Goal: Task Accomplishment & Management: Manage account settings

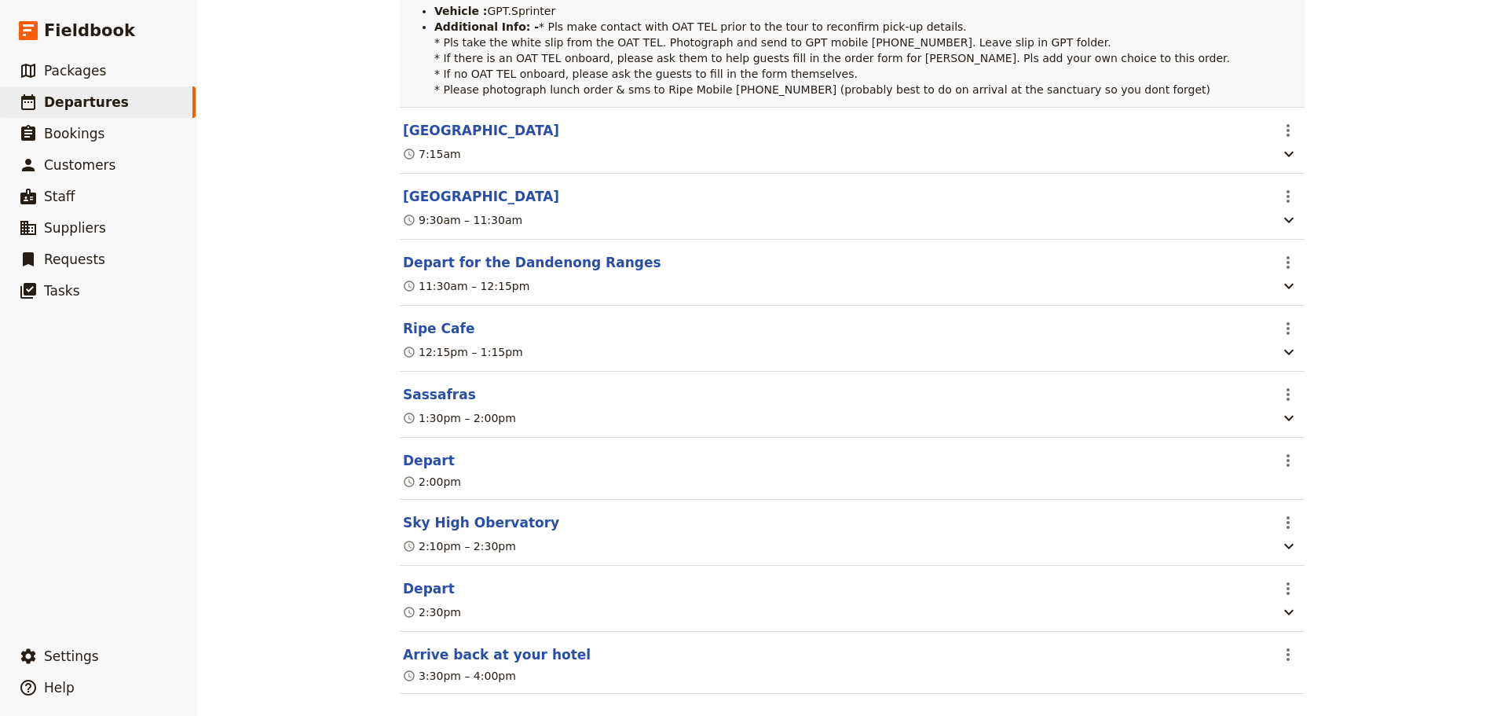
scroll to position [393, 0]
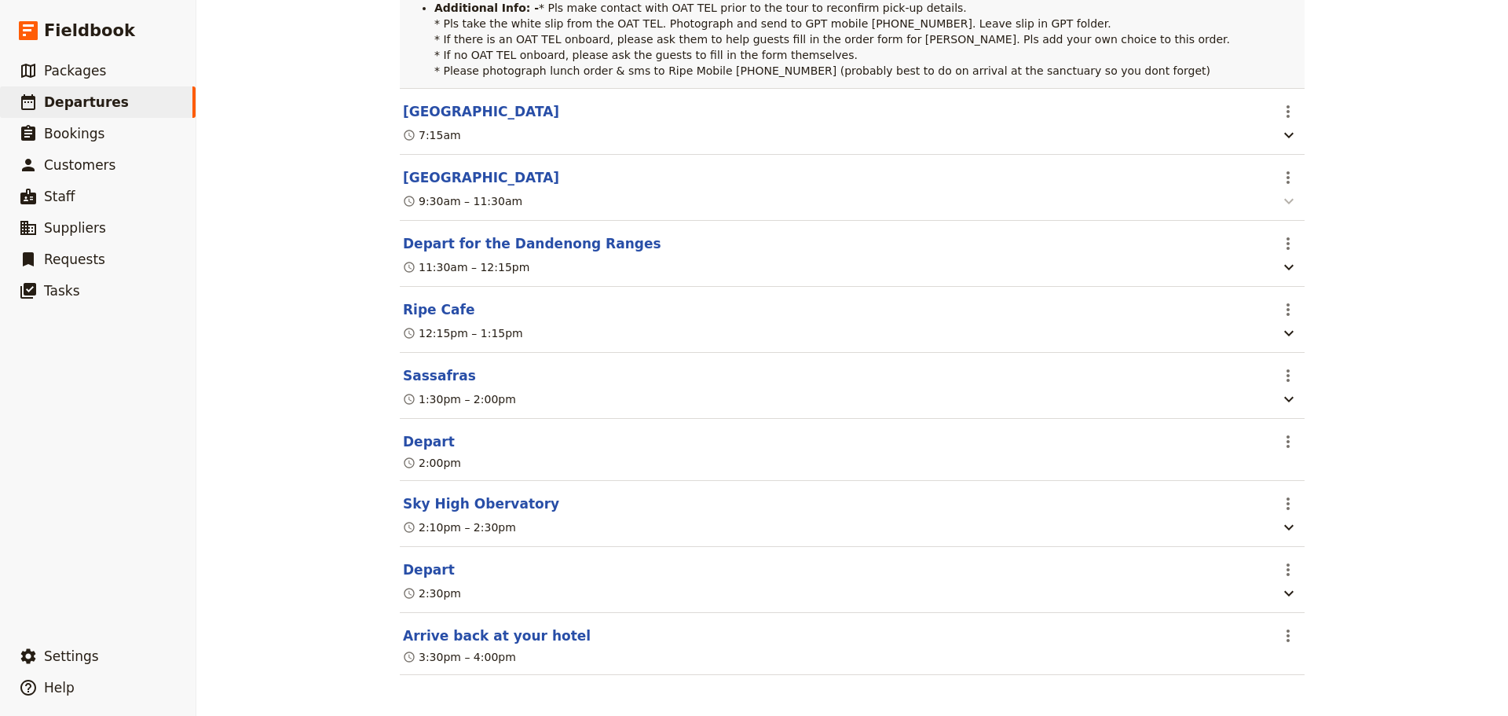
click at [1283, 211] on icon "button" at bounding box center [1289, 201] width 19 height 19
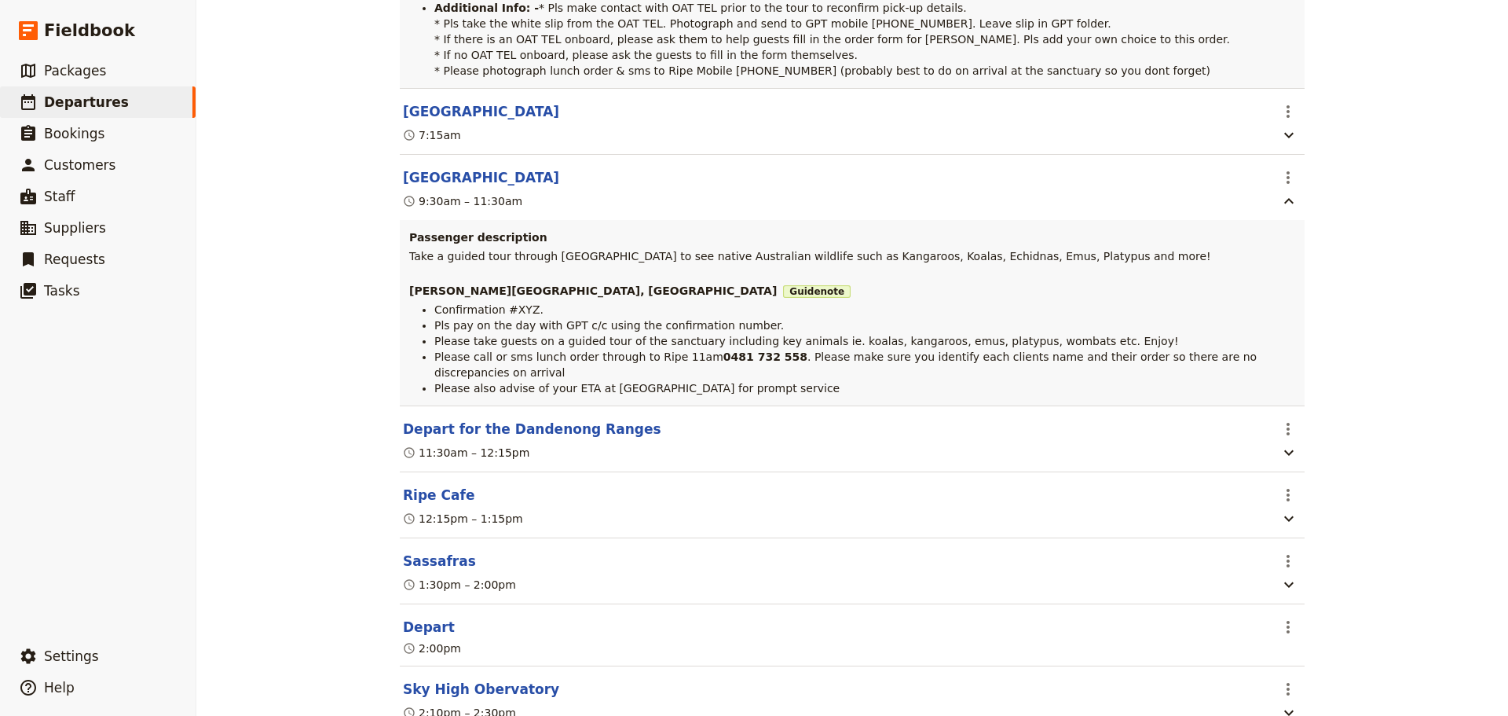
scroll to position [0, 0]
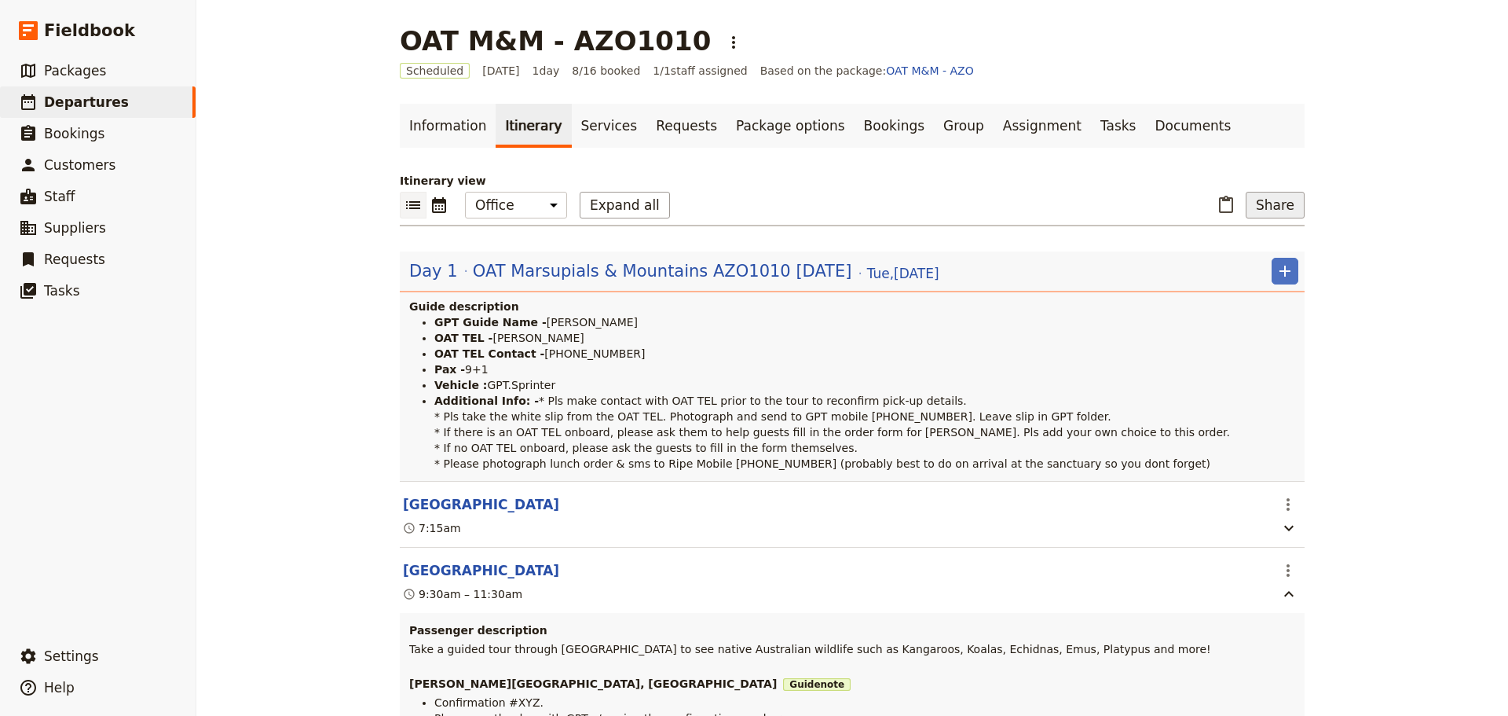
click at [1285, 200] on button "Share" at bounding box center [1275, 205] width 59 height 27
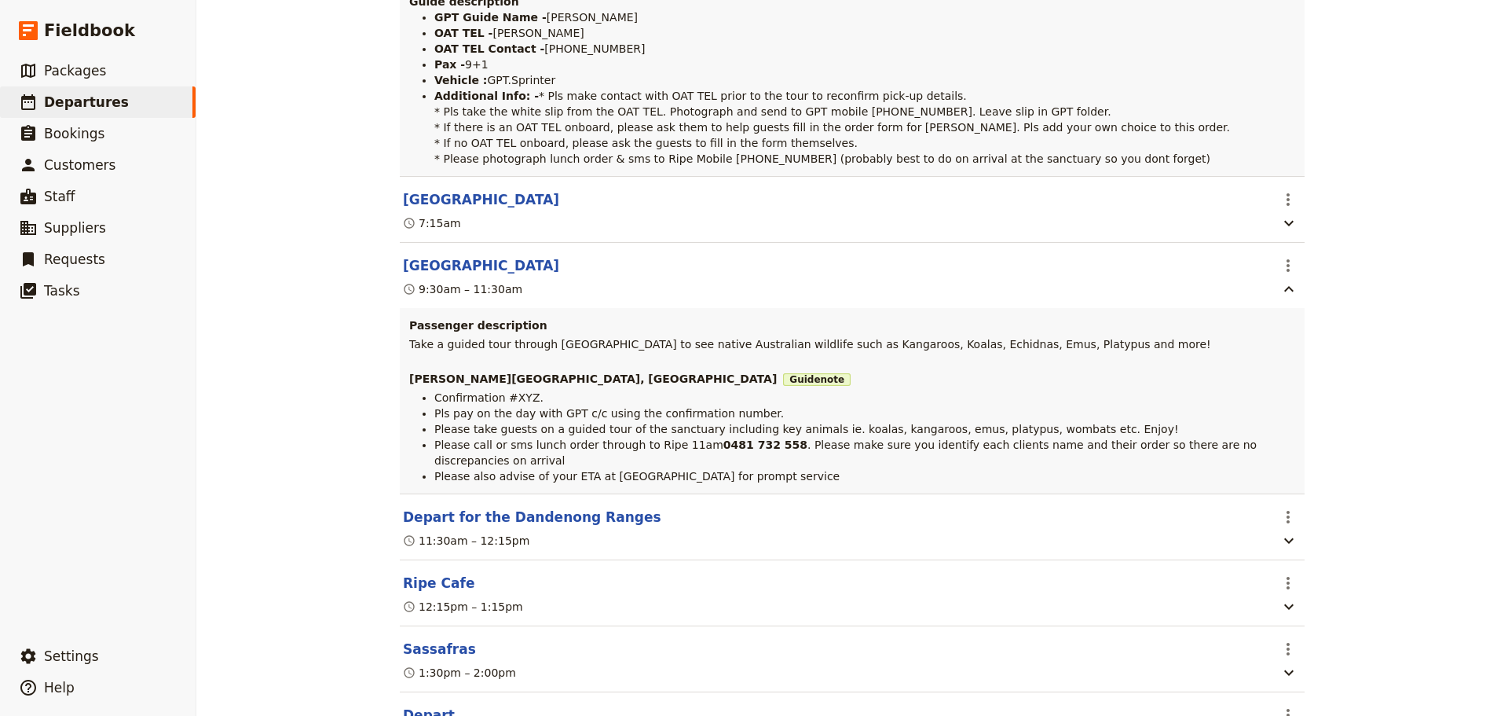
scroll to position [314, 0]
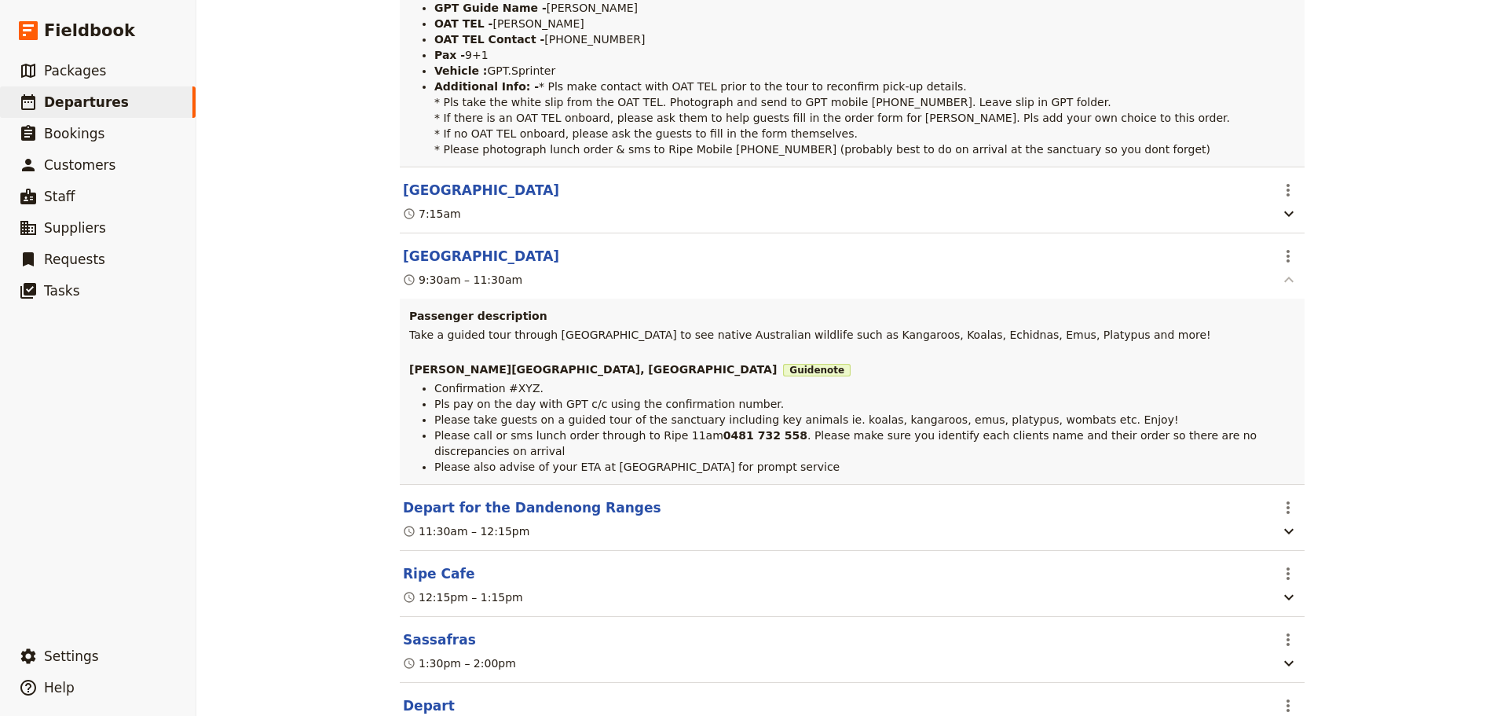
click at [1280, 289] on icon "button" at bounding box center [1289, 279] width 19 height 19
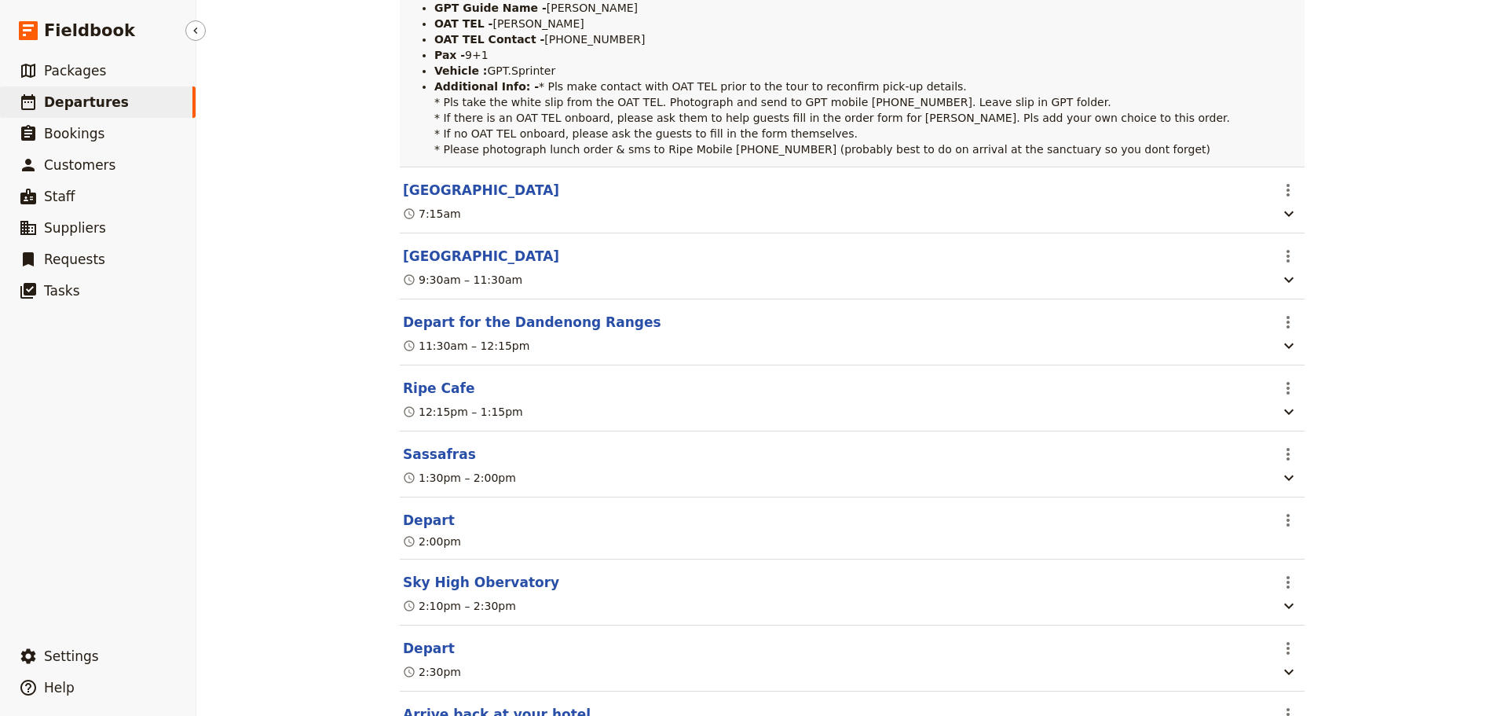
click at [82, 115] on link "​ Departures" at bounding box center [98, 101] width 196 height 31
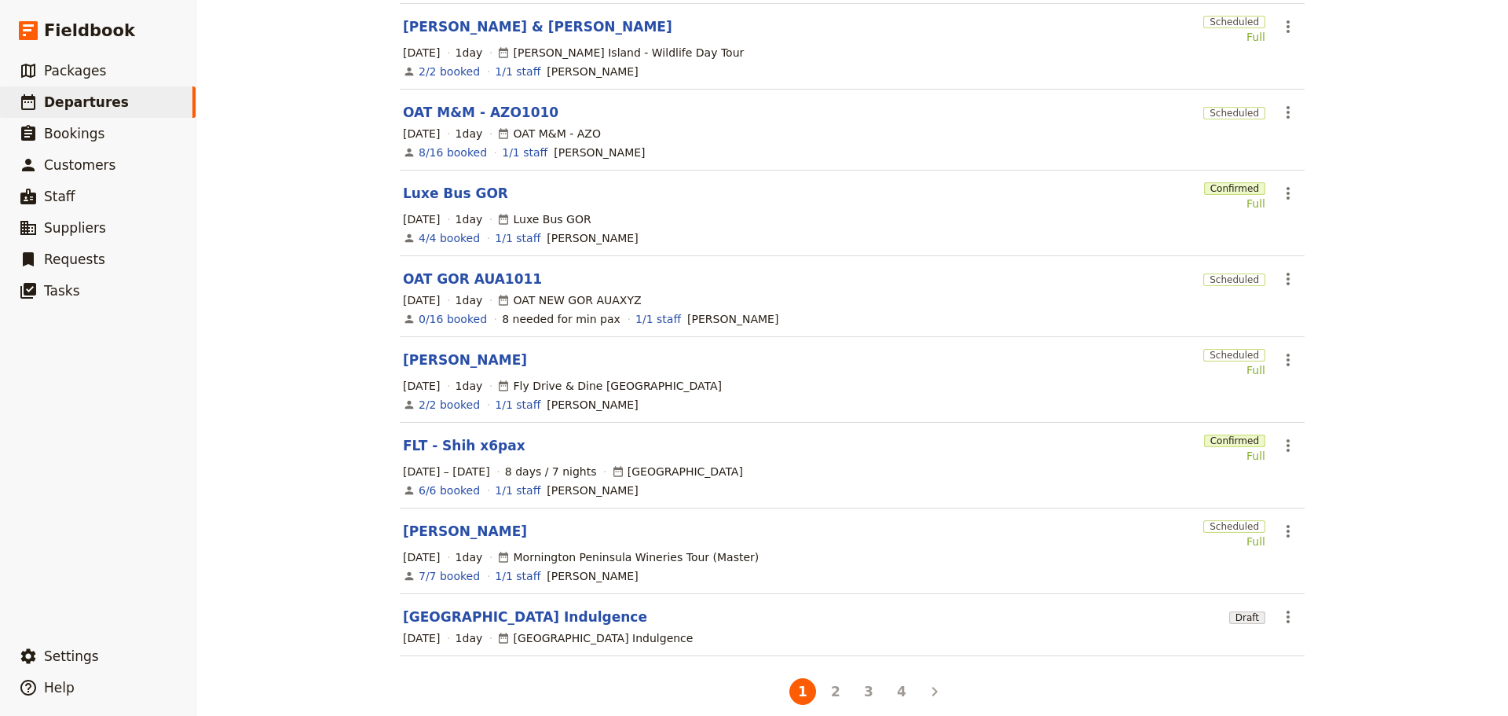
click at [893, 678] on button "4" at bounding box center [902, 691] width 27 height 27
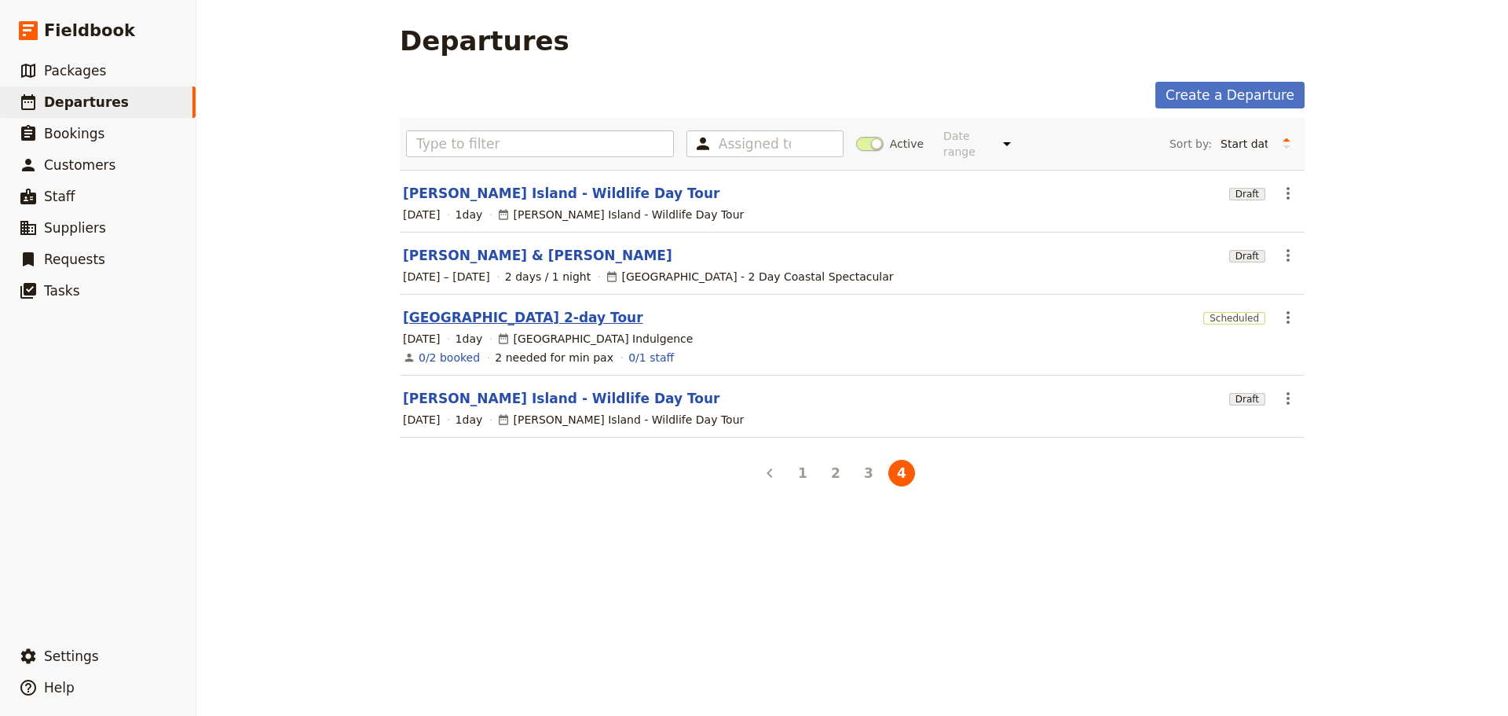
click at [499, 308] on link "[GEOGRAPHIC_DATA] 2-day Tour" at bounding box center [523, 317] width 240 height 19
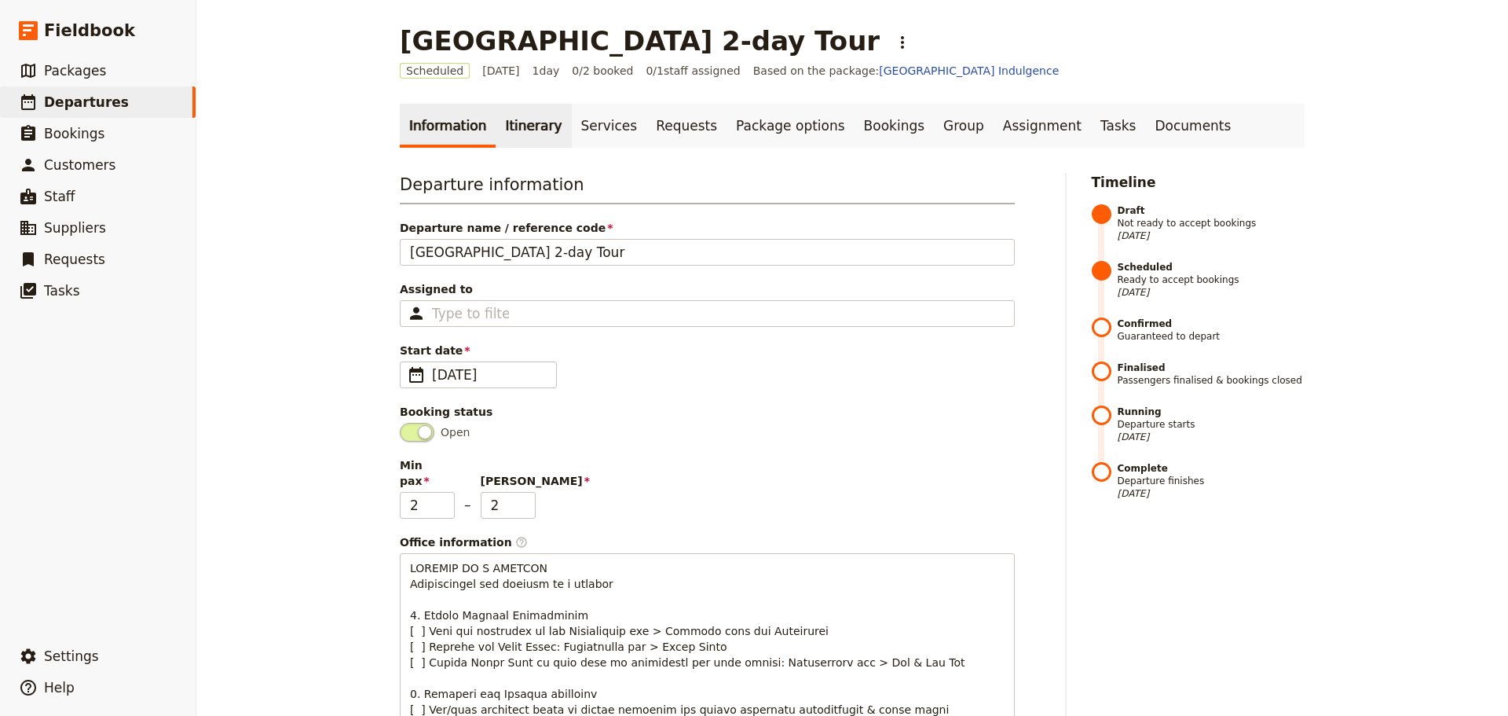
click at [508, 130] on link "Itinerary" at bounding box center [533, 126] width 75 height 44
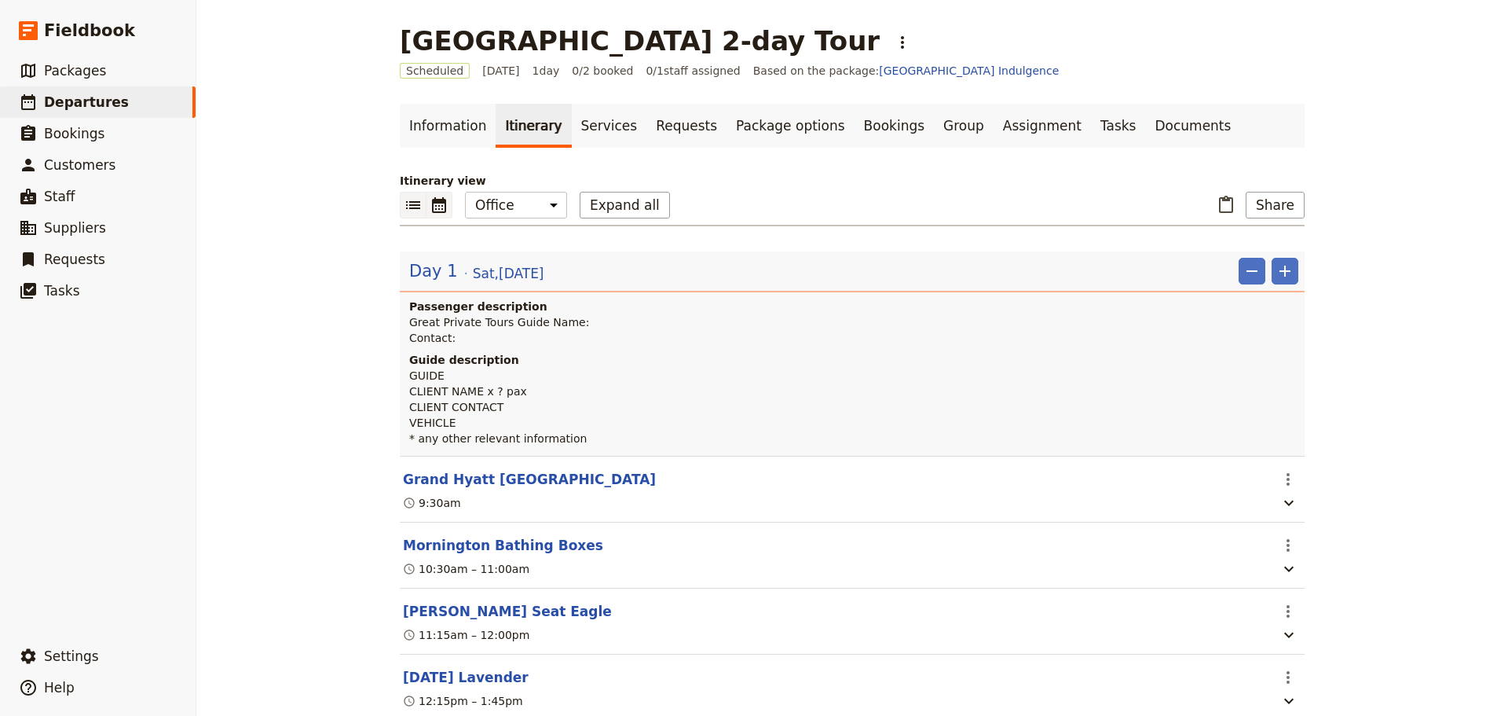
click at [438, 209] on icon "Calendar view" at bounding box center [439, 205] width 19 height 19
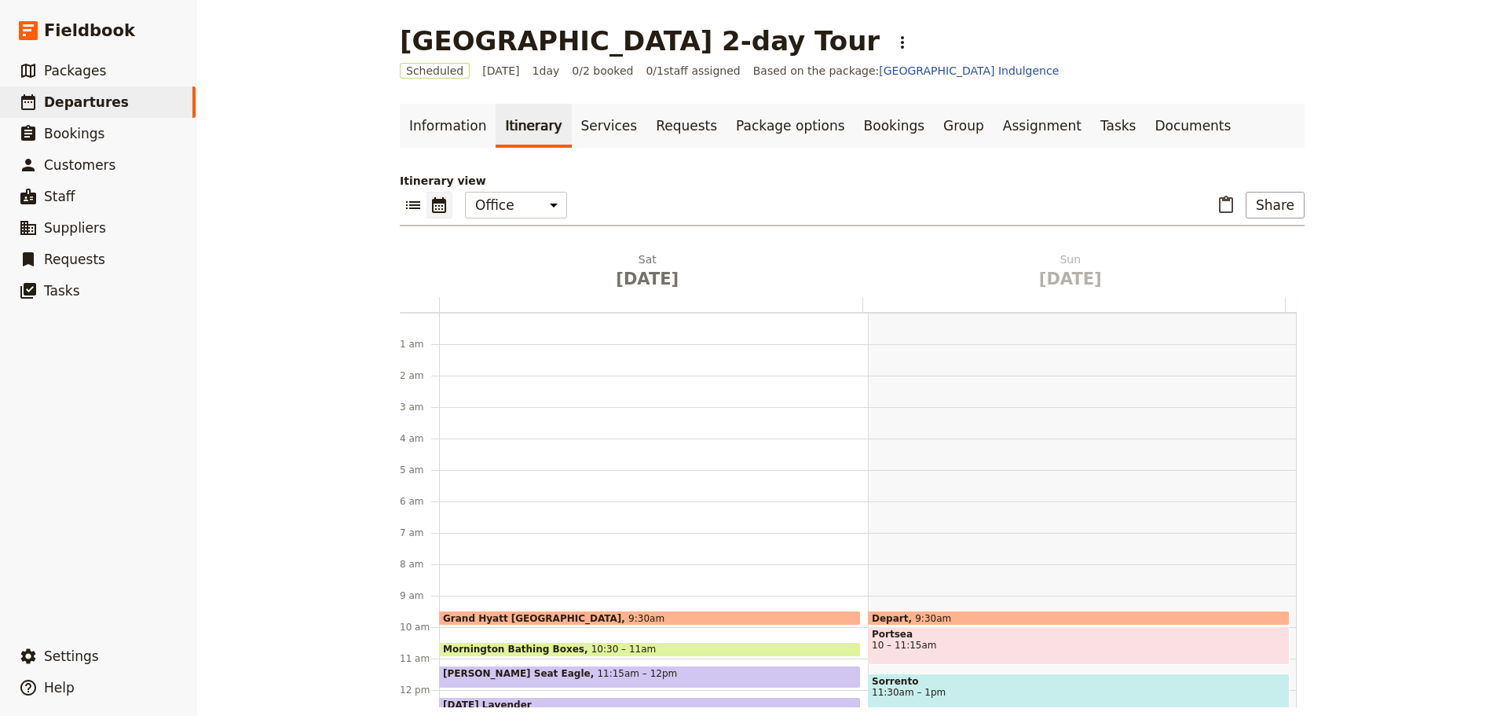
scroll to position [204, 0]
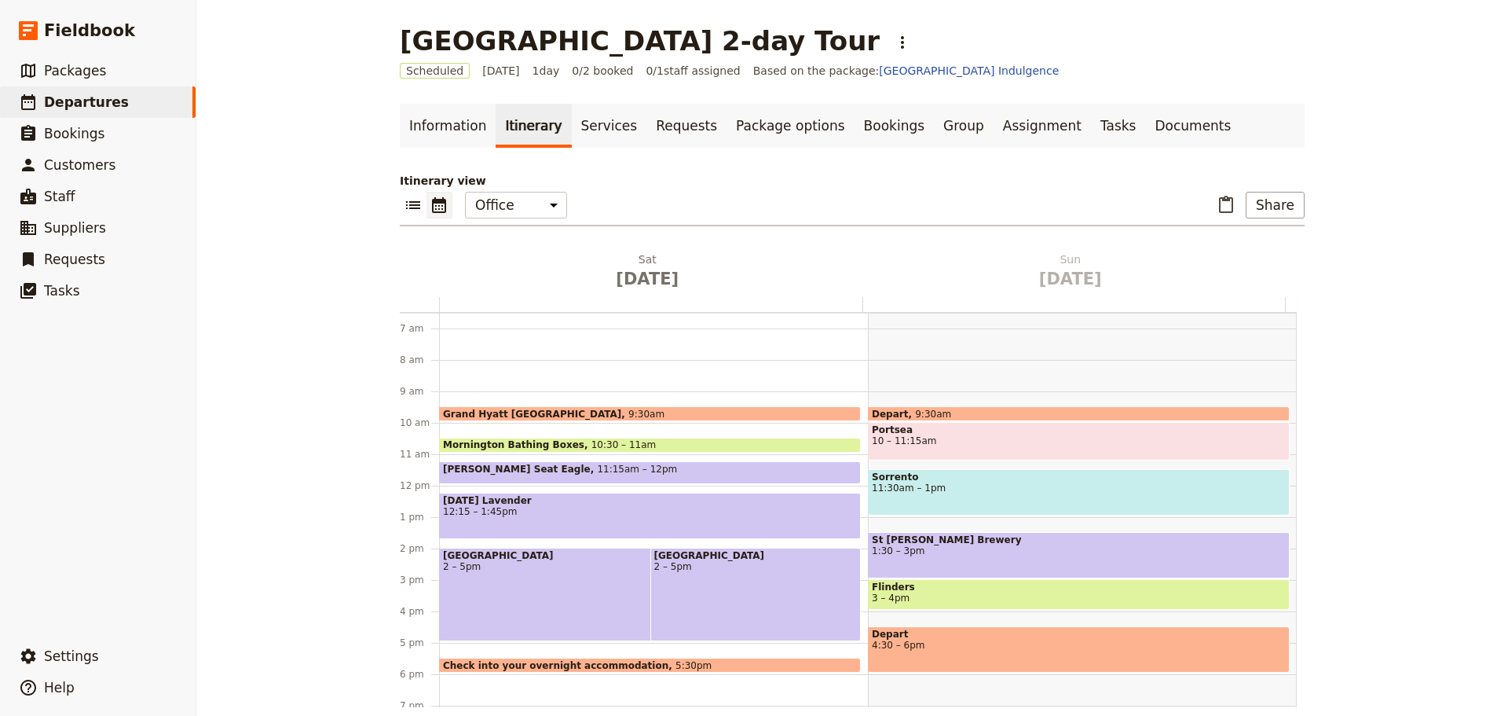
click at [581, 594] on div "[GEOGRAPHIC_DATA] 2 – 5pm" at bounding box center [618, 594] width 358 height 93
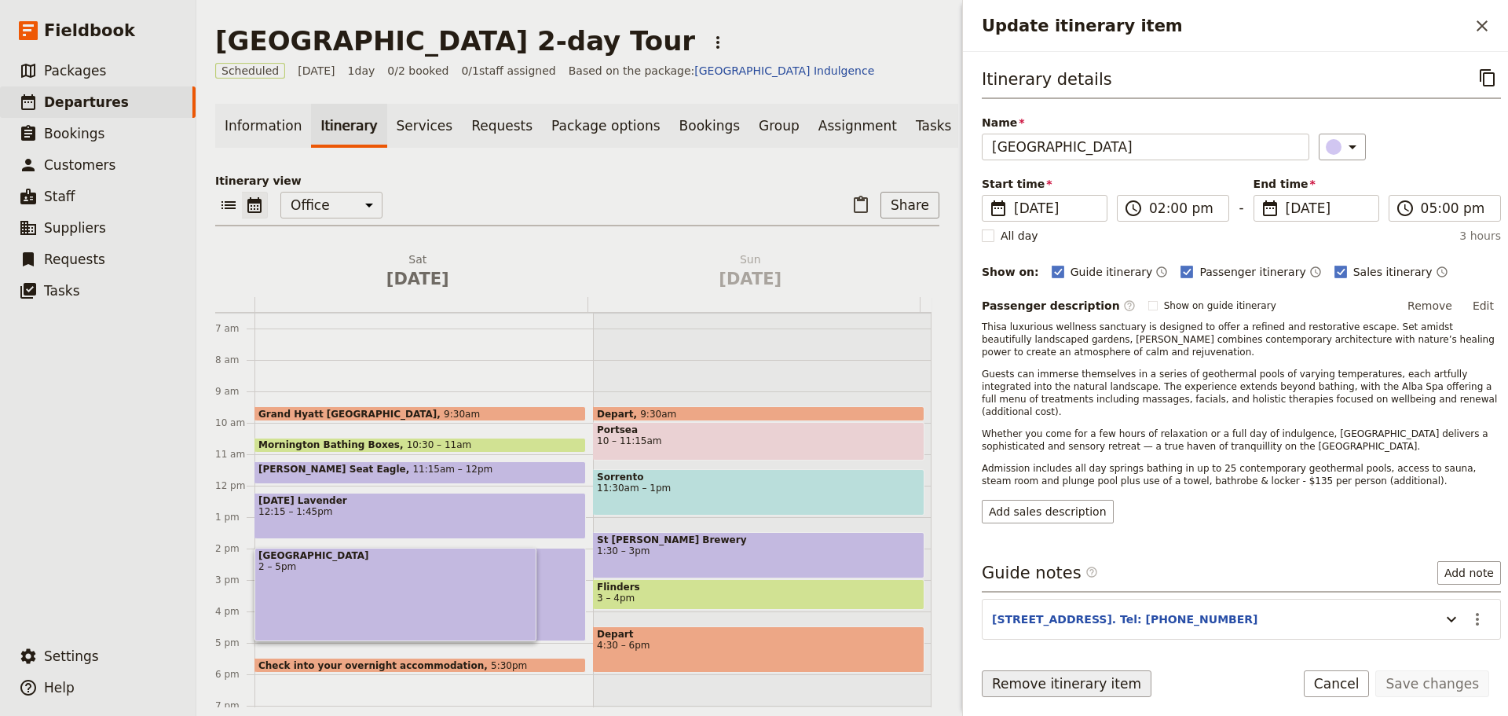
click at [1017, 679] on button "Remove itinerary item" at bounding box center [1067, 683] width 170 height 27
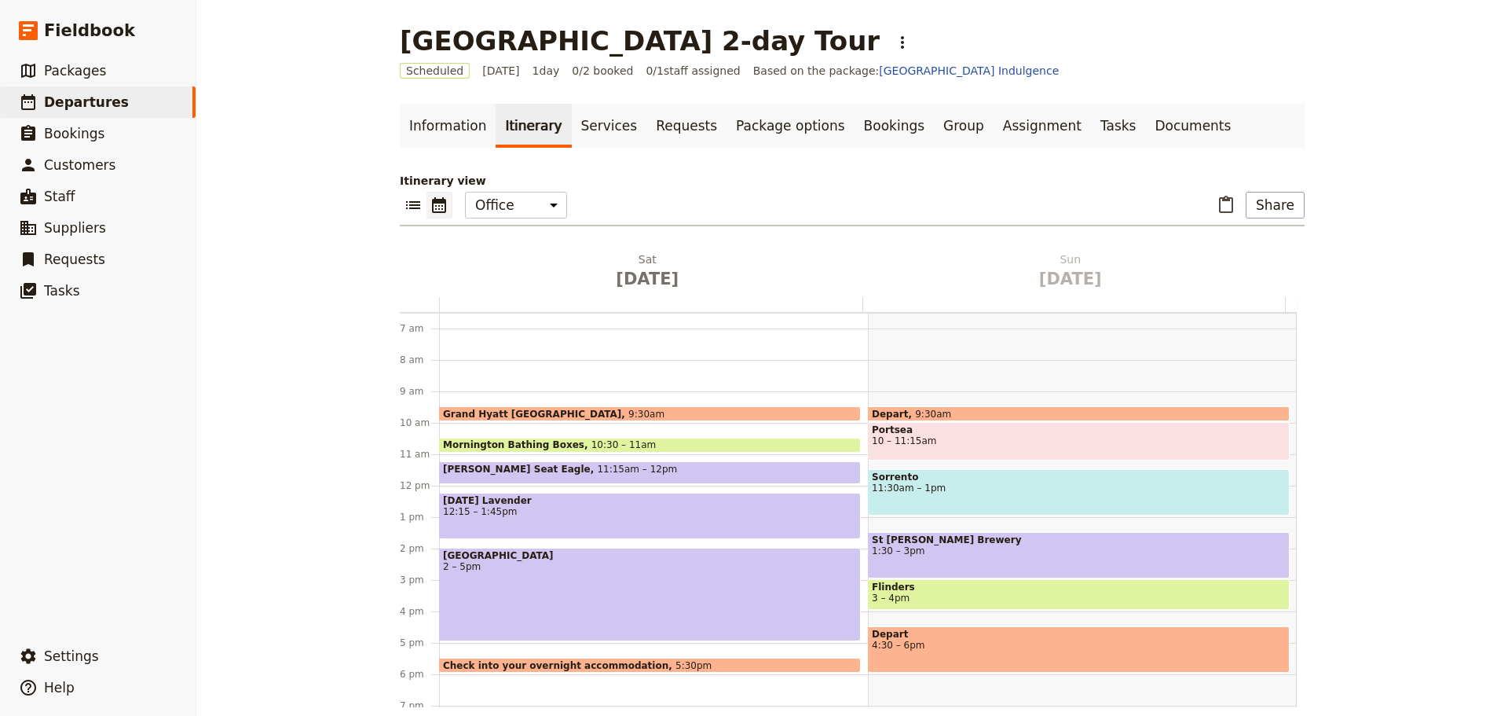
click at [472, 582] on div "[GEOGRAPHIC_DATA] 2 – 5pm" at bounding box center [650, 594] width 422 height 93
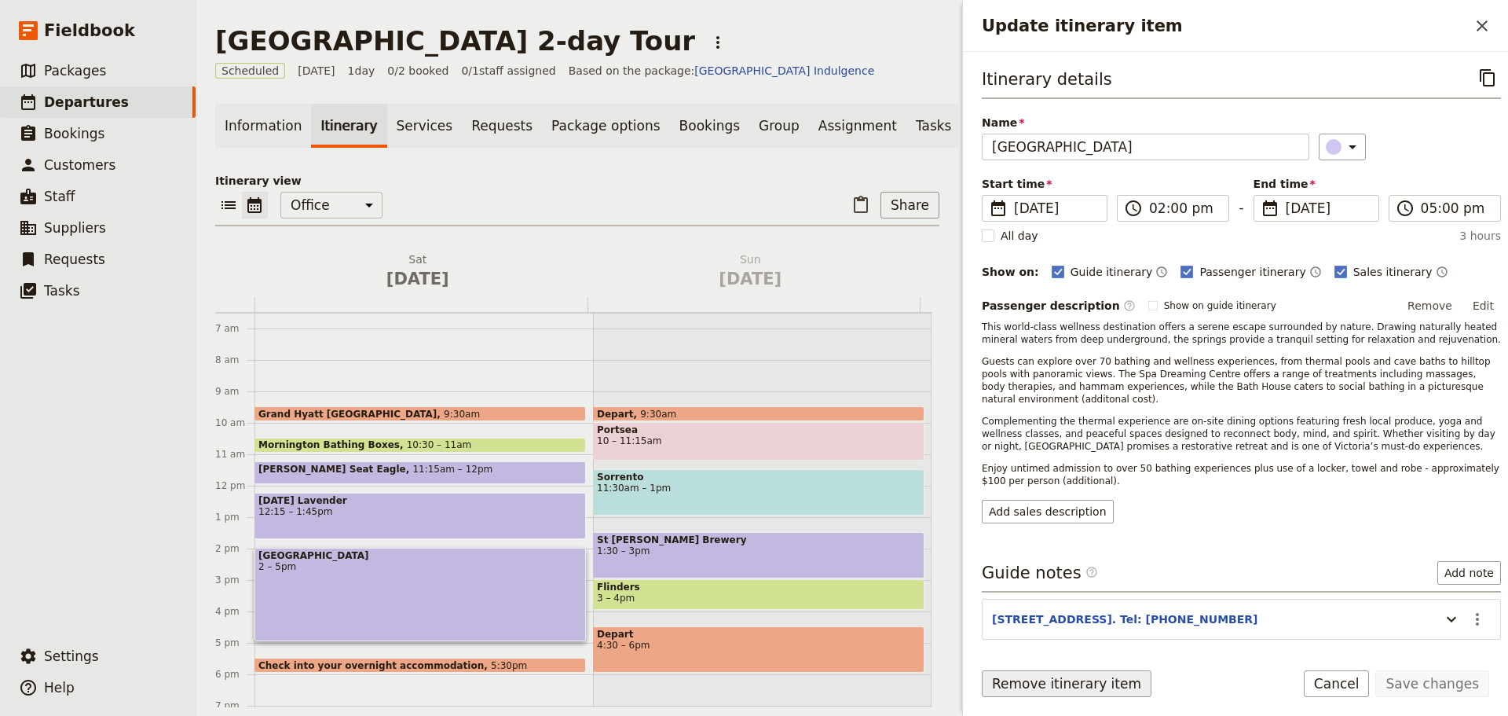
click at [1006, 684] on button "Remove itinerary item" at bounding box center [1067, 683] width 170 height 27
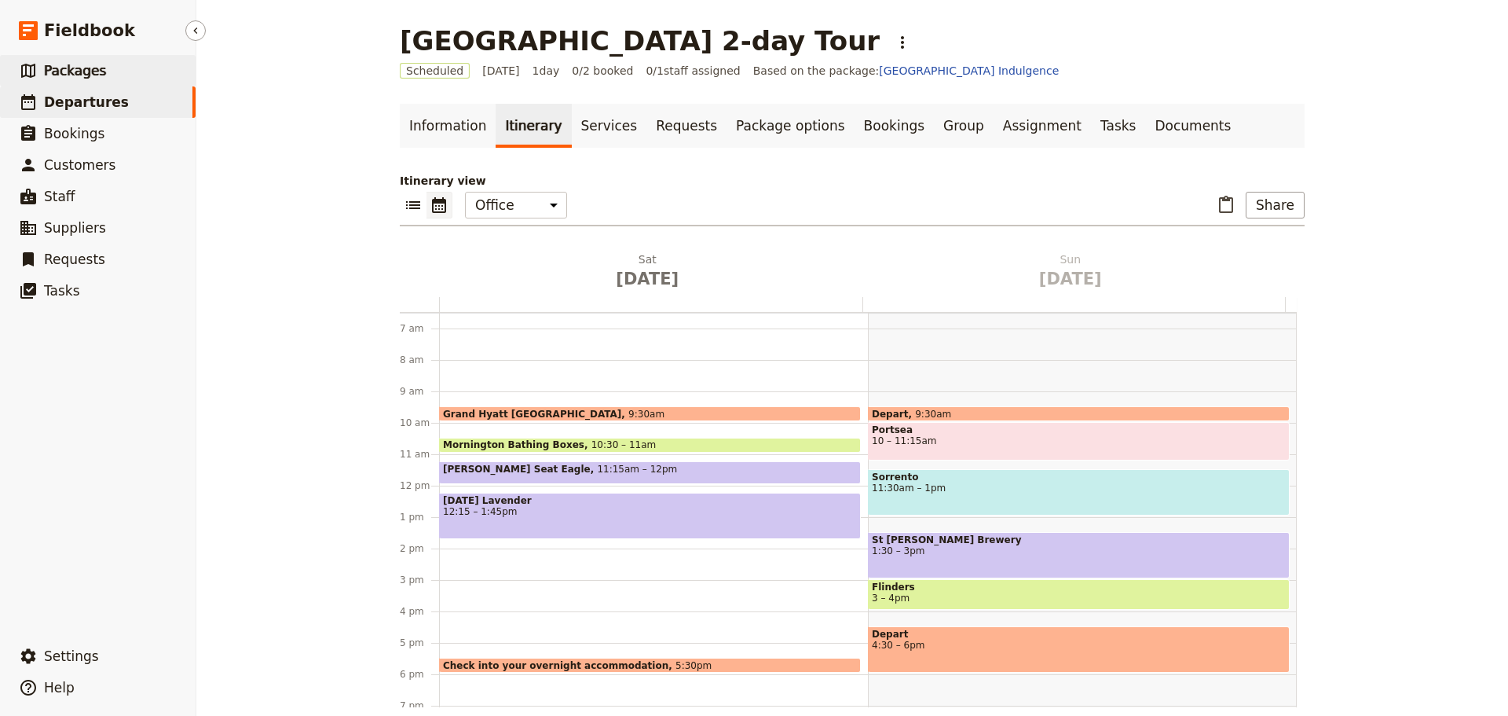
click at [64, 59] on link "​ Packages" at bounding box center [98, 70] width 196 height 31
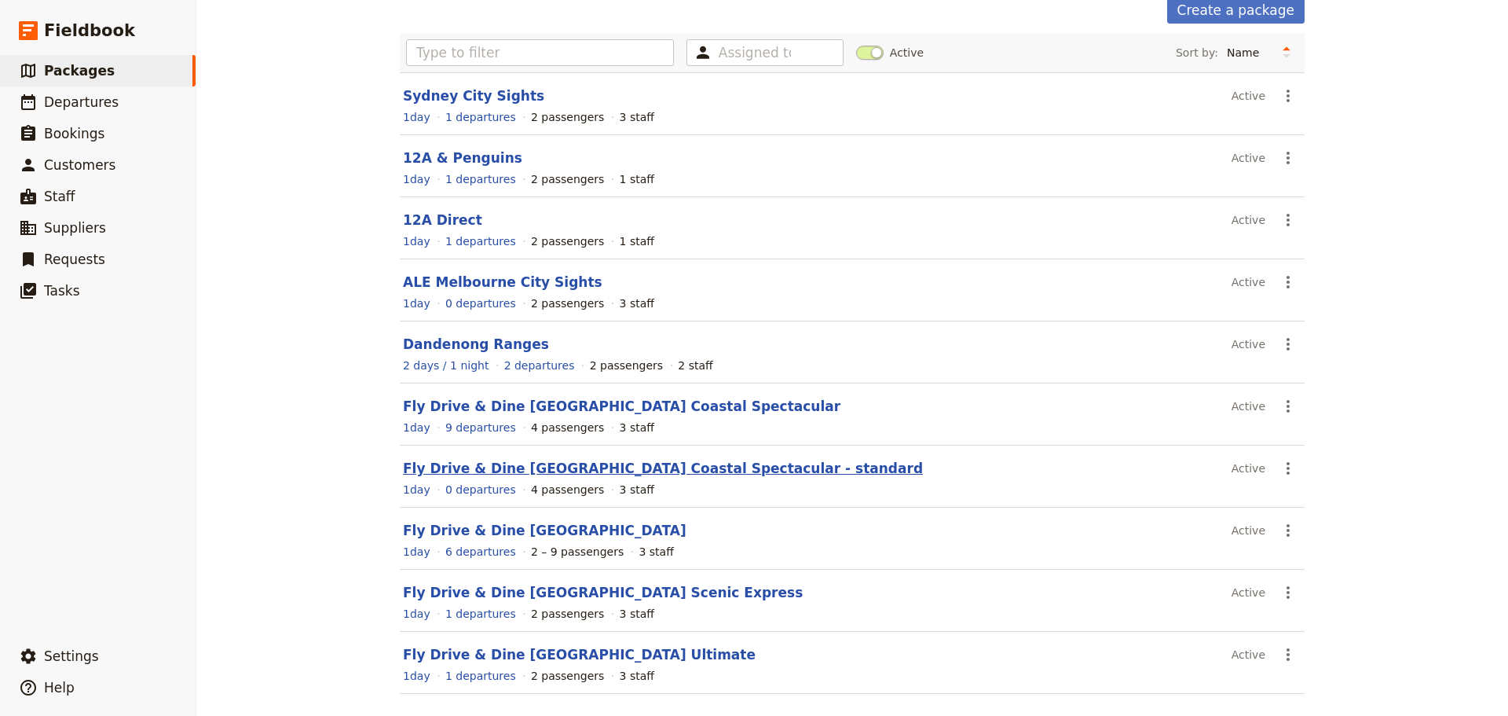
scroll to position [140, 0]
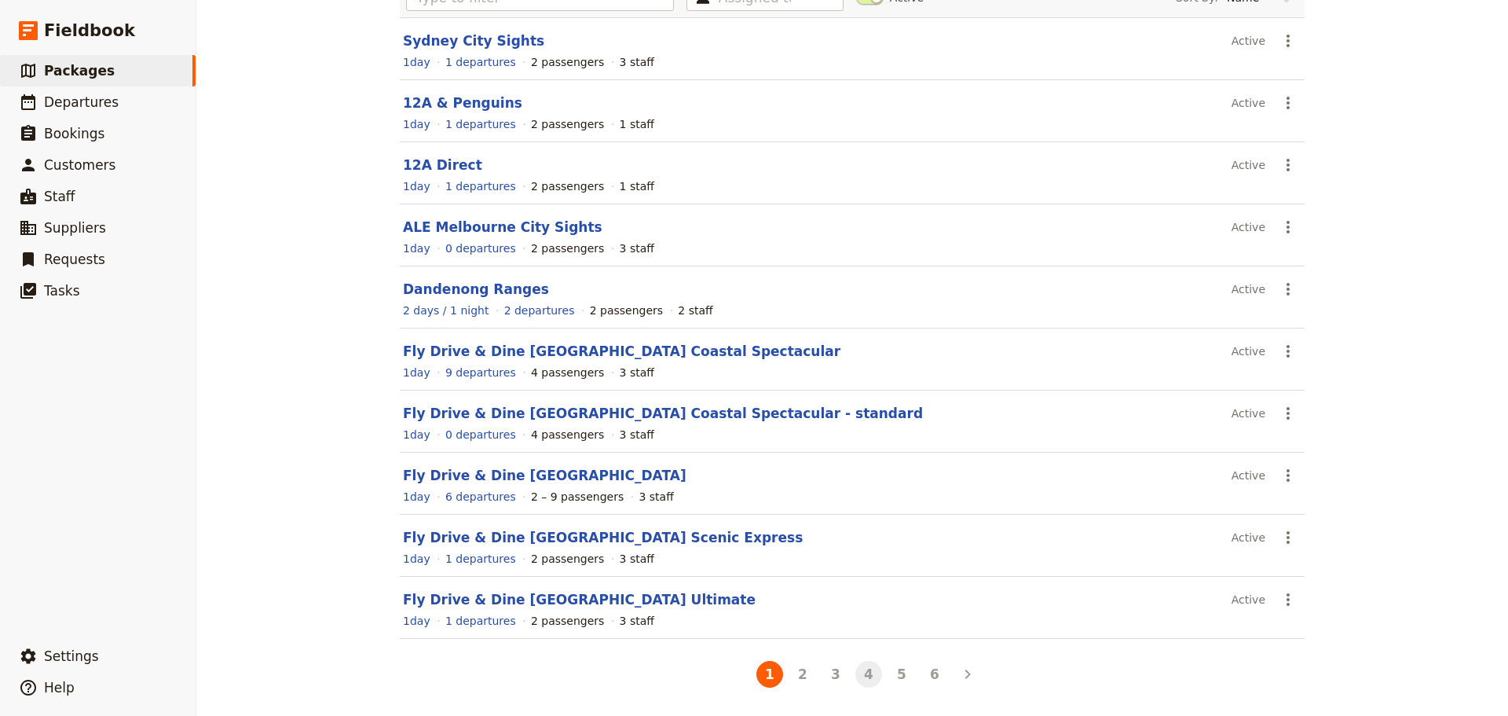
click at [852, 679] on li "4" at bounding box center [868, 674] width 33 height 33
click at [829, 671] on button "3" at bounding box center [836, 674] width 27 height 27
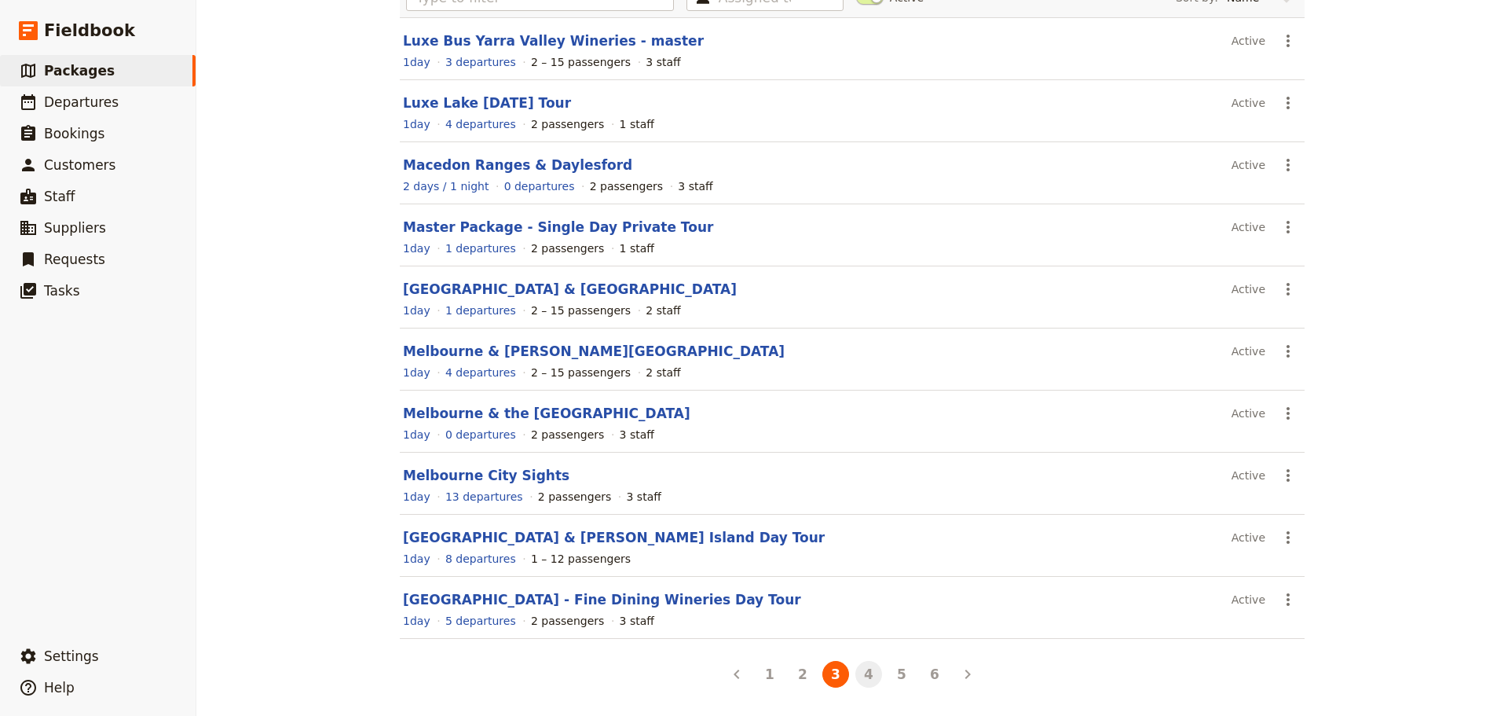
click at [863, 676] on button "4" at bounding box center [869, 674] width 27 height 27
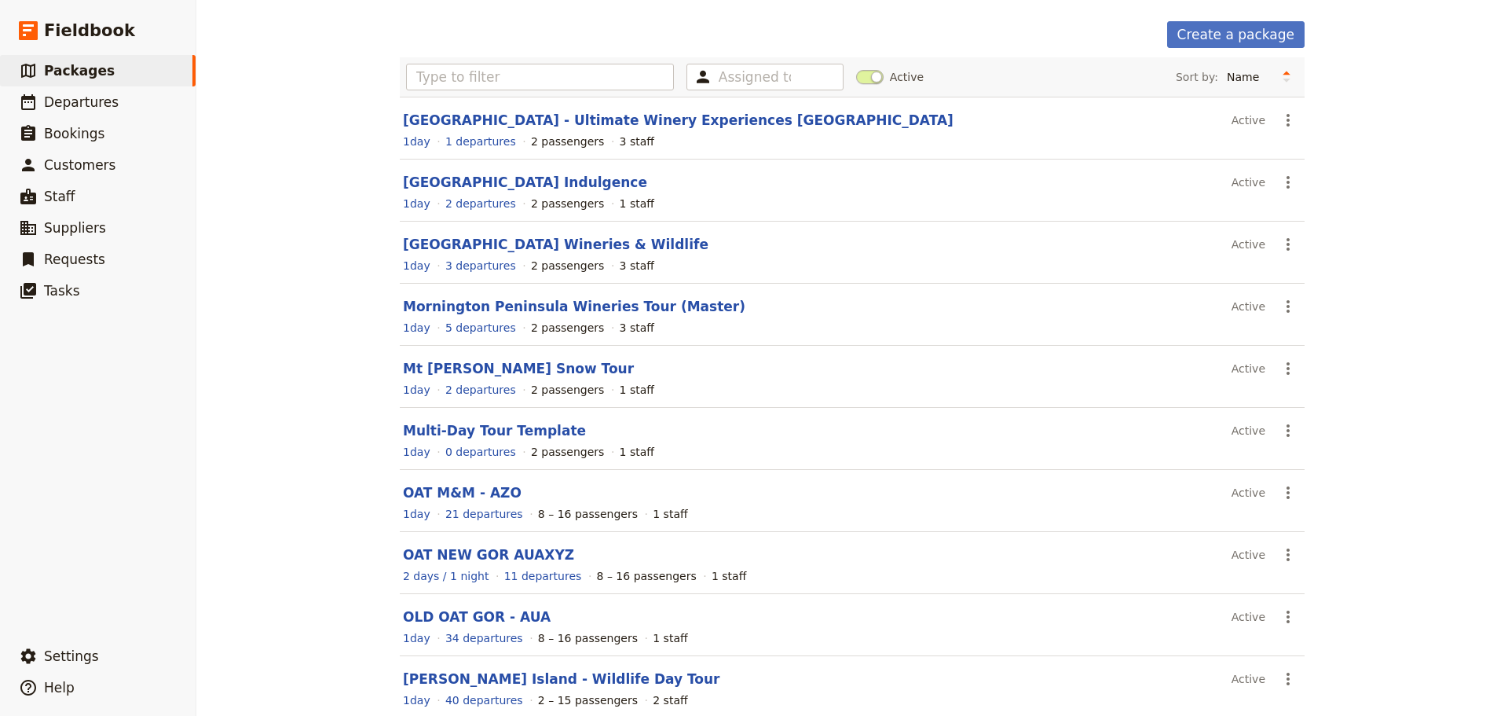
scroll to position [0, 0]
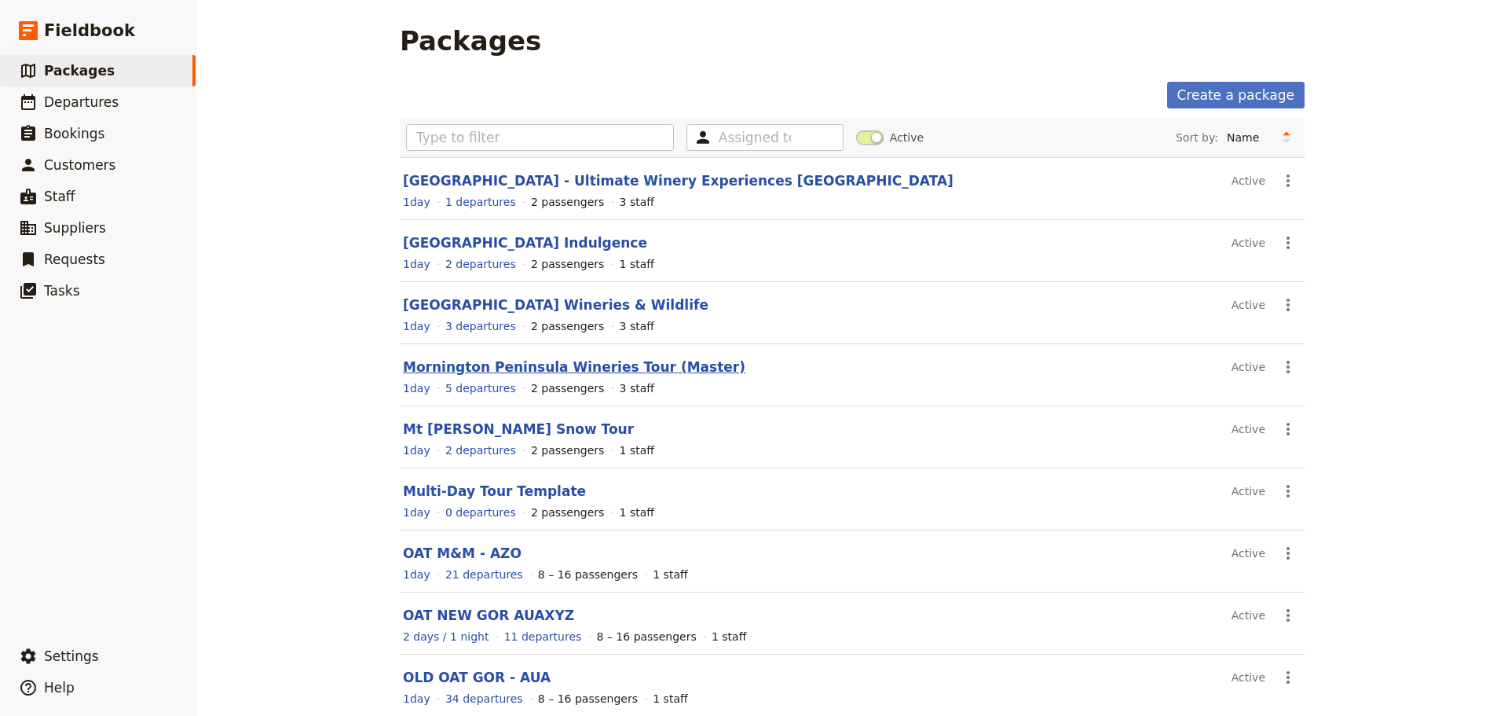
click at [465, 361] on link "Mornington Peninsula Wineries Tour (Master)" at bounding box center [574, 367] width 343 height 16
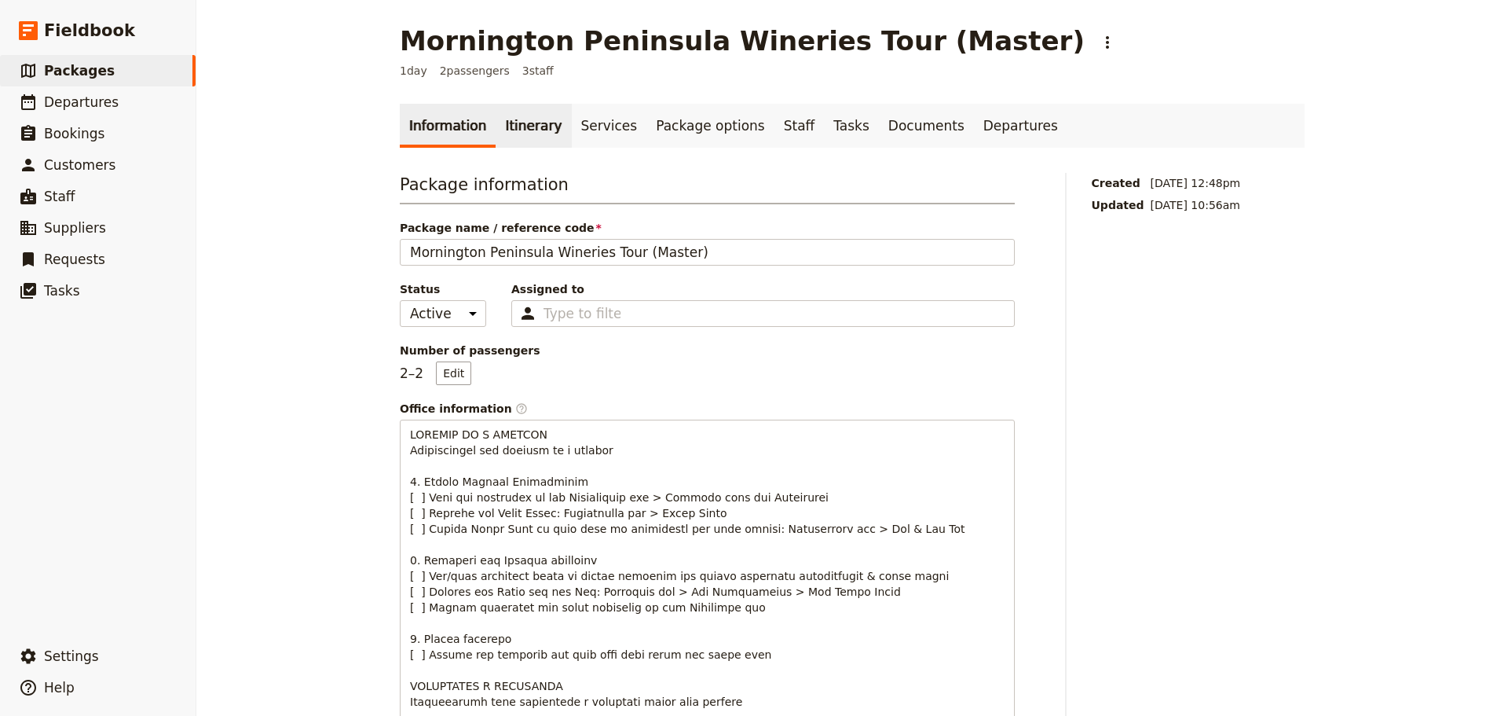
click at [508, 126] on link "Itinerary" at bounding box center [533, 126] width 75 height 44
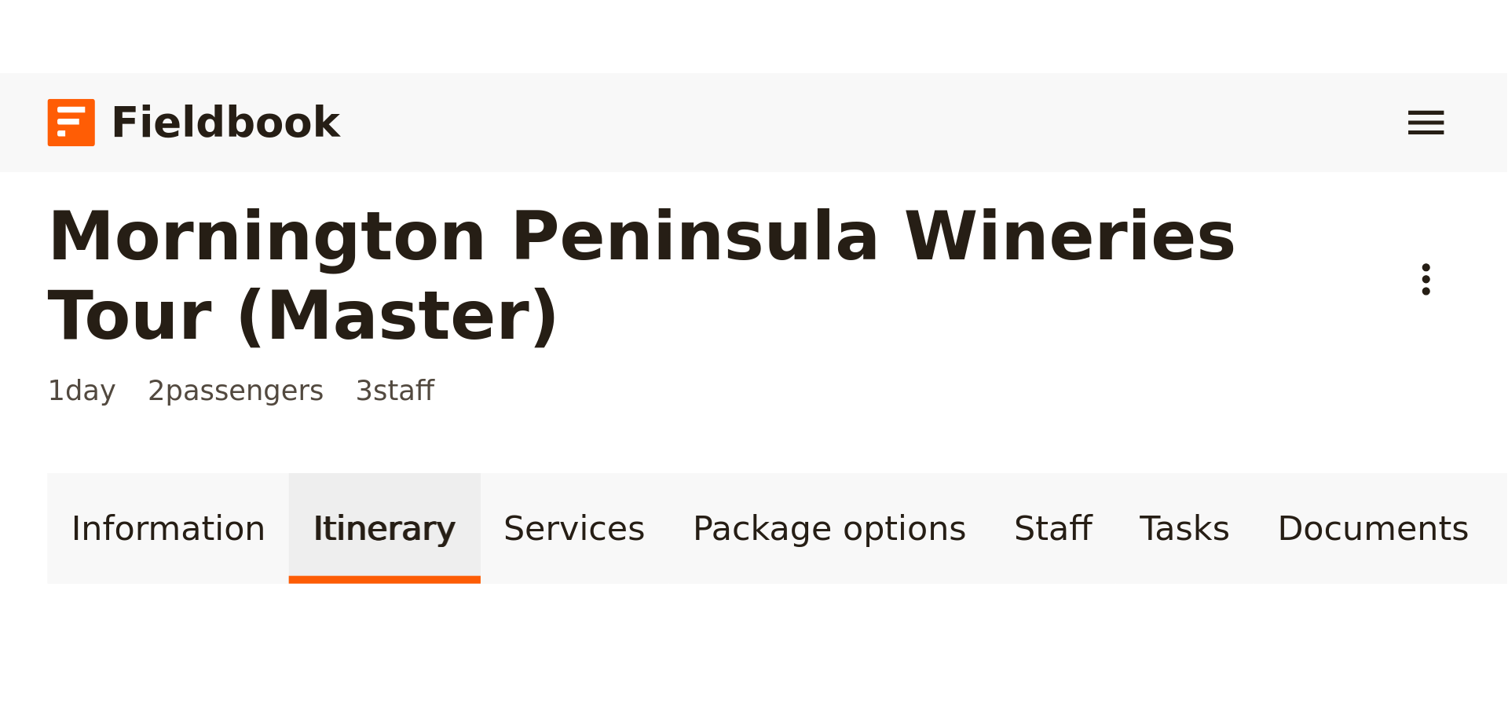
scroll to position [204, 0]
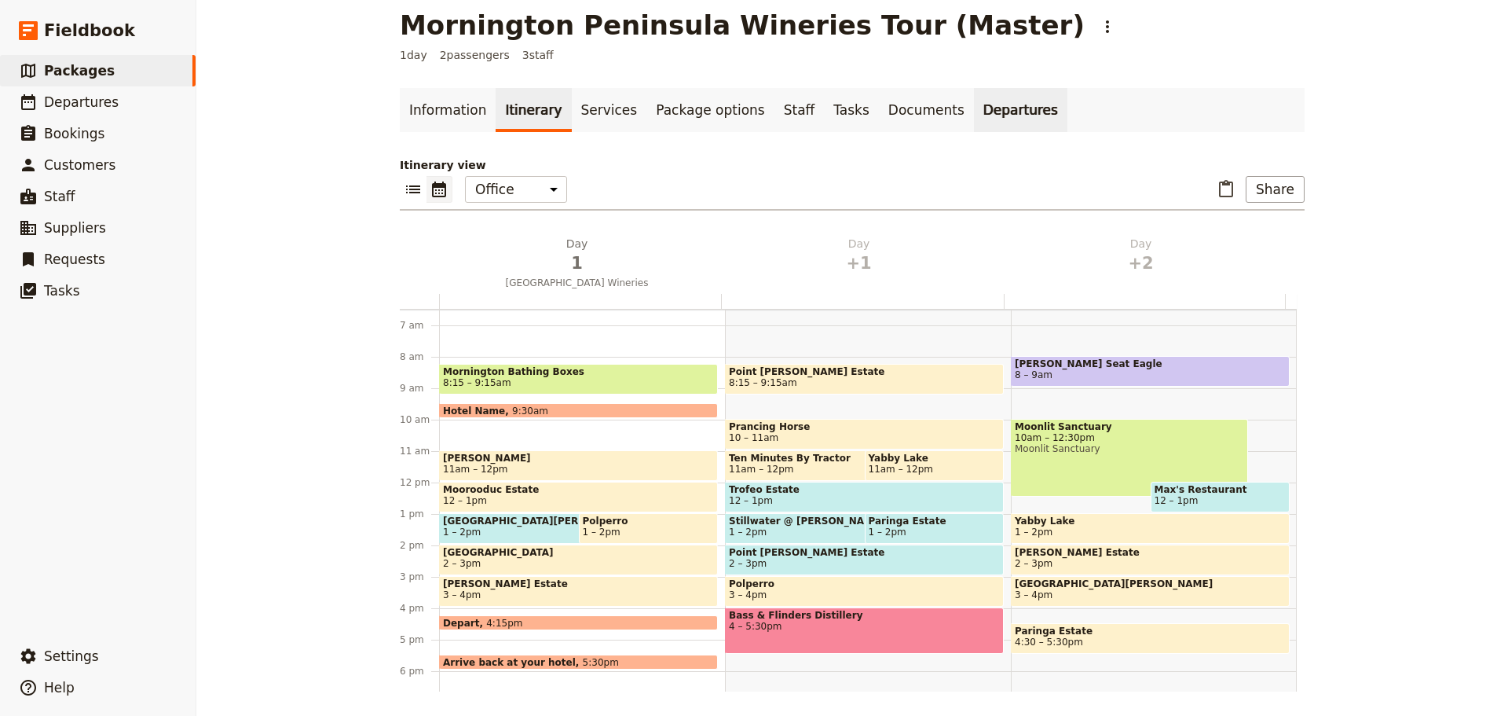
click at [974, 113] on link "Departures" at bounding box center [1020, 110] width 93 height 44
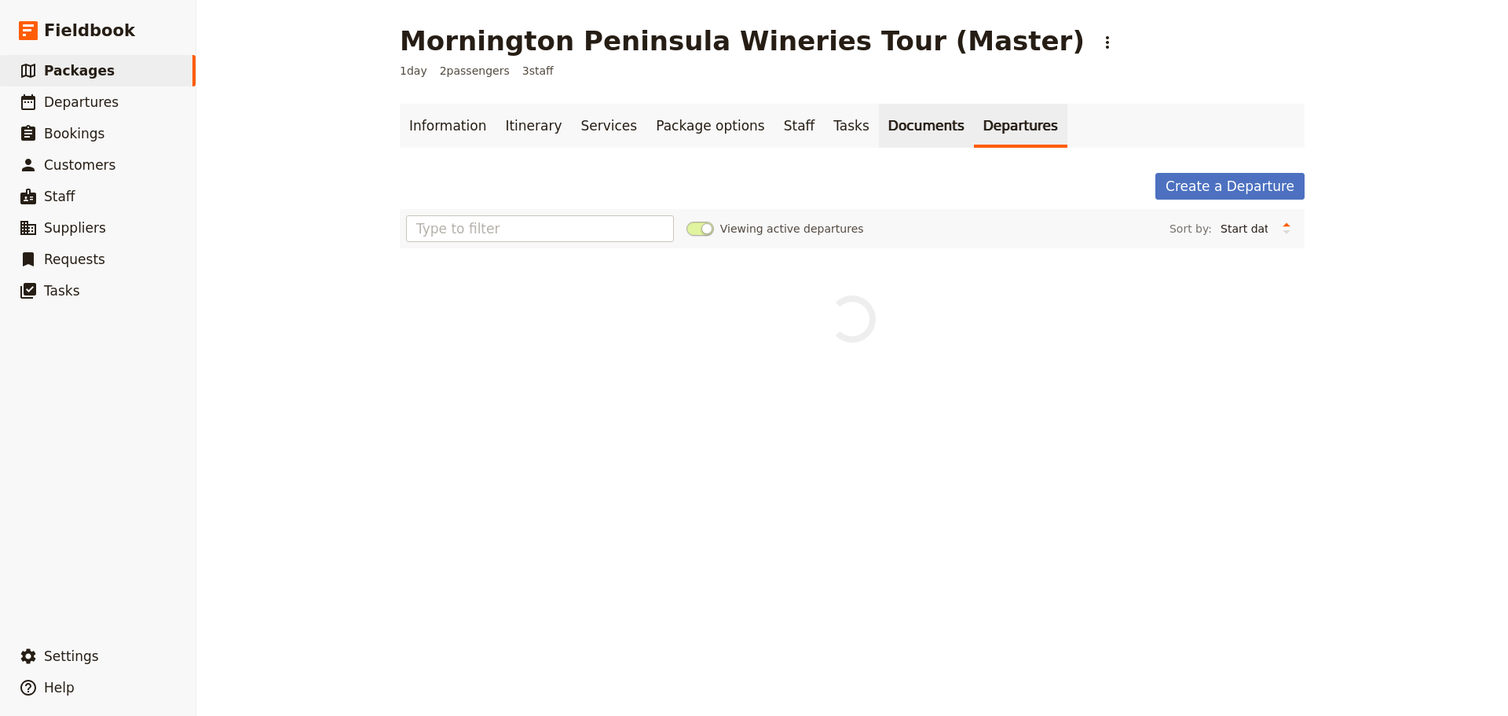
click at [879, 129] on link "Documents" at bounding box center [926, 126] width 95 height 44
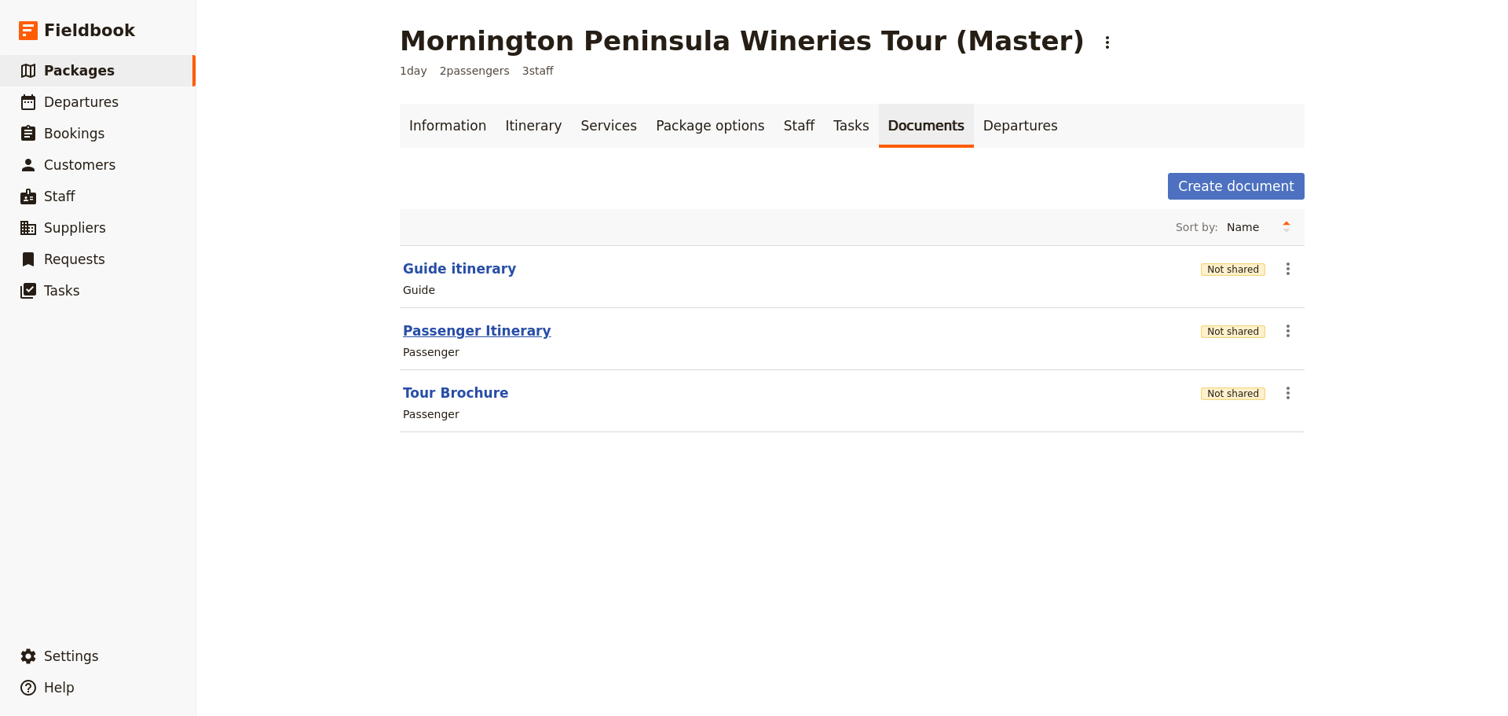
click at [464, 332] on button "Passenger Itinerary" at bounding box center [477, 330] width 148 height 19
select select "PASSENGER"
select select "DEFAULT"
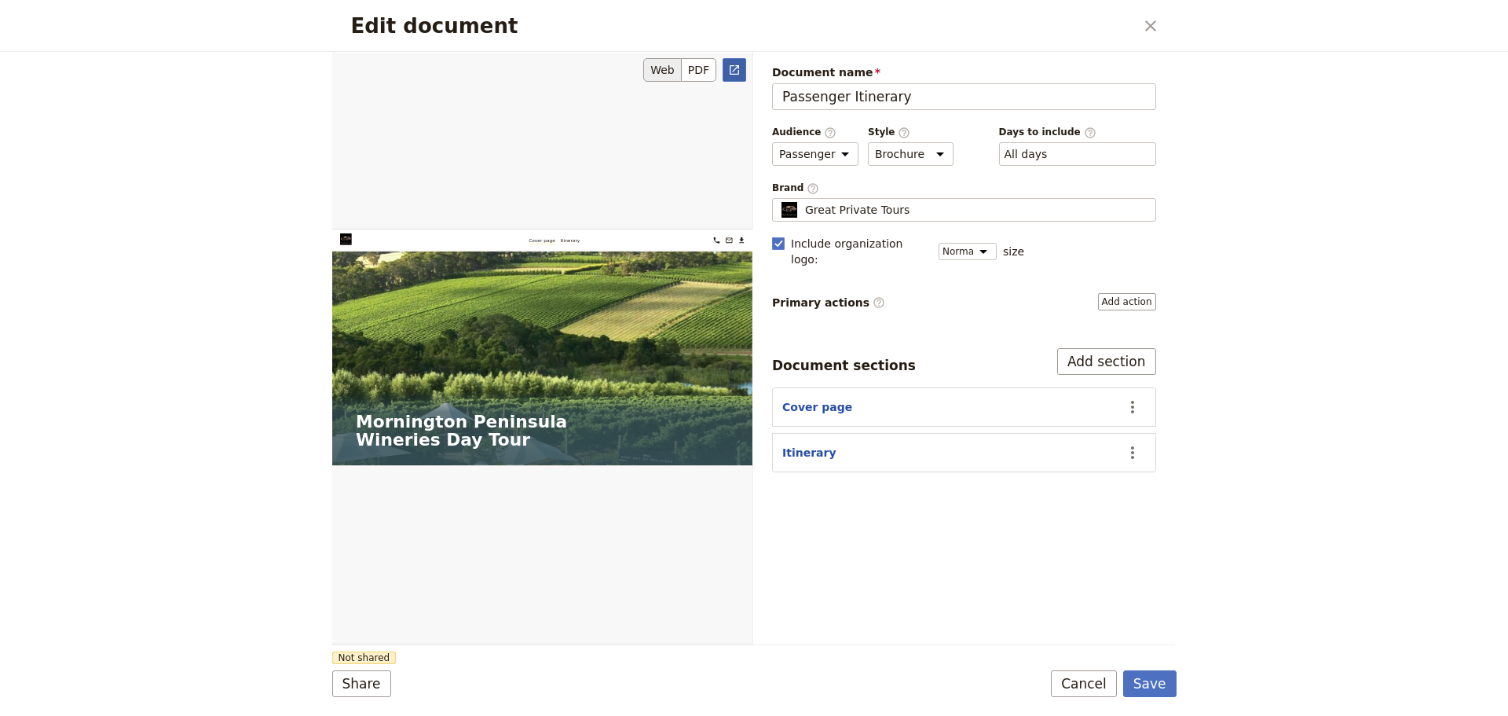
click at [733, 75] on icon "Open full preview" at bounding box center [734, 69] width 9 height 9
click at [816, 399] on button "Cover page" at bounding box center [818, 407] width 70 height 16
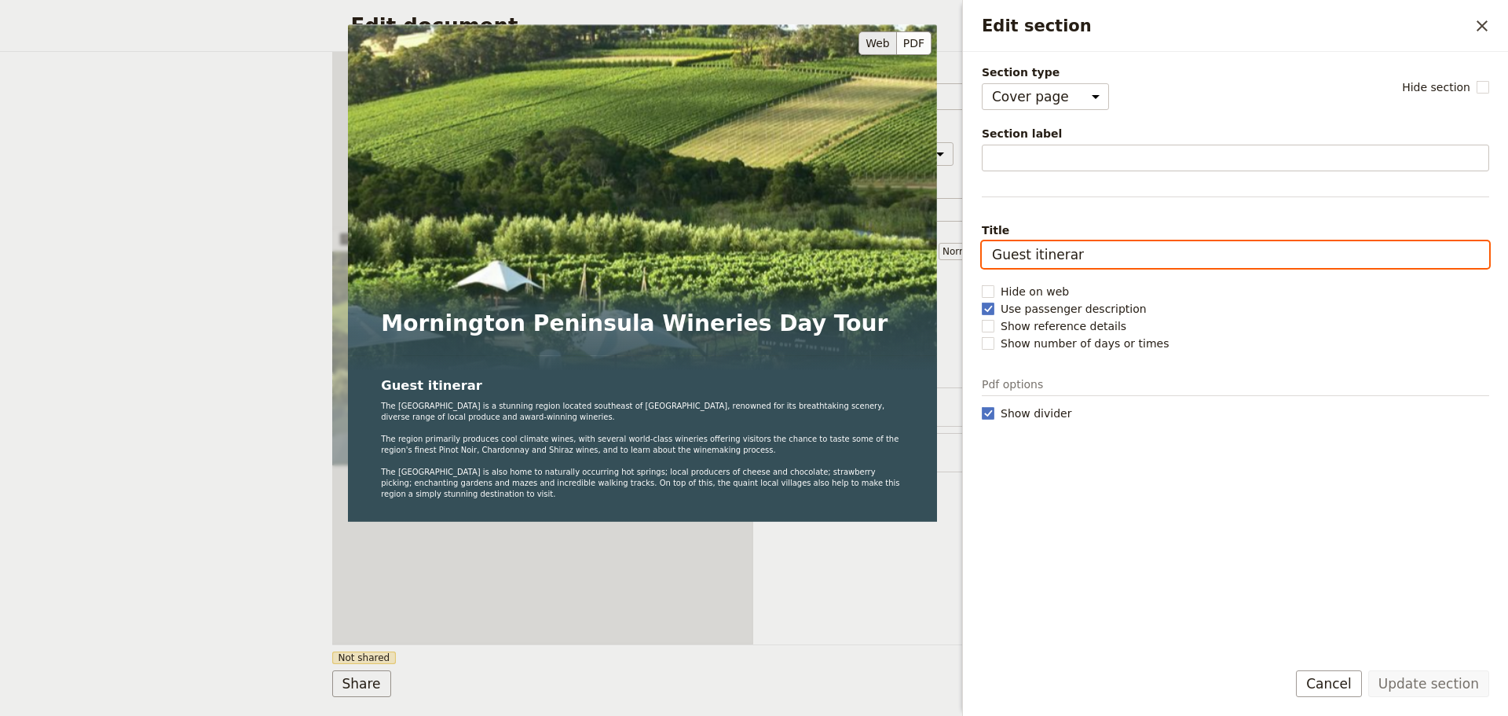
drag, startPoint x: 1190, startPoint y: 251, endPoint x: 889, endPoint y: 255, distance: 300.2
click at [982, 258] on div "Section type Cover page Day summary Itinerary Custom Hide section Section label…" at bounding box center [1236, 354] width 508 height 581
drag, startPoint x: 1089, startPoint y: 256, endPoint x: 951, endPoint y: 255, distance: 137.5
click at [951, 255] on body "Fieldbook ​ ​ Fieldbook ​ ​ Packages ​ Departures ​ Bookings ​ Customers ​ Staf…" at bounding box center [754, 358] width 1508 height 716
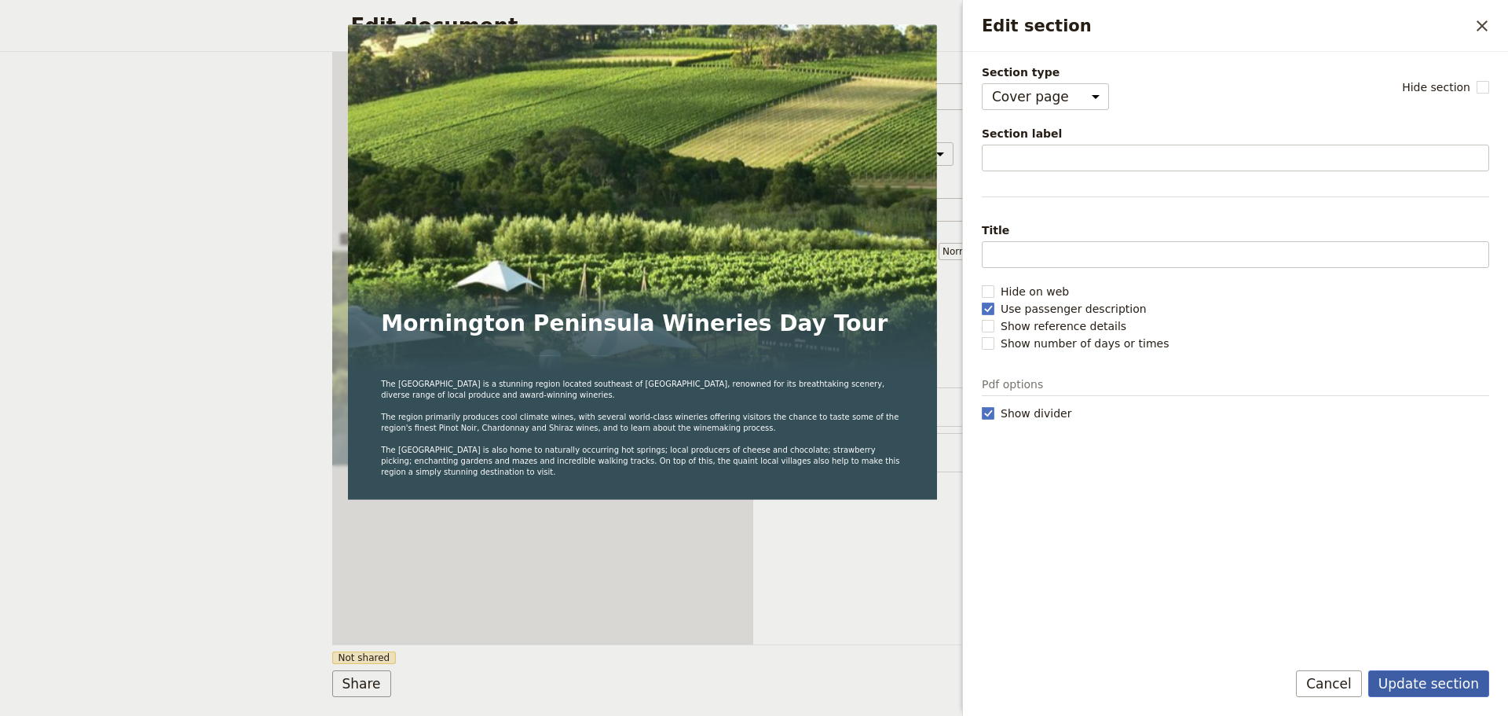
click at [1407, 688] on button "Update section" at bounding box center [1429, 683] width 121 height 27
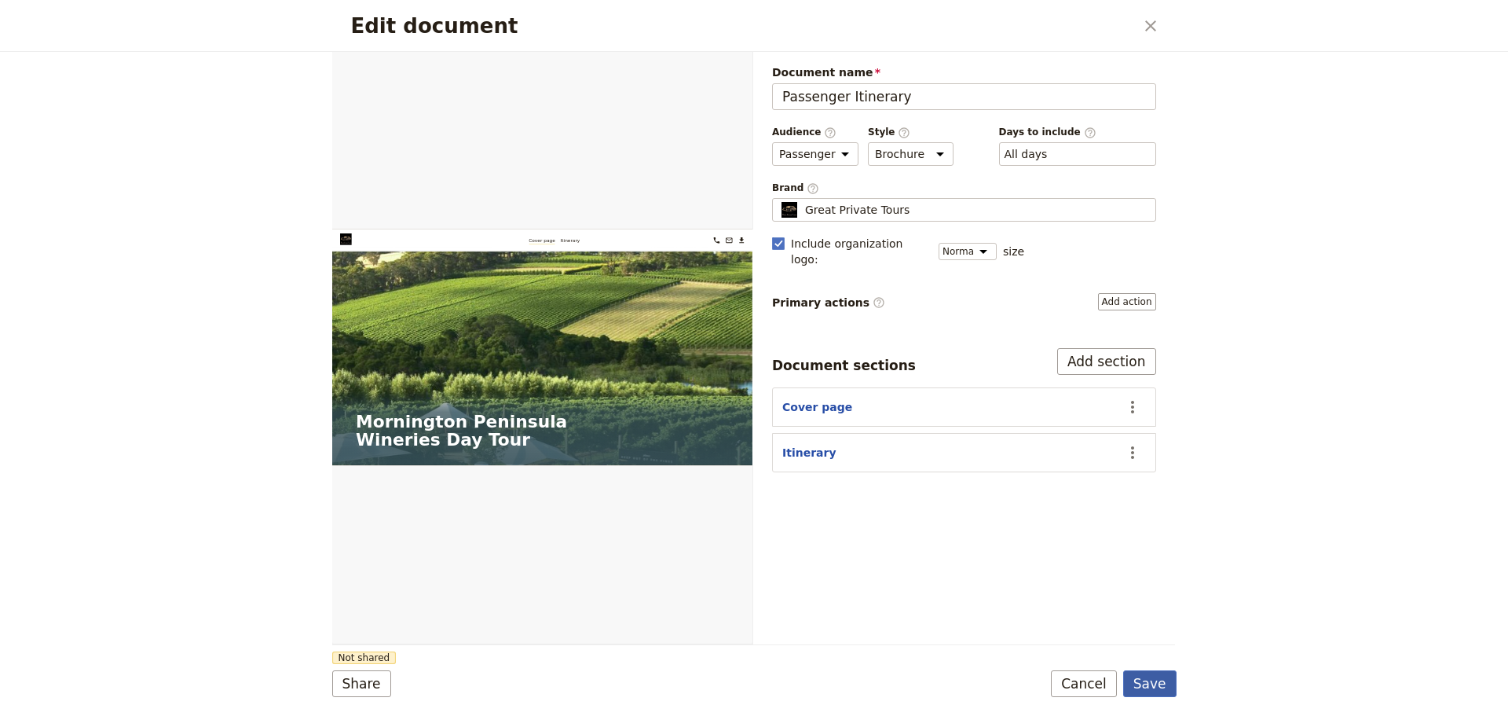
click at [1145, 687] on button "Save" at bounding box center [1150, 683] width 53 height 27
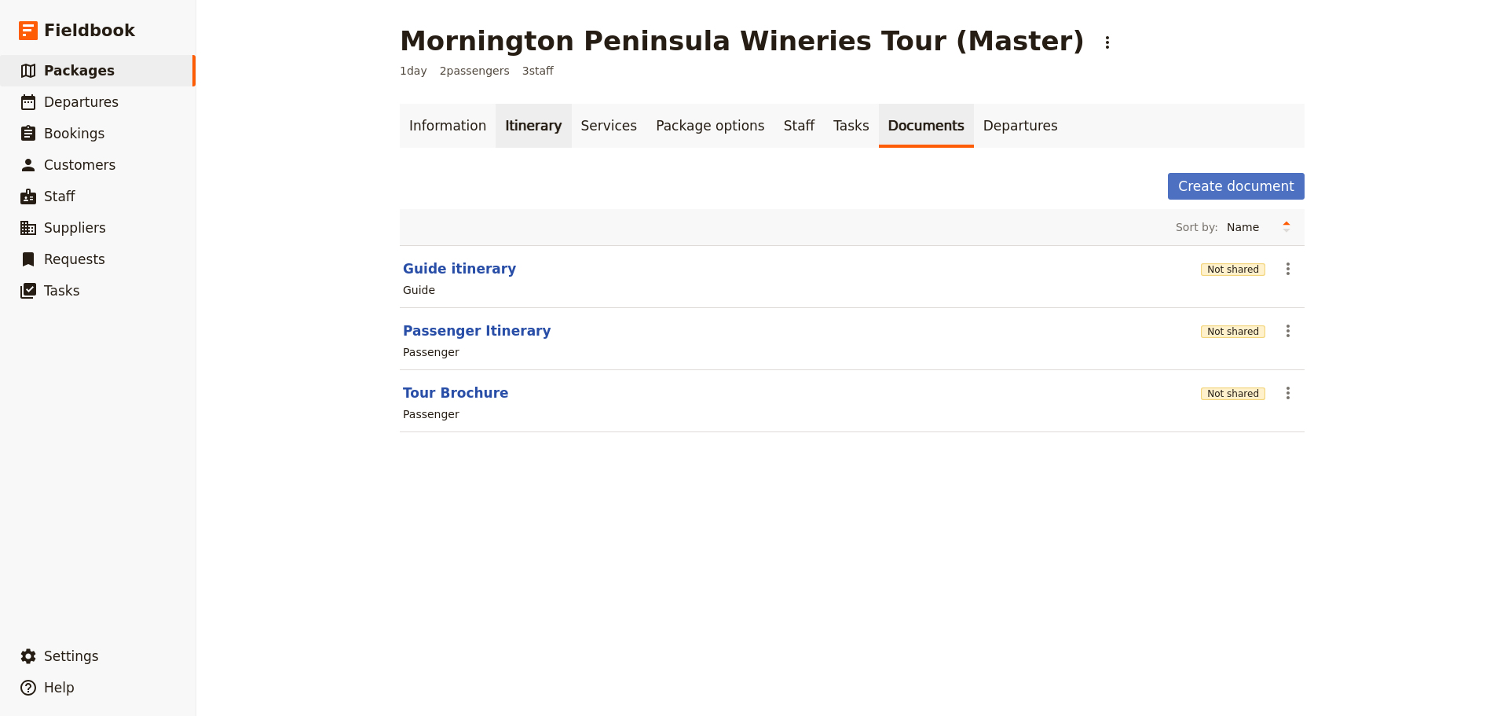
click at [520, 123] on link "Itinerary" at bounding box center [533, 126] width 75 height 44
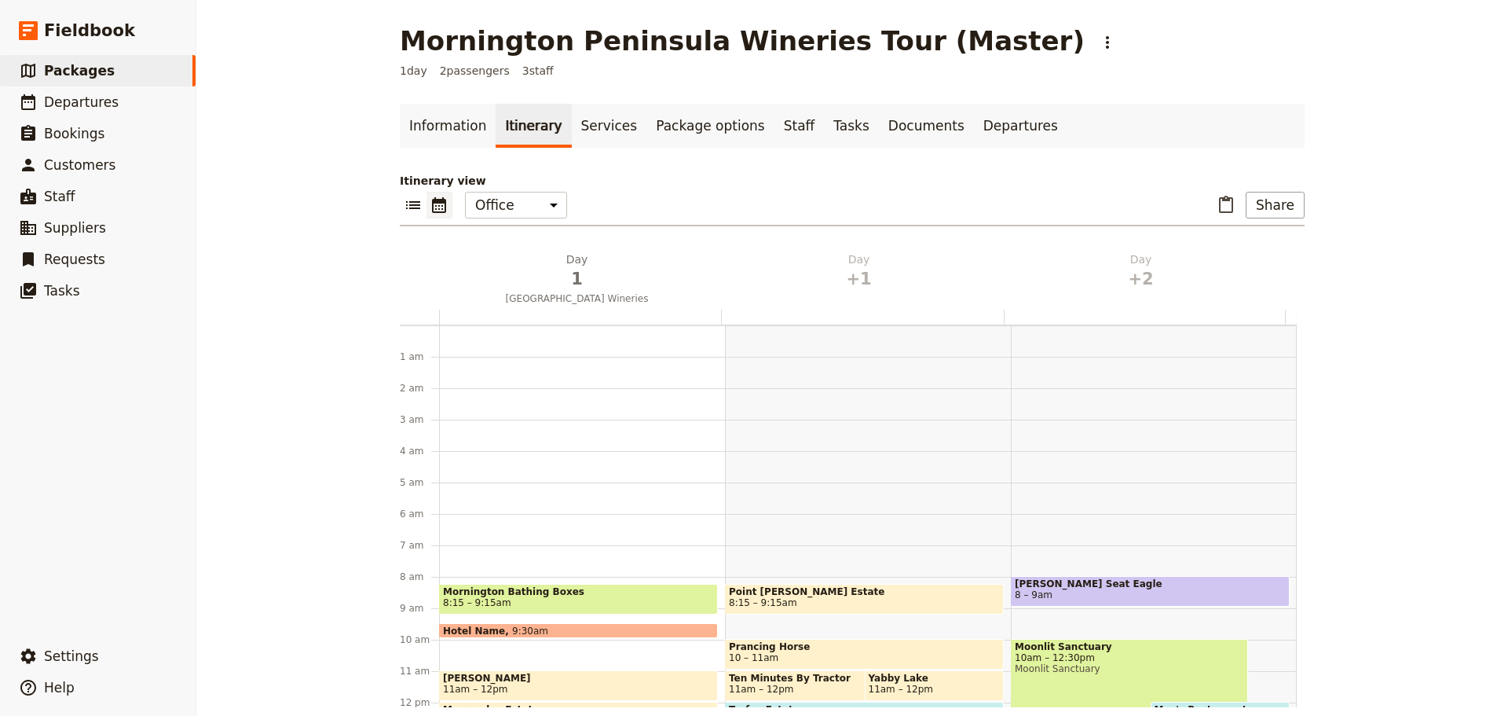
scroll to position [204, 0]
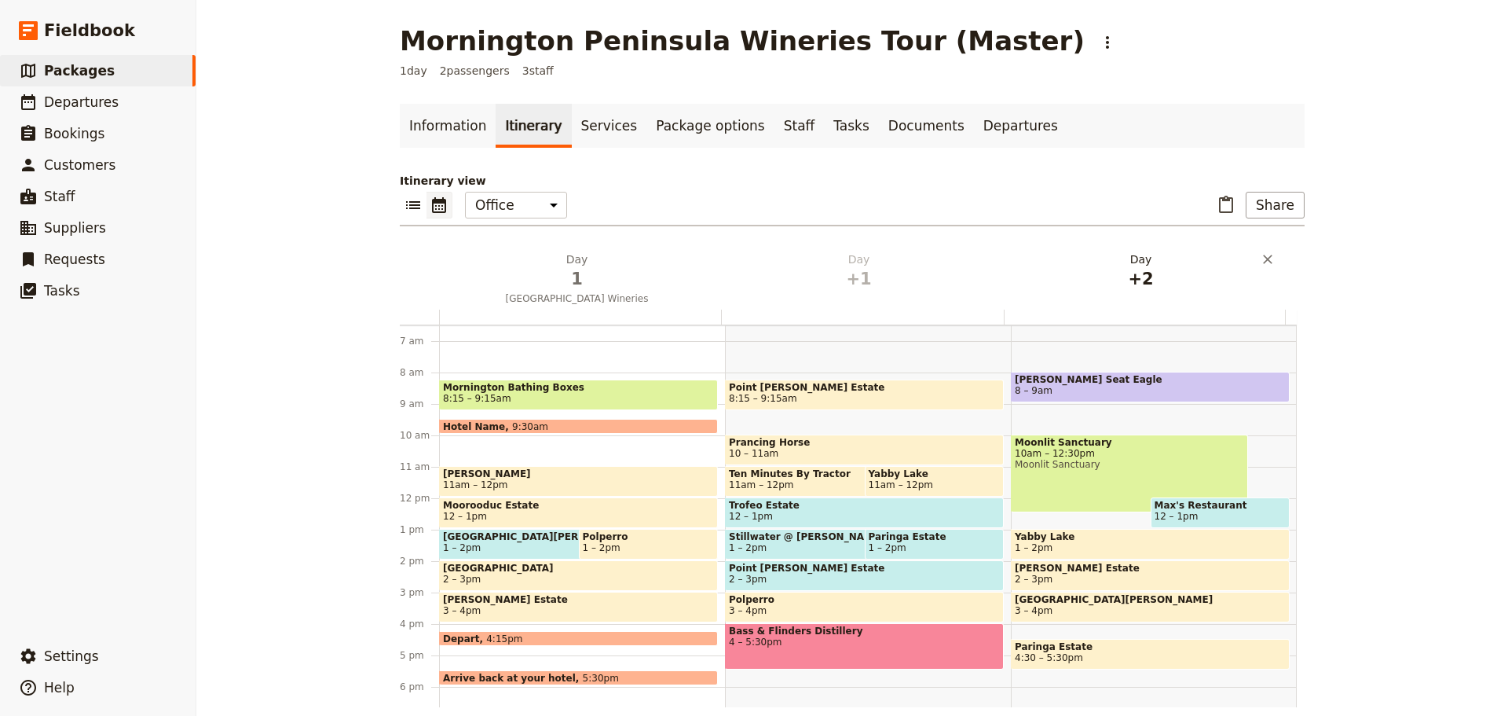
click at [845, 262] on h2 "Day +1" at bounding box center [859, 270] width 263 height 39
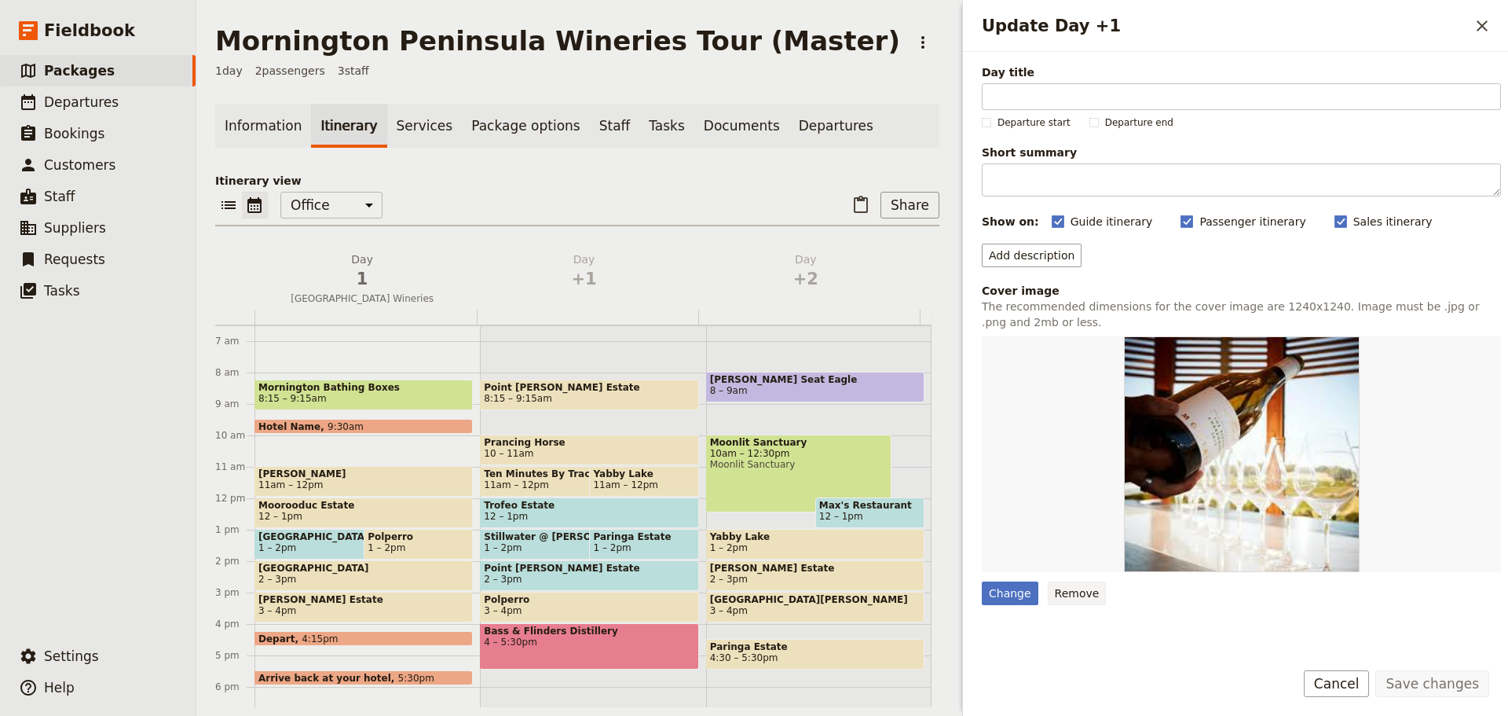
click at [1061, 596] on button "Remove" at bounding box center [1077, 593] width 59 height 24
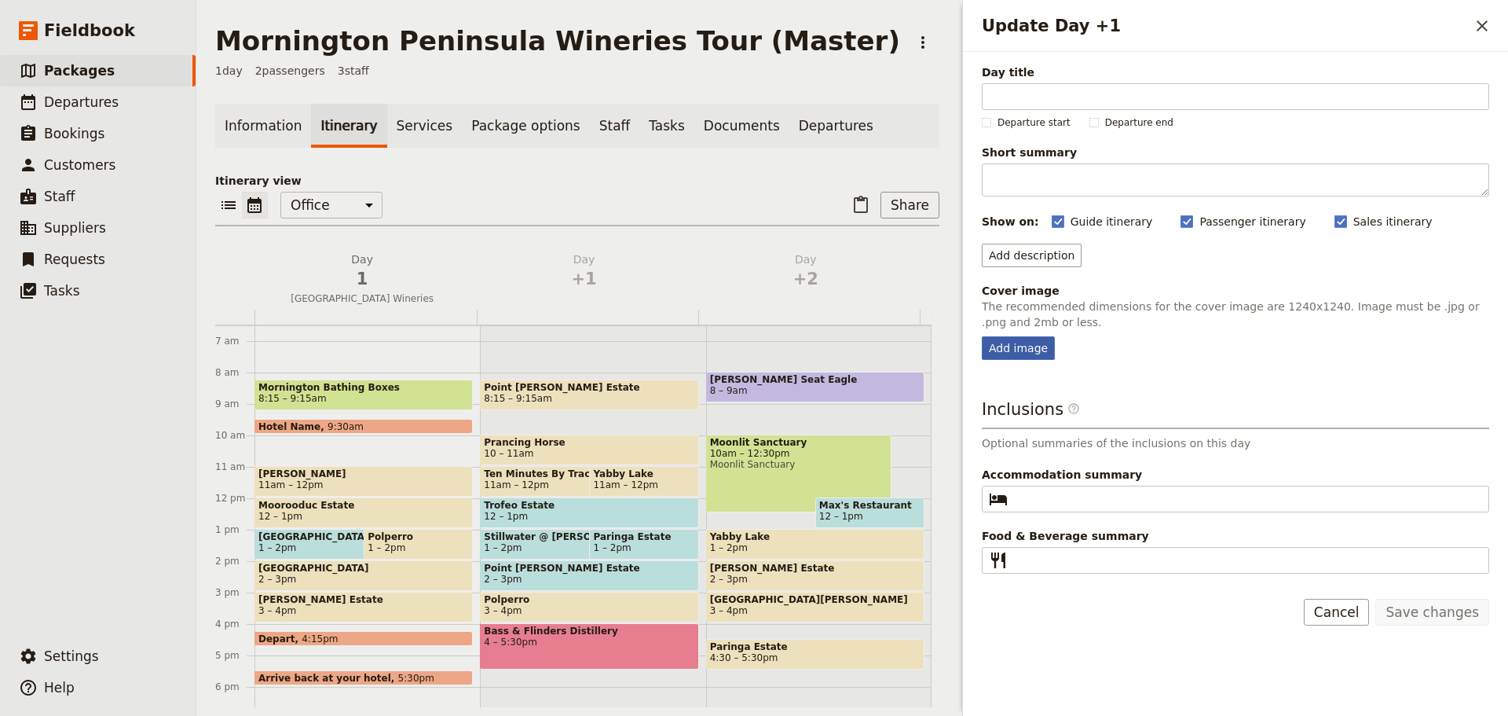
click at [1007, 346] on div "Add image" at bounding box center [1018, 348] width 73 height 24
click at [982, 336] on input "Add image" at bounding box center [981, 335] width 1 height 1
type input "C:\fakepath\TMBT Dining No.2.jpg"
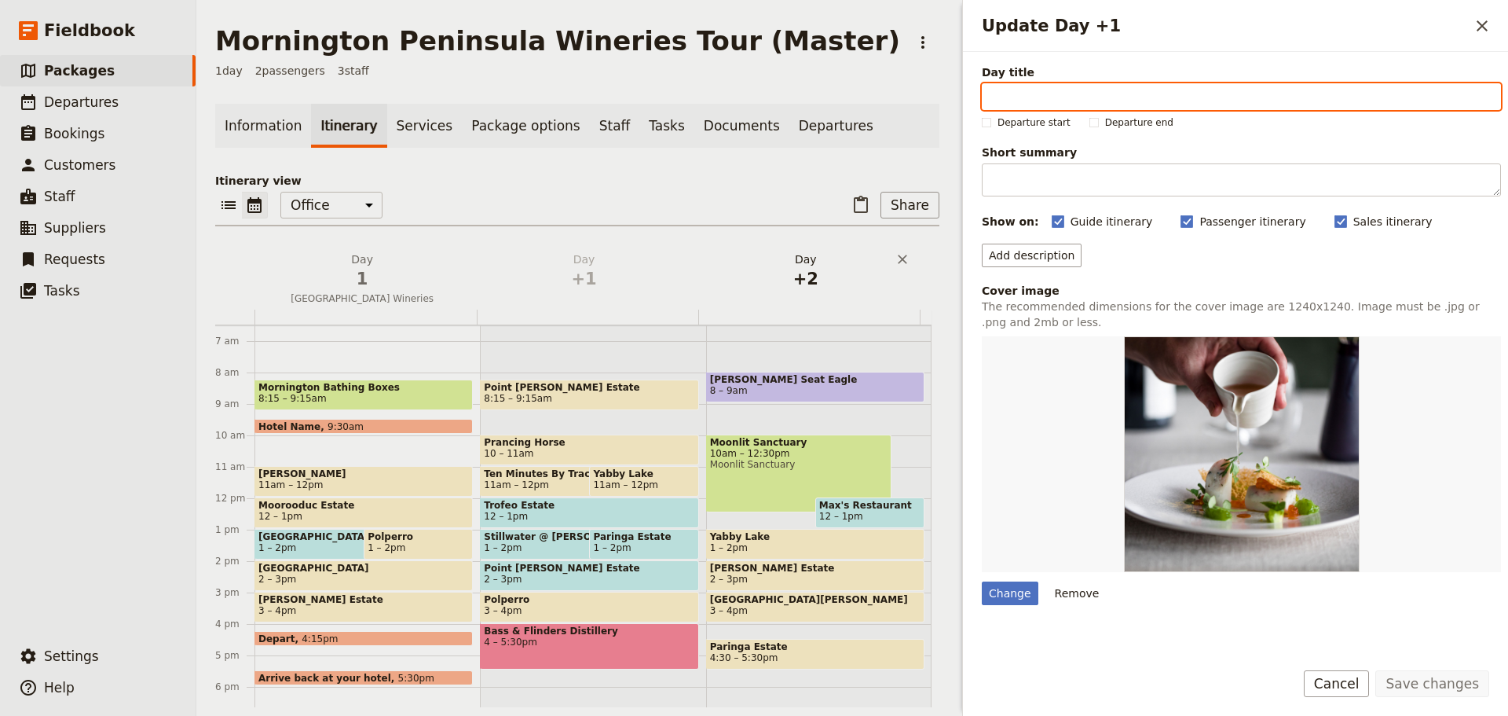
click at [806, 270] on span "+2" at bounding box center [806, 279] width 203 height 24
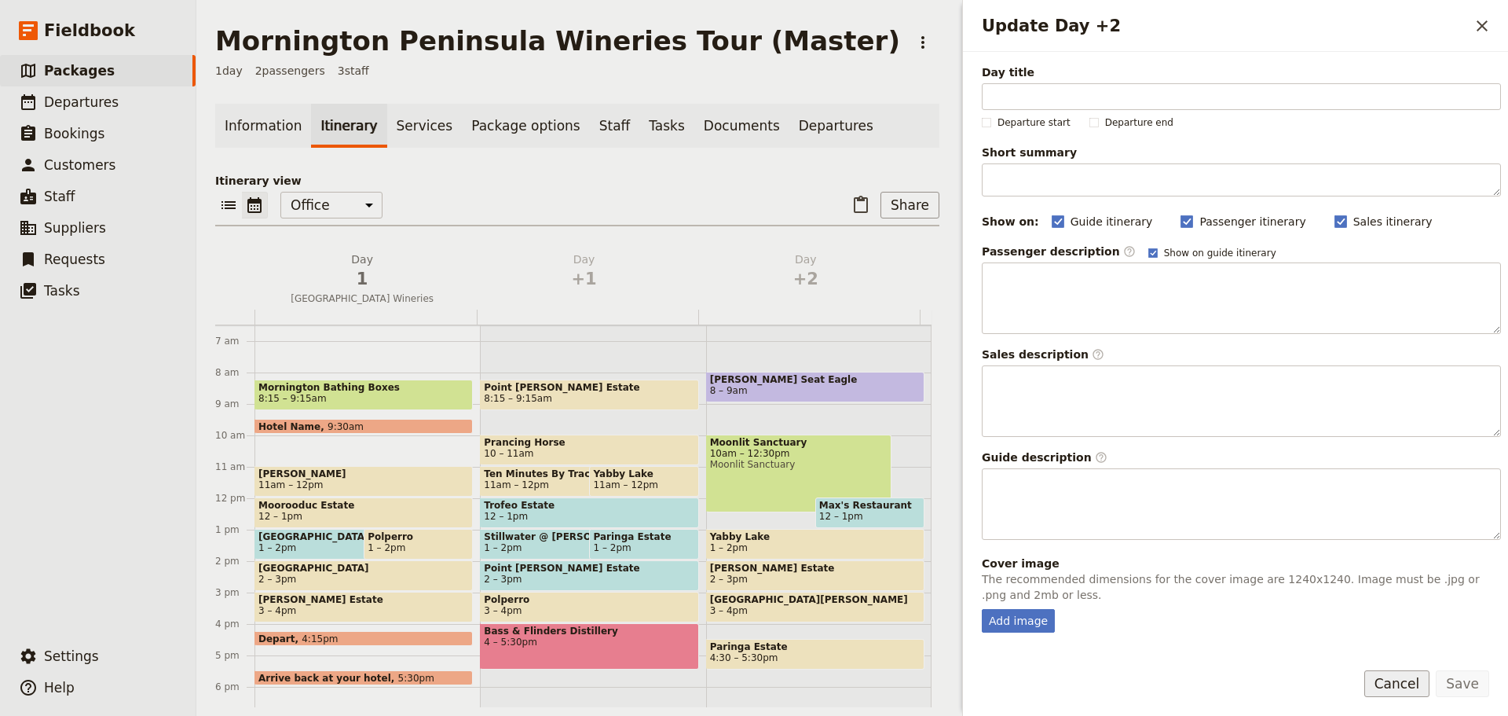
click at [1413, 684] on button "Cancel" at bounding box center [1398, 683] width 66 height 27
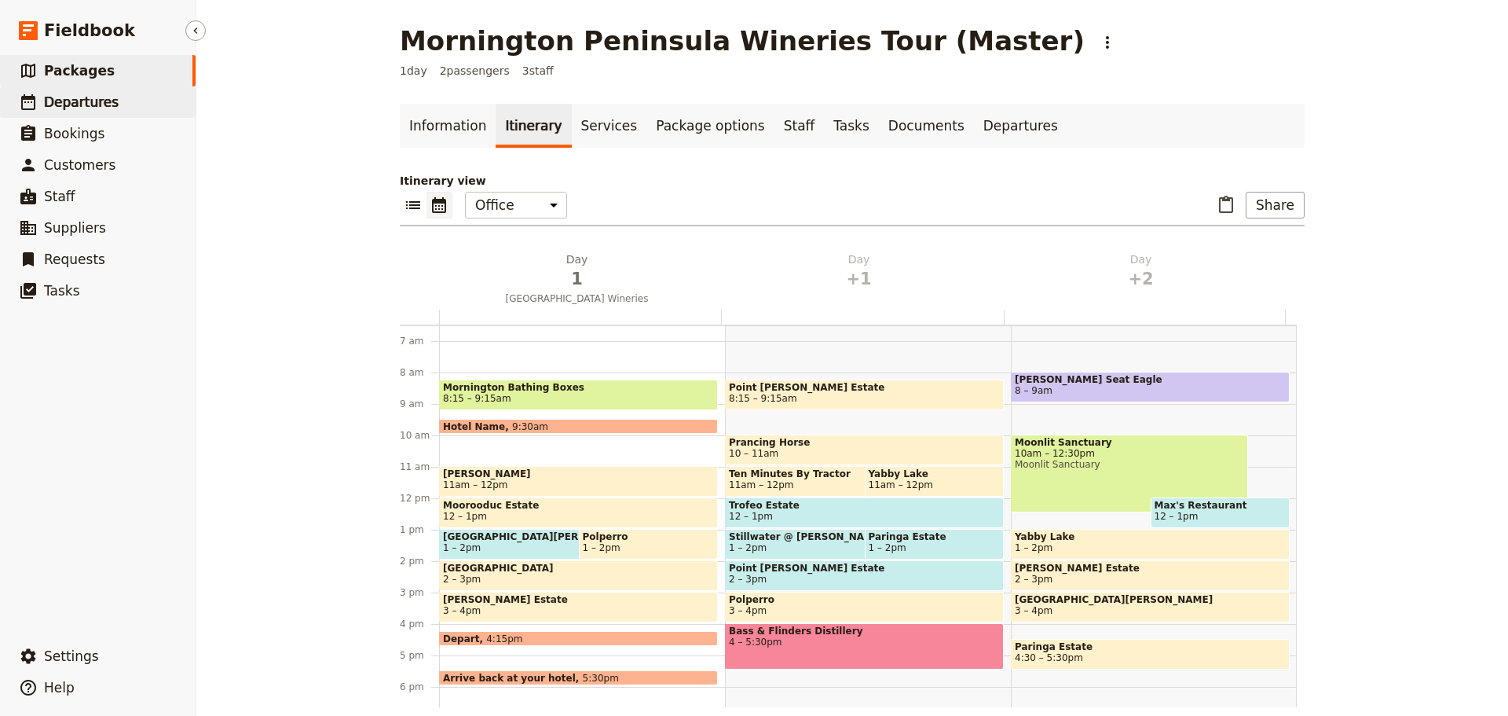
click at [123, 105] on link "​ Departures" at bounding box center [98, 101] width 196 height 31
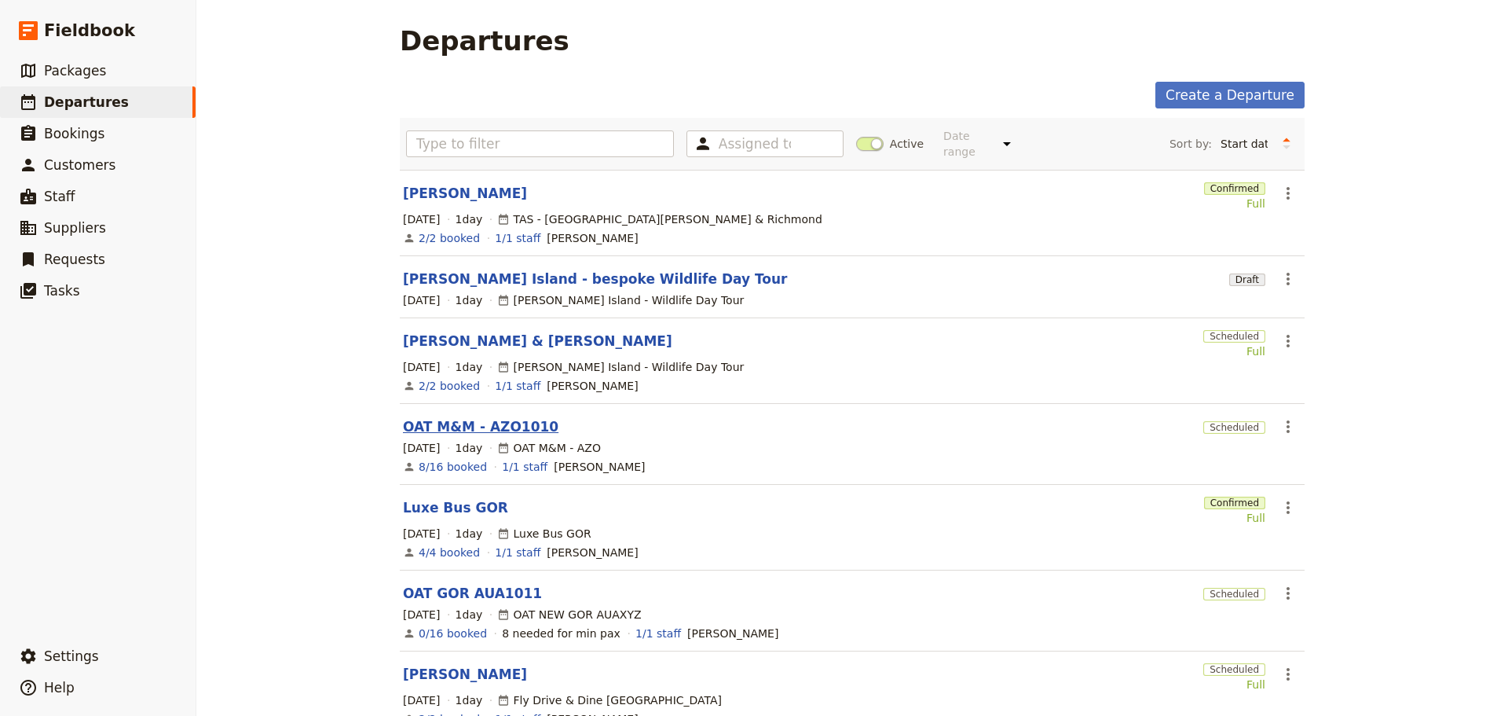
click at [434, 417] on link "OAT M&M - AZO1010" at bounding box center [481, 426] width 156 height 19
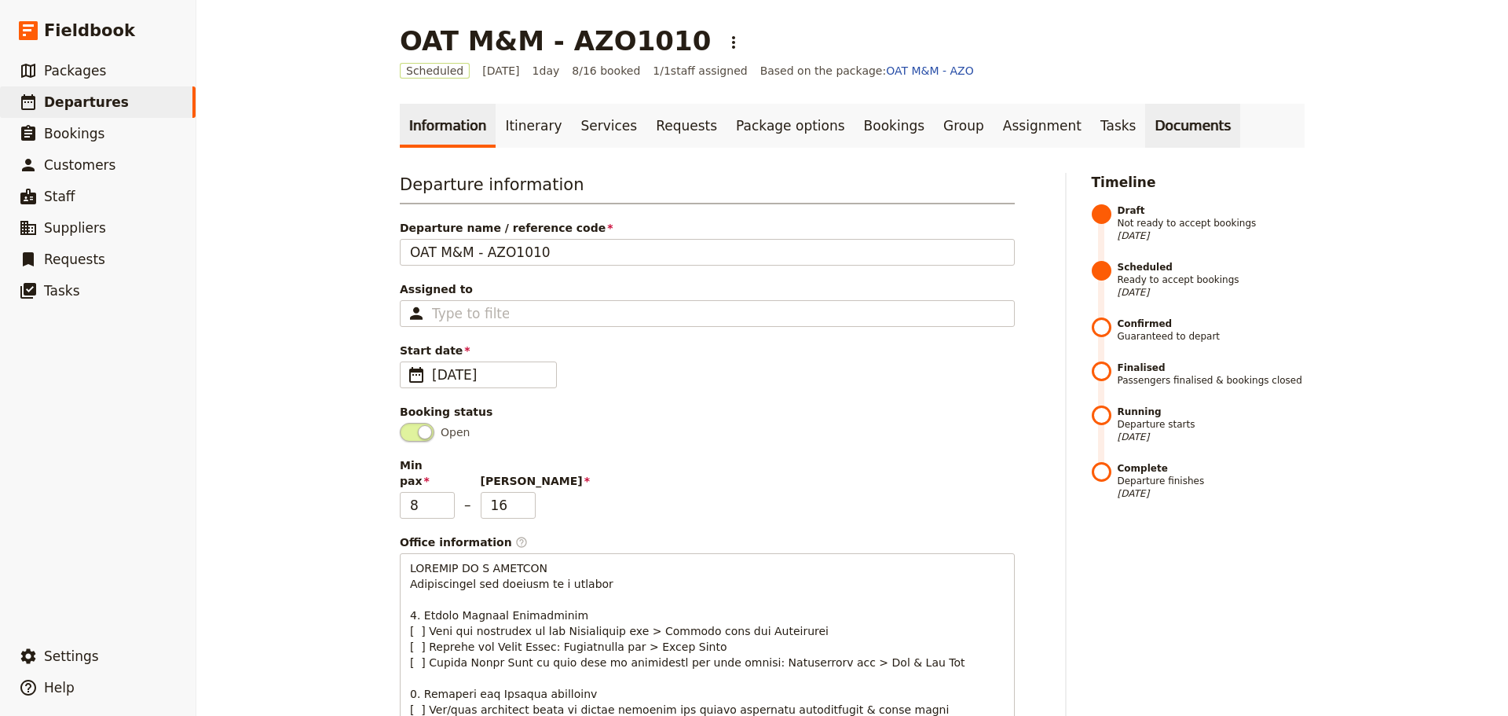
click at [1146, 115] on link "Documents" at bounding box center [1193, 126] width 95 height 44
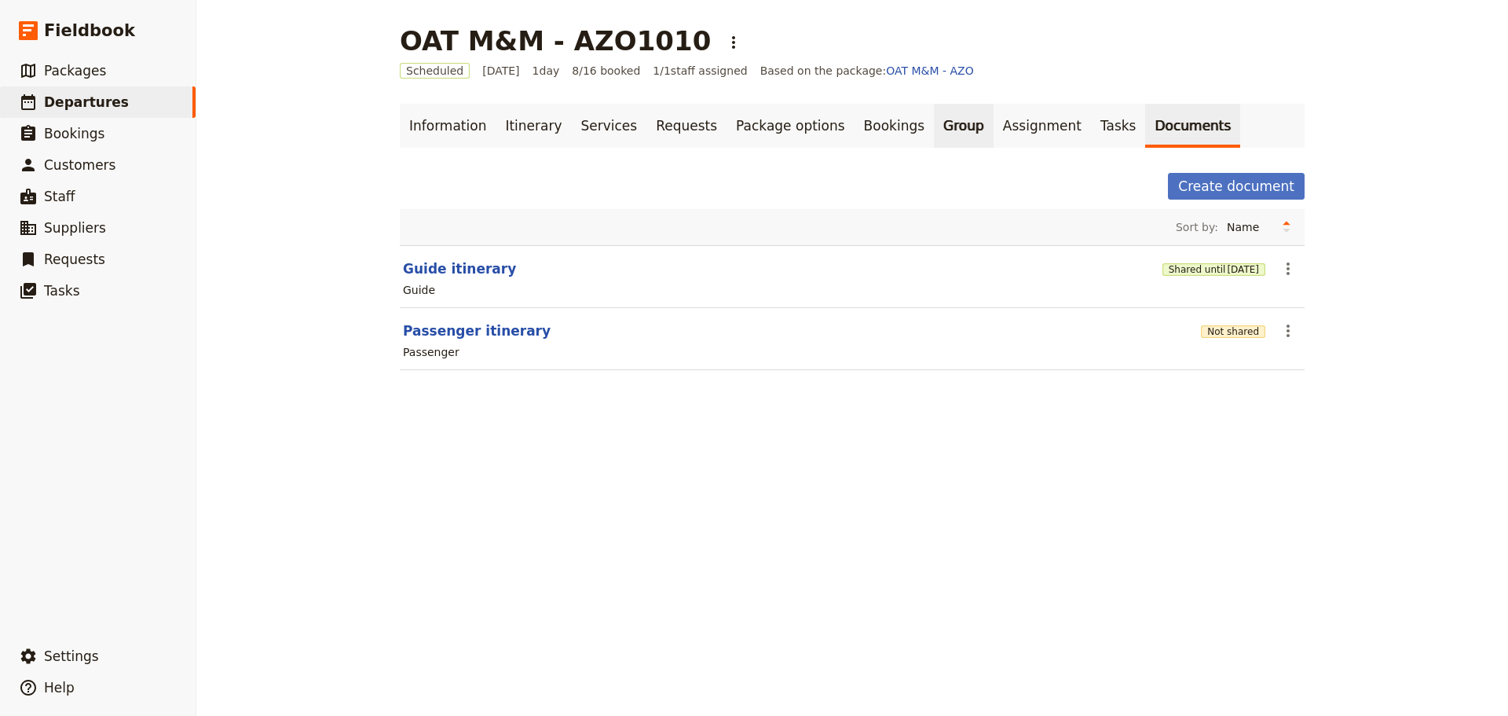
click at [934, 118] on link "Group" at bounding box center [964, 126] width 60 height 44
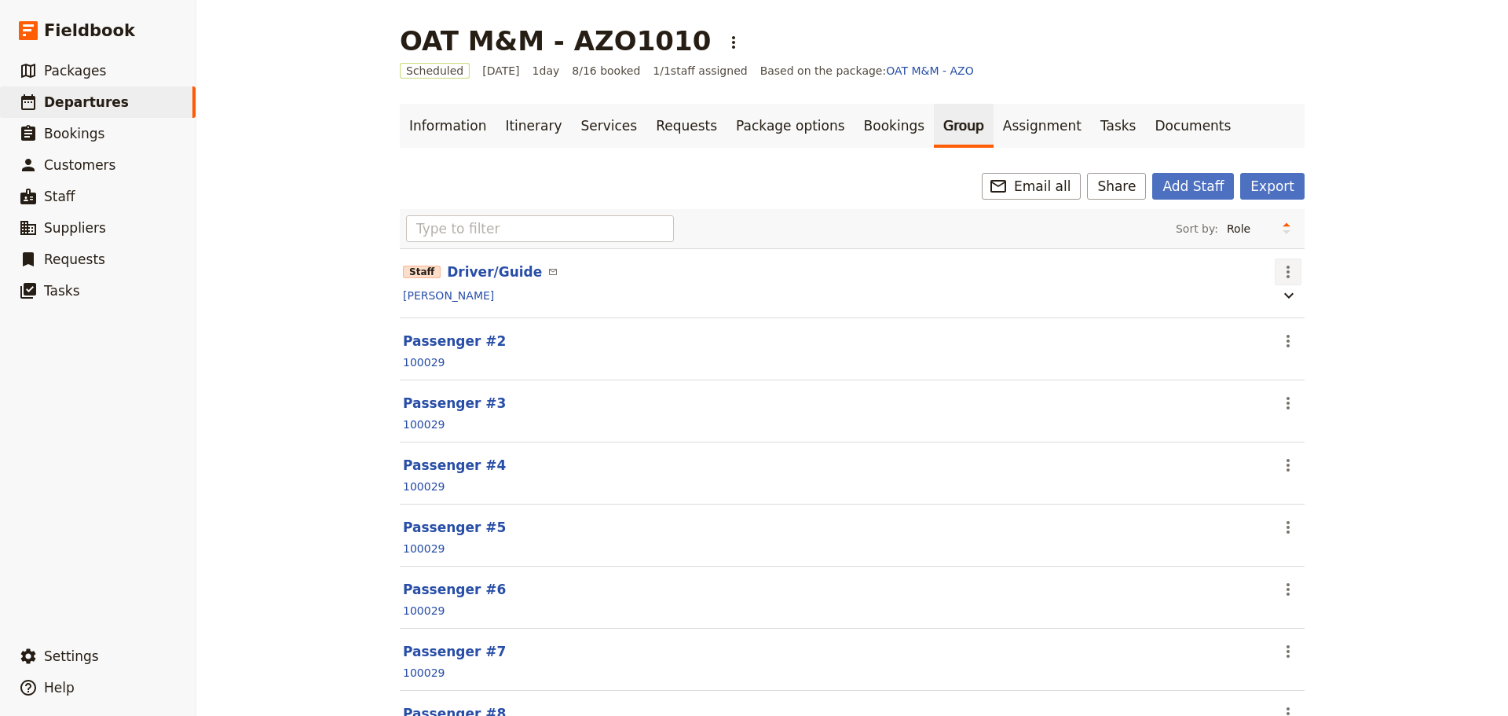
click at [1288, 275] on icon "Actions" at bounding box center [1288, 271] width 19 height 19
click at [1295, 308] on span "Edit staff" at bounding box center [1304, 307] width 49 height 16
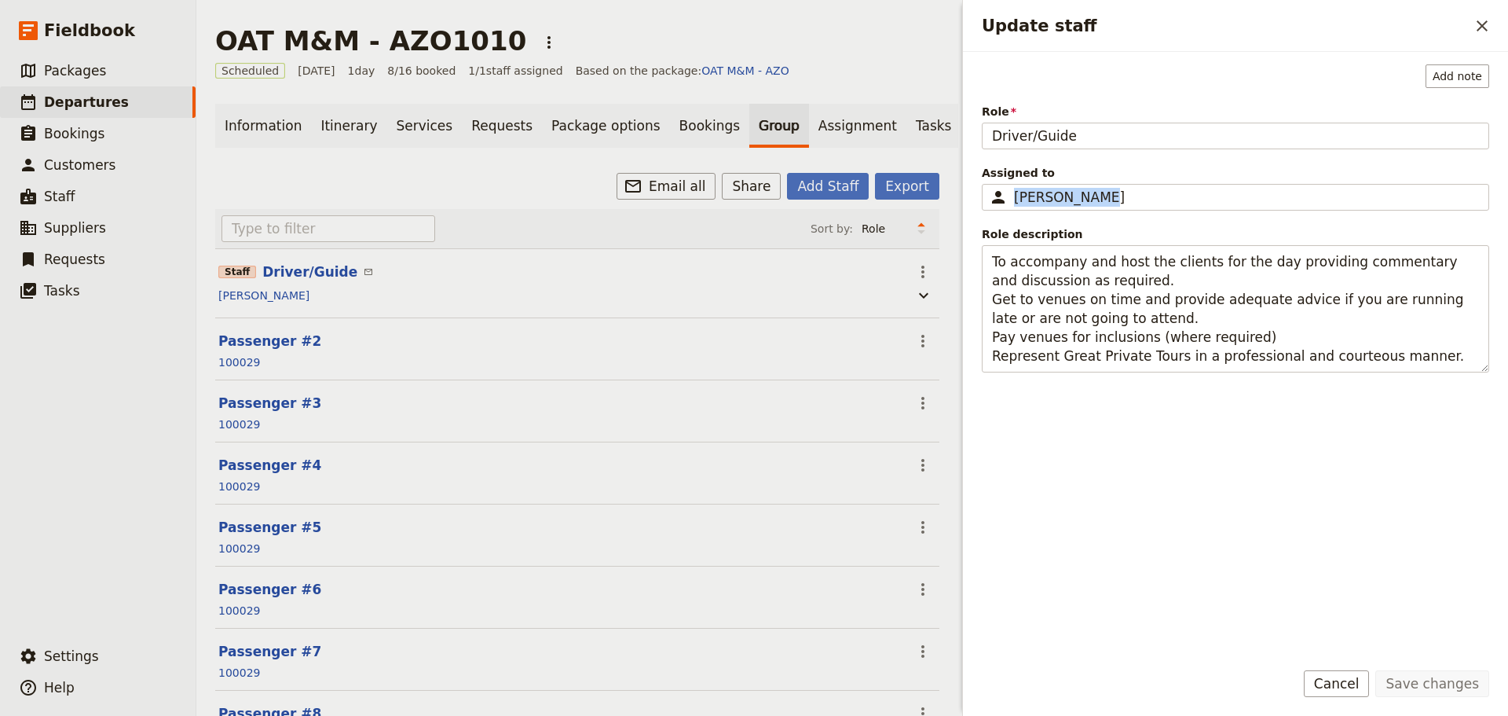
drag, startPoint x: 1099, startPoint y: 196, endPoint x: 969, endPoint y: 187, distance: 130.7
click at [969, 187] on div "Add note Role Driver/Guide Assigned to ​ [PERSON_NAME] [PERSON_NAME] ​ Role des…" at bounding box center [1235, 349] width 545 height 595
click at [1164, 192] on div "[PERSON_NAME]" at bounding box center [1237, 197] width 446 height 19
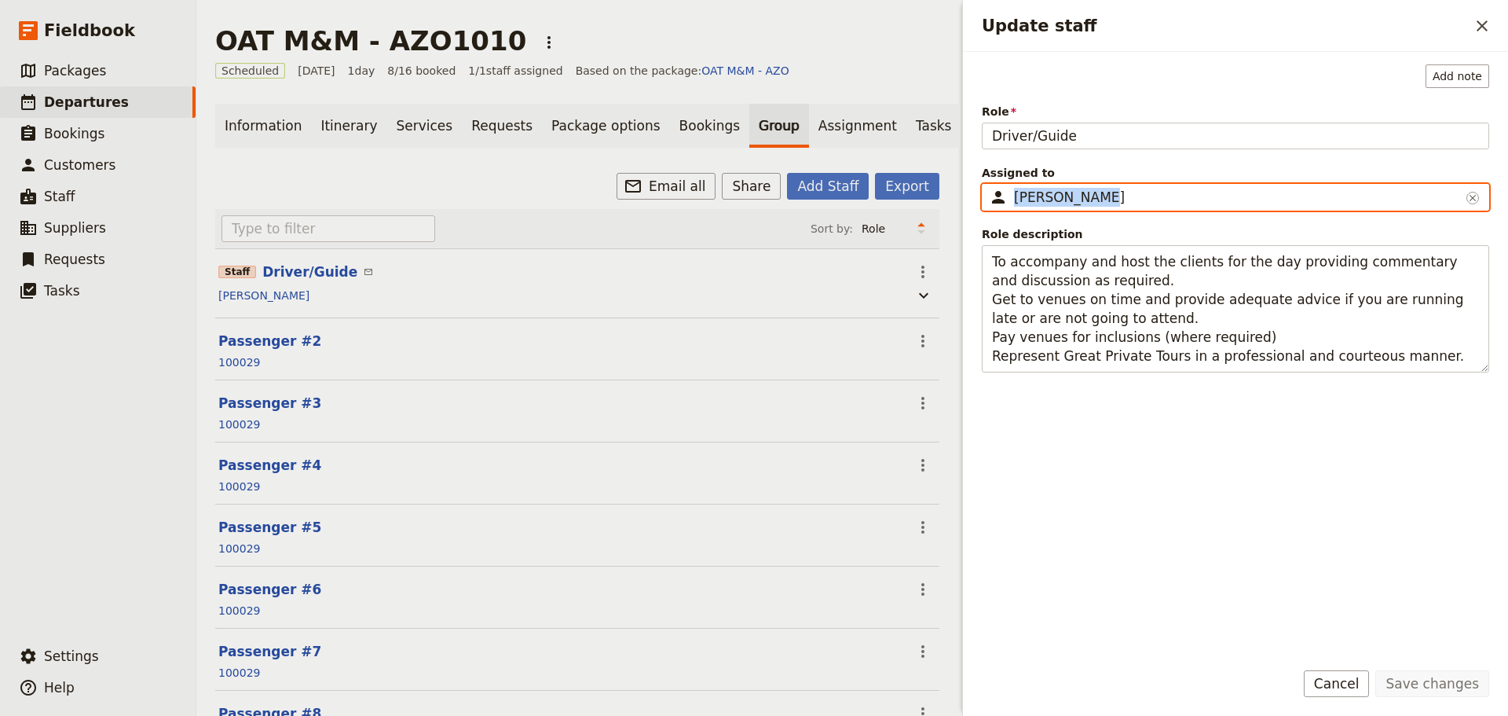
click at [989, 185] on input "[PERSON_NAME]" at bounding box center [988, 184] width 1 height 1
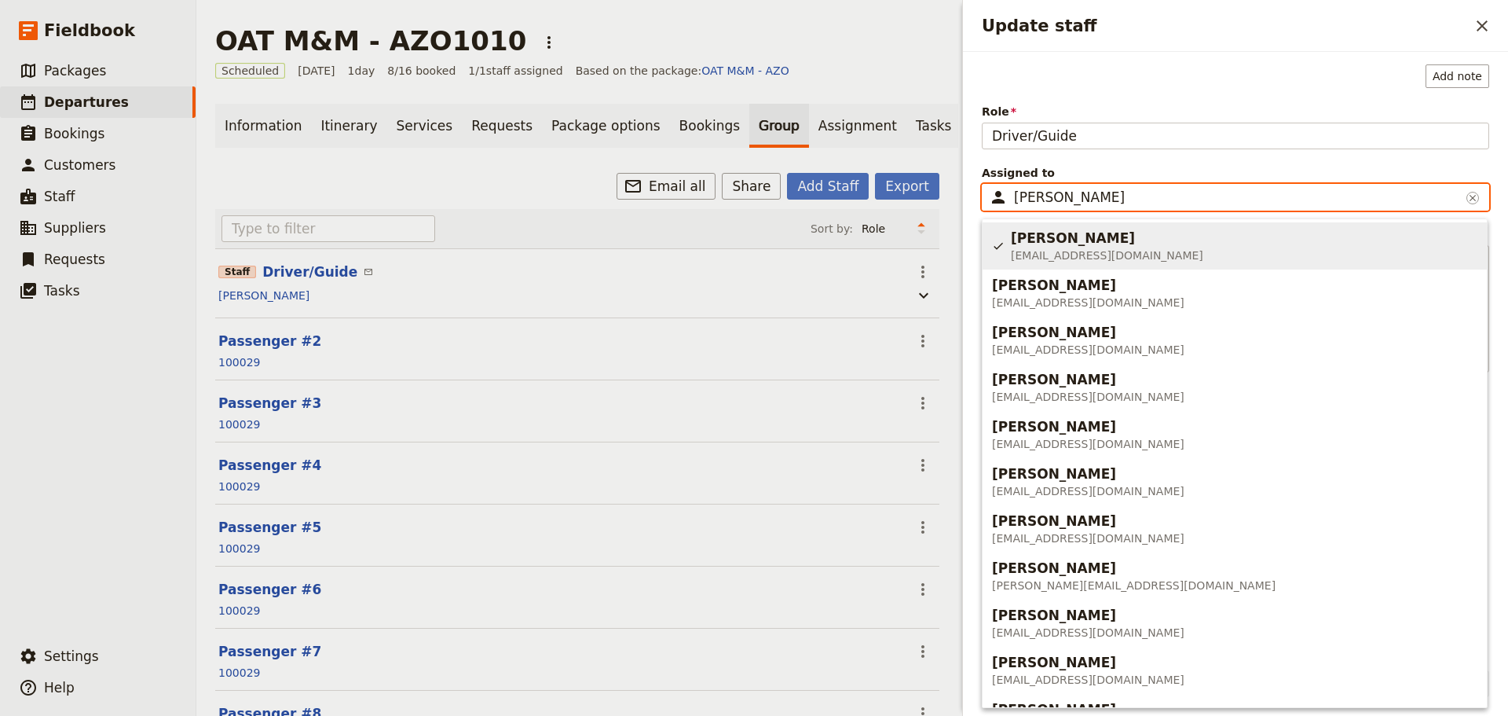
drag, startPoint x: 1141, startPoint y: 198, endPoint x: 945, endPoint y: 189, distance: 195.9
click at [945, 189] on div "OAT M&M - AZO1010 ​ Scheduled [DATE] 1 day 8/16 booked 1 / 1 staff assigned Bas…" at bounding box center [852, 358] width 1312 height 716
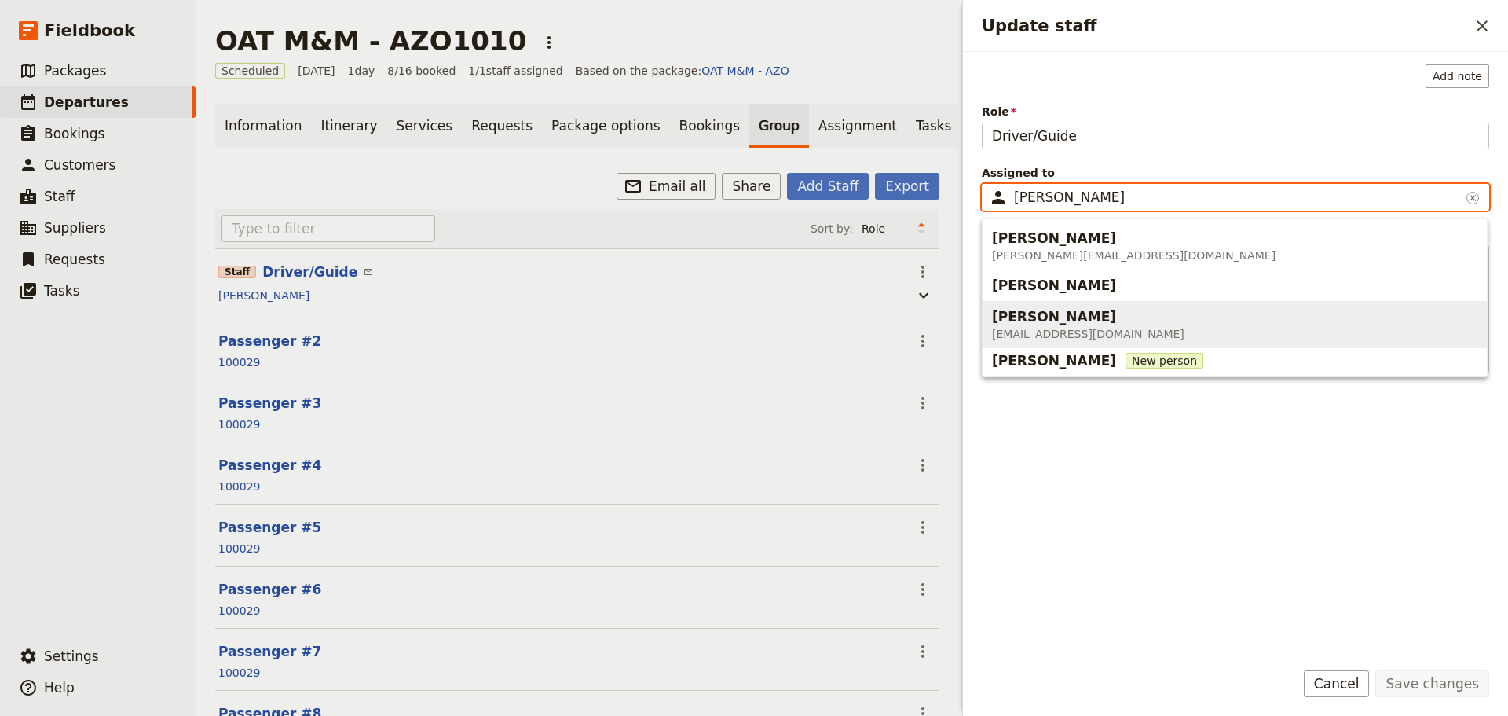
click at [1113, 327] on span "[EMAIL_ADDRESS][DOMAIN_NAME]" at bounding box center [1088, 334] width 192 height 16
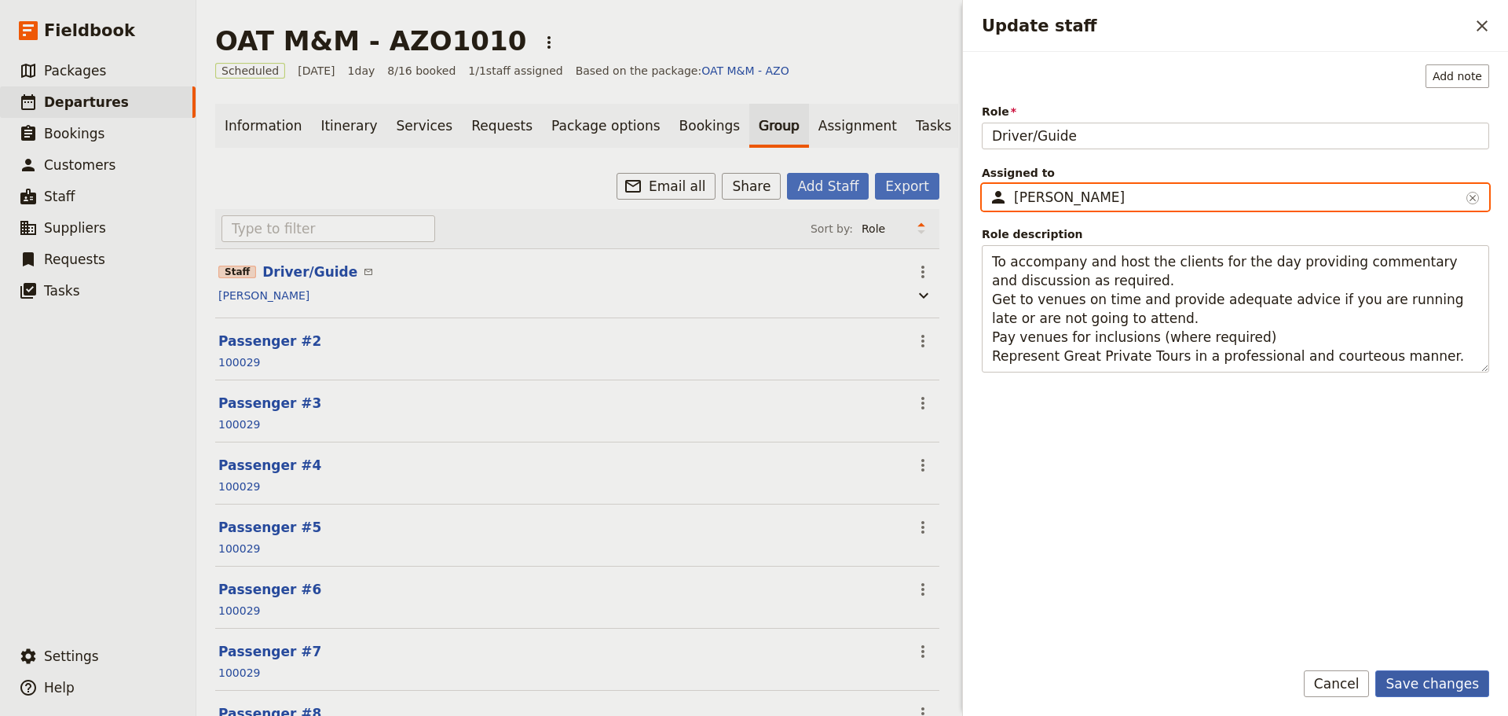
type input "[PERSON_NAME]"
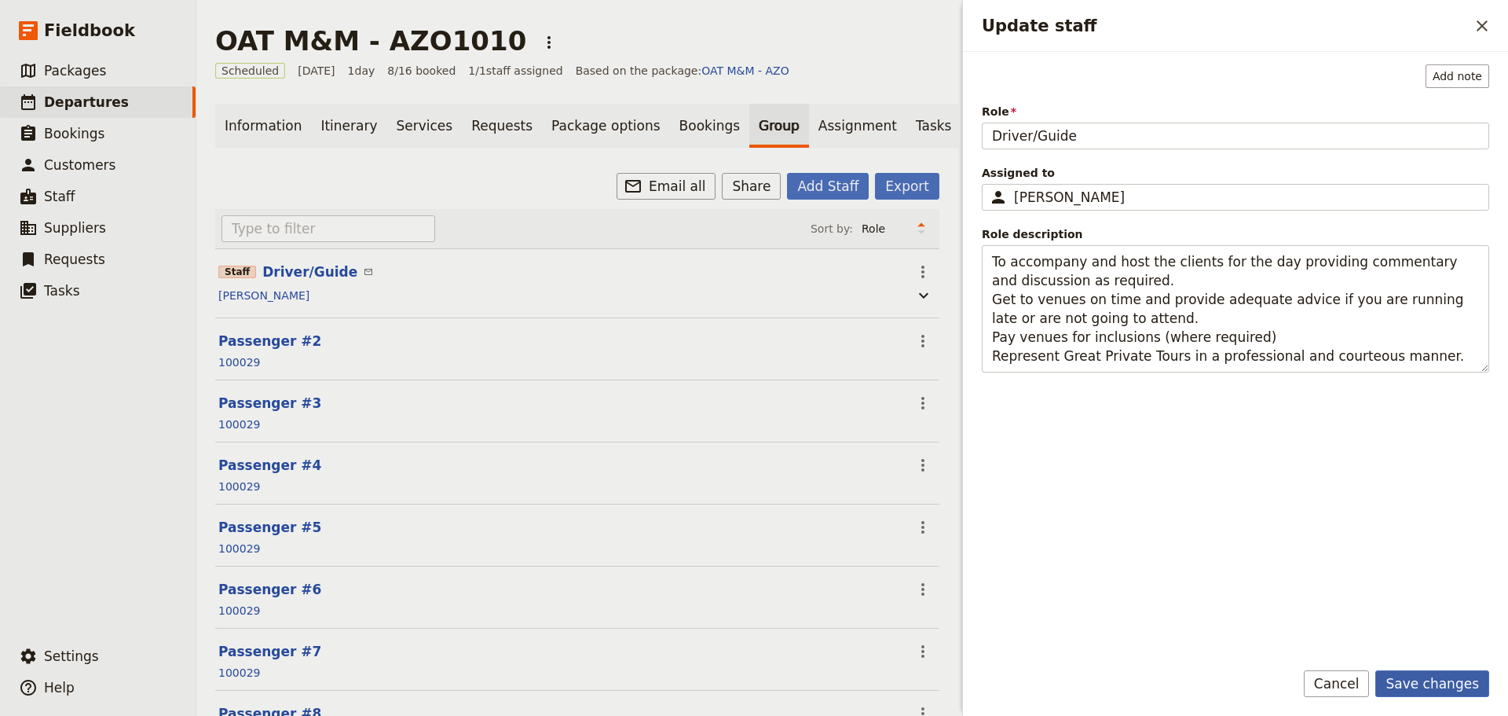
click at [1433, 687] on button "Save changes" at bounding box center [1433, 683] width 114 height 27
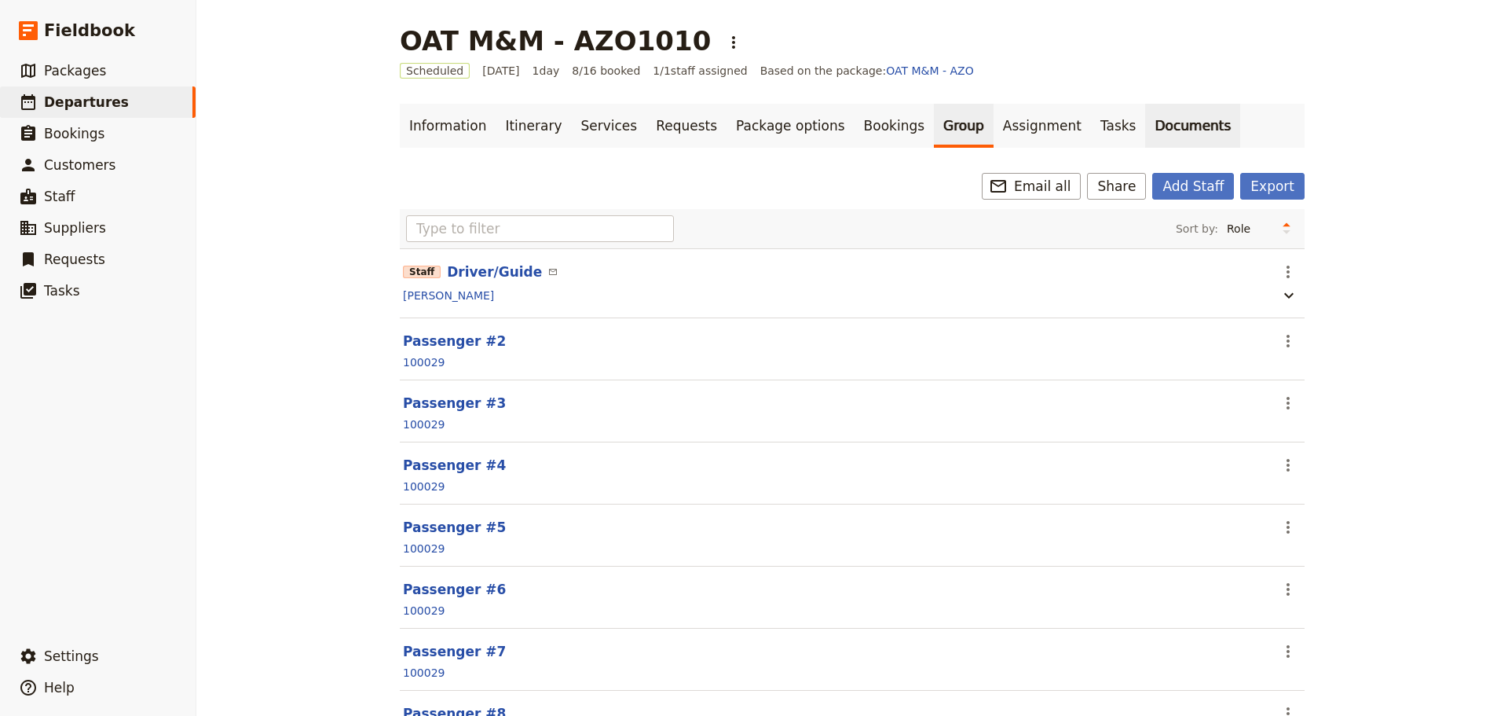
click at [1146, 130] on link "Documents" at bounding box center [1193, 126] width 95 height 44
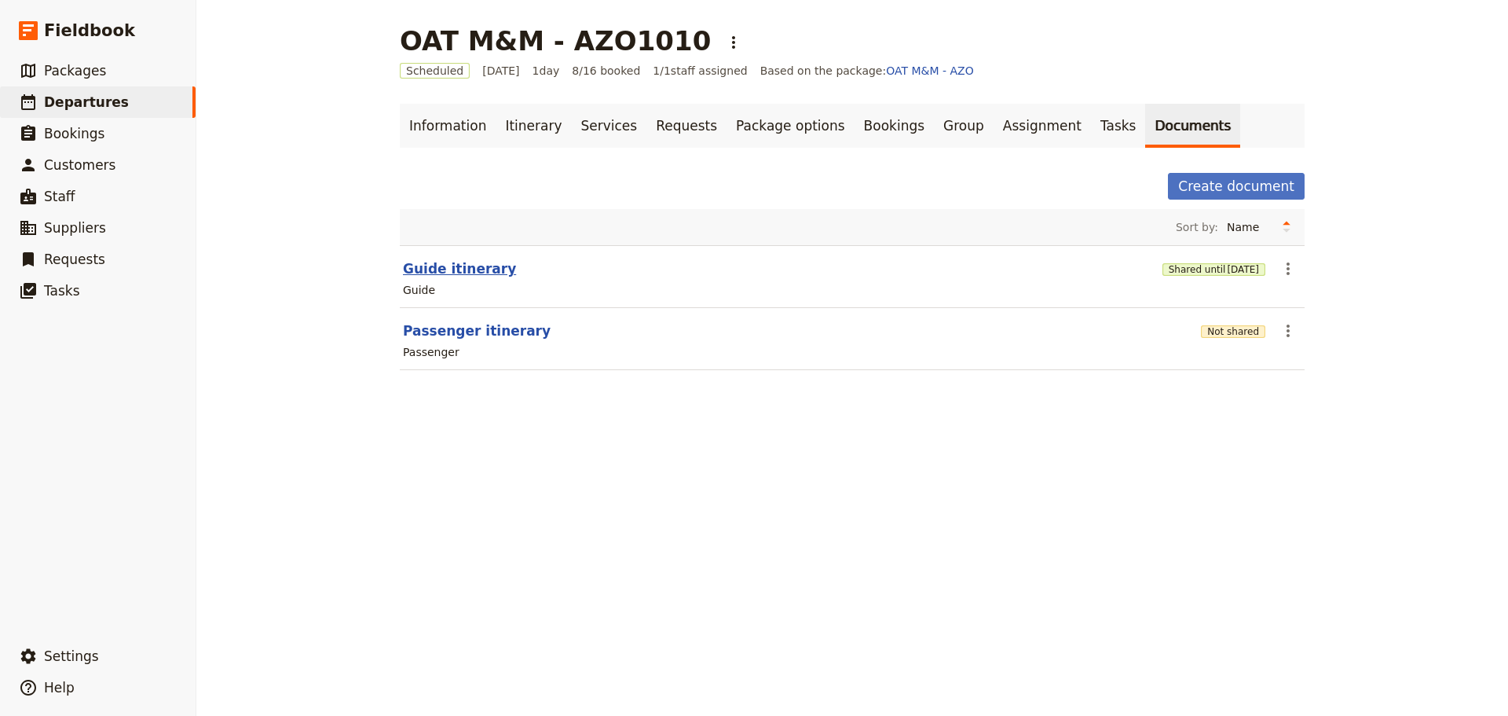
click at [439, 273] on button "Guide itinerary" at bounding box center [459, 268] width 113 height 19
select select "STAFF"
select select "RUN_SHEET"
select select "DEFAULT"
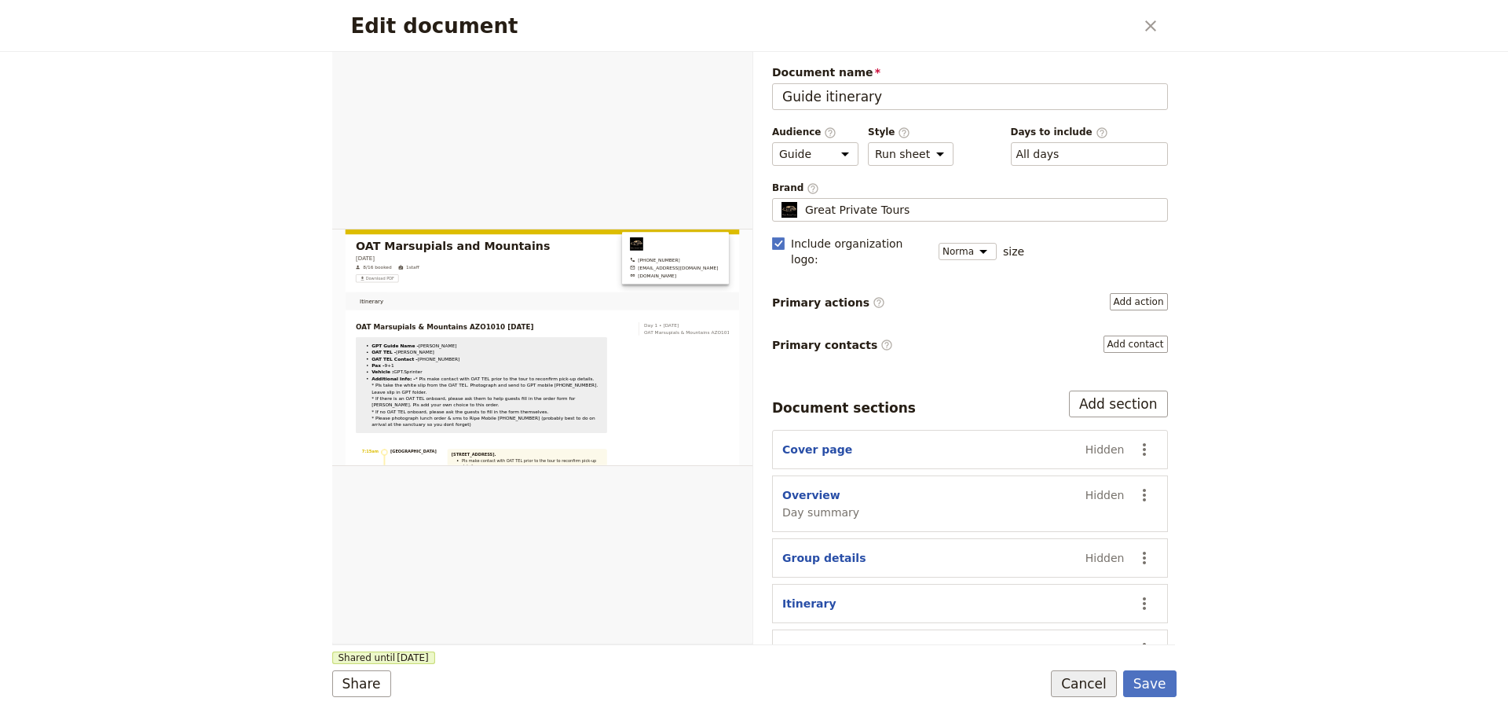
click at [1083, 691] on button "Cancel" at bounding box center [1084, 683] width 66 height 27
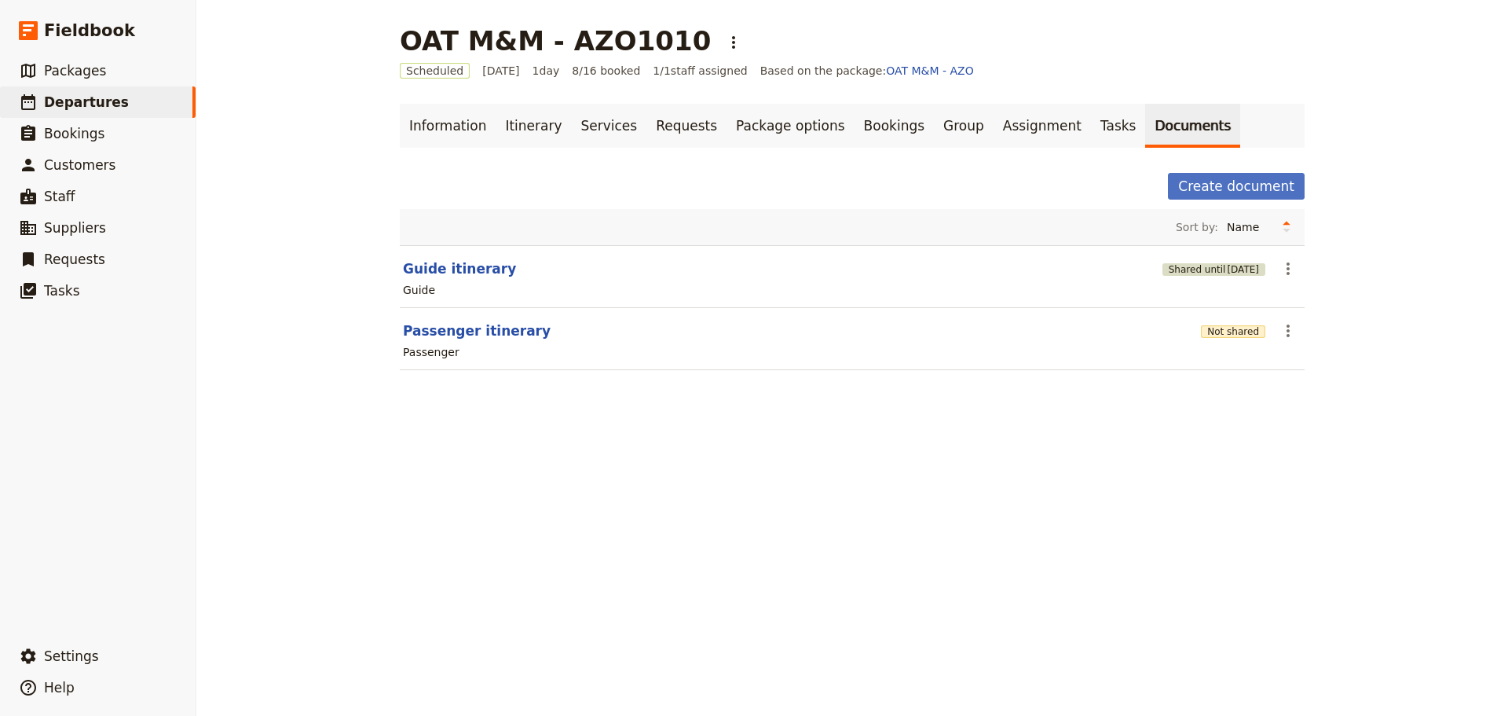
click at [1227, 267] on span "[DATE]" at bounding box center [1243, 269] width 32 height 13
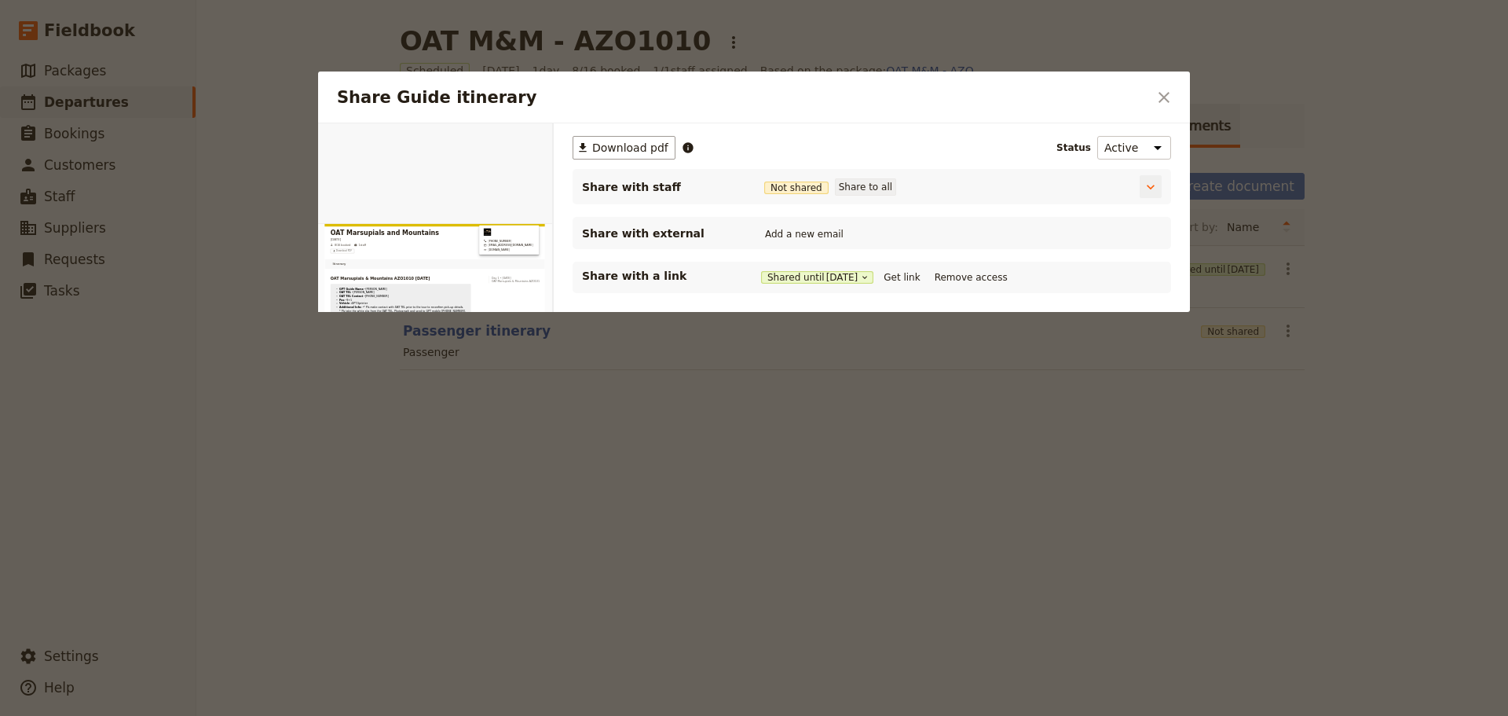
click at [863, 186] on button "Share to all" at bounding box center [865, 186] width 61 height 17
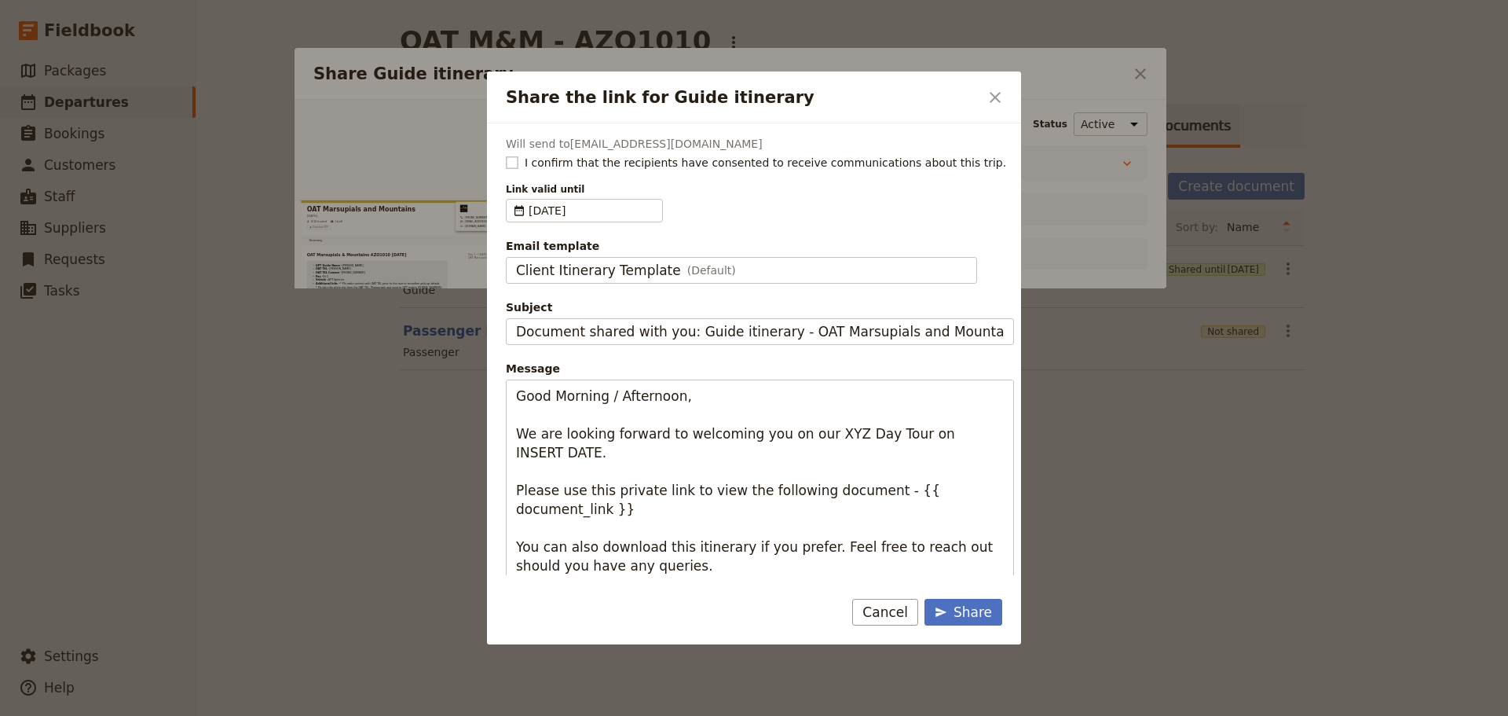
click at [513, 160] on rect "Share the link for Guide itinerary" at bounding box center [512, 162] width 12 height 12
click at [506, 155] on input "I confirm that the recipients have consented to receive communications about th…" at bounding box center [505, 154] width 1 height 1
checkbox input "true"
click at [639, 258] on fieldset "Client Itinerary Template (Default) Client Itinerary Template" at bounding box center [741, 270] width 471 height 27
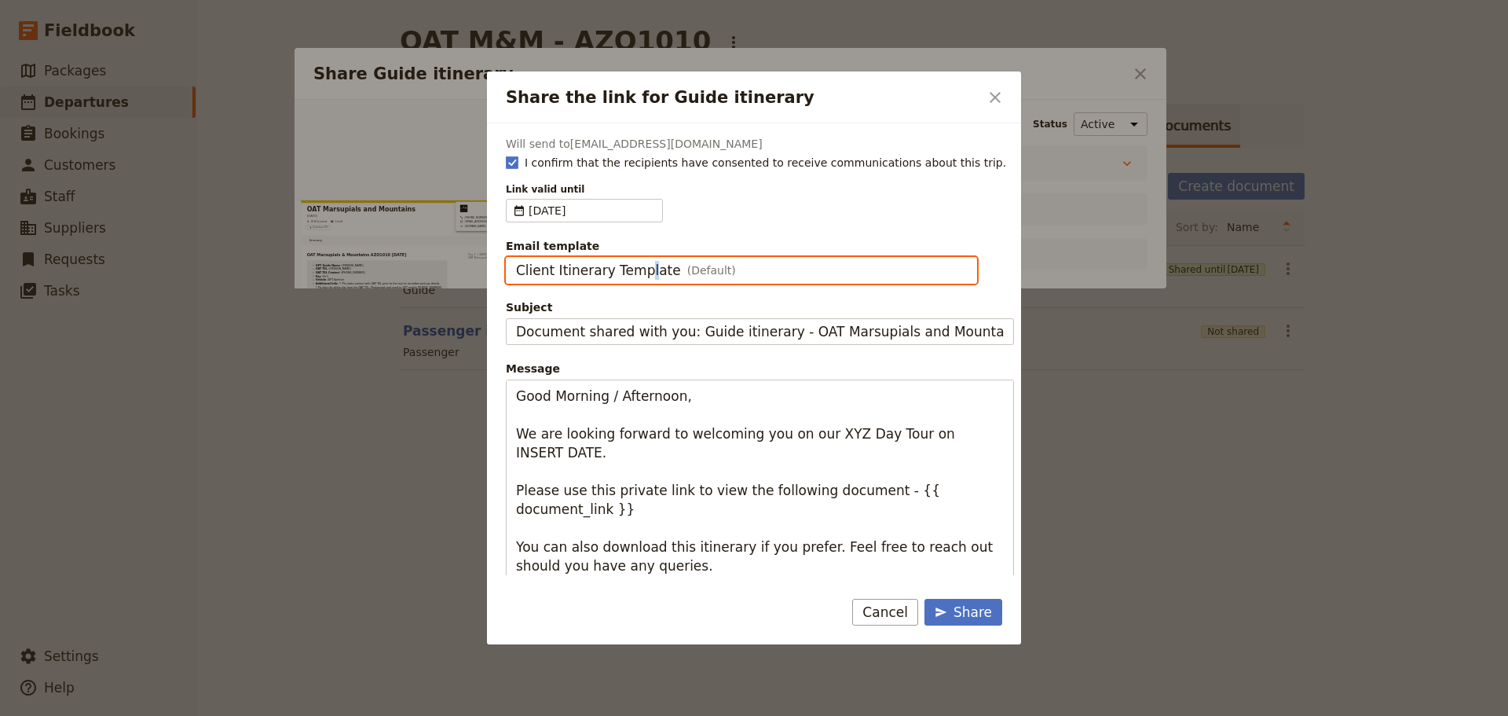
click at [516, 258] on input "Client Itinerary Template" at bounding box center [515, 257] width 1 height 1
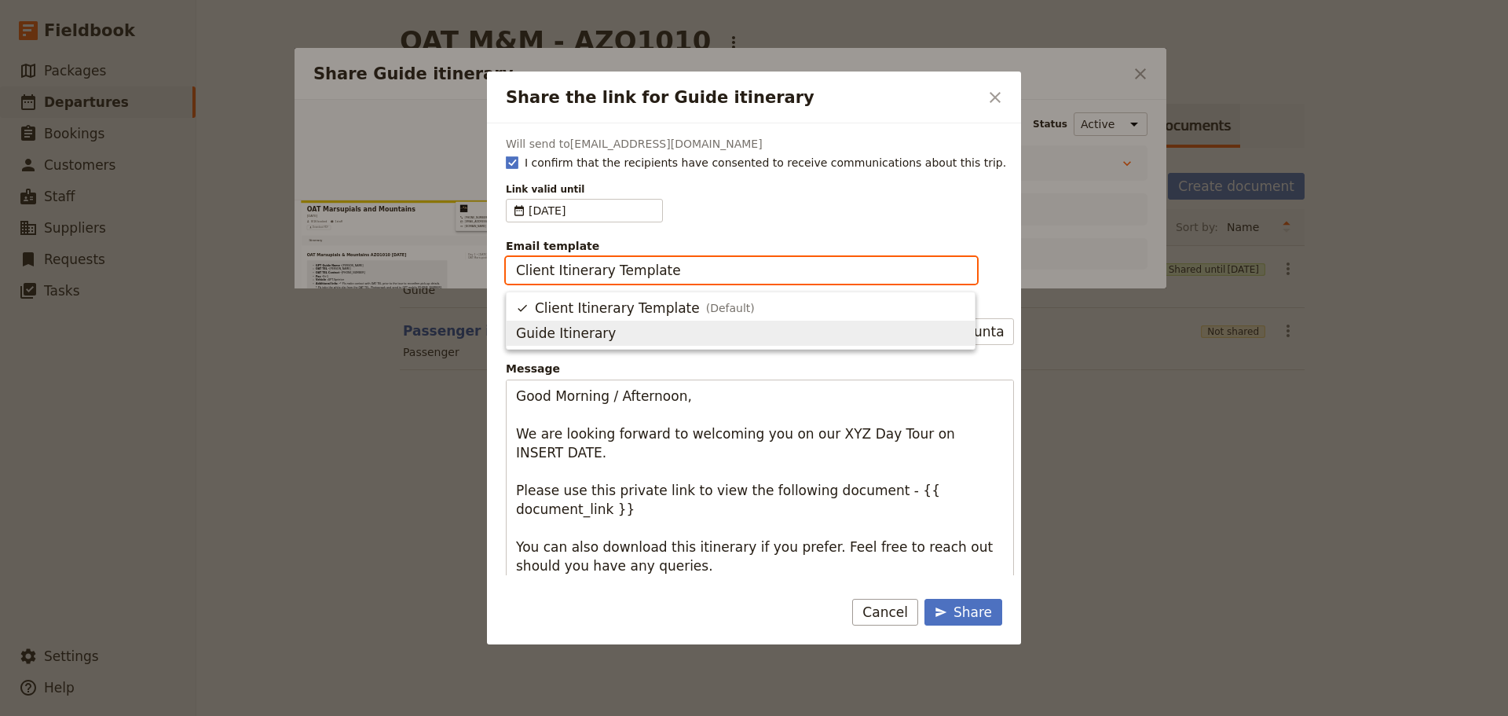
click at [626, 324] on span "Guide Itinerary" at bounding box center [740, 333] width 449 height 19
type input "Guide Itinerary"
type input "TOUR NAME & Date"
type textarea "Hi {{ contact_name }} Please find a link to your upcoming tour of OAT Marsupial…"
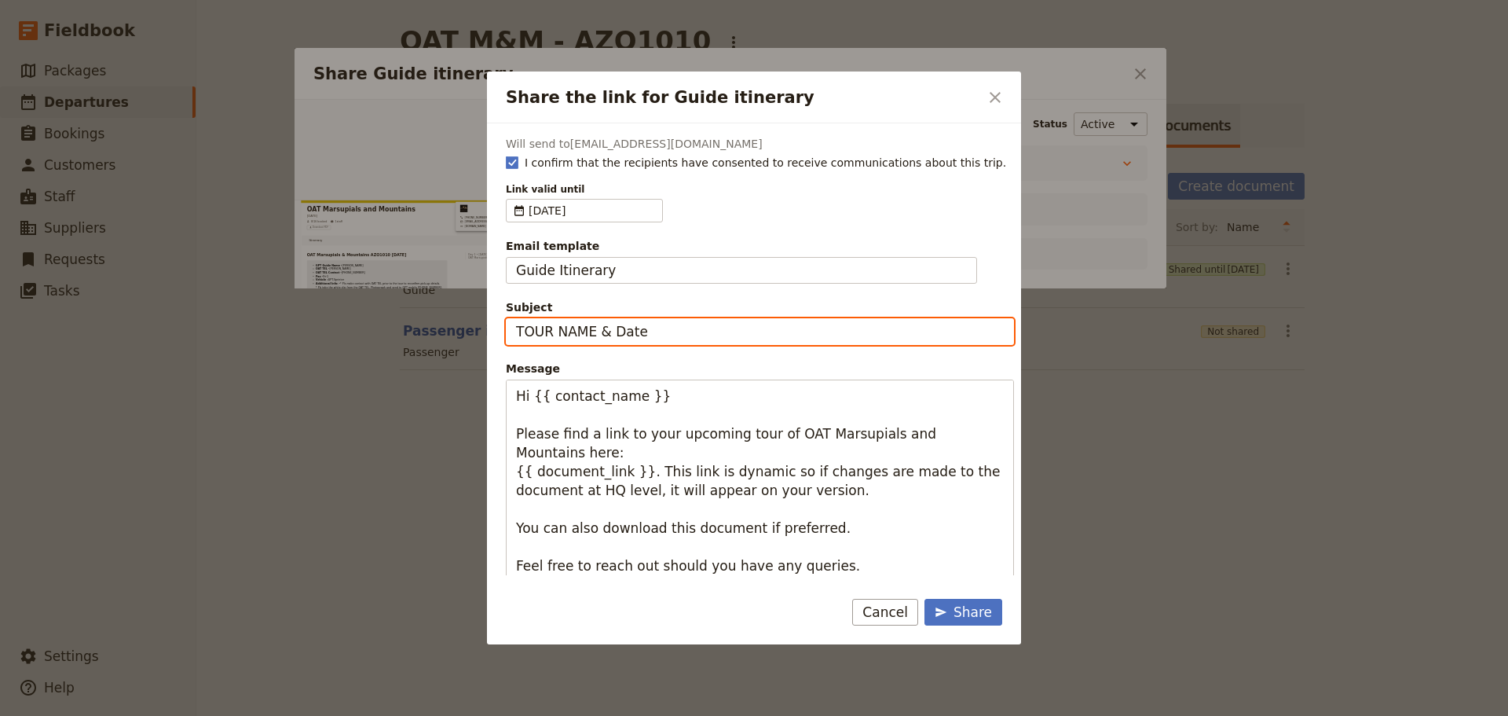
drag, startPoint x: 662, startPoint y: 328, endPoint x: 434, endPoint y: 314, distance: 228.2
click at [434, 715] on div "Share the link for Guide itinerary ​ Will send to [EMAIL_ADDRESS][DOMAIN_NAME] …" at bounding box center [754, 716] width 1508 height 0
type input "OAT M&M - [DATE]"
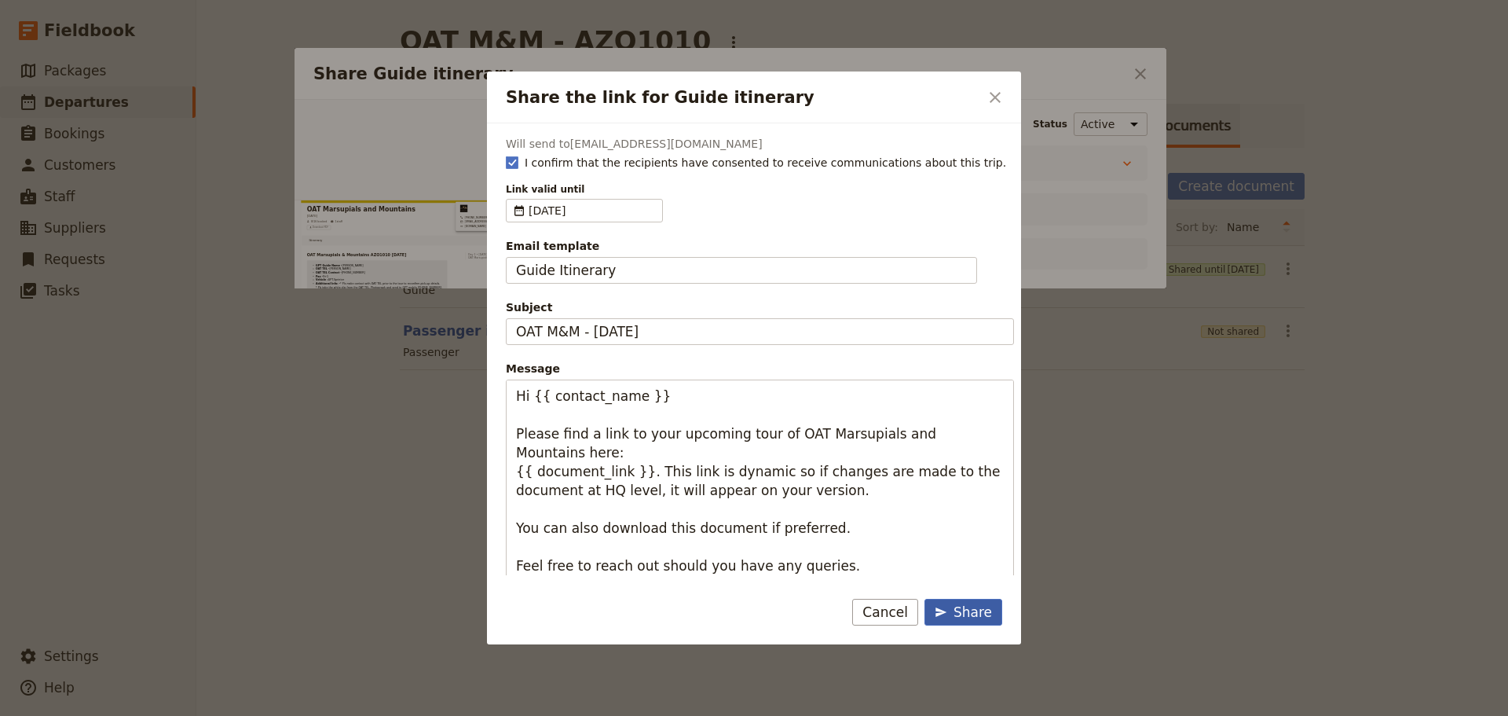
click at [967, 611] on div "Share" at bounding box center [963, 612] width 57 height 19
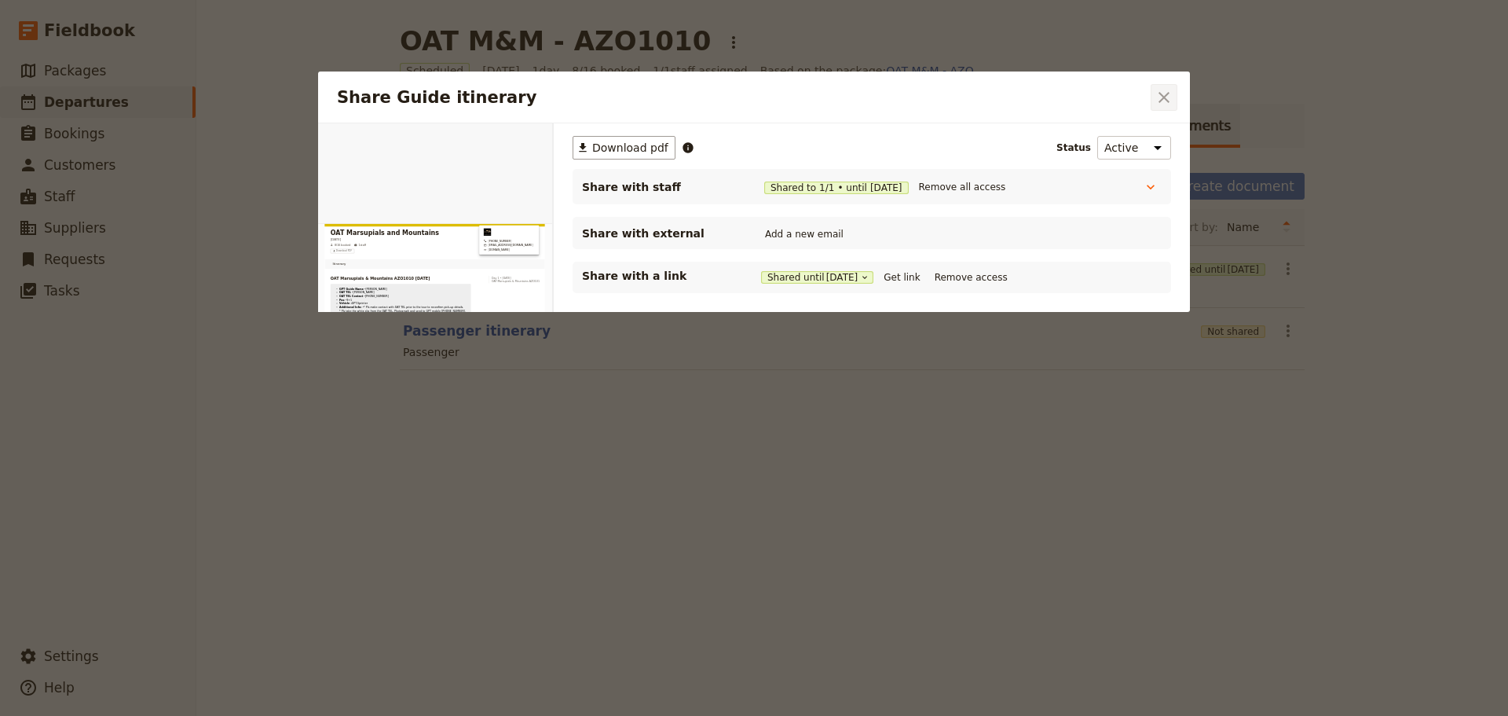
click at [1157, 89] on icon "Close dialog" at bounding box center [1164, 97] width 19 height 19
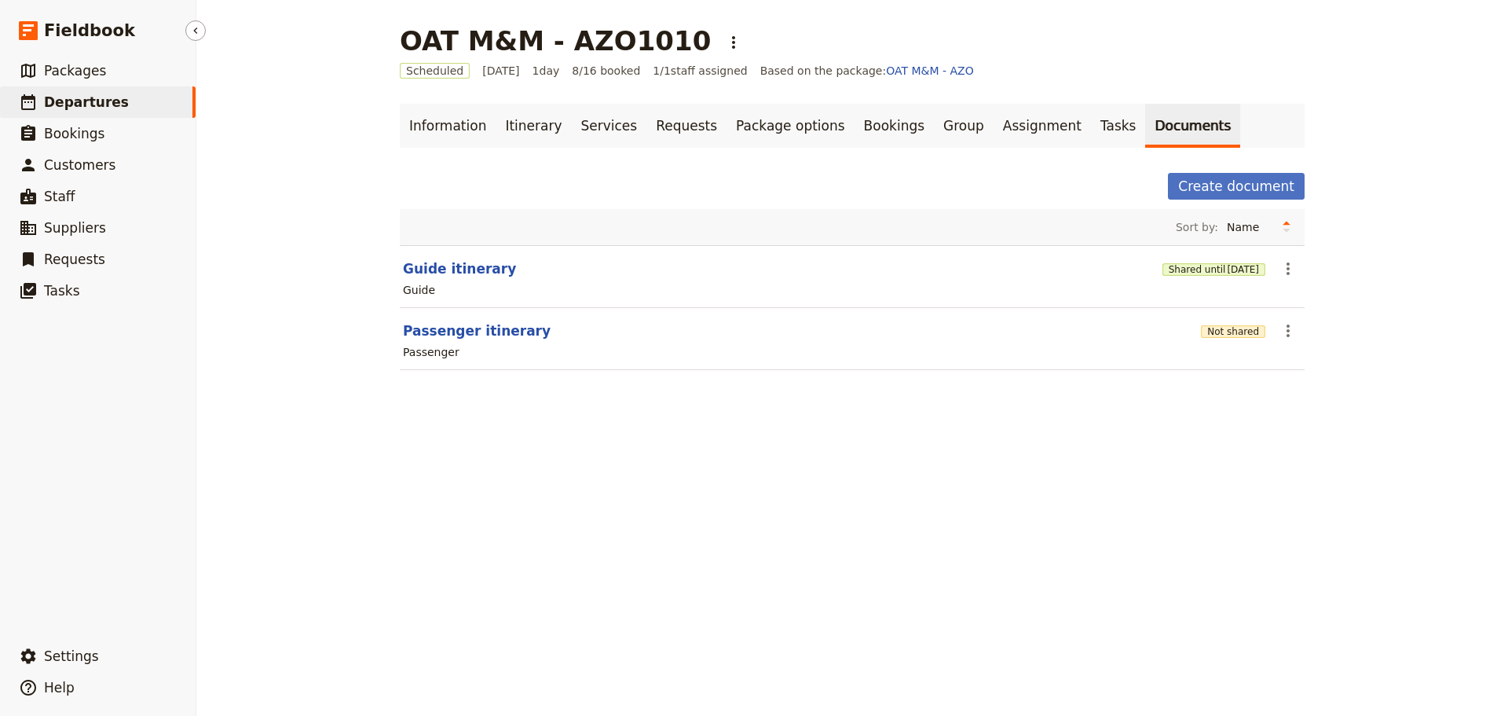
click at [88, 53] on nav "​ Fieldbook ​ ​ Packages ​ Departures ​ Bookings ​ Customers ​ Staff ​ Supplier…" at bounding box center [98, 358] width 196 height 716
click at [74, 82] on link "​ Packages" at bounding box center [98, 70] width 196 height 31
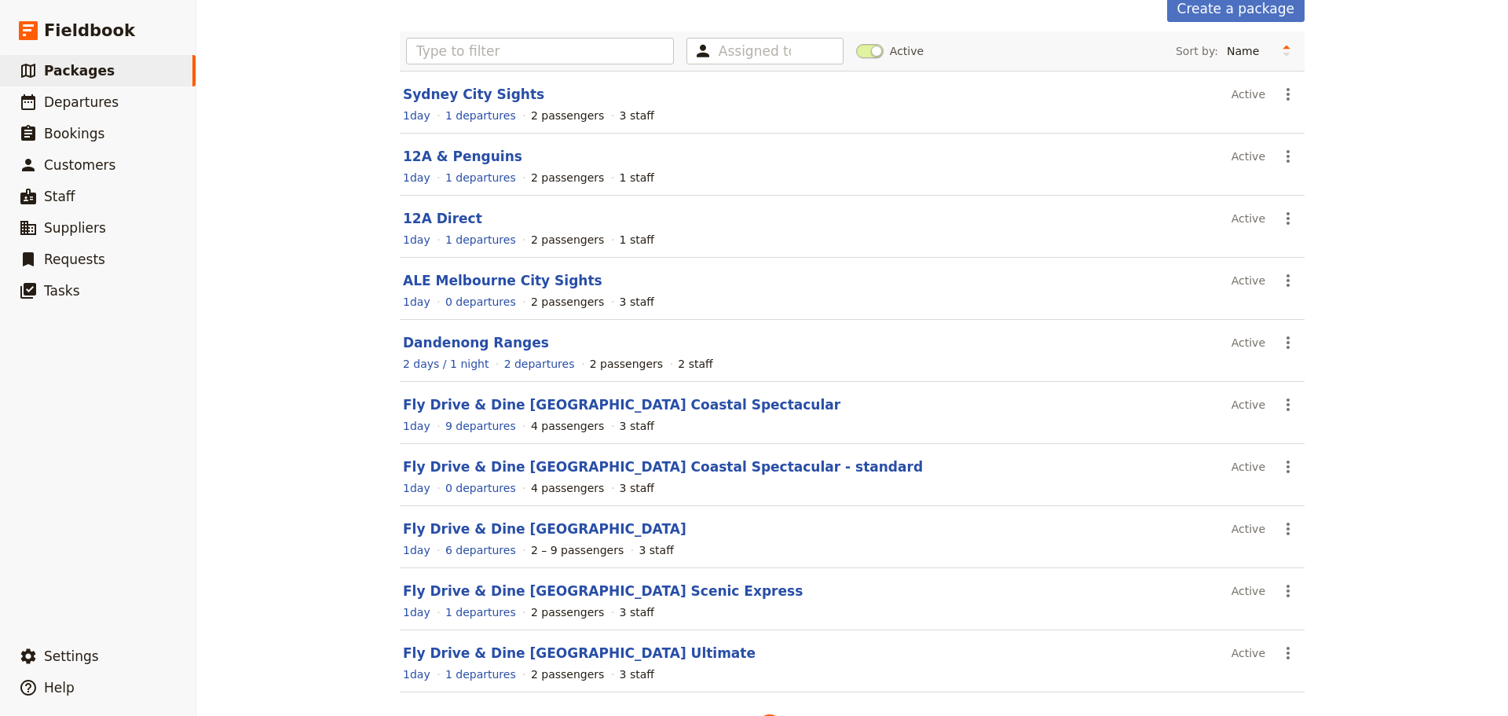
scroll to position [140, 0]
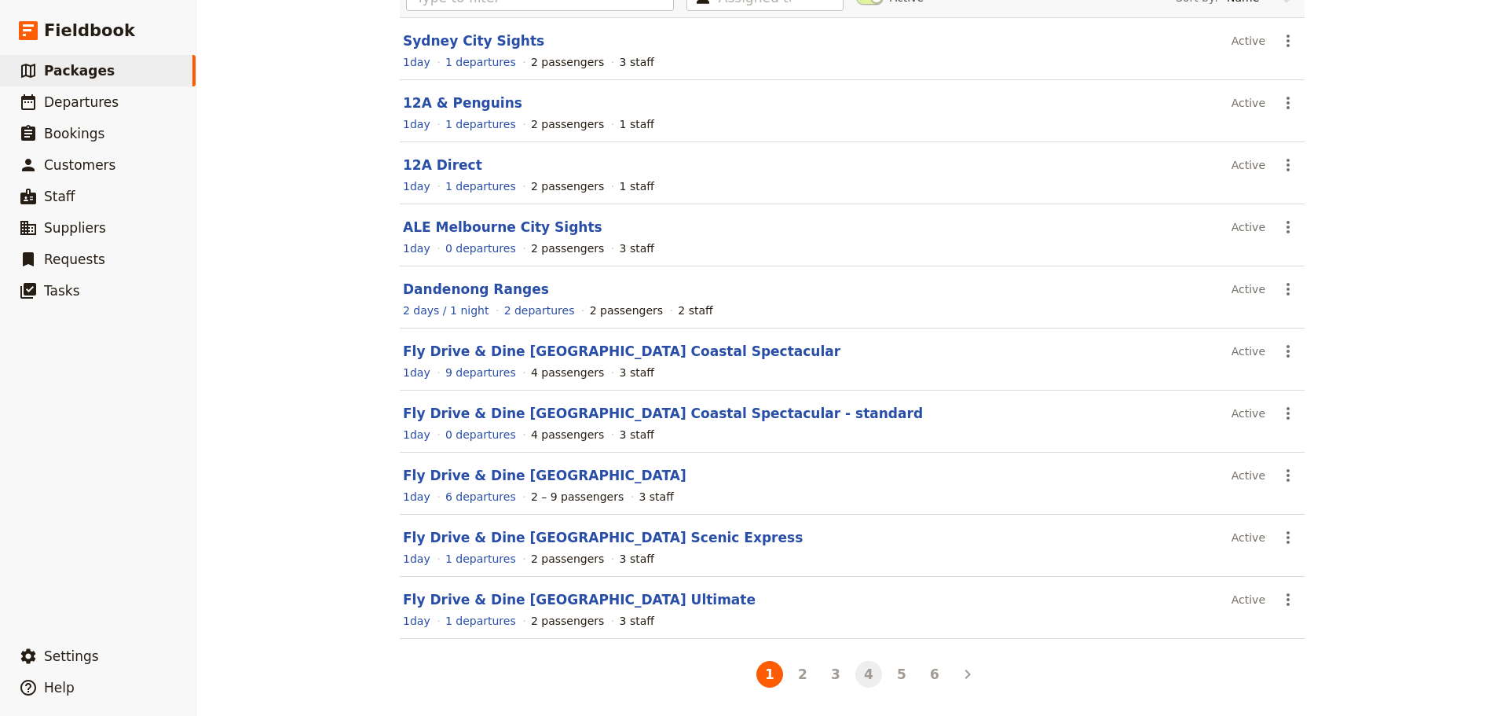
click at [862, 684] on button "4" at bounding box center [869, 674] width 27 height 27
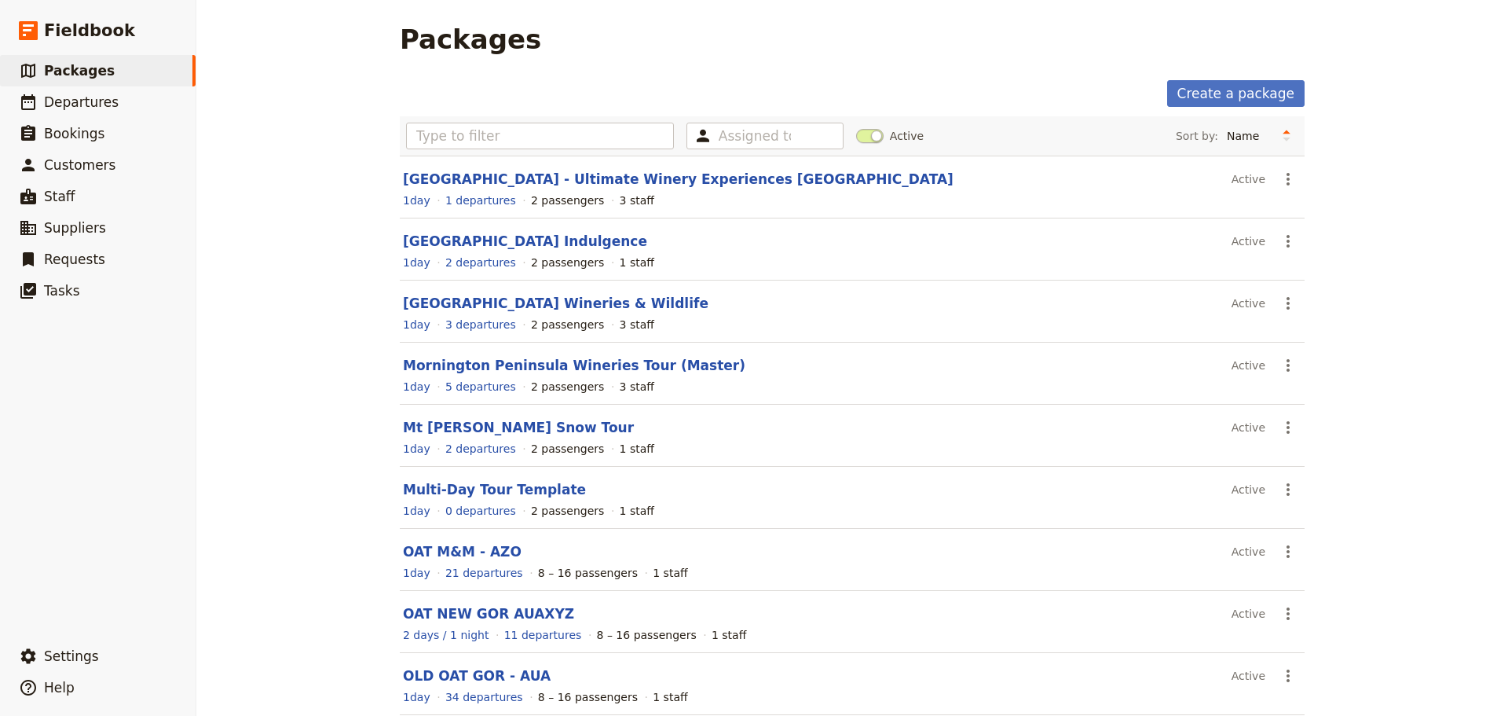
scroll to position [0, 0]
click at [550, 368] on link "Mornington Peninsula Wineries Tour (Master)" at bounding box center [574, 367] width 343 height 16
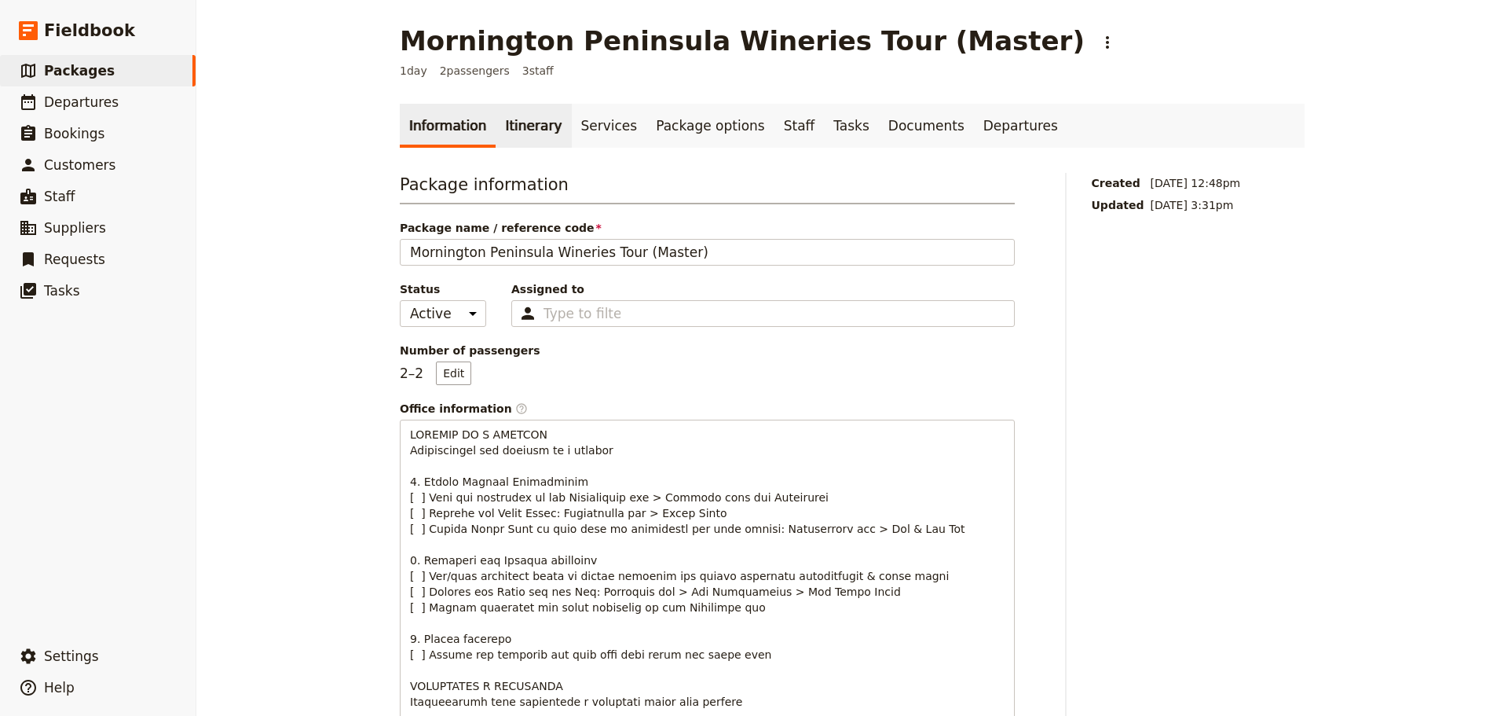
click at [506, 126] on link "Itinerary" at bounding box center [533, 126] width 75 height 44
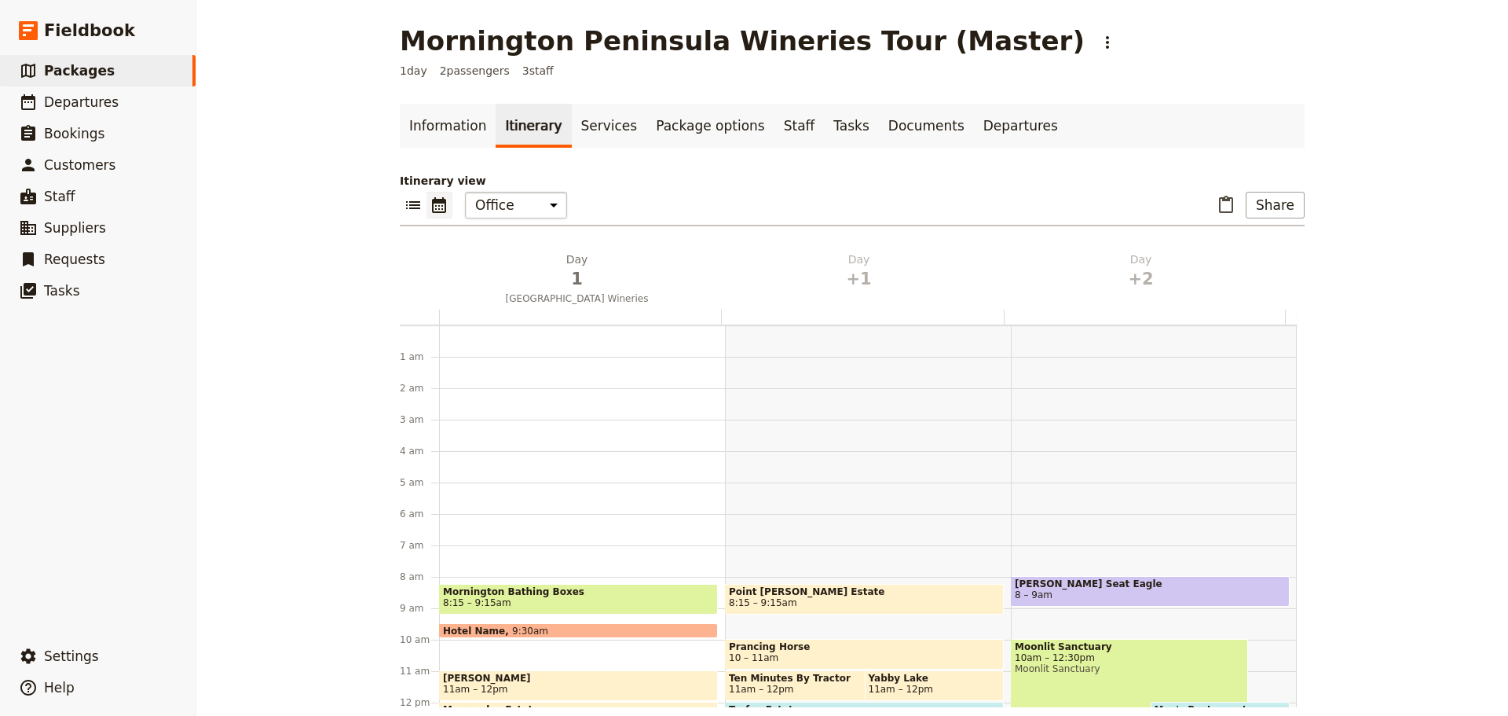
scroll to position [204, 0]
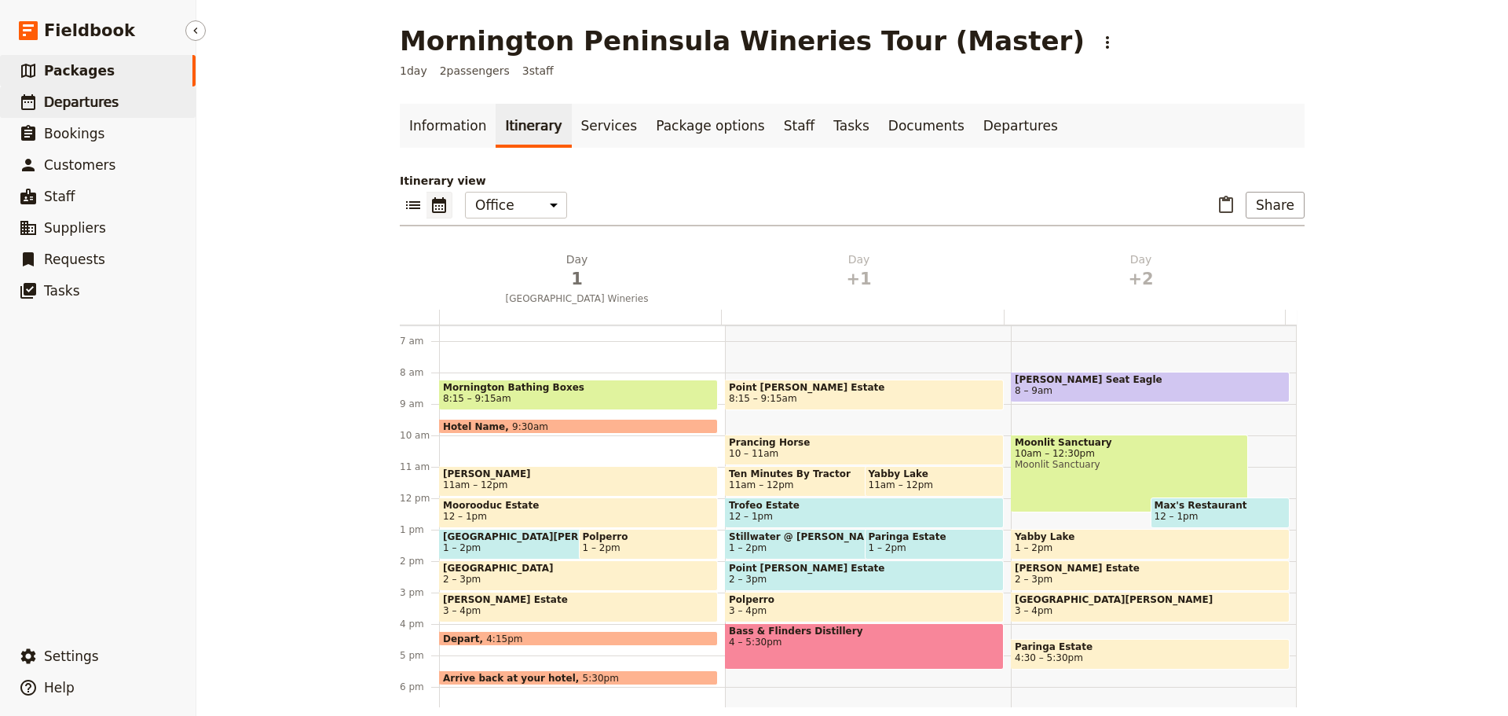
click at [86, 97] on span "Departures" at bounding box center [81, 102] width 75 height 16
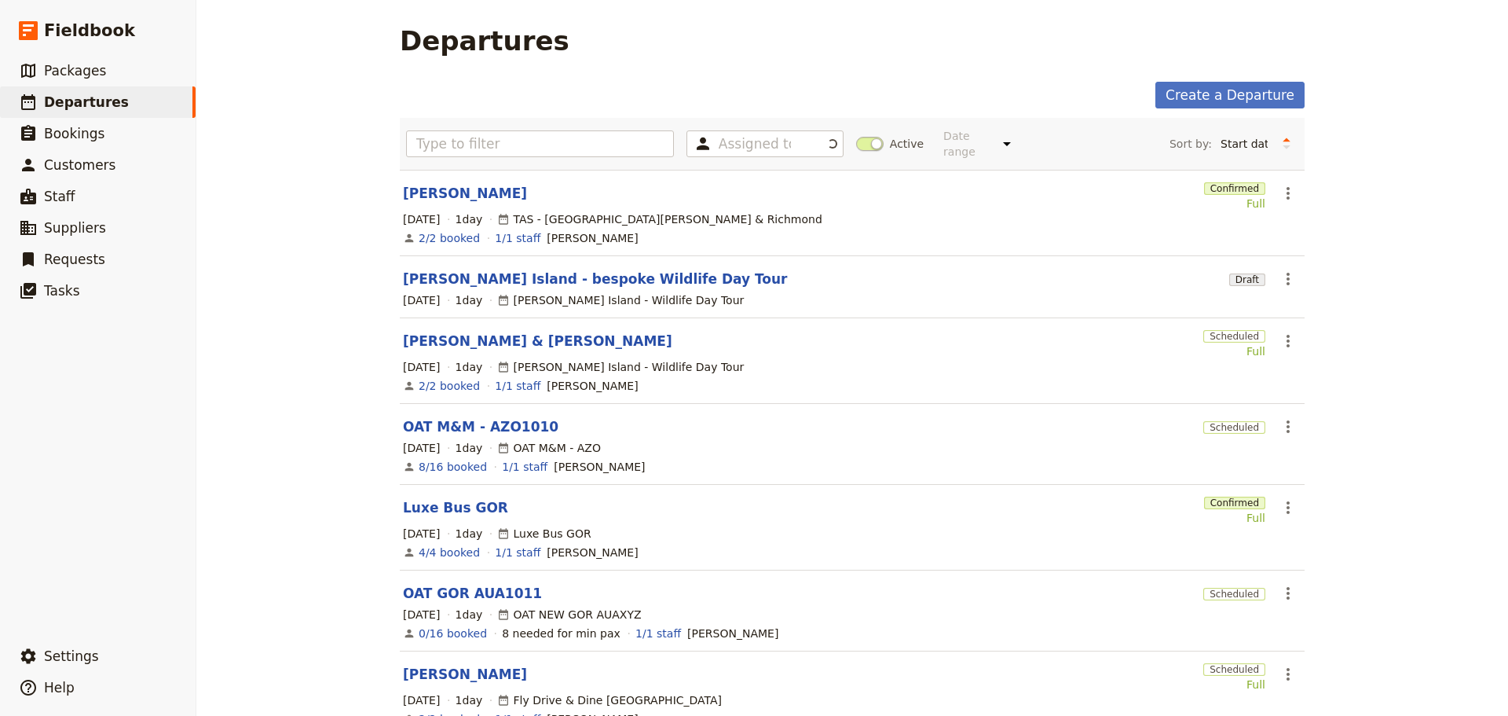
scroll to position [319, 0]
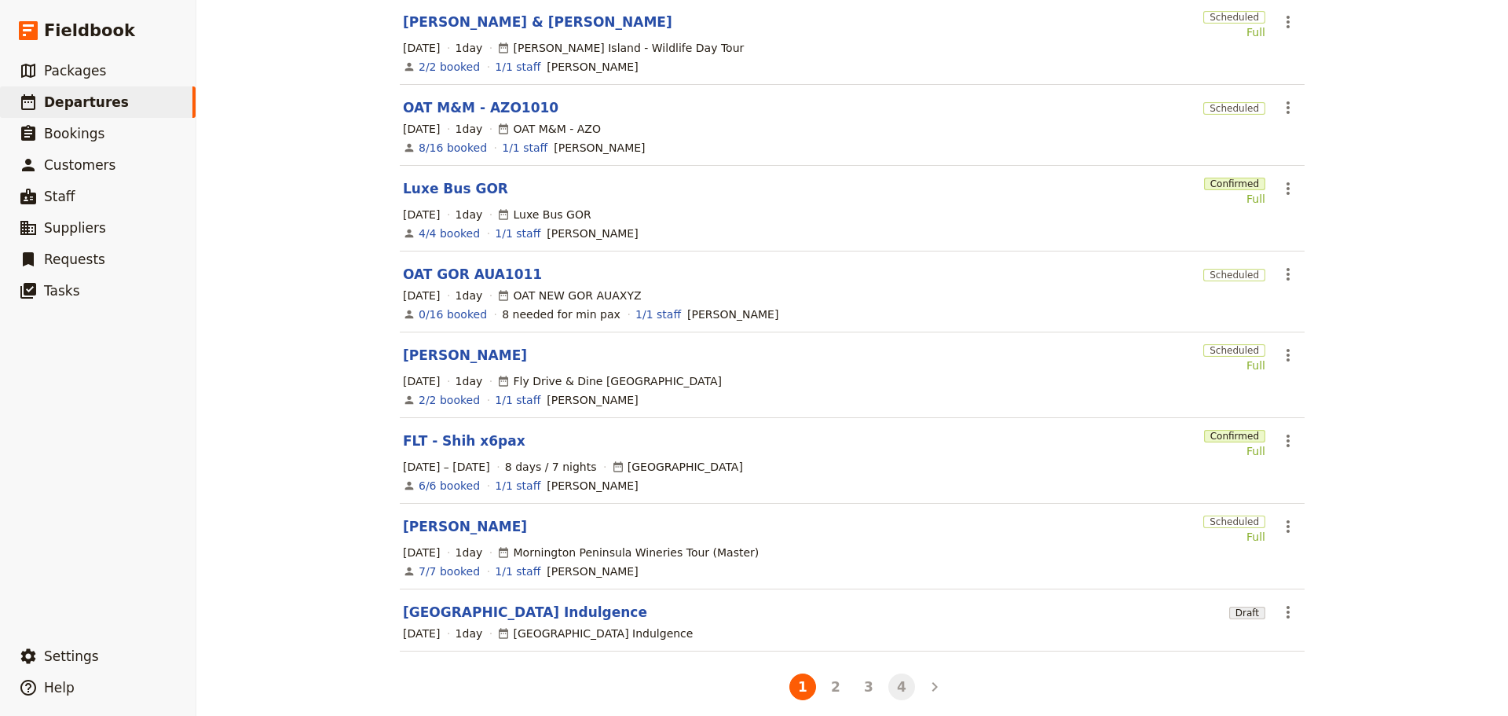
click at [896, 680] on button "4" at bounding box center [902, 686] width 27 height 27
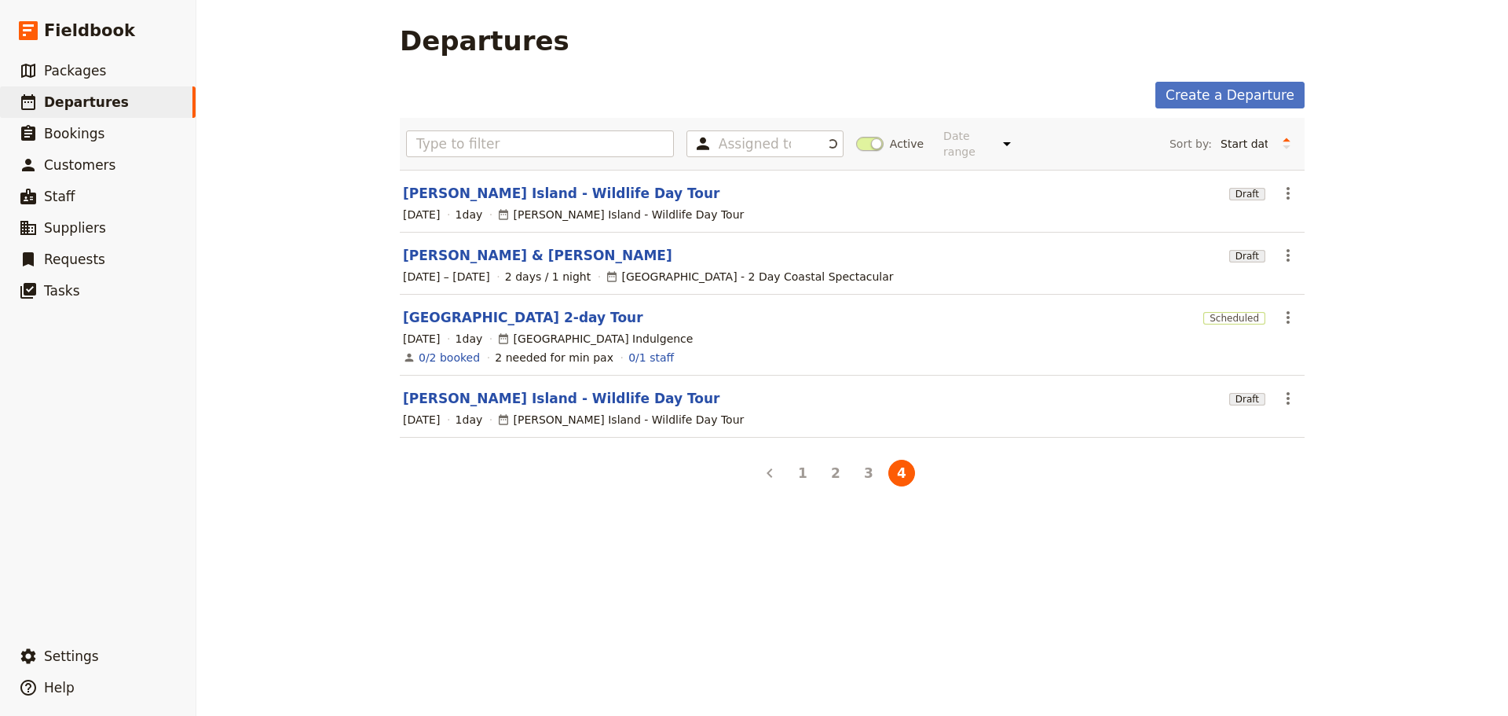
scroll to position [0, 0]
click at [449, 308] on link "[GEOGRAPHIC_DATA] 2-day Tour" at bounding box center [523, 317] width 240 height 19
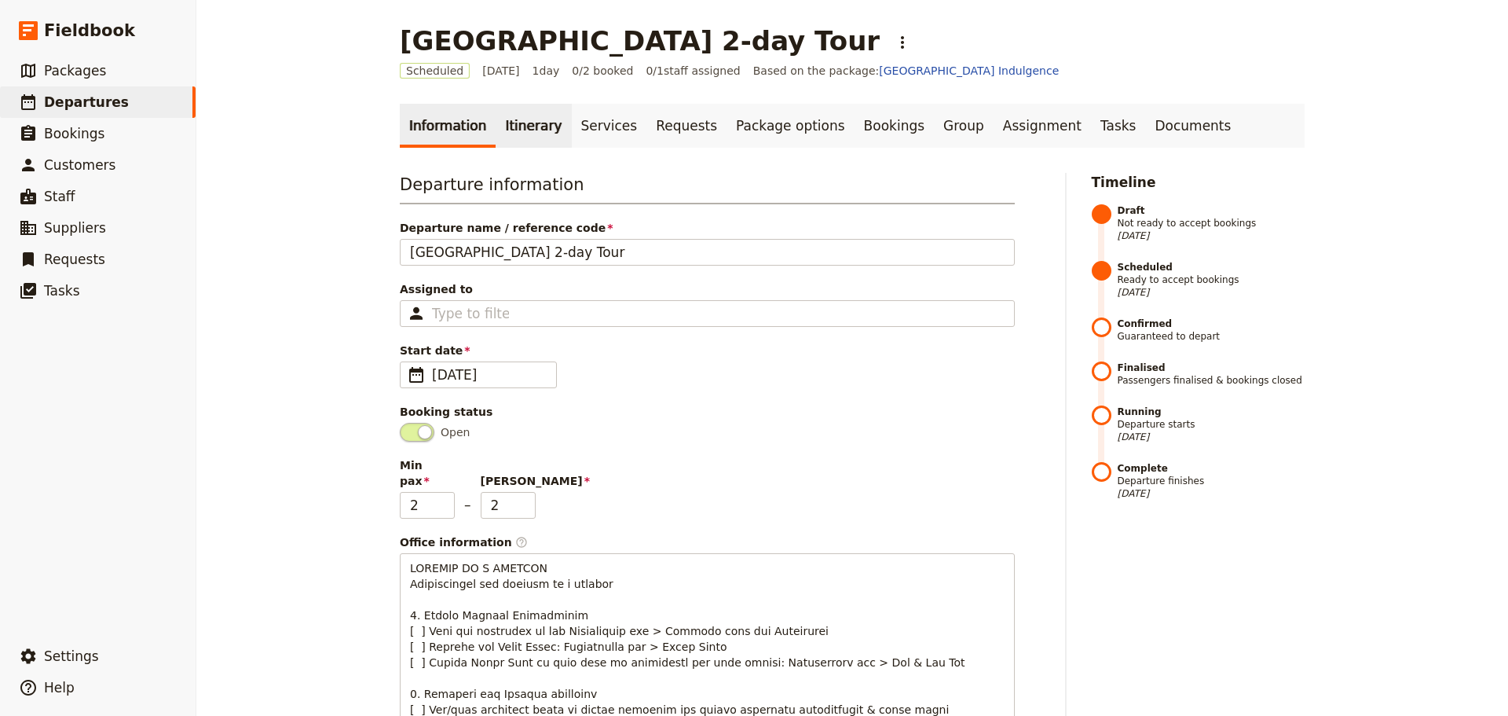
click at [508, 135] on link "Itinerary" at bounding box center [533, 126] width 75 height 44
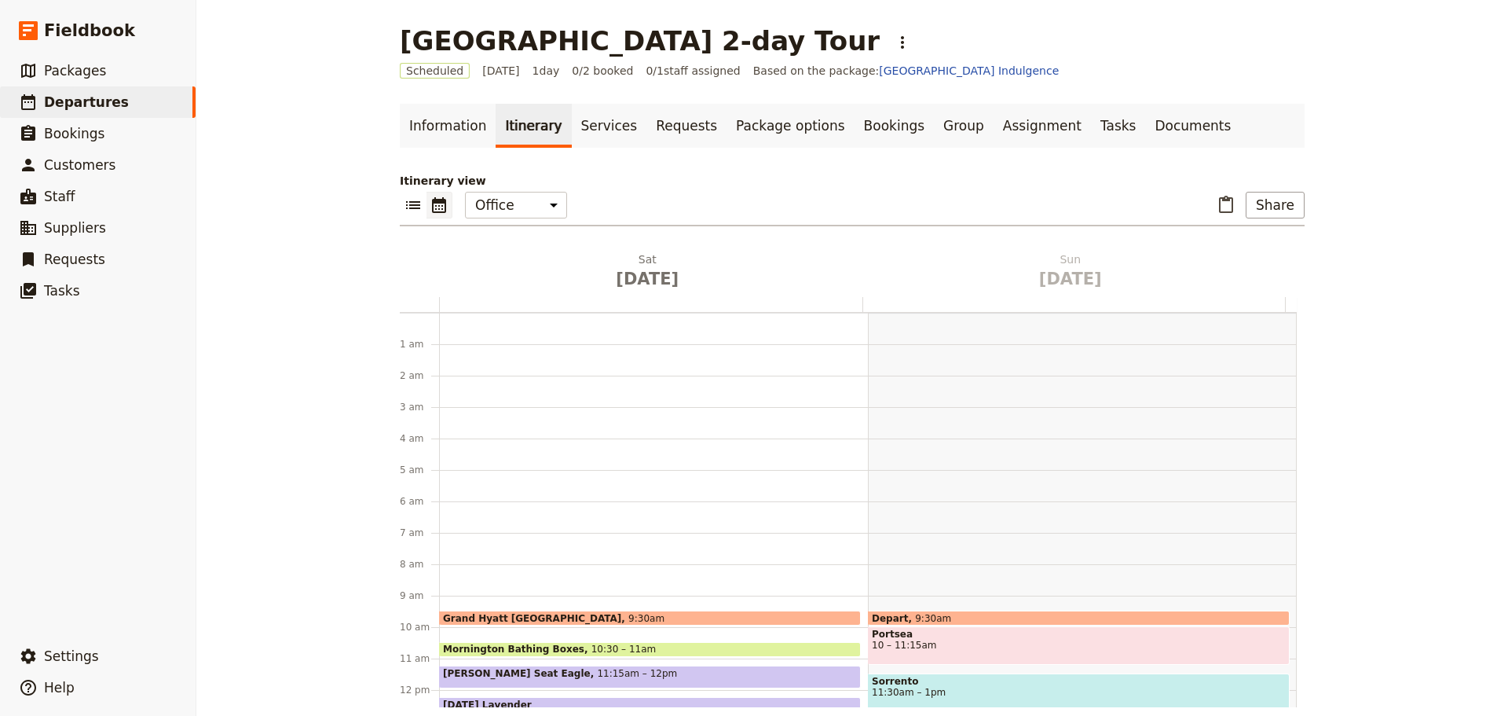
scroll to position [204, 0]
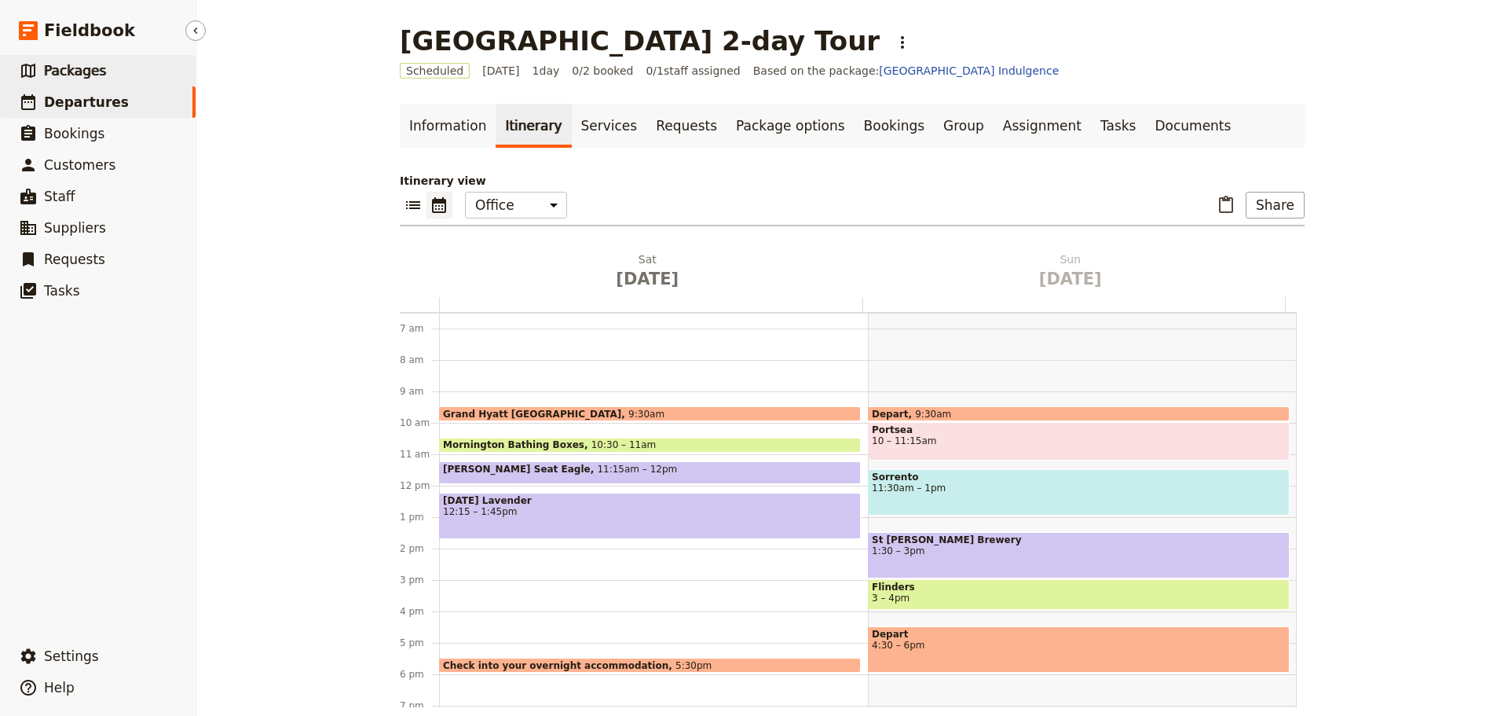
click at [64, 60] on link "​ Packages" at bounding box center [98, 70] width 196 height 31
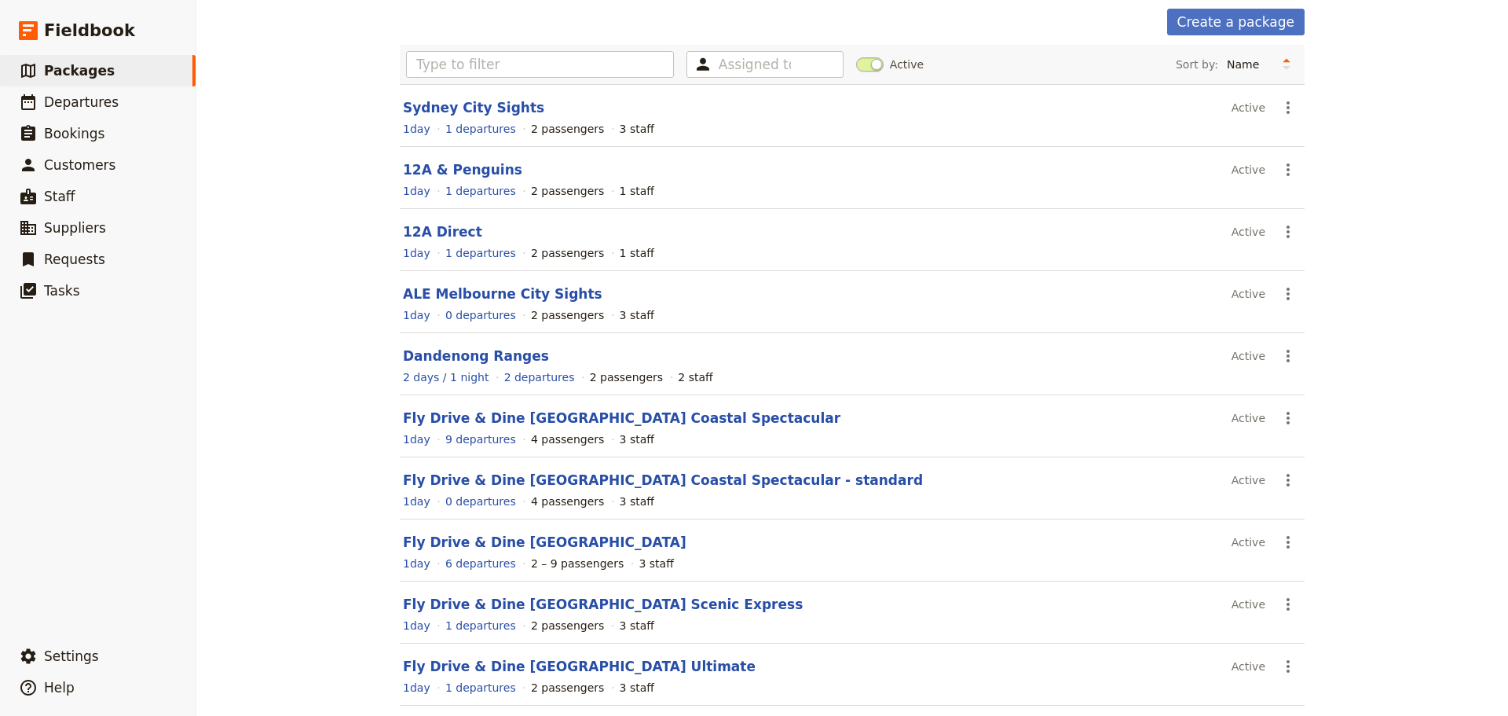
scroll to position [140, 0]
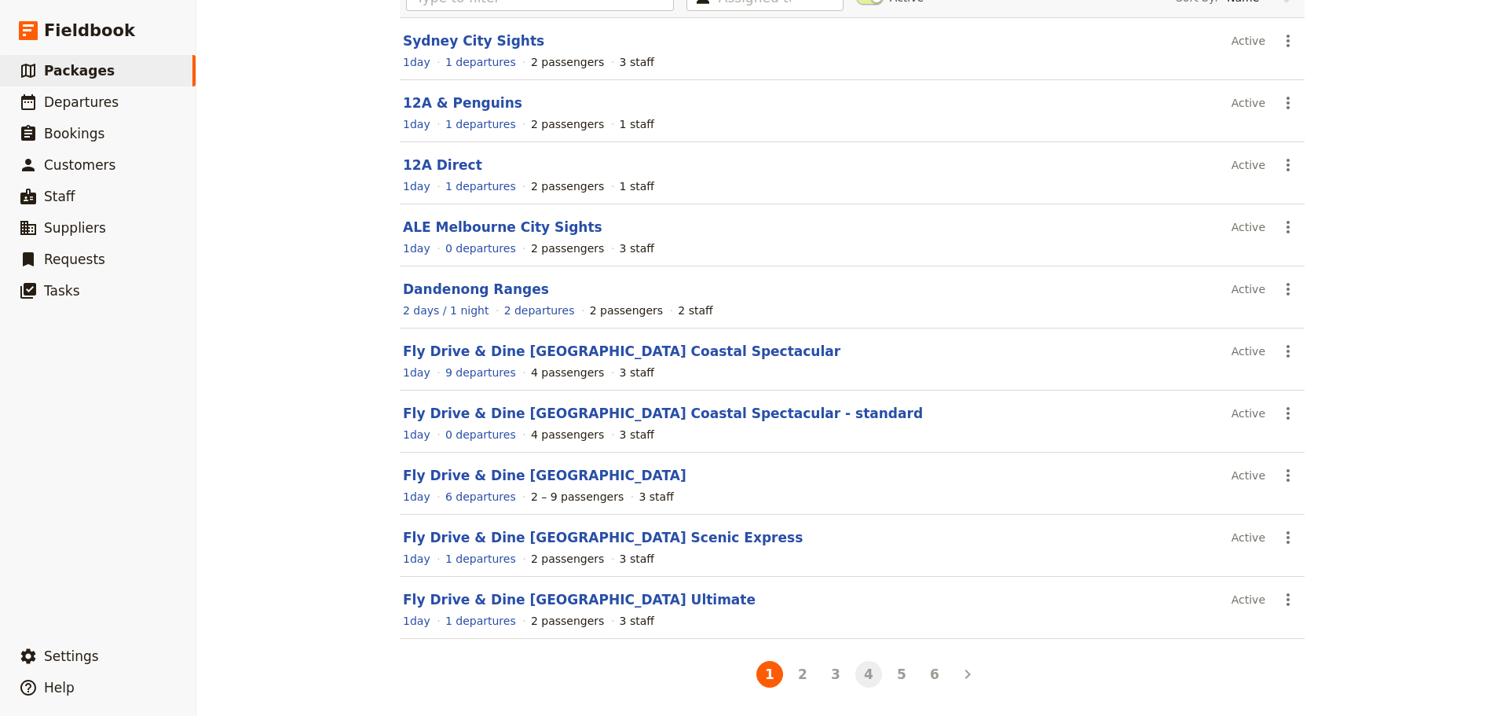
click at [869, 677] on button "4" at bounding box center [869, 674] width 27 height 27
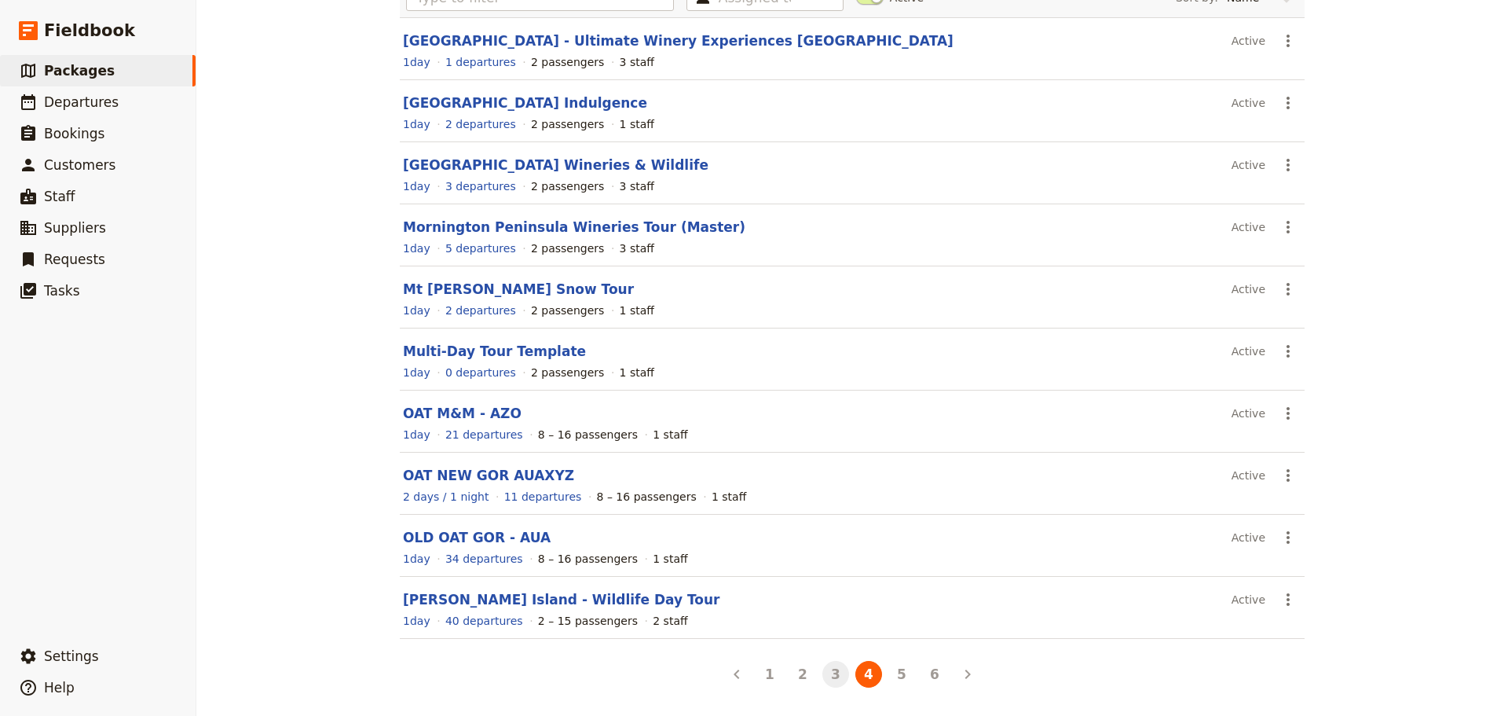
click at [830, 676] on button "3" at bounding box center [836, 674] width 27 height 27
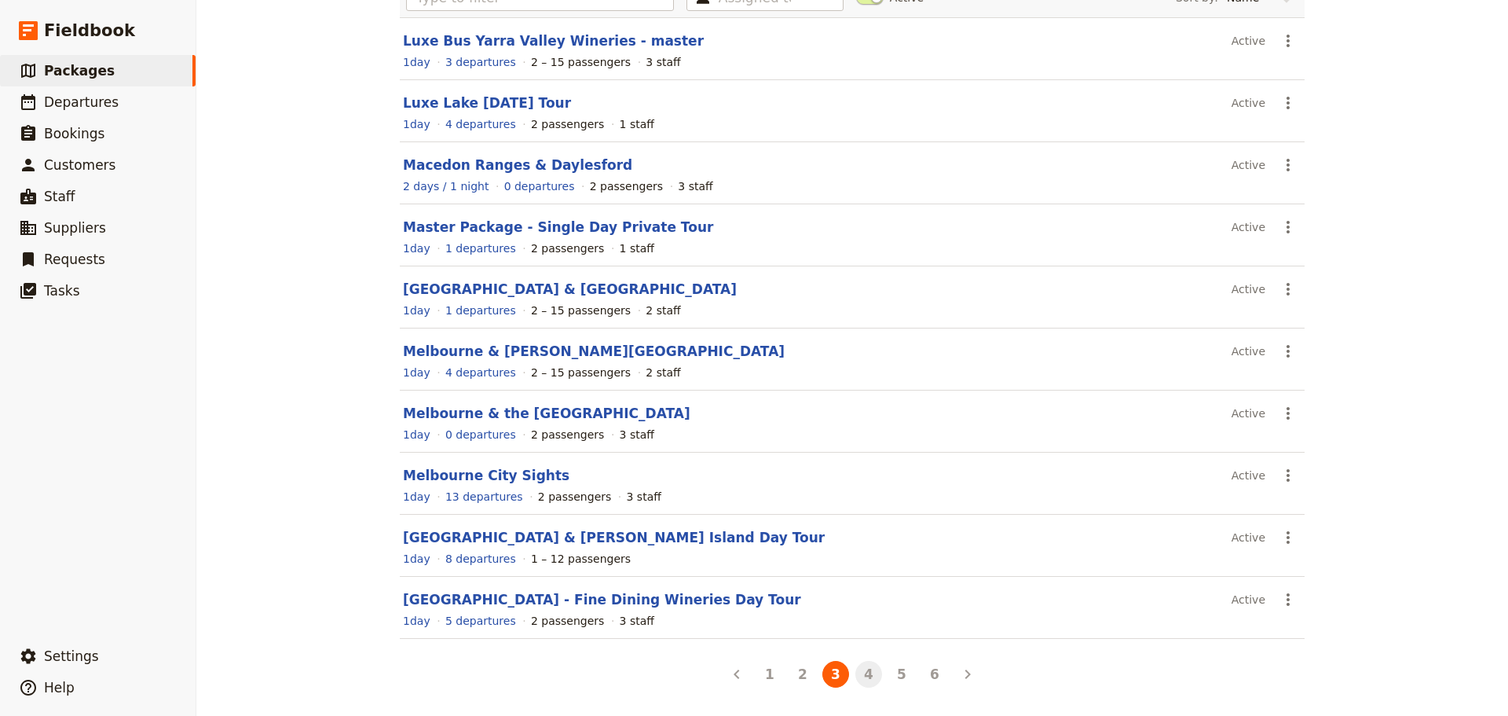
click at [863, 674] on button "4" at bounding box center [869, 674] width 27 height 27
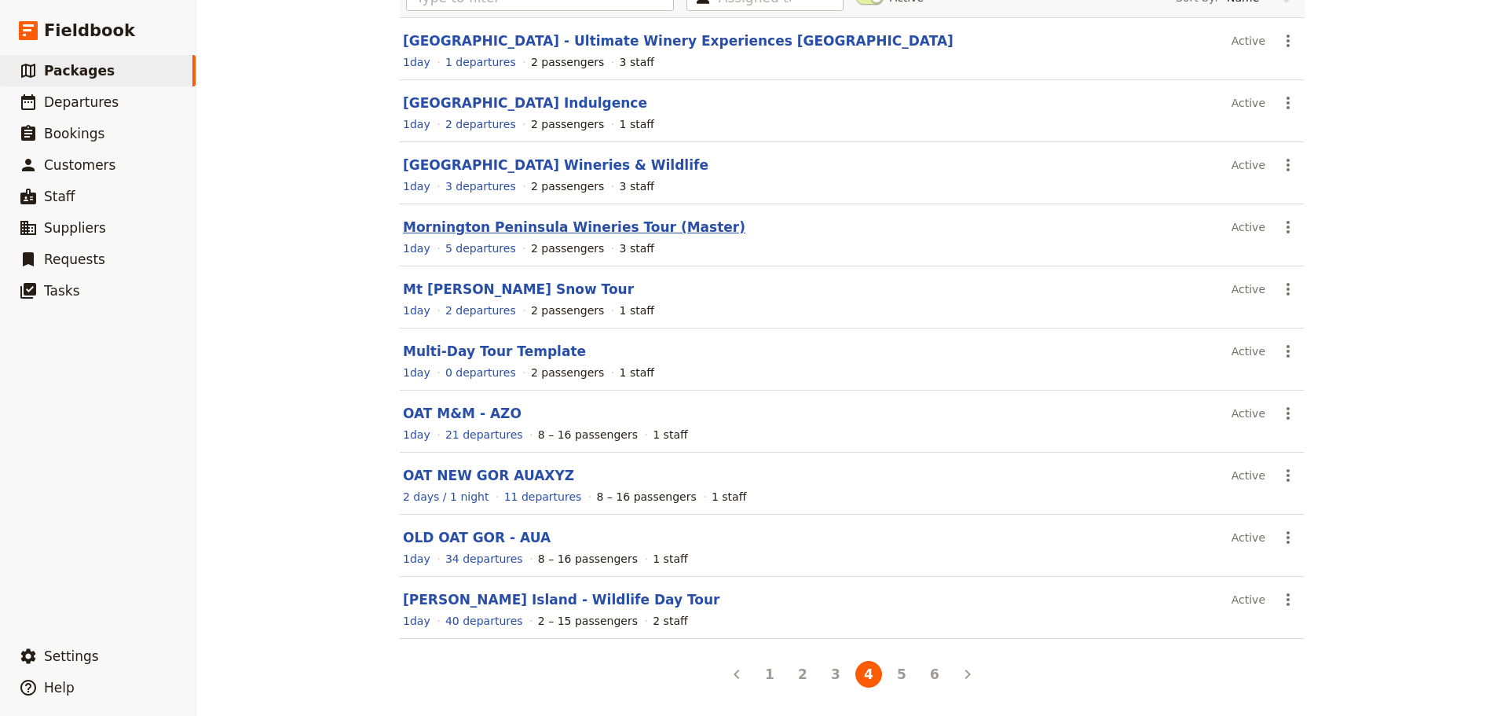
click at [456, 221] on link "Mornington Peninsula Wineries Tour (Master)" at bounding box center [574, 227] width 343 height 16
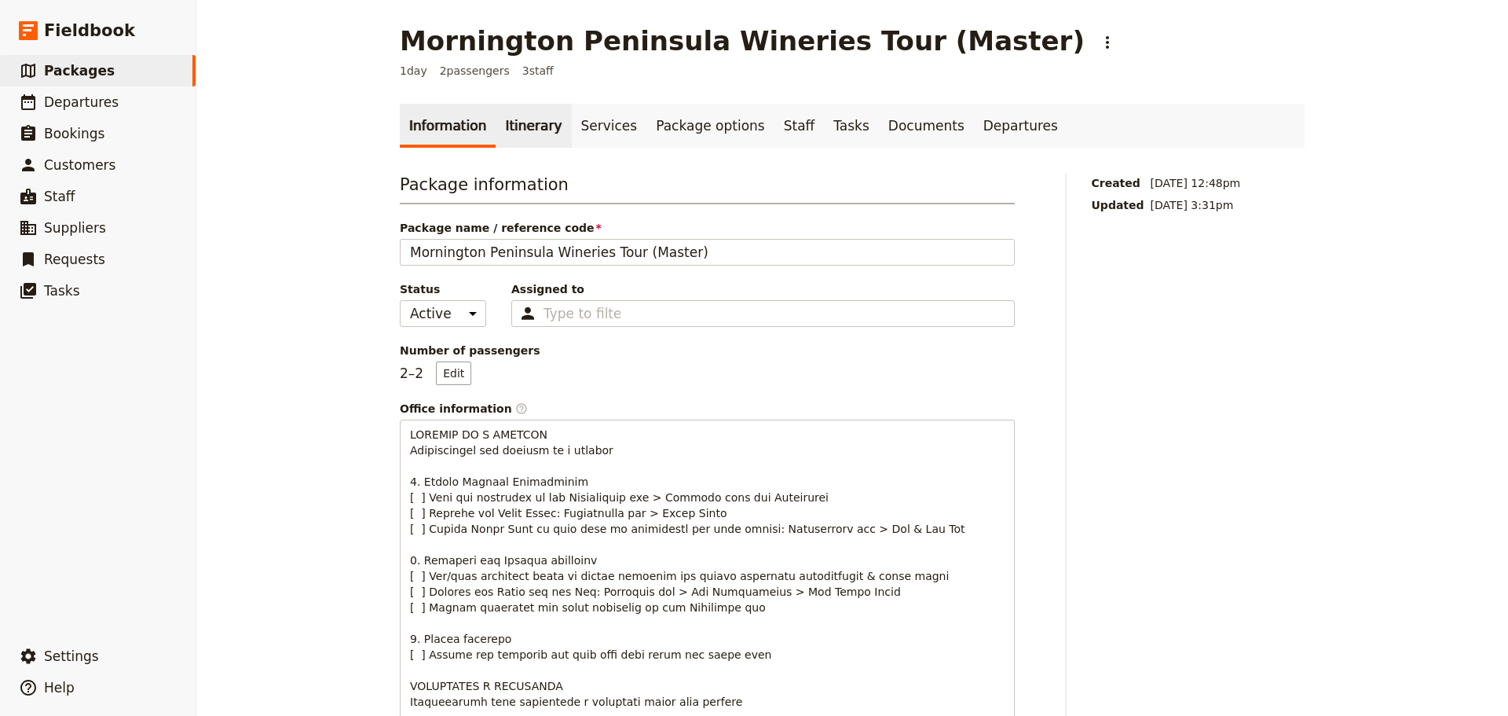
click at [522, 130] on link "Itinerary" at bounding box center [533, 126] width 75 height 44
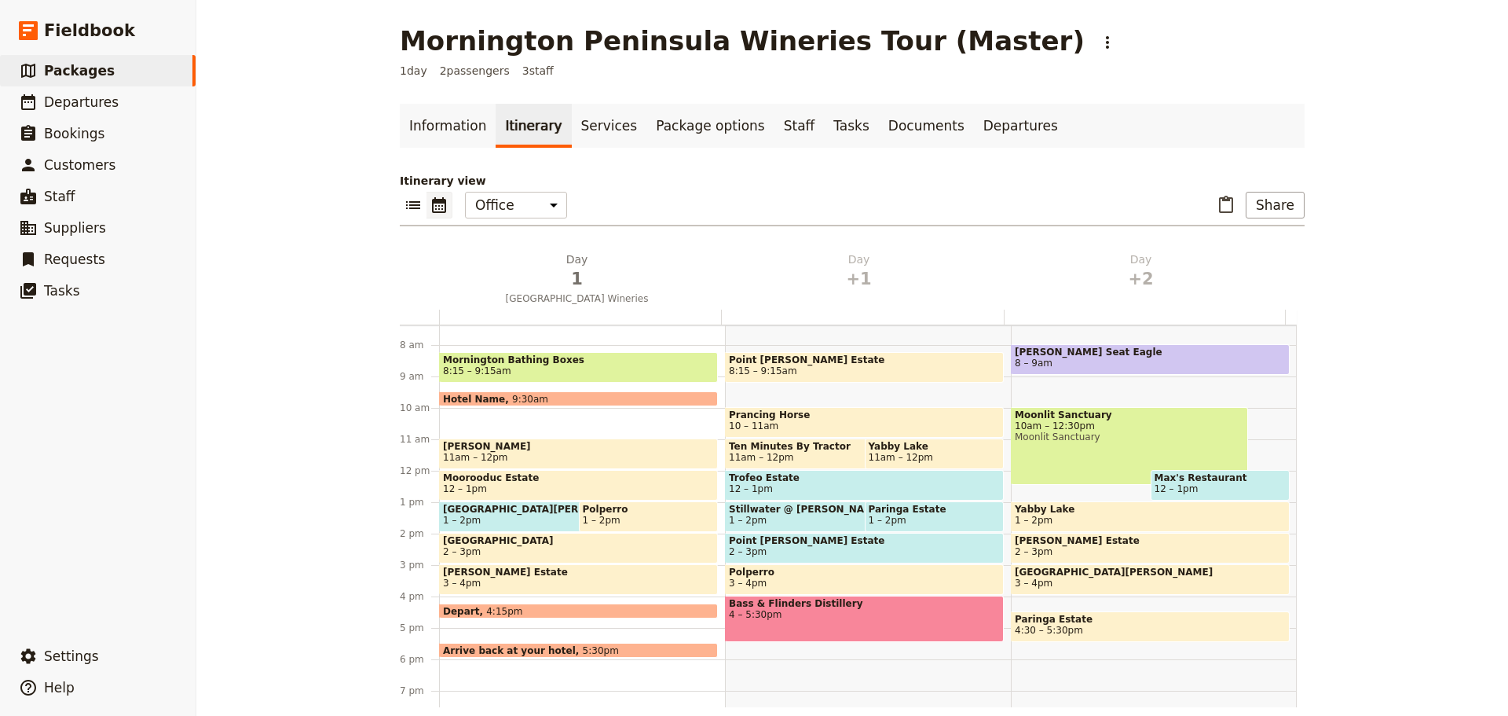
scroll to position [204, 0]
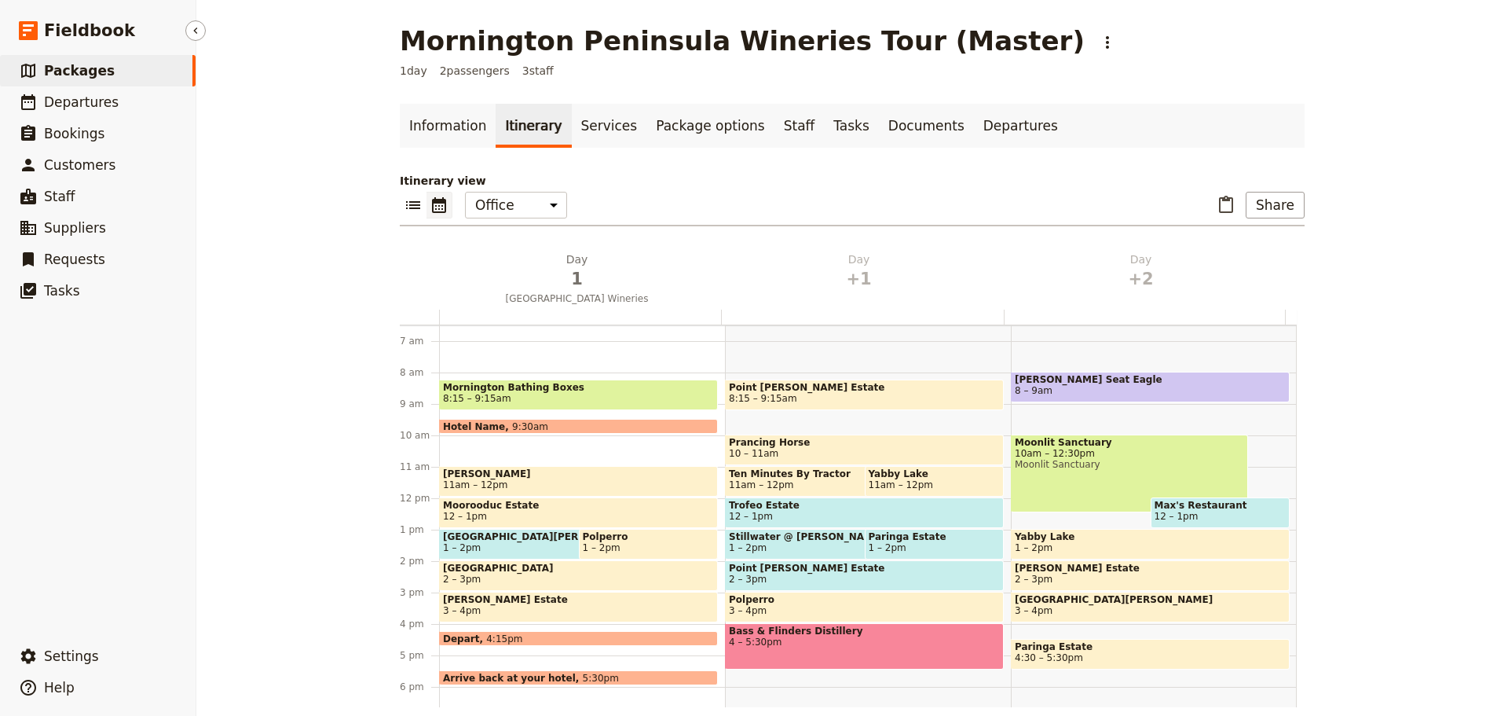
click at [90, 71] on span "Packages" at bounding box center [79, 71] width 71 height 16
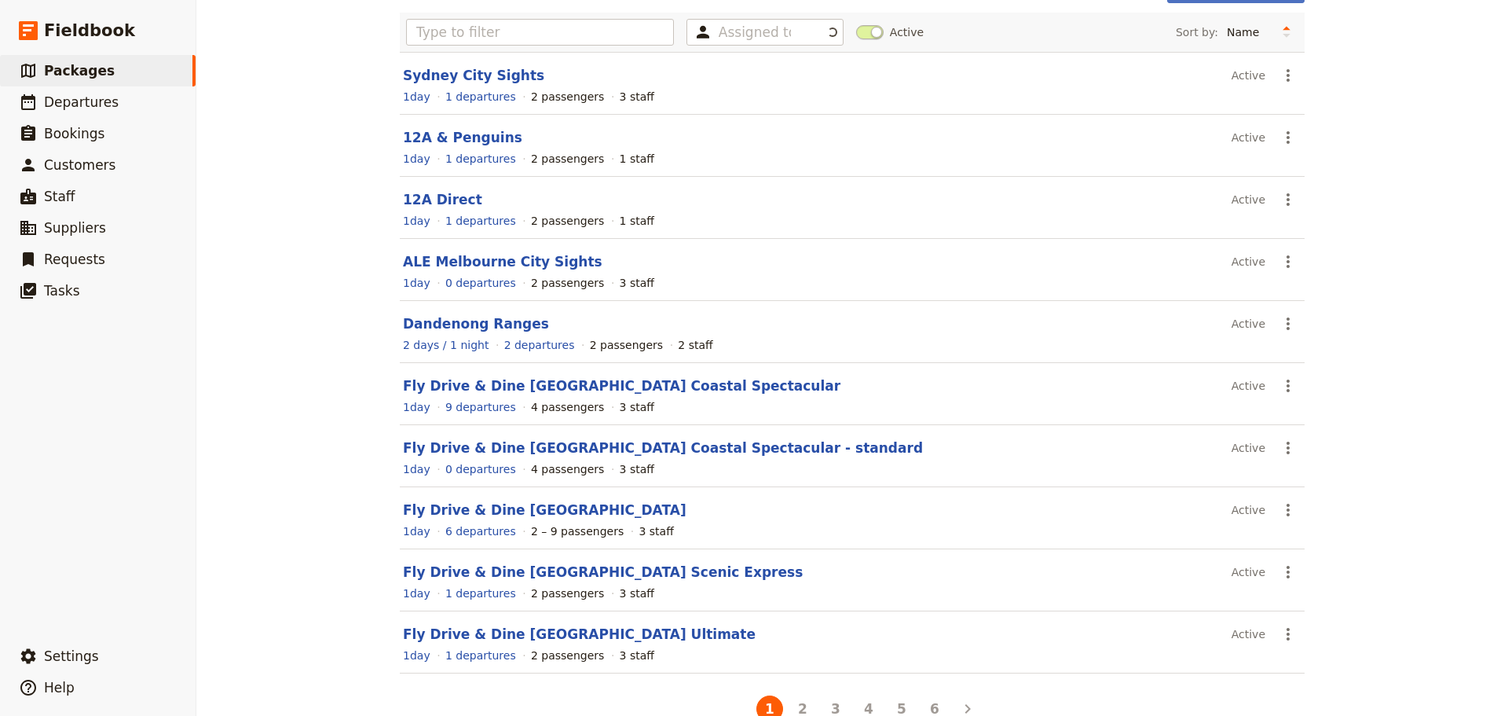
scroll to position [140, 0]
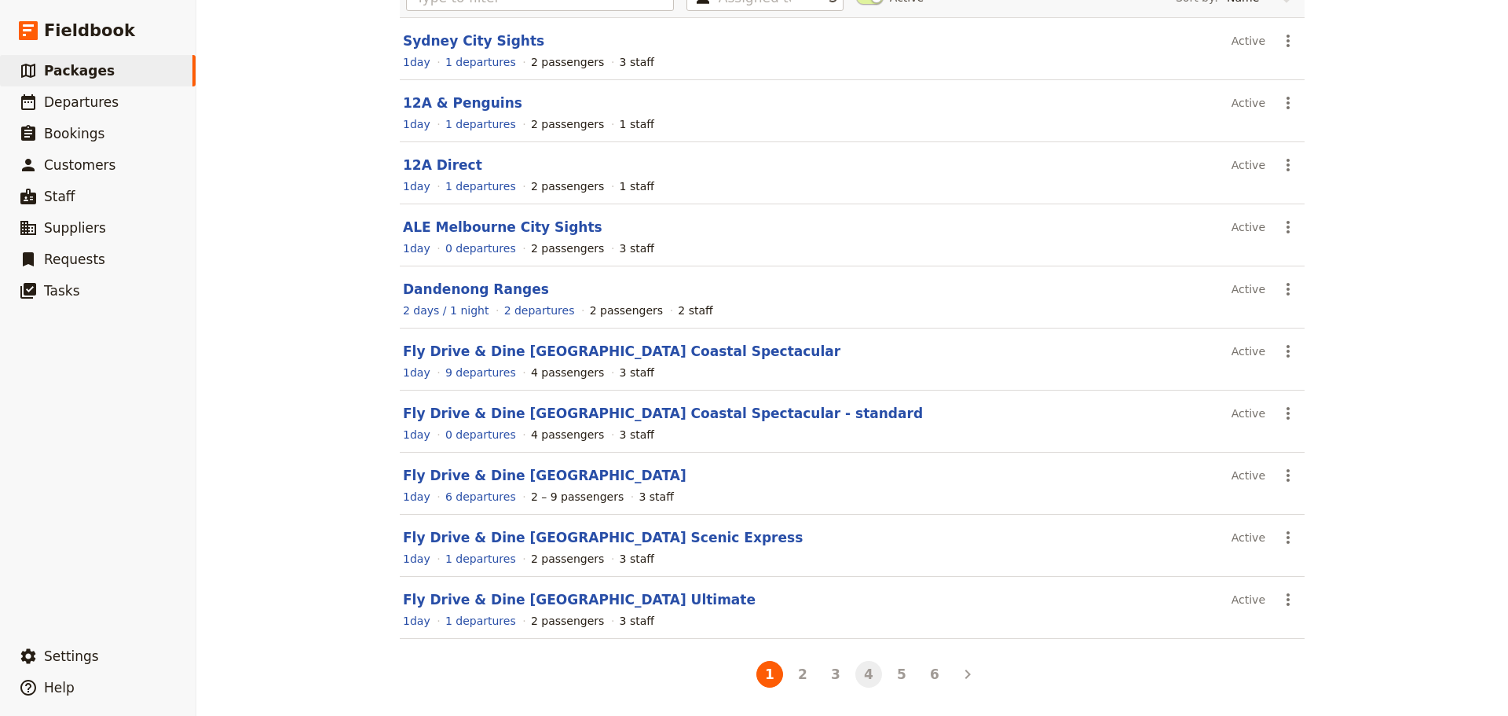
click at [869, 682] on button "4" at bounding box center [869, 674] width 27 height 27
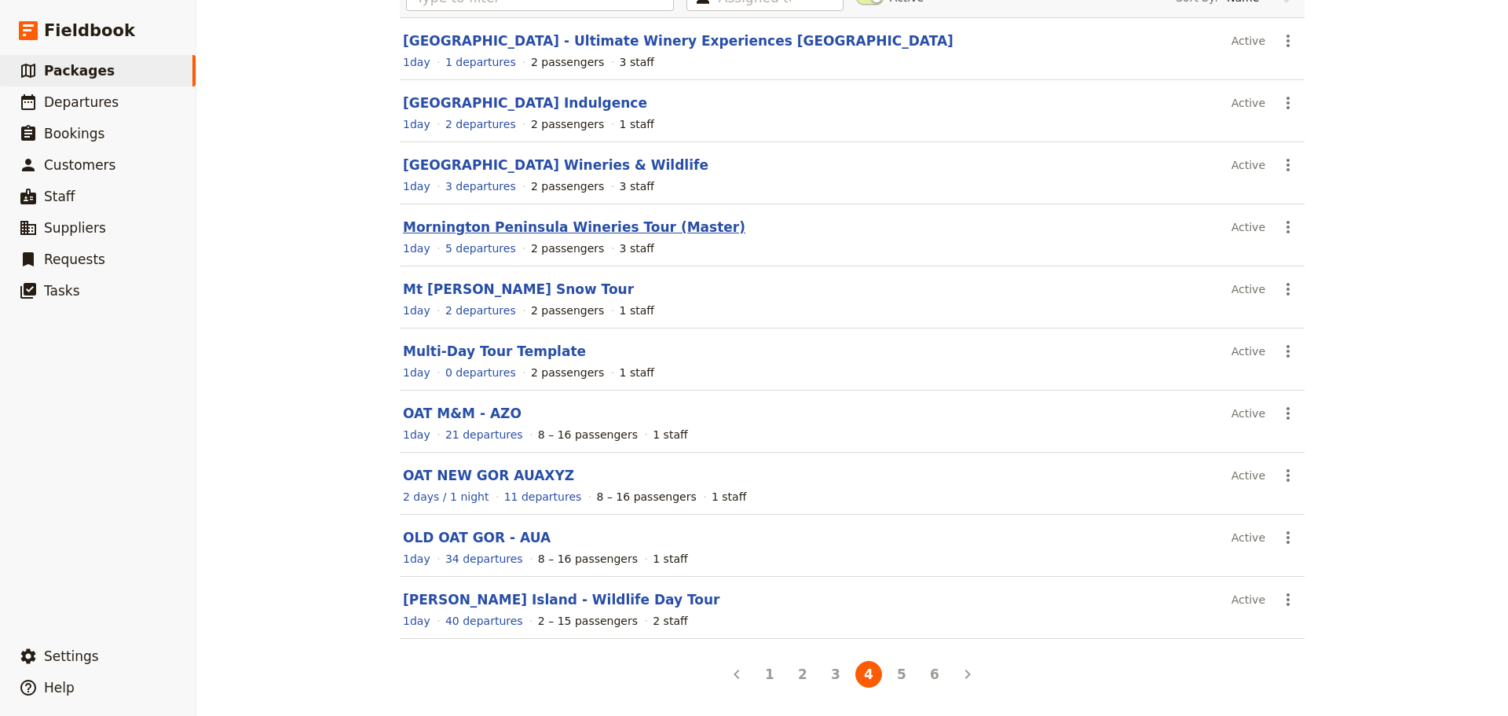
click at [566, 226] on link "Mornington Peninsula Wineries Tour (Master)" at bounding box center [574, 227] width 343 height 16
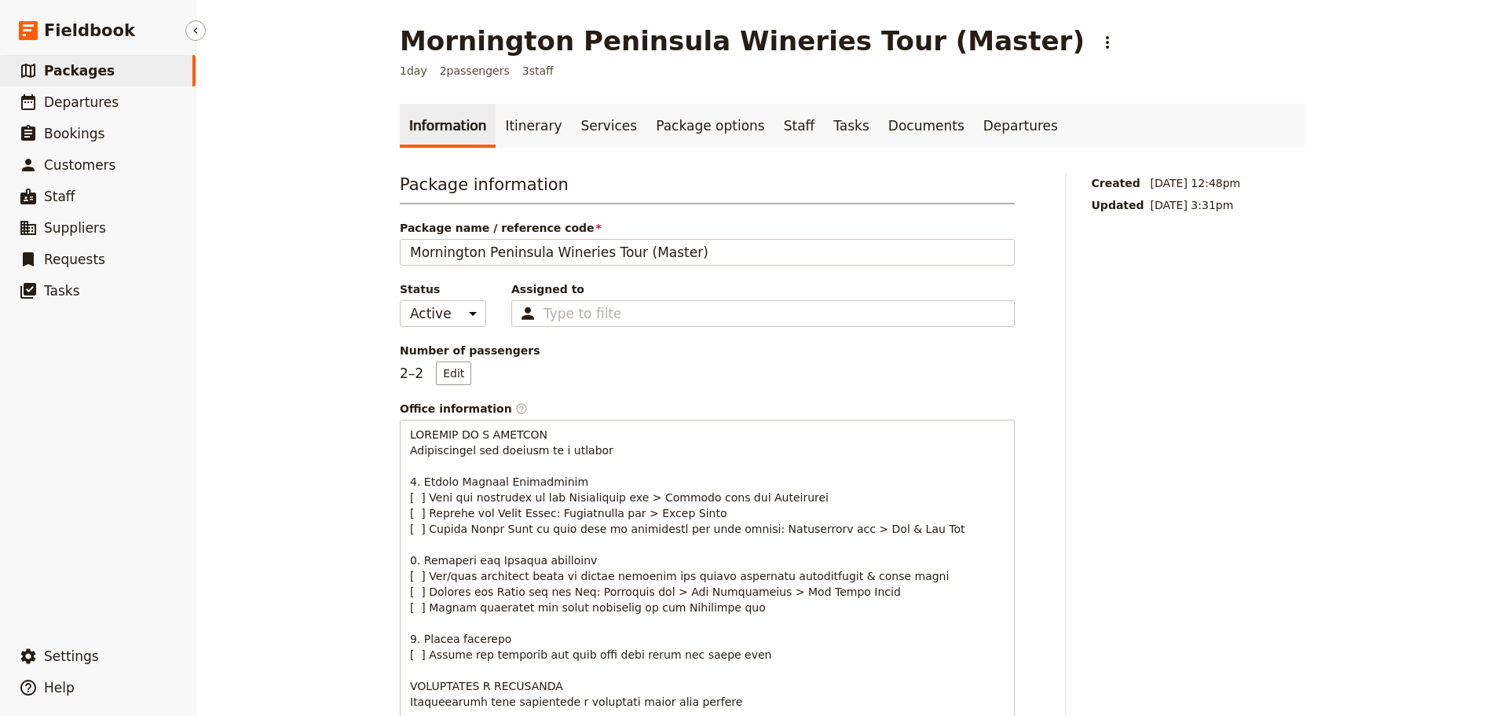
click at [112, 71] on link "​ Packages" at bounding box center [98, 70] width 196 height 31
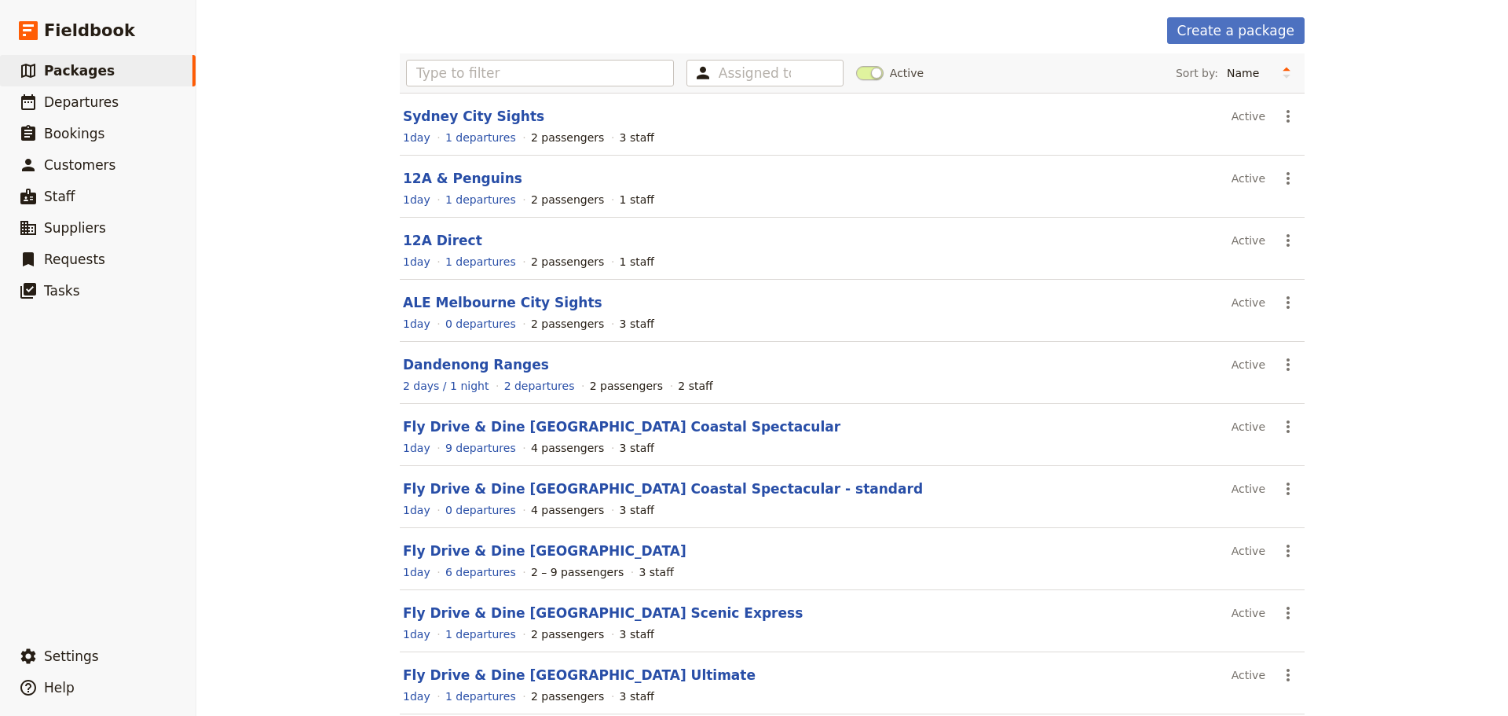
scroll to position [140, 0]
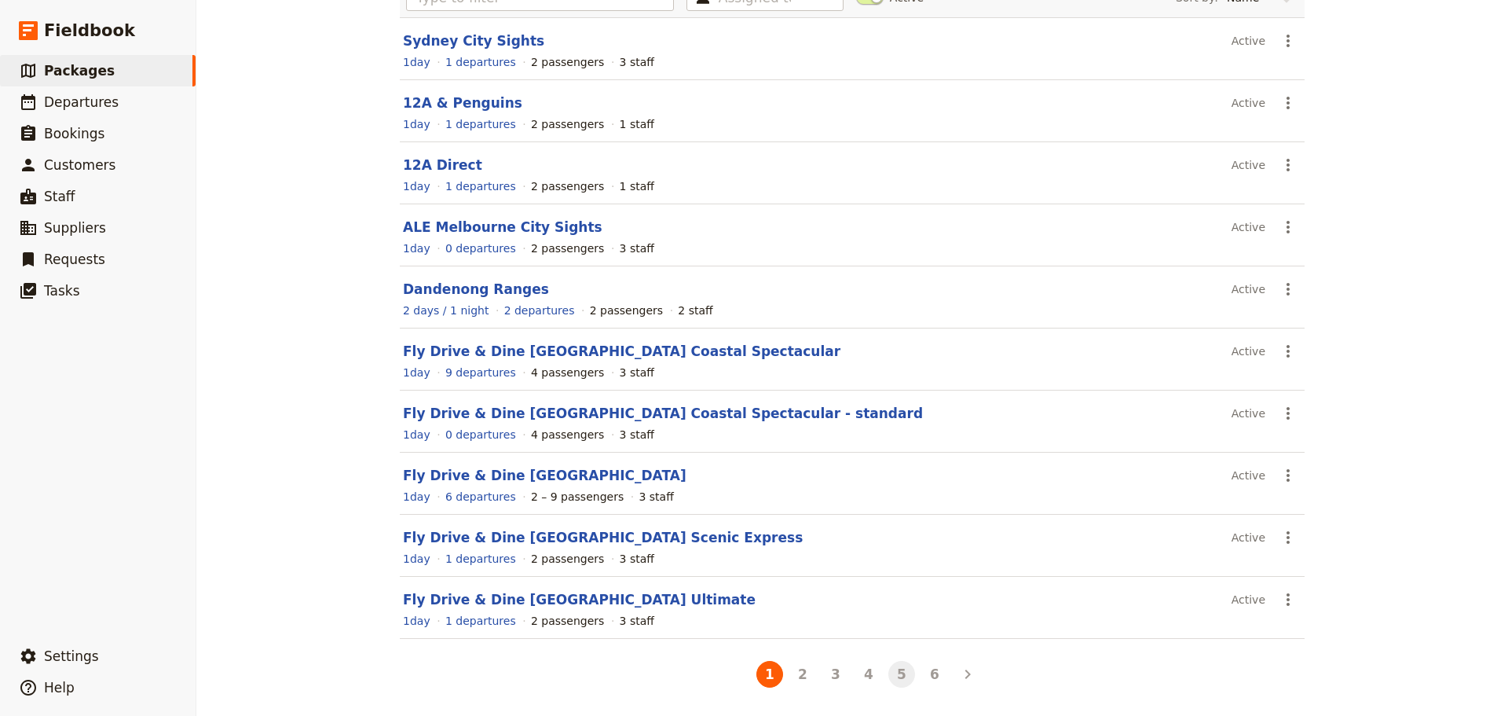
click at [899, 676] on button "5" at bounding box center [902, 674] width 27 height 27
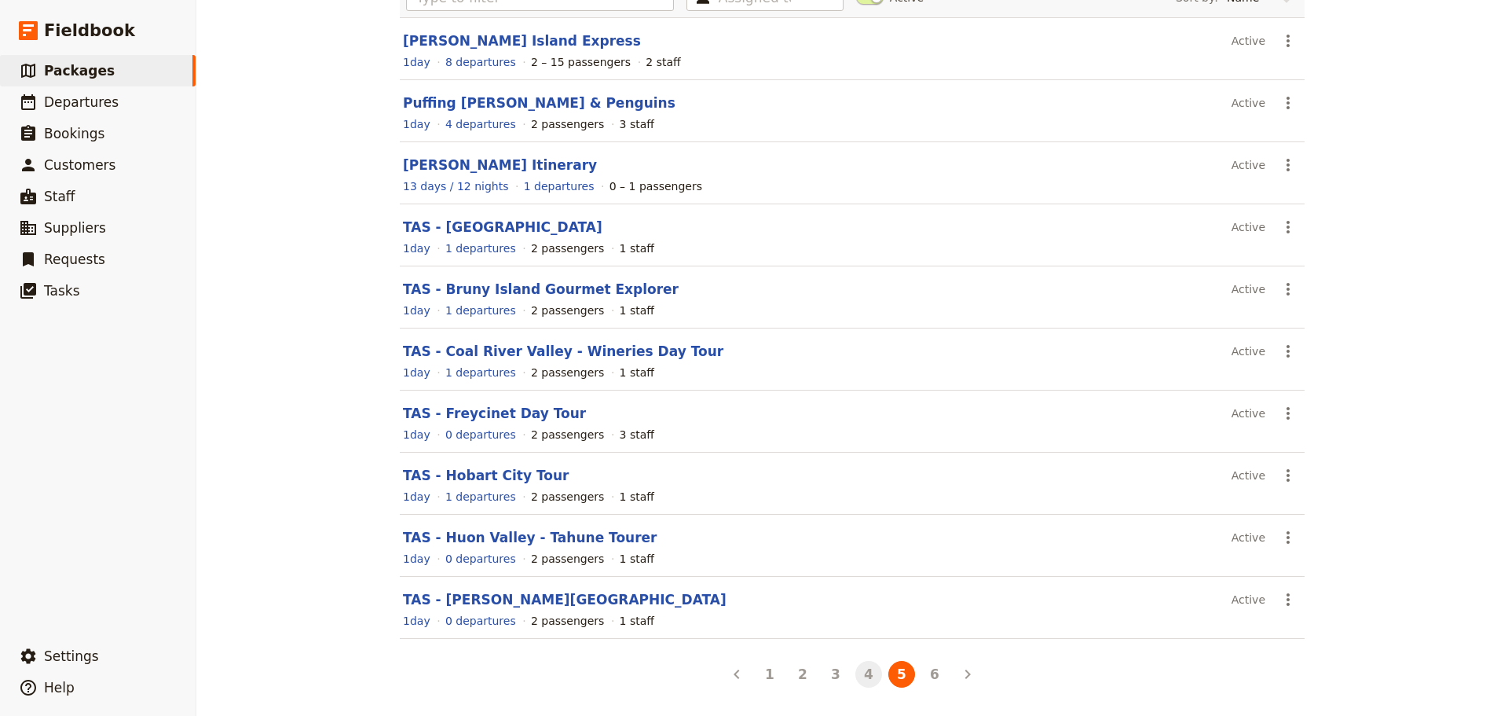
click at [869, 680] on button "4" at bounding box center [869, 674] width 27 height 27
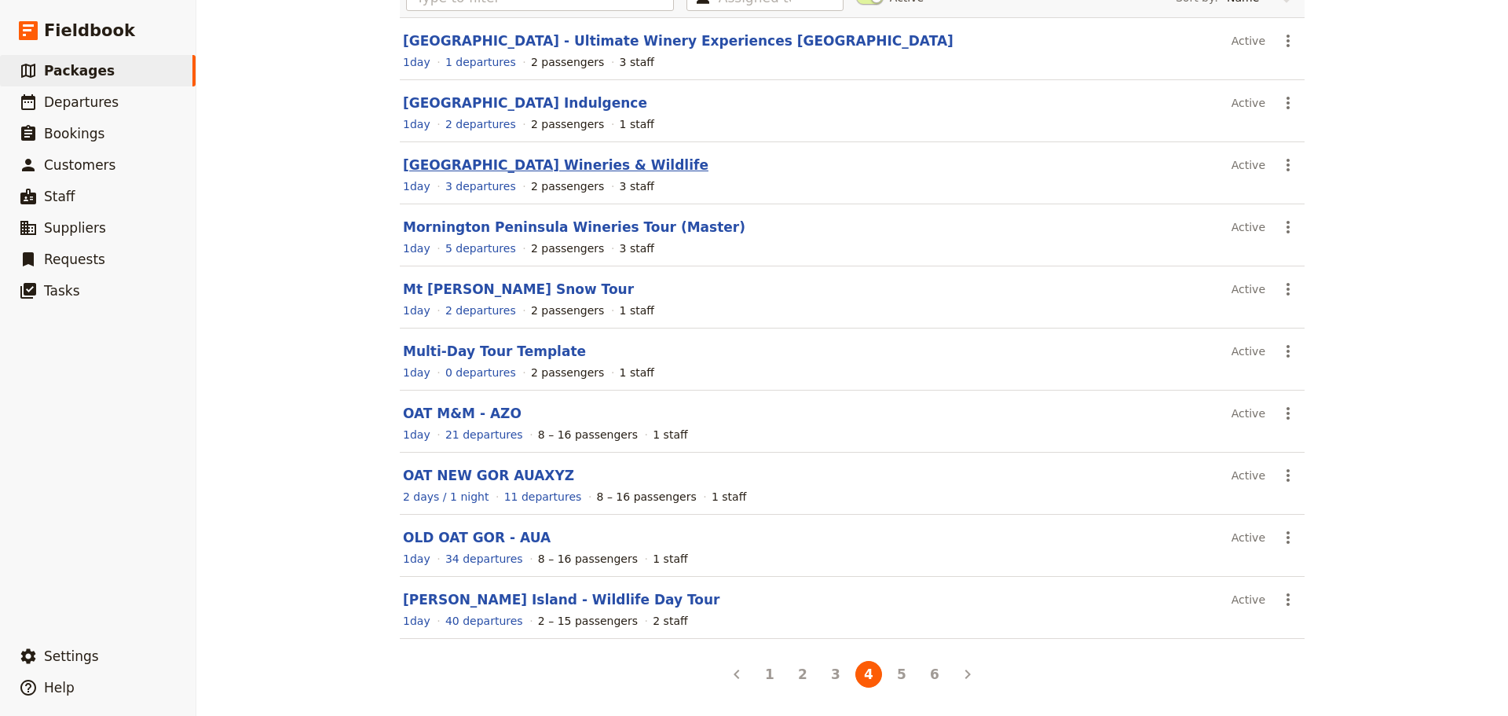
click at [438, 165] on link "[GEOGRAPHIC_DATA] Wineries & Wildlife" at bounding box center [556, 165] width 306 height 16
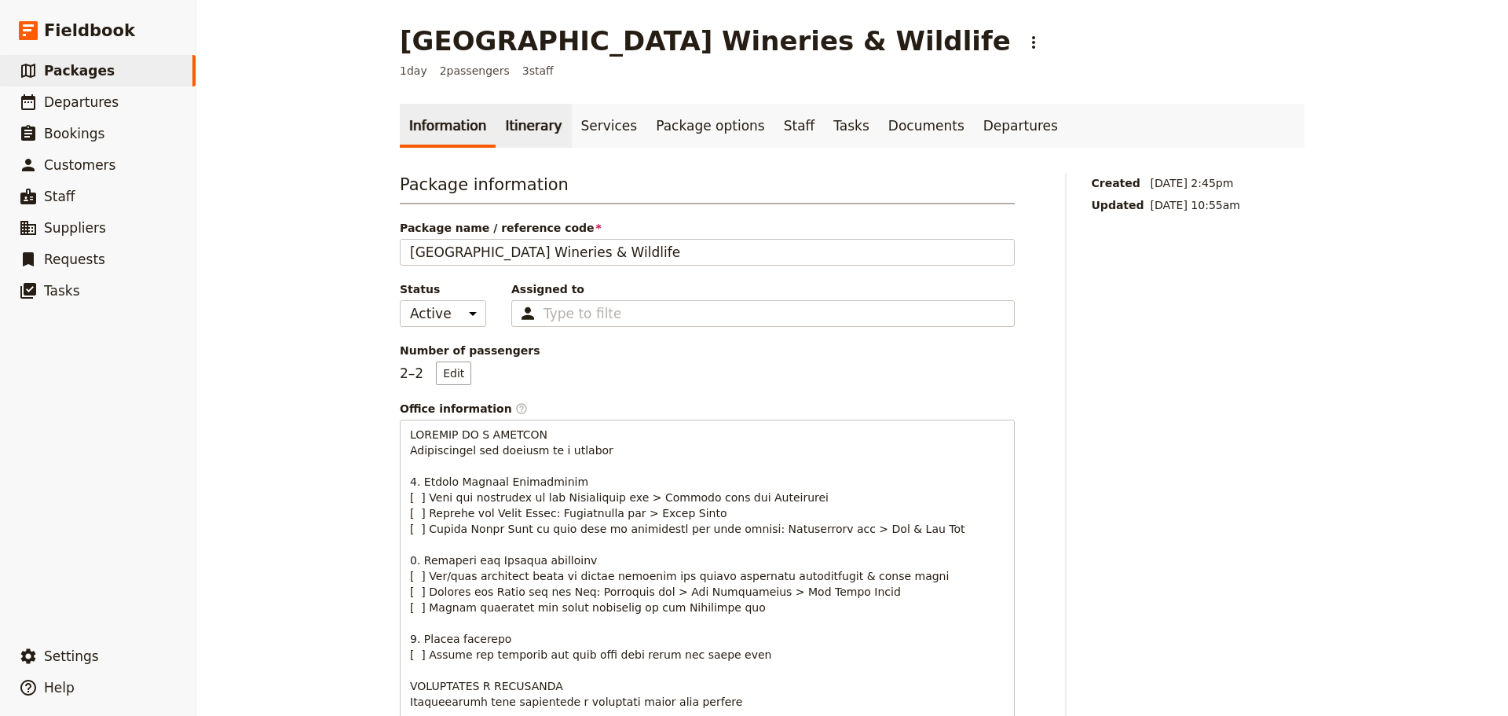
click at [523, 132] on link "Itinerary" at bounding box center [533, 126] width 75 height 44
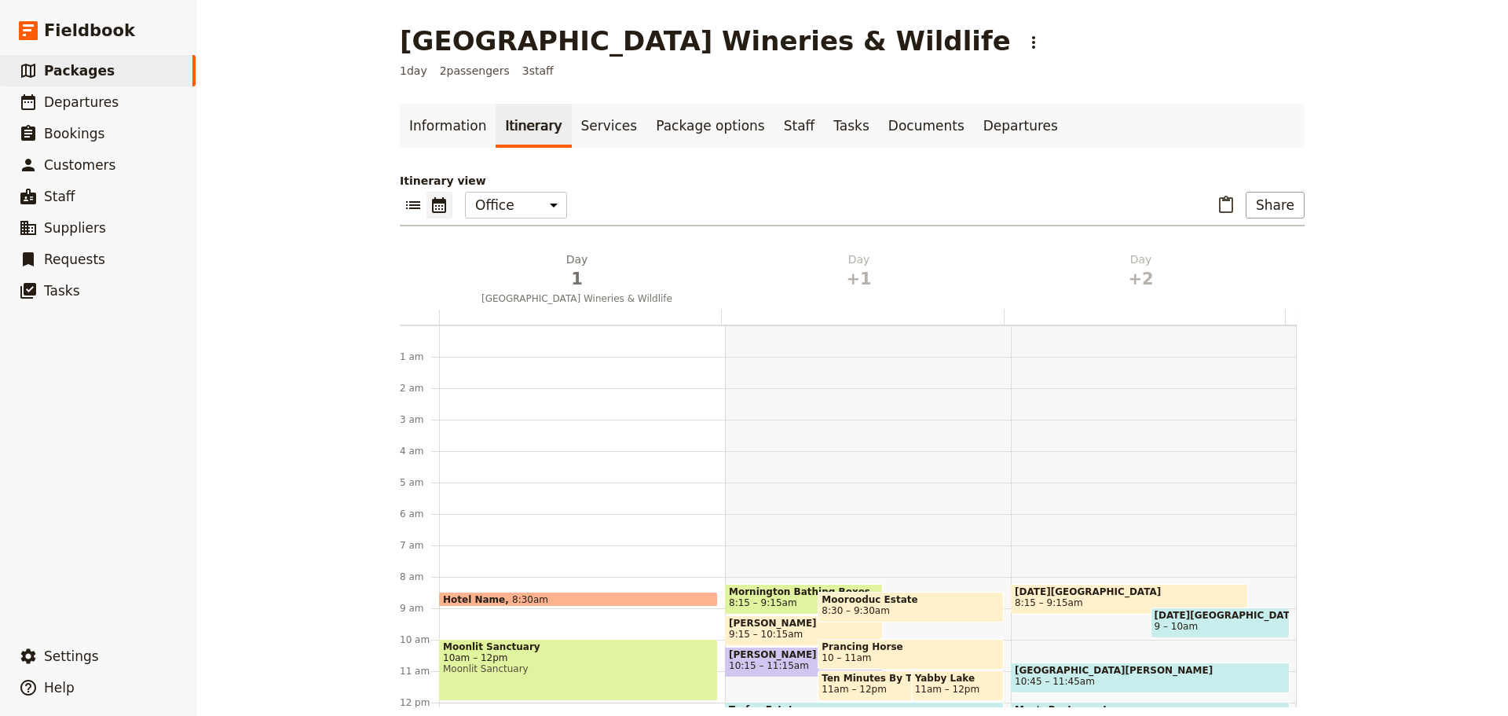
scroll to position [204, 0]
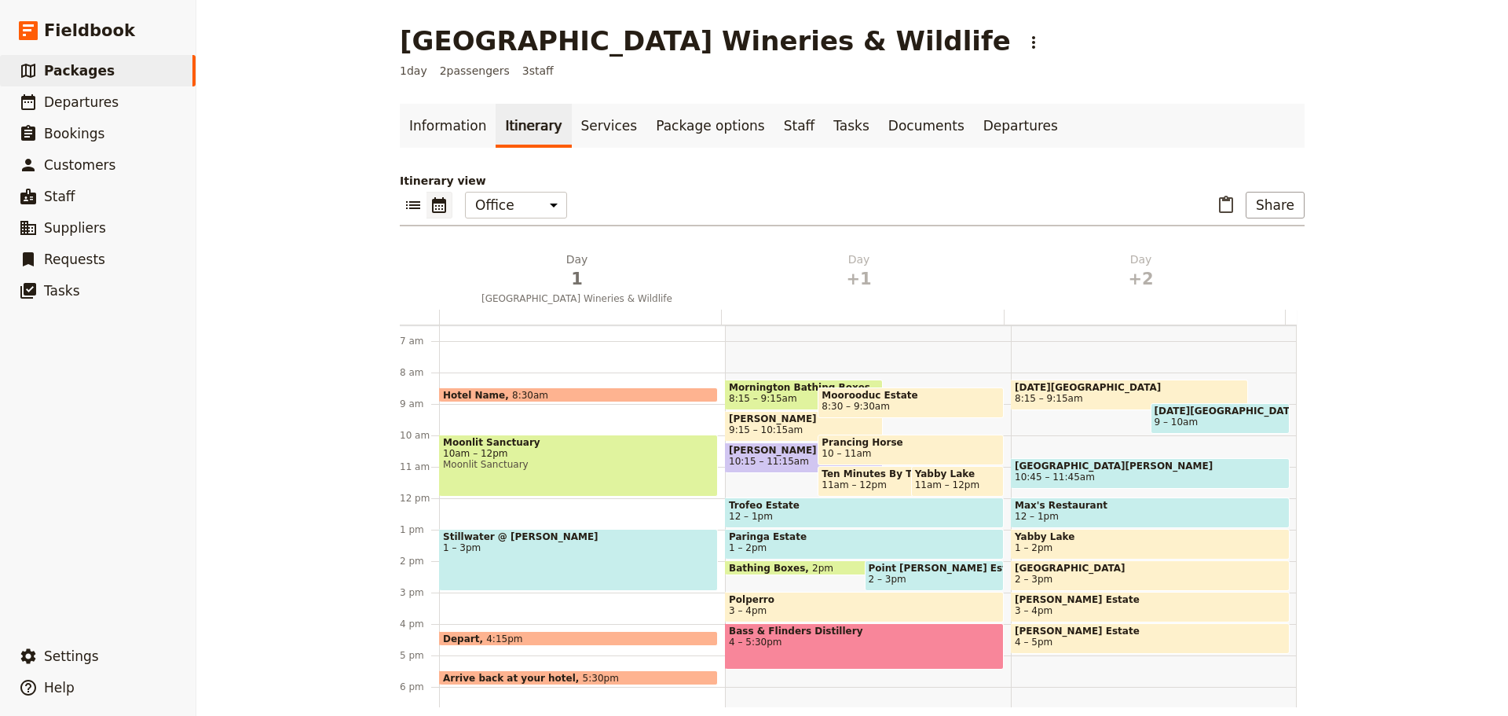
click at [1186, 416] on span "[DATE][GEOGRAPHIC_DATA]" at bounding box center [1221, 410] width 132 height 11
select select "3"
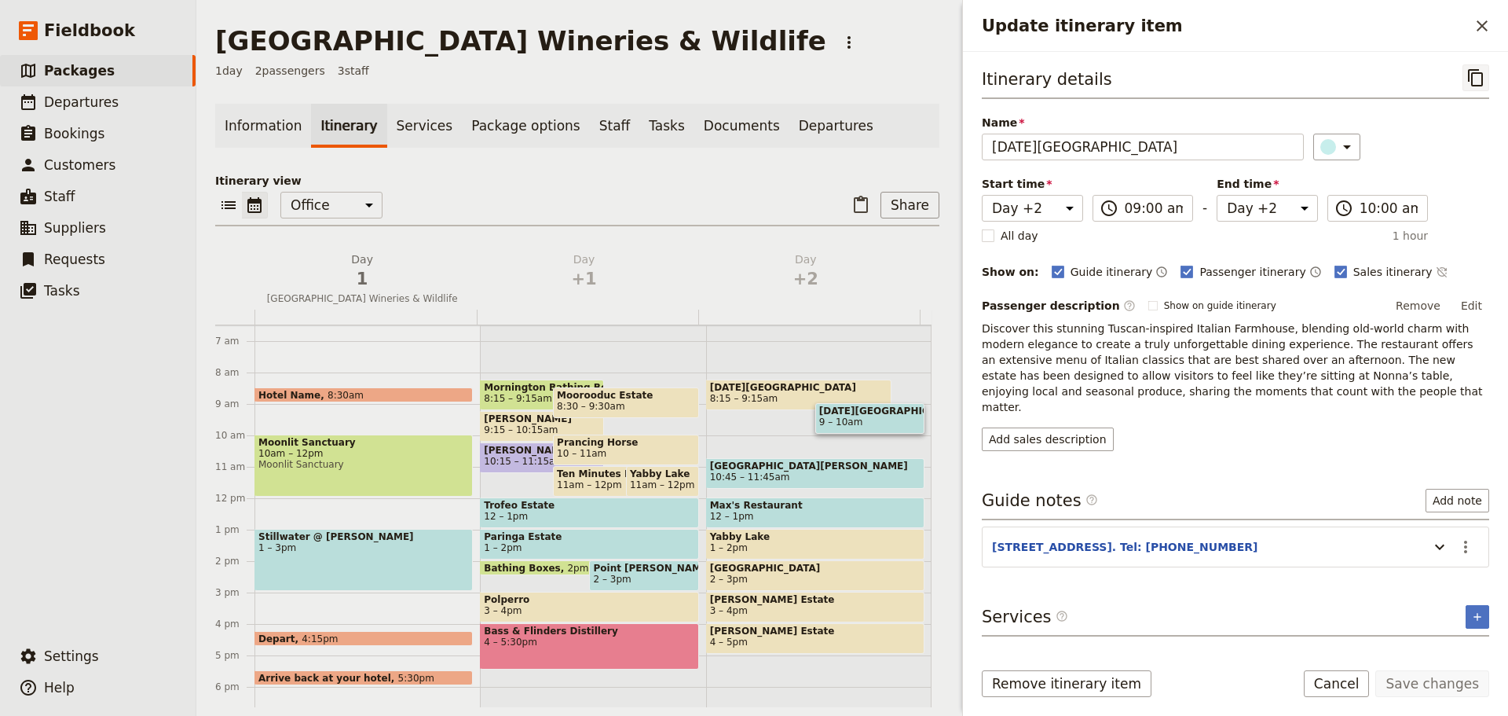
drag, startPoint x: 1483, startPoint y: 75, endPoint x: 1475, endPoint y: 68, distance: 10.7
click at [1483, 75] on icon "Copy itinerary item" at bounding box center [1475, 77] width 15 height 17
click at [1472, 27] on button "​" at bounding box center [1482, 26] width 27 height 27
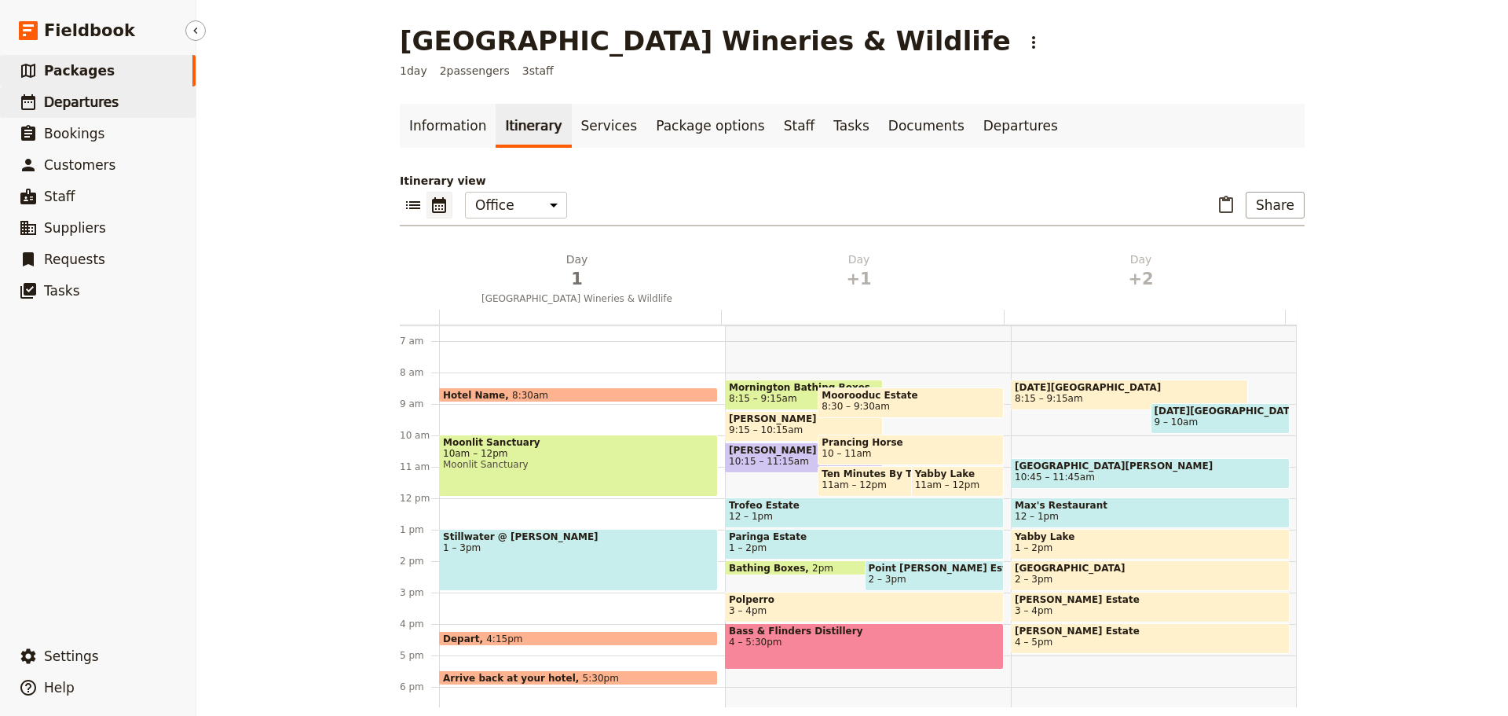
click at [104, 112] on link "​ Departures" at bounding box center [98, 101] width 196 height 31
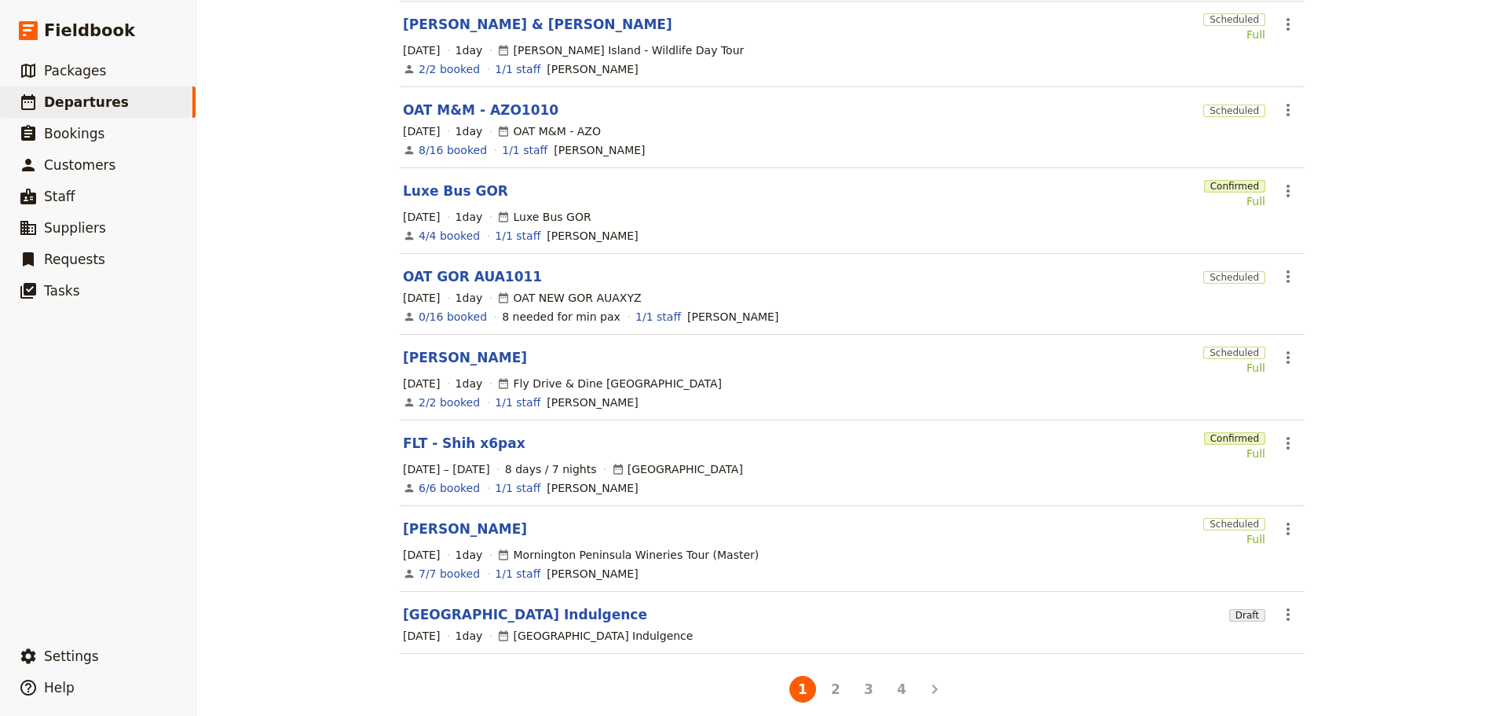
scroll to position [319, 0]
click at [897, 680] on button "4" at bounding box center [902, 686] width 27 height 27
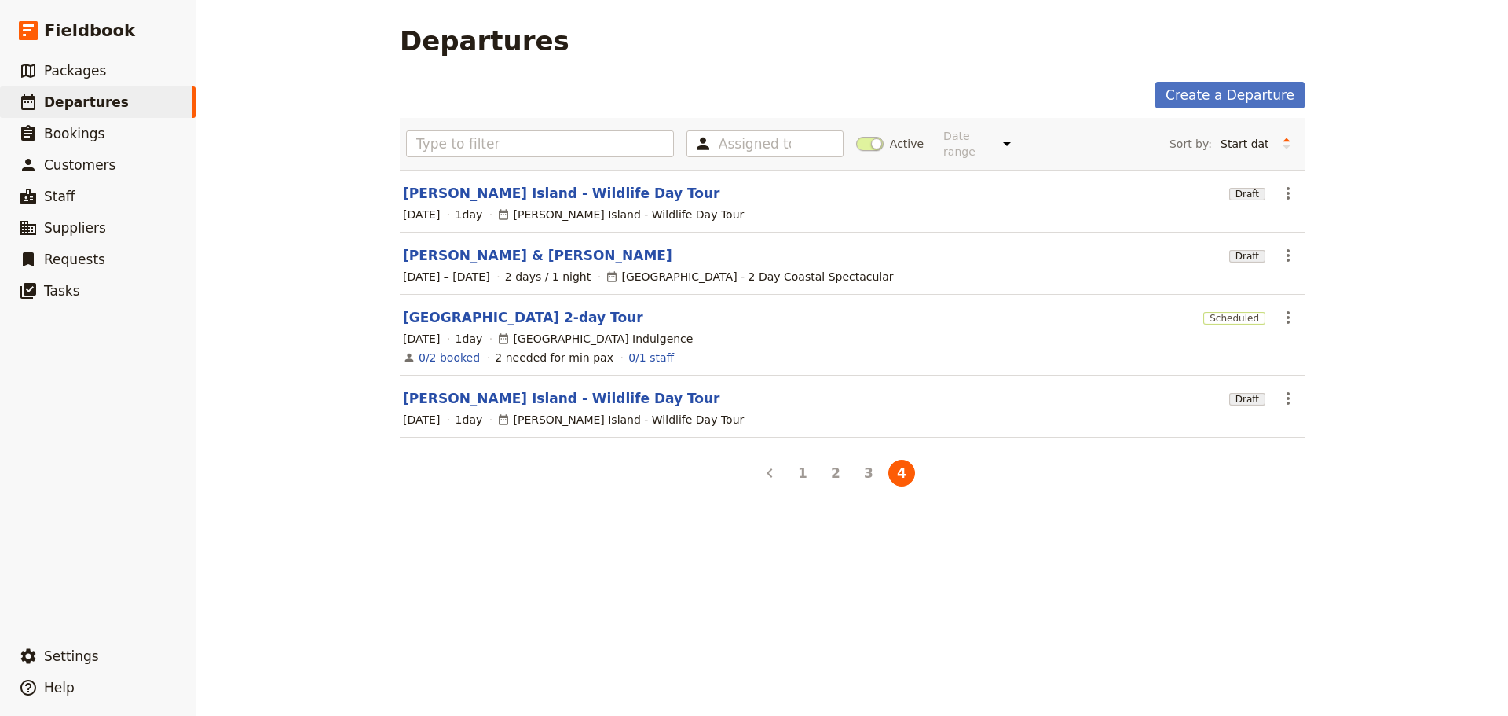
scroll to position [0, 0]
click at [425, 308] on link "[GEOGRAPHIC_DATA] 2-day Tour" at bounding box center [523, 317] width 240 height 19
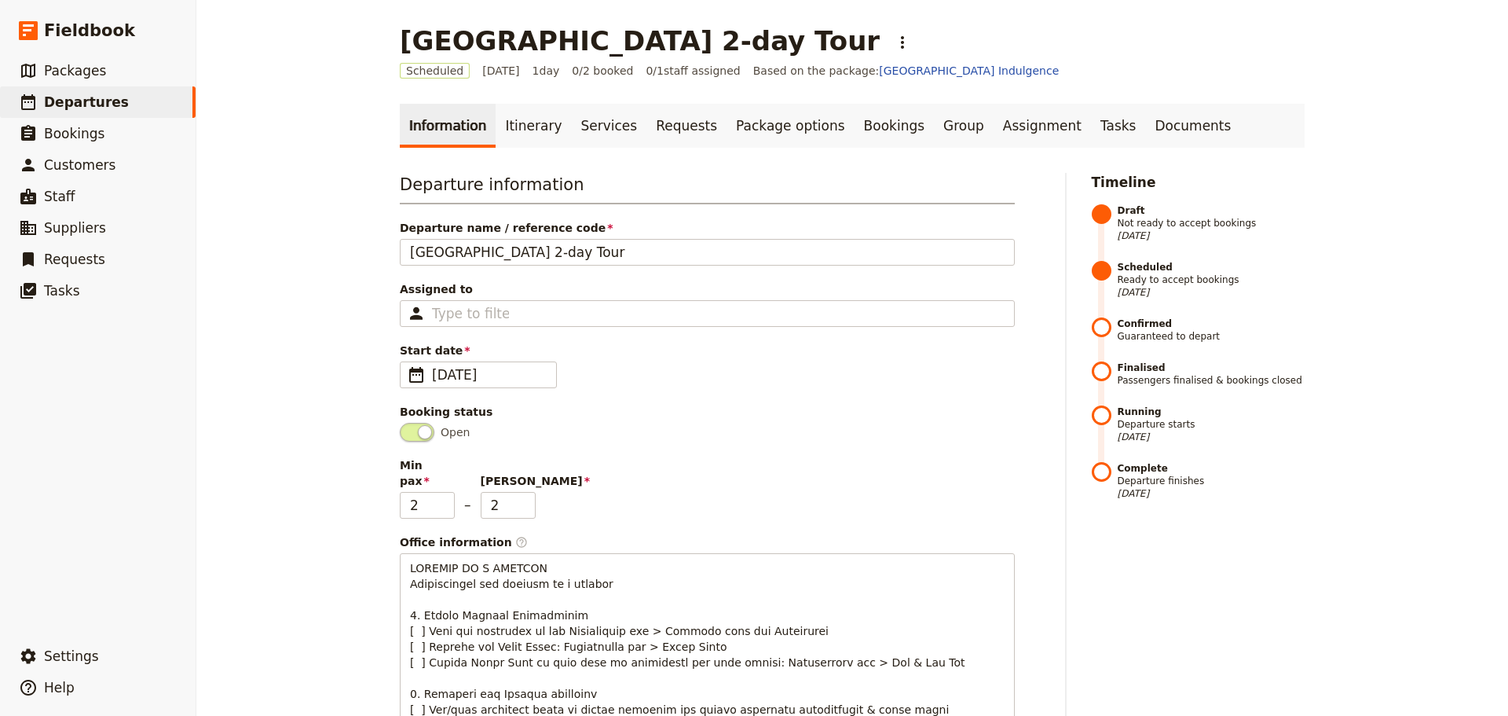
click at [481, 115] on link "Information" at bounding box center [448, 126] width 96 height 44
click at [504, 121] on link "Itinerary" at bounding box center [533, 126] width 75 height 44
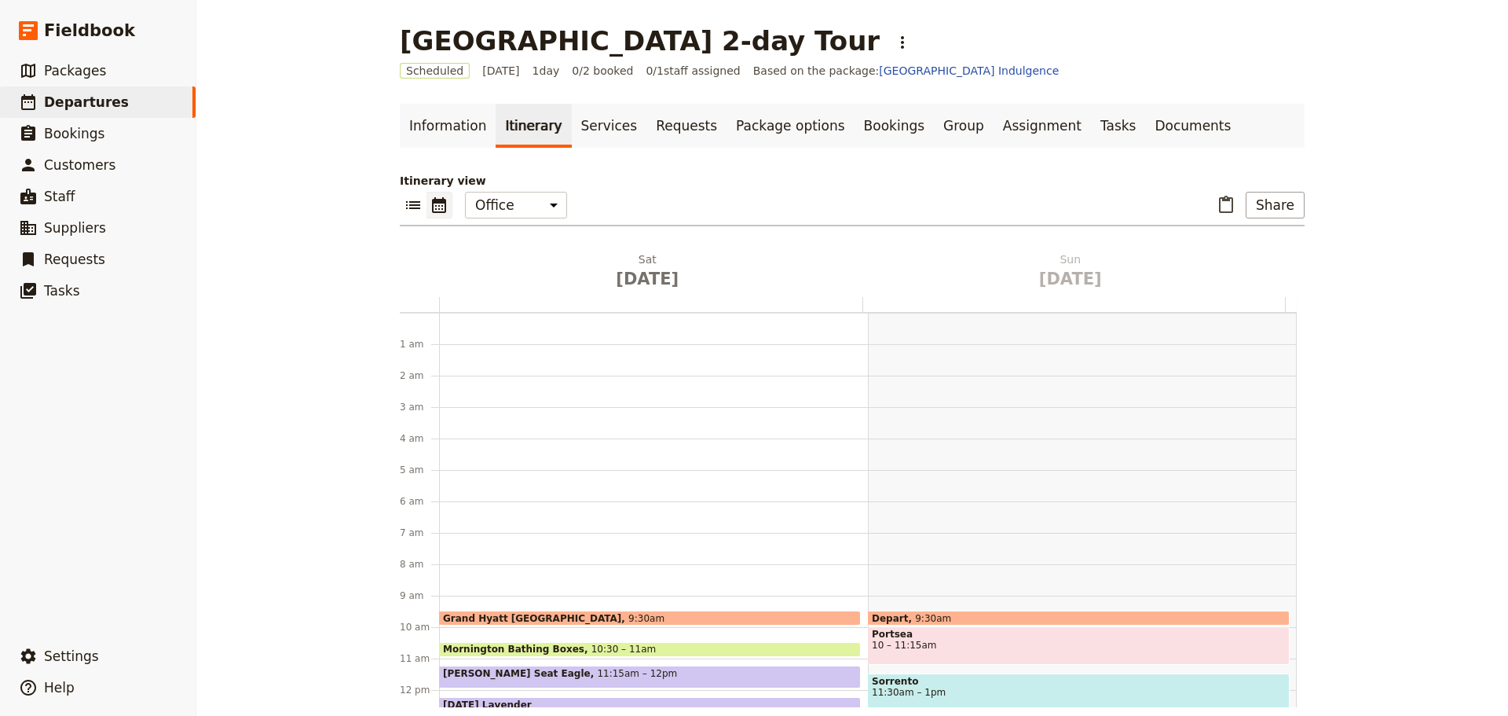
scroll to position [204, 0]
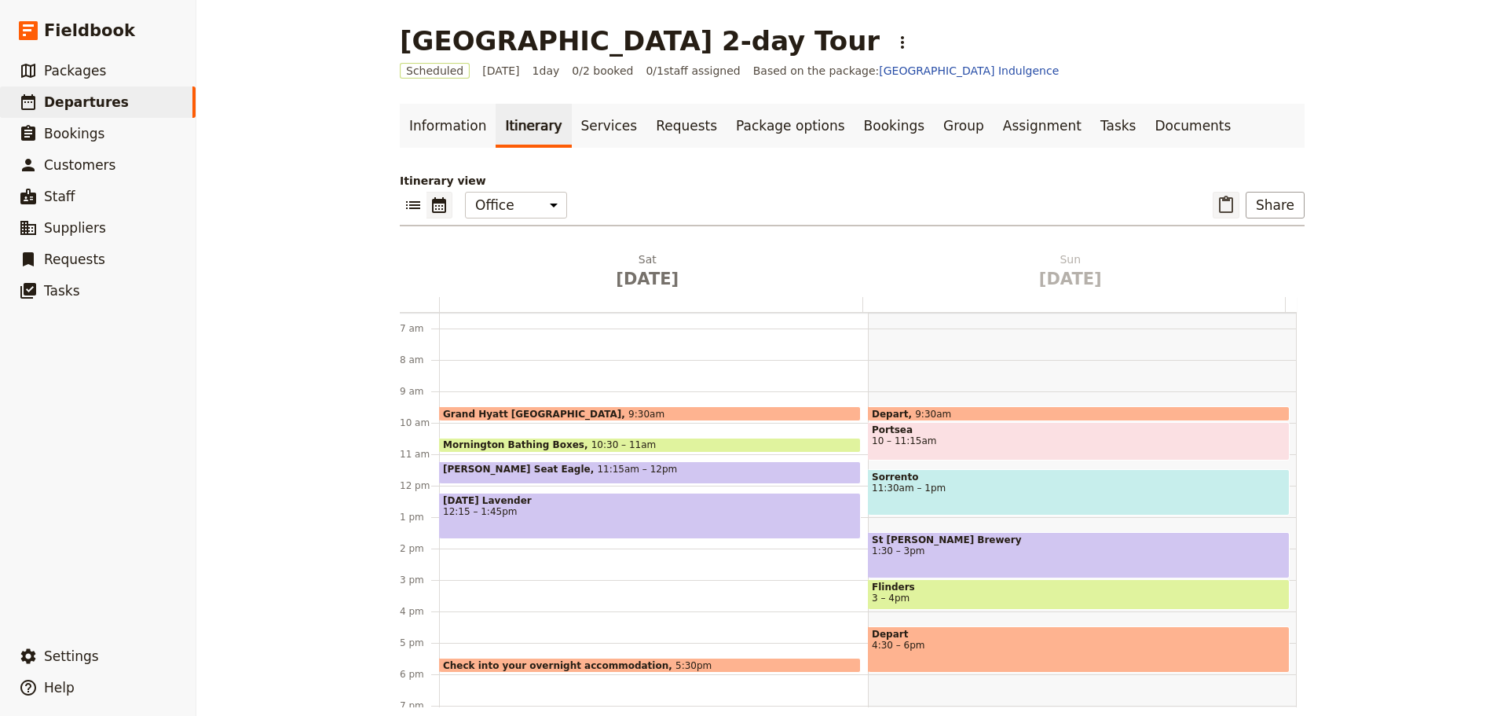
click at [1228, 207] on icon "Paste itinerary item" at bounding box center [1226, 205] width 19 height 19
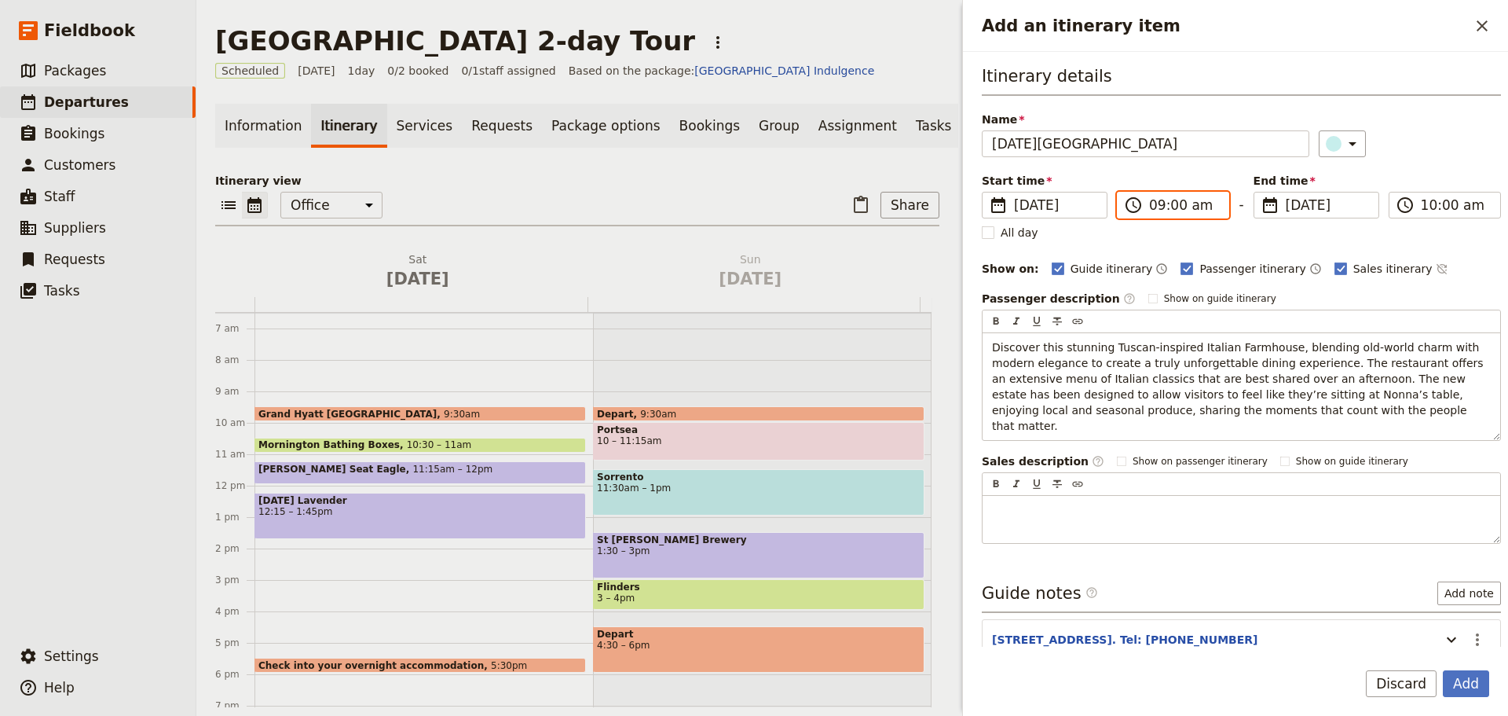
click at [1175, 204] on input "09:00 am" at bounding box center [1184, 205] width 70 height 19
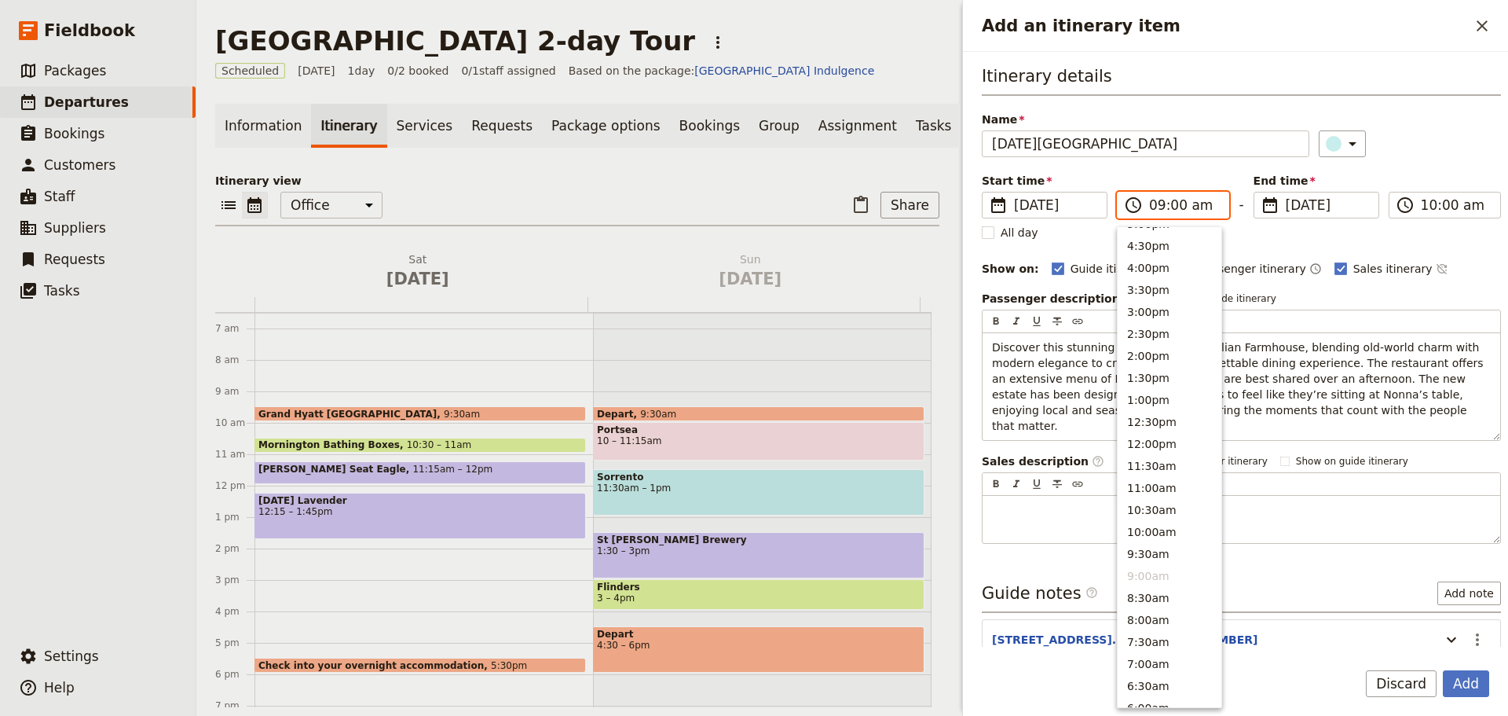
scroll to position [268, 0]
click at [1152, 390] on button "2:00pm" at bounding box center [1170, 391] width 104 height 22
type input "02:00 pm"
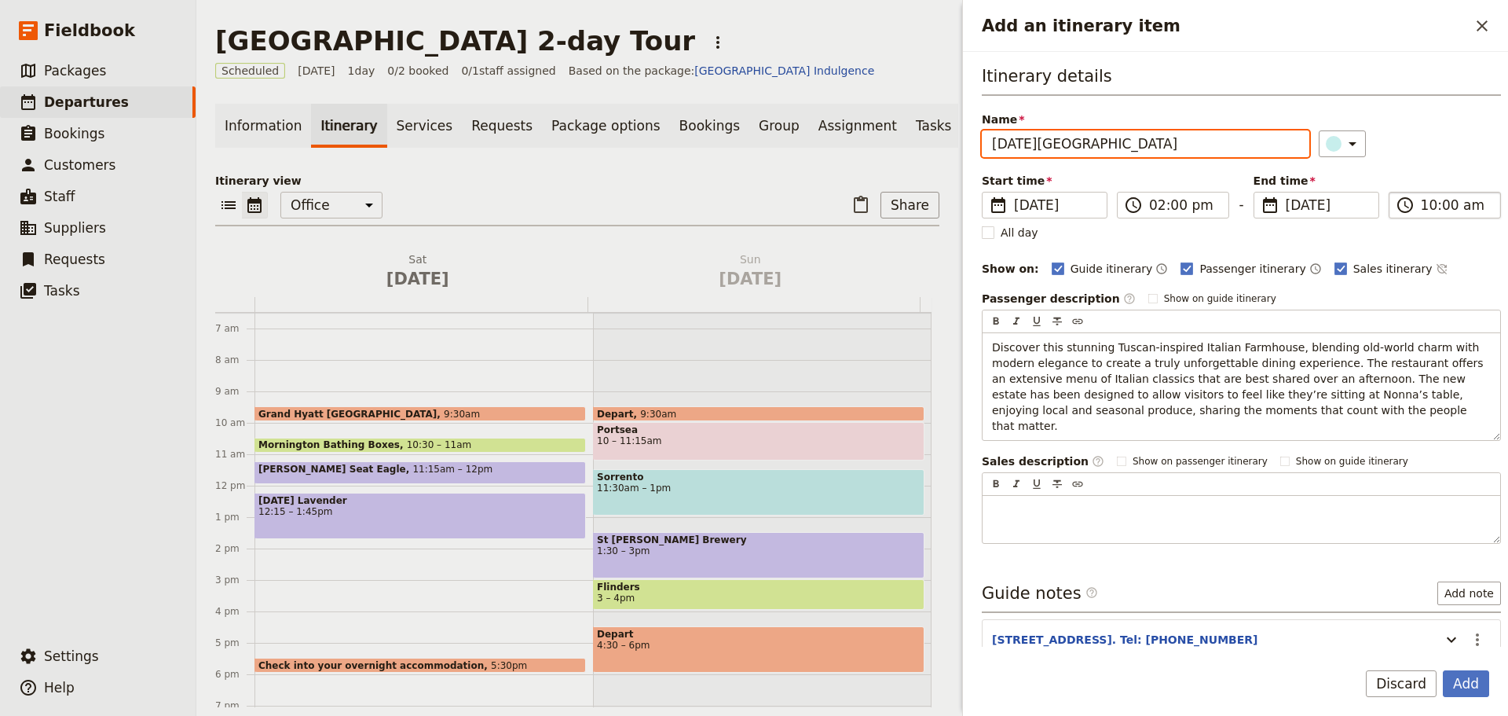
type input "[DATE]"
click at [1445, 207] on input "02:00 pm" at bounding box center [1456, 205] width 70 height 19
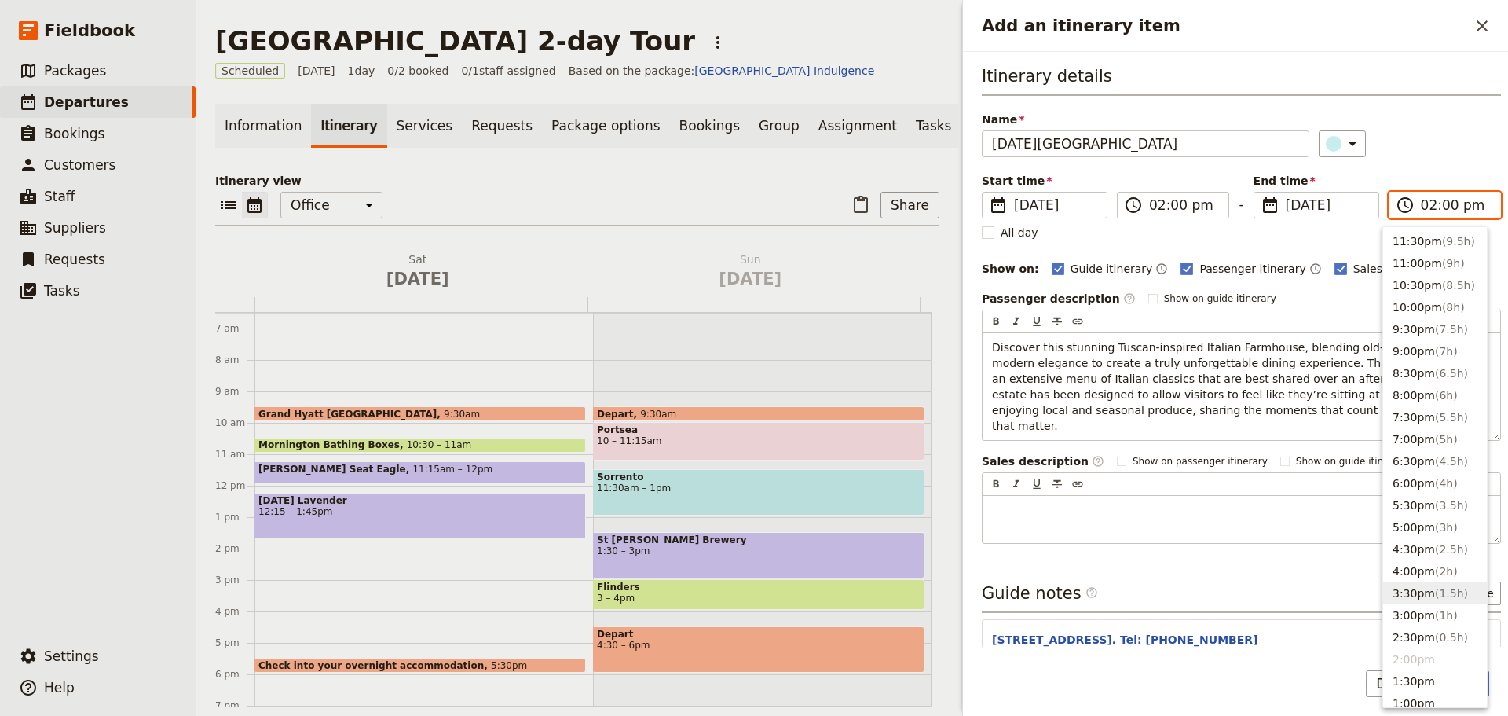
click at [1434, 584] on button "3:30pm ( 1.5h )" at bounding box center [1436, 593] width 104 height 22
type input "03:30 pm"
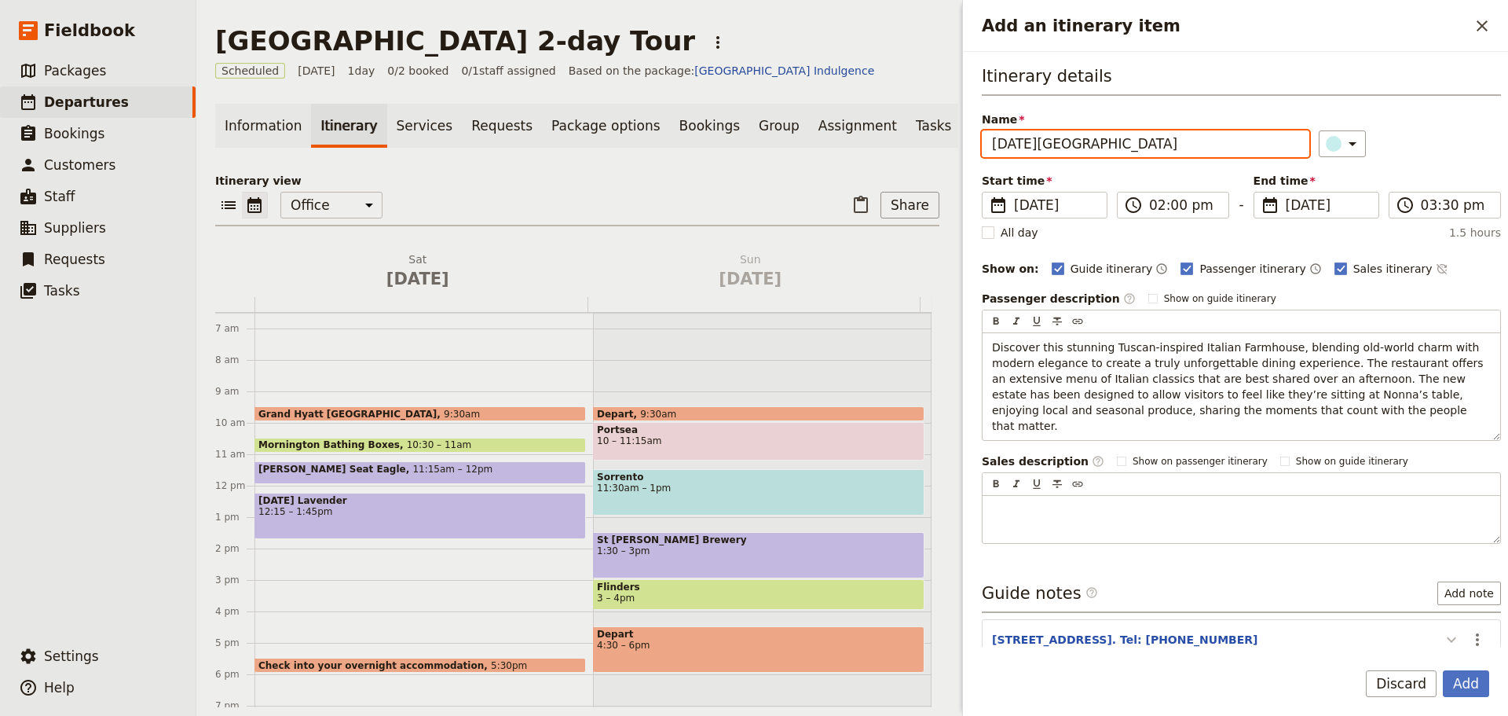
type input "[DATE]"
click at [1444, 630] on icon "Add an itinerary item" at bounding box center [1452, 639] width 19 height 19
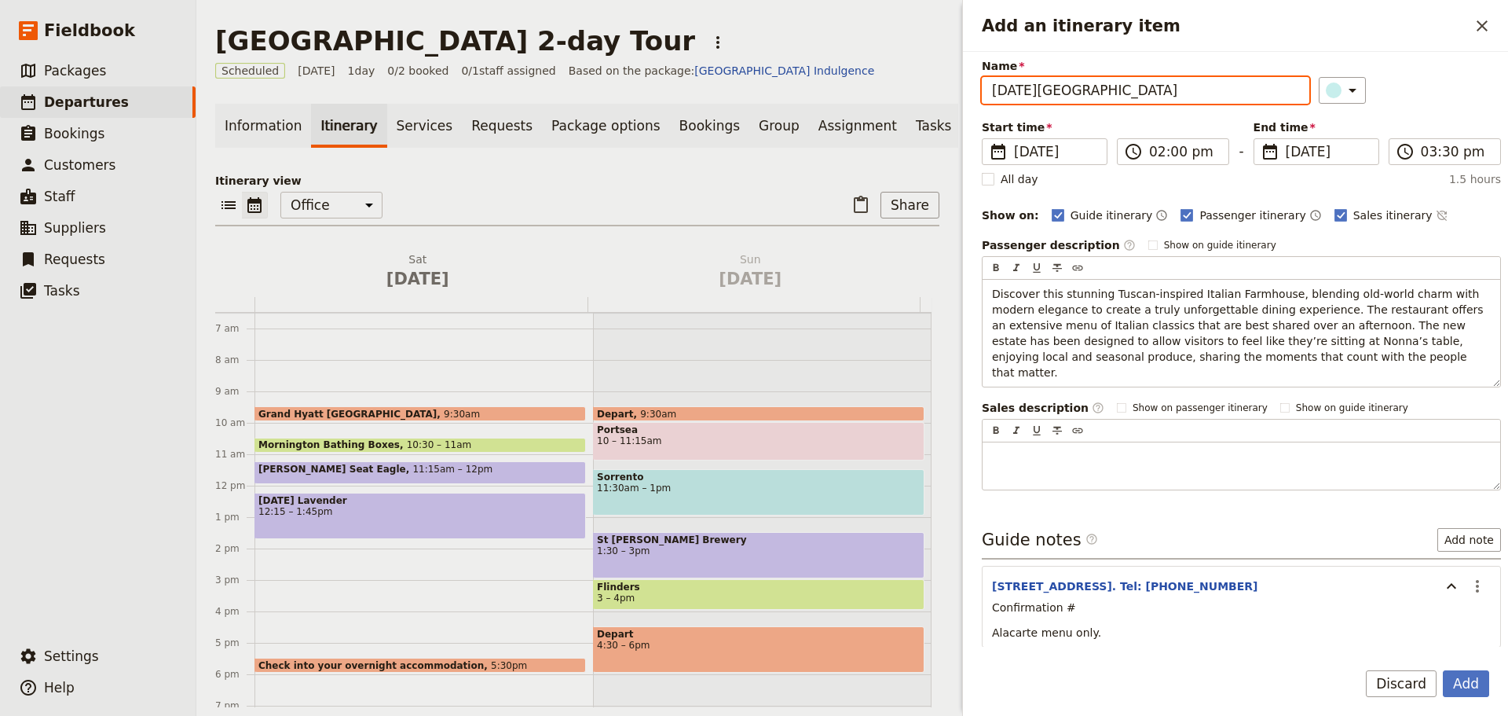
scroll to position [108, 0]
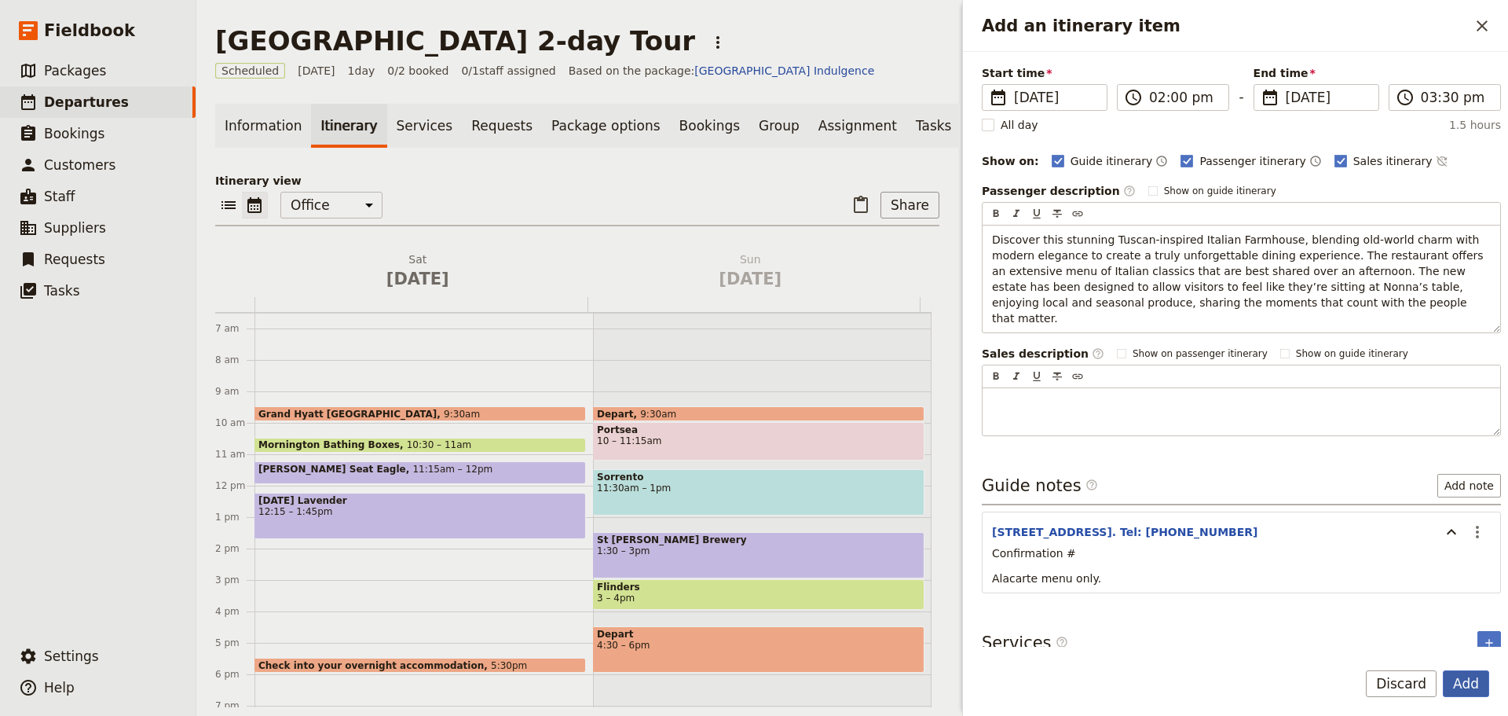
click at [1471, 684] on button "Add" at bounding box center [1466, 683] width 46 height 27
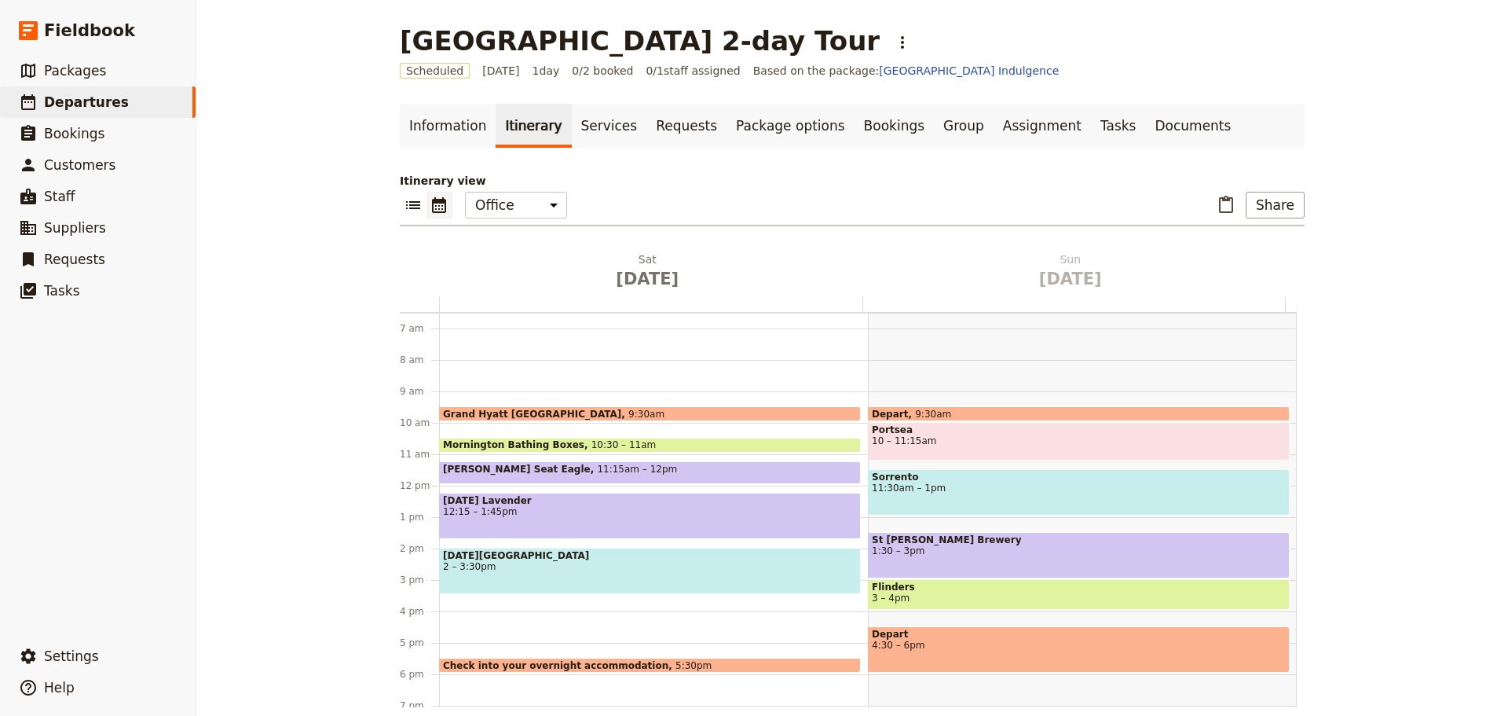
click at [648, 512] on span "12:15 – 1:45pm" at bounding box center [650, 511] width 414 height 11
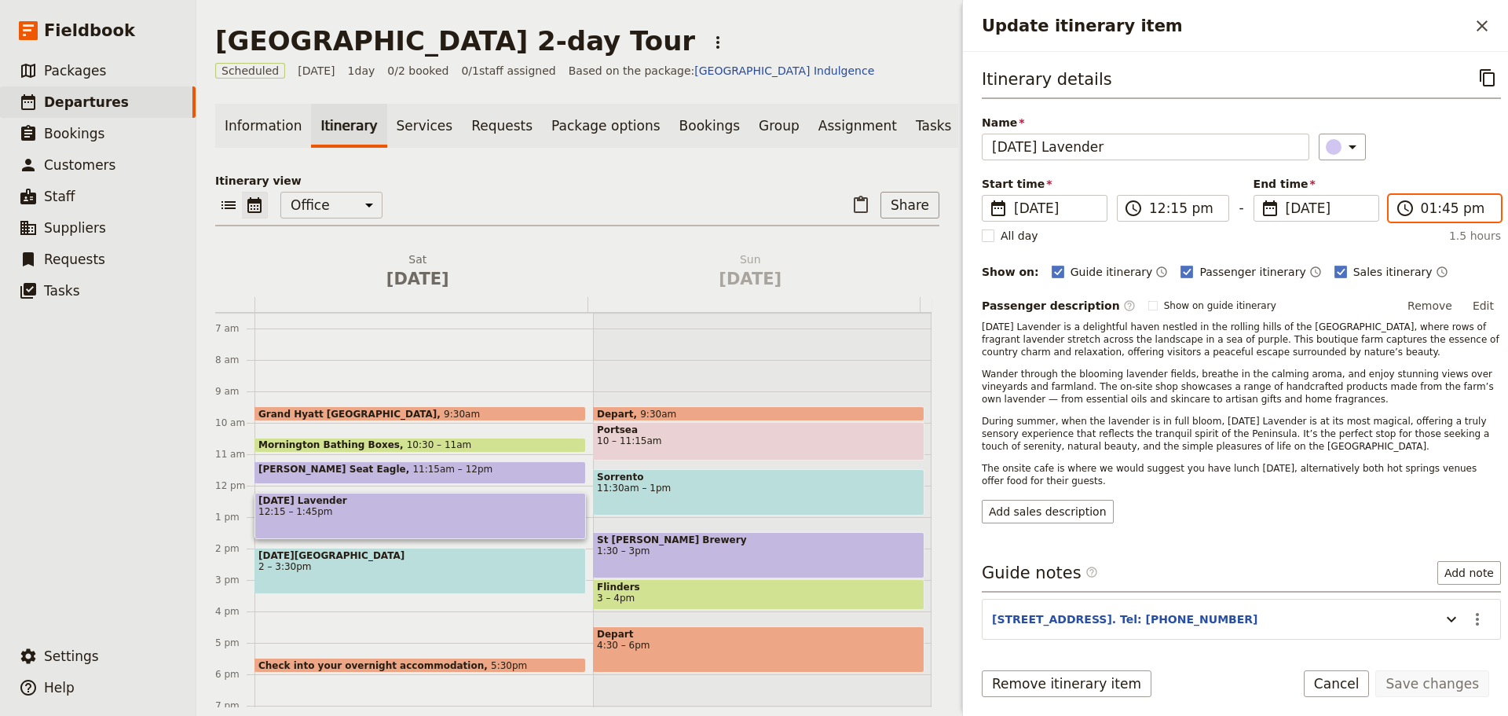
click at [1448, 204] on input "01:45 pm" at bounding box center [1456, 208] width 70 height 19
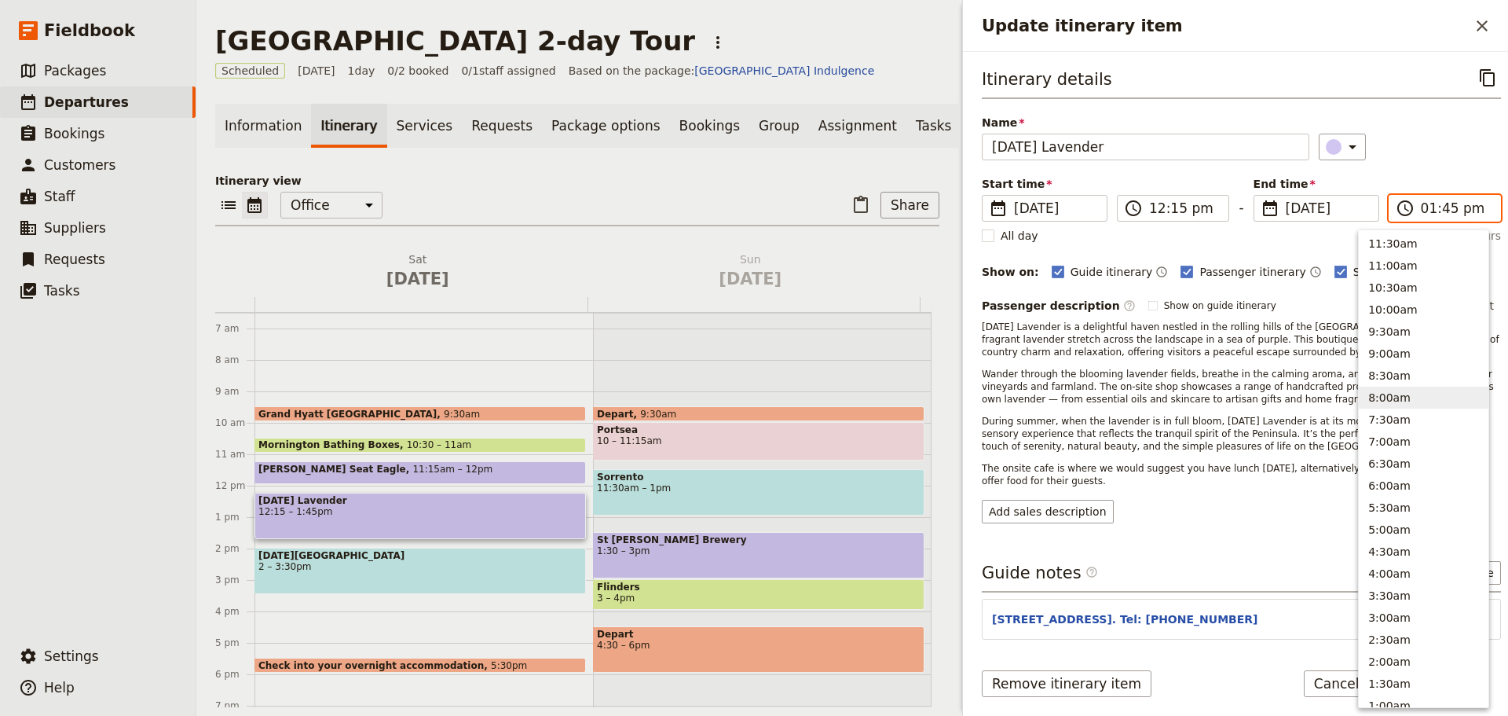
scroll to position [585, 0]
click at [296, 572] on span "2 – 3:30pm" at bounding box center [420, 566] width 324 height 11
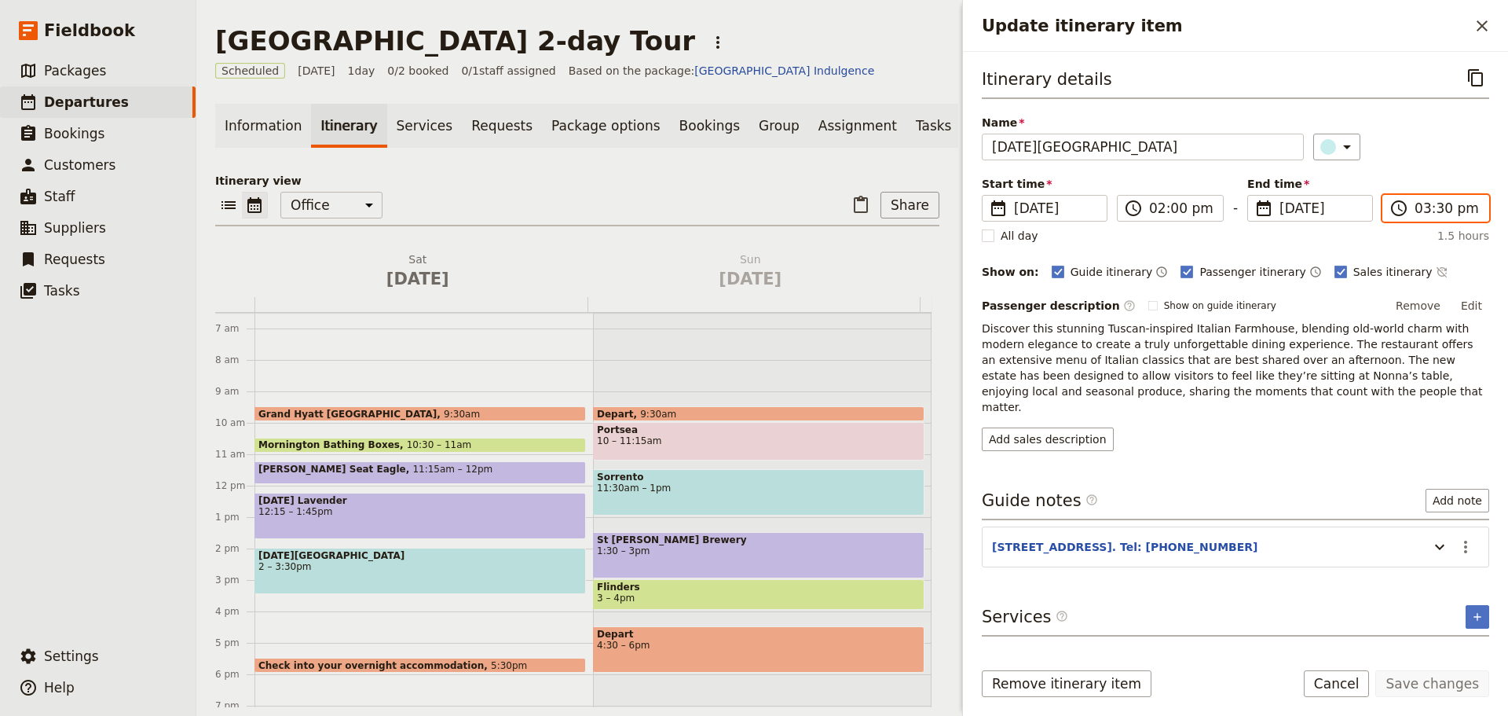
click at [1428, 211] on input "03:30 pm" at bounding box center [1447, 208] width 64 height 19
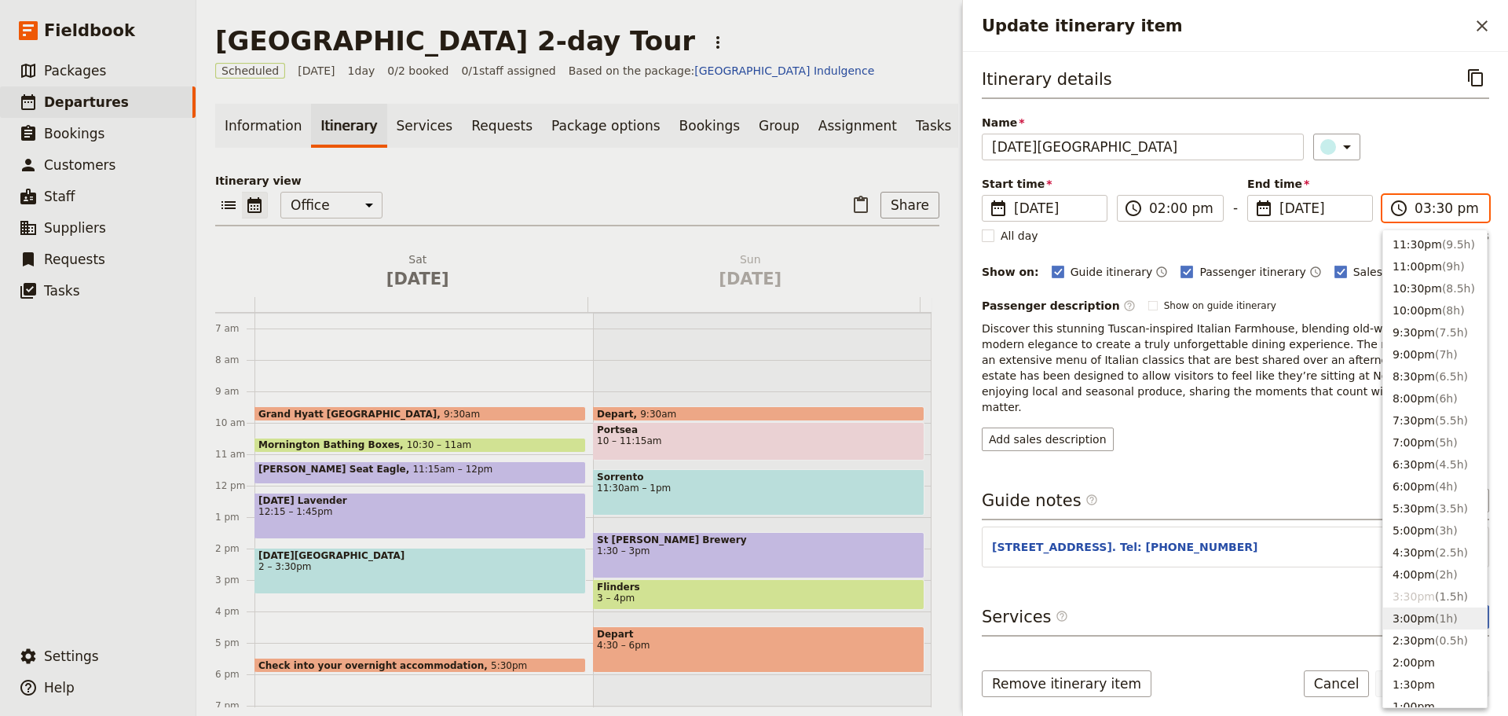
click at [1397, 614] on button "3:00pm ( 1h )" at bounding box center [1436, 618] width 104 height 22
type input "03:00 pm"
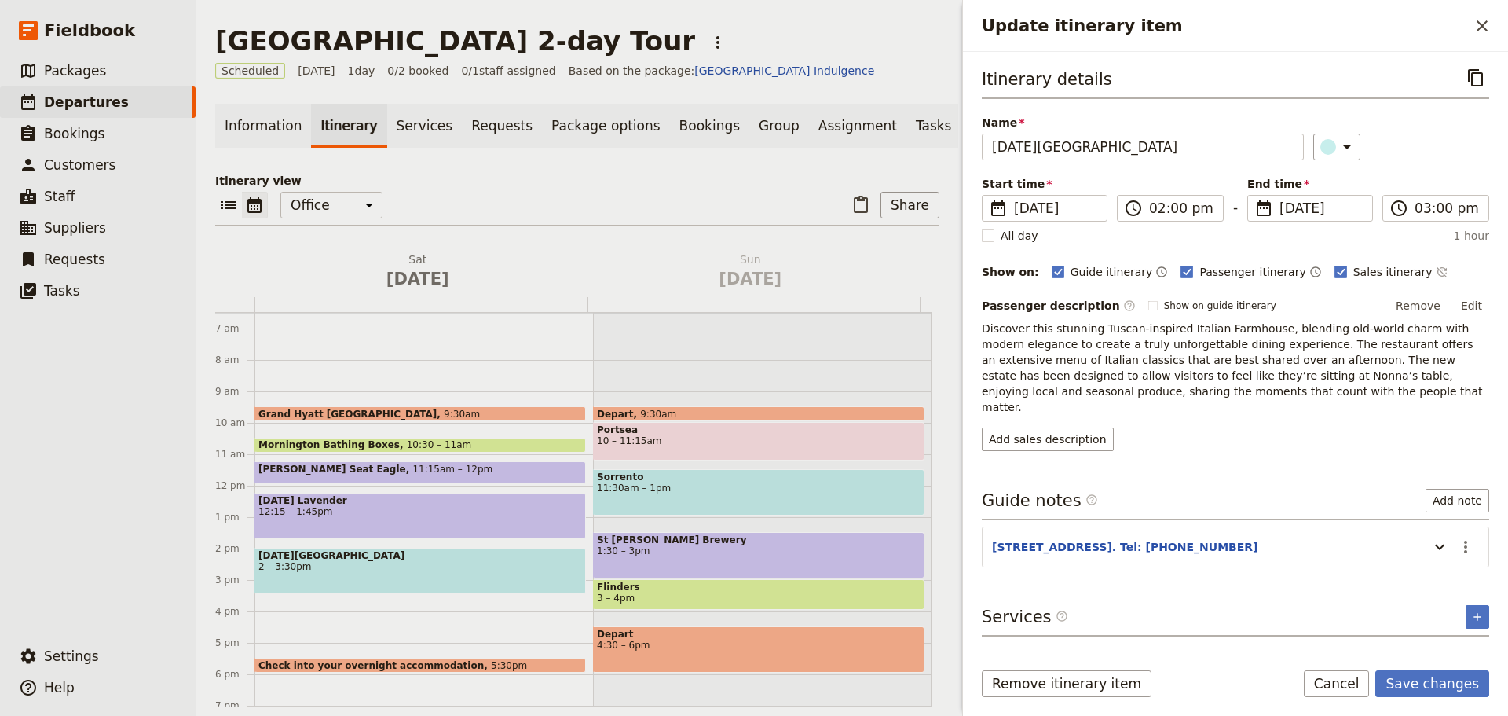
click at [1297, 405] on div "Passenger description ​ Show on guide itinerary Remove Edit Discover this stunn…" at bounding box center [1236, 372] width 508 height 157
drag, startPoint x: 1396, startPoint y: 271, endPoint x: 1405, endPoint y: 273, distance: 9.0
click at [1436, 271] on icon "Time not shown on sales itinerary" at bounding box center [1442, 272] width 13 height 13
click at [1443, 680] on button "Save changes" at bounding box center [1433, 683] width 114 height 27
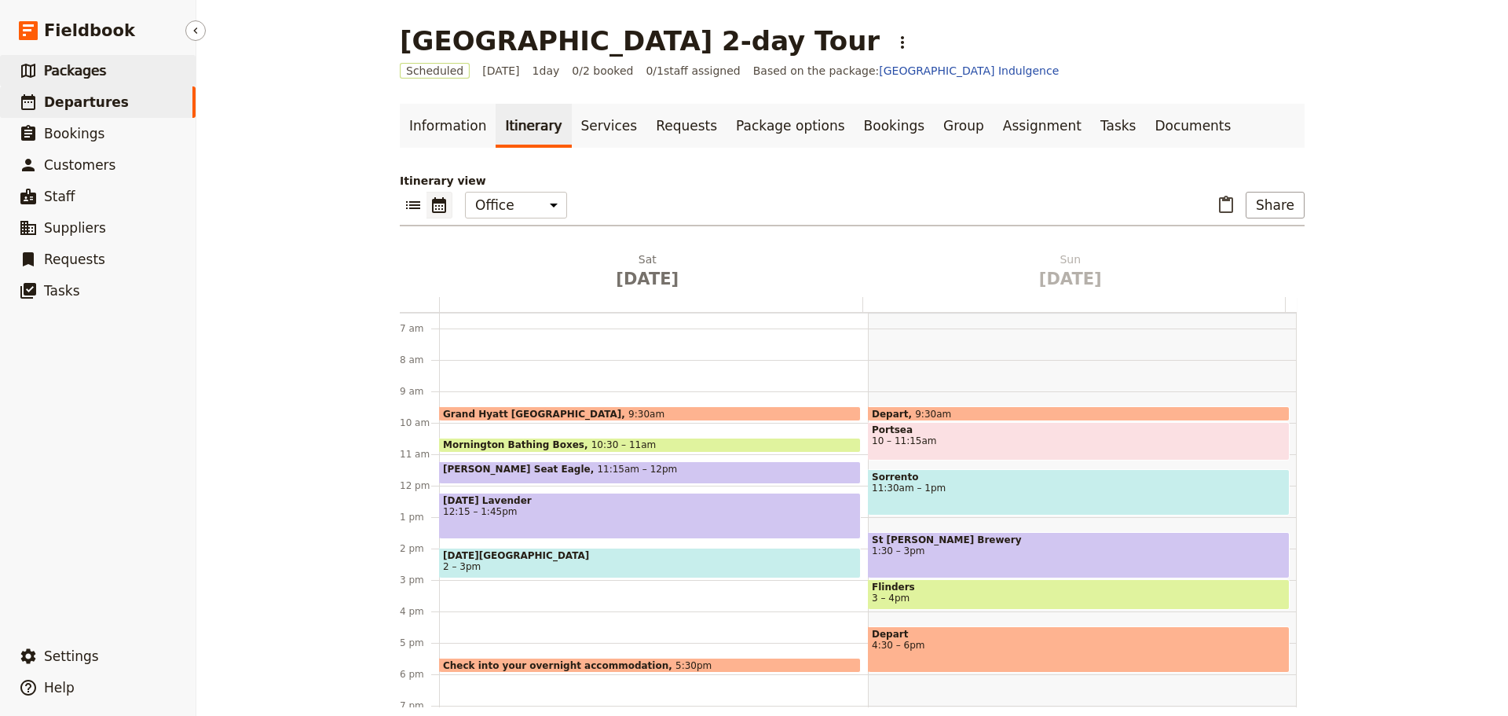
drag, startPoint x: 81, startPoint y: 68, endPoint x: 89, endPoint y: 59, distance: 11.7
click at [81, 68] on span "Packages" at bounding box center [75, 71] width 62 height 16
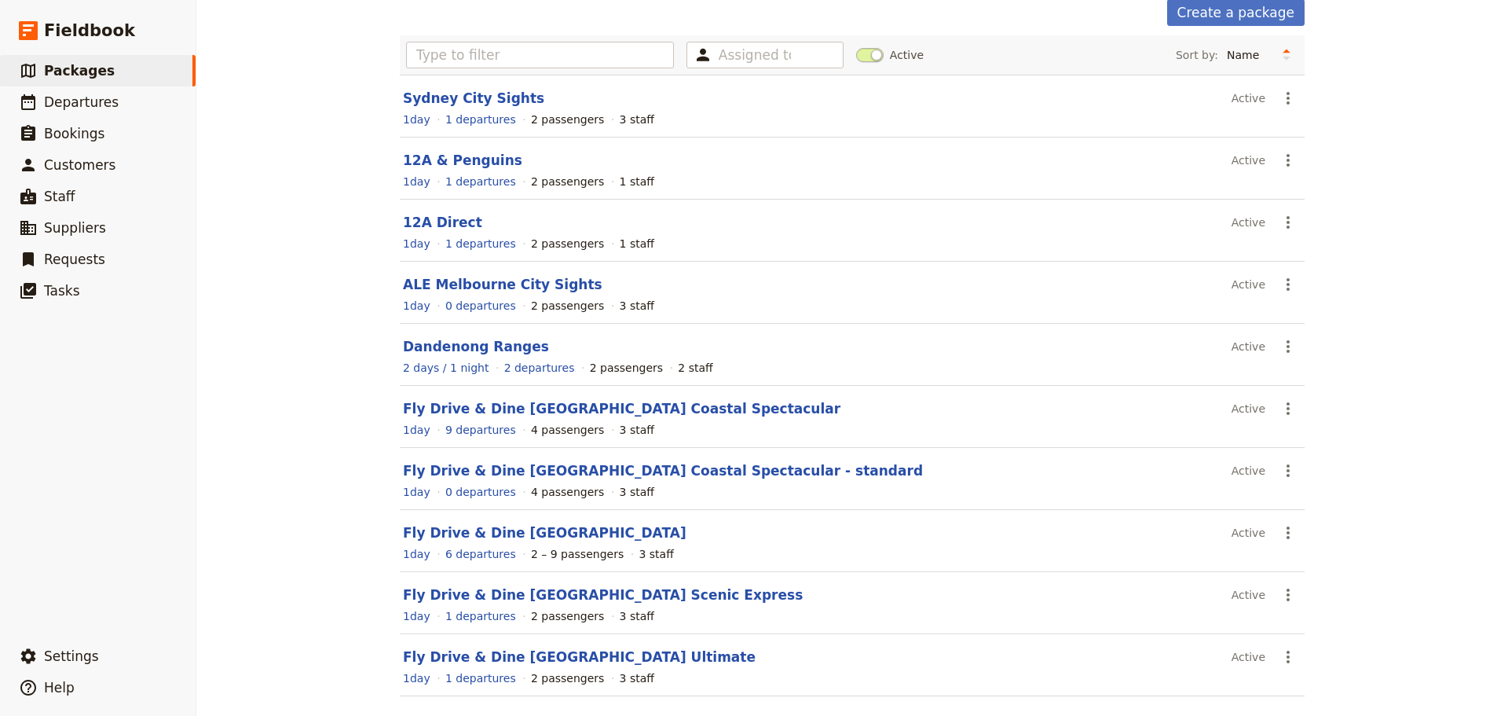
scroll to position [140, 0]
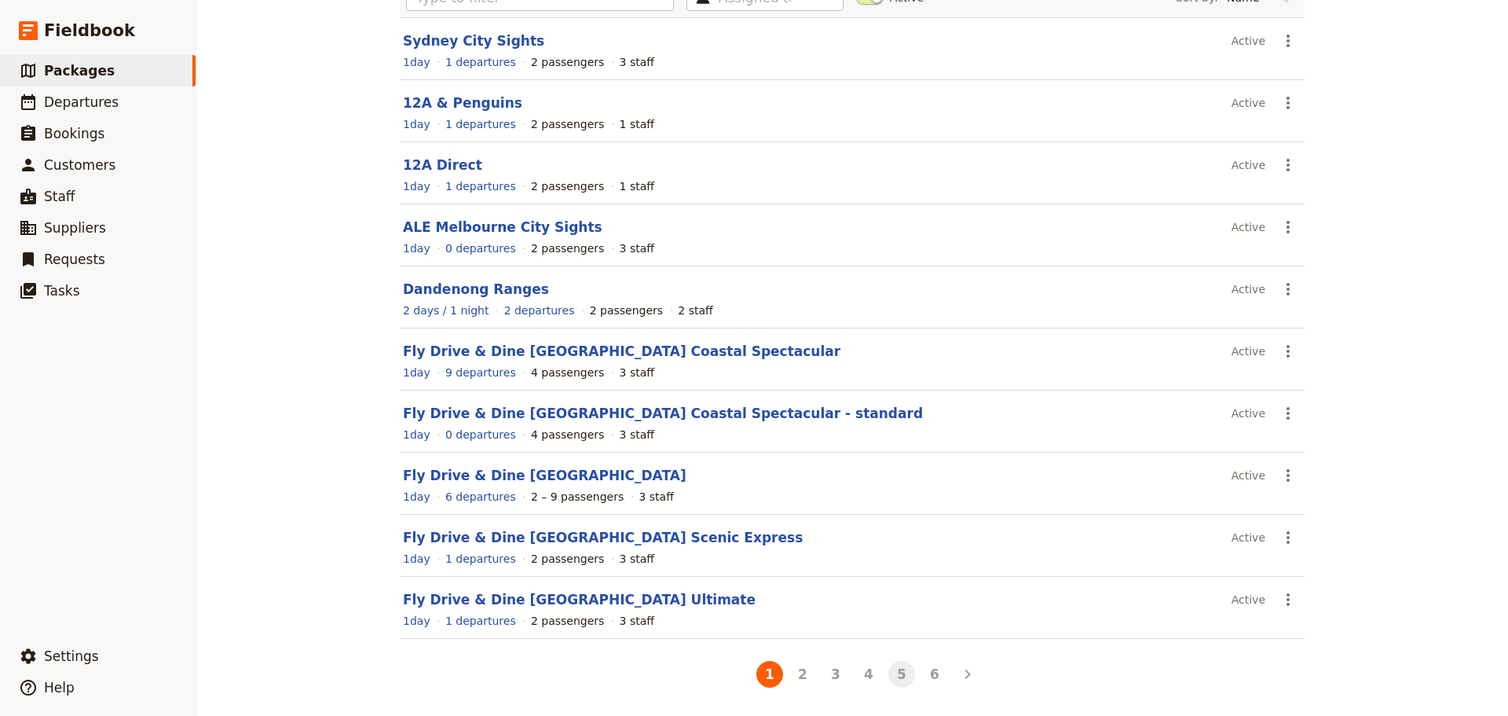
click at [897, 669] on button "5" at bounding box center [902, 674] width 27 height 27
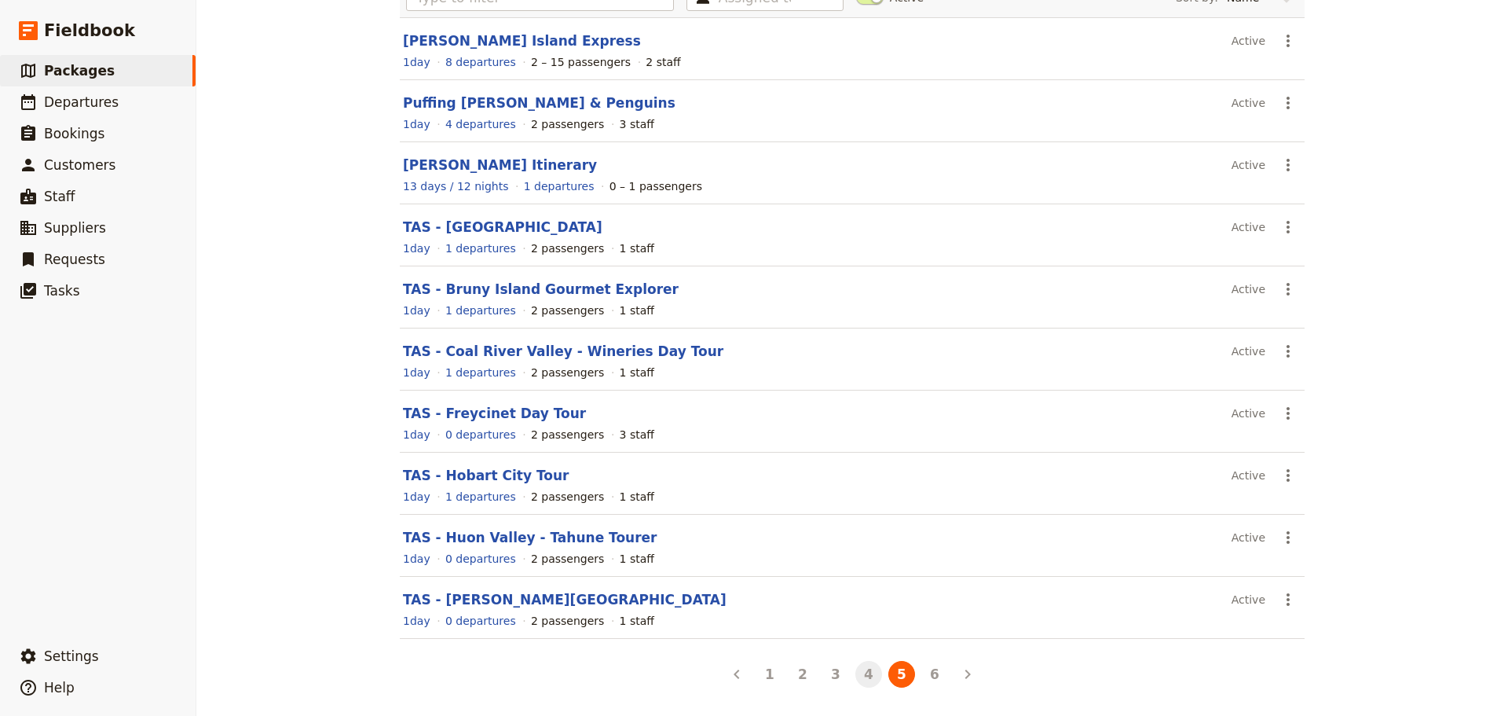
click at [863, 669] on button "4" at bounding box center [869, 674] width 27 height 27
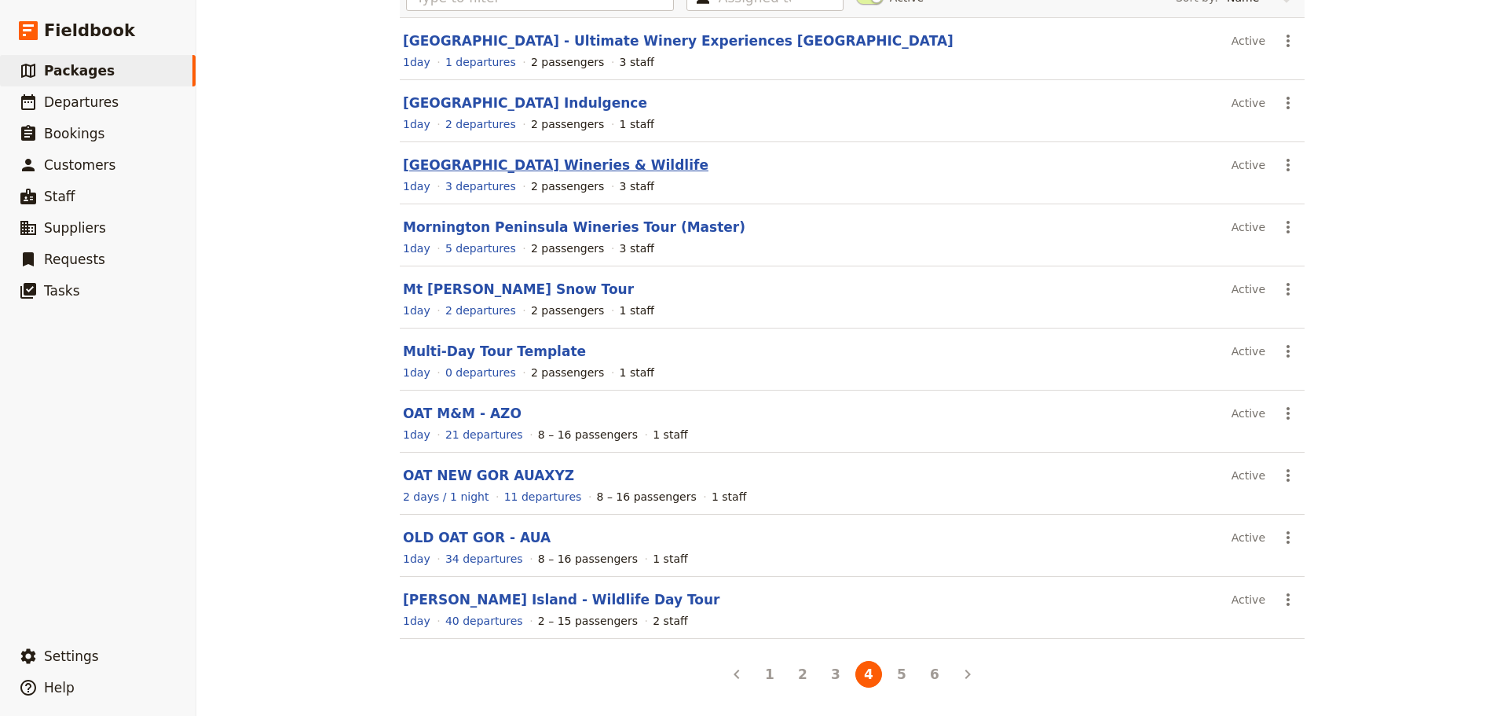
click at [487, 161] on link "[GEOGRAPHIC_DATA] Wineries & Wildlife" at bounding box center [556, 165] width 306 height 16
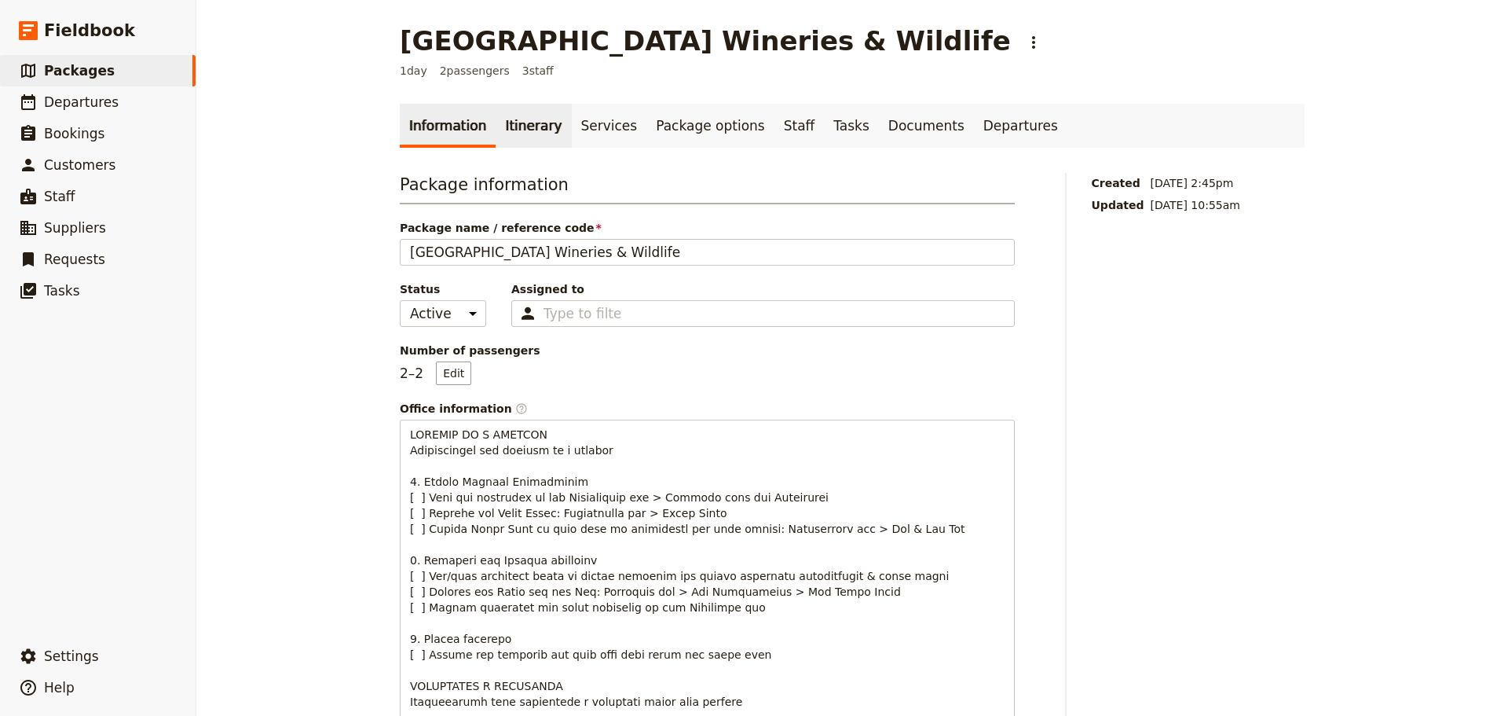
click at [516, 108] on link "Itinerary" at bounding box center [533, 126] width 75 height 44
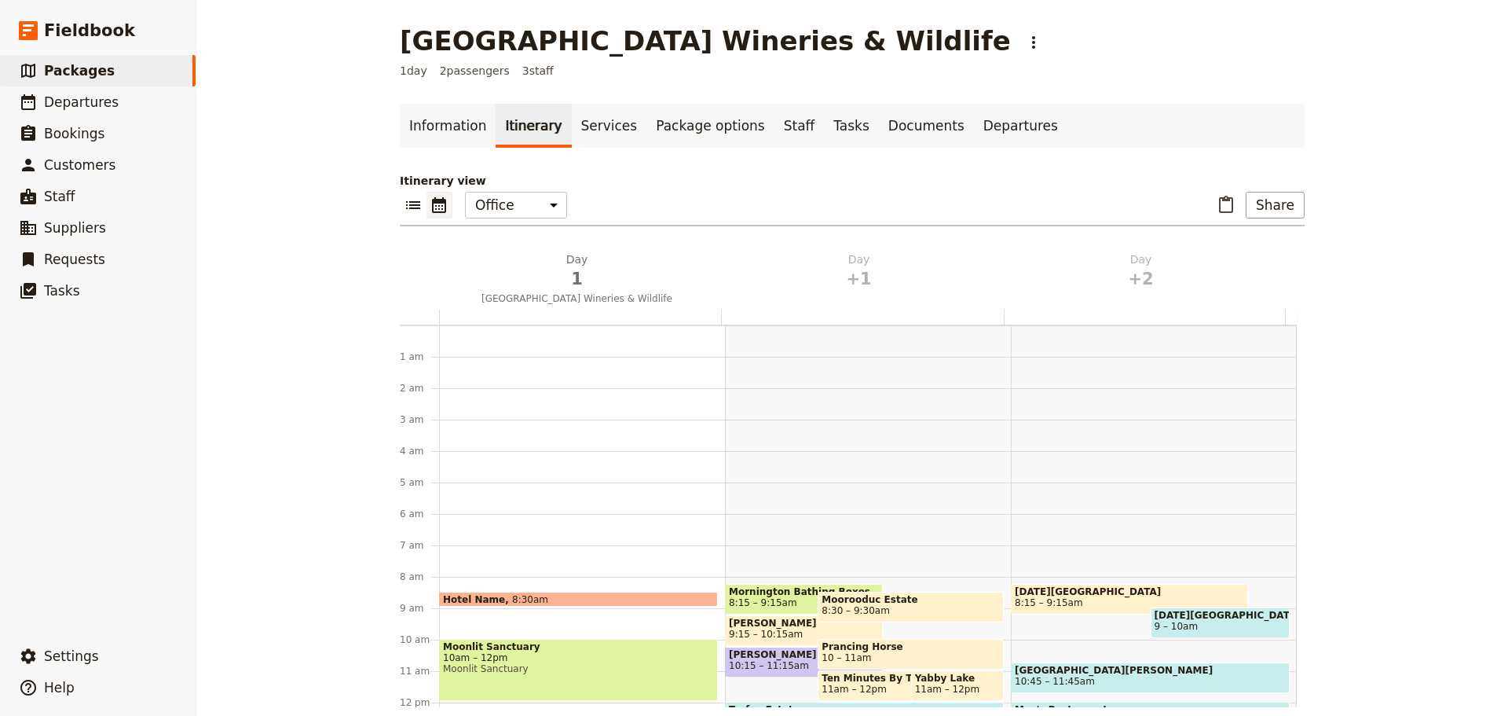
scroll to position [204, 0]
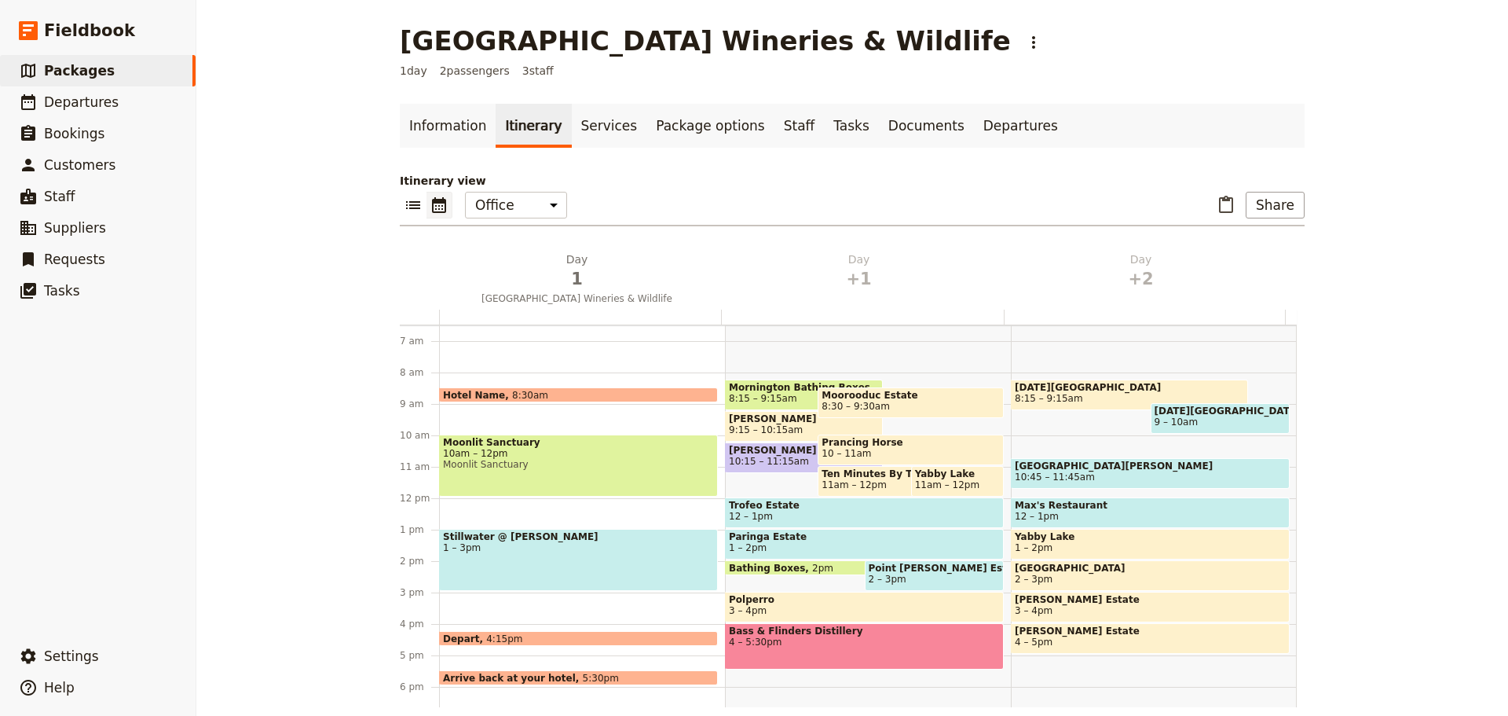
click at [1060, 392] on span "[DATE][GEOGRAPHIC_DATA]" at bounding box center [1129, 387] width 229 height 11
select select "3"
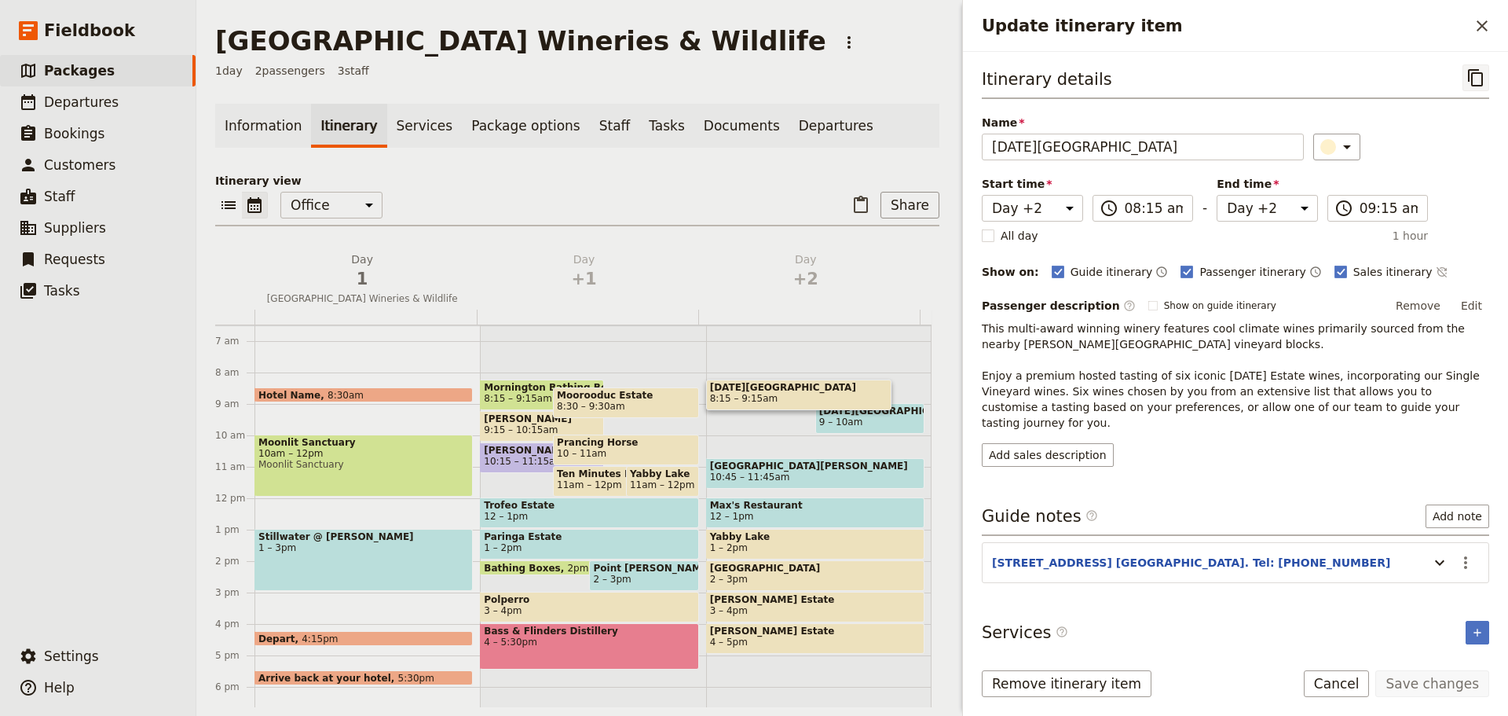
click at [1479, 77] on icon "Copy itinerary item" at bounding box center [1476, 77] width 19 height 19
drag, startPoint x: 1337, startPoint y: 684, endPoint x: 1336, endPoint y: 676, distance: 8.8
click at [1337, 684] on button "Cancel" at bounding box center [1337, 683] width 66 height 27
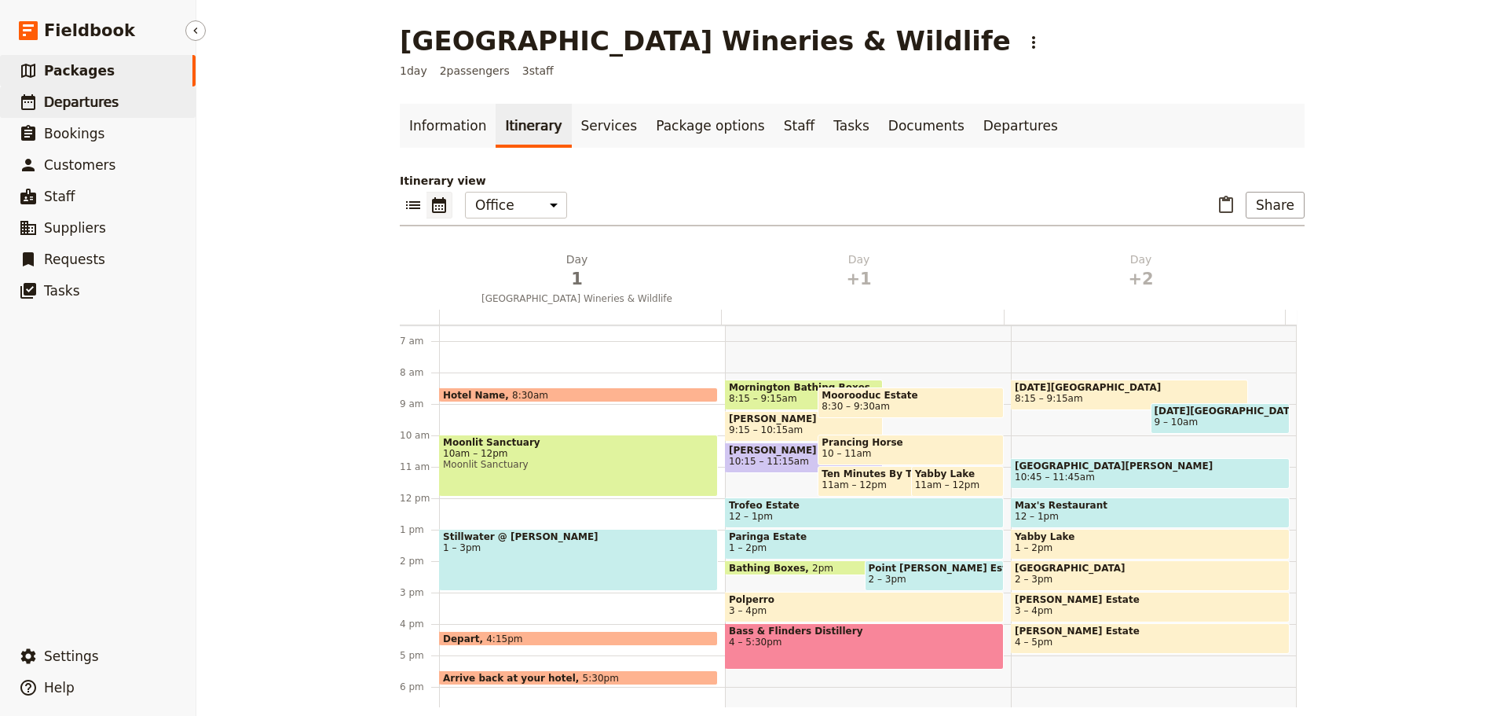
click at [90, 104] on span "Departures" at bounding box center [81, 102] width 75 height 16
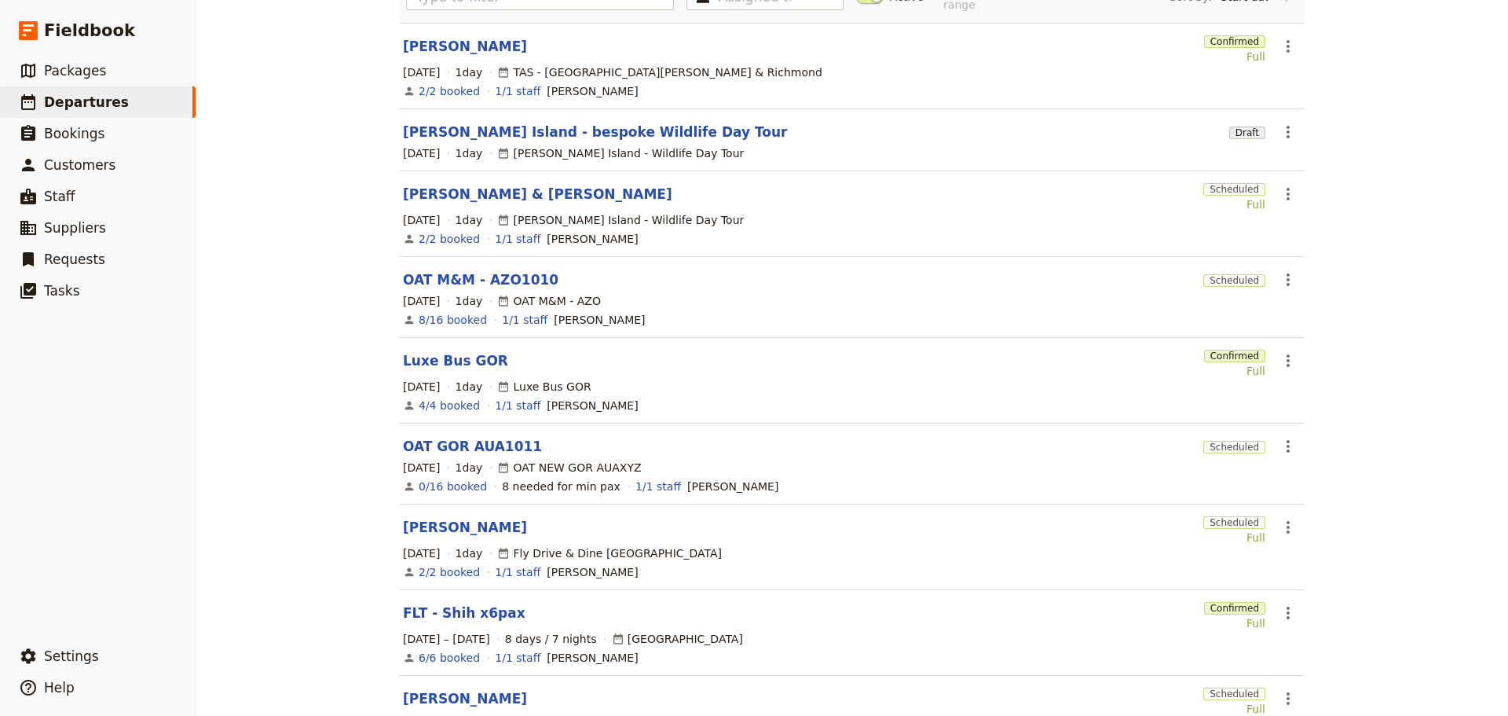
scroll to position [319, 0]
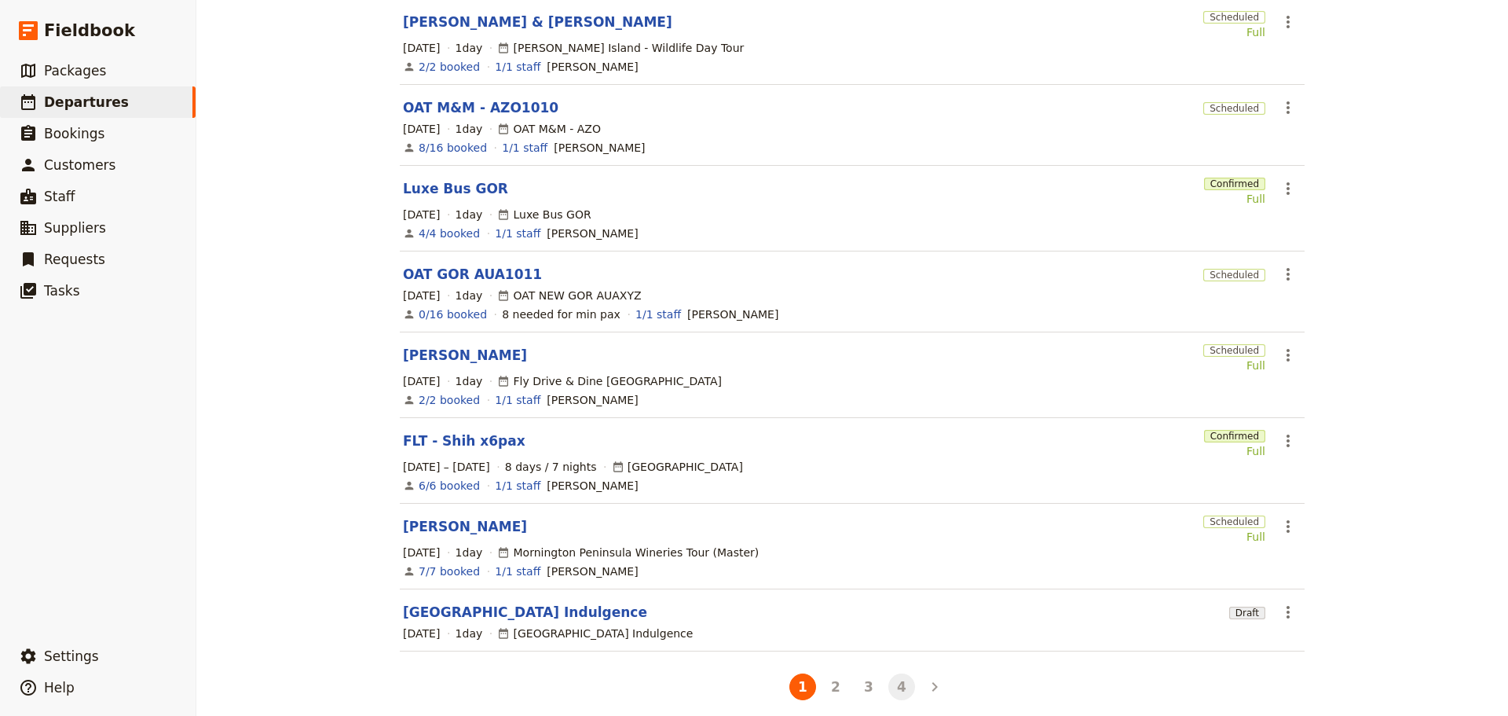
click at [902, 673] on button "4" at bounding box center [902, 686] width 27 height 27
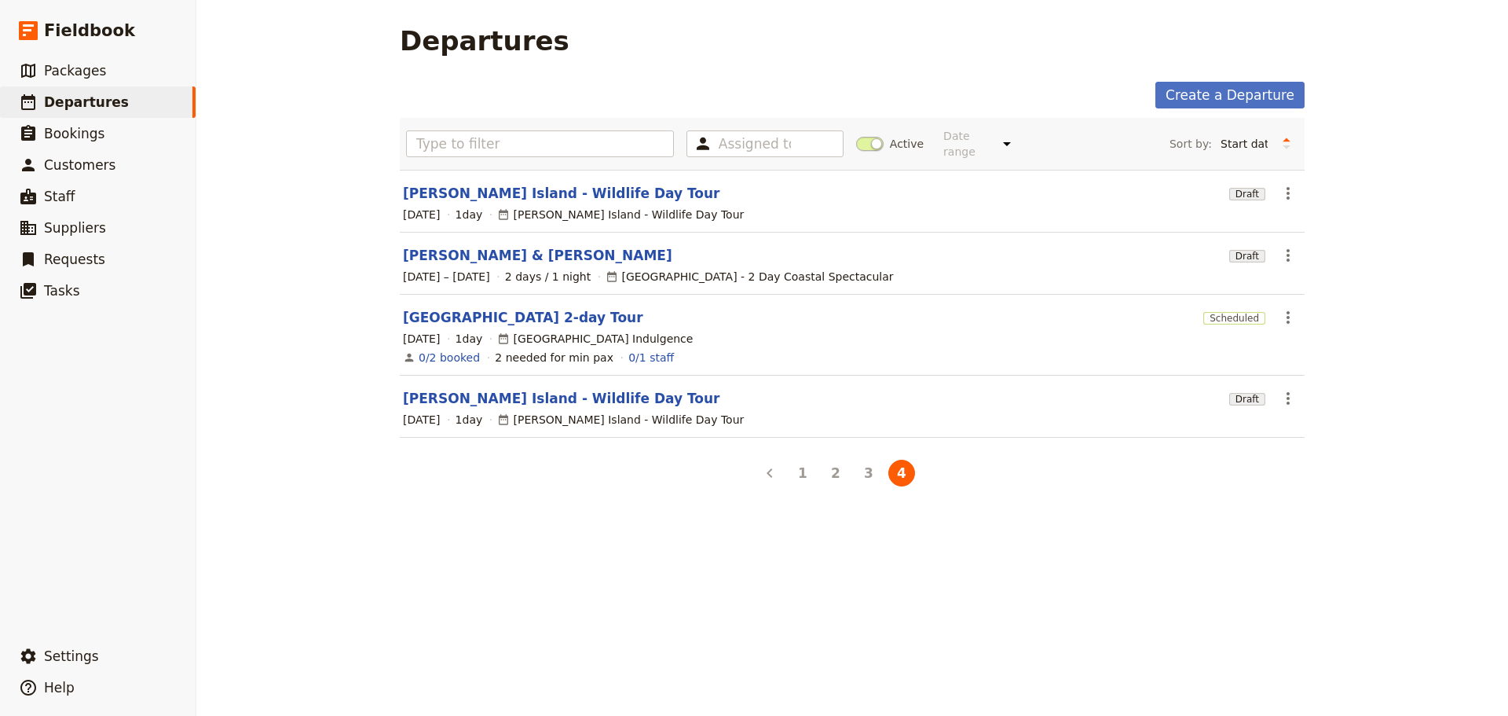
scroll to position [0, 0]
click at [527, 308] on link "[GEOGRAPHIC_DATA] 2-day Tour" at bounding box center [523, 317] width 240 height 19
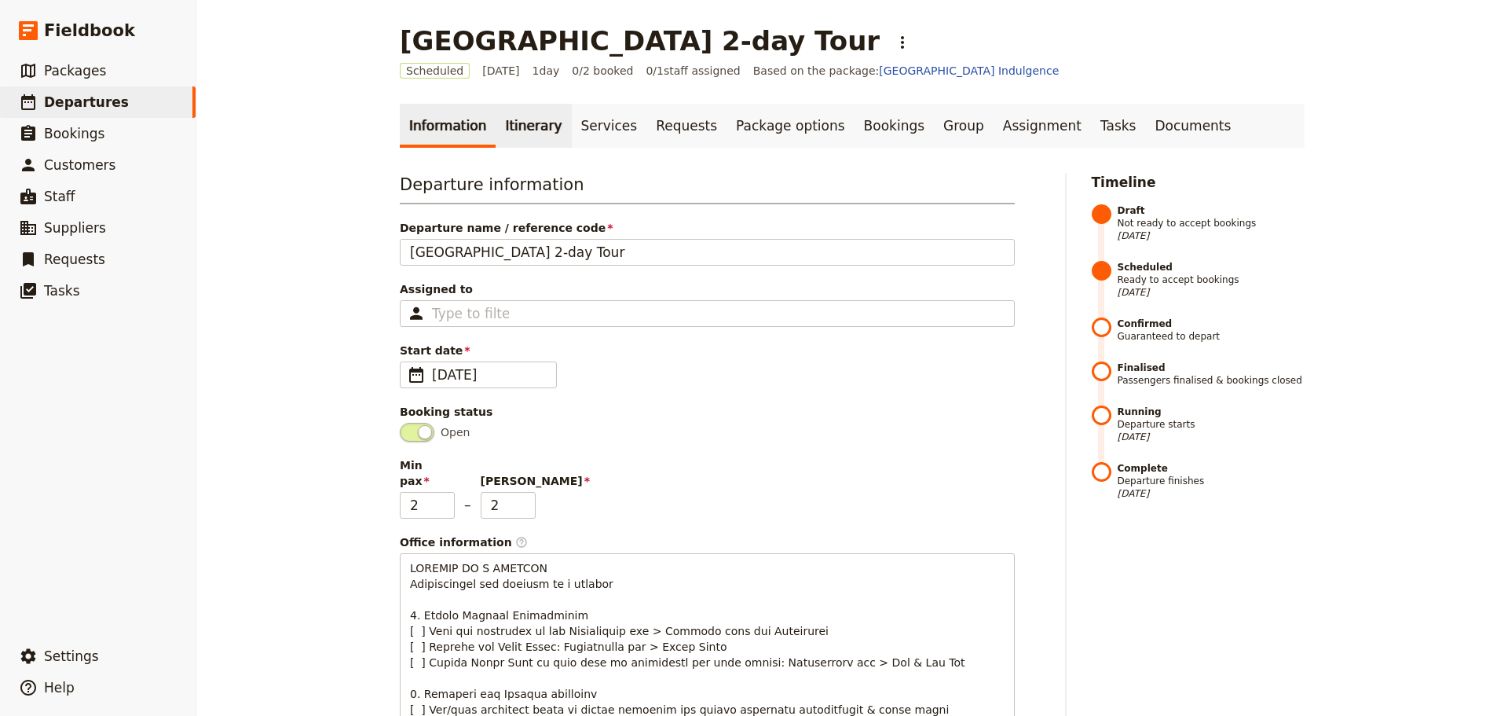
click at [506, 124] on link "Itinerary" at bounding box center [533, 126] width 75 height 44
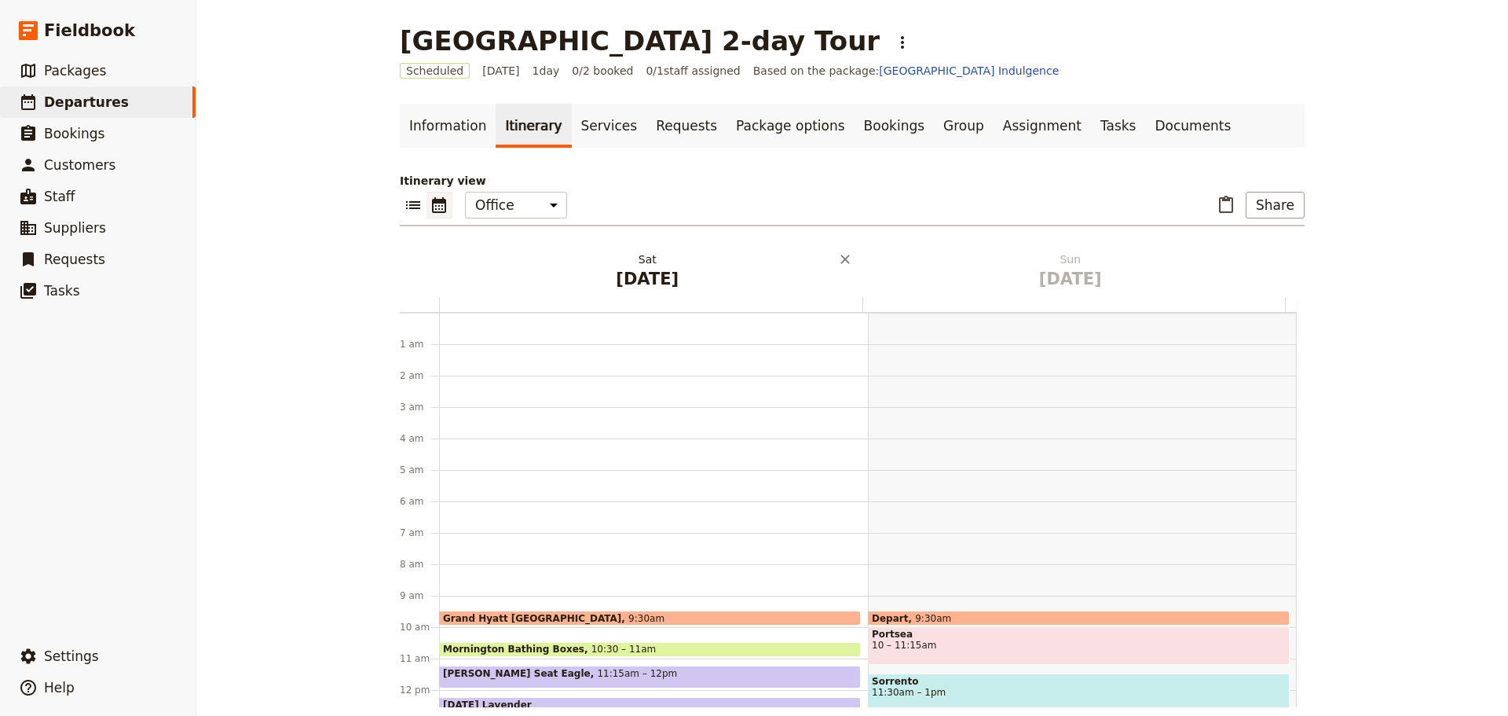
scroll to position [204, 0]
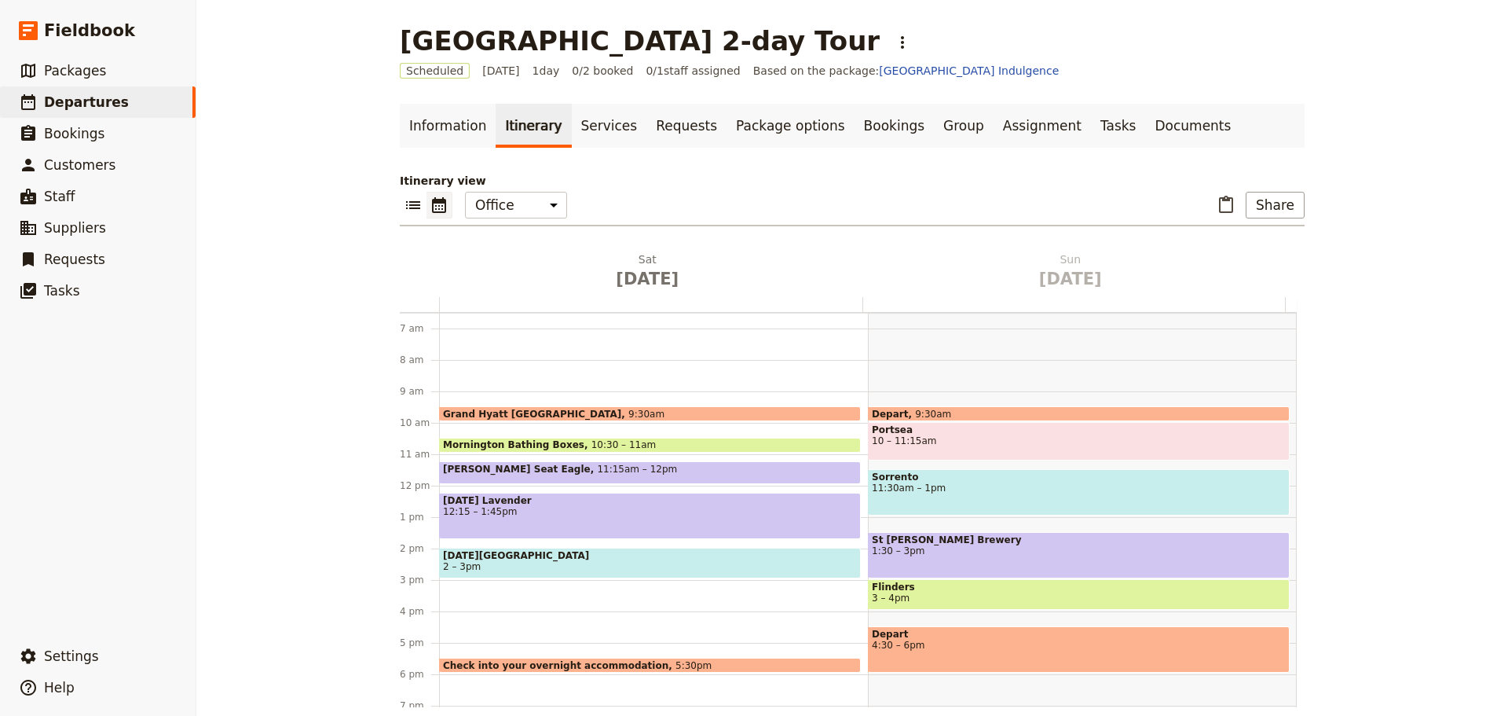
click at [502, 554] on span "[DATE][GEOGRAPHIC_DATA]" at bounding box center [650, 555] width 414 height 11
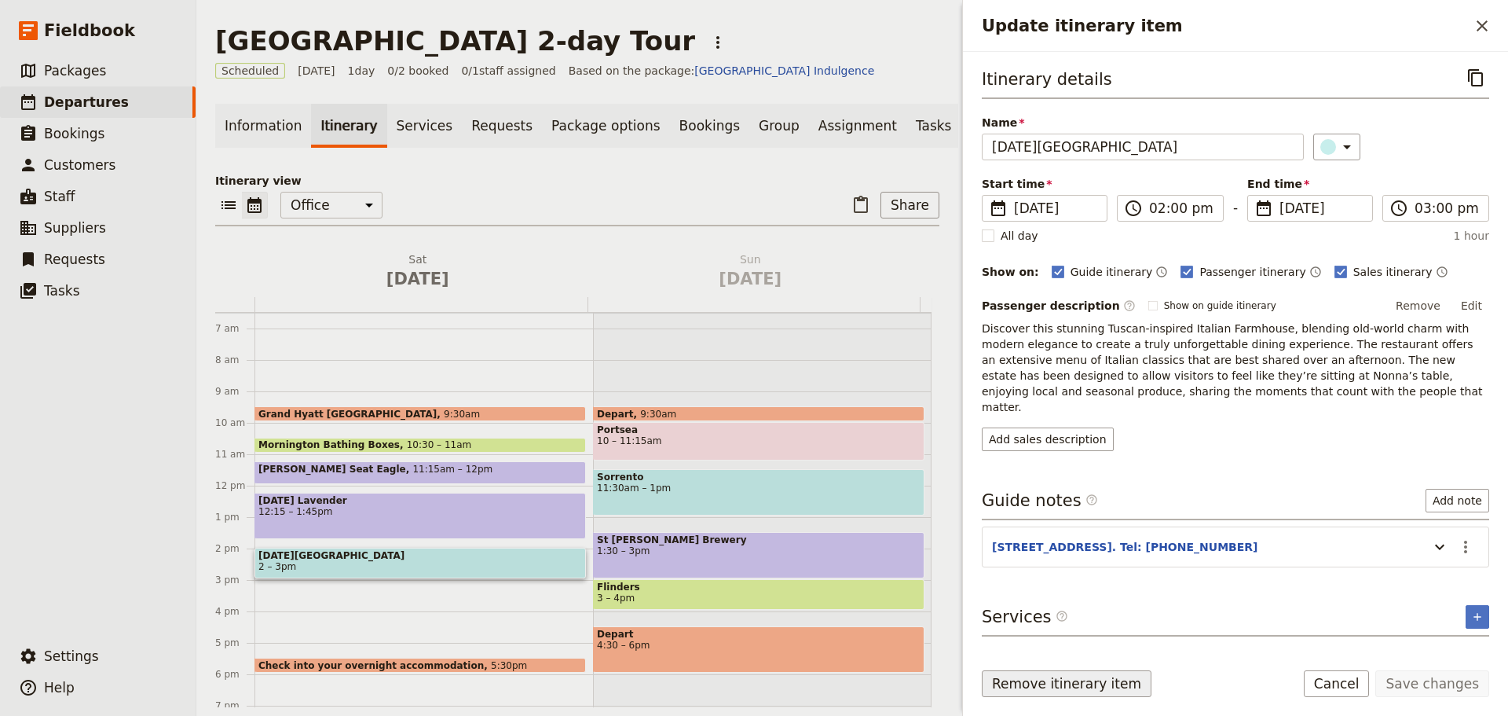
click at [1034, 676] on button "Remove itinerary item" at bounding box center [1067, 683] width 170 height 27
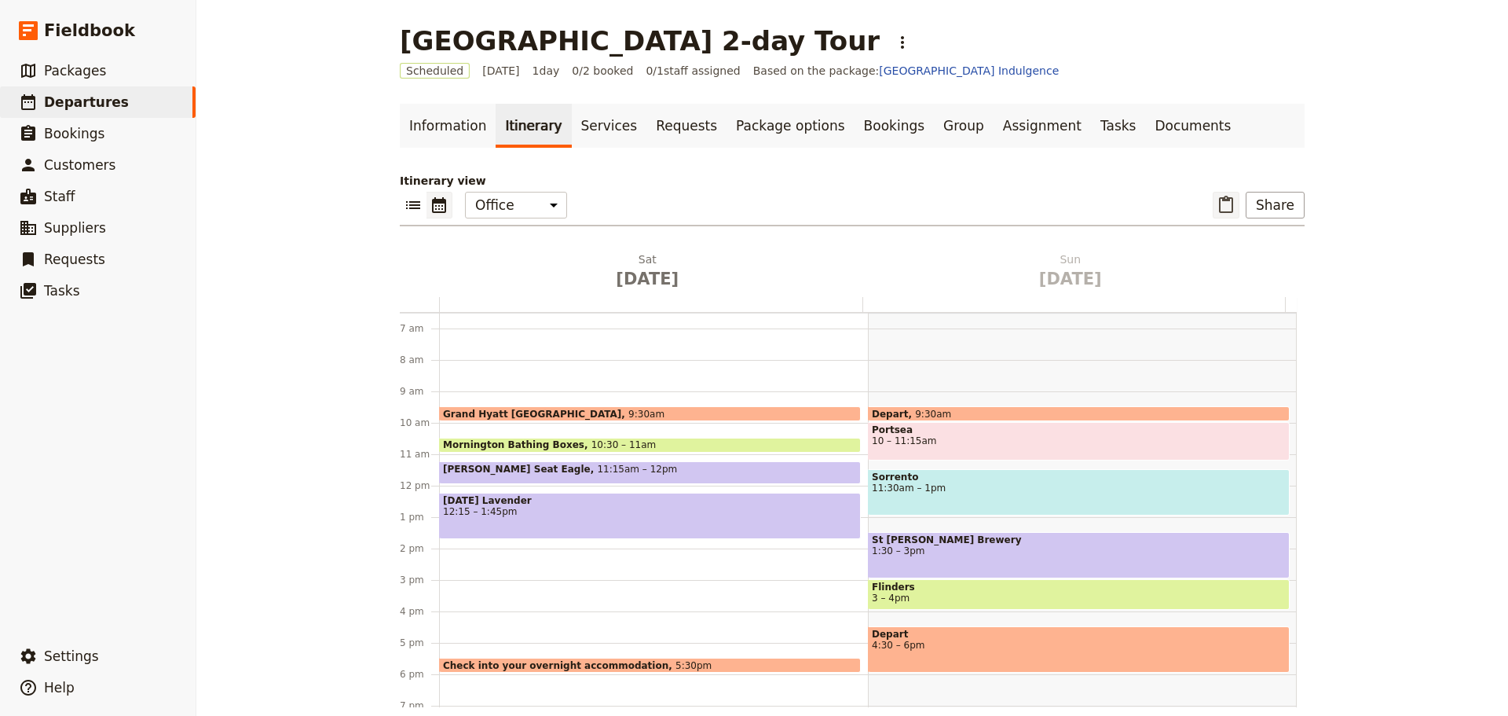
click at [1225, 210] on icon "Paste itinerary item" at bounding box center [1226, 205] width 19 height 19
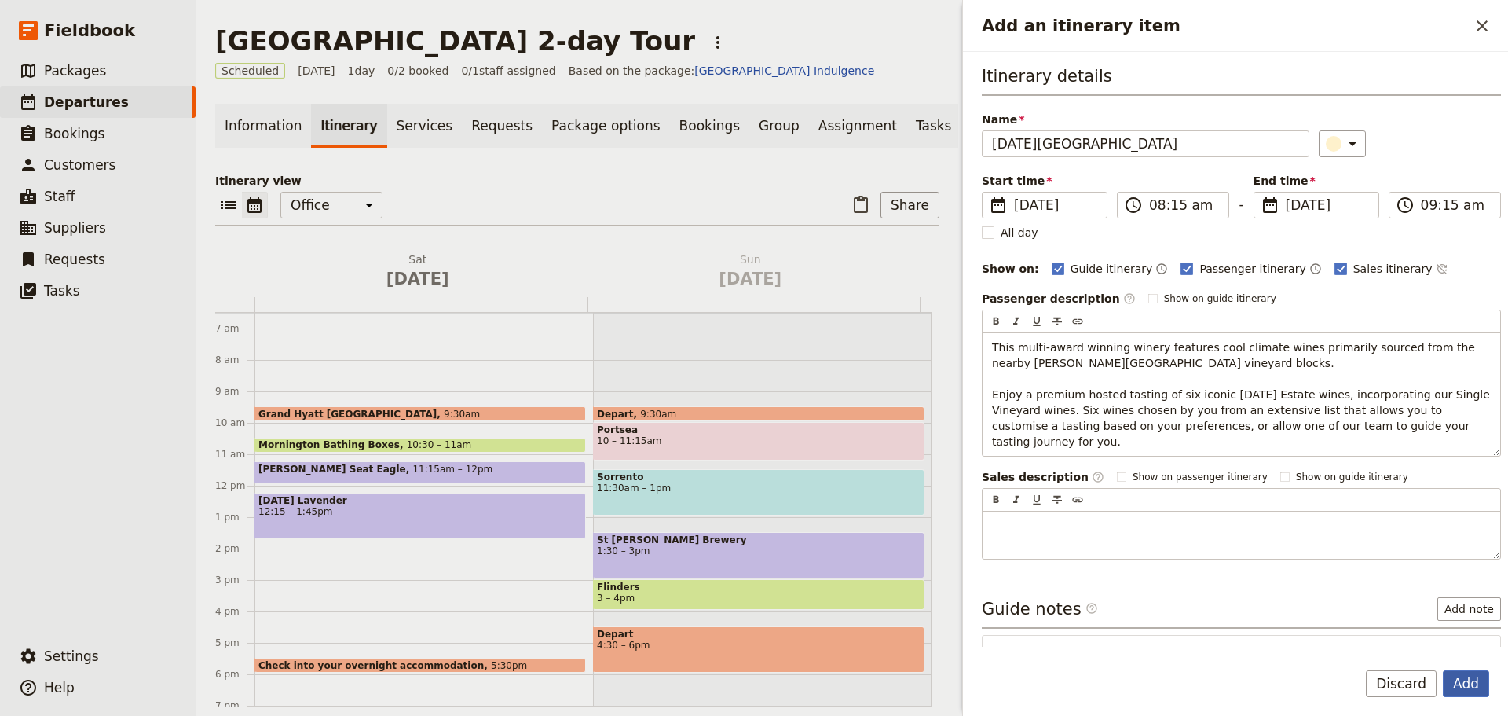
click at [1467, 683] on button "Add" at bounding box center [1466, 683] width 46 height 27
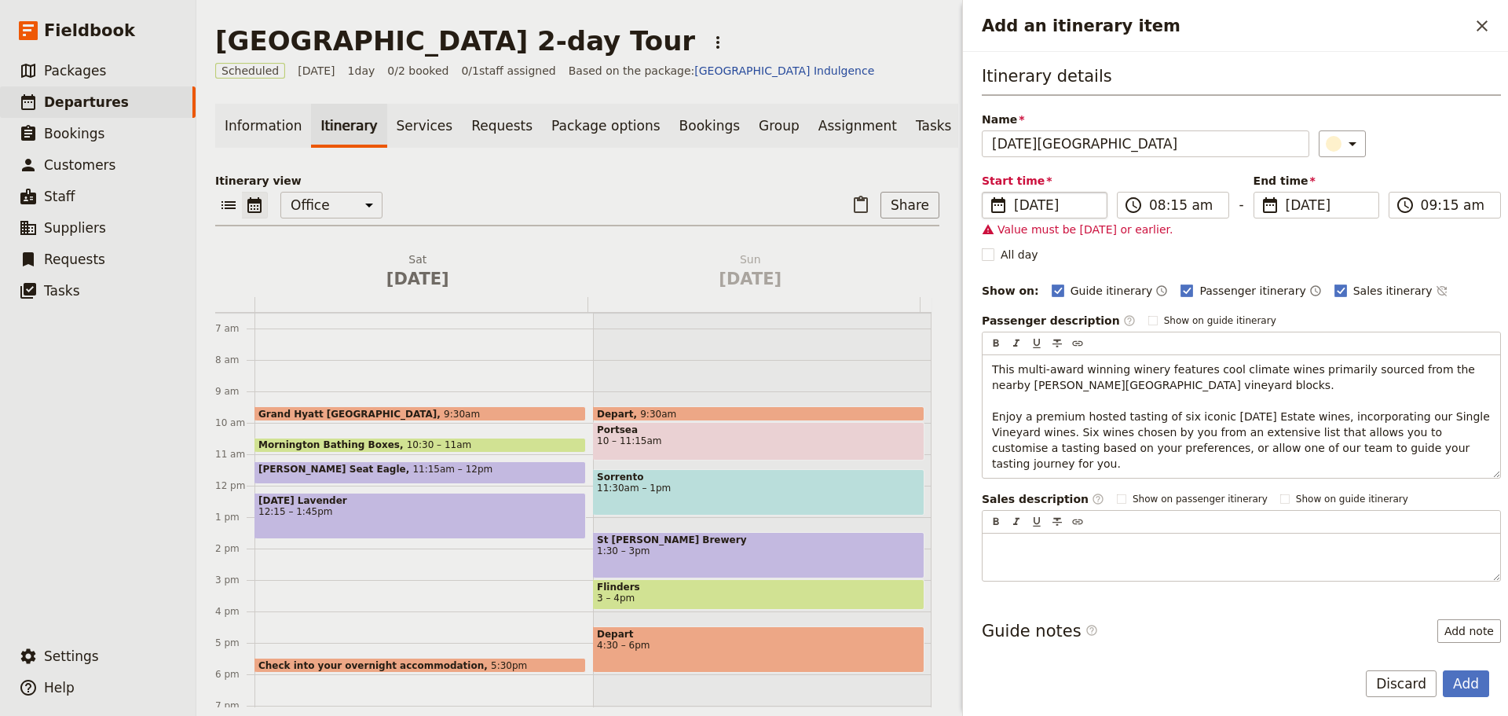
click at [1061, 197] on span "[DATE]" at bounding box center [1055, 205] width 83 height 19
click at [989, 192] on input "[DATE]" at bounding box center [988, 192] width 1 height 1
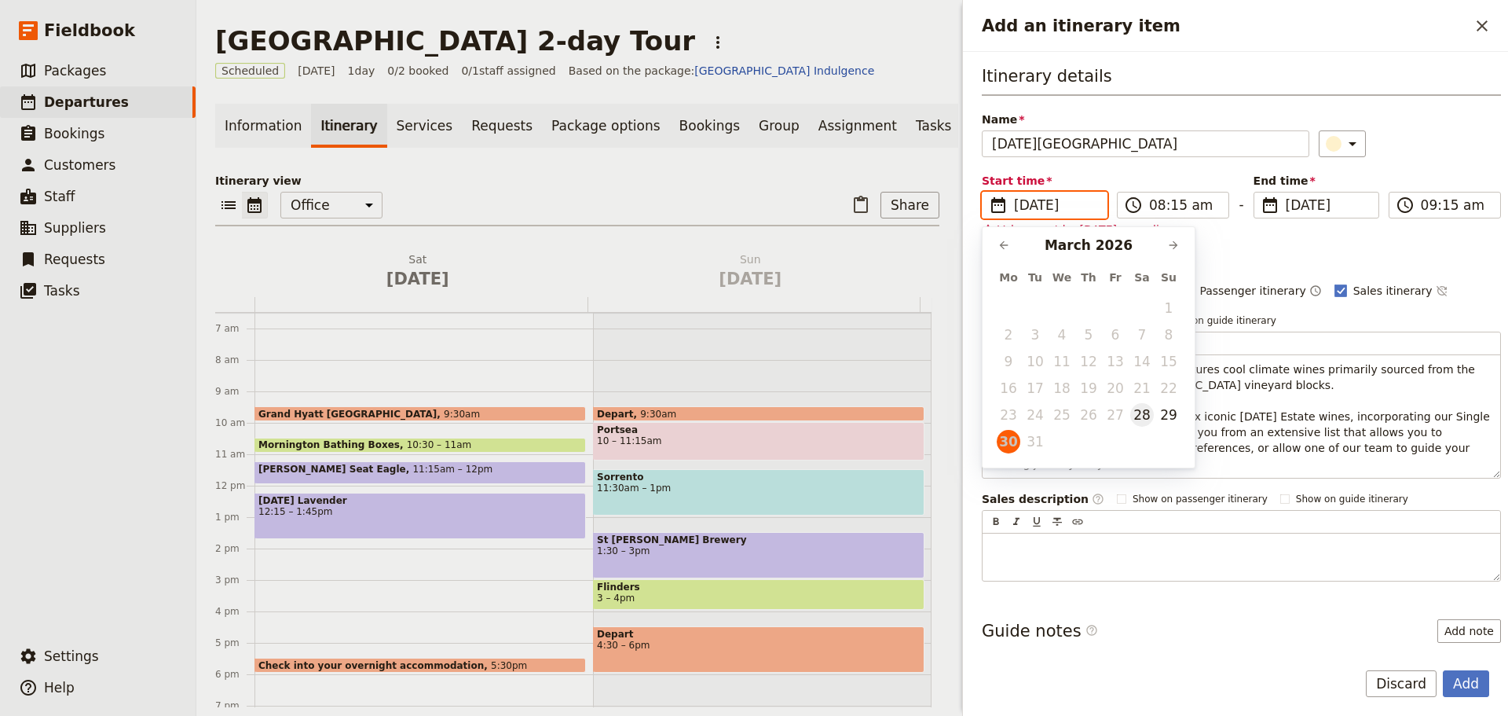
click at [1146, 420] on button "28" at bounding box center [1143, 415] width 24 height 24
type input "[DATE]"
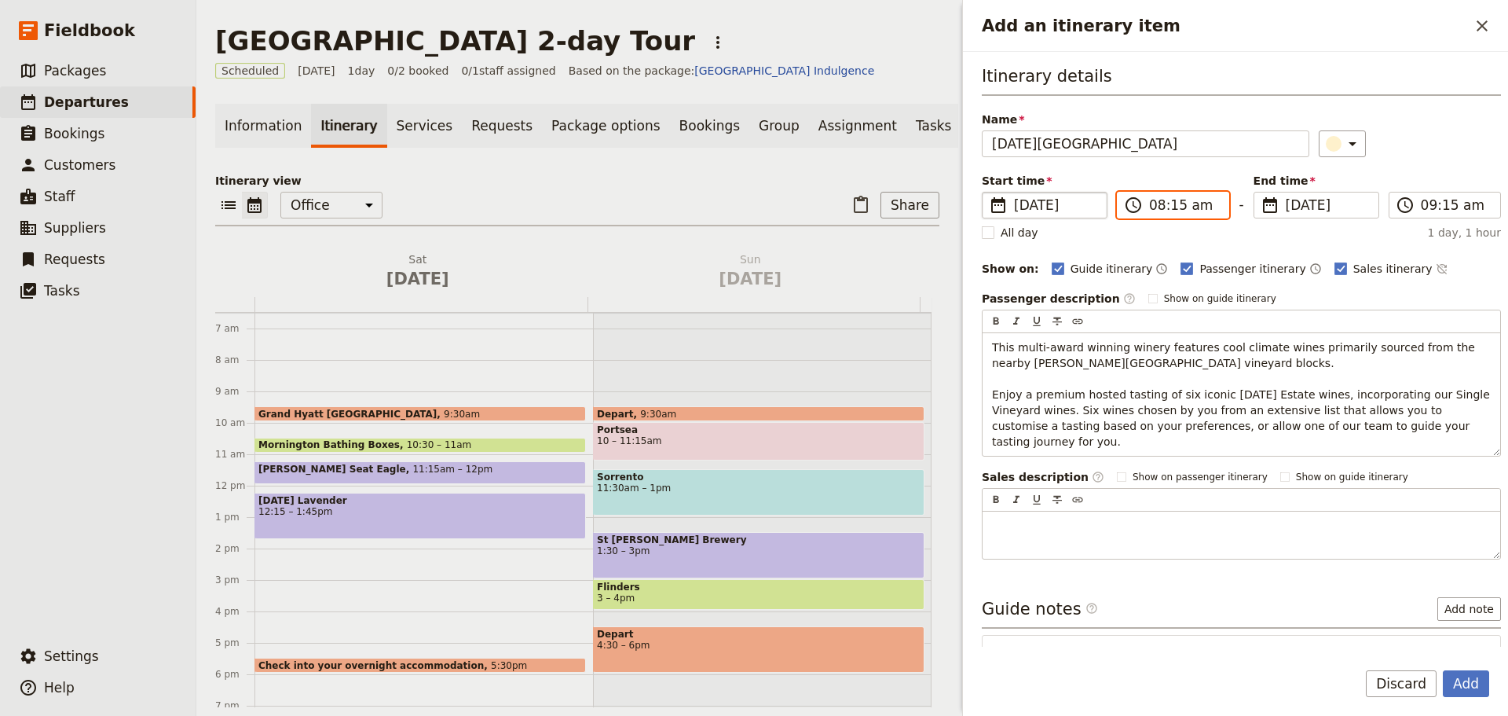
click at [1175, 201] on input "08:15 am" at bounding box center [1184, 205] width 70 height 19
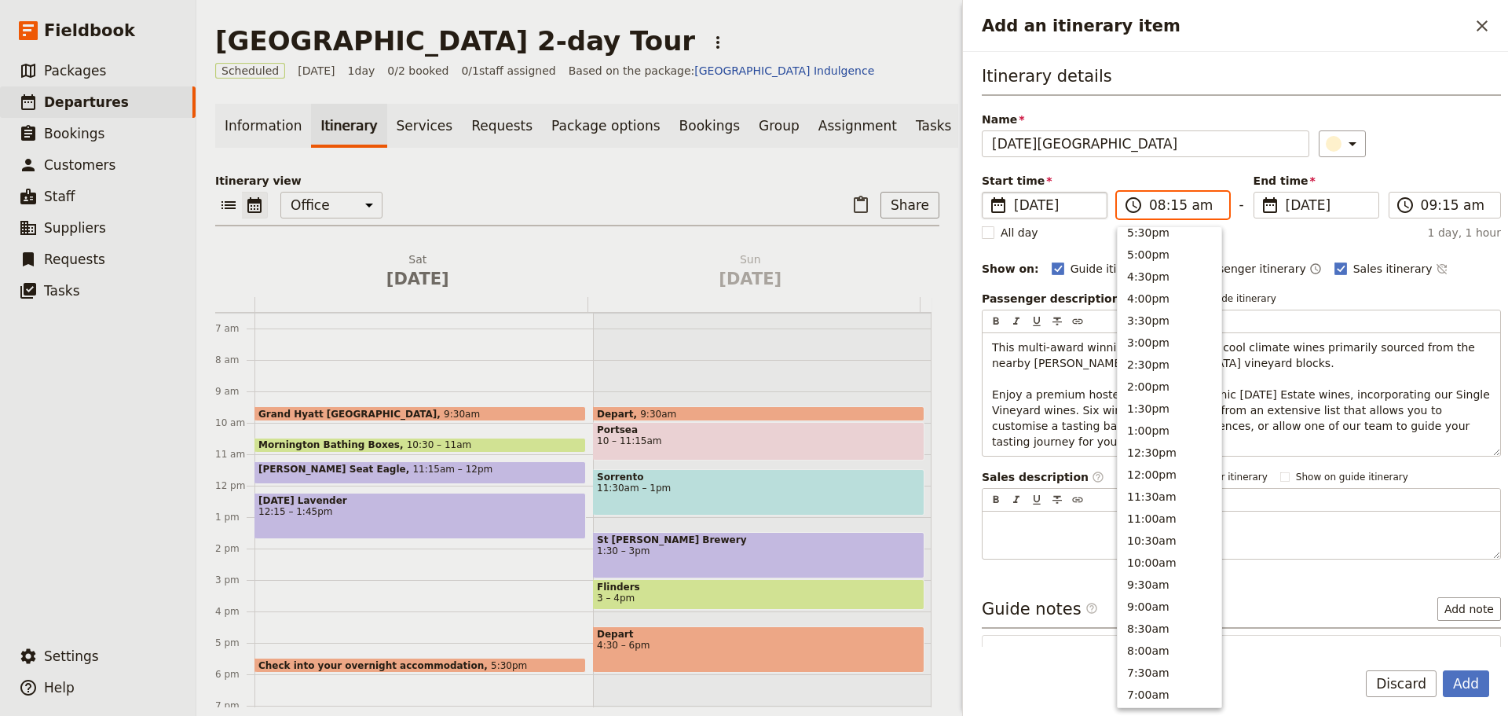
scroll to position [262, 0]
drag, startPoint x: 1183, startPoint y: 399, endPoint x: 1189, endPoint y: 381, distance: 18.9
click at [1183, 400] on button "2:00pm" at bounding box center [1170, 398] width 104 height 22
type input "02:00 pm"
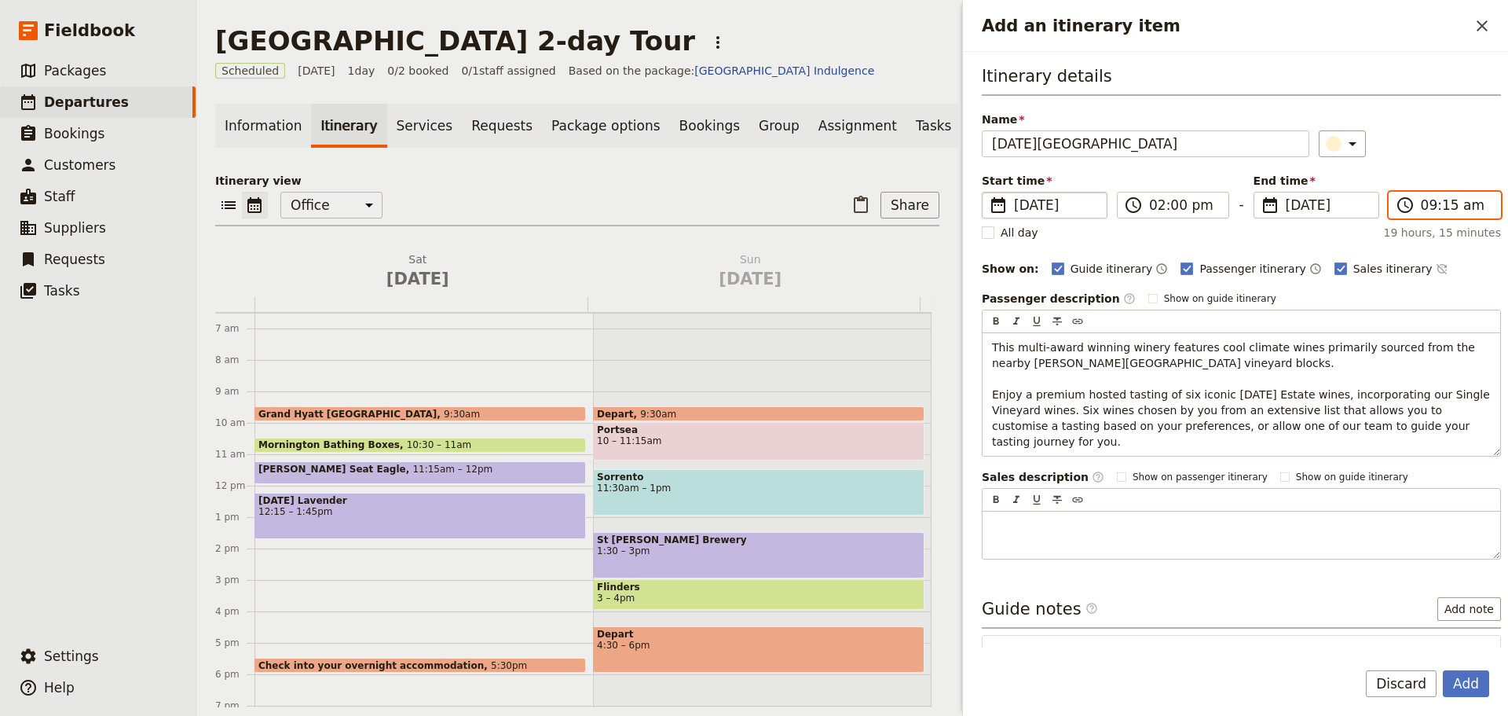
click at [1435, 208] on input "09:15 am" at bounding box center [1456, 205] width 70 height 19
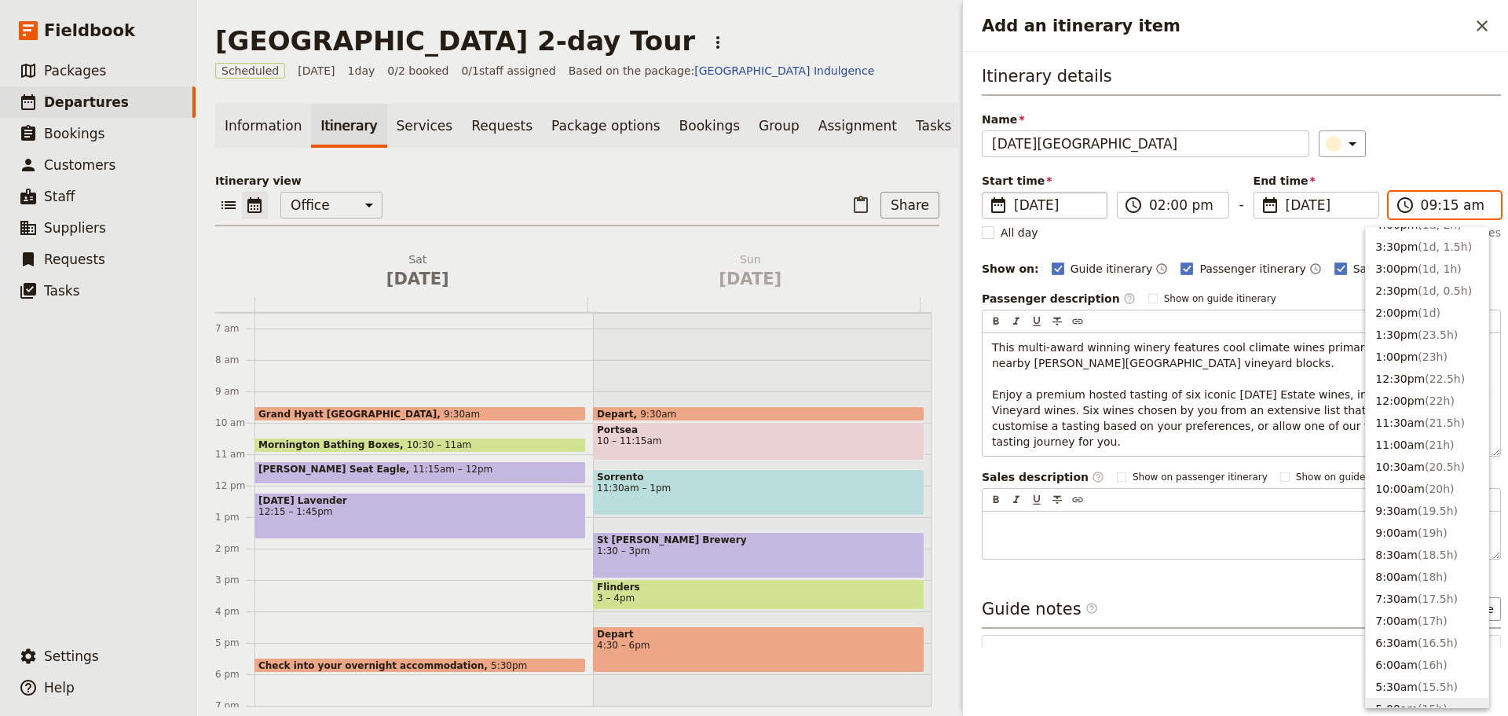
scroll to position [340, 0]
click at [1406, 273] on button "3:00pm ( 1d, 1h )" at bounding box center [1427, 275] width 123 height 22
type input "03:00 pm"
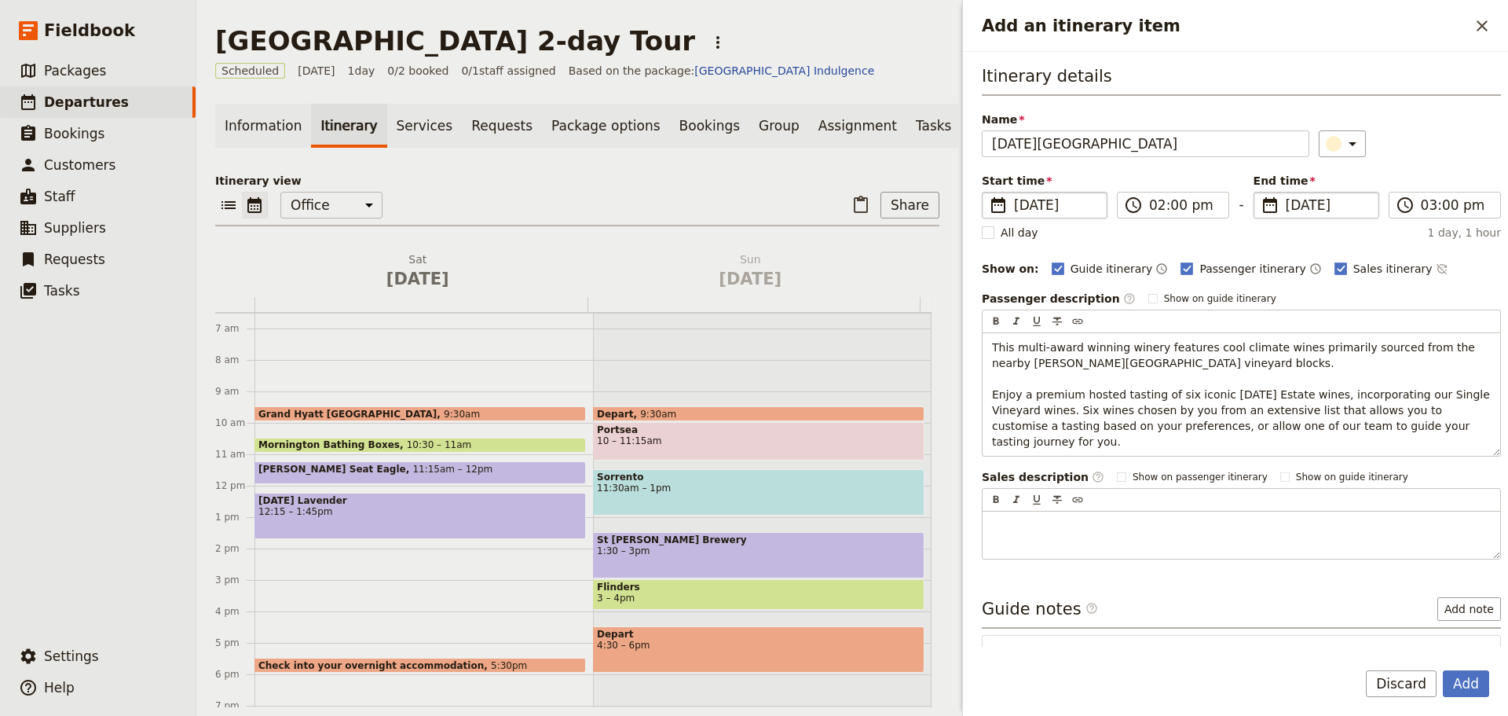
click at [1327, 204] on span "[DATE]" at bounding box center [1327, 205] width 83 height 19
click at [1261, 192] on input "[DATE]" at bounding box center [1260, 192] width 1 height 1
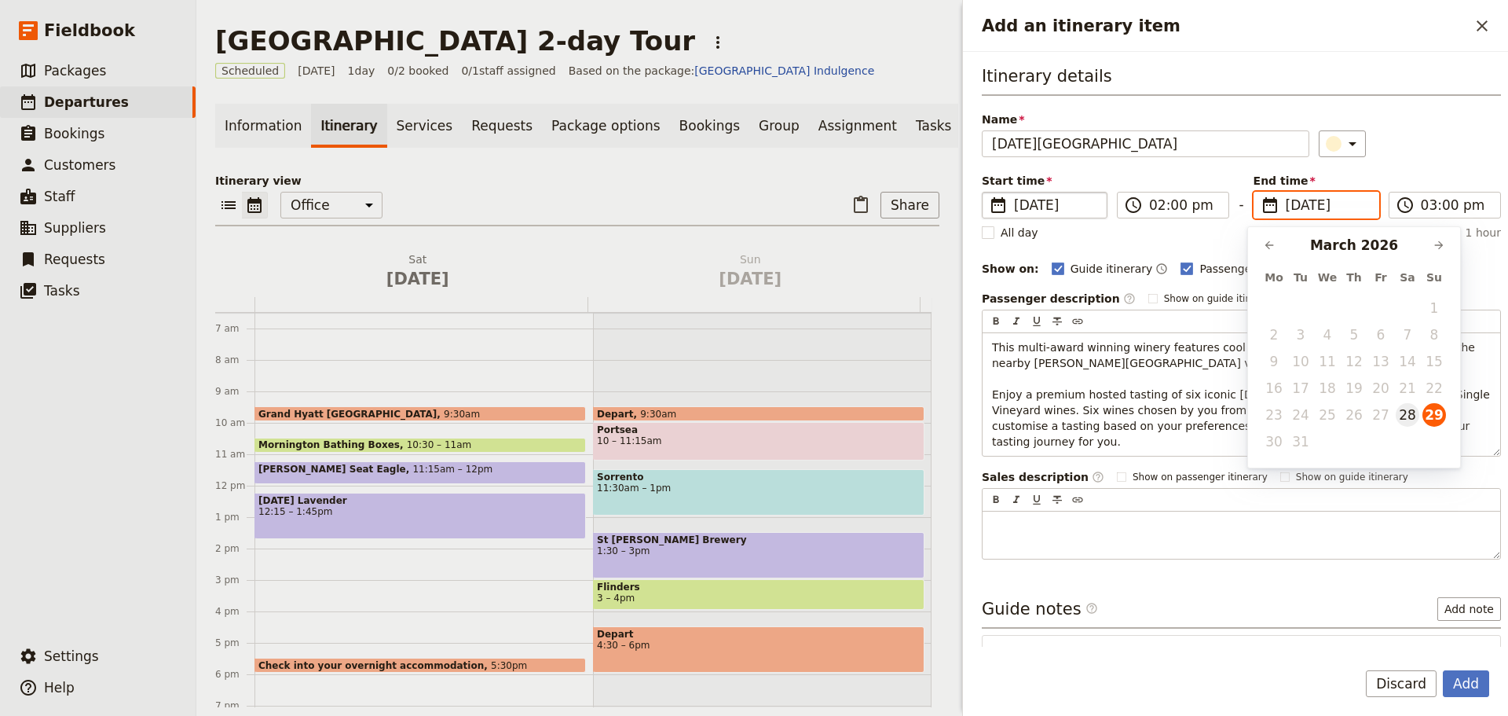
click at [1404, 414] on button "28" at bounding box center [1408, 415] width 24 height 24
type input "[DATE]"
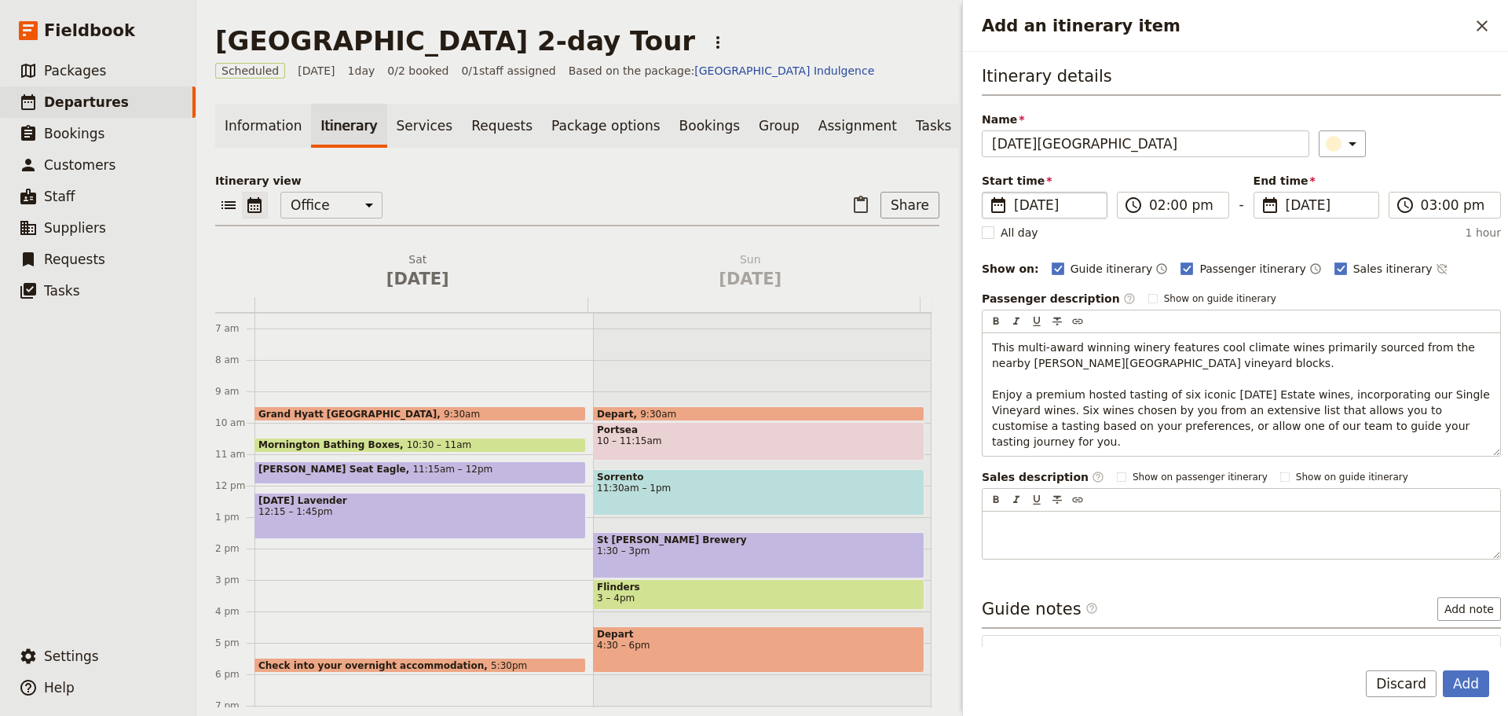
click at [1424, 98] on div "Itinerary details Name [DATE][GEOGRAPHIC_DATA] ​ Start time ​ [DATE] [DATE] [DA…" at bounding box center [1241, 311] width 519 height 495
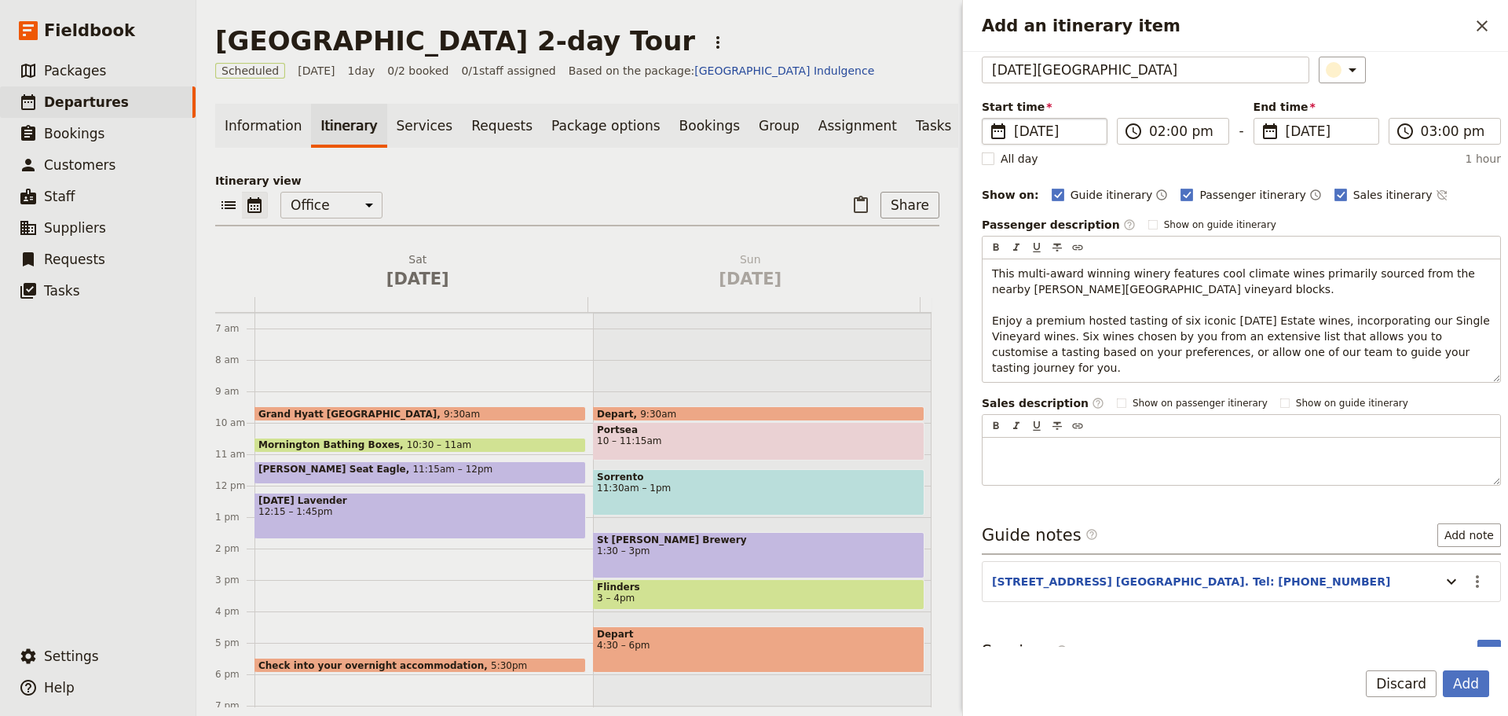
scroll to position [82, 0]
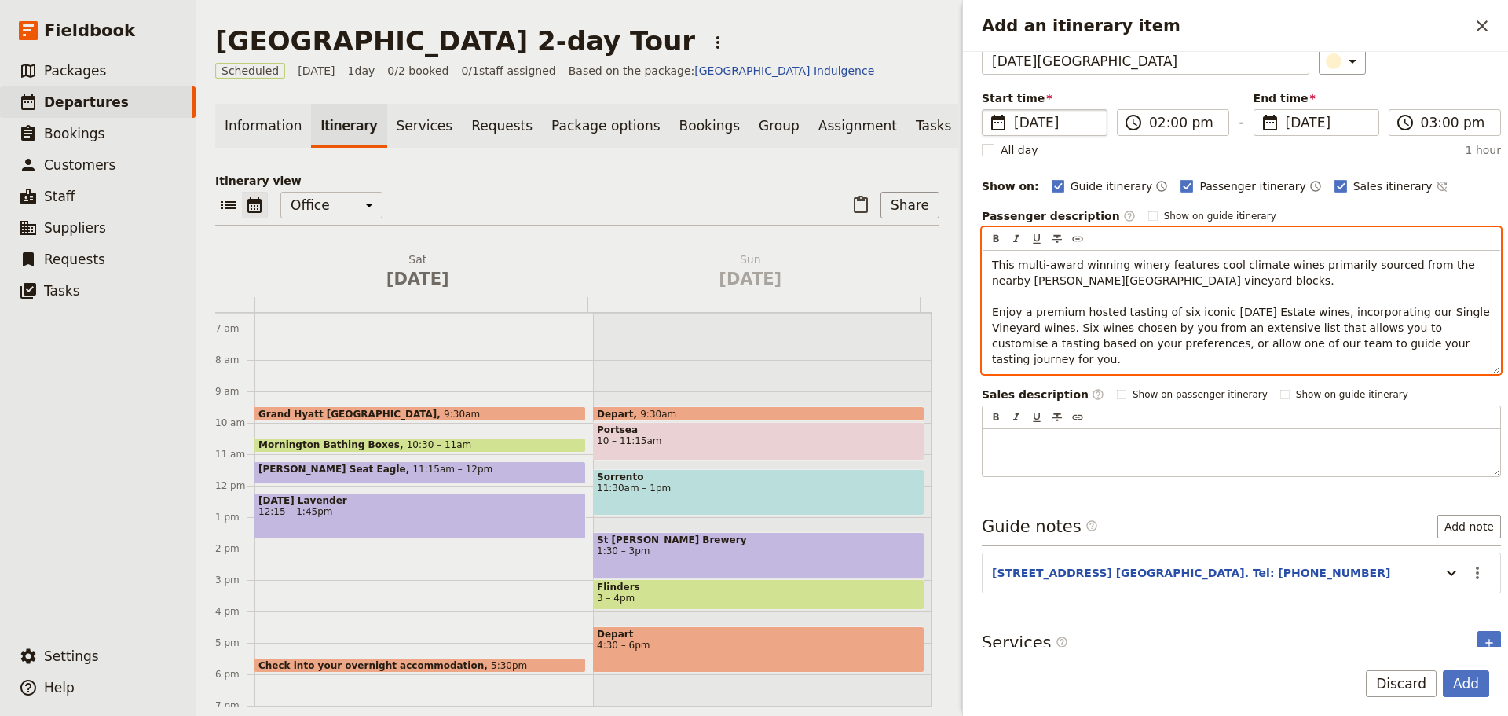
click at [1392, 317] on span "This multi-award winning winery features cool climate wines primarily sourced f…" at bounding box center [1242, 311] width 501 height 107
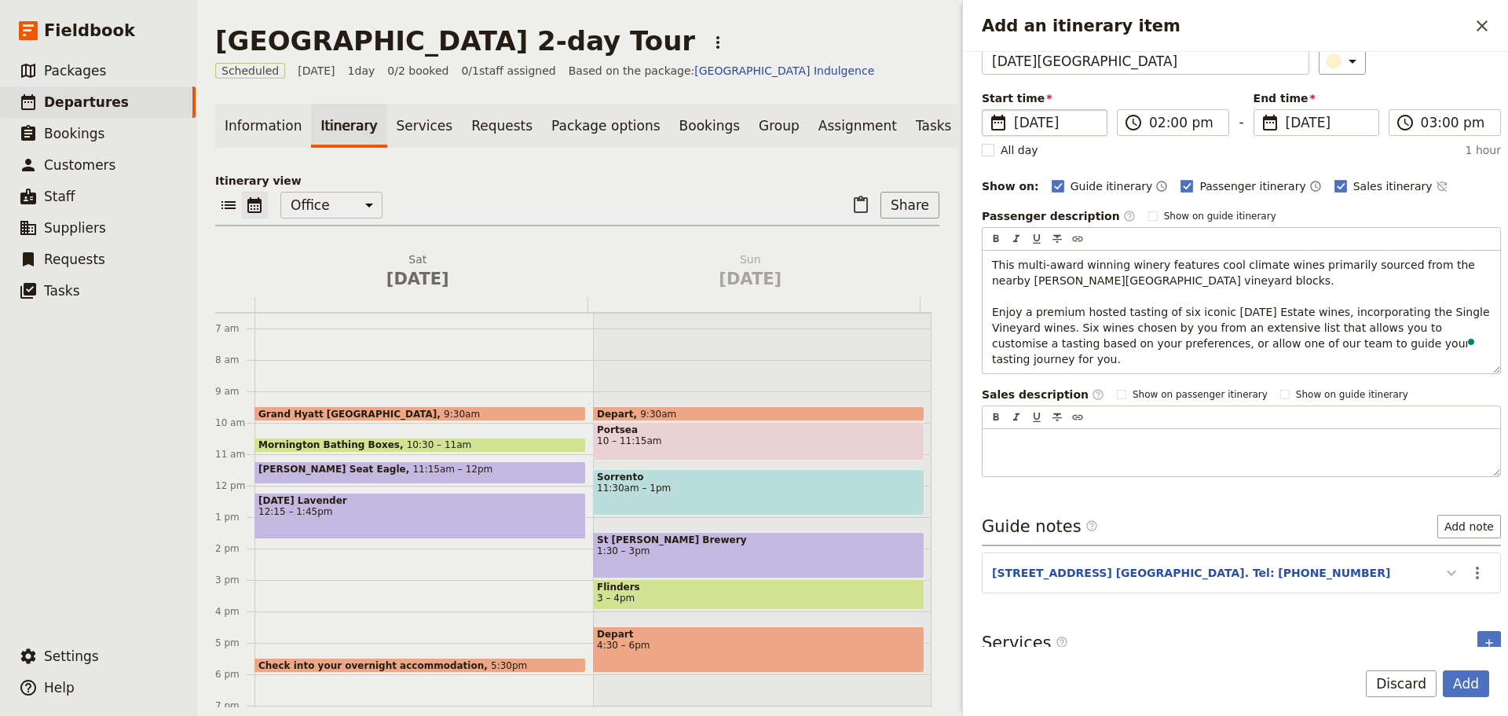
click at [1443, 563] on icon "Add an itinerary item" at bounding box center [1452, 572] width 19 height 19
click at [1459, 679] on button "Add" at bounding box center [1466, 683] width 46 height 27
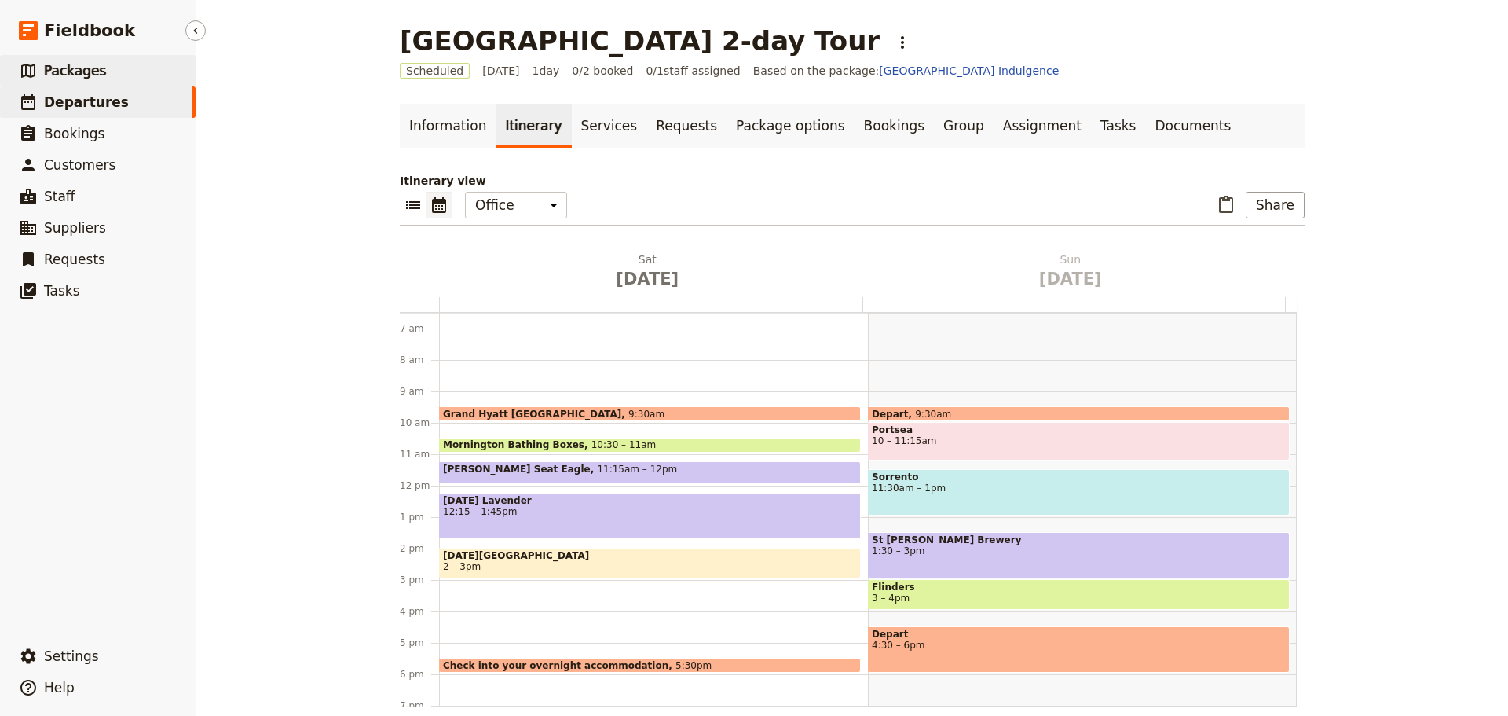
click at [112, 81] on link "​ Packages" at bounding box center [98, 70] width 196 height 31
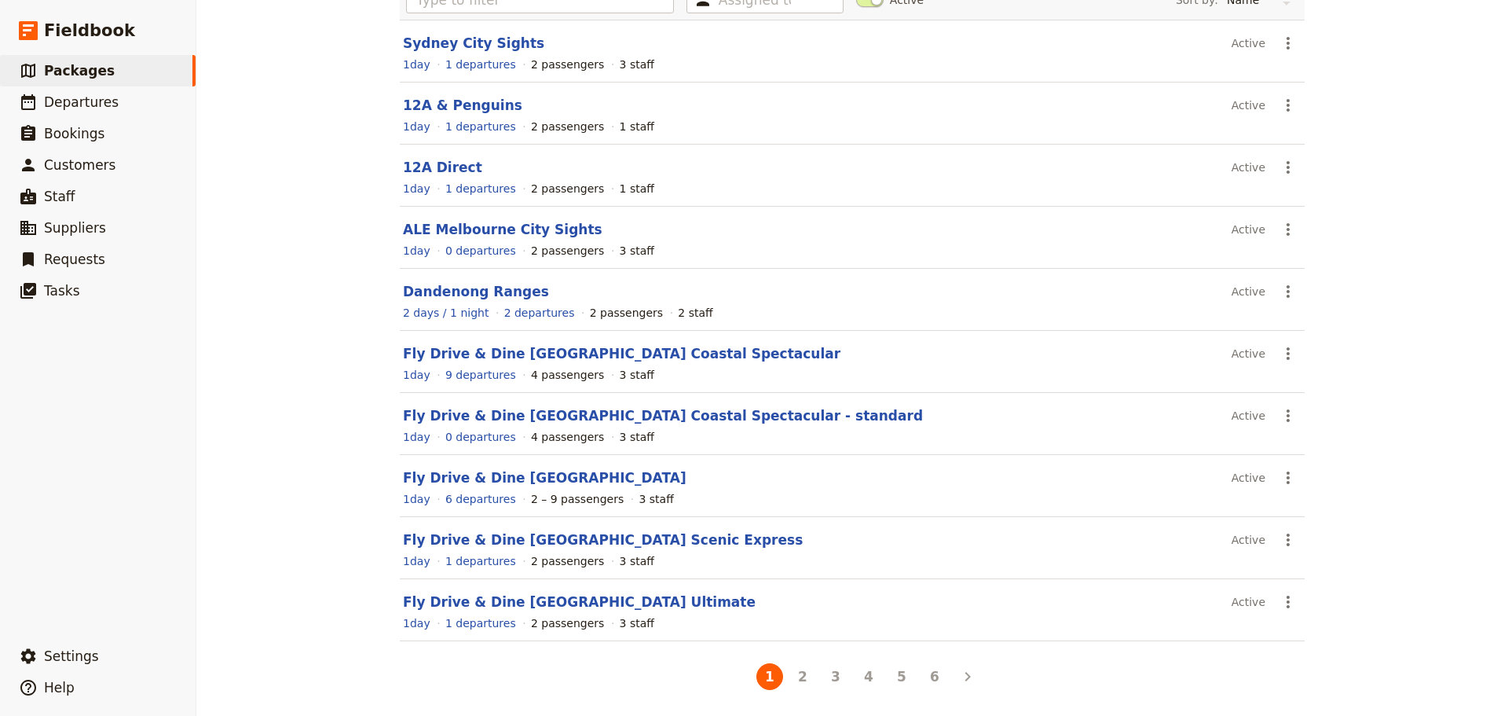
scroll to position [140, 0]
click at [864, 681] on button "4" at bounding box center [869, 674] width 27 height 27
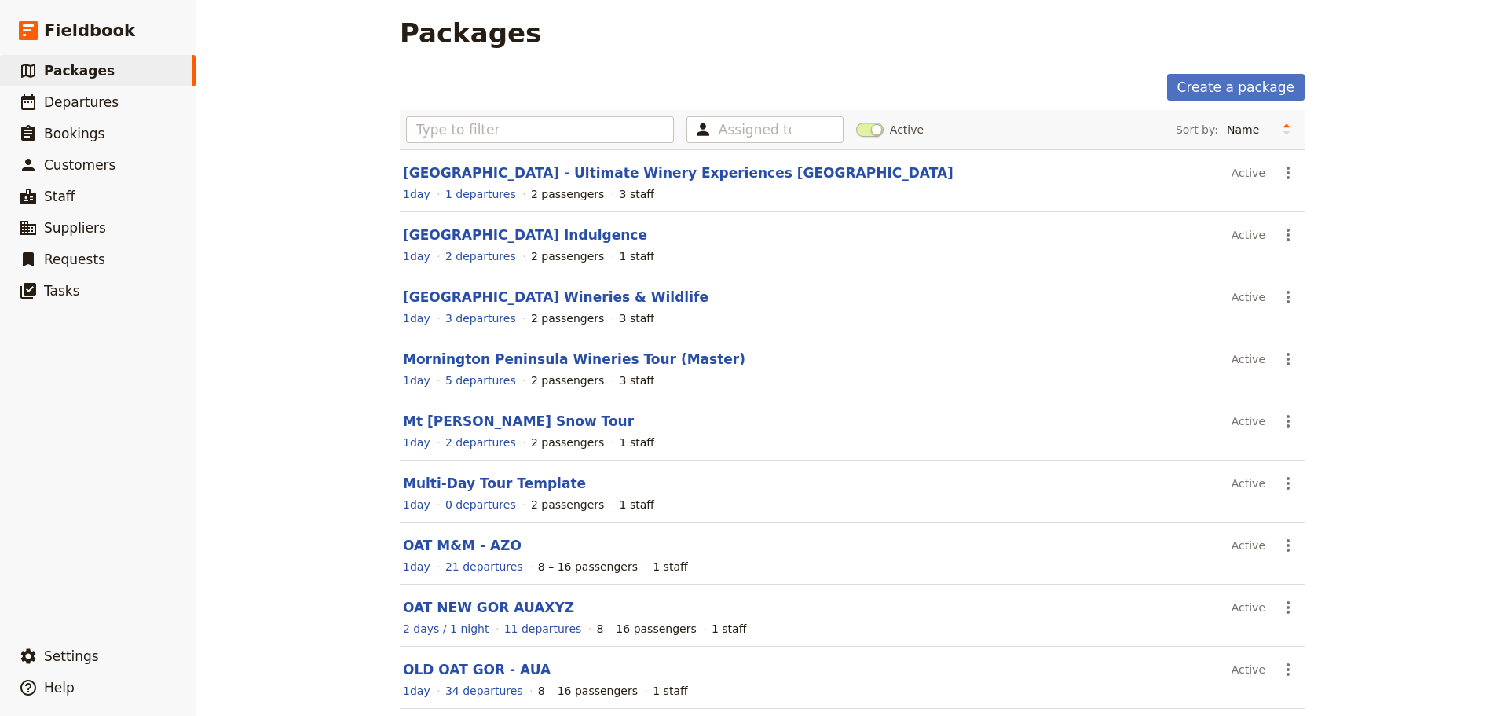
scroll to position [0, 0]
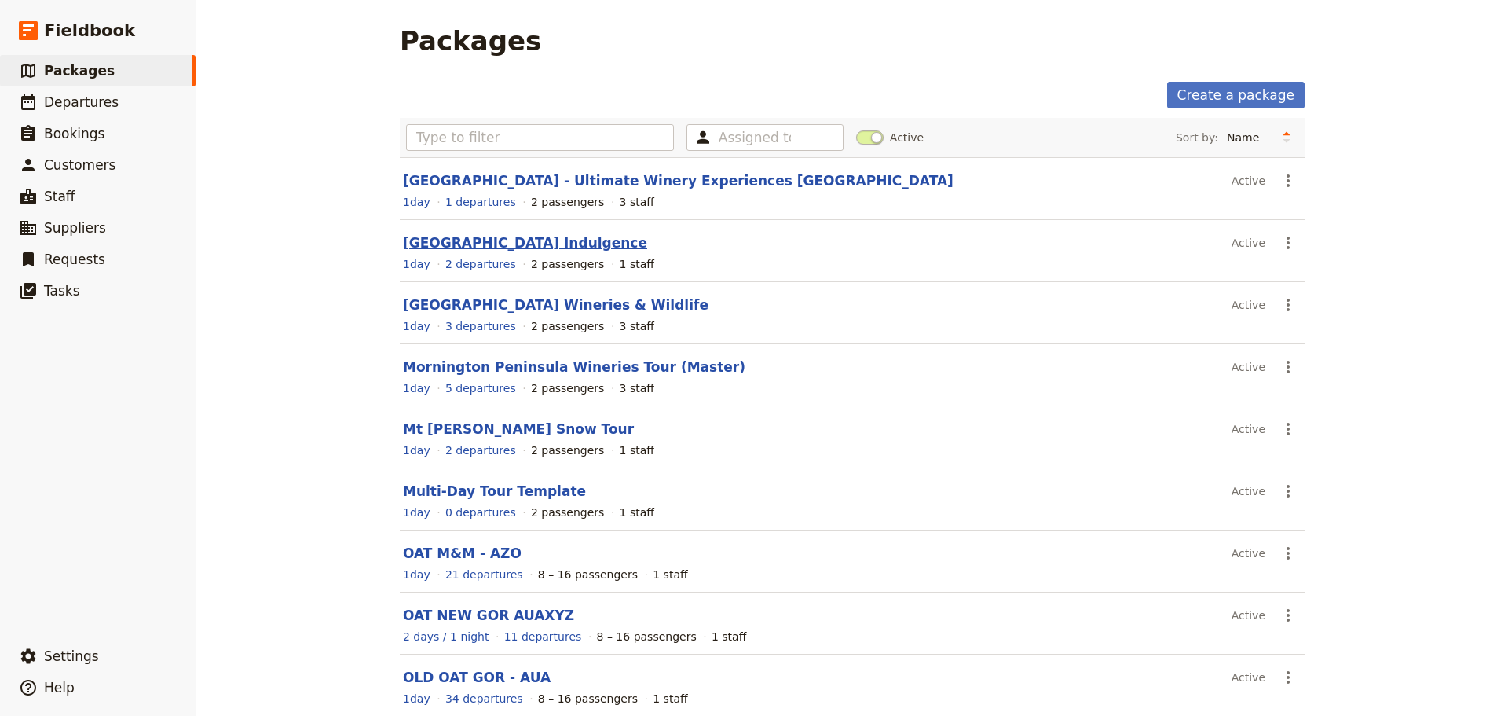
click at [493, 240] on link "[GEOGRAPHIC_DATA] Indulgence" at bounding box center [525, 243] width 244 height 16
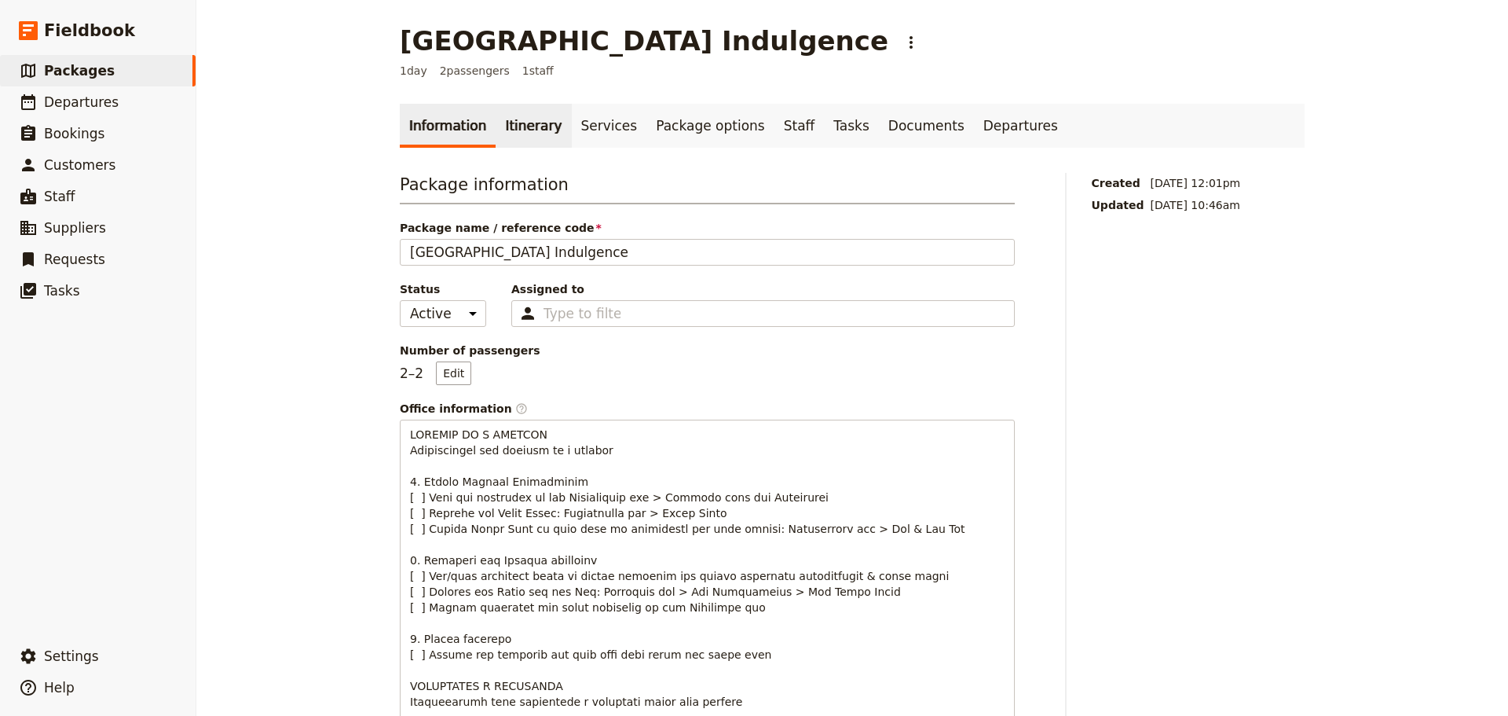
click at [518, 121] on link "Itinerary" at bounding box center [533, 126] width 75 height 44
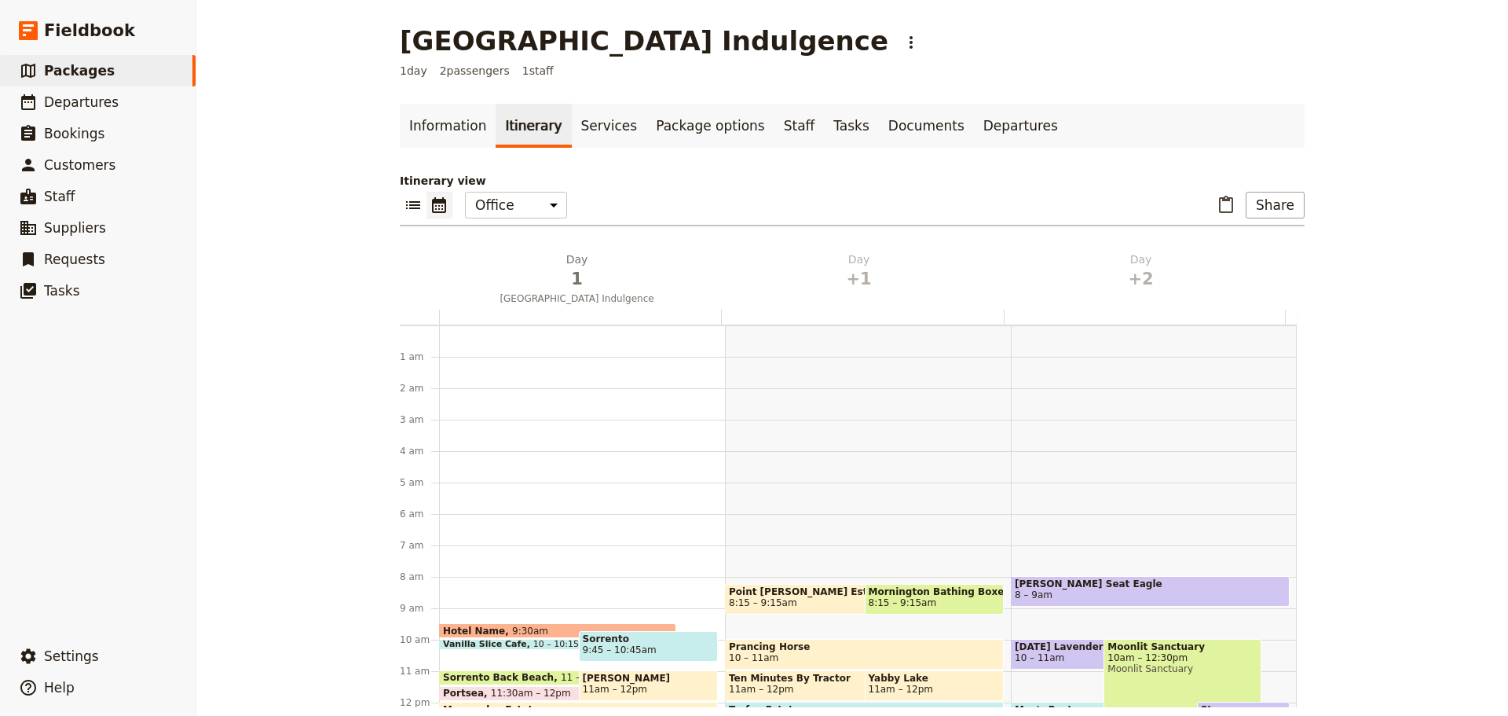
scroll to position [204, 0]
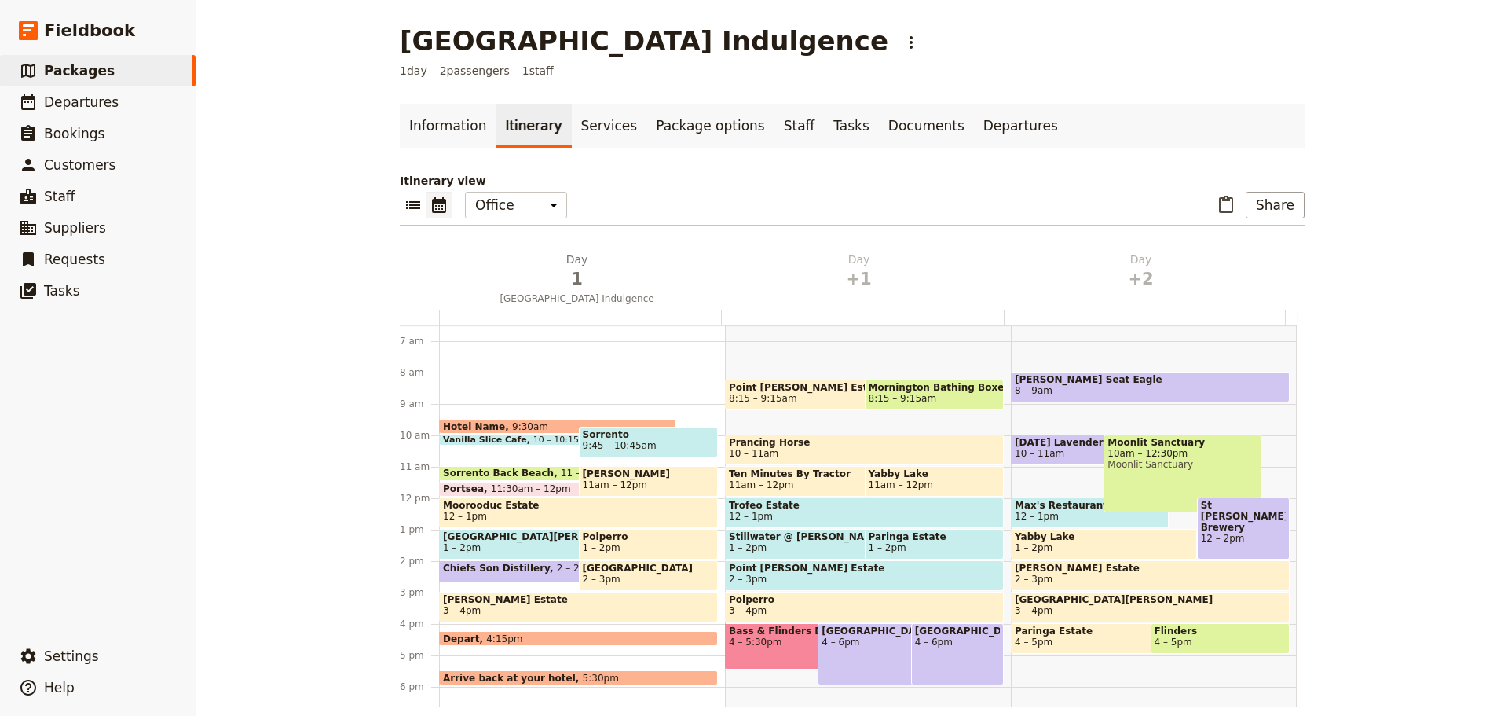
click at [737, 471] on span "Ten Minutes By Tractor" at bounding box center [843, 473] width 229 height 11
select select "2"
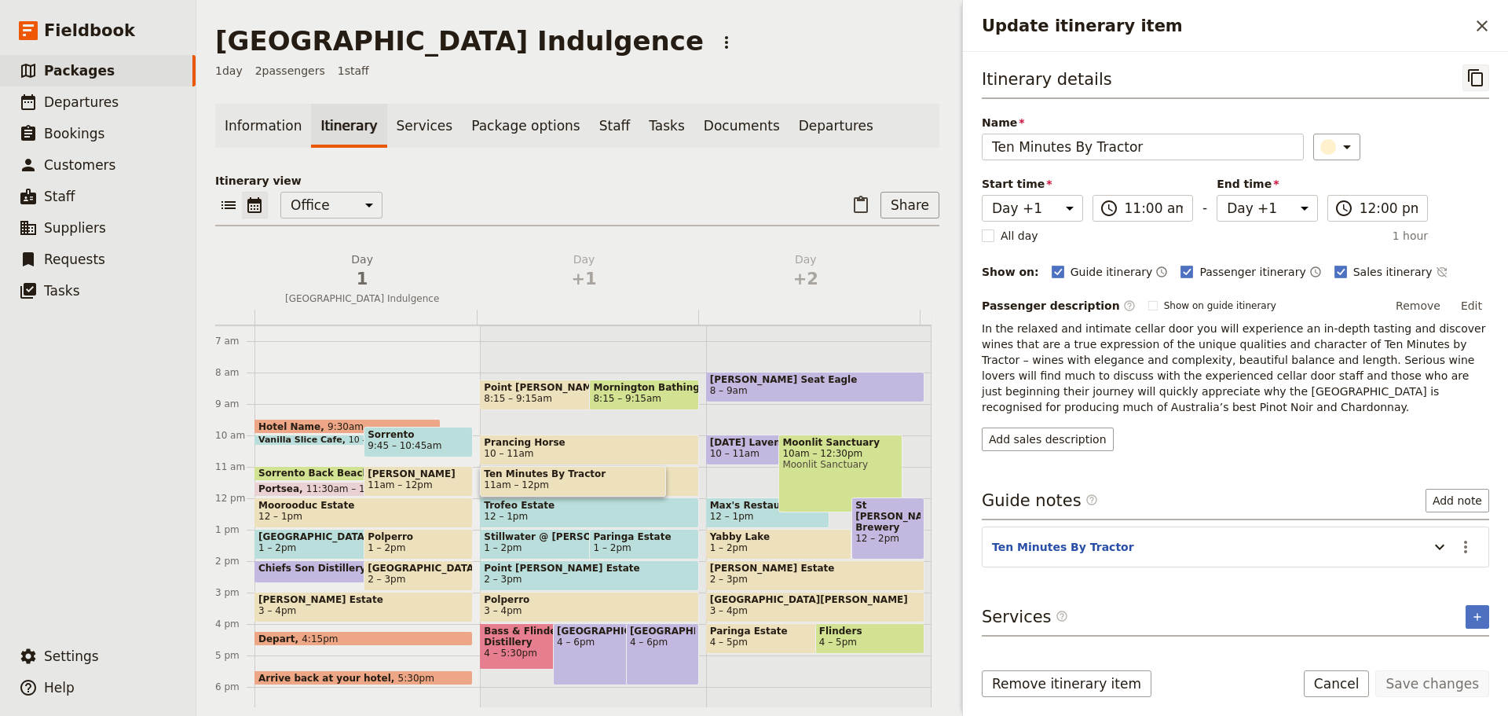
click at [1477, 82] on icon "Copy itinerary item" at bounding box center [1476, 77] width 19 height 19
click at [1486, 35] on button "​" at bounding box center [1482, 26] width 27 height 27
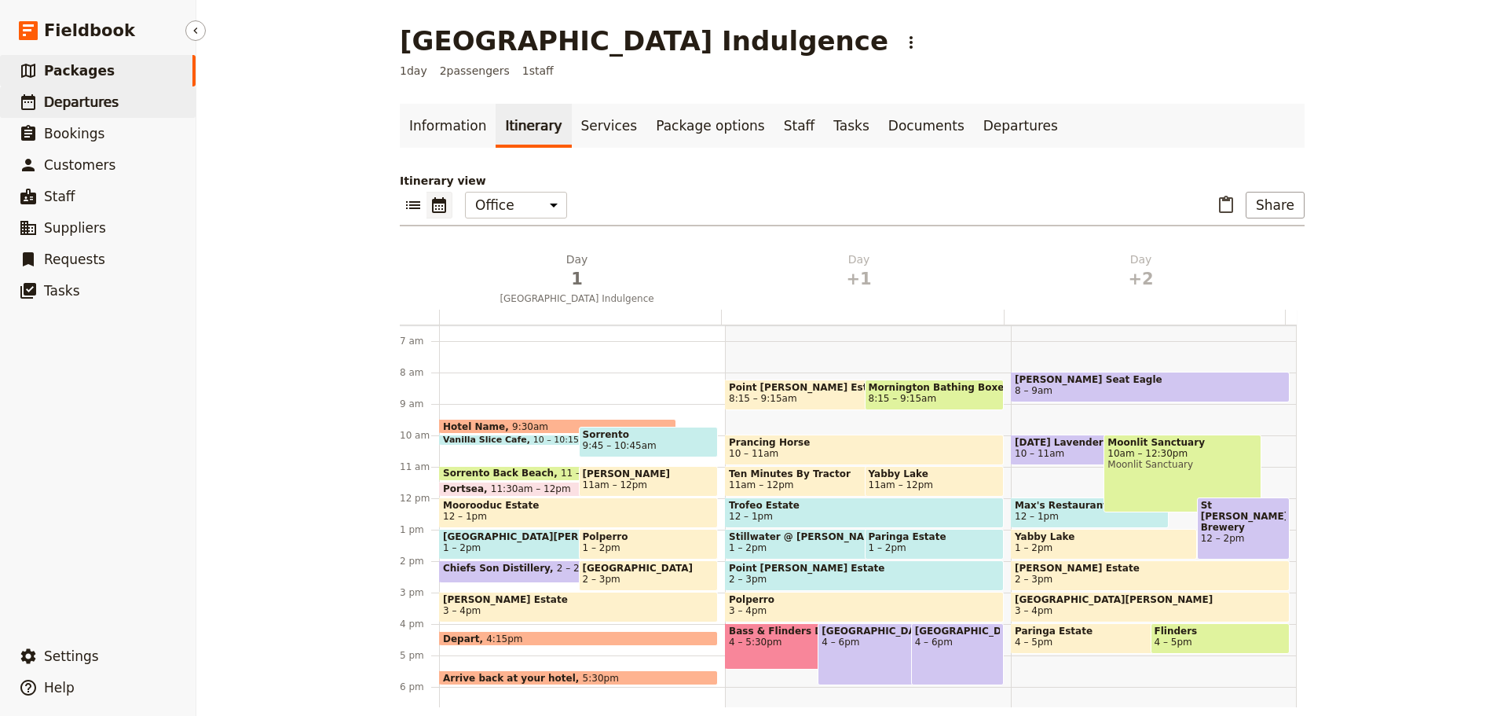
click at [100, 97] on span "Departures" at bounding box center [81, 102] width 75 height 16
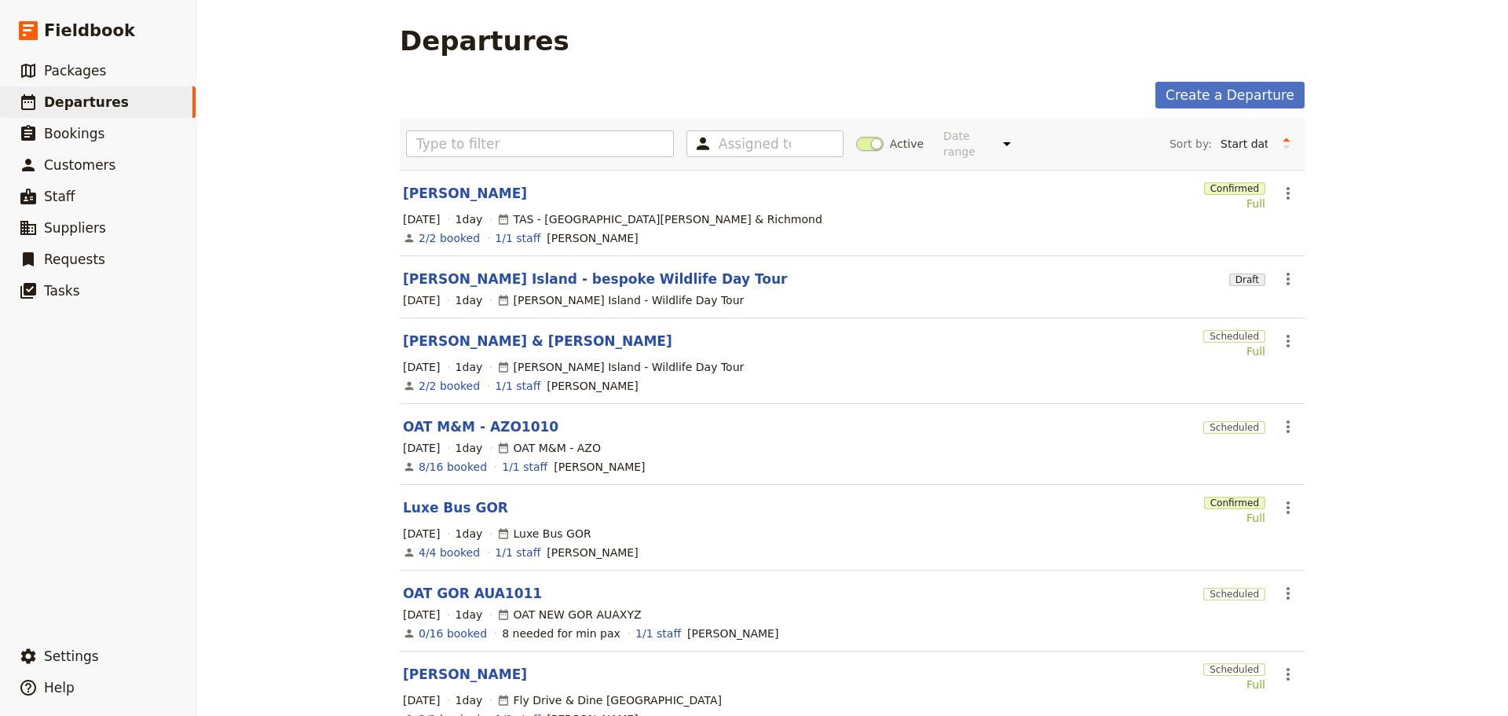
scroll to position [319, 0]
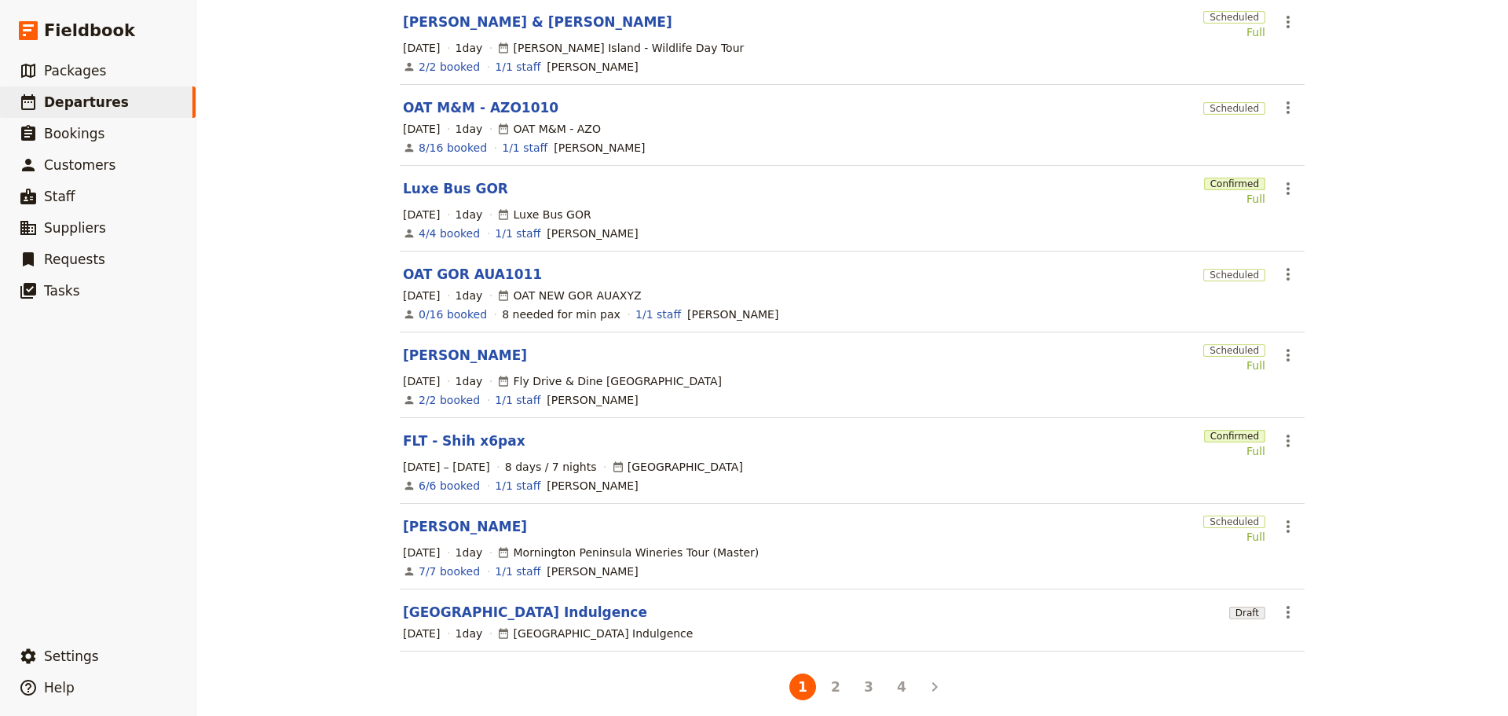
click at [893, 673] on button "4" at bounding box center [902, 686] width 27 height 27
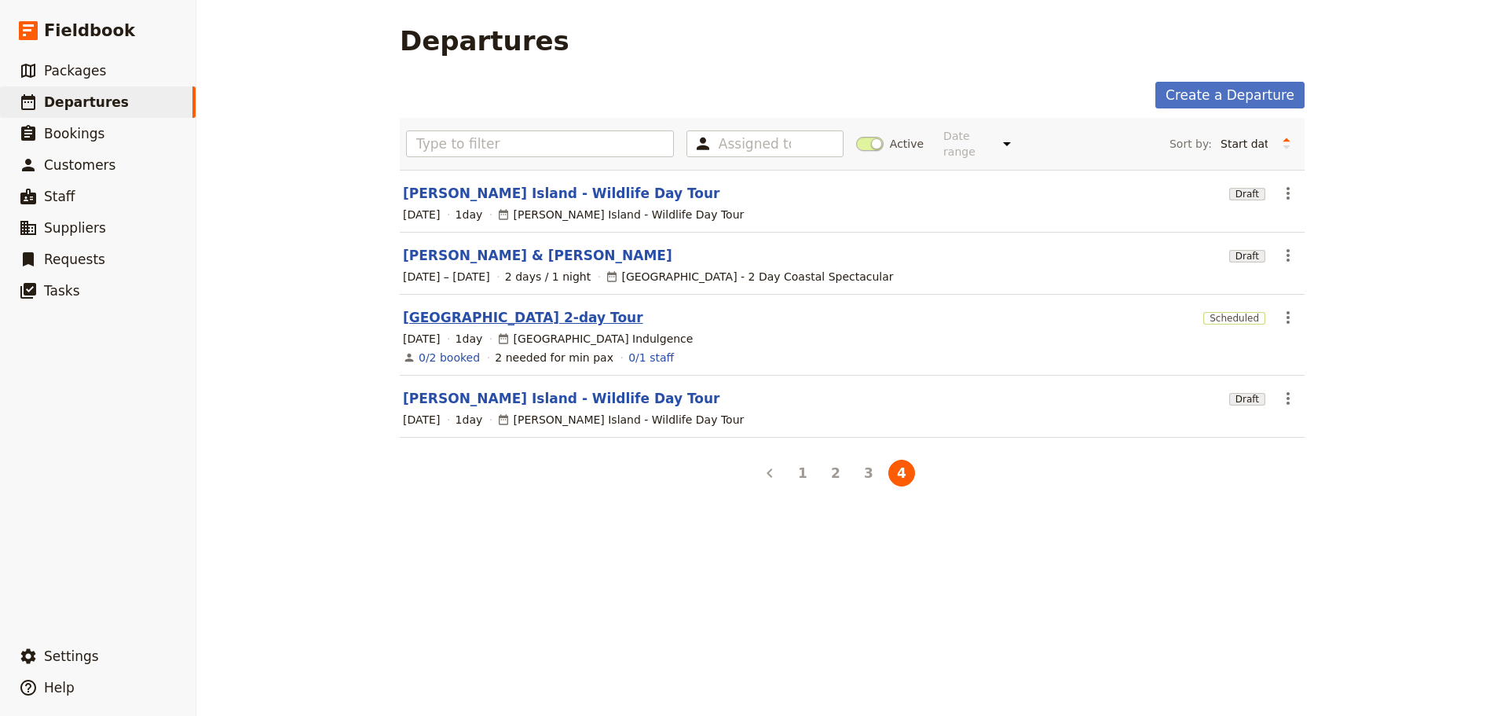
click at [491, 309] on link "[GEOGRAPHIC_DATA] 2-day Tour" at bounding box center [523, 317] width 240 height 19
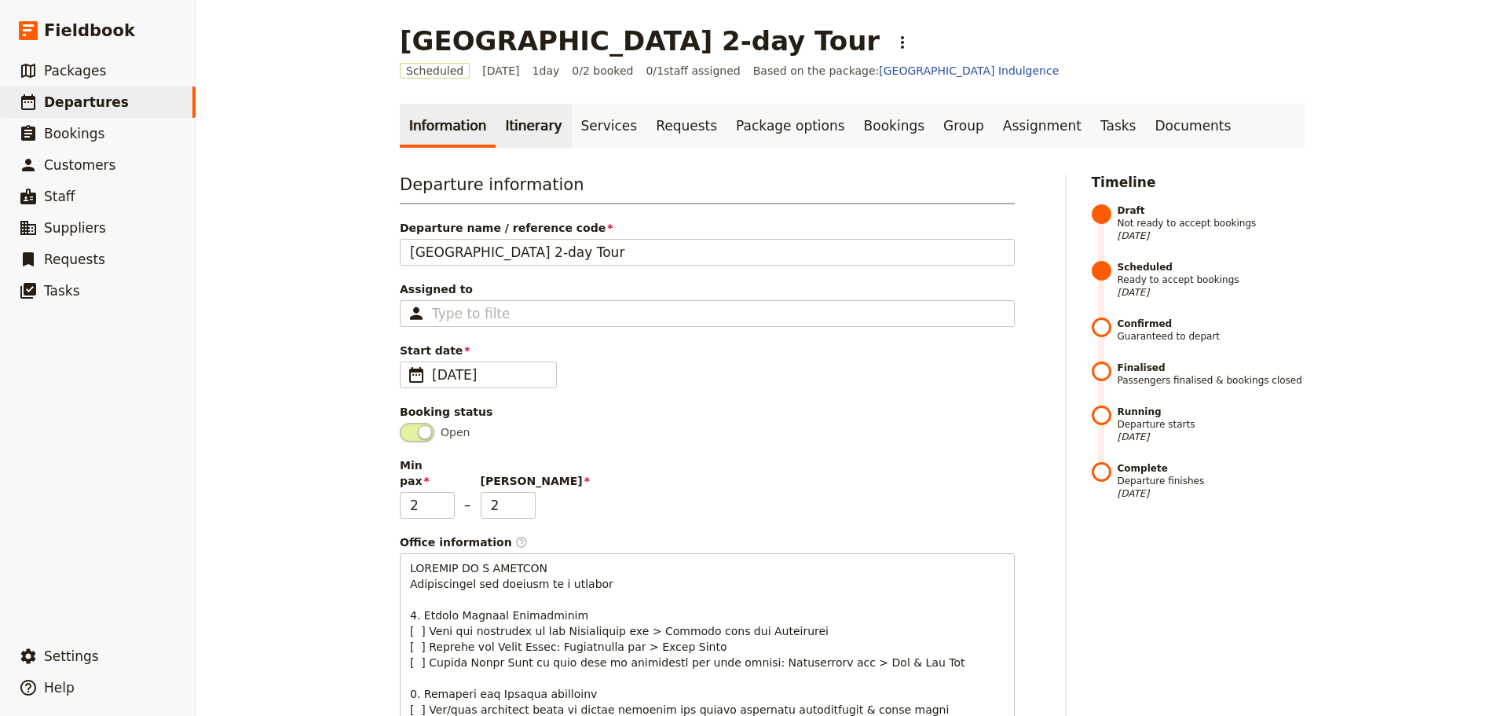
click at [526, 126] on link "Itinerary" at bounding box center [533, 126] width 75 height 44
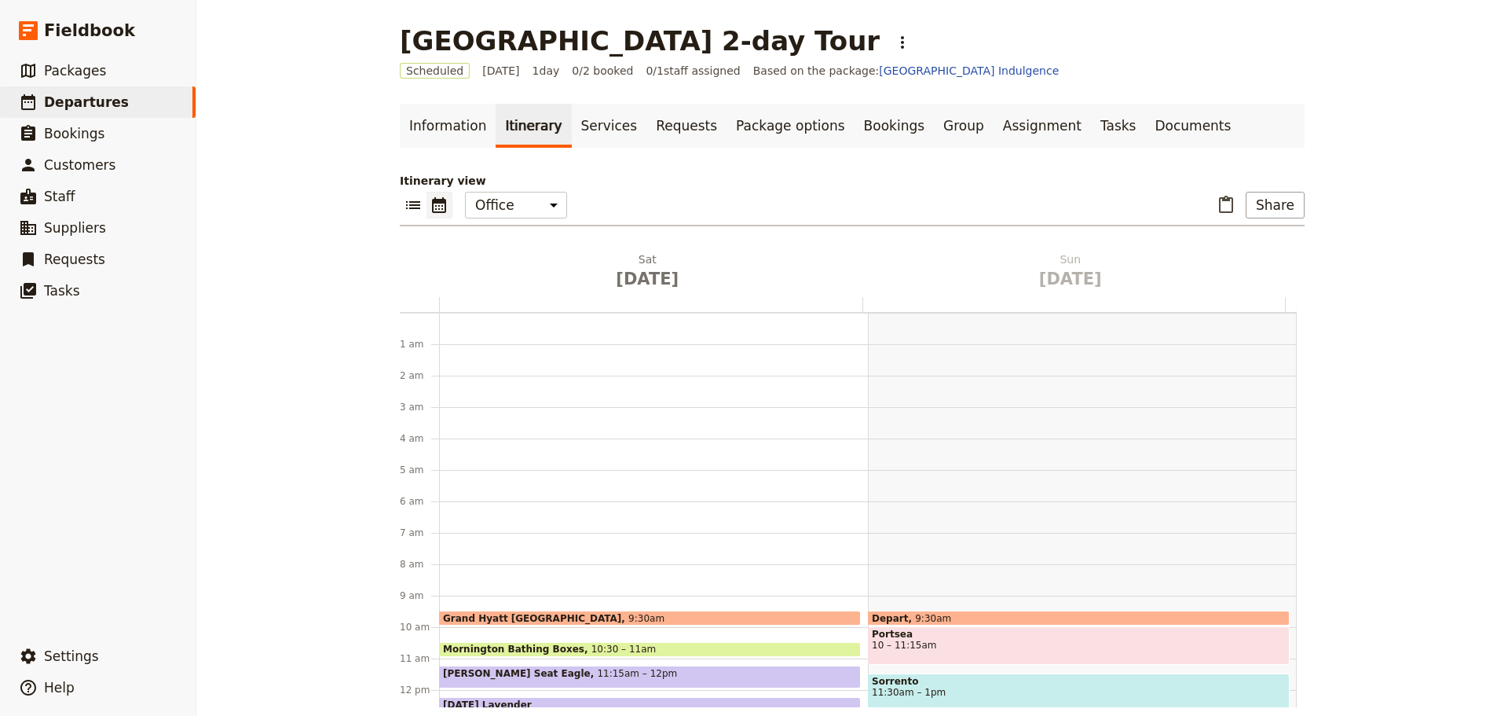
scroll to position [204, 0]
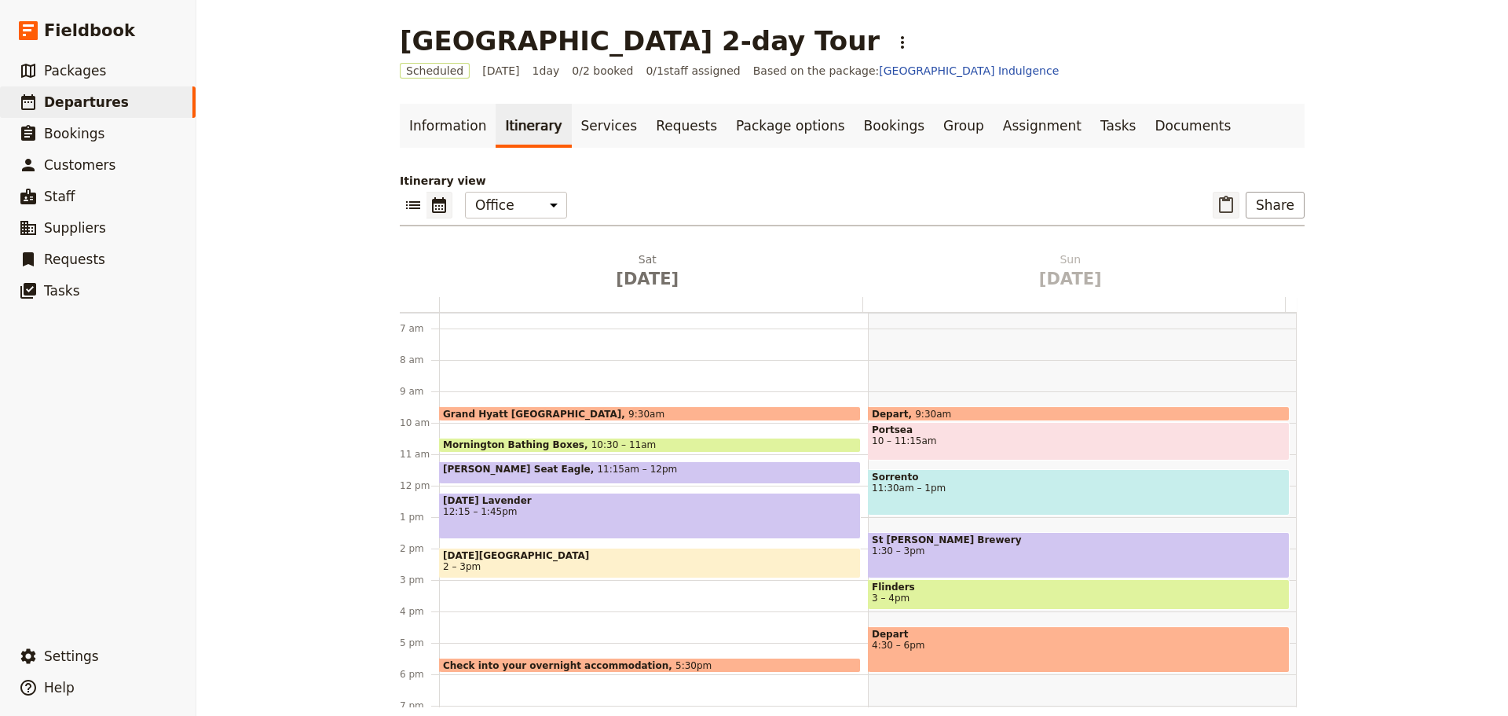
click at [1223, 198] on icon "Paste itinerary item" at bounding box center [1226, 204] width 14 height 17
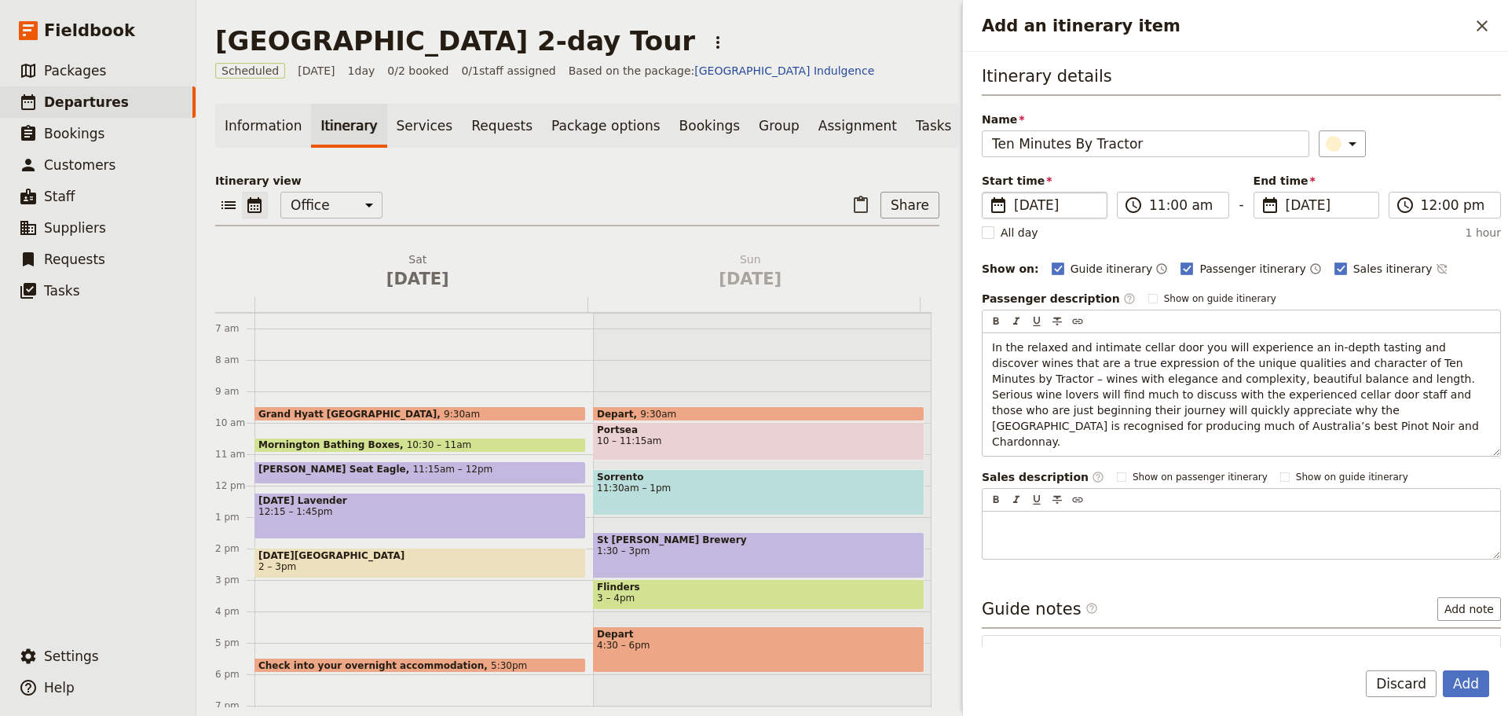
click at [1068, 211] on span "[DATE]" at bounding box center [1055, 205] width 83 height 19
click at [989, 192] on input "[DATE]" at bounding box center [988, 192] width 1 height 1
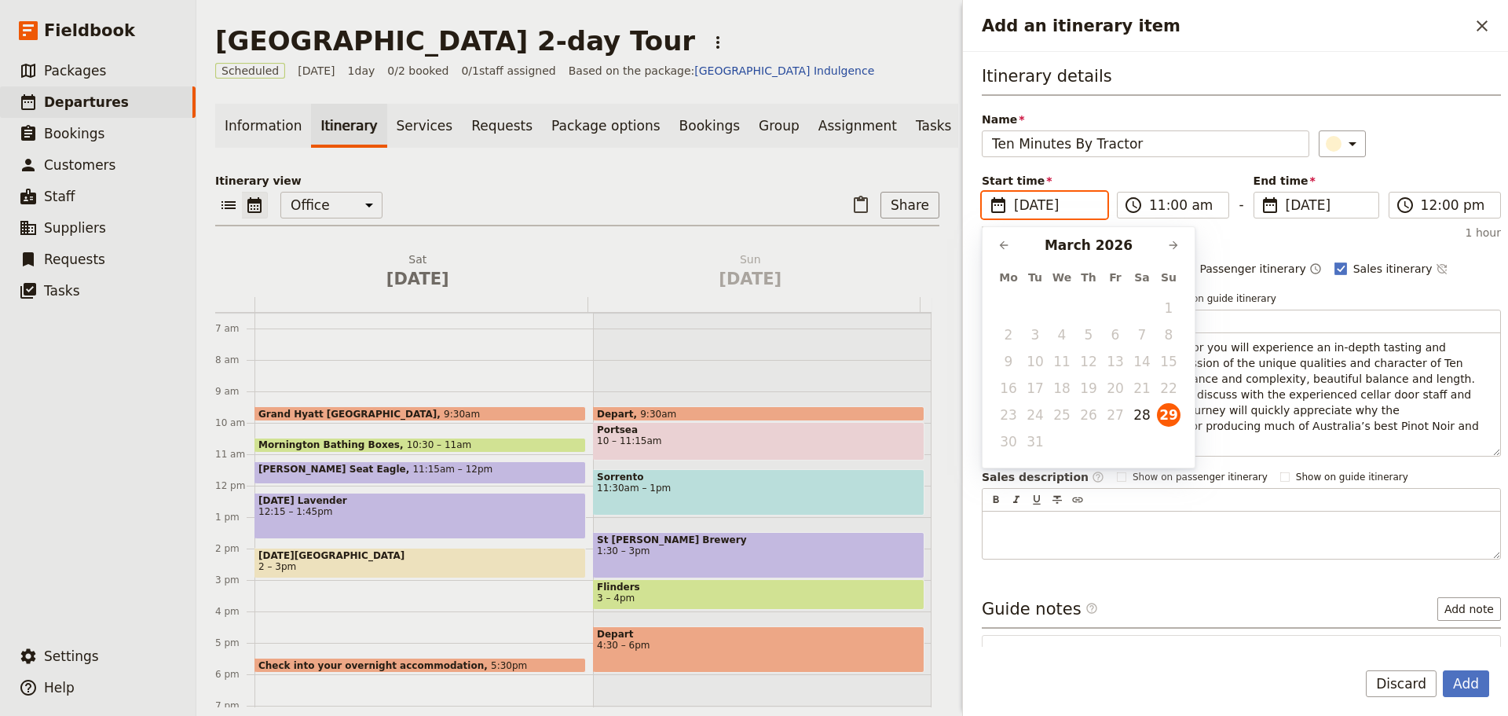
scroll to position [0, 0]
click at [1147, 418] on button "28" at bounding box center [1143, 415] width 24 height 24
type input "[DATE]"
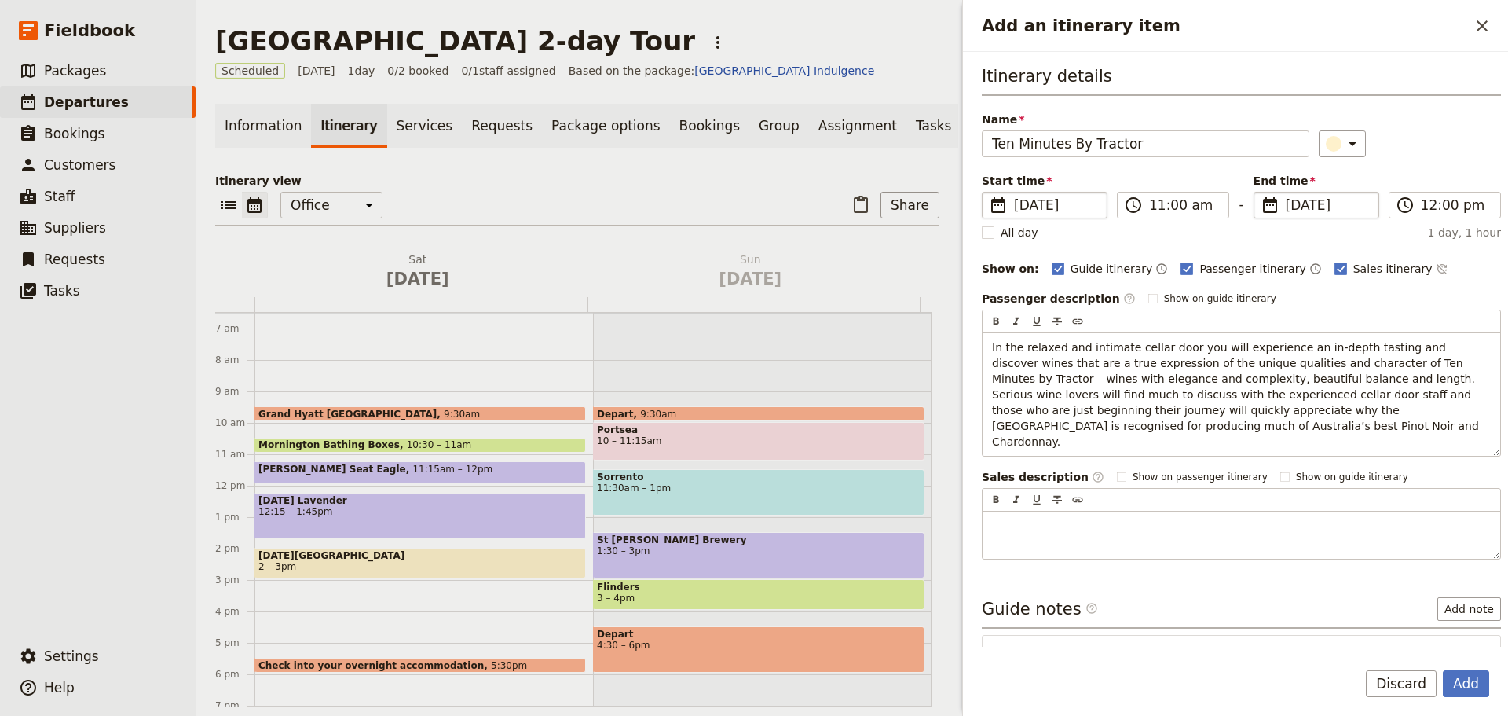
click at [1338, 212] on span "[DATE]" at bounding box center [1327, 205] width 83 height 19
click at [1261, 192] on input "[DATE]" at bounding box center [1260, 192] width 1 height 1
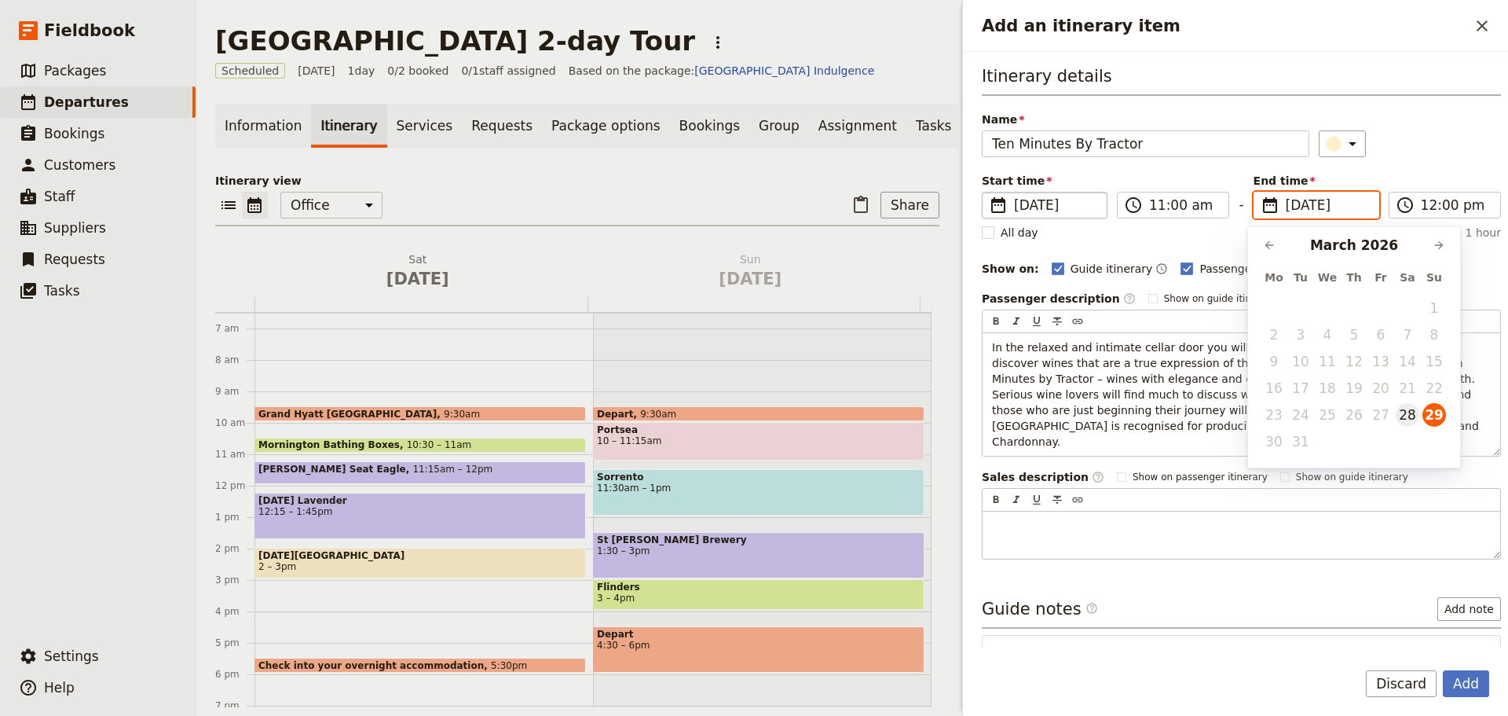
click at [1401, 414] on button "28" at bounding box center [1408, 415] width 24 height 24
type input "[DATE]"
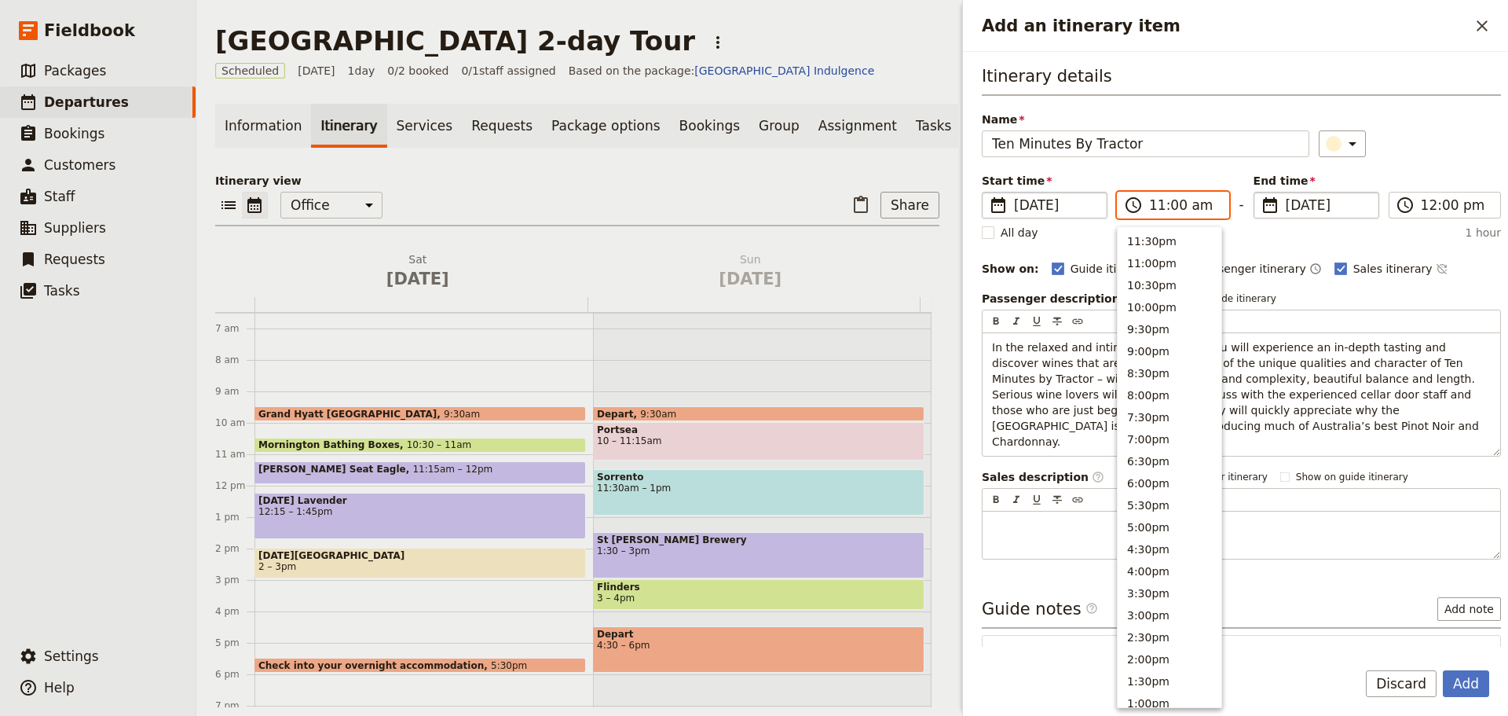
click at [1194, 205] on input "11:00 am" at bounding box center [1184, 205] width 70 height 19
click at [1168, 356] on button "3:30pm" at bounding box center [1170, 354] width 104 height 22
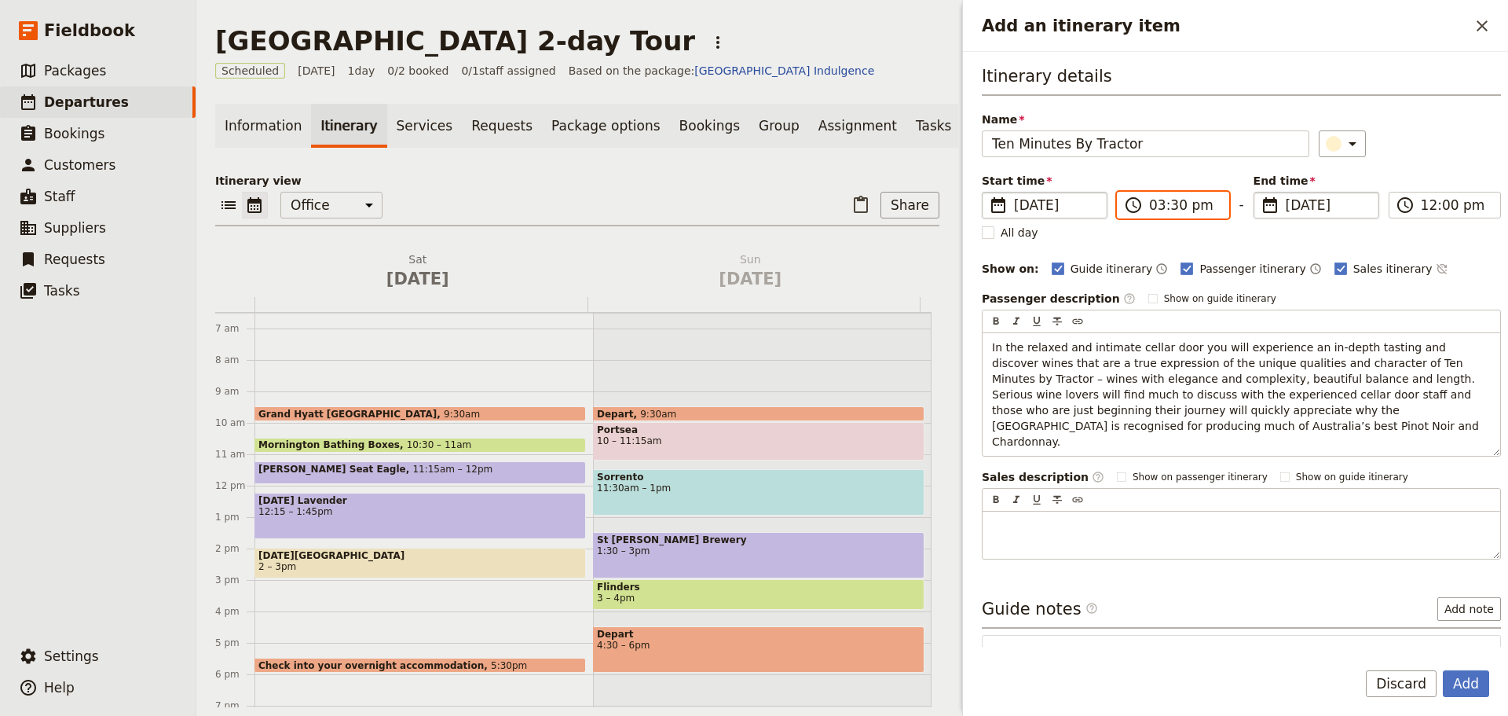
click at [1173, 203] on input "03:30 pm" at bounding box center [1184, 205] width 70 height 19
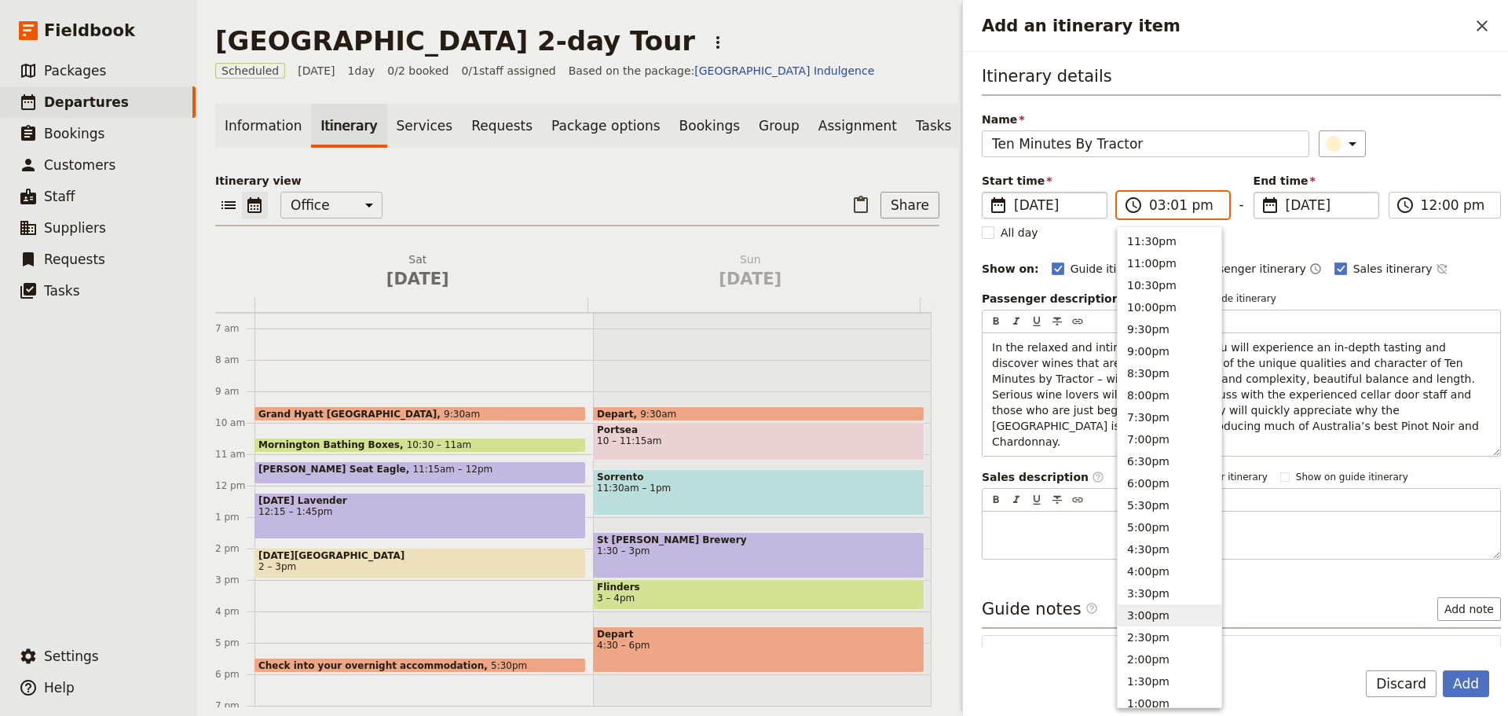
type input "03:15 pm"
click at [1446, 206] on input "03:15 pm" at bounding box center [1456, 205] width 70 height 19
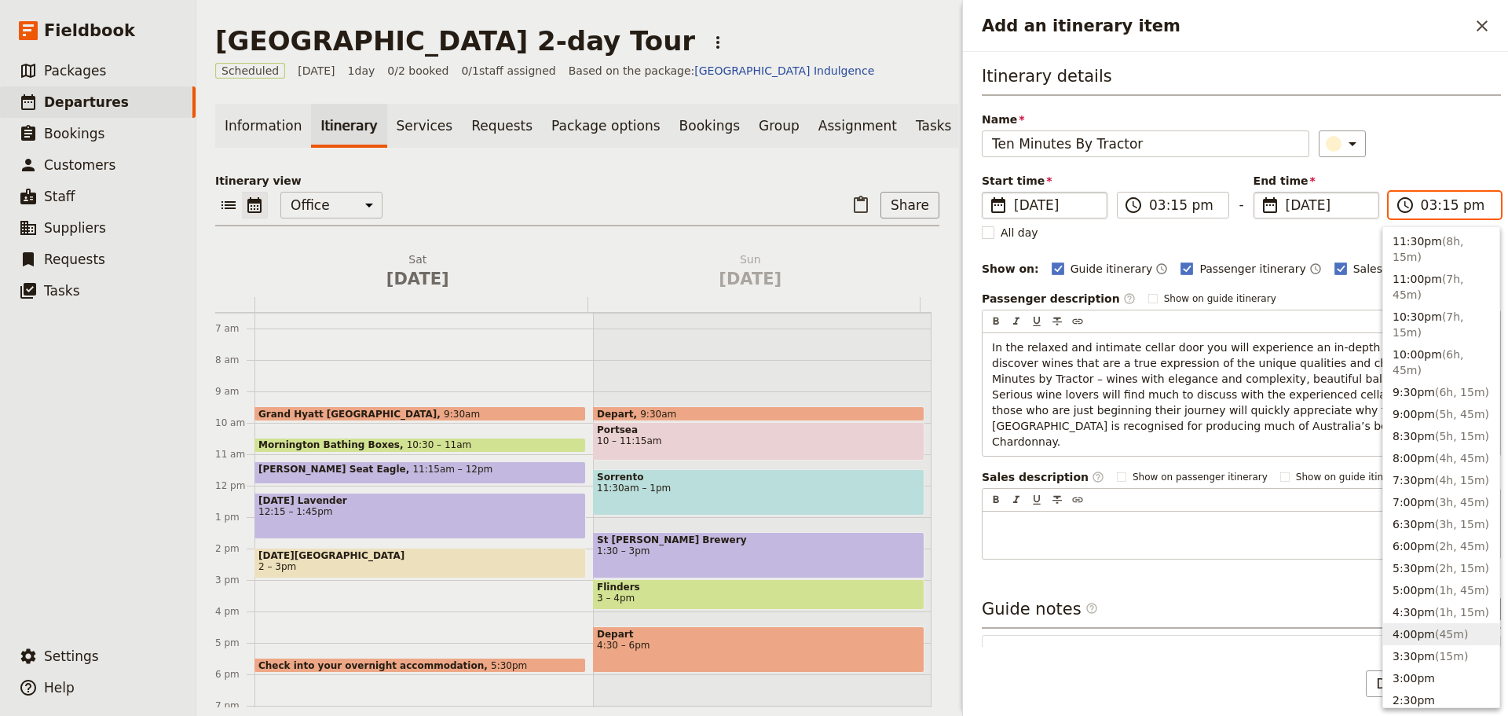
drag, startPoint x: 1411, startPoint y: 631, endPoint x: 1402, endPoint y: 615, distance: 17.9
click at [1410, 631] on button "4:00pm ( 45m )" at bounding box center [1442, 634] width 116 height 22
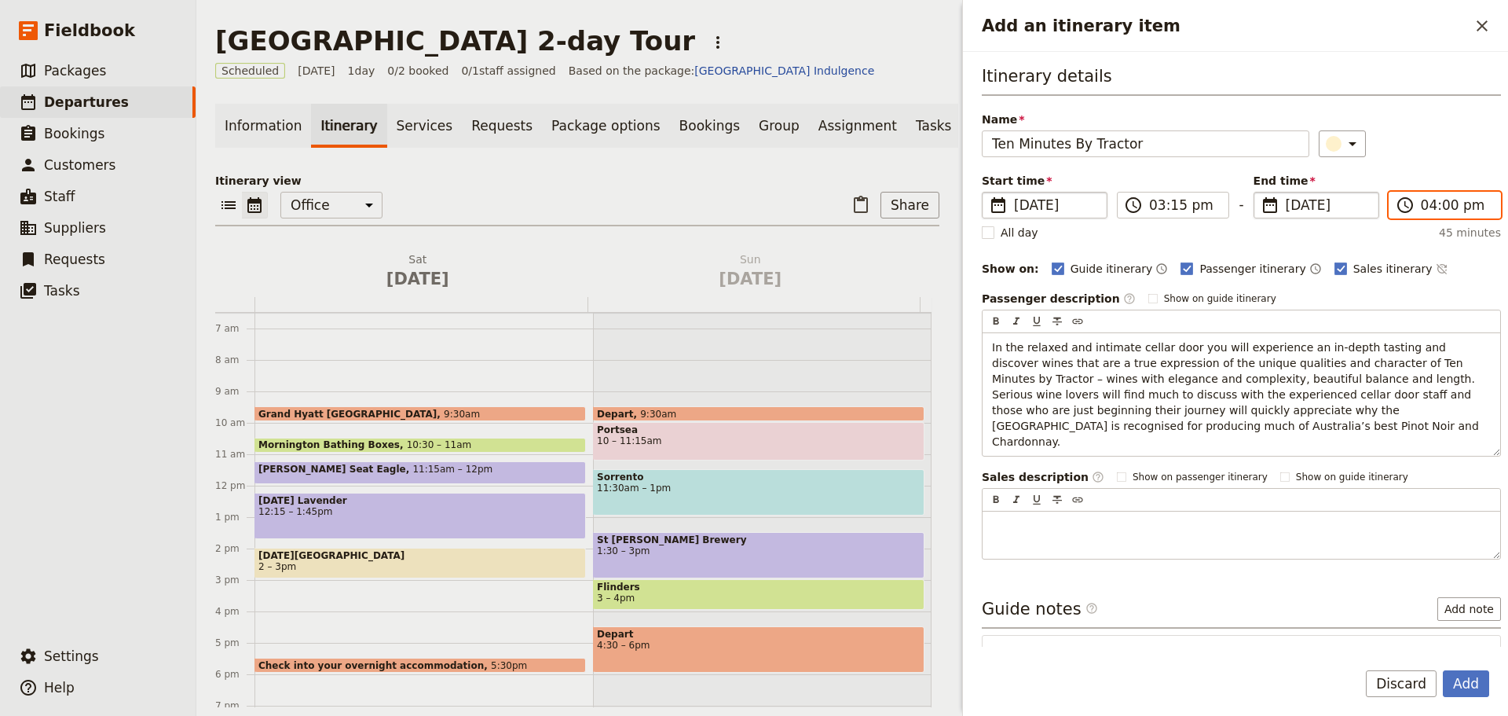
click at [1438, 206] on input "04:00 pm" at bounding box center [1456, 205] width 70 height 19
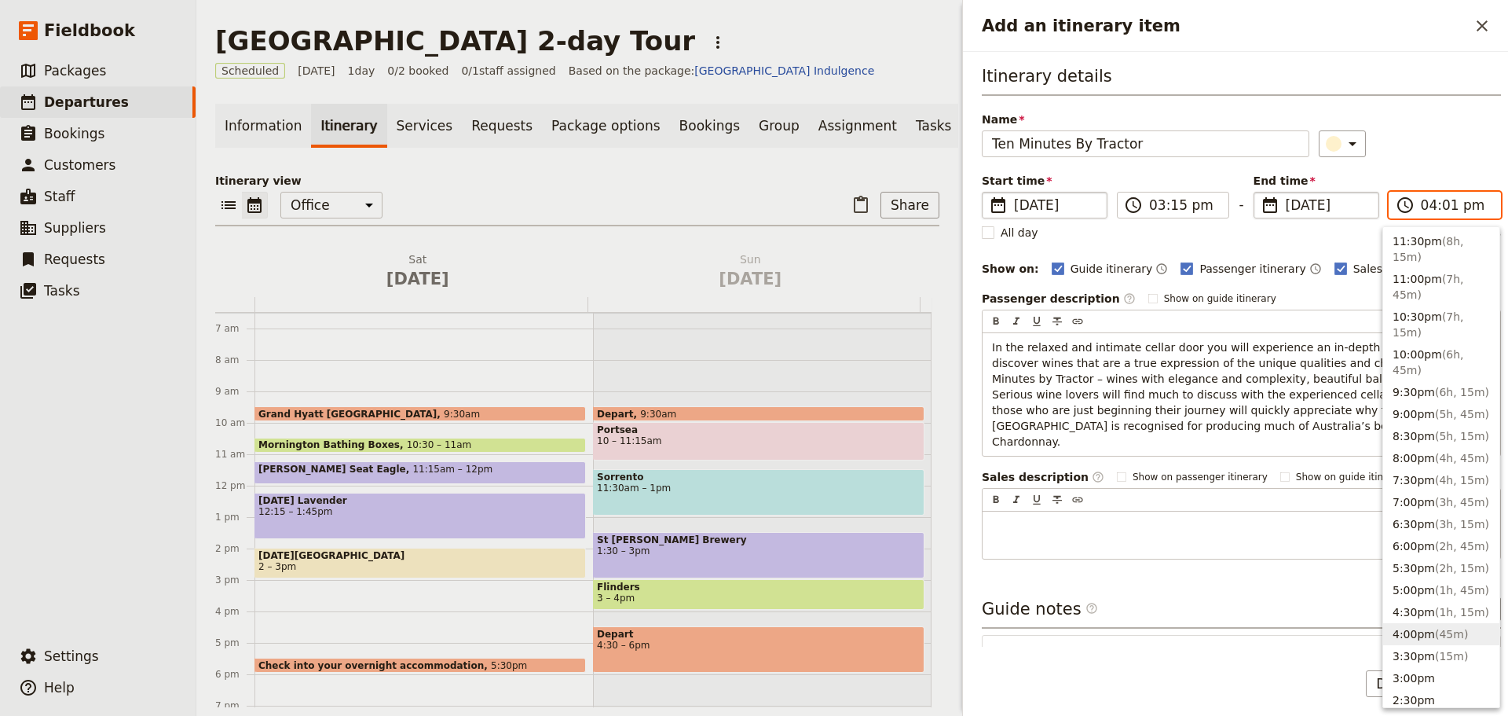
type input "04:15 pm"
click at [1434, 167] on div "Itinerary details Name Ten Minutes By Tractor ​ Start time ​ [DATE] [DATE] [DAT…" at bounding box center [1241, 311] width 519 height 495
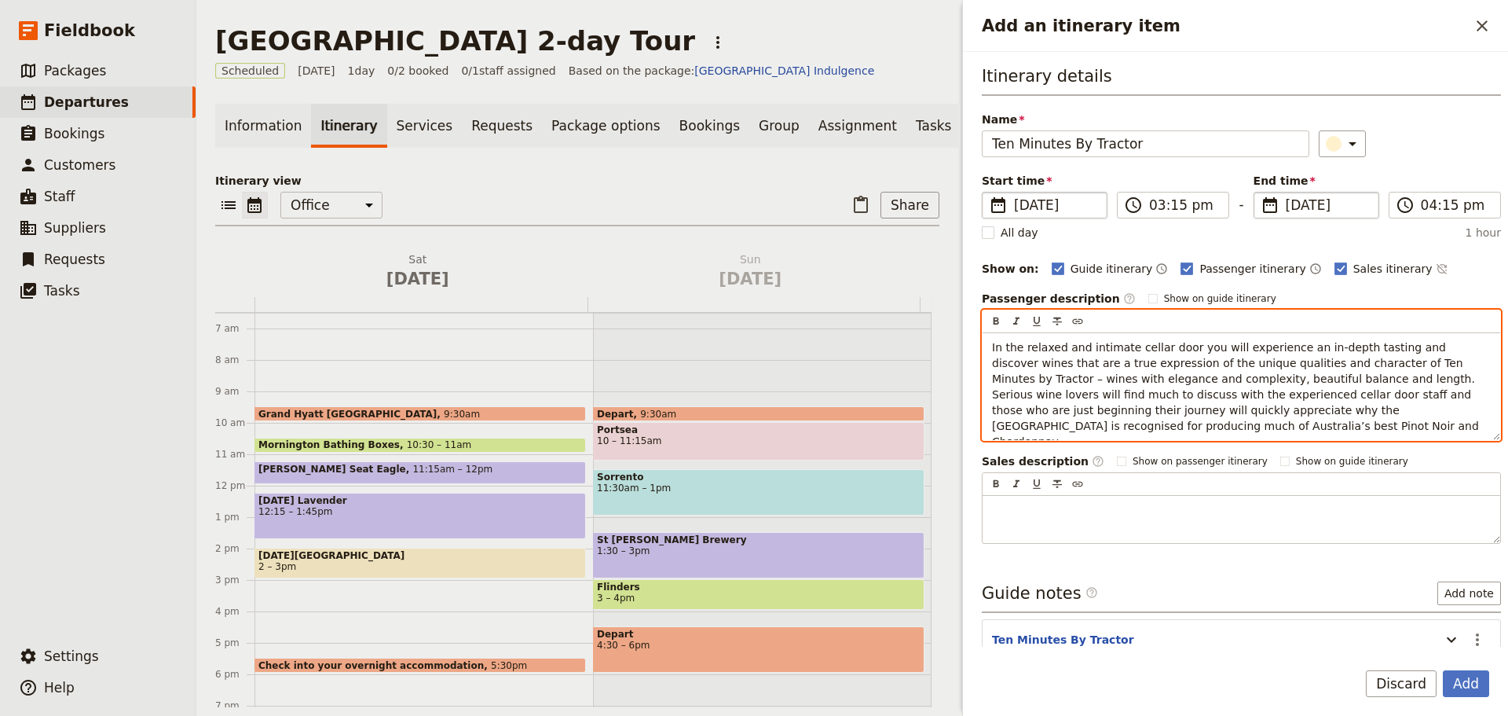
click at [1287, 374] on span "In the relaxed and intimate cellar door you will experience an in-depth tasting…" at bounding box center [1237, 394] width 490 height 107
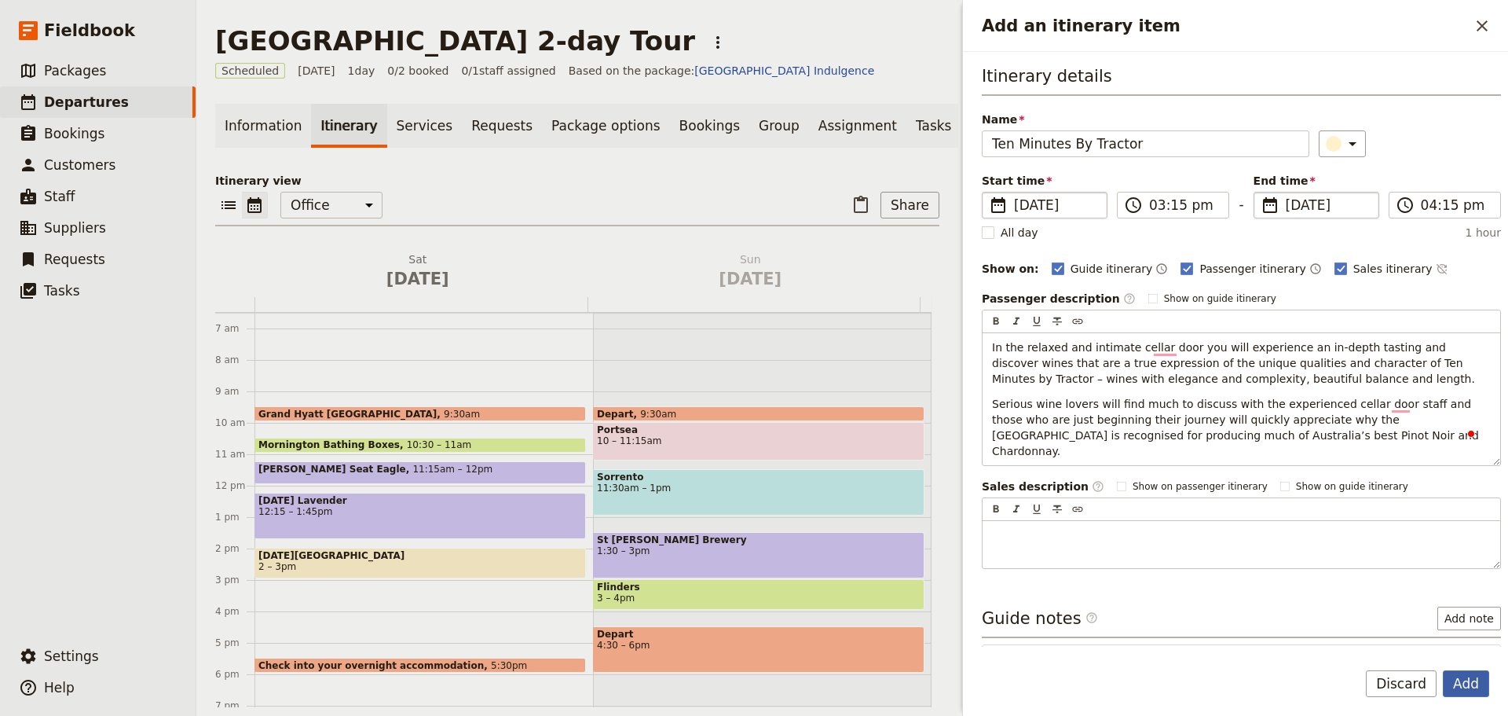
click at [1470, 670] on button "Add" at bounding box center [1466, 683] width 46 height 27
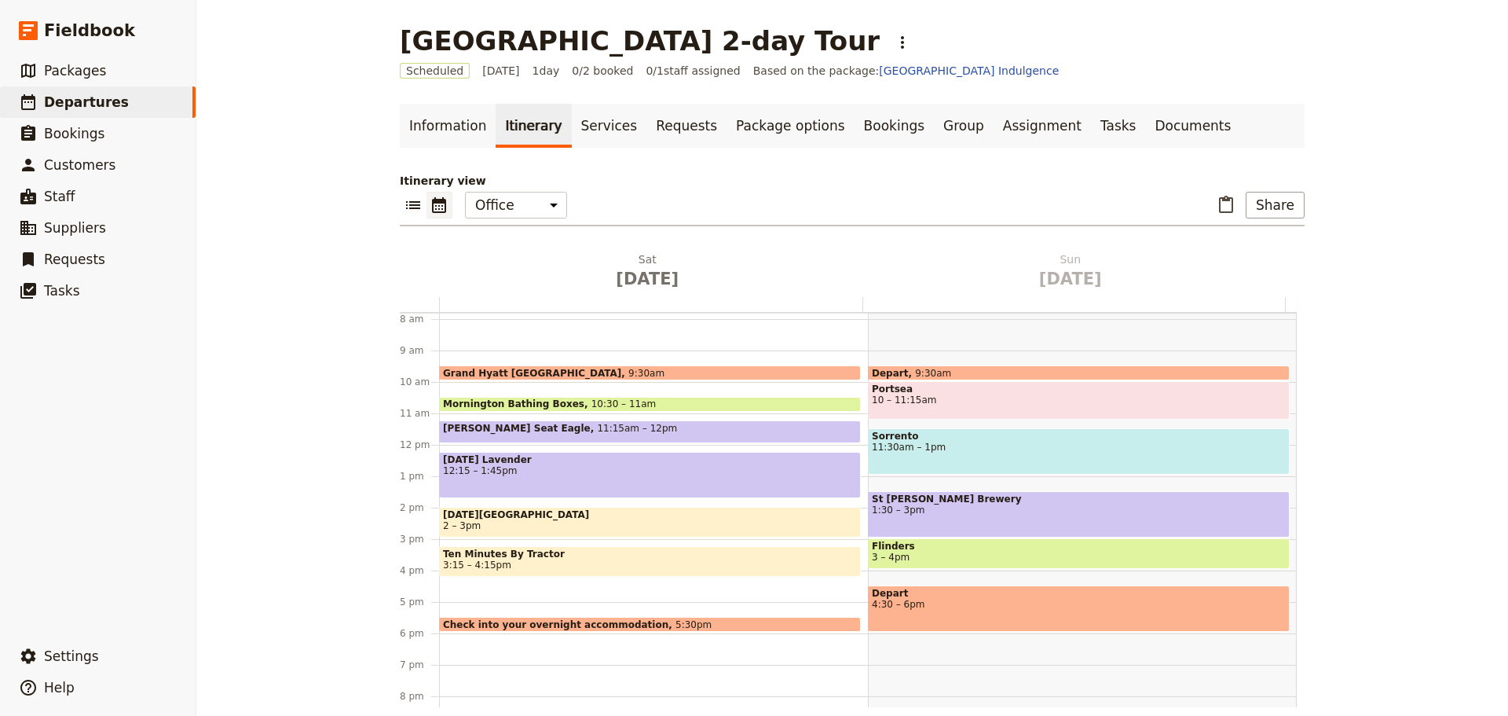
scroll to position [283, 0]
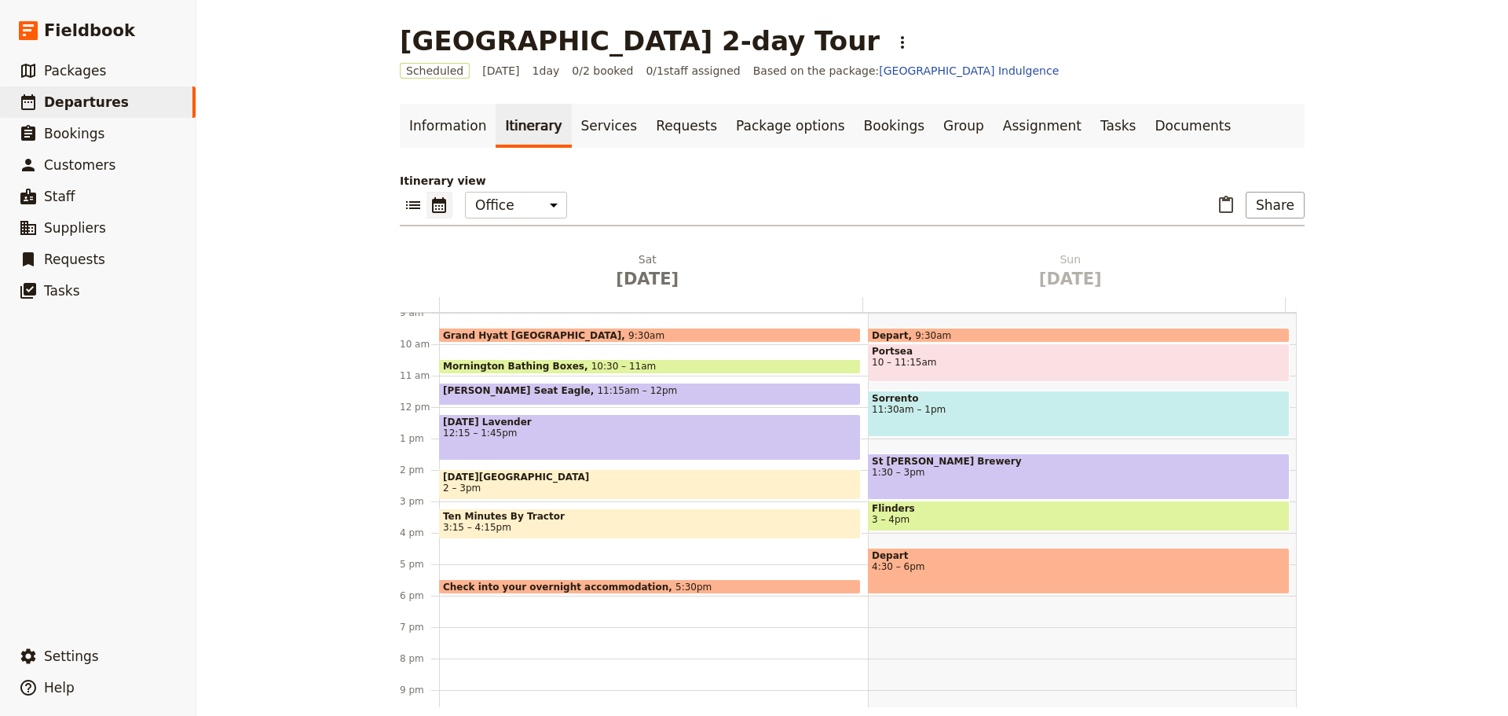
click at [449, 548] on div "Grand Hyatt [GEOGRAPHIC_DATA] 9:30am Mornington Bathing Boxes 10:30 – 11am [PER…" at bounding box center [653, 407] width 429 height 754
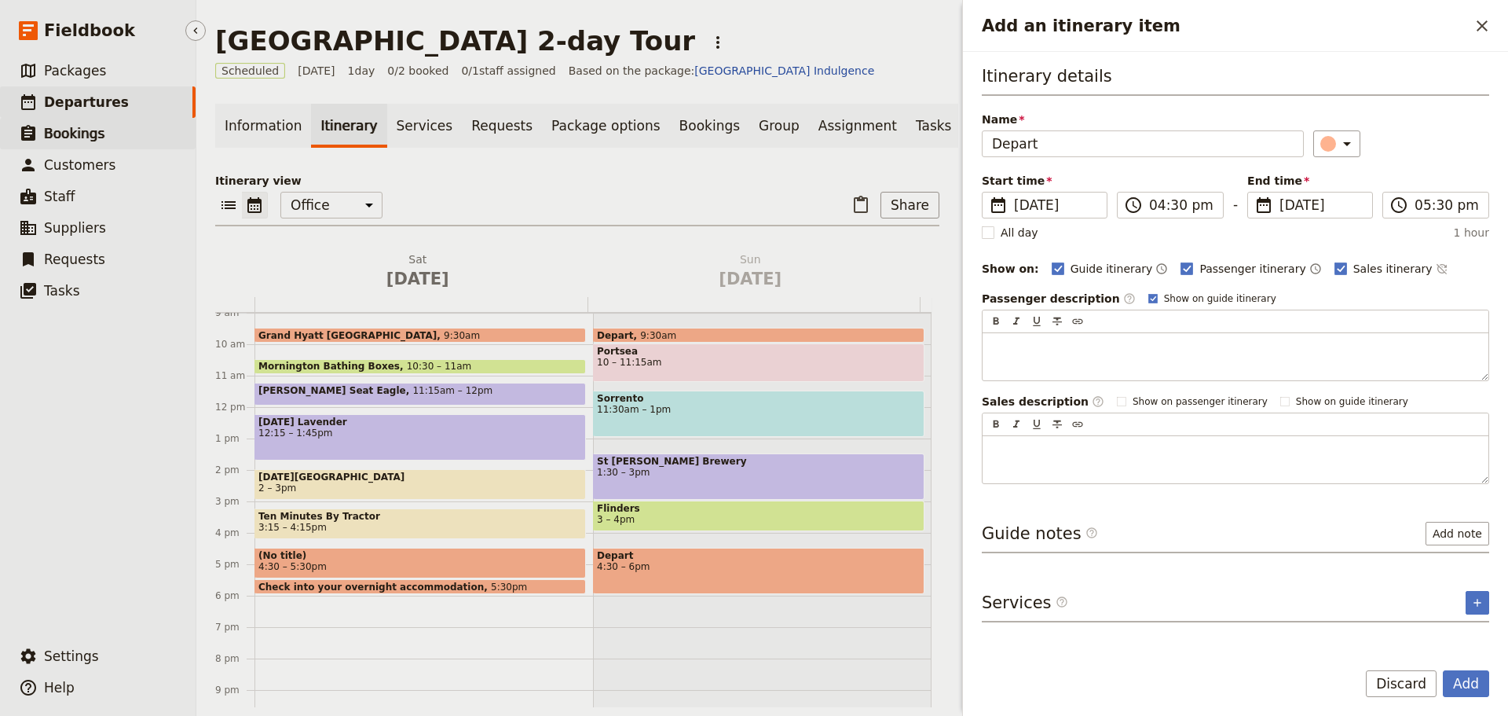
type input "Depart"
click at [1450, 200] on input "05:30 pm" at bounding box center [1447, 205] width 64 height 19
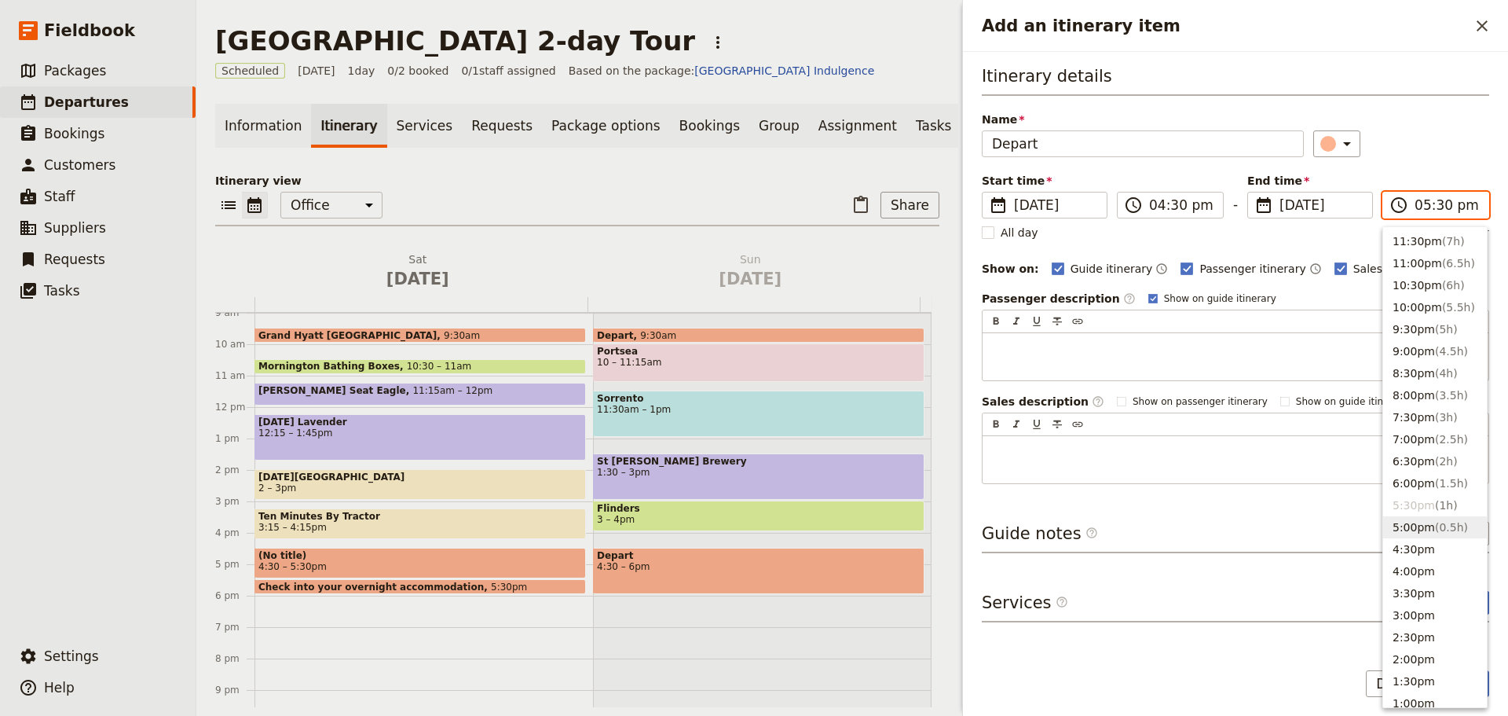
click at [1419, 529] on button "5:00pm ( 0.5h )" at bounding box center [1436, 527] width 104 height 22
type input "05:00 pm"
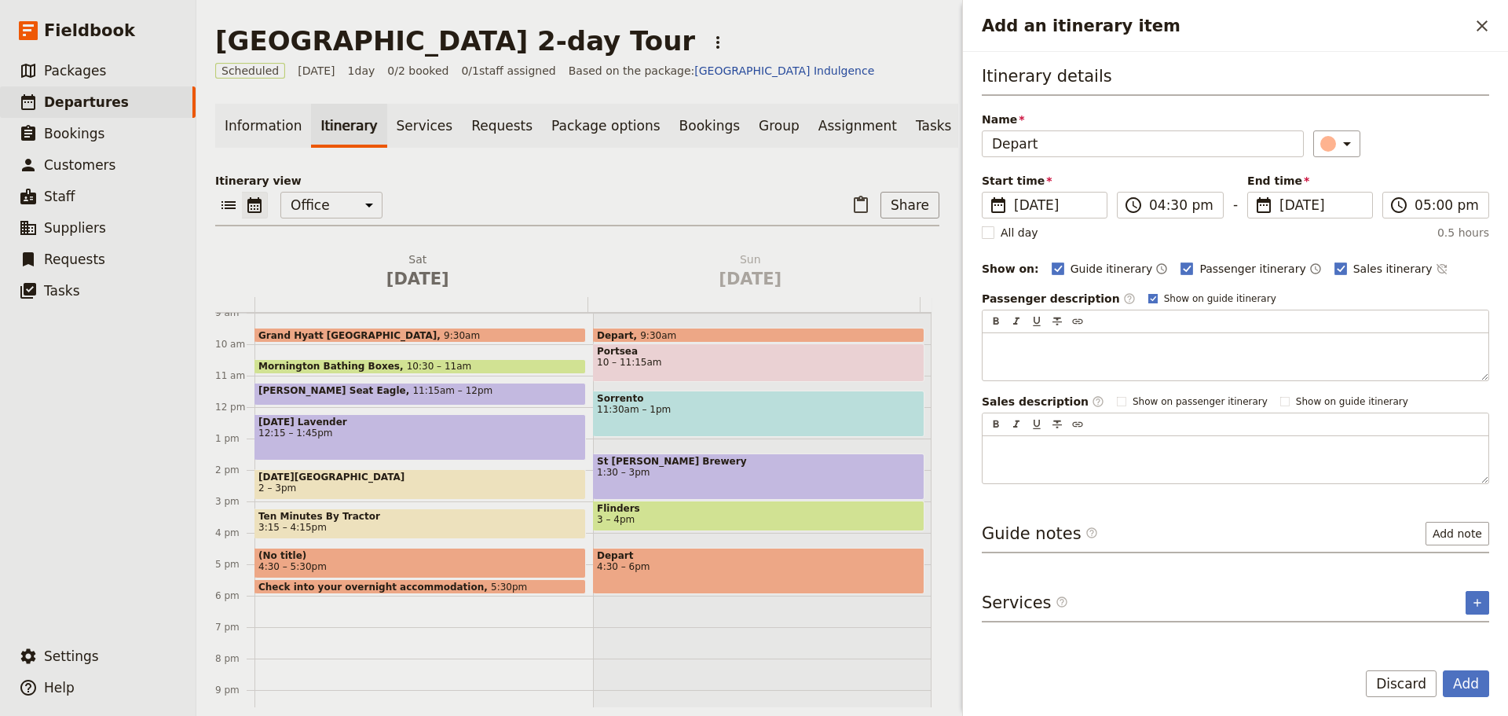
click at [1149, 298] on rect "Add an itinerary item" at bounding box center [1153, 298] width 9 height 9
click at [1148, 292] on input "Show on guide itinerary" at bounding box center [1148, 291] width 1 height 1
checkbox input "false"
click at [1436, 266] on icon "Time not shown on sales itinerary" at bounding box center [1442, 268] width 13 height 13
click at [1473, 680] on button "Add" at bounding box center [1466, 683] width 46 height 27
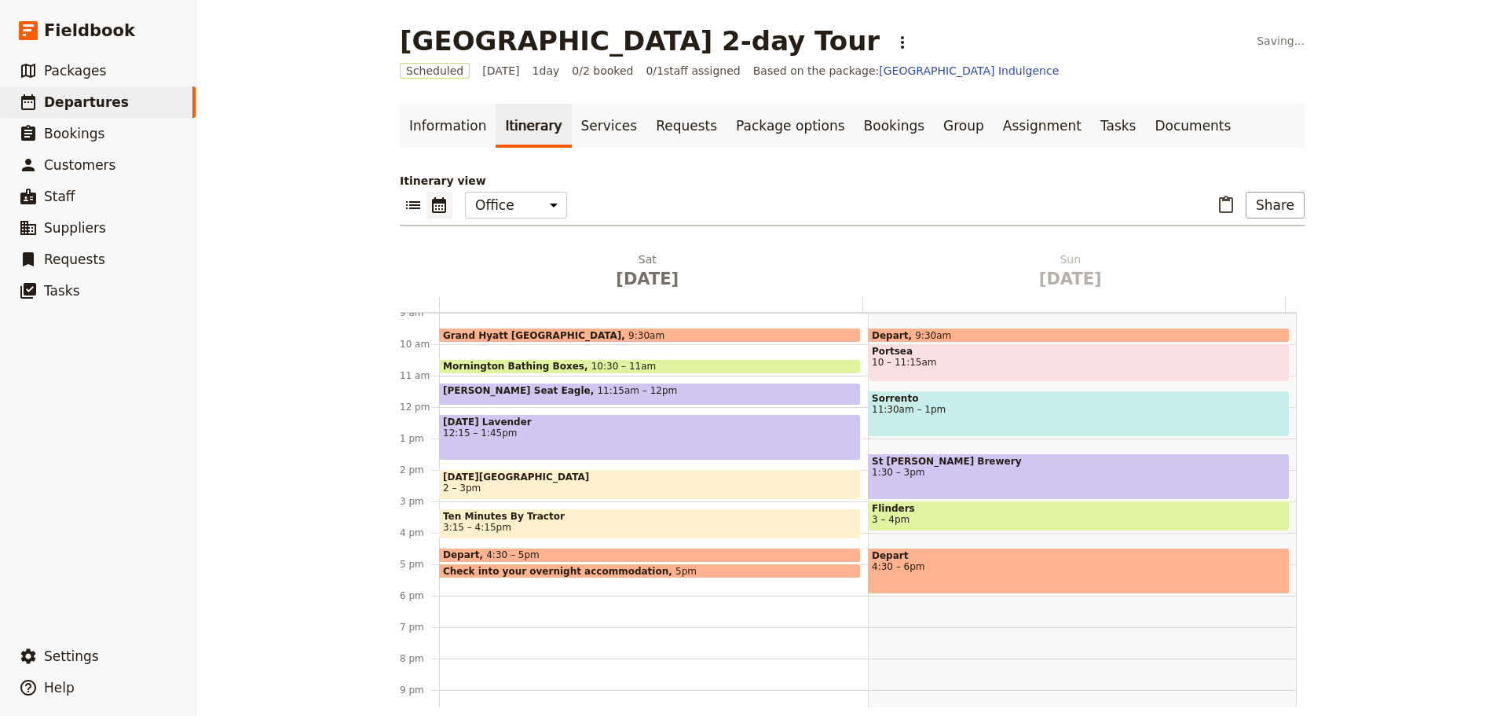
click at [566, 569] on span "Check into your overnight accommodation" at bounding box center [559, 571] width 233 height 10
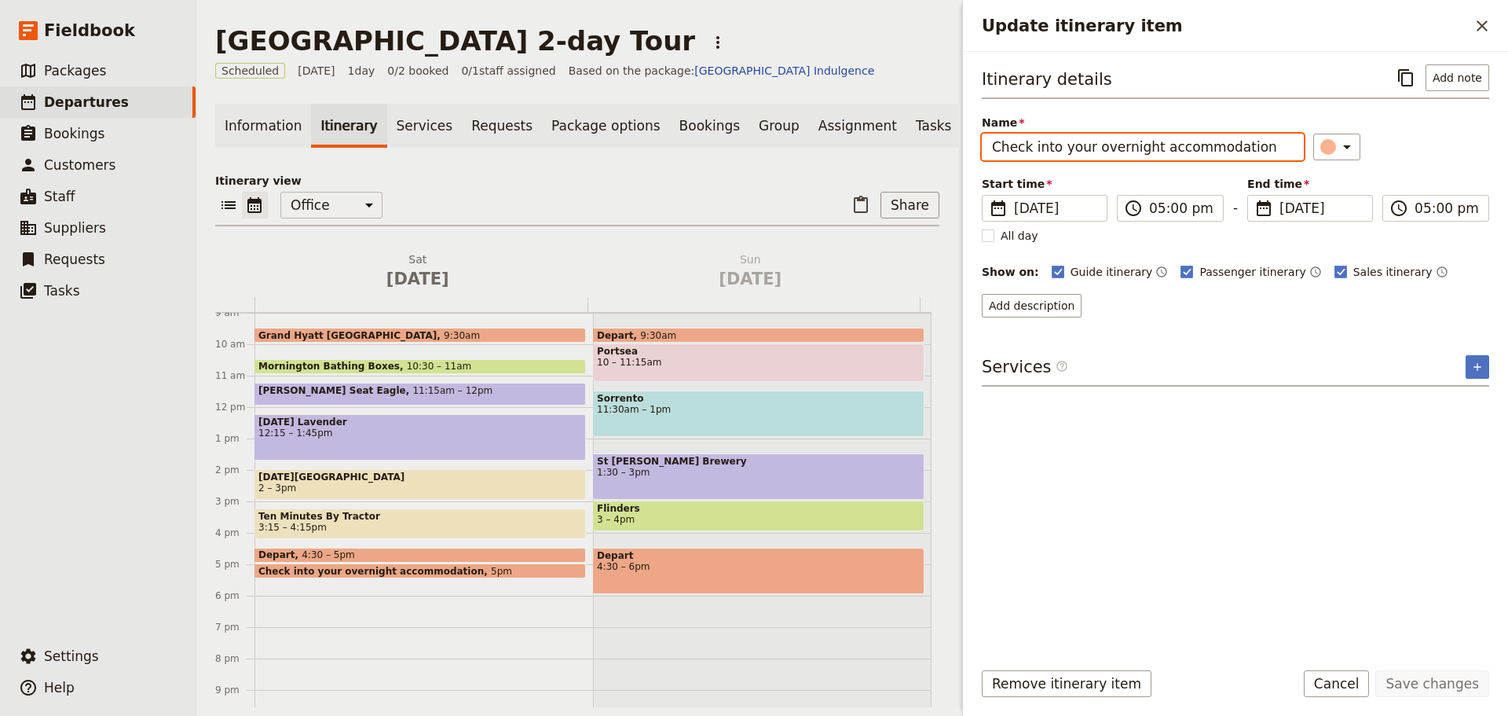
drag, startPoint x: 1258, startPoint y: 152, endPoint x: 912, endPoint y: 155, distance: 345.7
click at [912, 155] on div "[GEOGRAPHIC_DATA] 2-day Tour ​ Scheduled [DATE] 1 day 0/2 booked 0 / 1 staff as…" at bounding box center [852, 358] width 1312 height 716
type input "I"
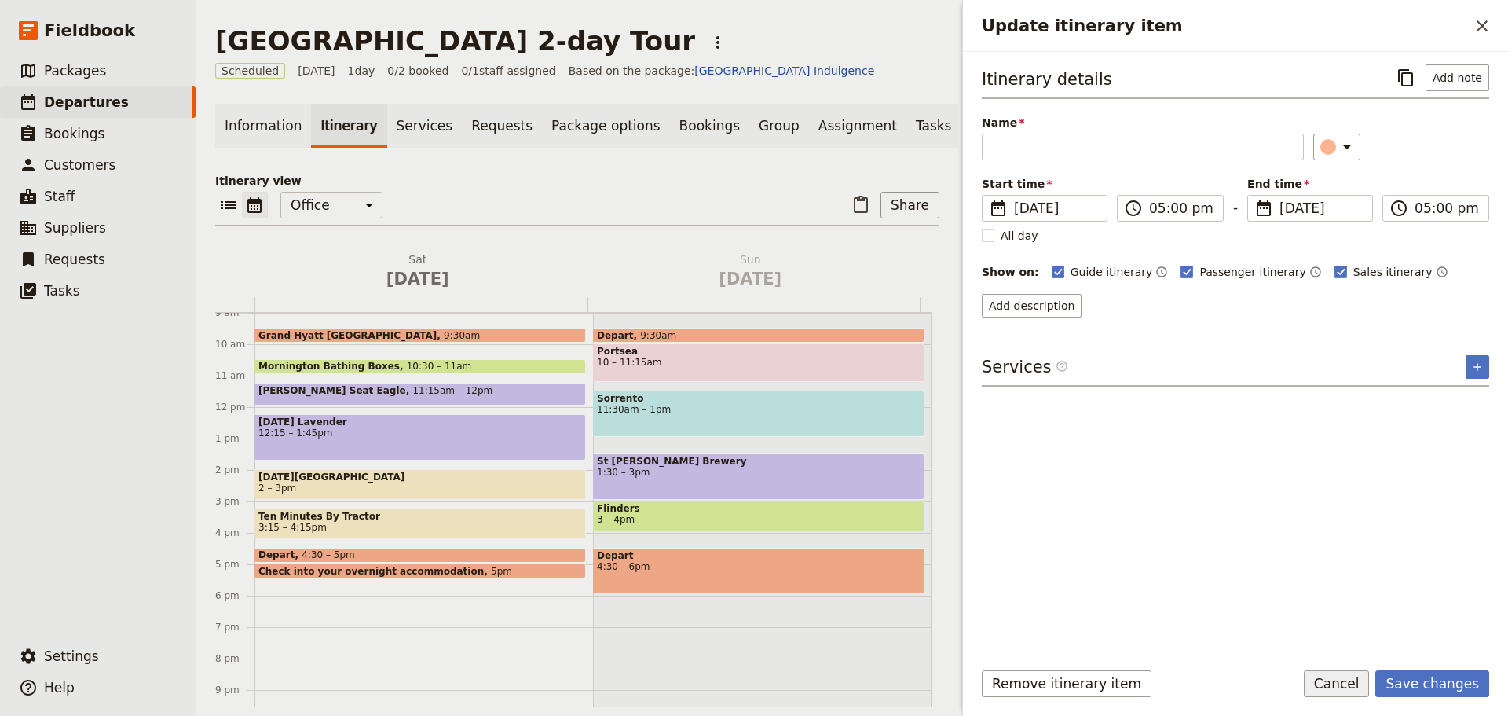
click at [1337, 679] on button "Cancel" at bounding box center [1337, 683] width 66 height 27
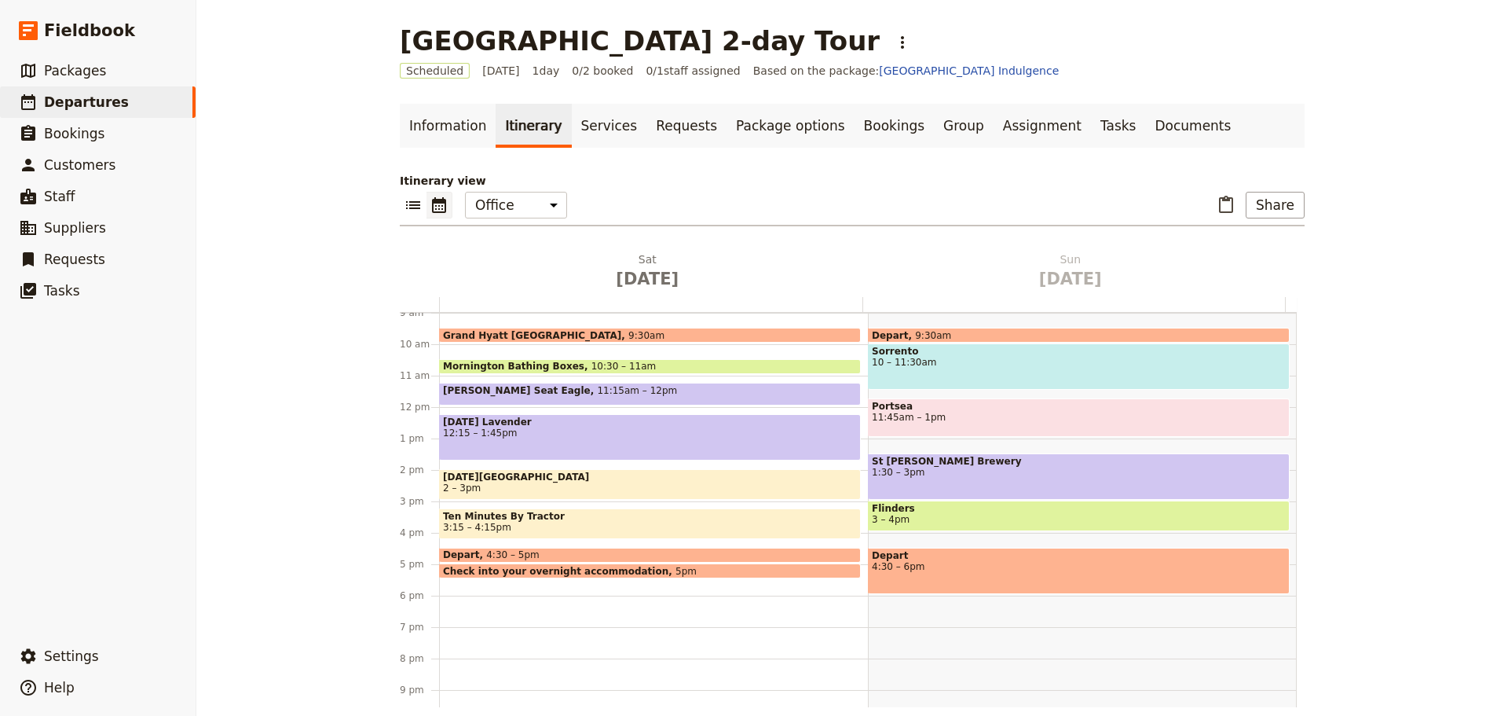
click at [922, 361] on span "10 – 11:30am" at bounding box center [1079, 362] width 414 height 11
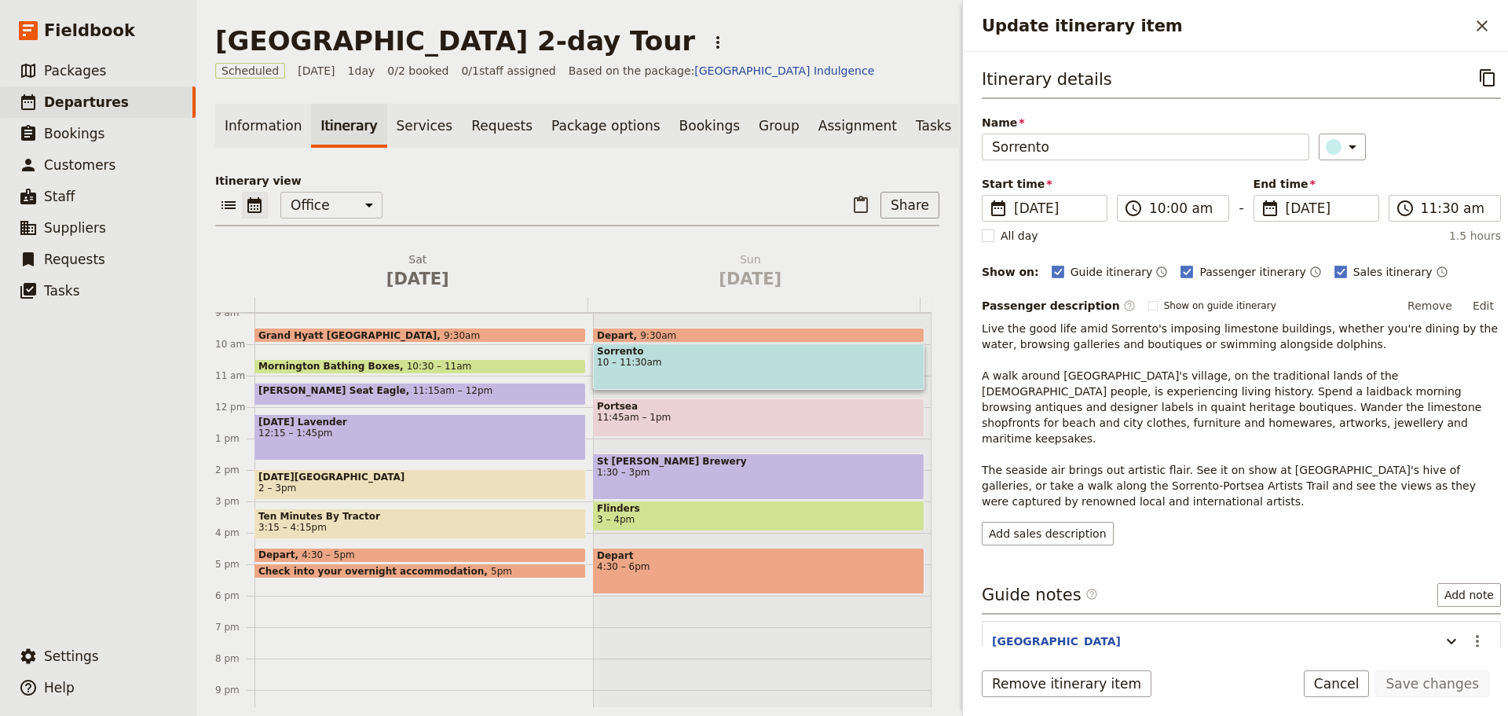
click at [1353, 687] on button "Cancel" at bounding box center [1337, 683] width 66 height 27
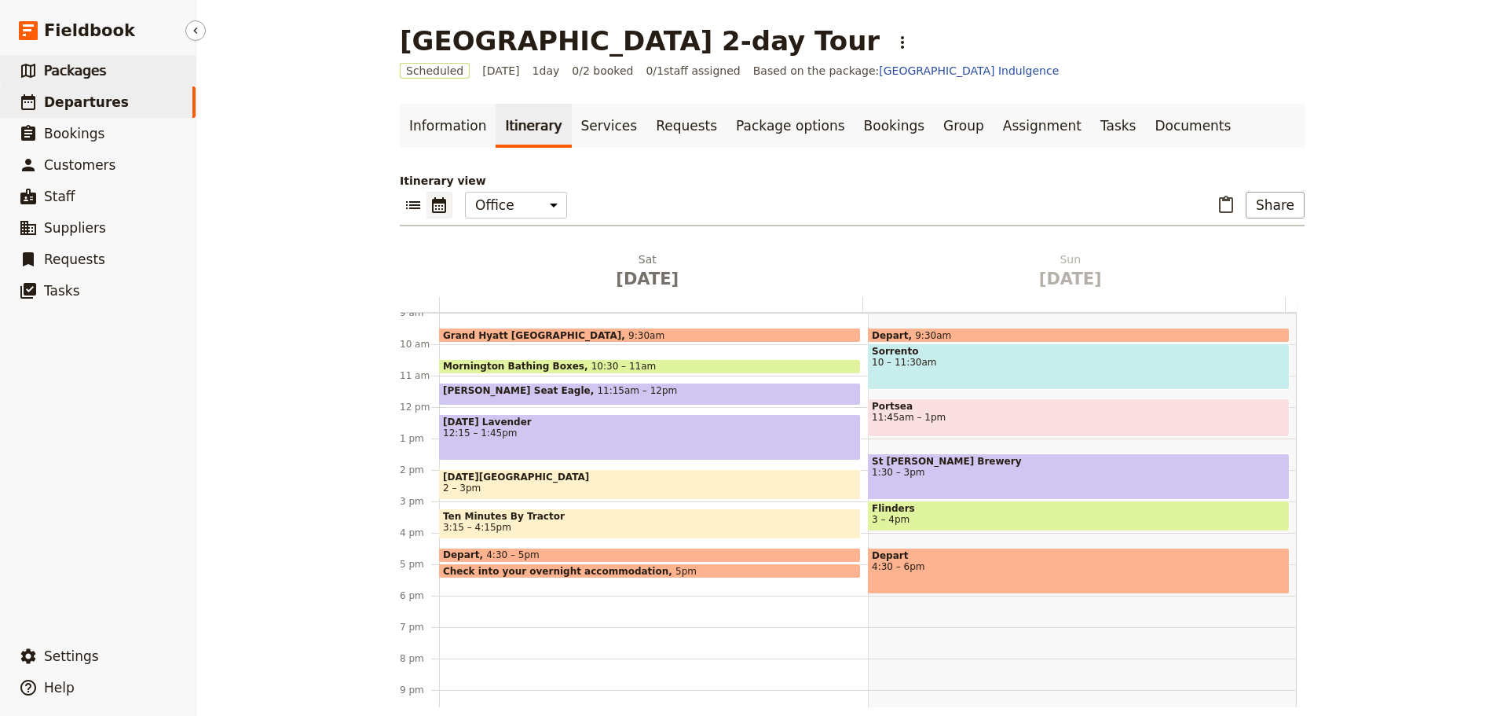
click at [101, 61] on link "​ Packages" at bounding box center [98, 70] width 196 height 31
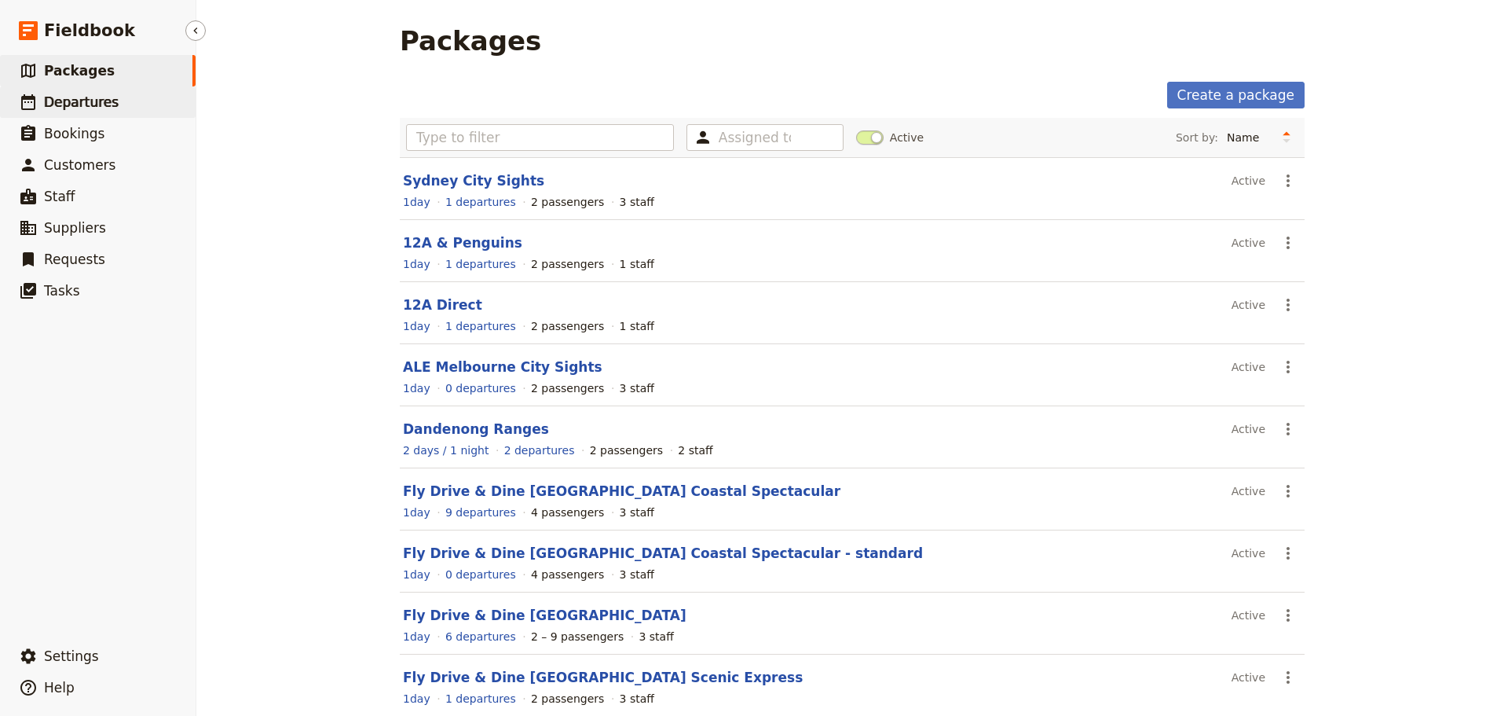
click at [112, 107] on link "​ Departures" at bounding box center [98, 101] width 196 height 31
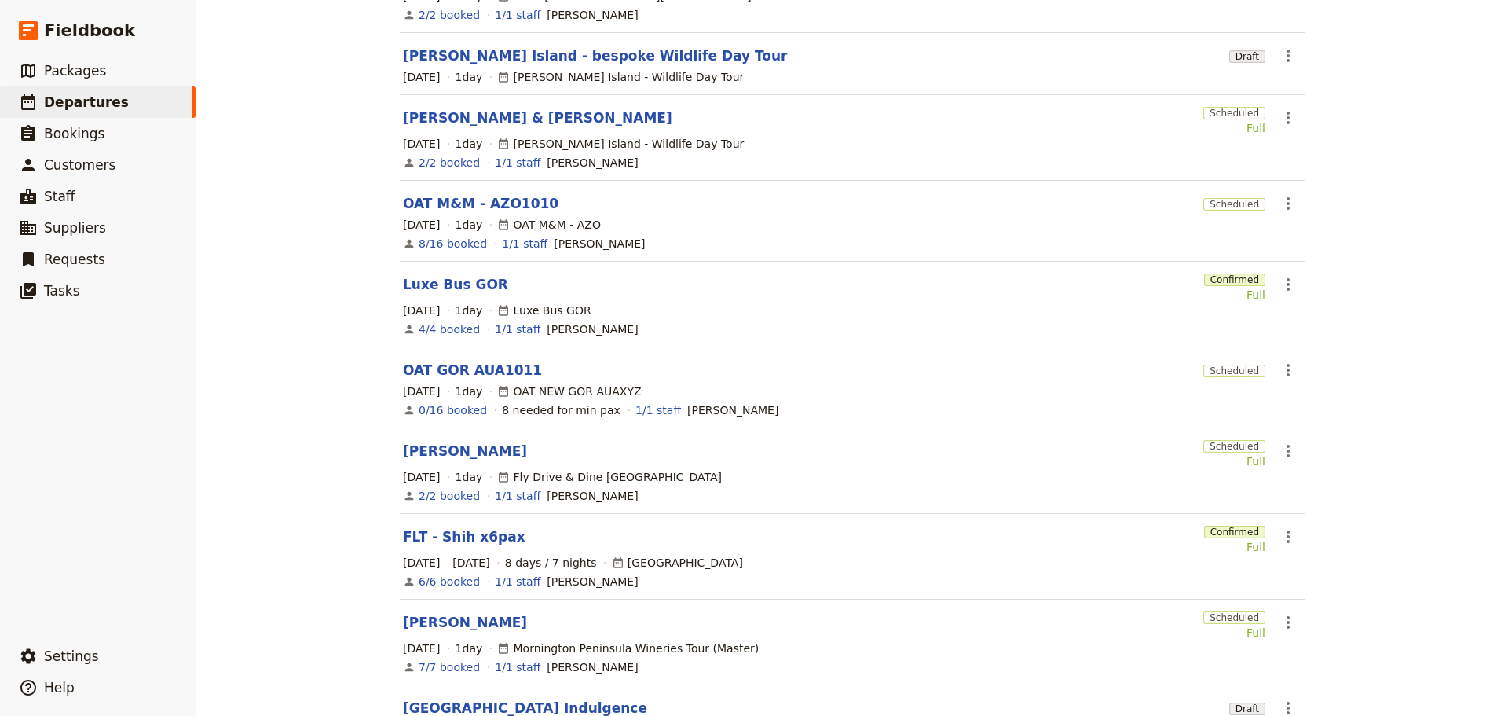
scroll to position [319, 0]
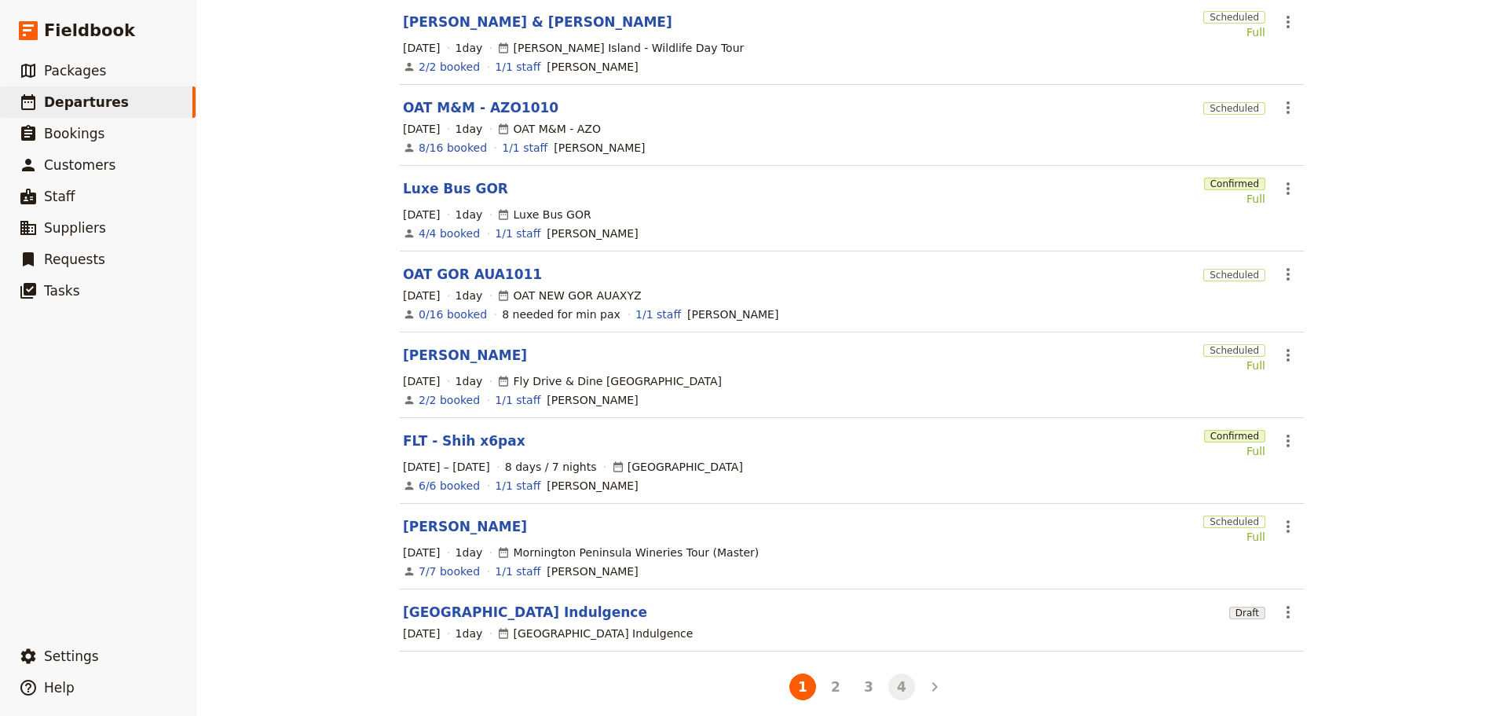
click at [890, 676] on button "4" at bounding box center [902, 686] width 27 height 27
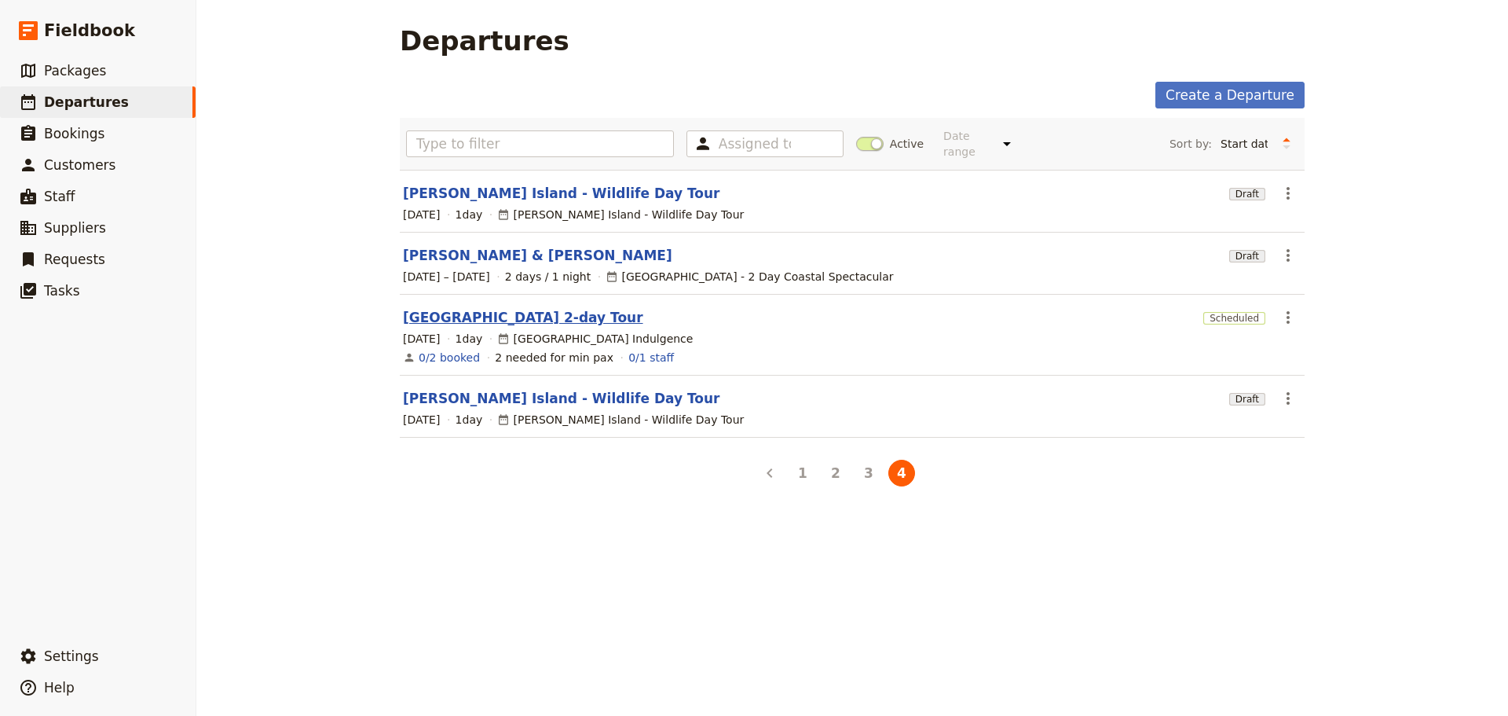
click at [507, 308] on link "[GEOGRAPHIC_DATA] 2-day Tour" at bounding box center [523, 317] width 240 height 19
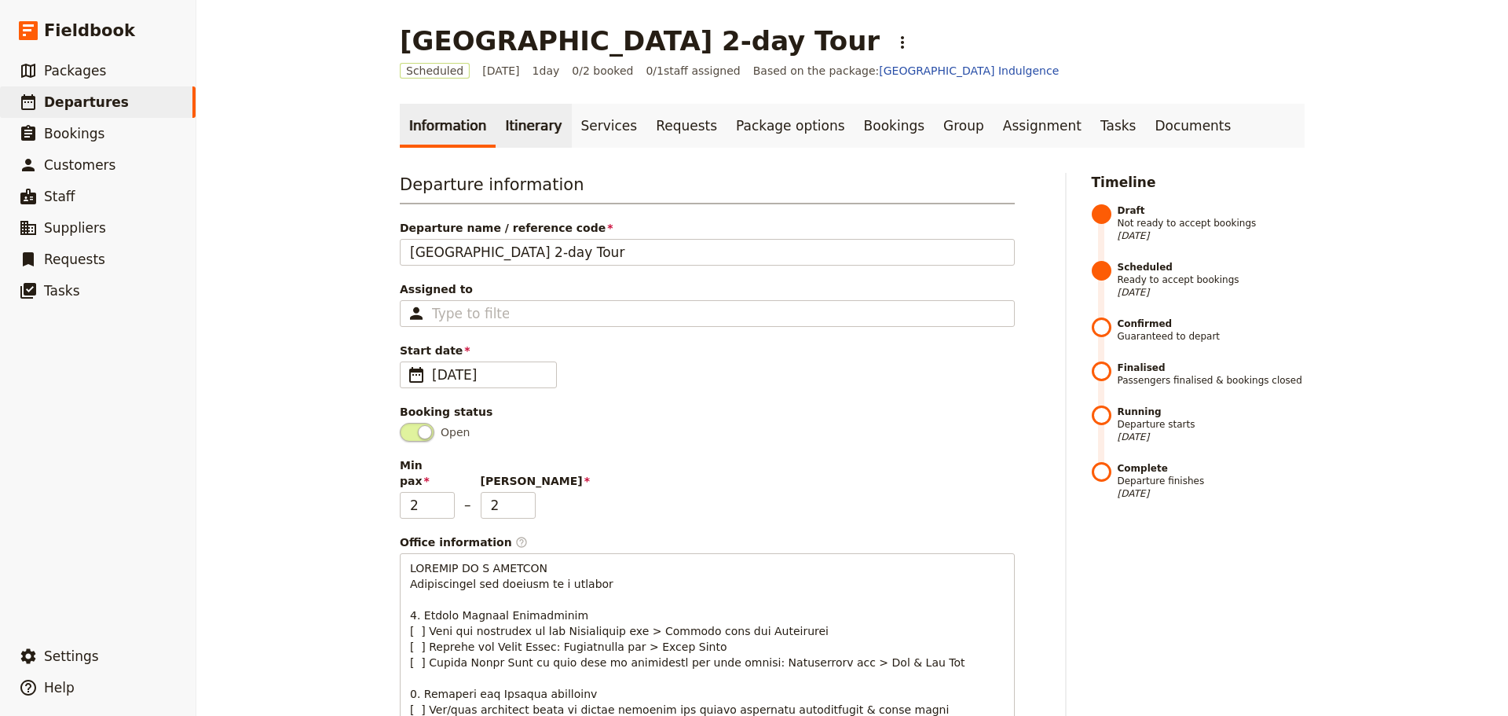
click at [521, 130] on link "Itinerary" at bounding box center [533, 126] width 75 height 44
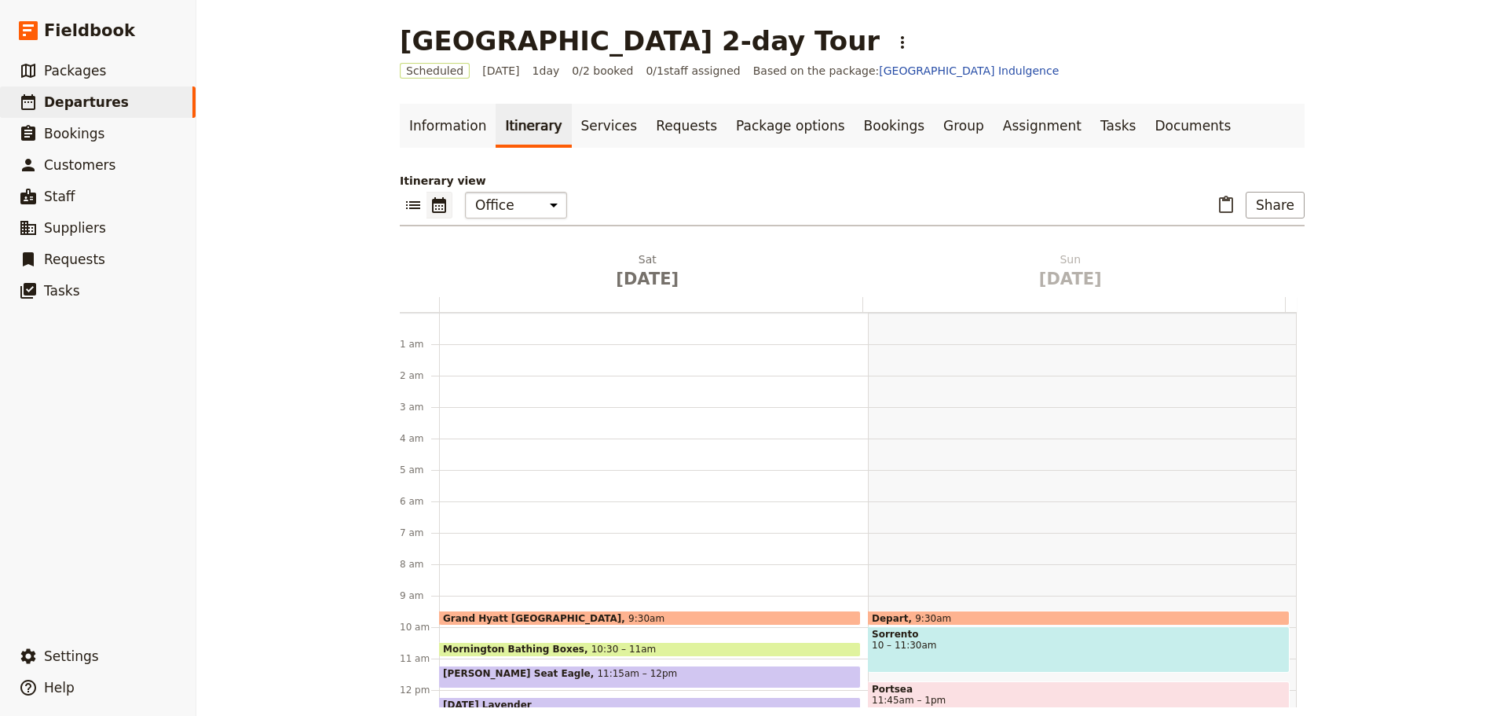
scroll to position [204, 0]
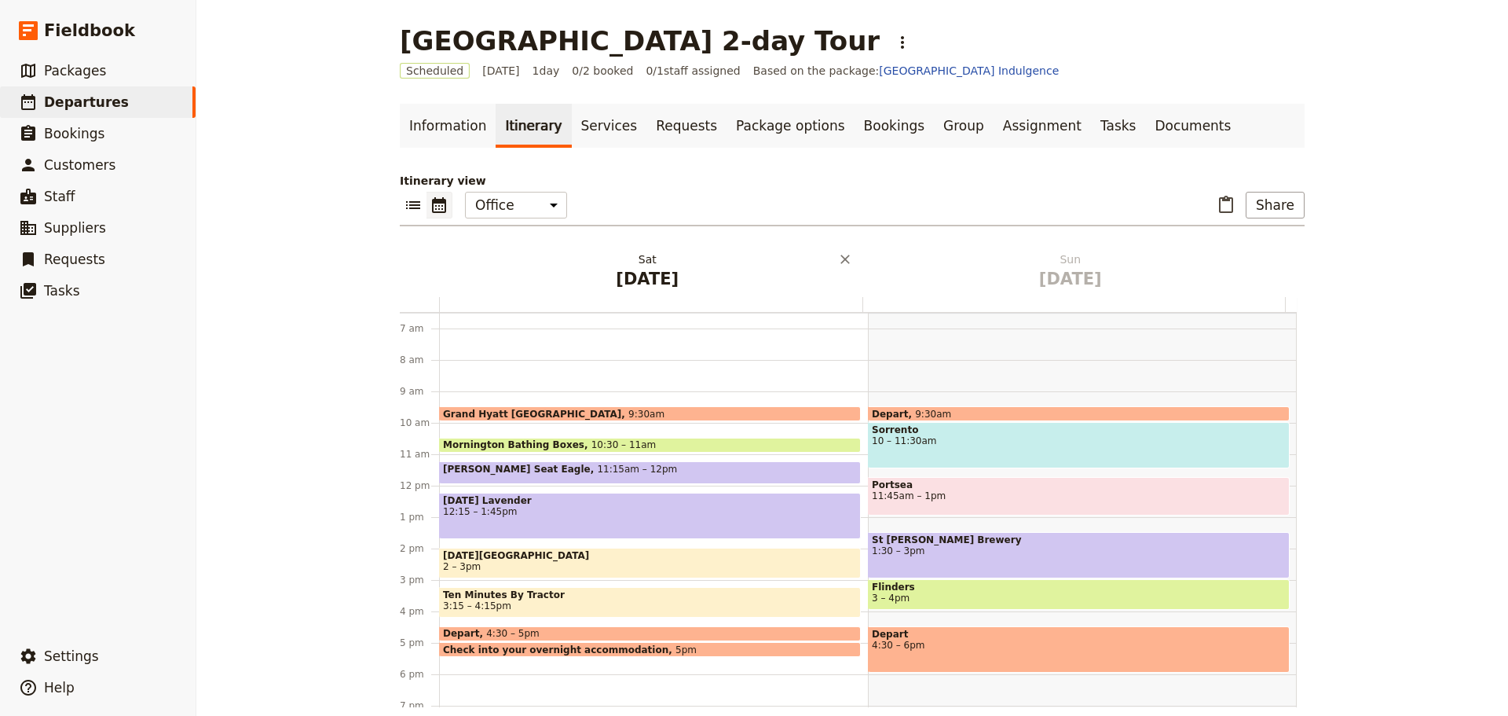
click at [647, 265] on h2 "[DATE]" at bounding box center [647, 270] width 405 height 39
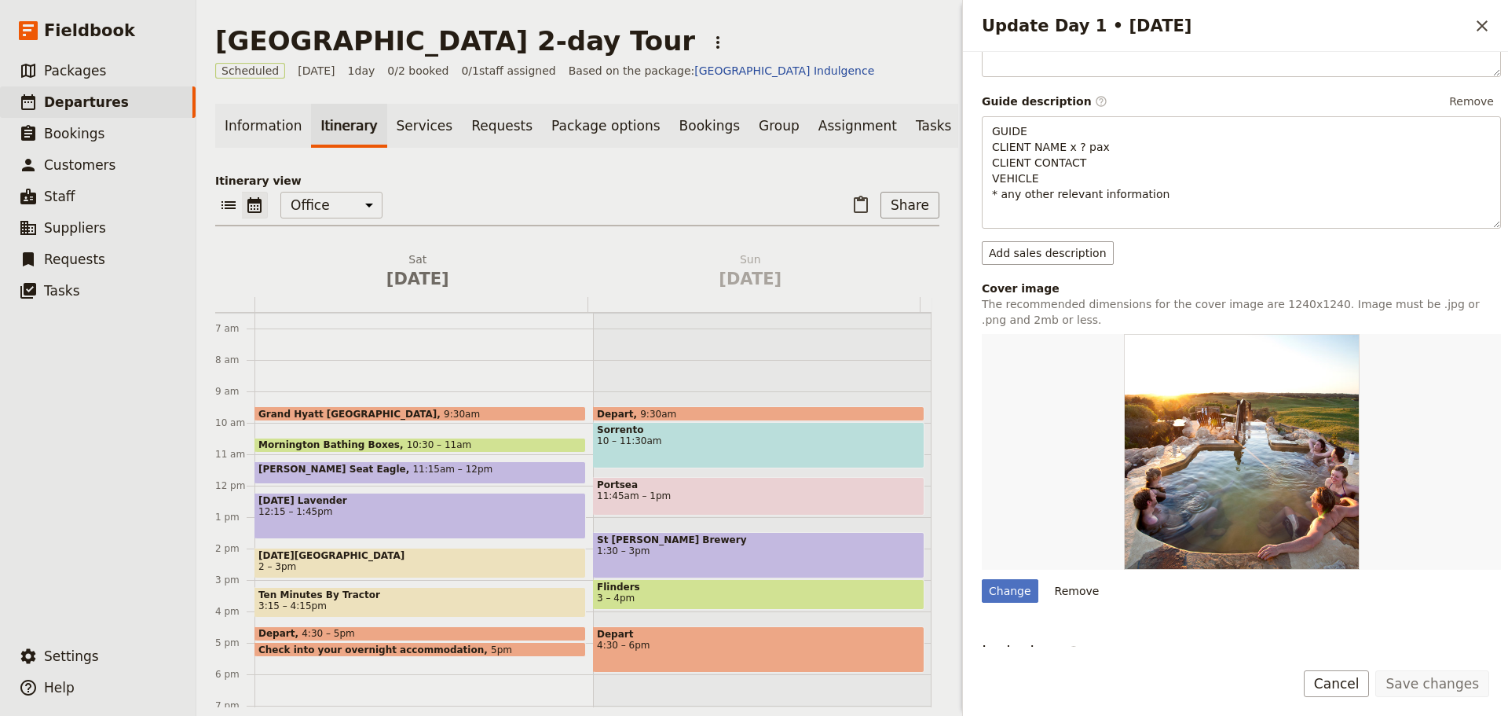
scroll to position [393, 0]
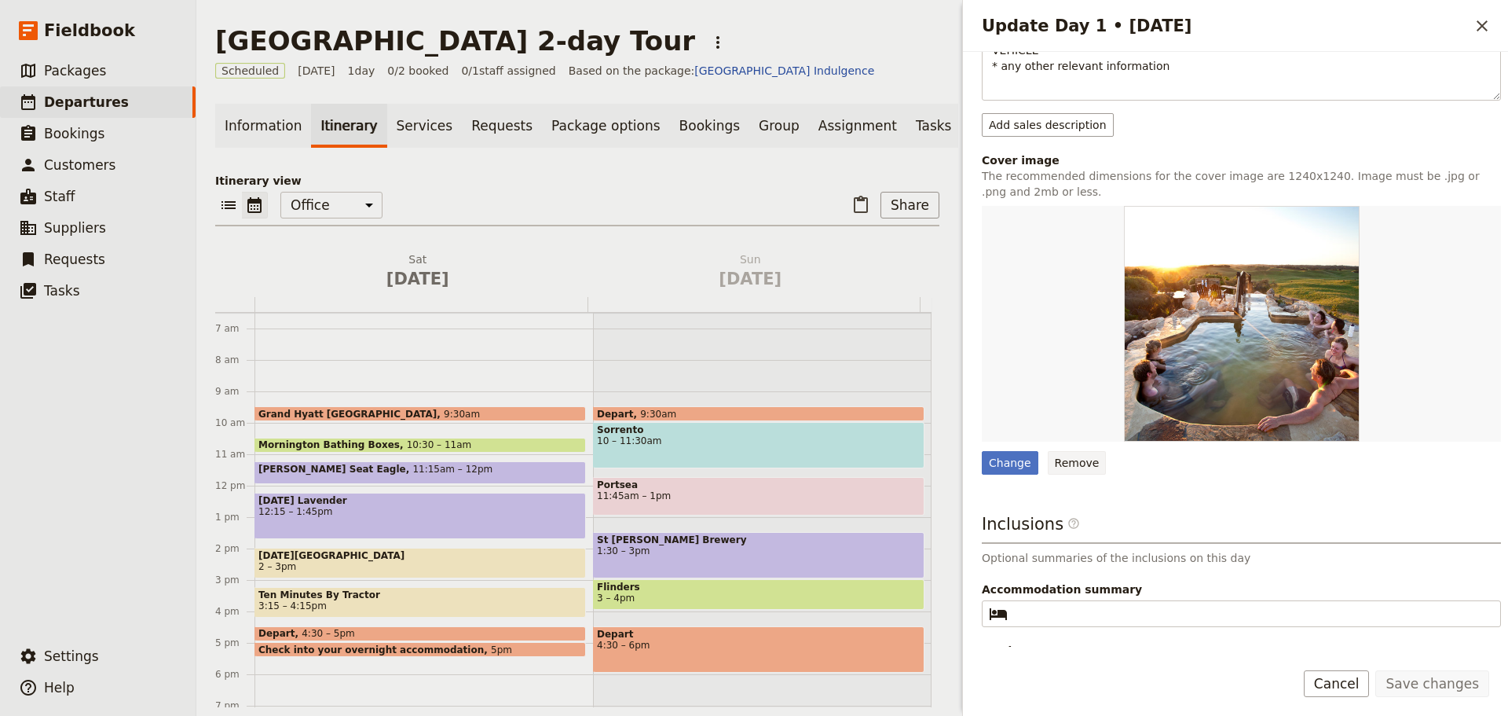
click at [1056, 457] on button "Remove" at bounding box center [1077, 463] width 59 height 24
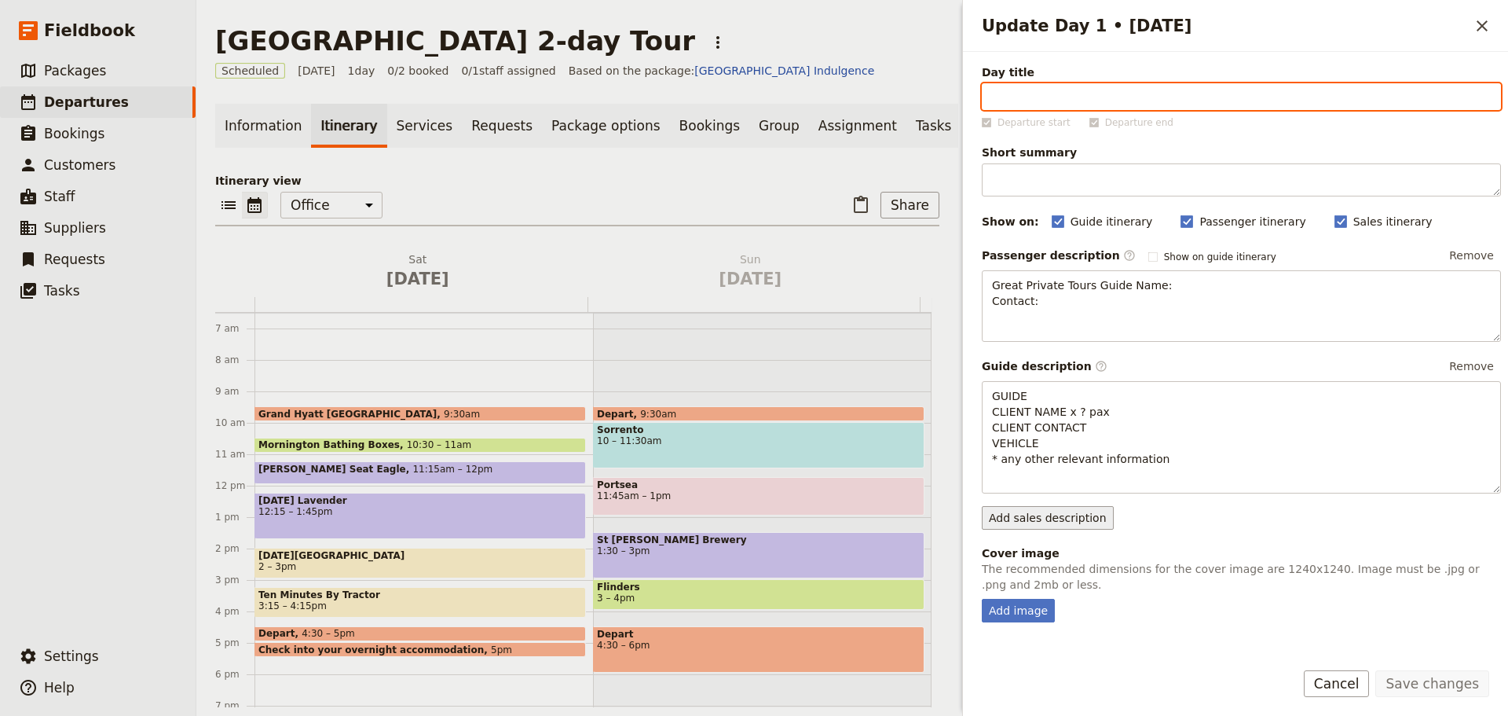
scroll to position [191, 0]
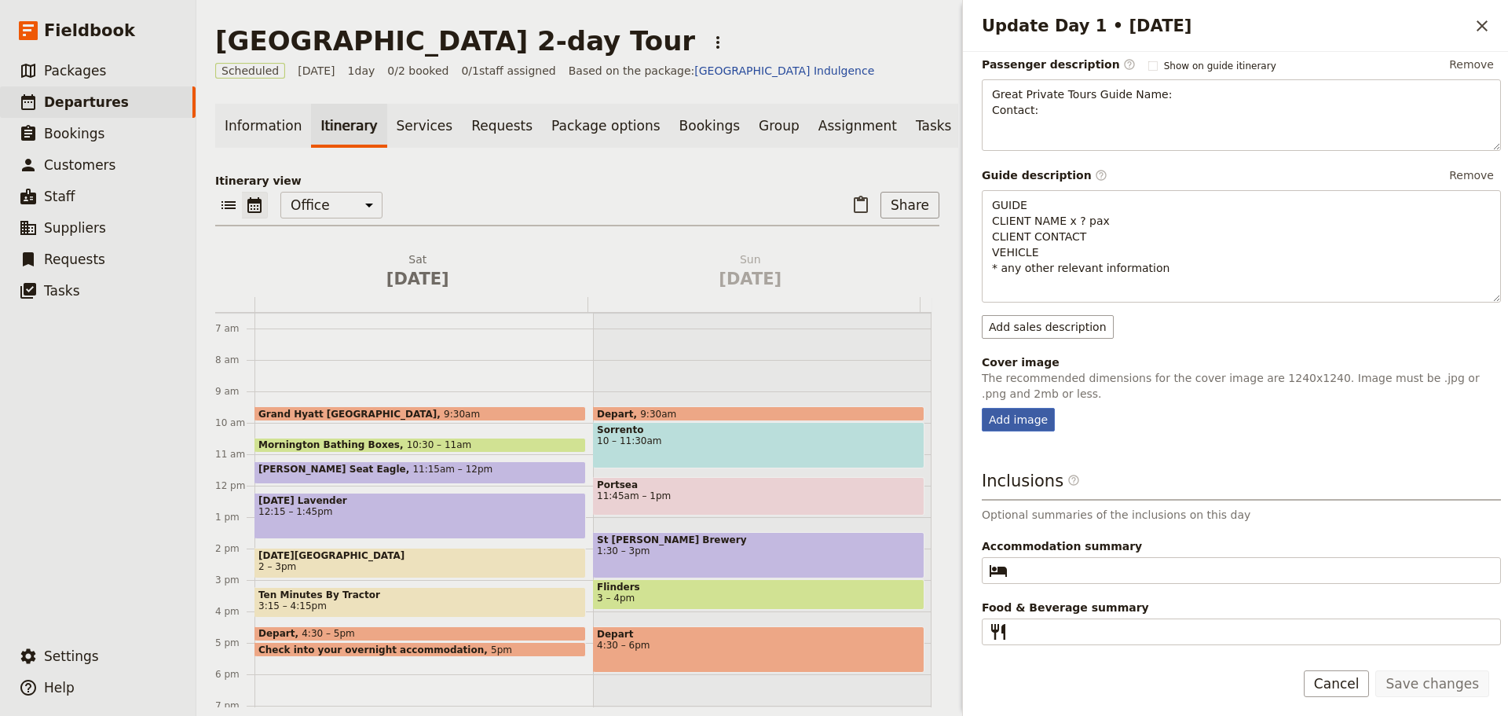
click at [1017, 416] on div "Add image" at bounding box center [1018, 420] width 73 height 24
click at [982, 408] on input "Add image" at bounding box center [981, 407] width 1 height 1
type input "C:\fakepath\Wine Tasting at [GEOGRAPHIC_DATA]jpg"
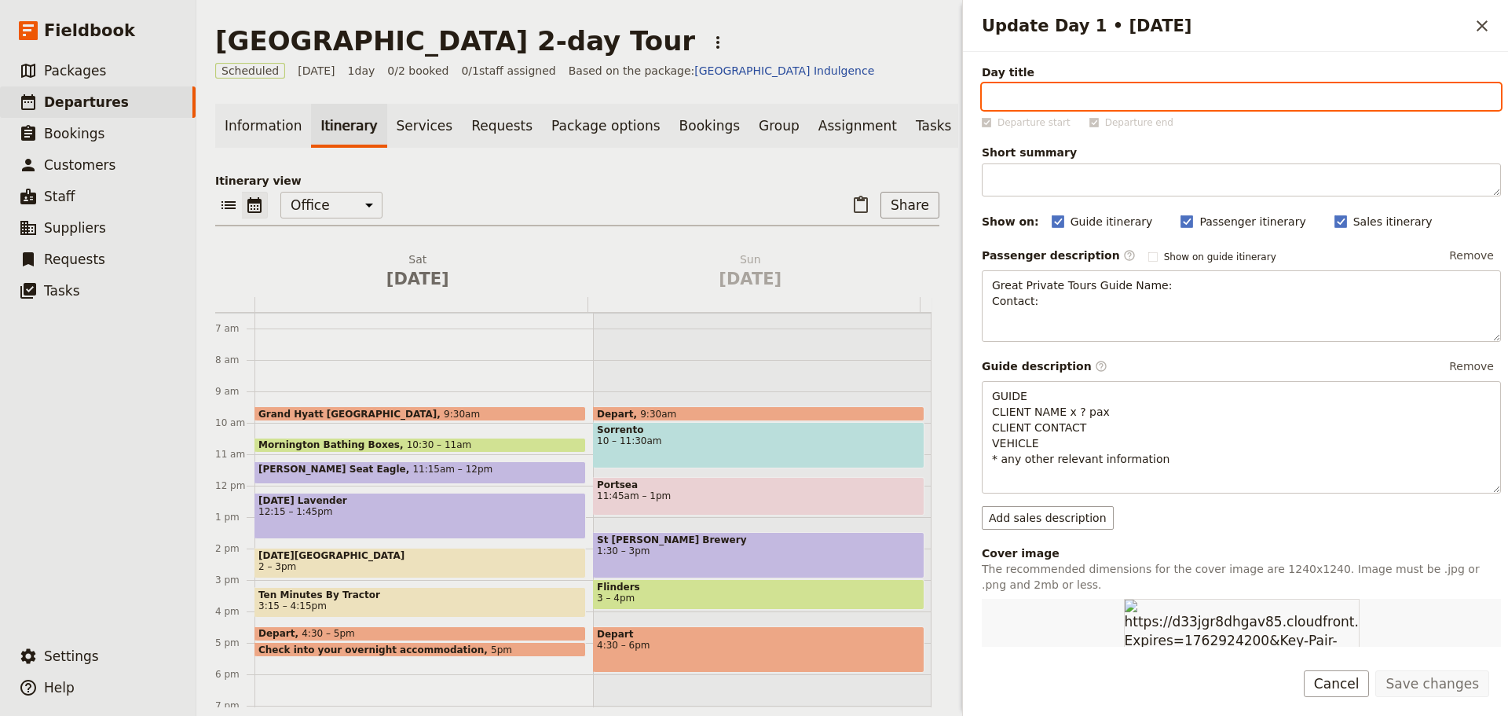
scroll to position [393, 0]
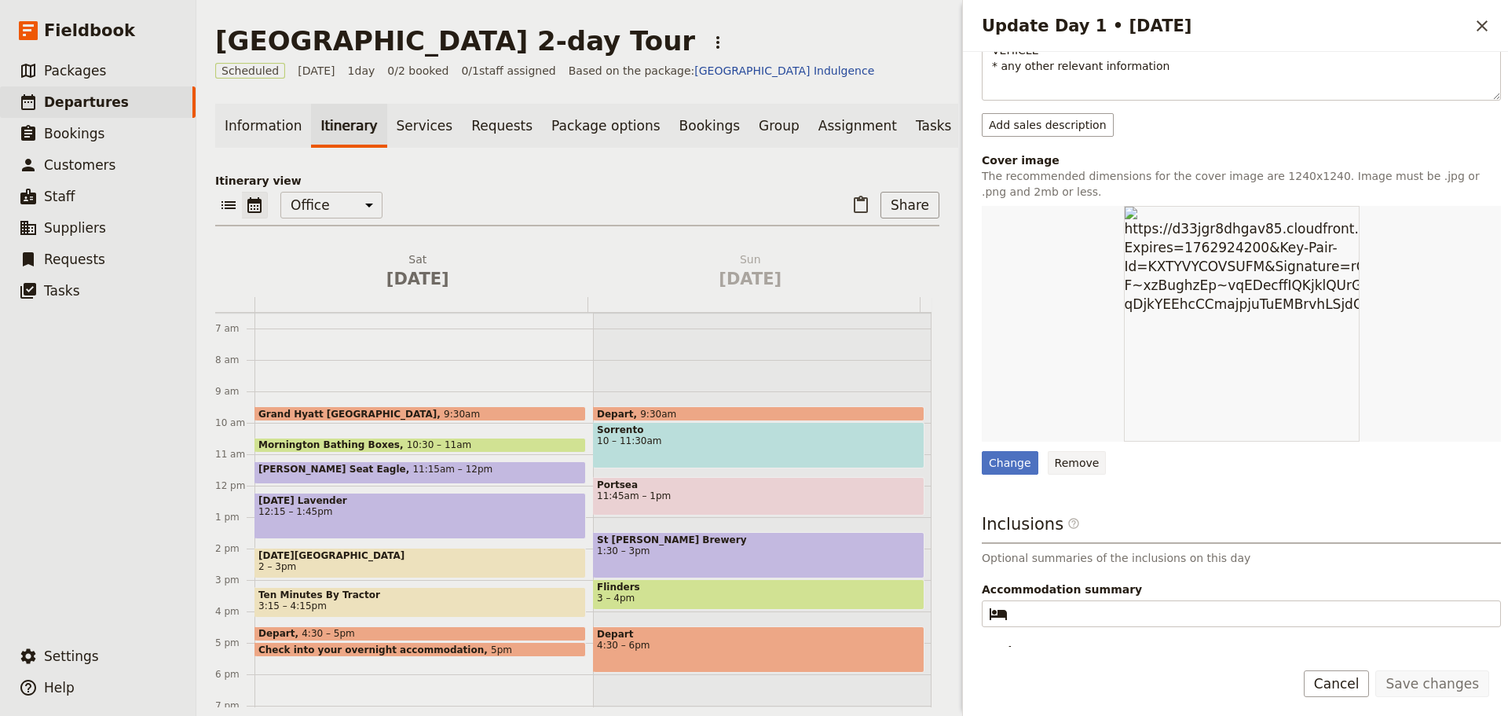
click at [1077, 464] on button "Remove" at bounding box center [1077, 463] width 59 height 24
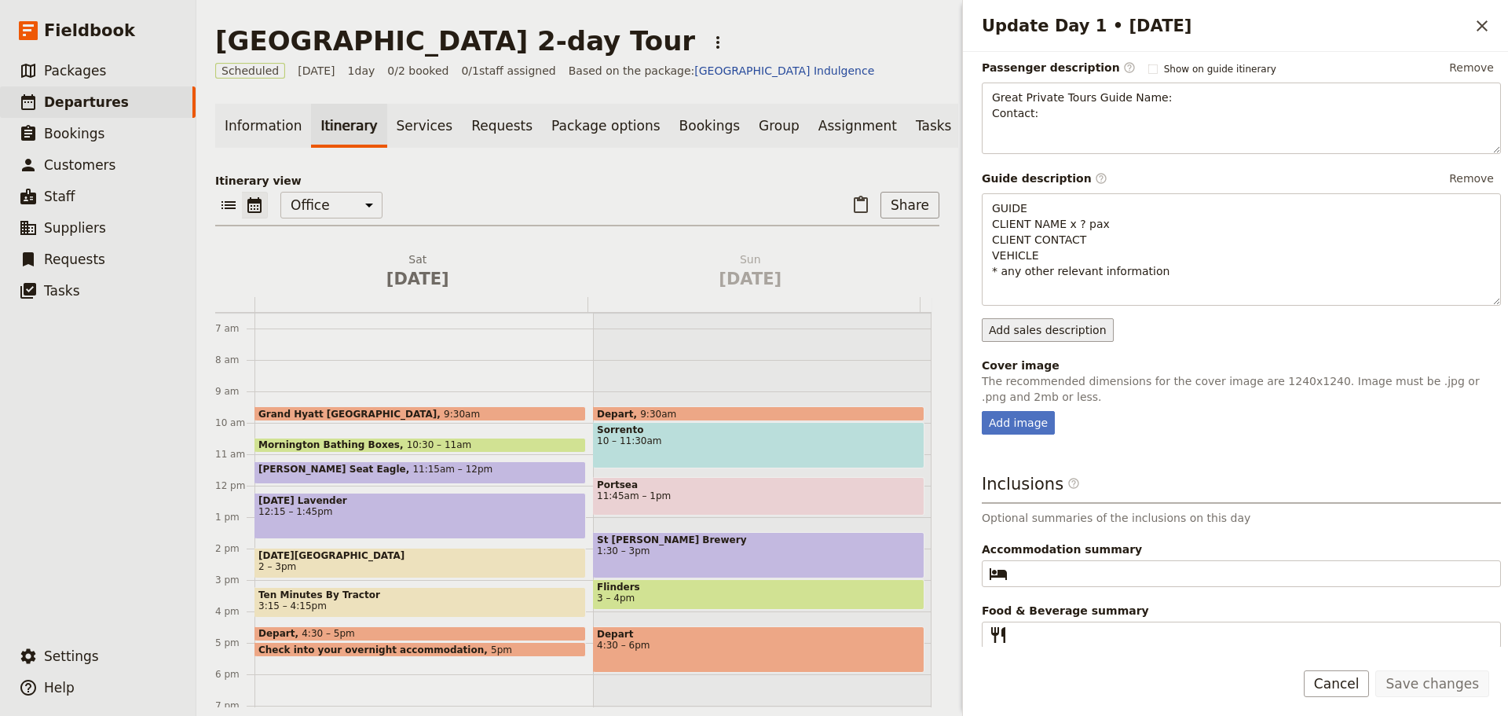
scroll to position [191, 0]
click at [1035, 424] on div "Add image" at bounding box center [1018, 420] width 73 height 24
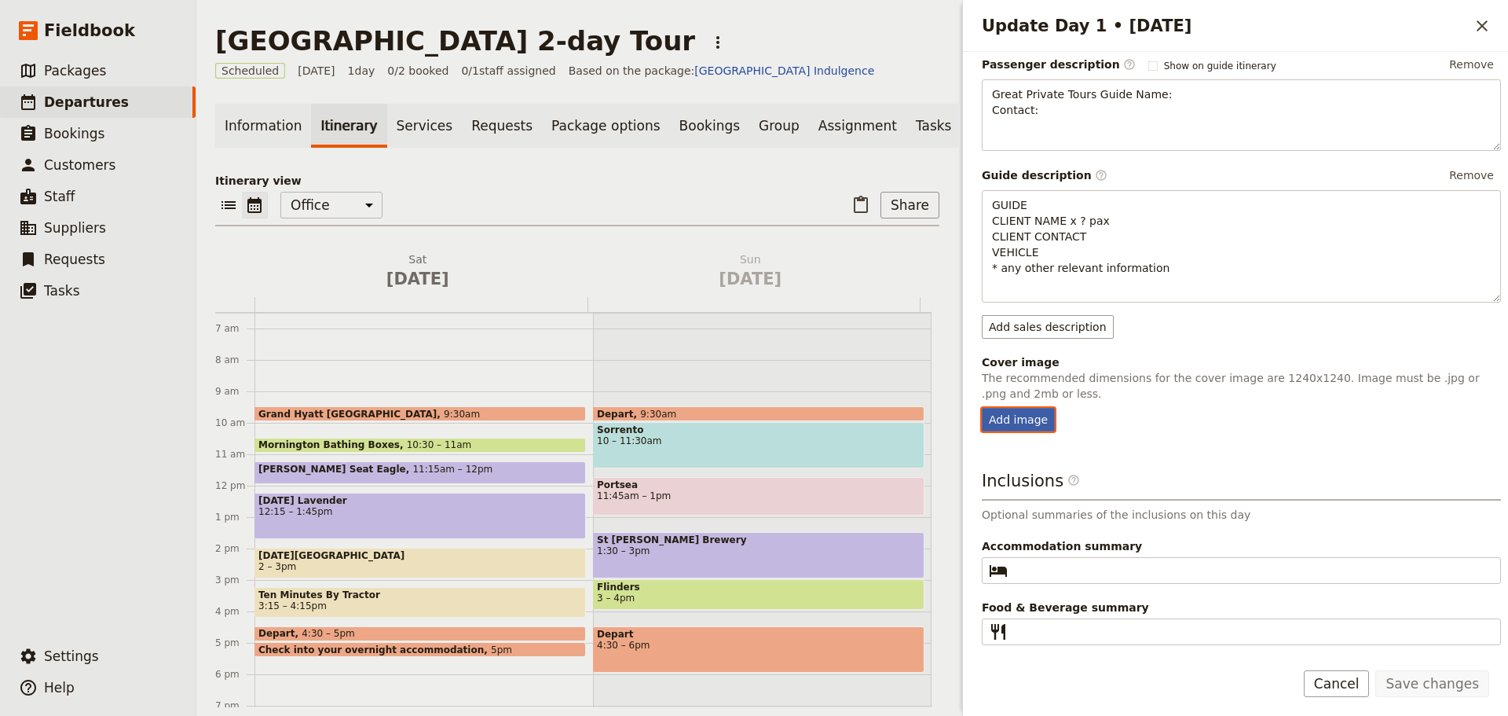
click at [982, 408] on input "Add image" at bounding box center [981, 407] width 1 height 1
type input "C:\fakepath\Mornington-Peninsula wineries.jpg"
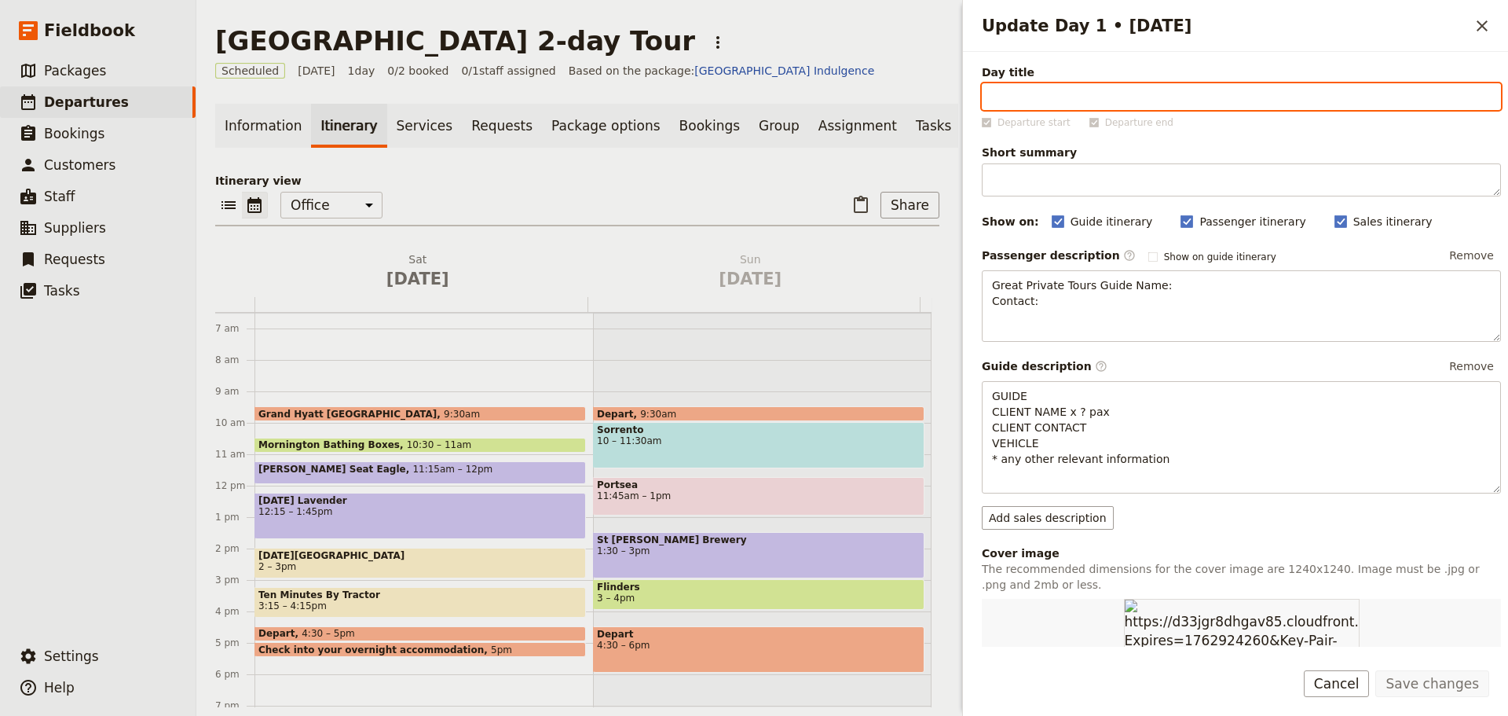
scroll to position [436, 0]
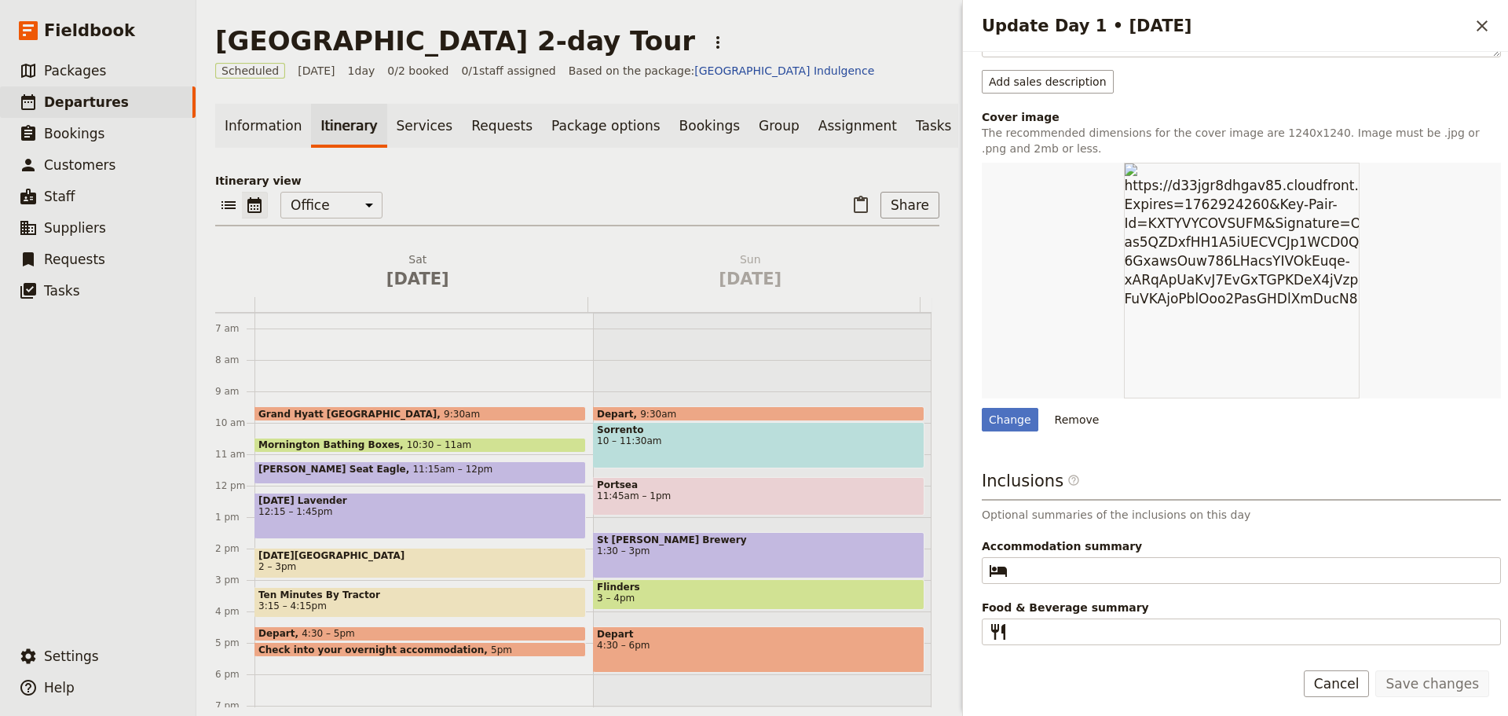
click at [1362, 694] on button "Cancel" at bounding box center [1337, 683] width 66 height 27
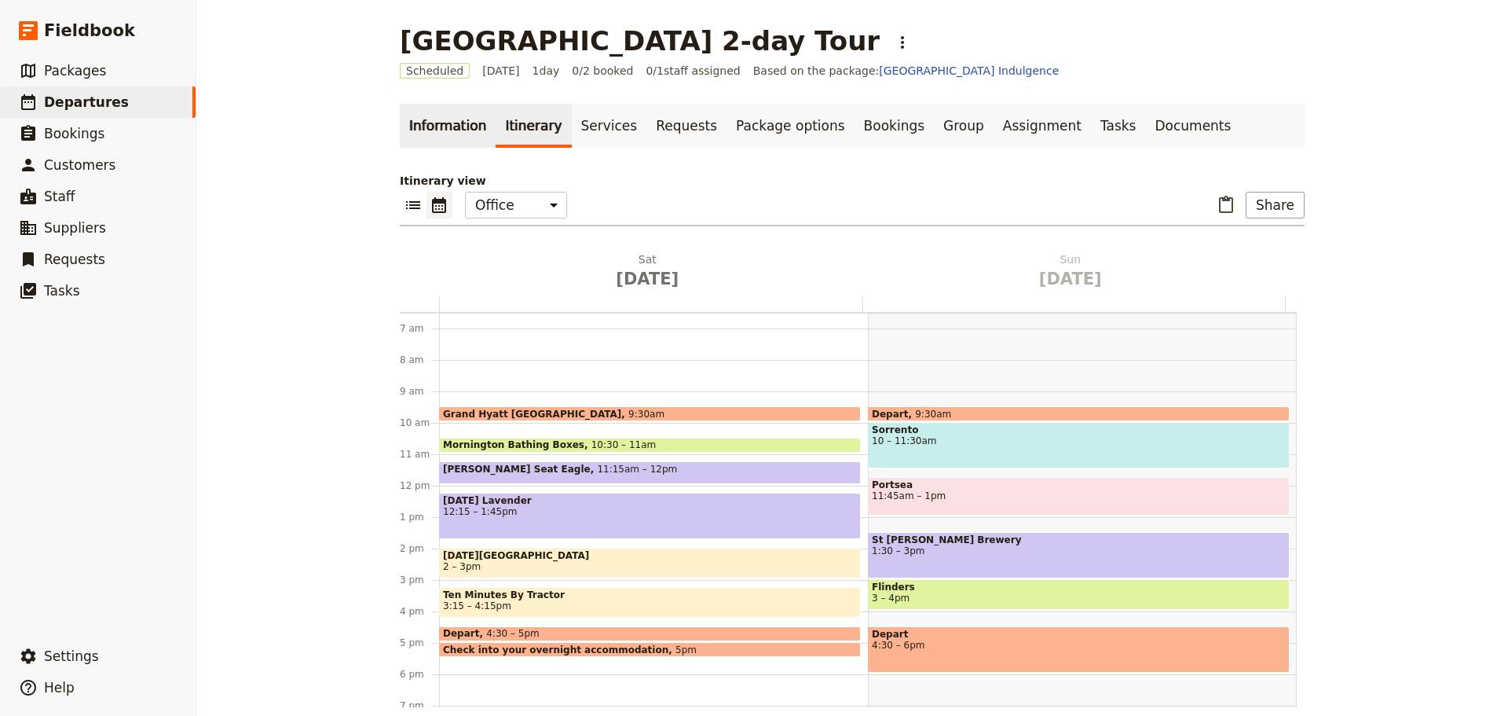
click at [427, 134] on link "Information" at bounding box center [448, 126] width 96 height 44
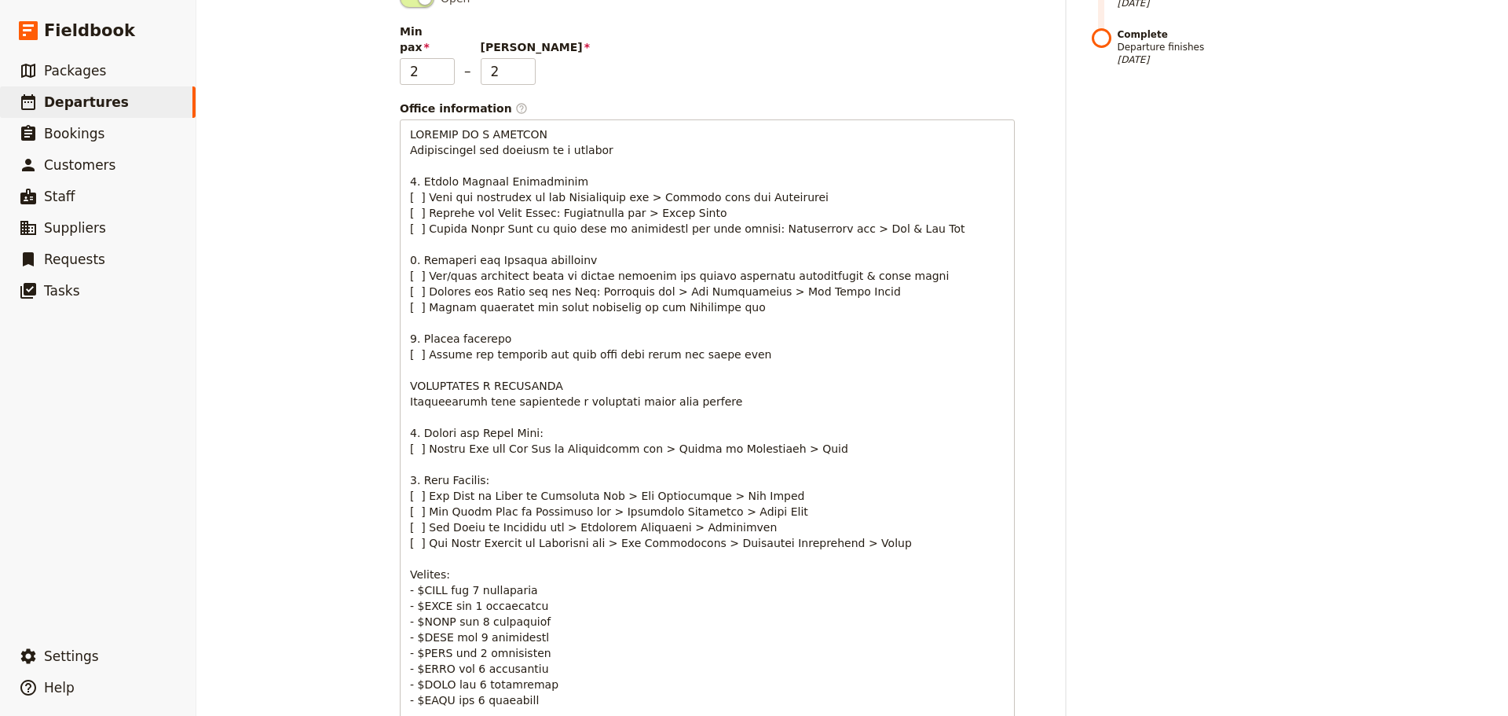
scroll to position [15, 0]
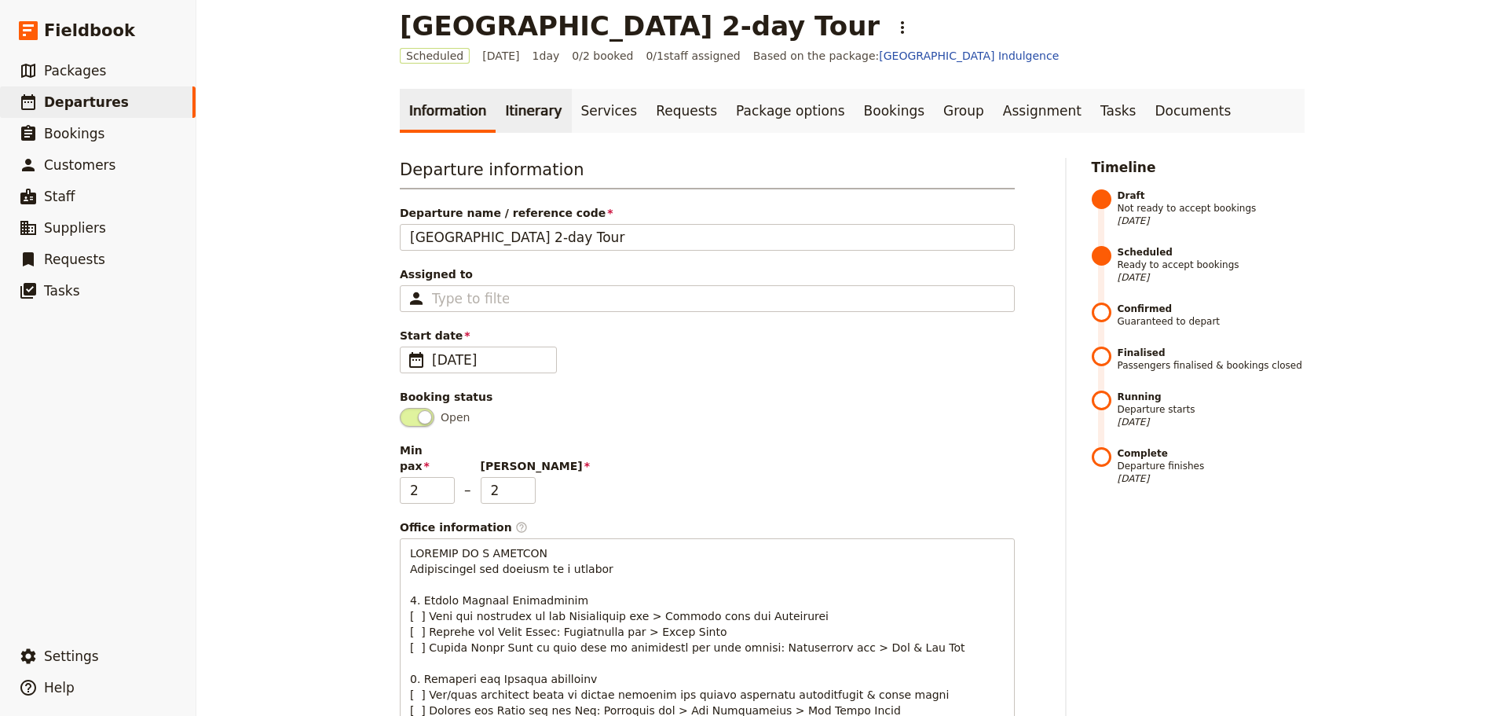
click at [519, 101] on link "Itinerary" at bounding box center [533, 111] width 75 height 44
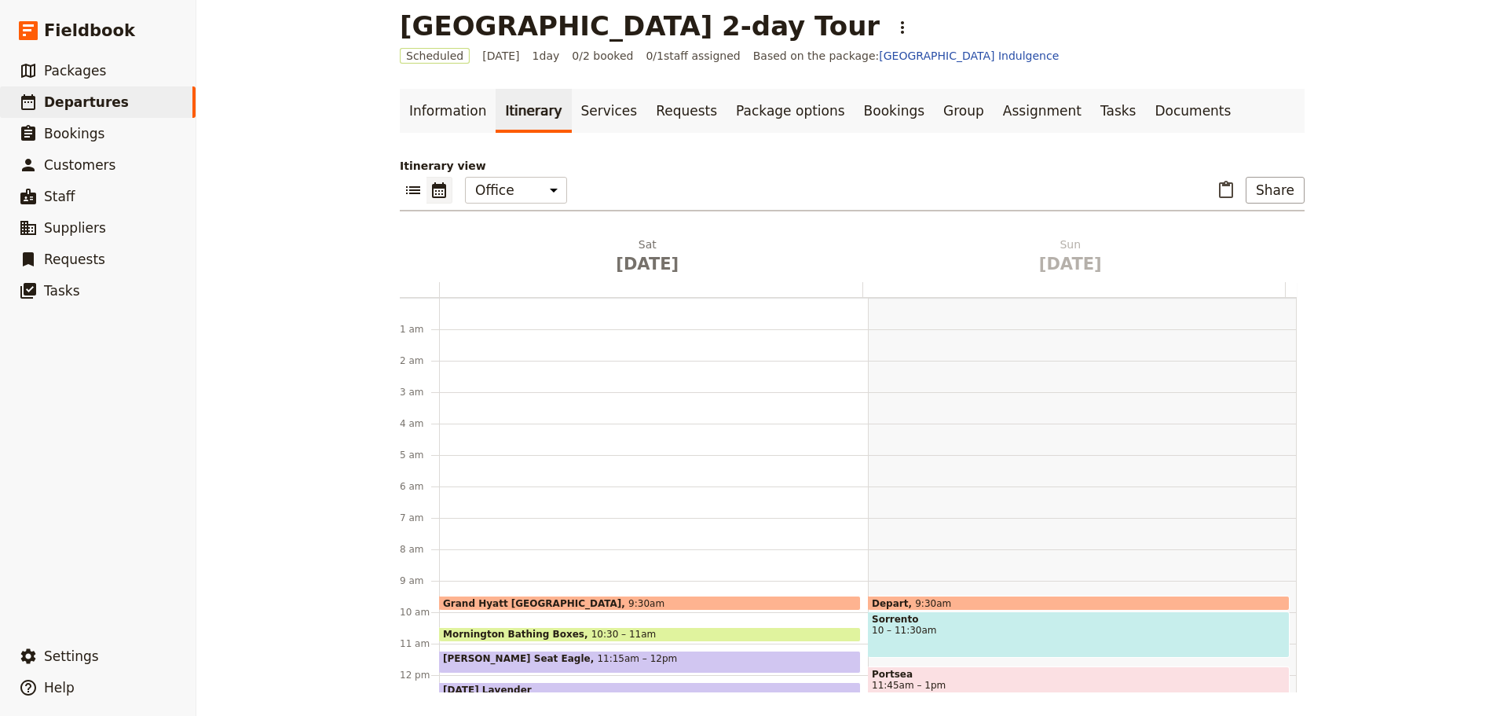
scroll to position [204, 0]
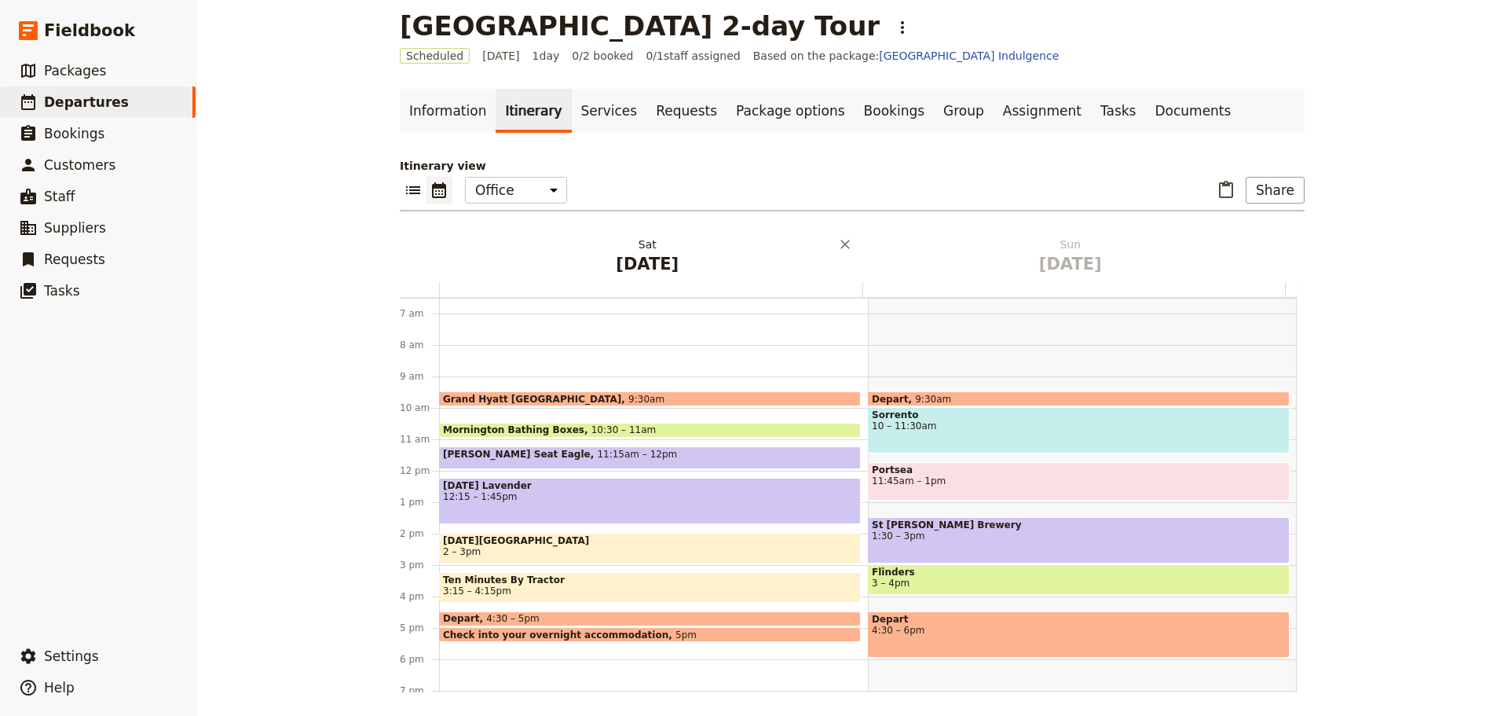
click at [656, 248] on h2 "[DATE]" at bounding box center [647, 255] width 405 height 39
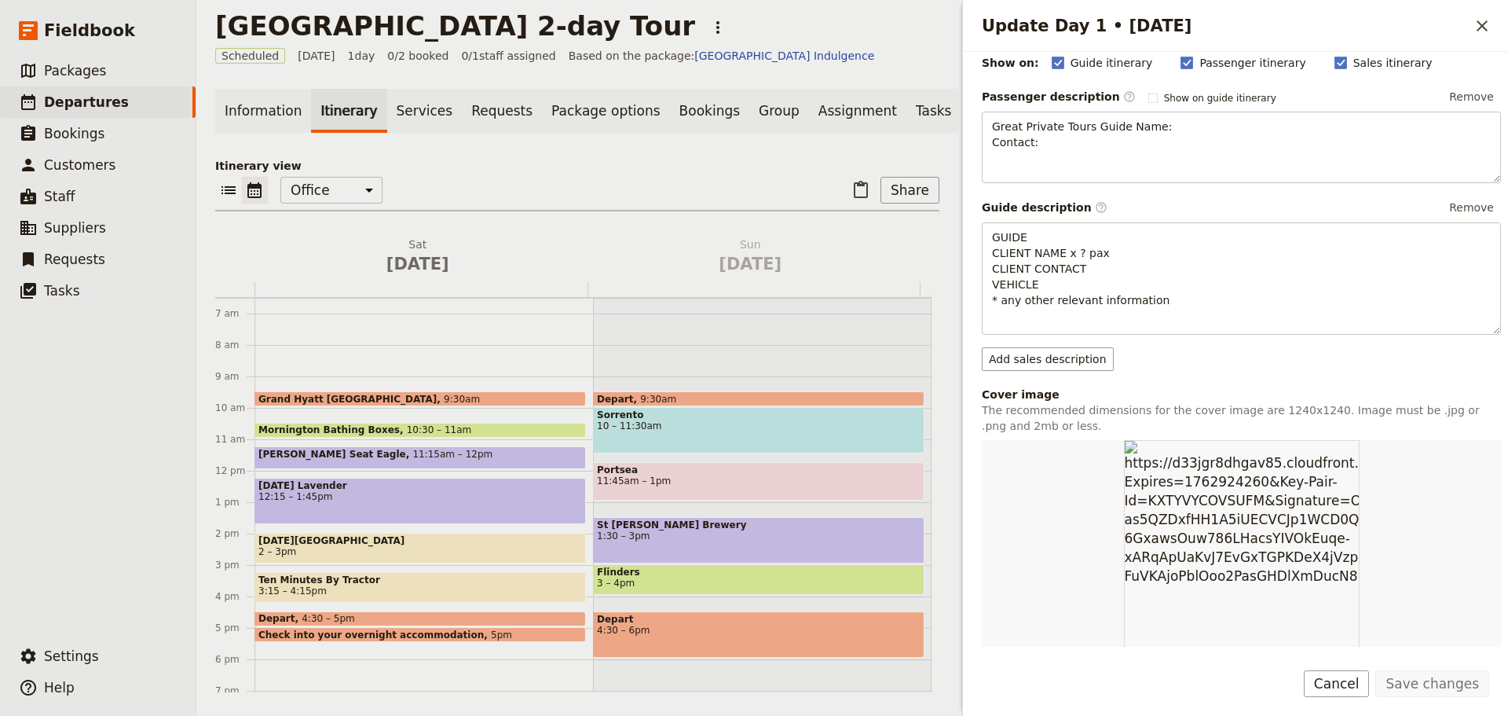
scroll to position [314, 0]
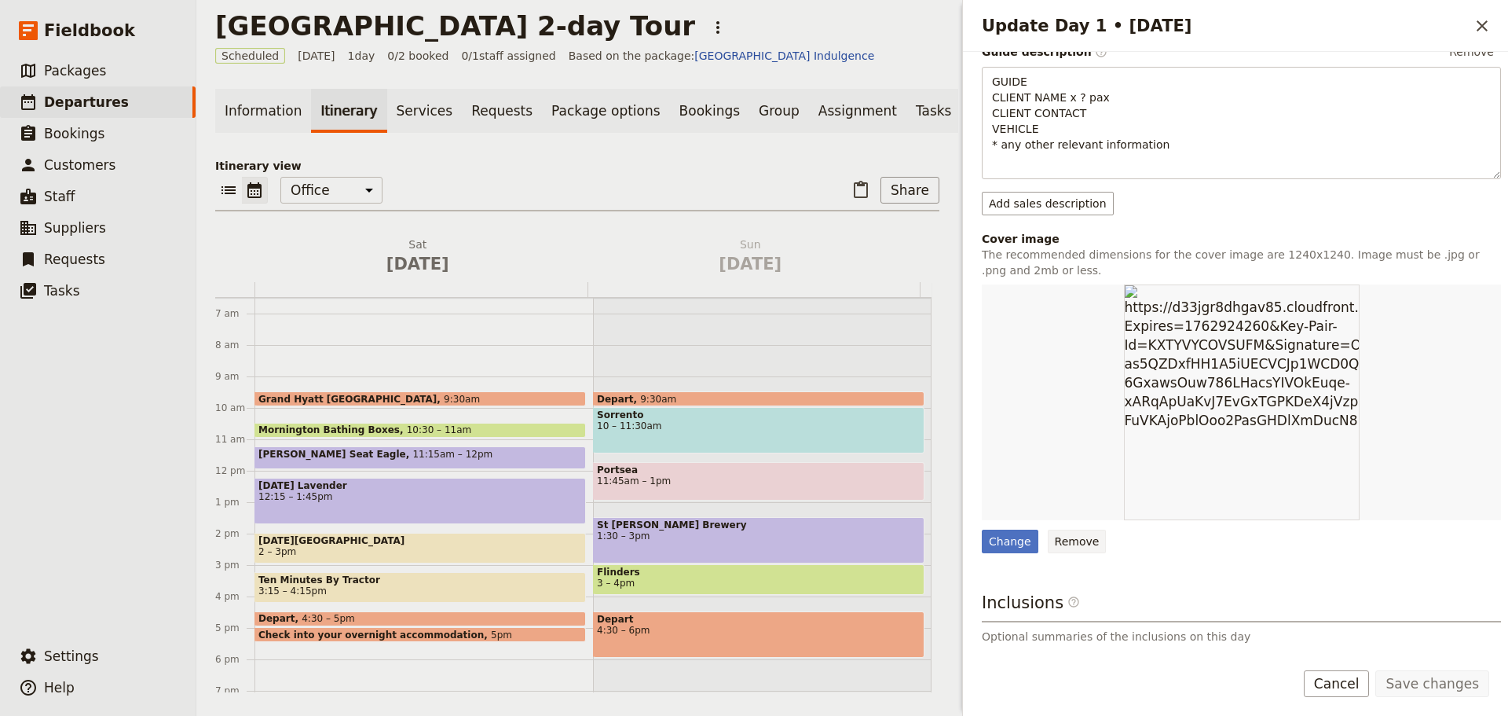
click at [1072, 541] on button "Remove" at bounding box center [1077, 542] width 59 height 24
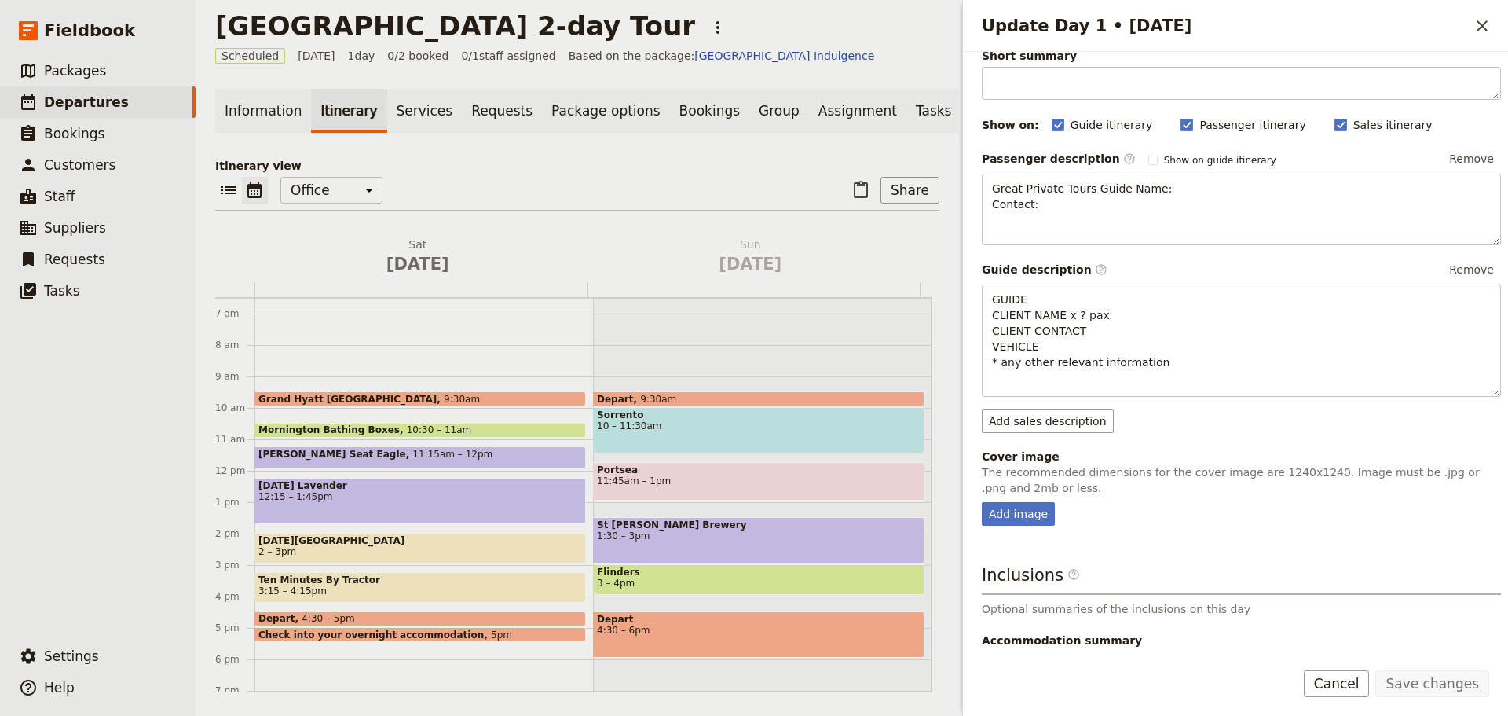
scroll to position [191, 0]
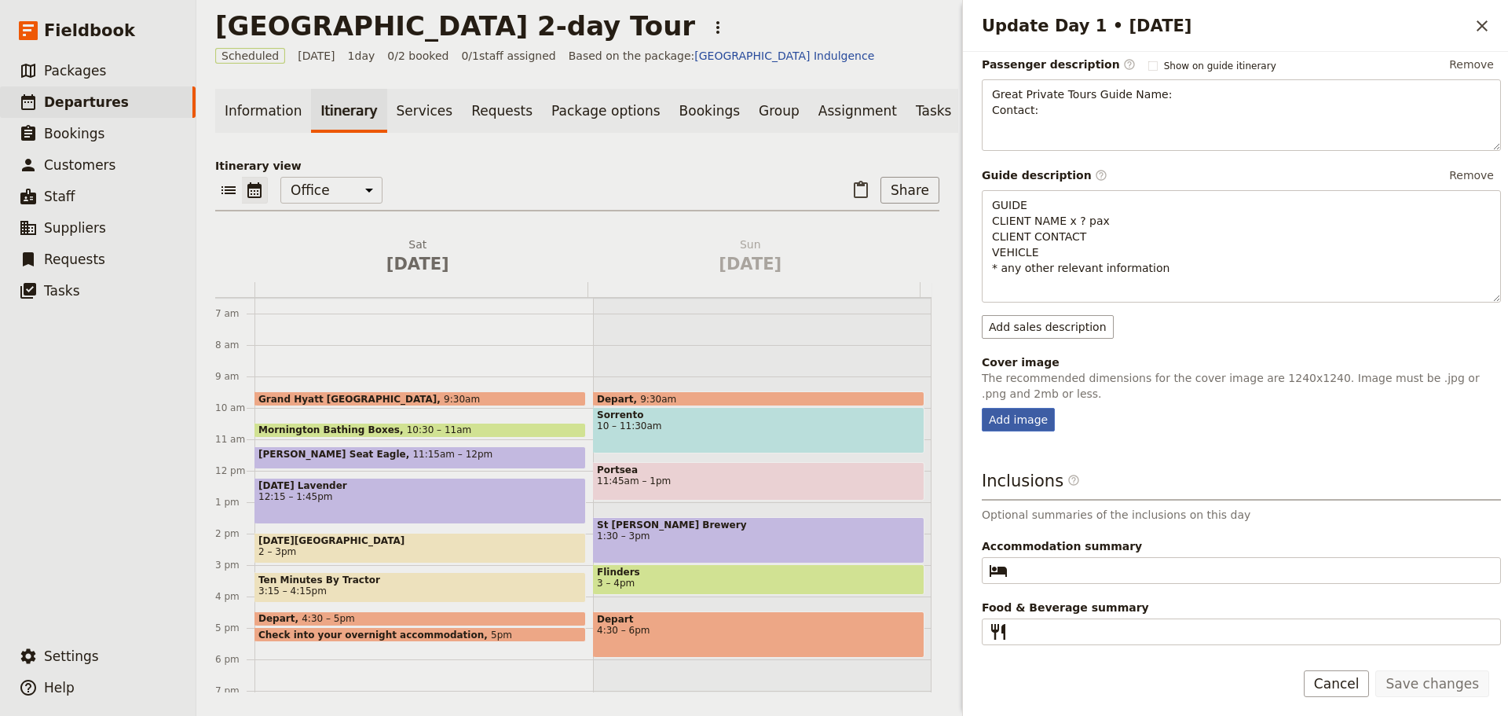
click at [1016, 422] on div "Add image" at bounding box center [1018, 420] width 73 height 24
click at [982, 408] on input "Add image" at bounding box center [981, 407] width 1 height 1
type input "C:\fakepath\AE Gondola 1.jpg"
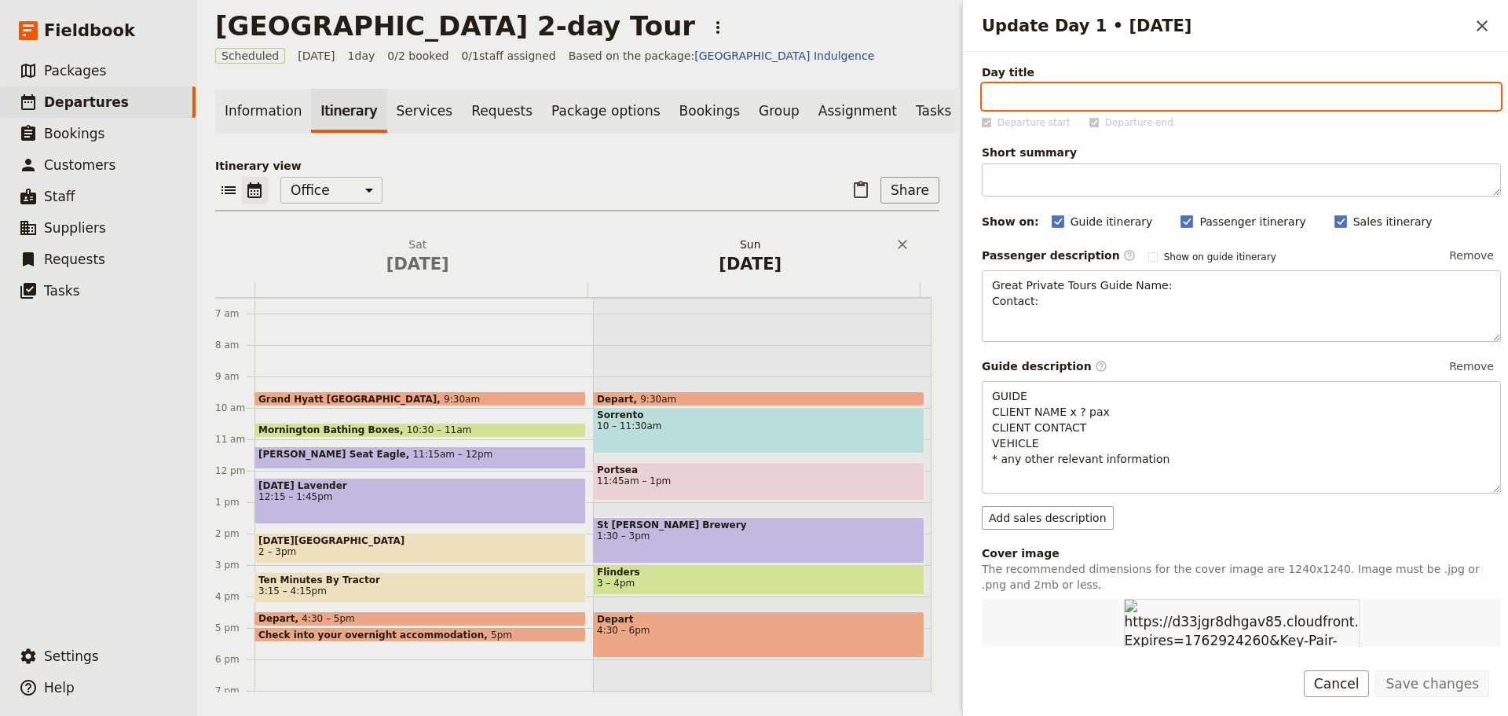
click at [716, 258] on h2 "[DATE]" at bounding box center [751, 255] width 314 height 39
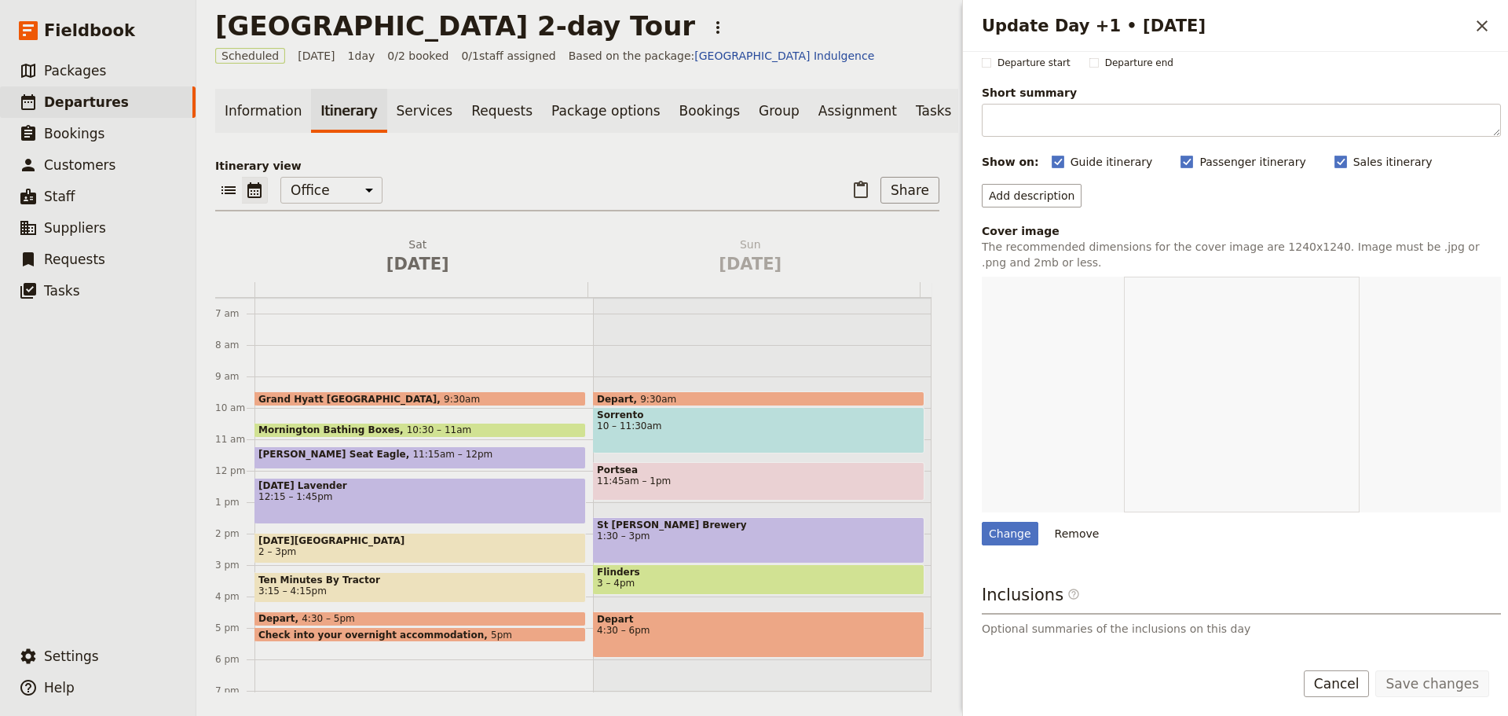
scroll to position [157, 0]
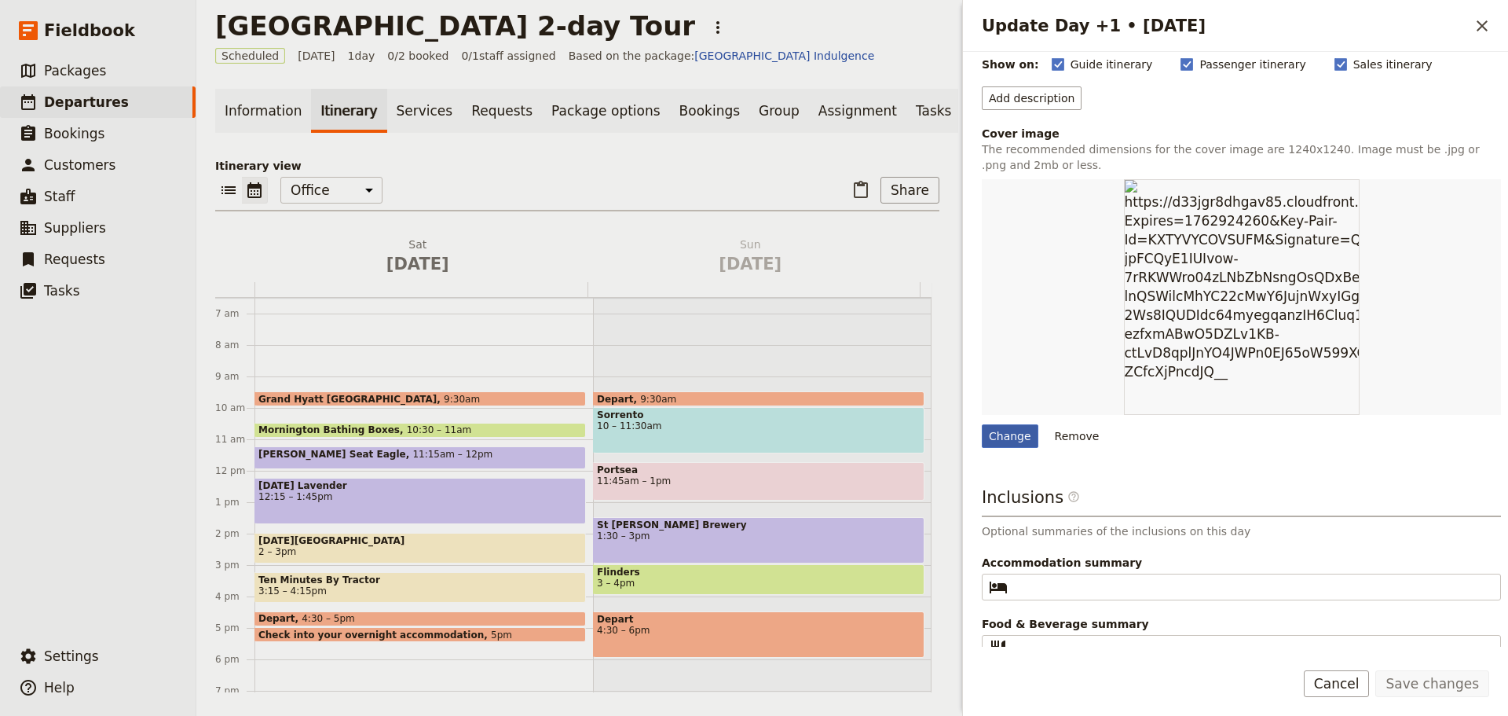
click at [1001, 434] on div "Change" at bounding box center [1010, 436] width 57 height 24
click at [982, 424] on input "Change" at bounding box center [981, 423] width 1 height 1
type input "C:\fakepath\cellar_wideweb__470x318,0.jpg"
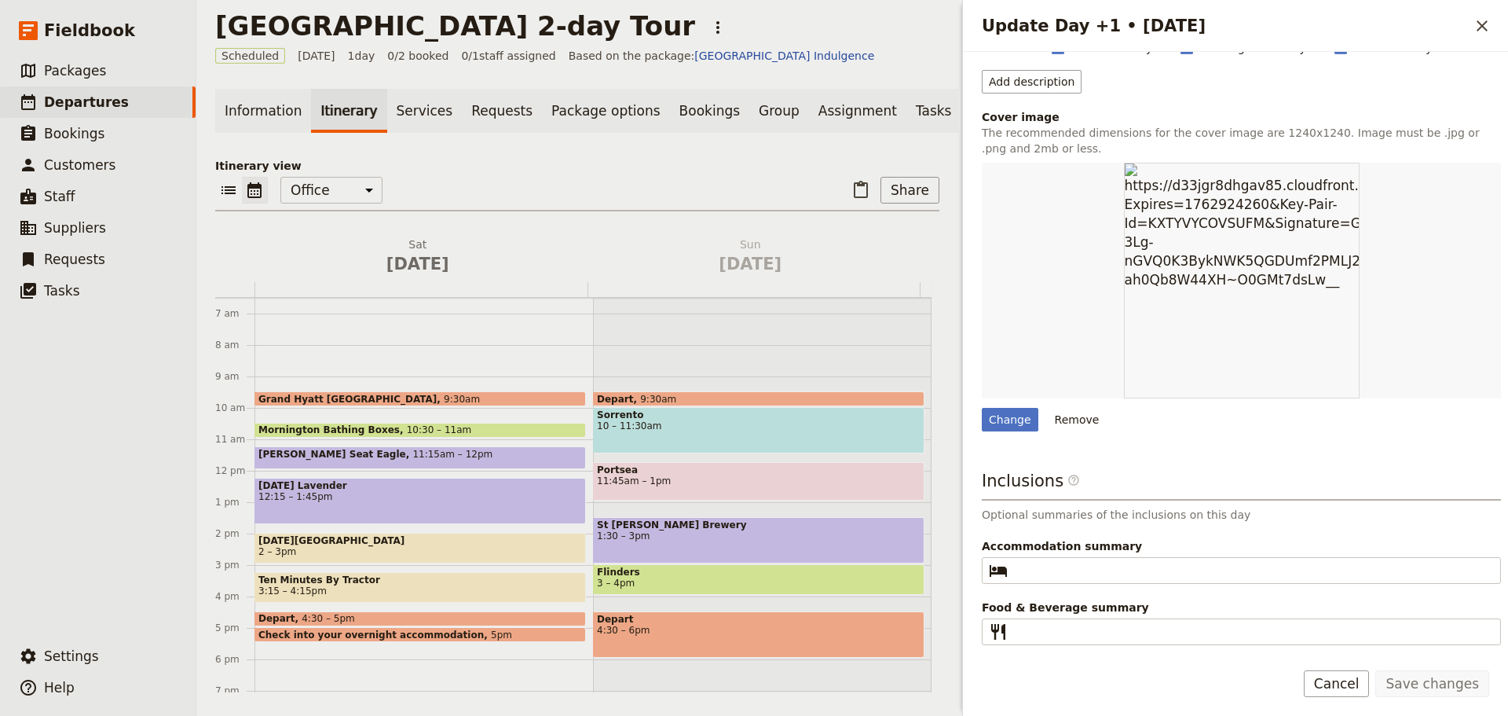
scroll to position [174, 0]
click at [263, 110] on link "Information" at bounding box center [263, 111] width 96 height 44
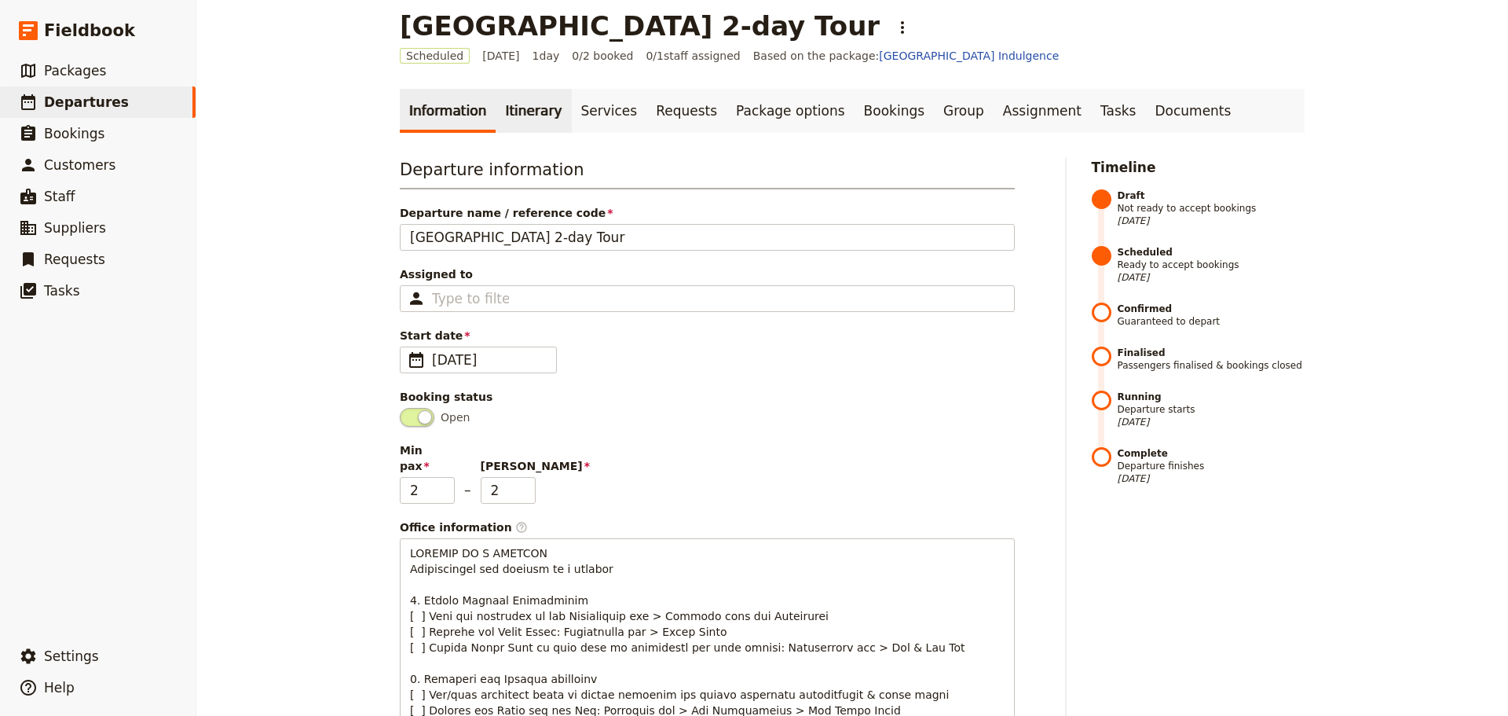
click at [529, 106] on link "Itinerary" at bounding box center [533, 111] width 75 height 44
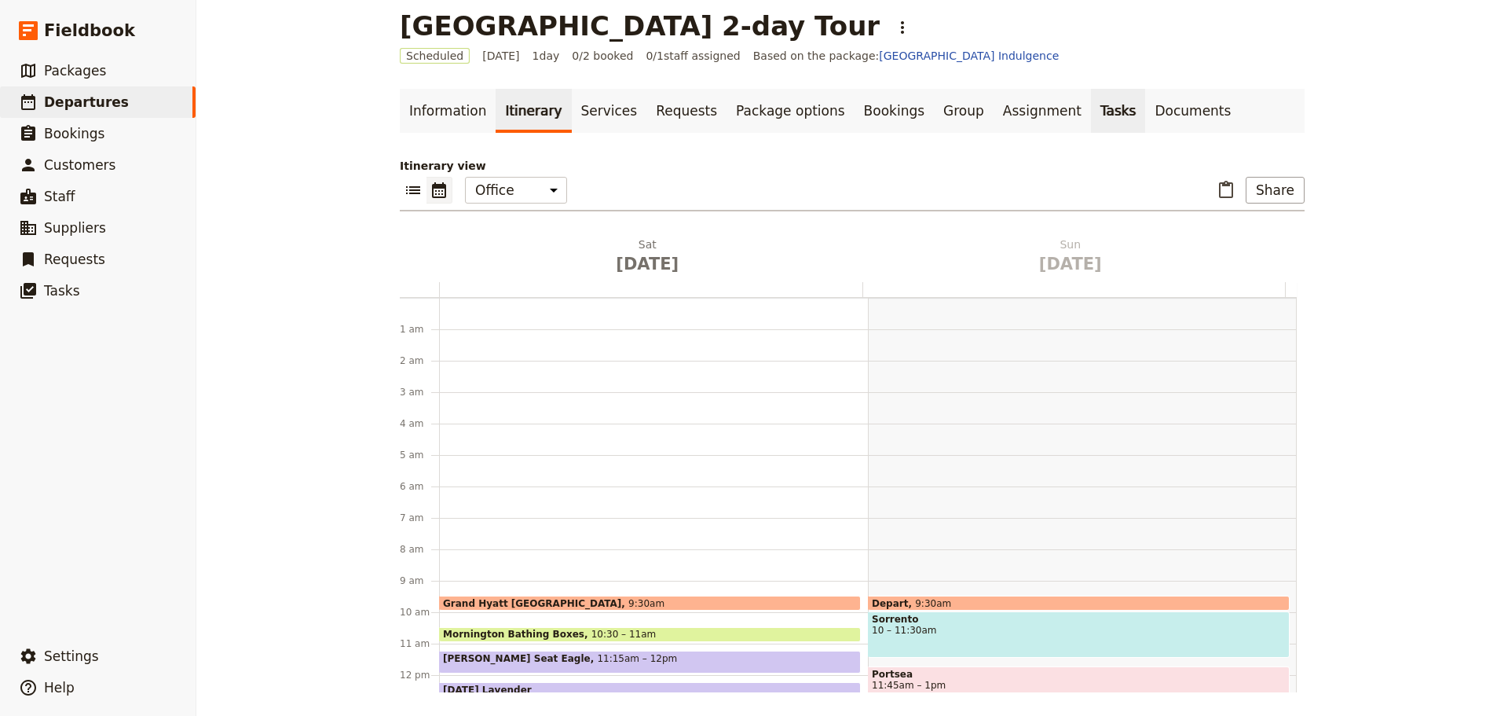
scroll to position [204, 0]
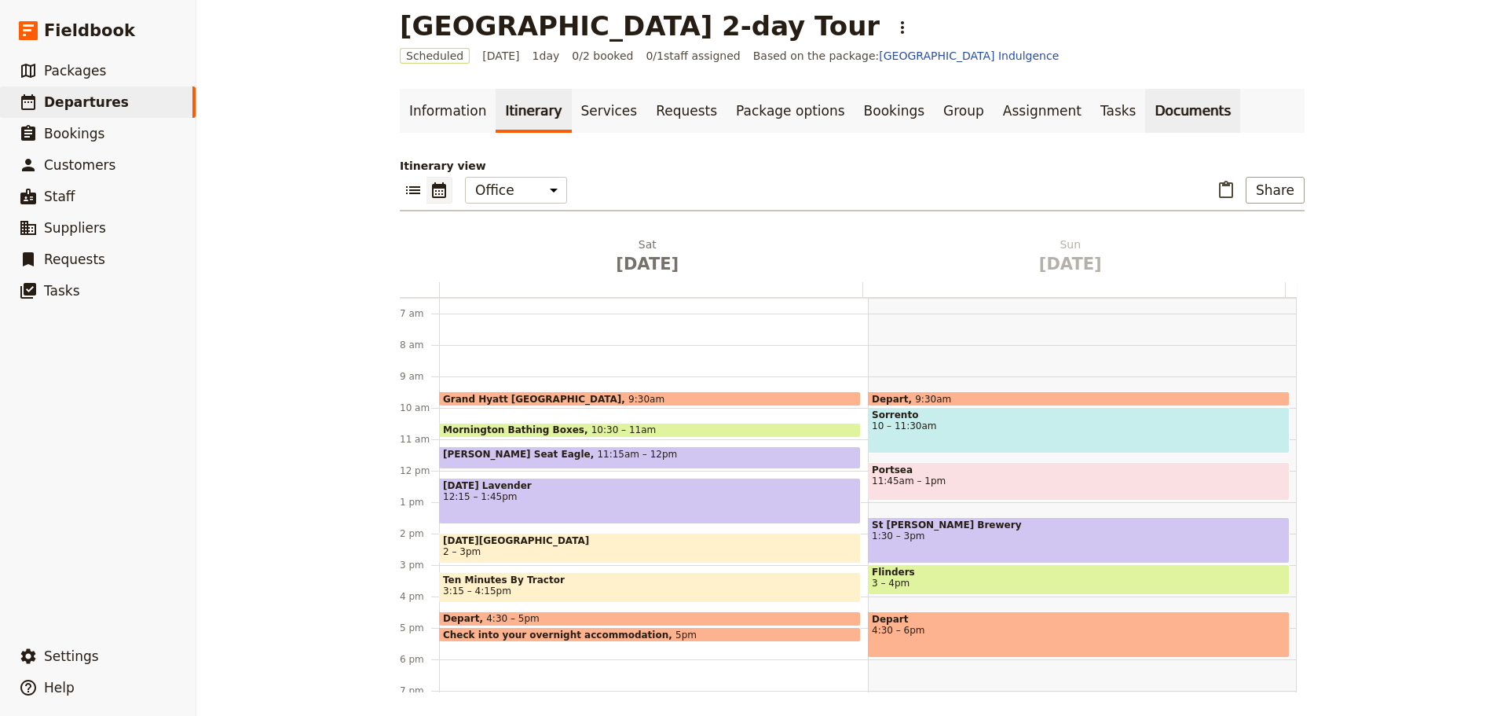
click at [1146, 118] on link "Documents" at bounding box center [1193, 111] width 95 height 44
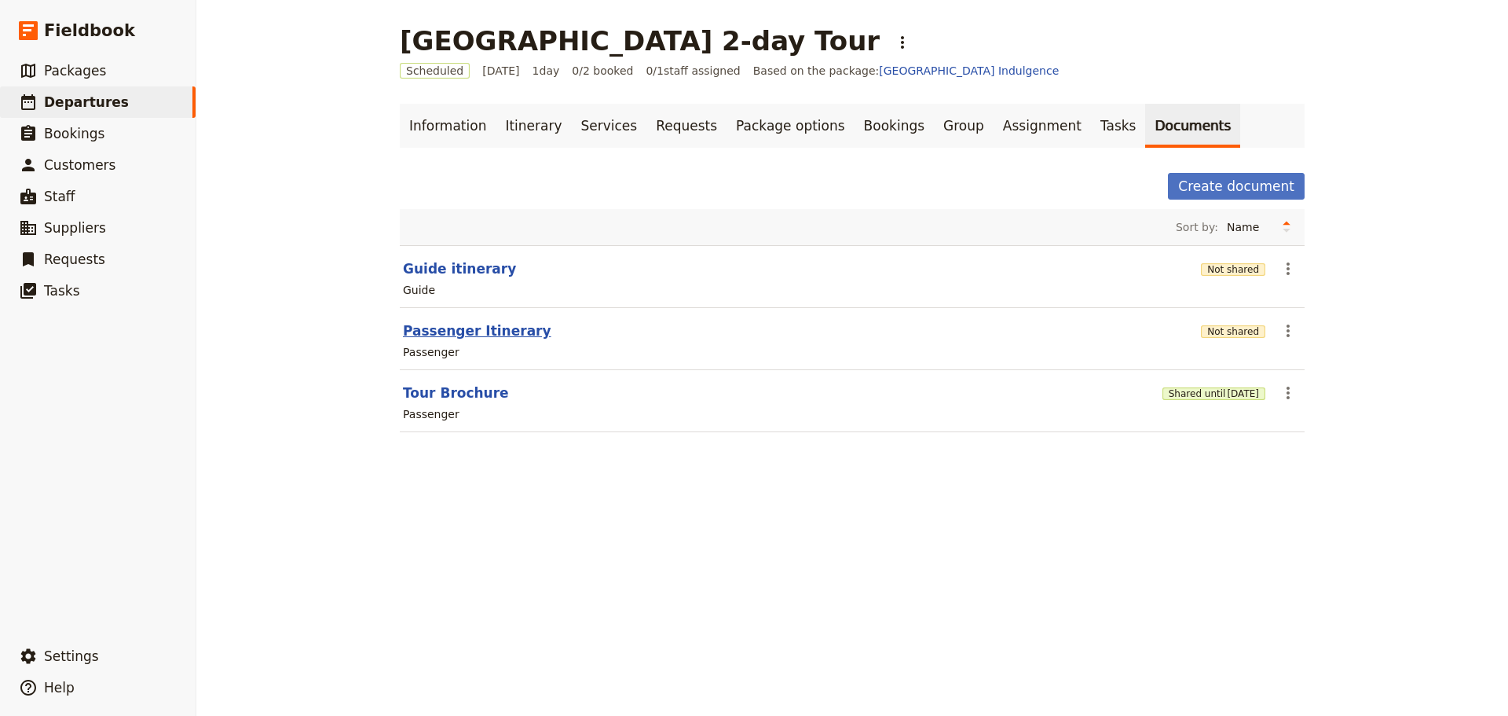
click at [457, 321] on button "Passenger Itinerary" at bounding box center [477, 330] width 148 height 19
select select "PASSENGER"
select select "DEFAULT"
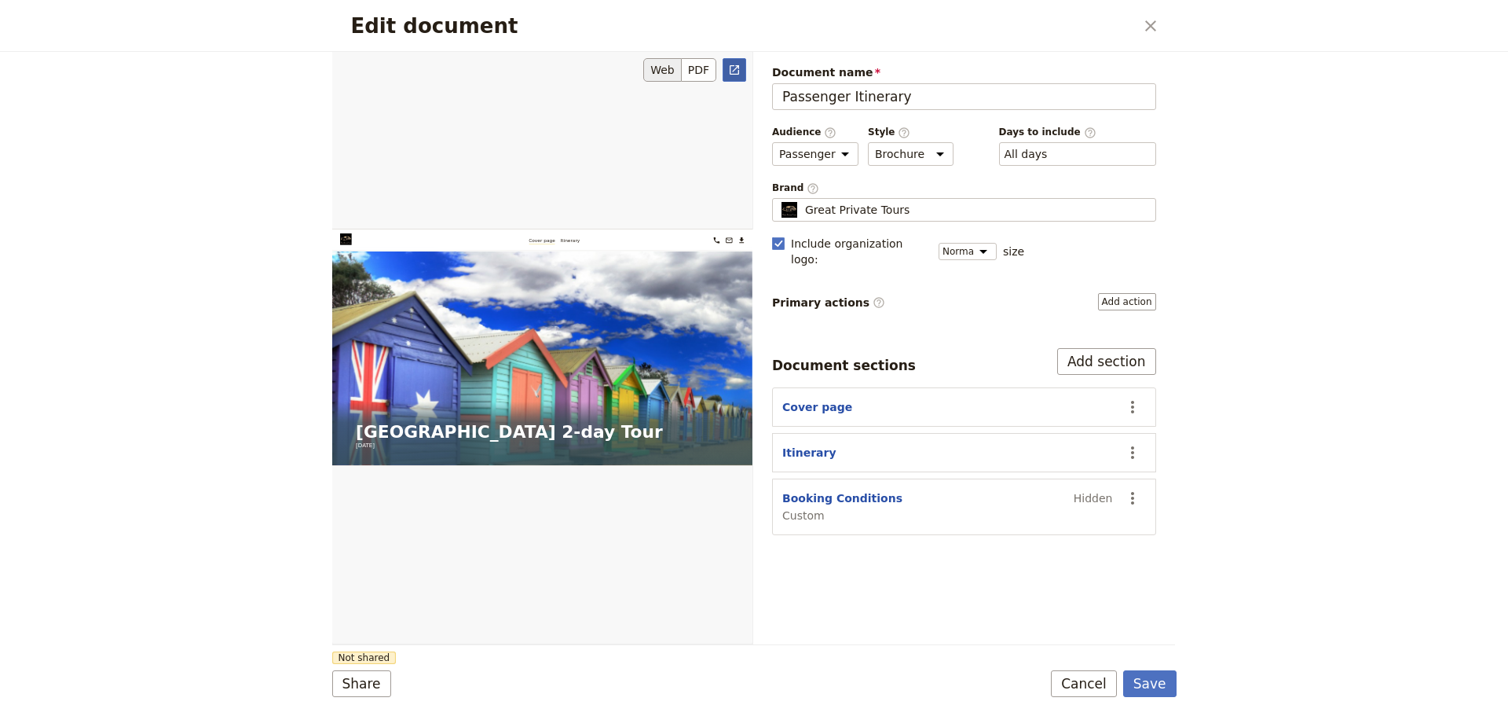
click at [740, 74] on icon "Open full preview" at bounding box center [734, 70] width 13 height 13
click at [1098, 676] on button "Cancel" at bounding box center [1084, 683] width 66 height 27
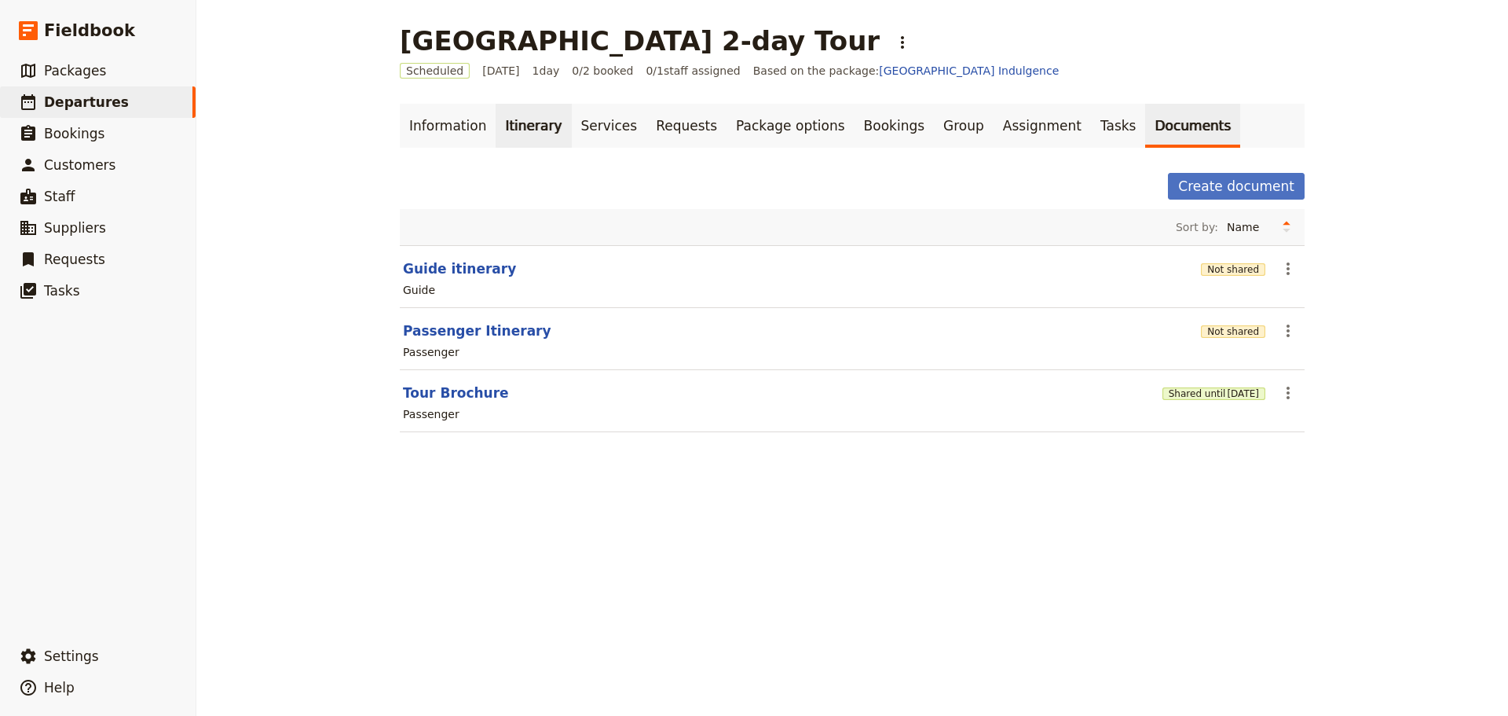
click at [504, 128] on link "Itinerary" at bounding box center [533, 126] width 75 height 44
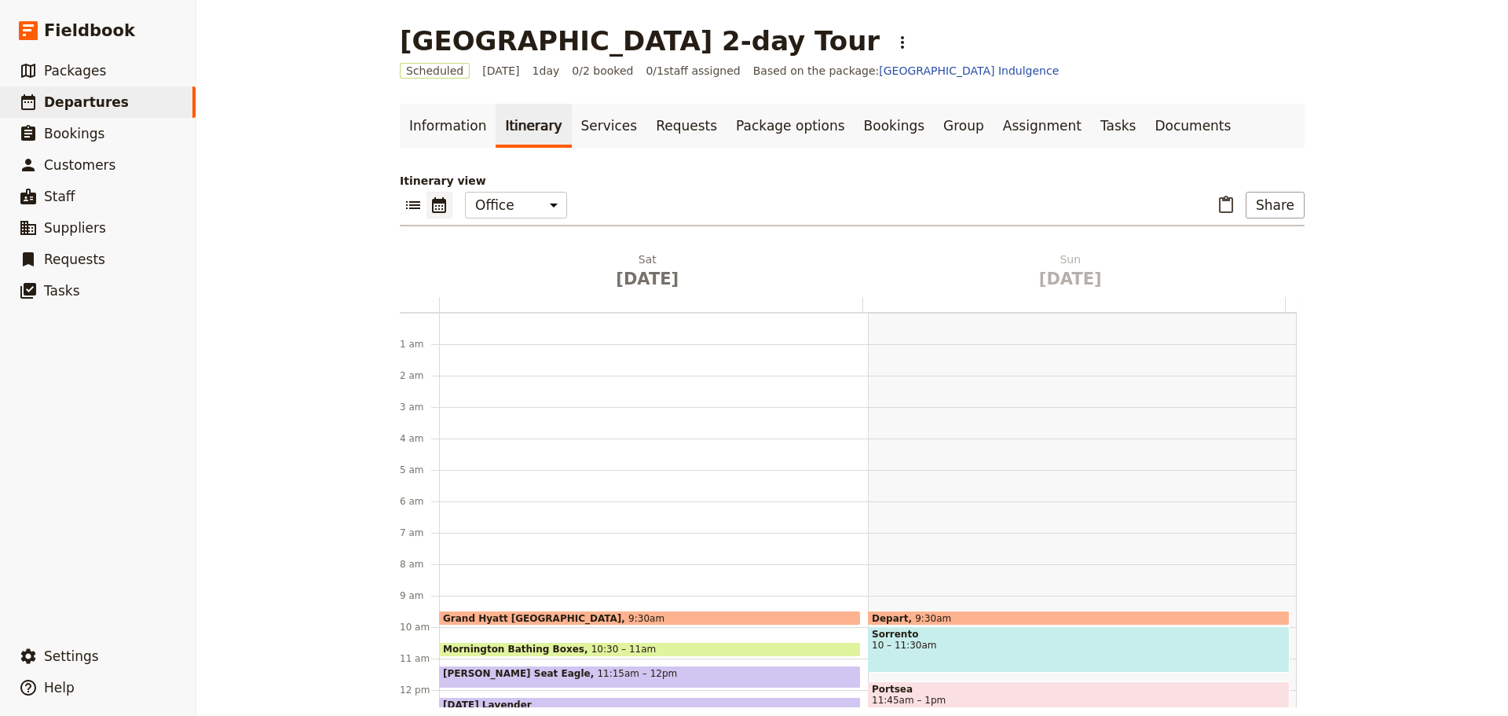
scroll to position [204, 0]
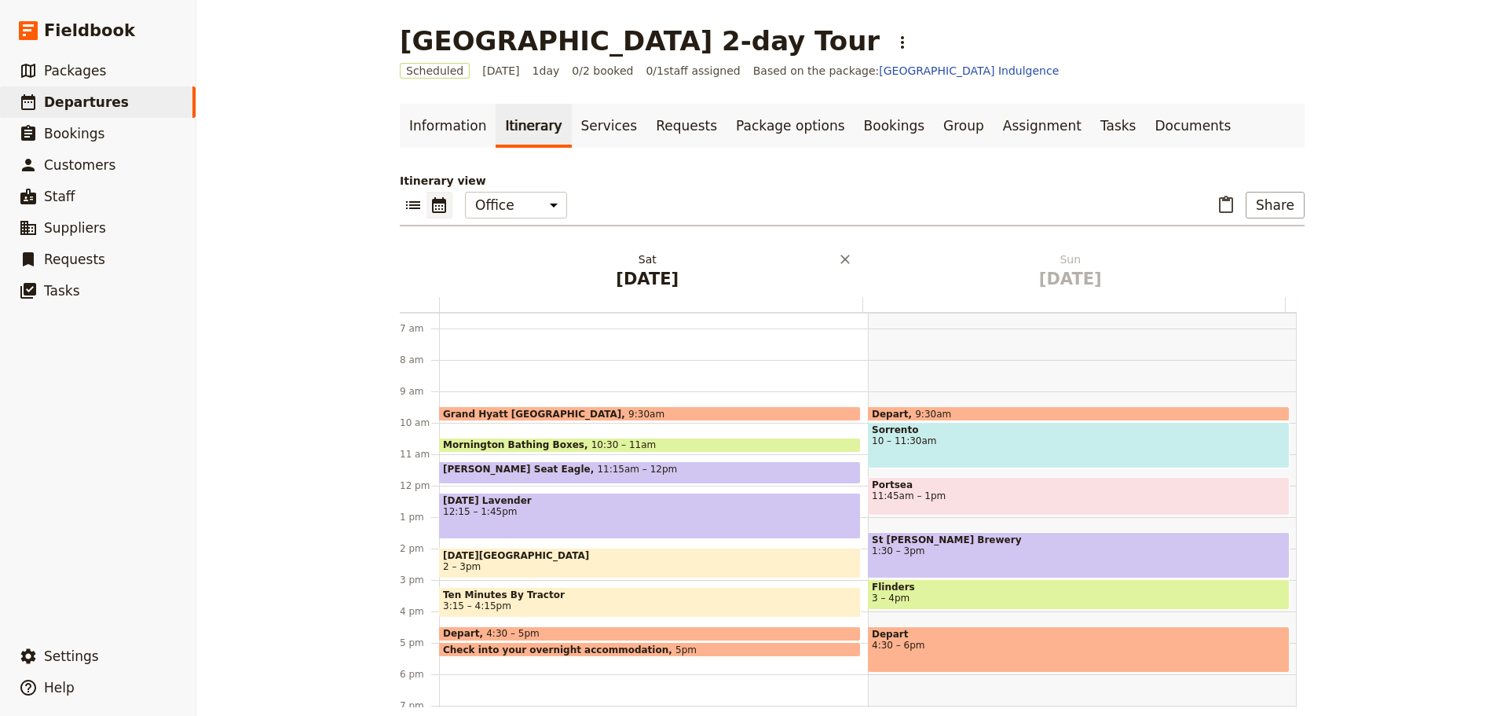
click at [632, 269] on span "[DATE]" at bounding box center [647, 279] width 405 height 24
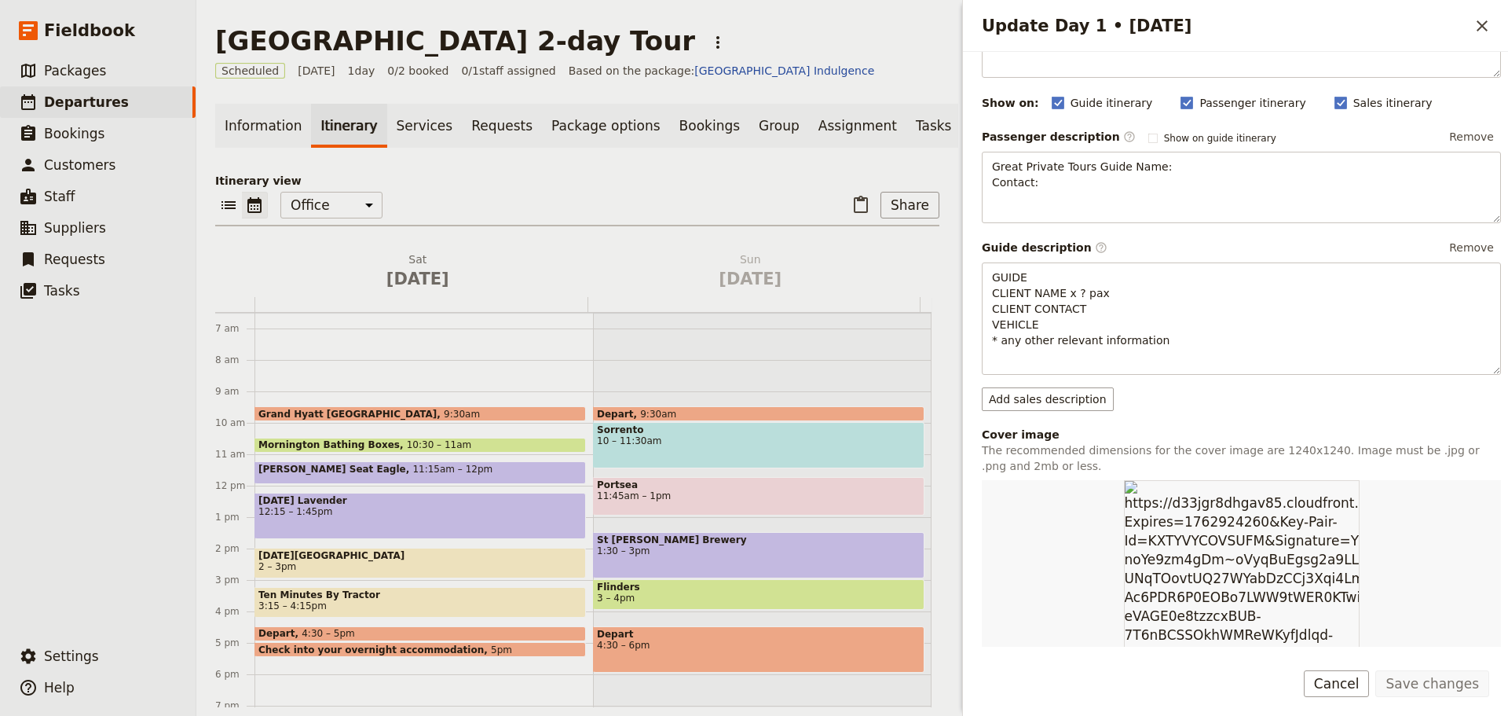
scroll to position [436, 0]
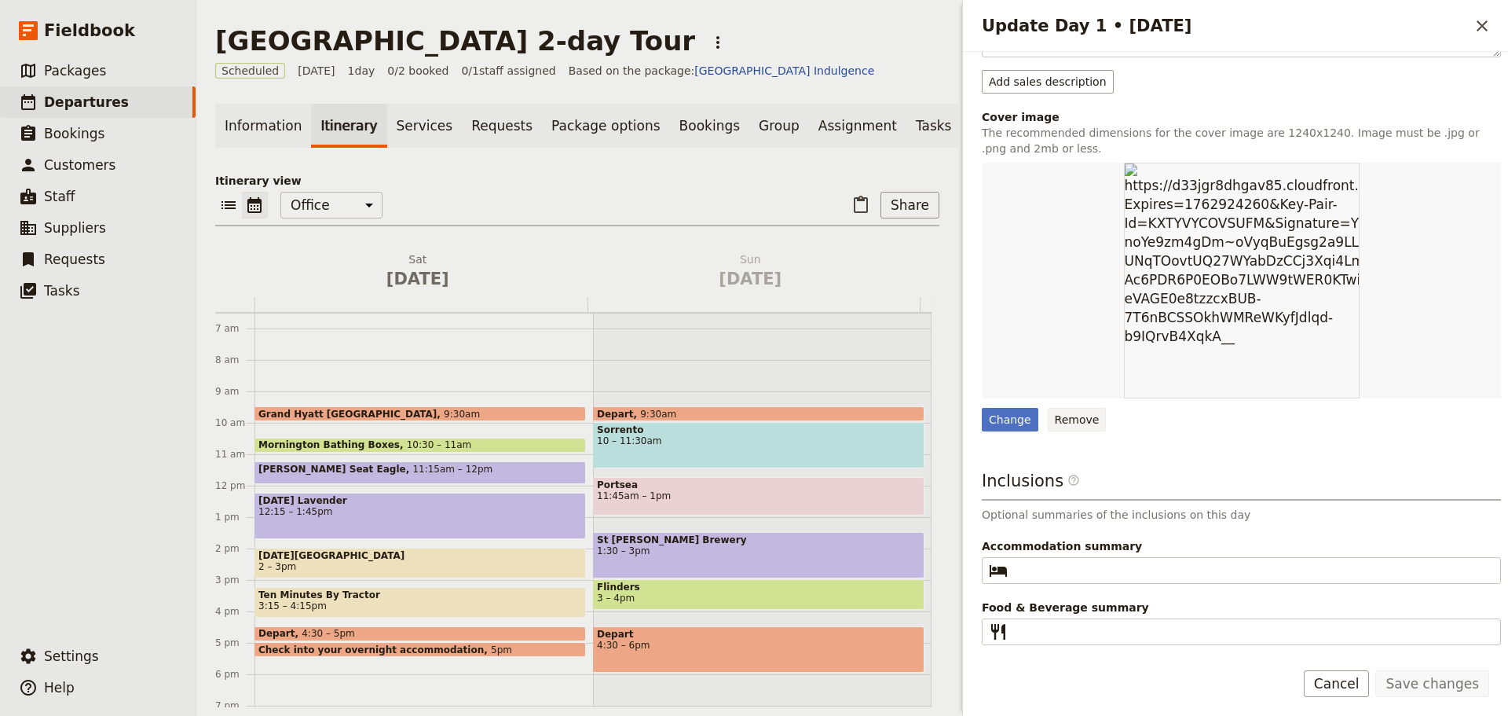
click at [1082, 421] on button "Remove" at bounding box center [1077, 420] width 59 height 24
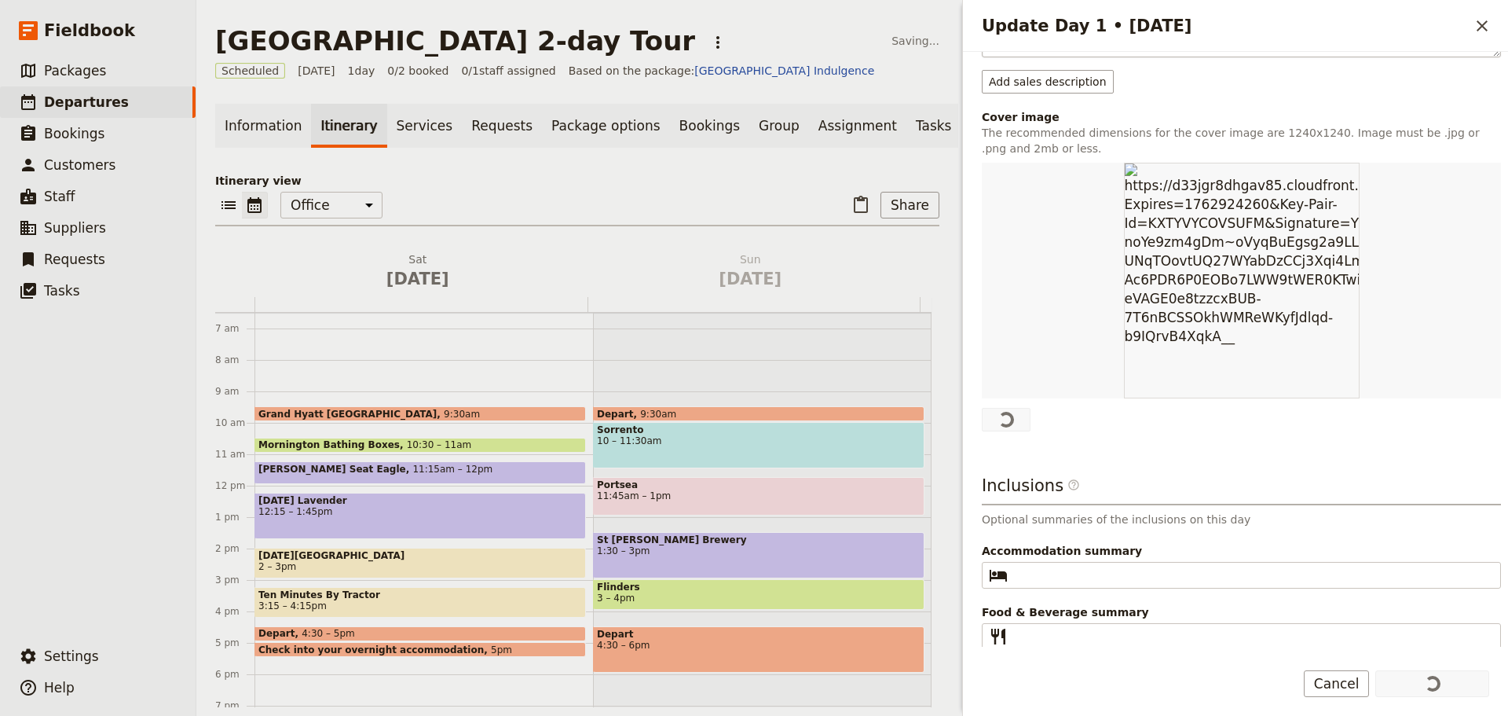
scroll to position [0, 0]
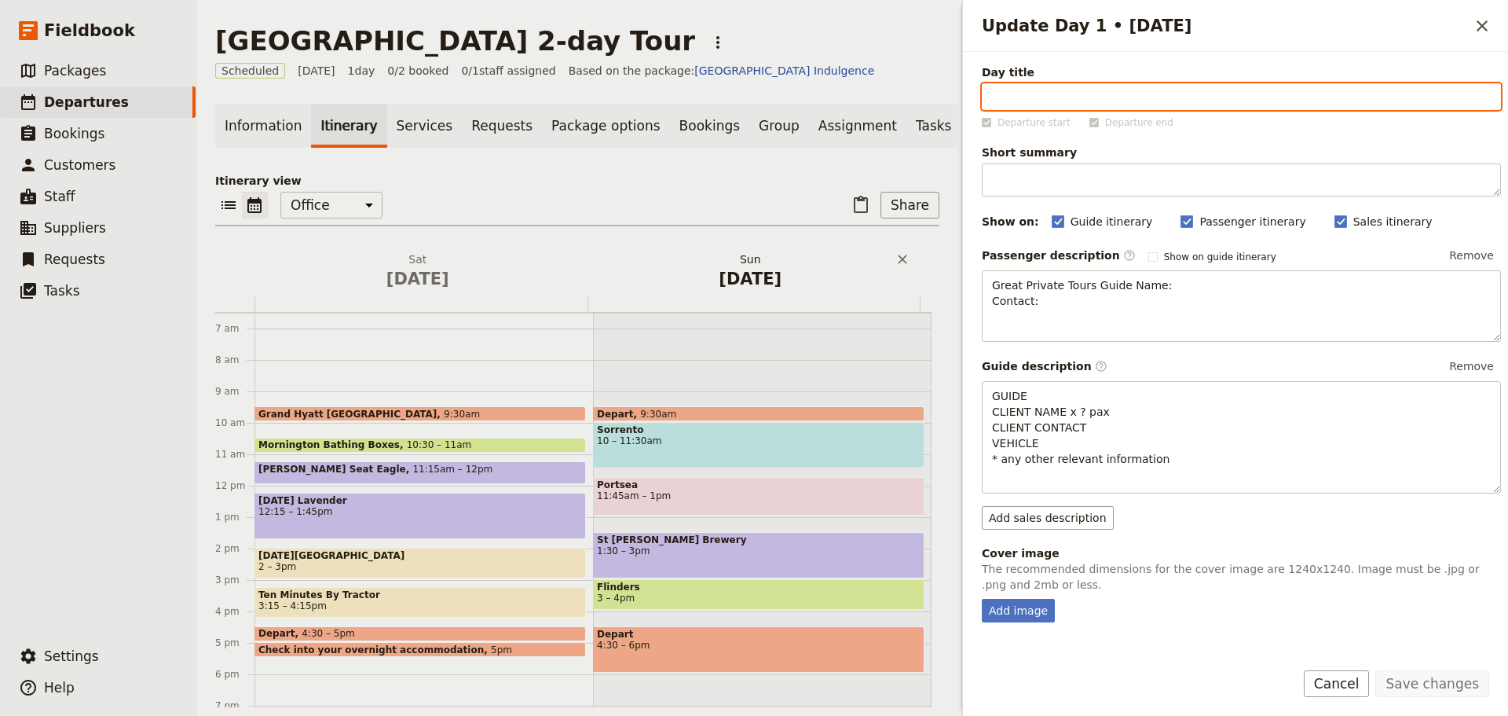
click at [731, 288] on span "[DATE]" at bounding box center [751, 279] width 314 height 24
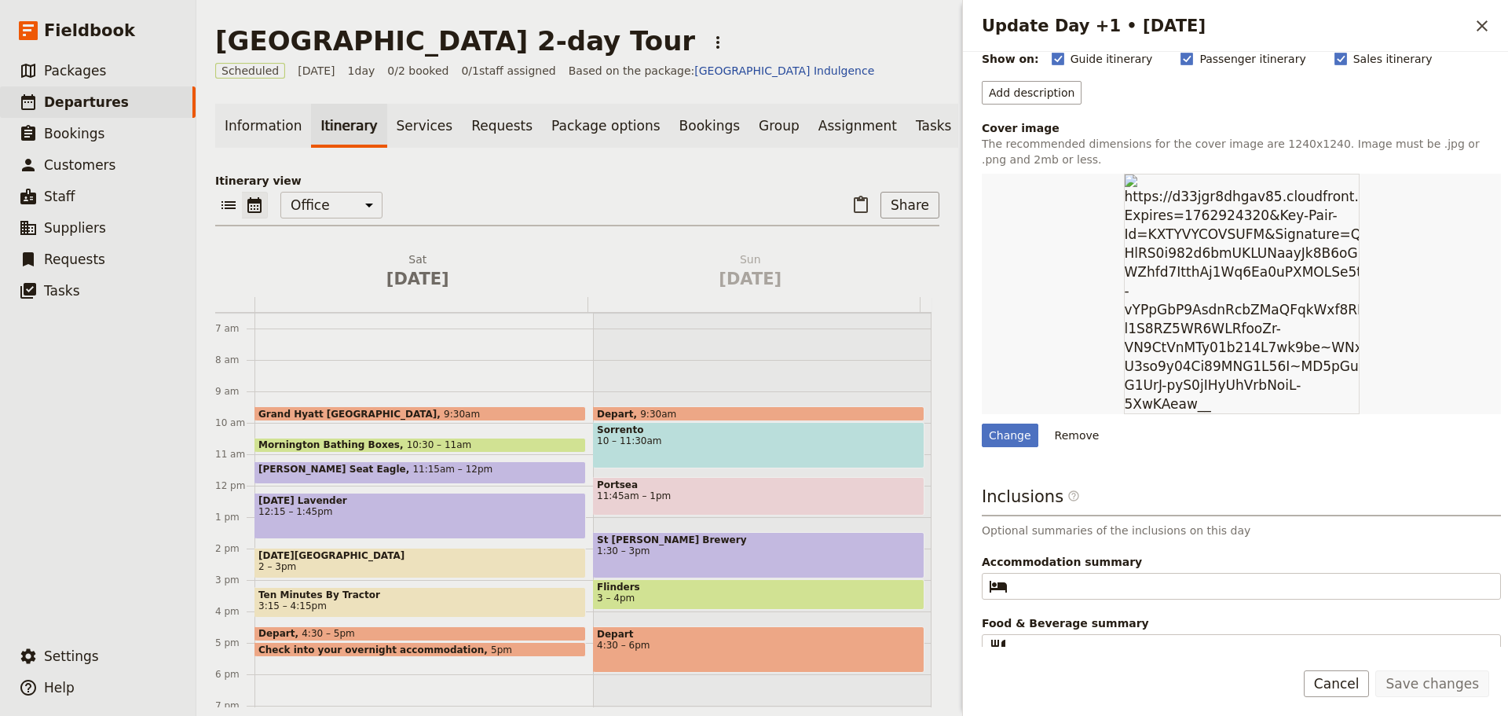
scroll to position [174, 0]
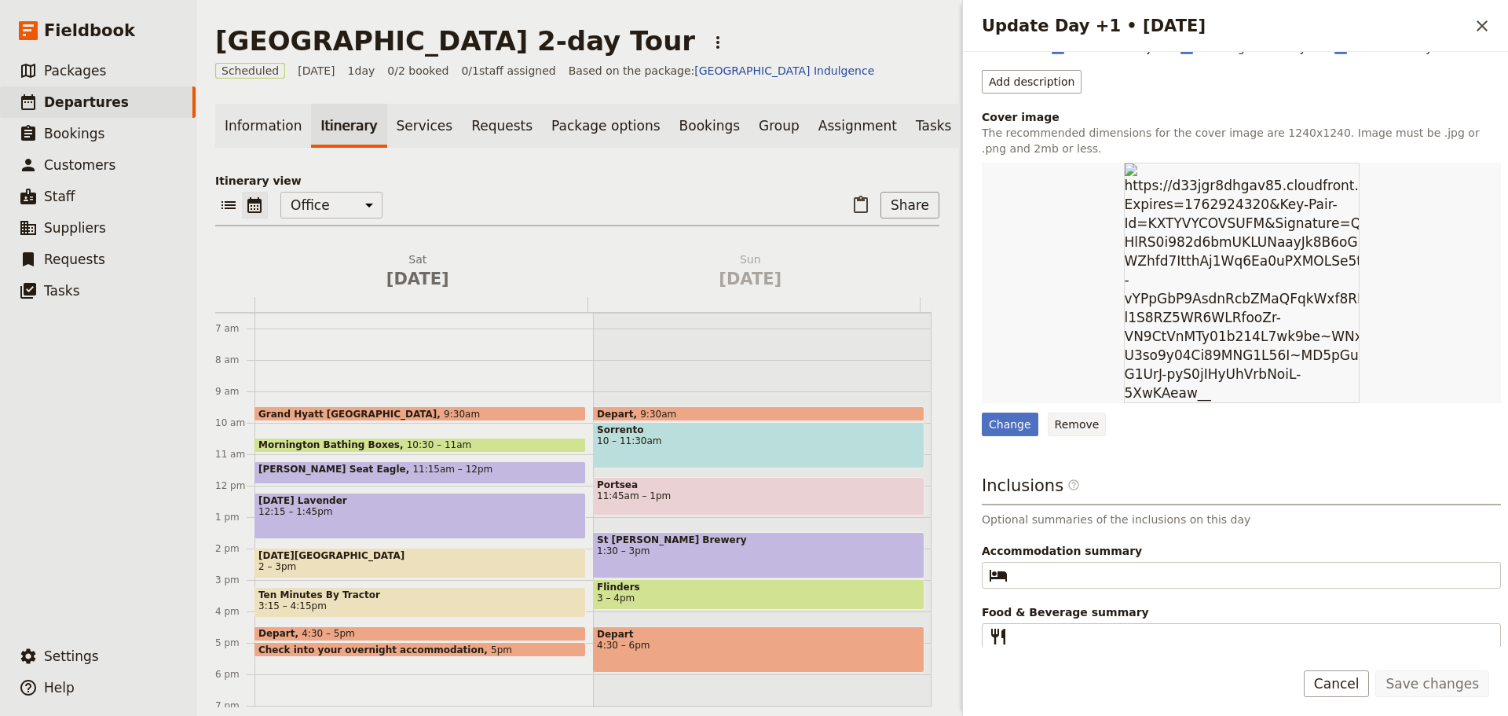
click at [1068, 421] on button "Remove" at bounding box center [1077, 424] width 59 height 24
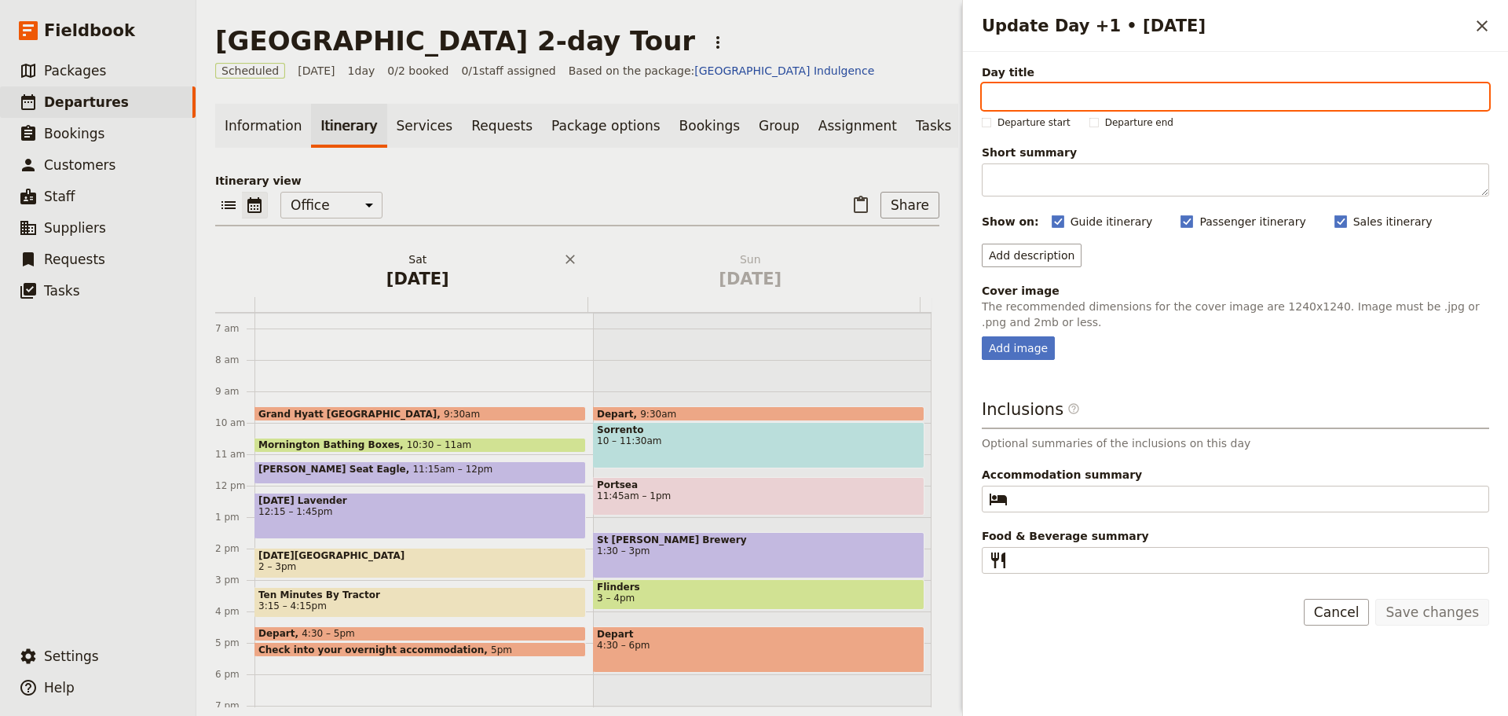
click at [415, 278] on span "[DATE]" at bounding box center [418, 279] width 314 height 24
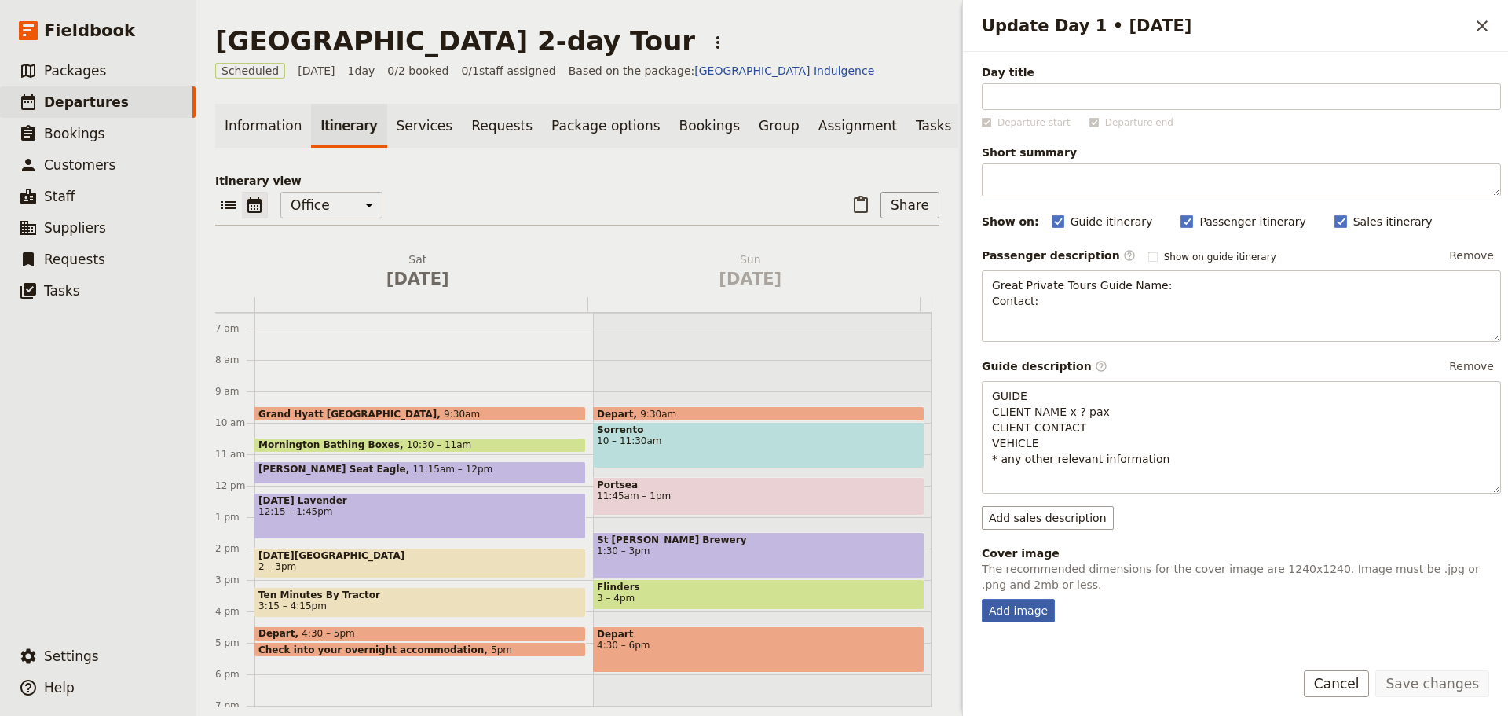
click at [1023, 603] on div "Add image" at bounding box center [1018, 611] width 73 height 24
click at [982, 599] on input "Add image" at bounding box center [981, 598] width 1 height 1
type input "C:\fakepath\Sorrento.jpg"
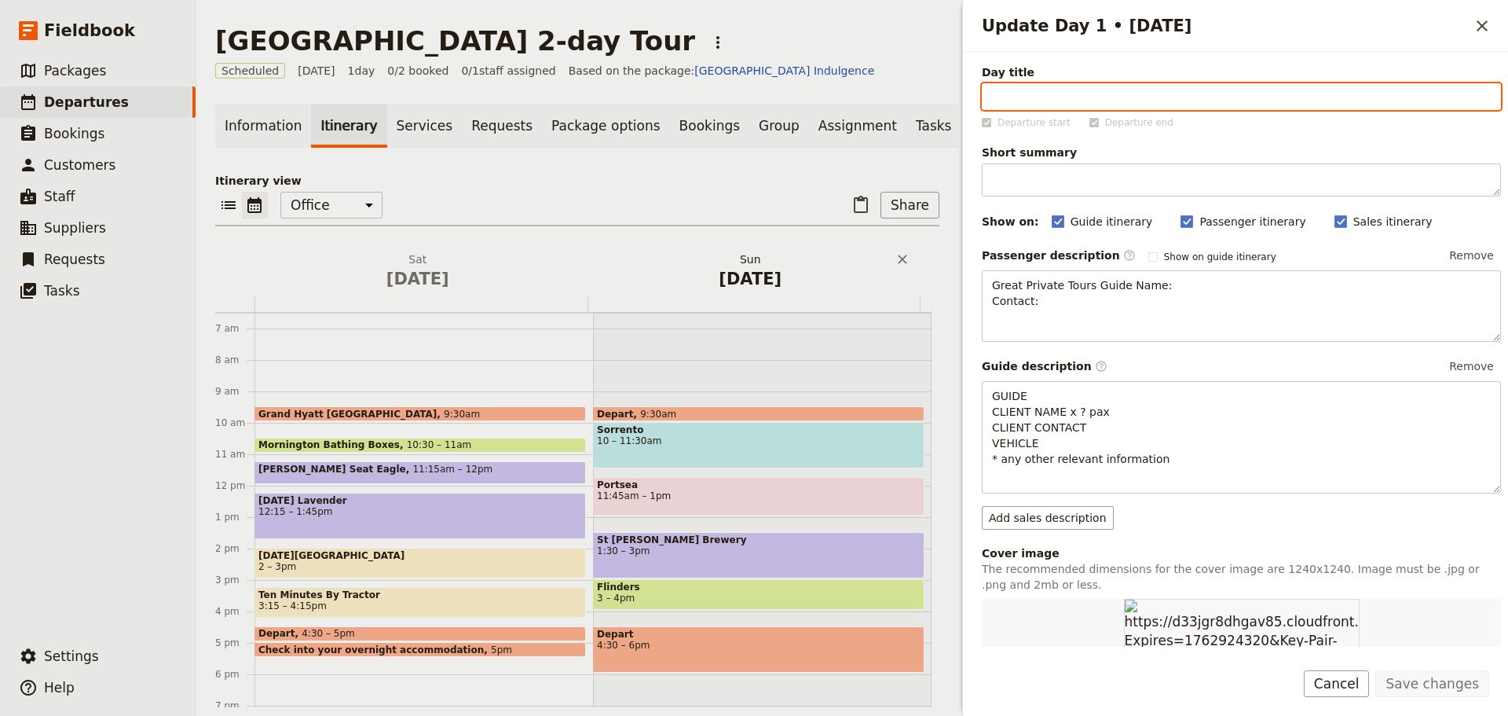
click at [738, 277] on span "[DATE]" at bounding box center [751, 279] width 314 height 24
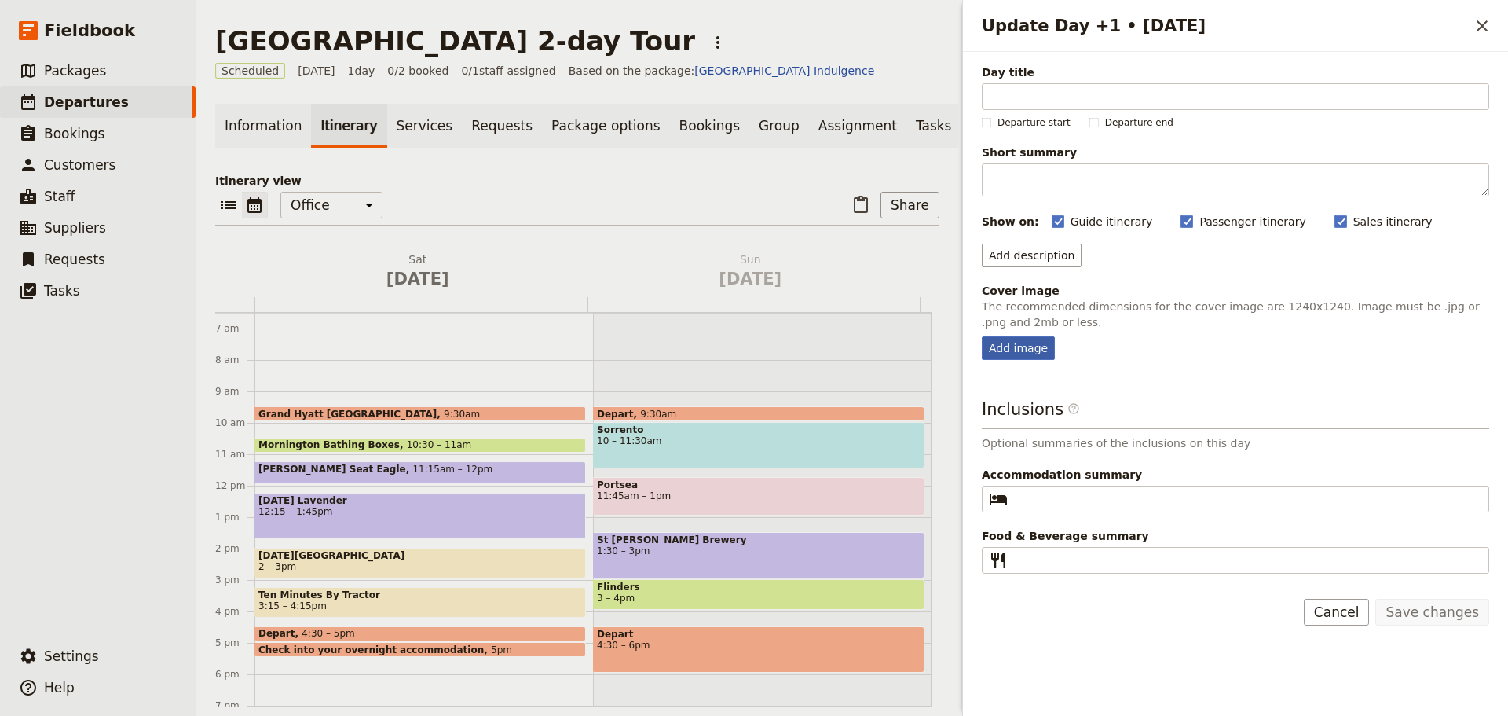
click at [1018, 351] on div "Add image" at bounding box center [1018, 348] width 73 height 24
click at [982, 336] on input "Add image" at bounding box center [981, 335] width 1 height 1
type input "C:\fakepath\Sorrento.jpg"
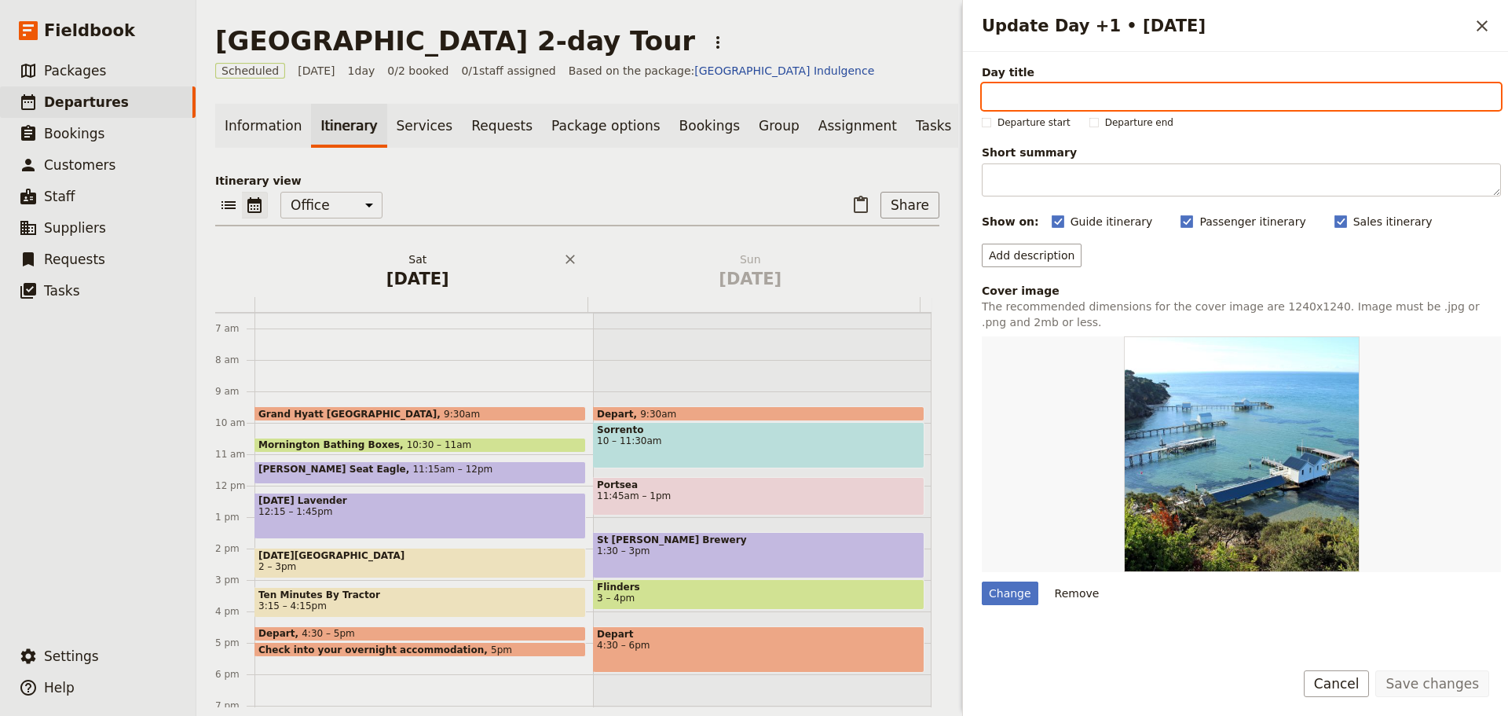
click at [400, 270] on h2 "[DATE]" at bounding box center [418, 270] width 314 height 39
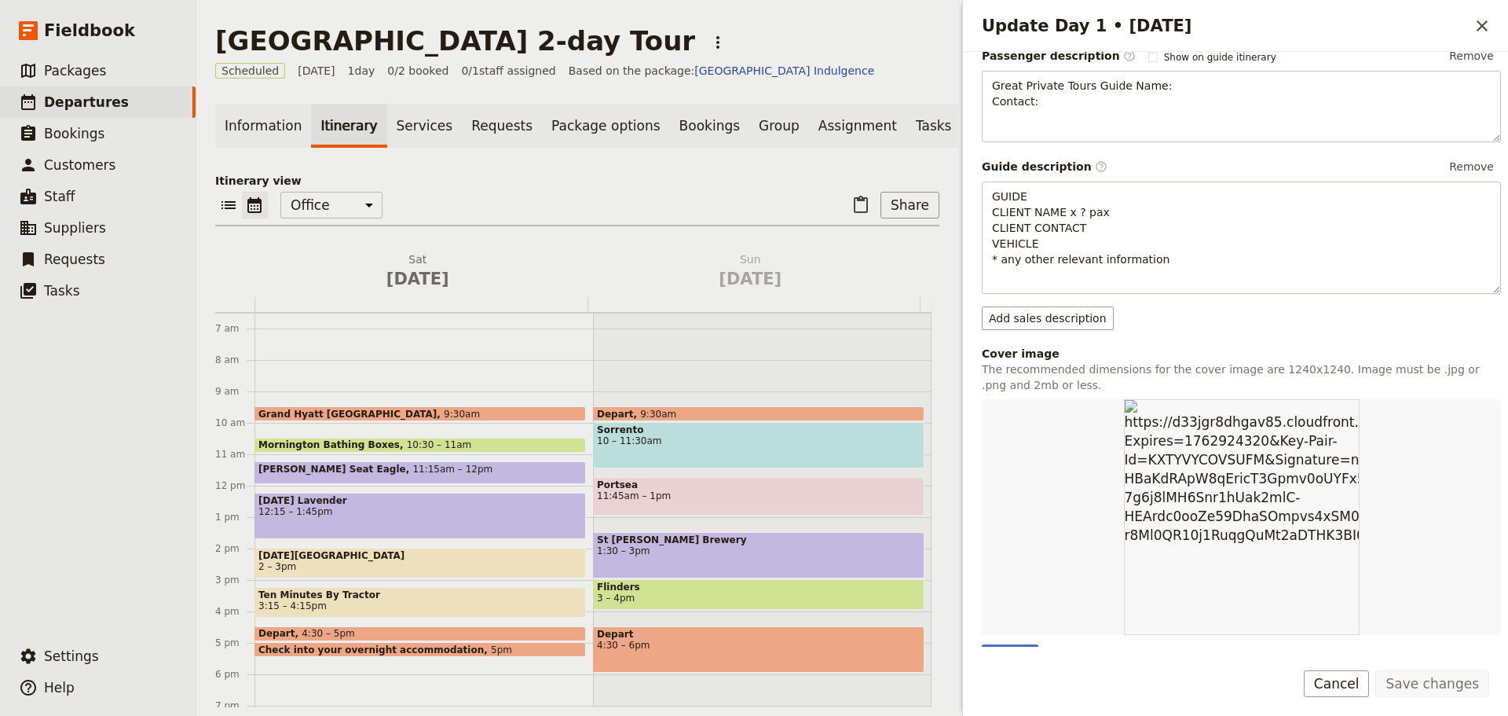
scroll to position [314, 0]
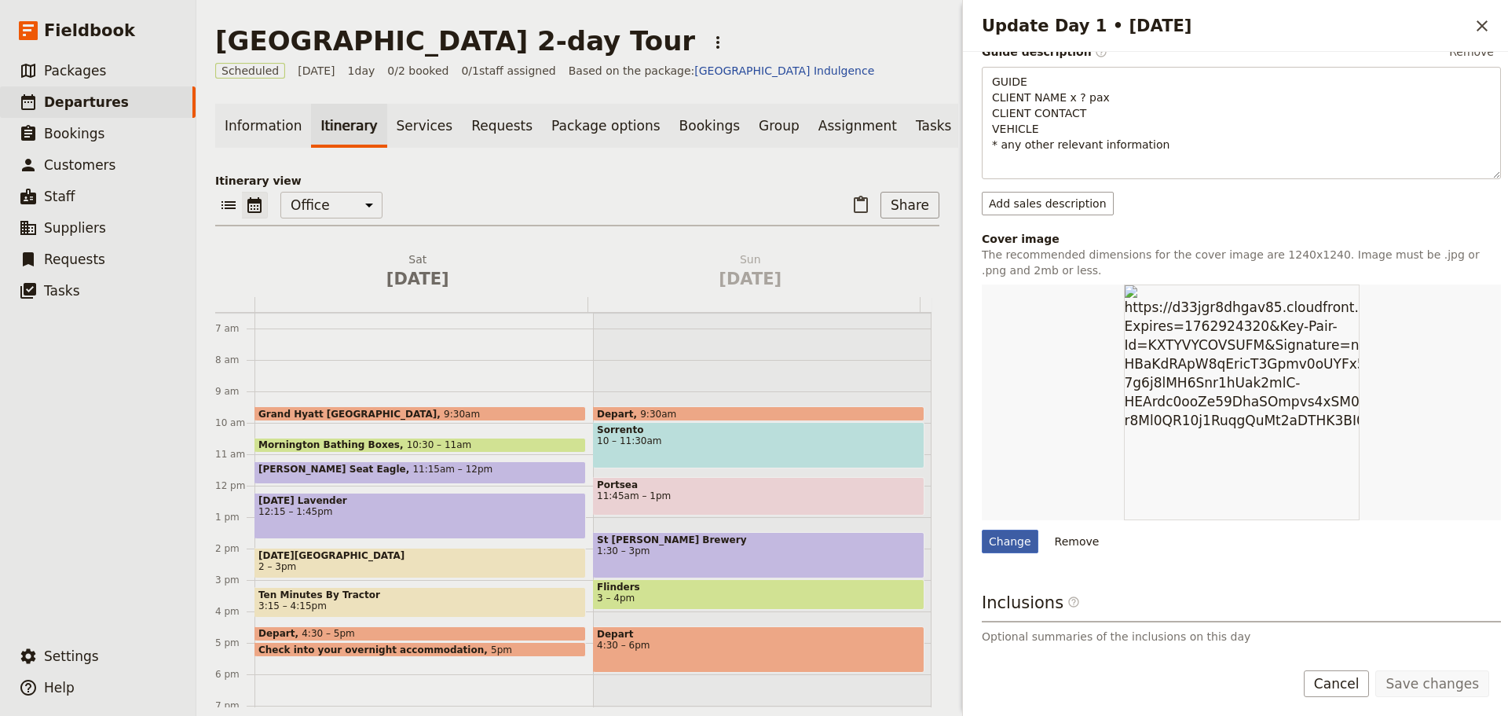
click at [1011, 541] on div "Change" at bounding box center [1010, 542] width 57 height 24
click at [982, 530] on input "Change" at bounding box center [981, 529] width 1 height 1
type input "C:\fakepath\LL [PERSON_NAME].jpg"
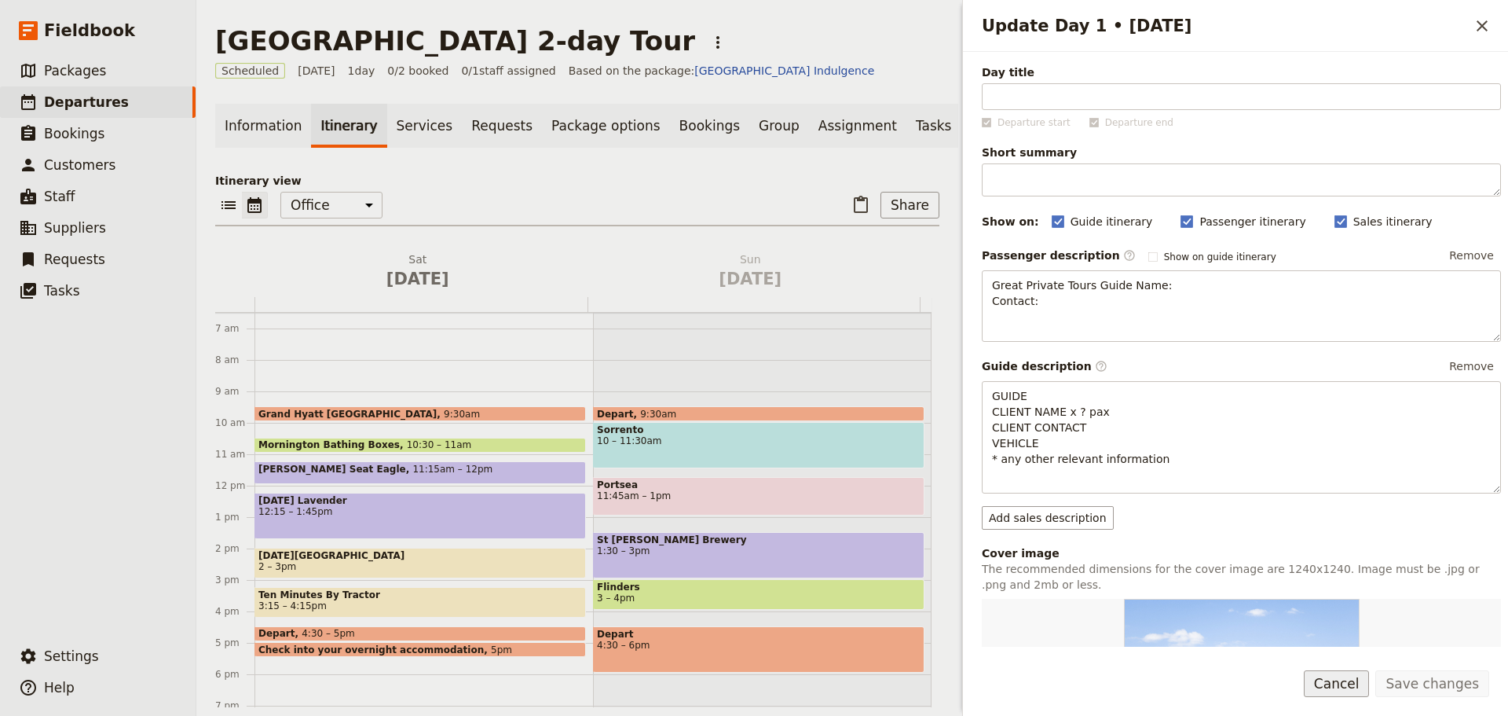
click at [1344, 688] on button "Cancel" at bounding box center [1337, 683] width 66 height 27
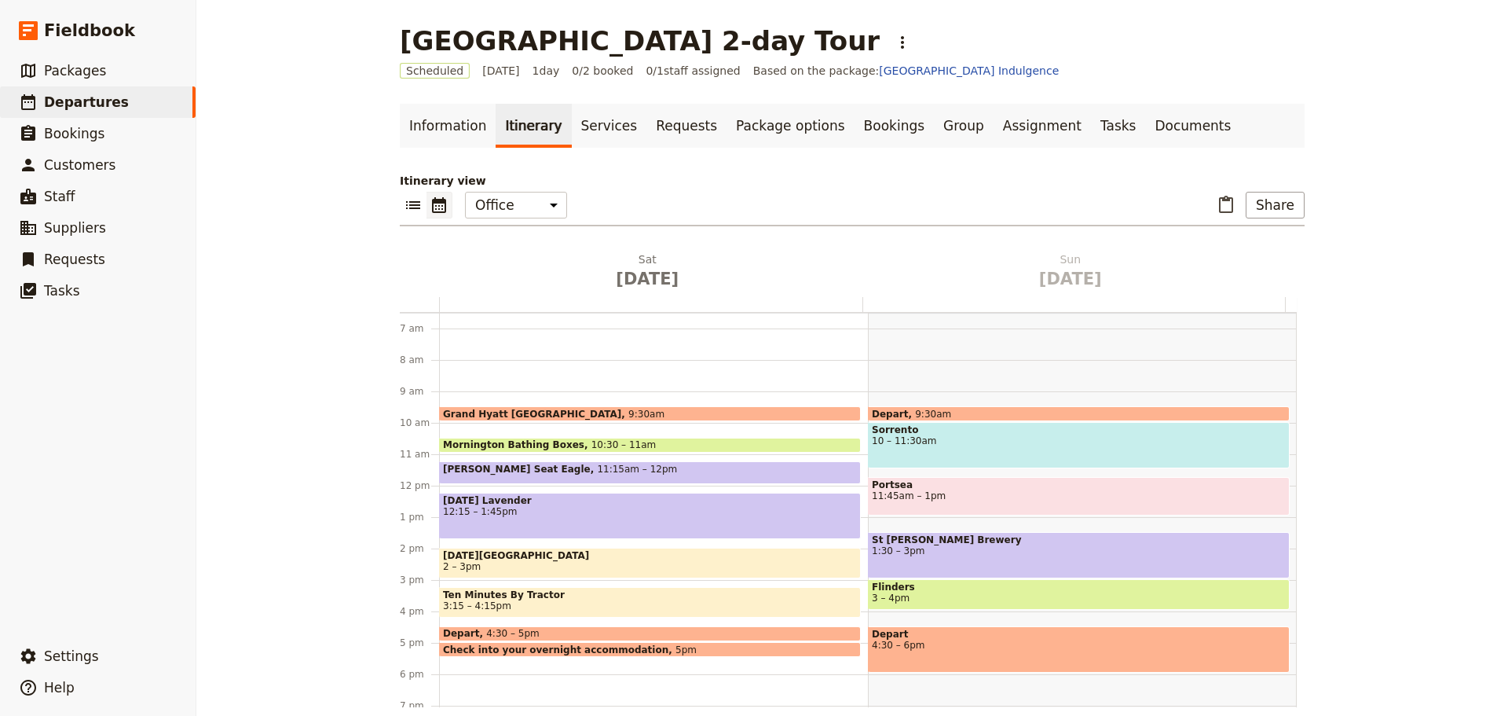
click at [507, 503] on span "[DATE] Lavender" at bounding box center [650, 500] width 414 height 11
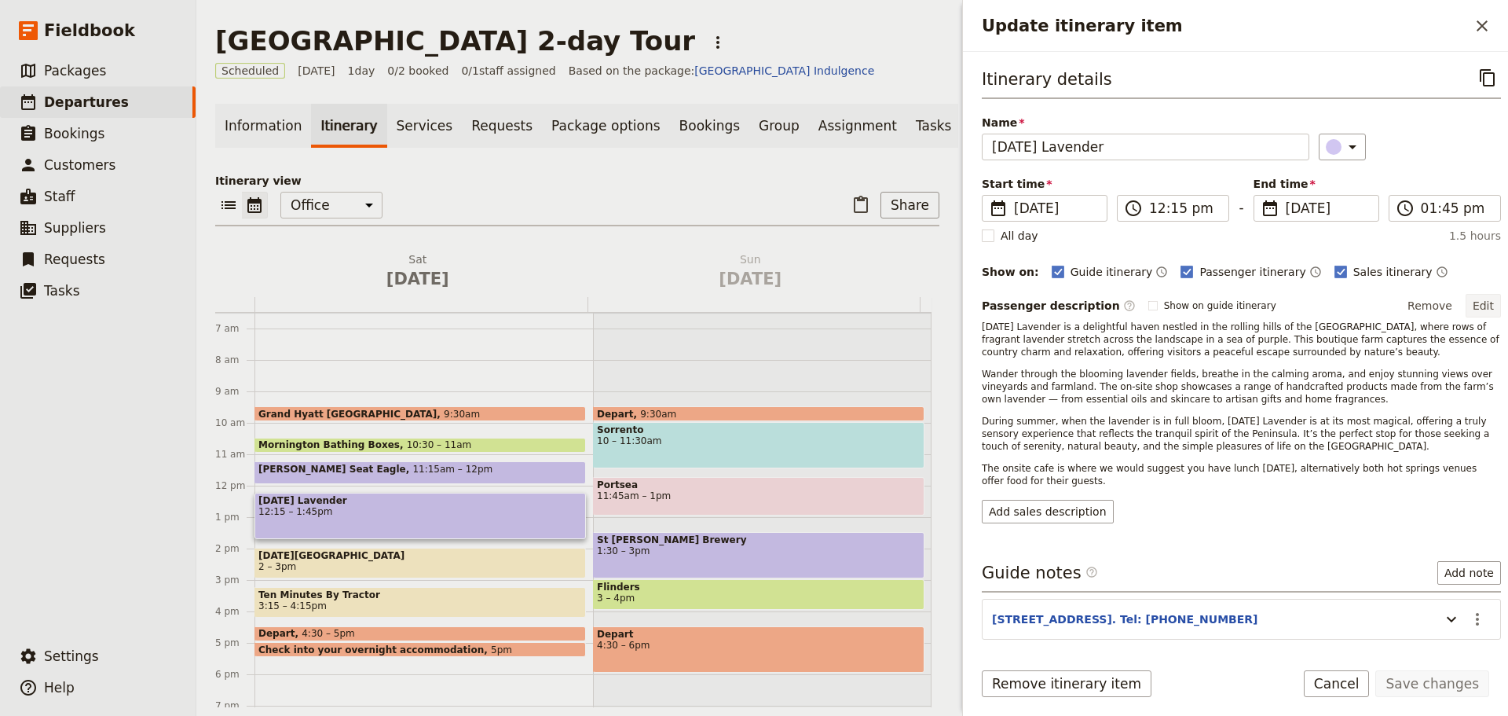
click at [1471, 299] on button "Edit" at bounding box center [1483, 306] width 35 height 24
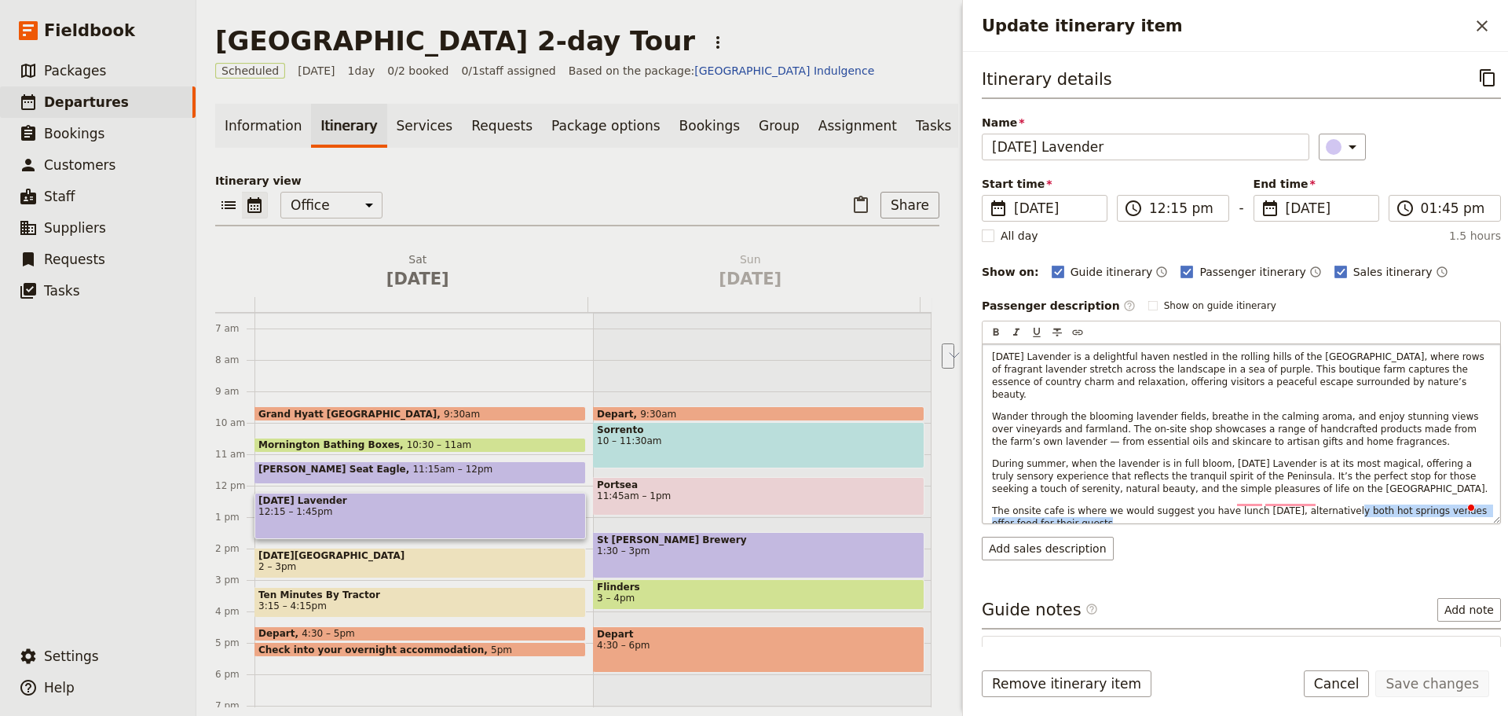
drag, startPoint x: 1255, startPoint y: 512, endPoint x: 1314, endPoint y: 495, distance: 61.4
click at [1314, 504] on p "The onsite cafe is where we would suggest you have lunch [DATE], alternatively …" at bounding box center [1241, 516] width 499 height 25
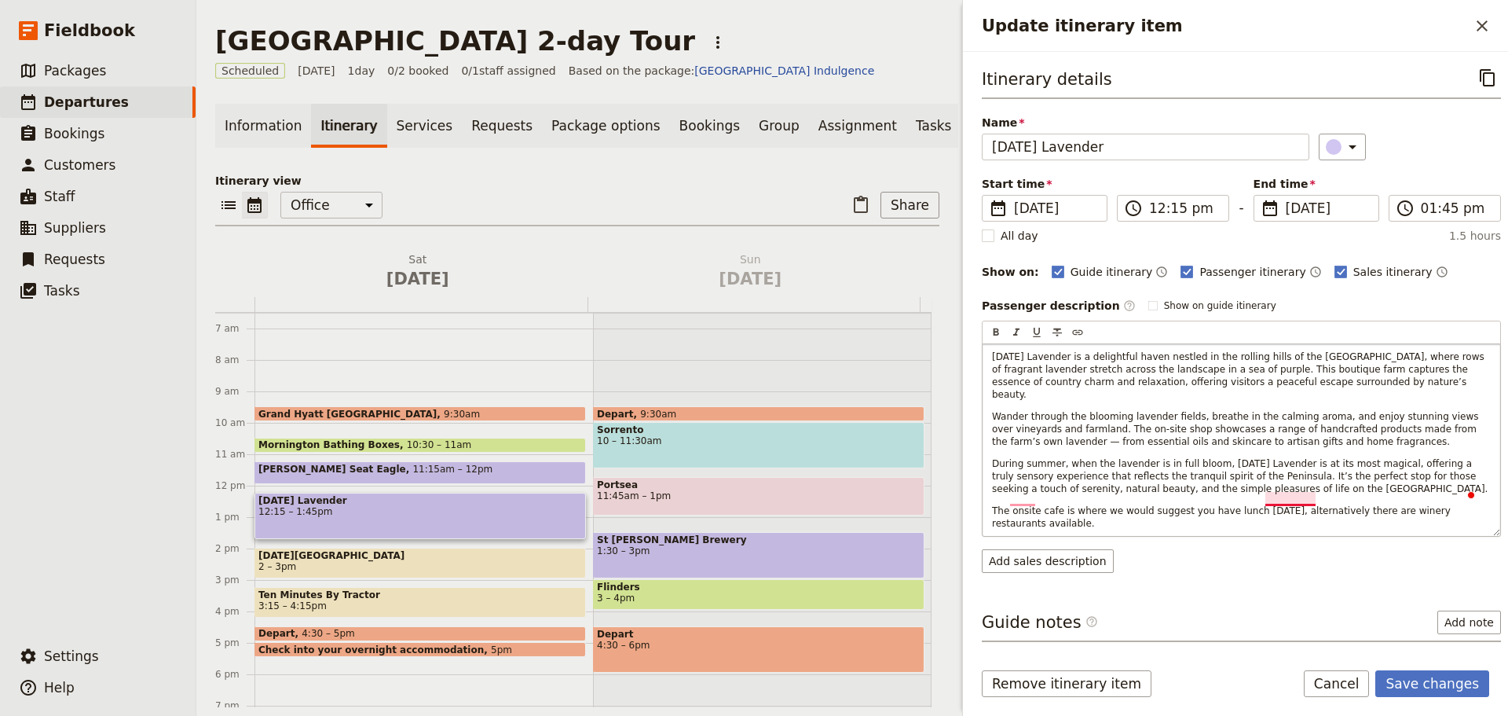
click at [1297, 505] on span "The onsite cafe is where we would suggest you have lunch [DATE], alternatively …" at bounding box center [1223, 517] width 462 height 24
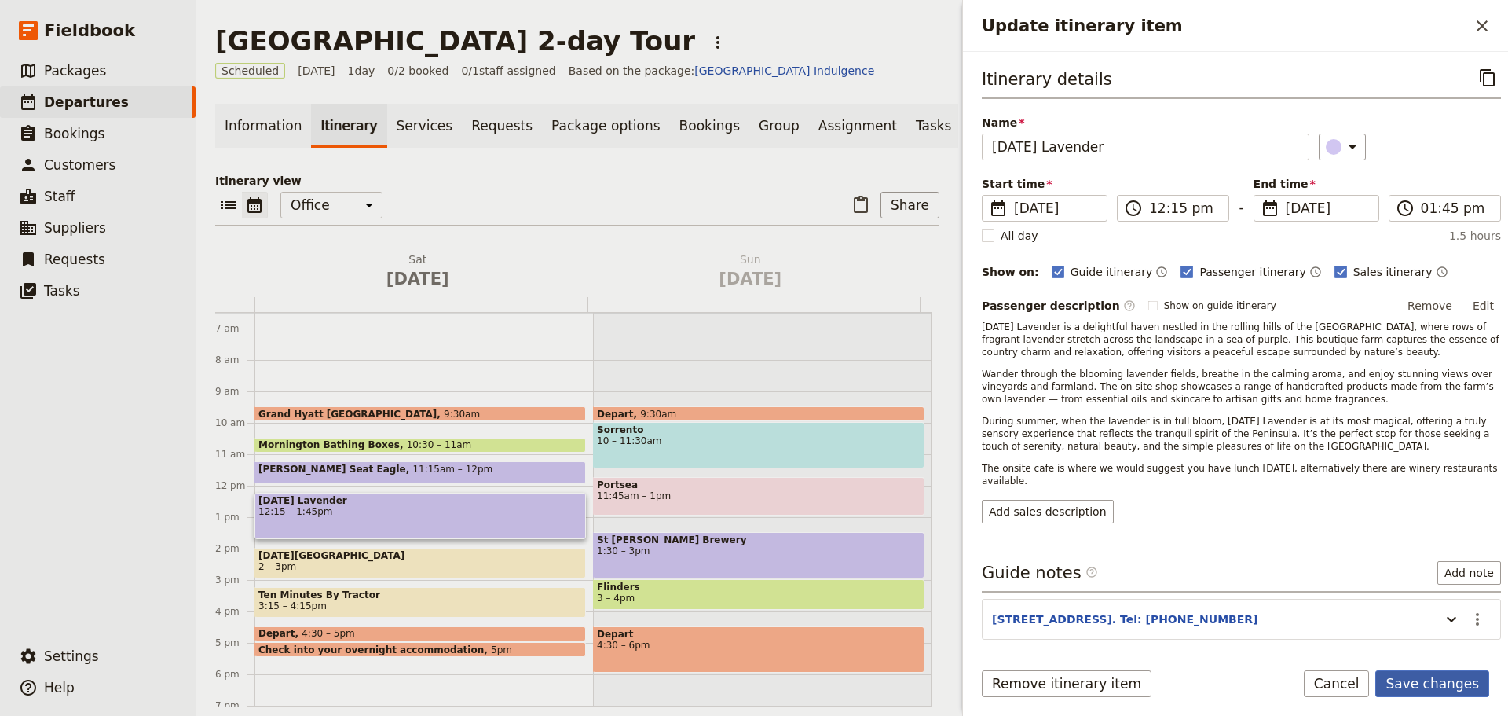
click at [1443, 689] on button "Save changes" at bounding box center [1433, 683] width 114 height 27
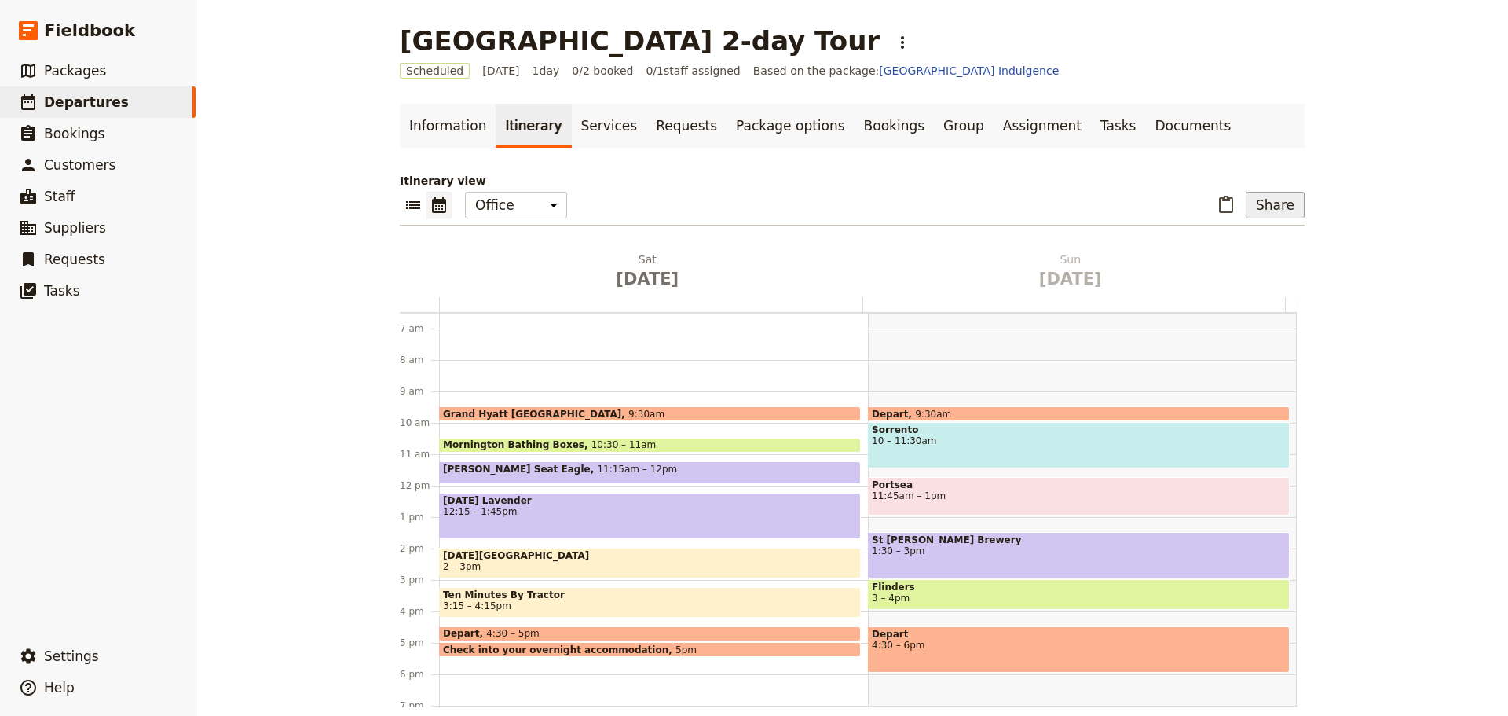
click at [1250, 204] on button "Share" at bounding box center [1275, 205] width 59 height 27
click at [1202, 262] on span "Passenger Itinerary" at bounding box center [1235, 262] width 107 height 16
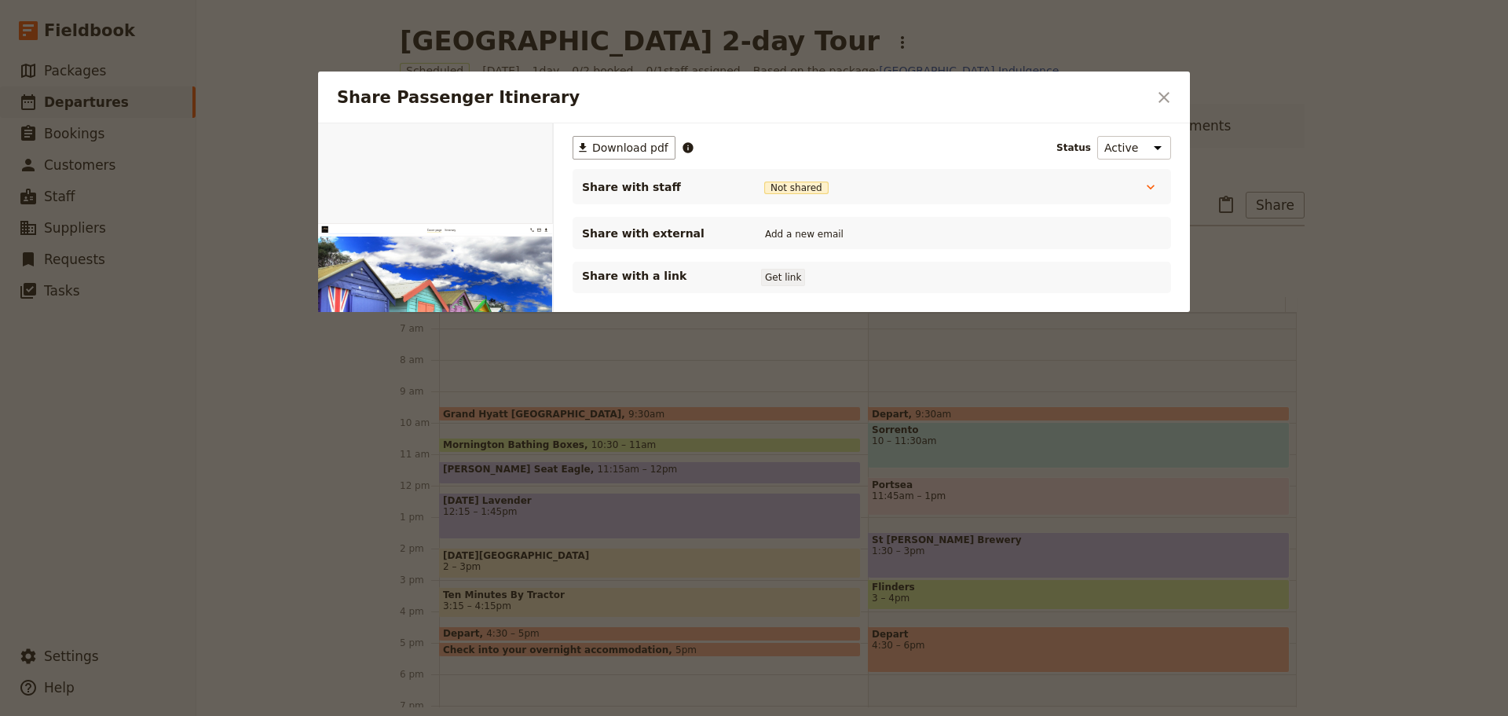
click at [783, 280] on button "Get link" at bounding box center [783, 277] width 44 height 17
drag, startPoint x: 1166, startPoint y: 97, endPoint x: 1123, endPoint y: 117, distance: 47.8
click at [1166, 97] on icon "Close dialog" at bounding box center [1164, 97] width 11 height 11
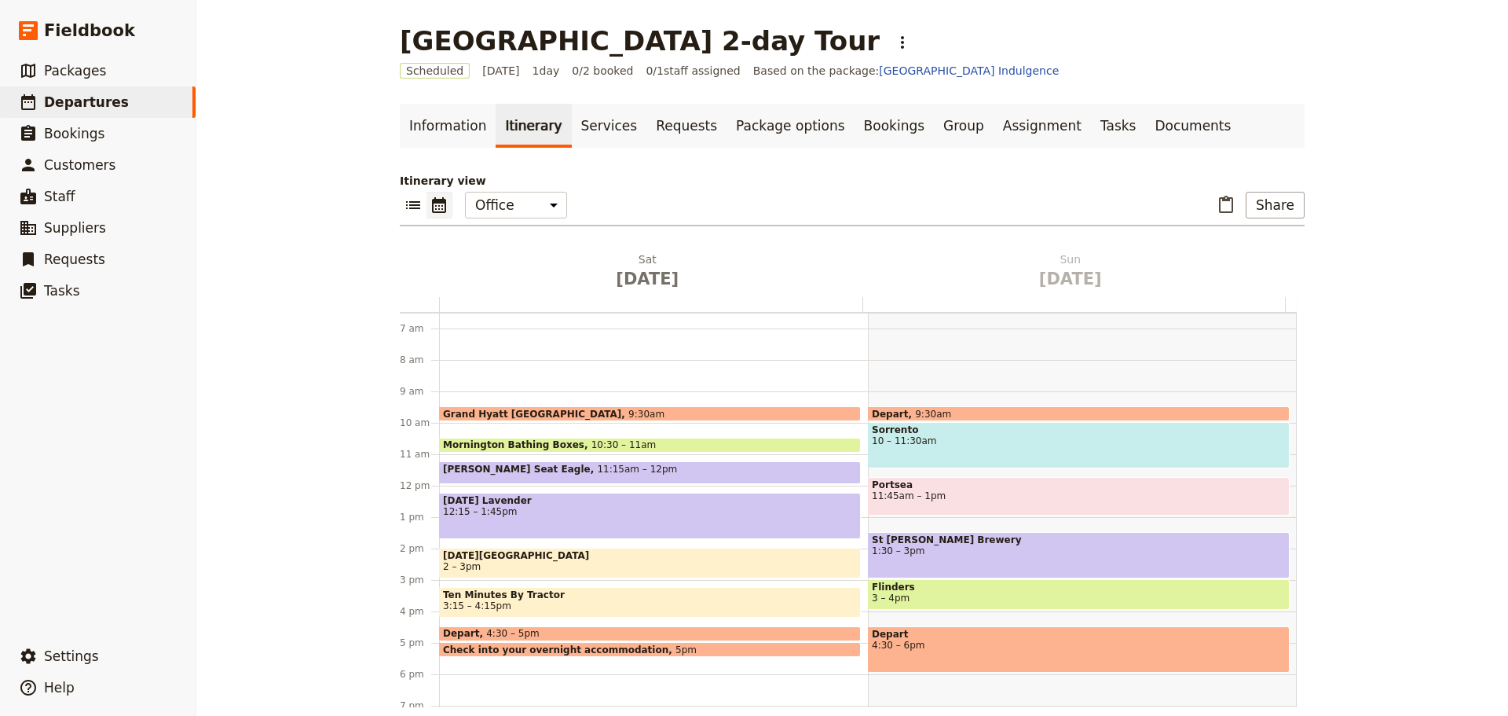
click at [520, 560] on span "[DATE][GEOGRAPHIC_DATA]" at bounding box center [650, 555] width 414 height 11
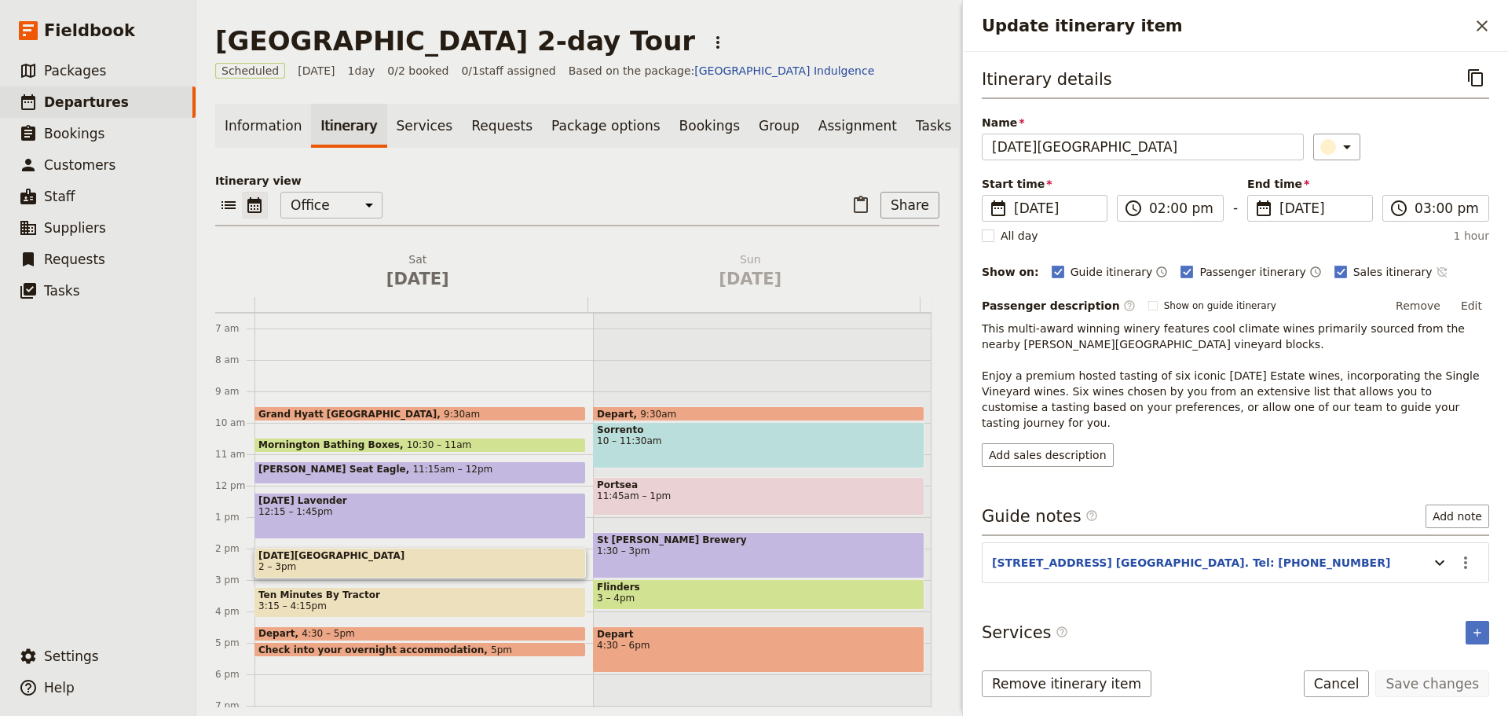
click at [1436, 272] on icon "Time not shown on sales itinerary" at bounding box center [1442, 272] width 13 height 13
click at [1451, 682] on button "Save changes" at bounding box center [1433, 683] width 114 height 27
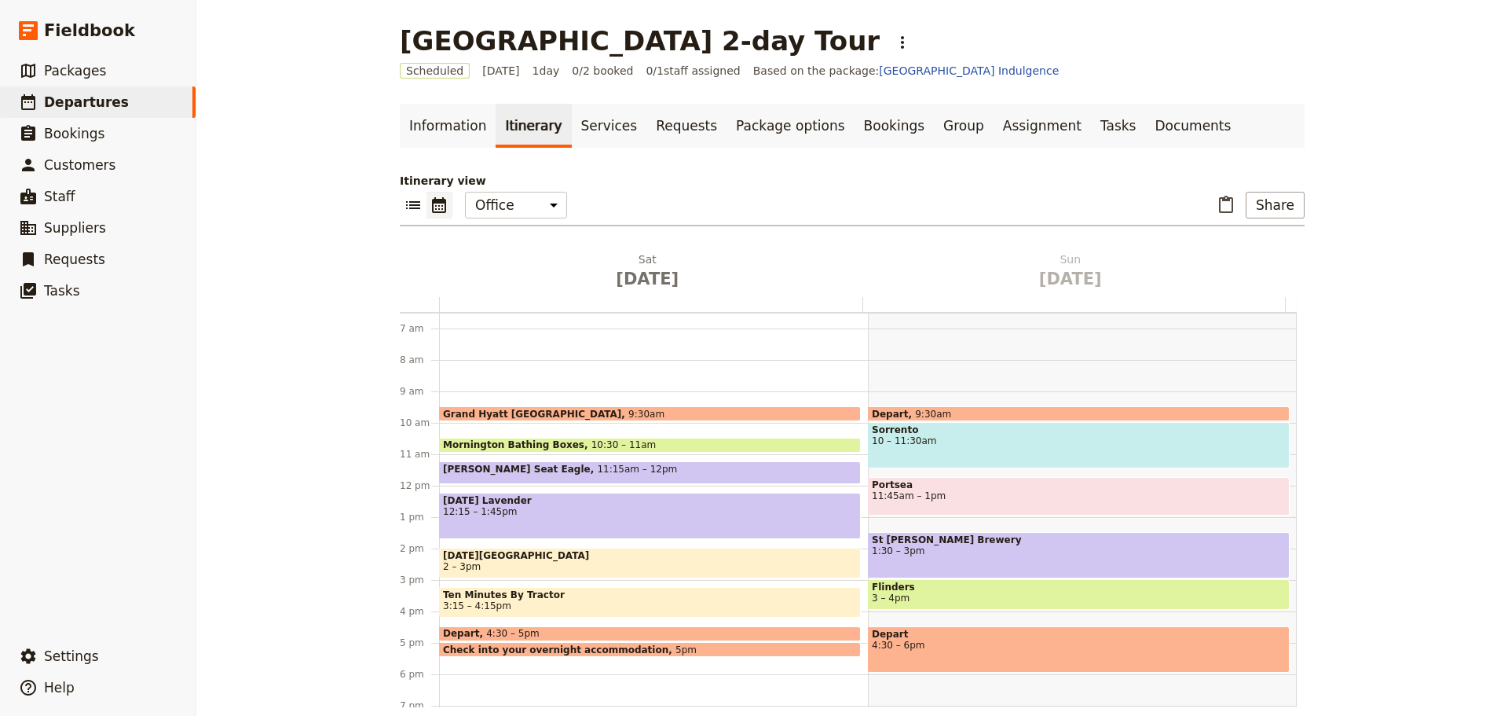
click at [567, 603] on span "3:15 – 4:15pm" at bounding box center [650, 605] width 414 height 11
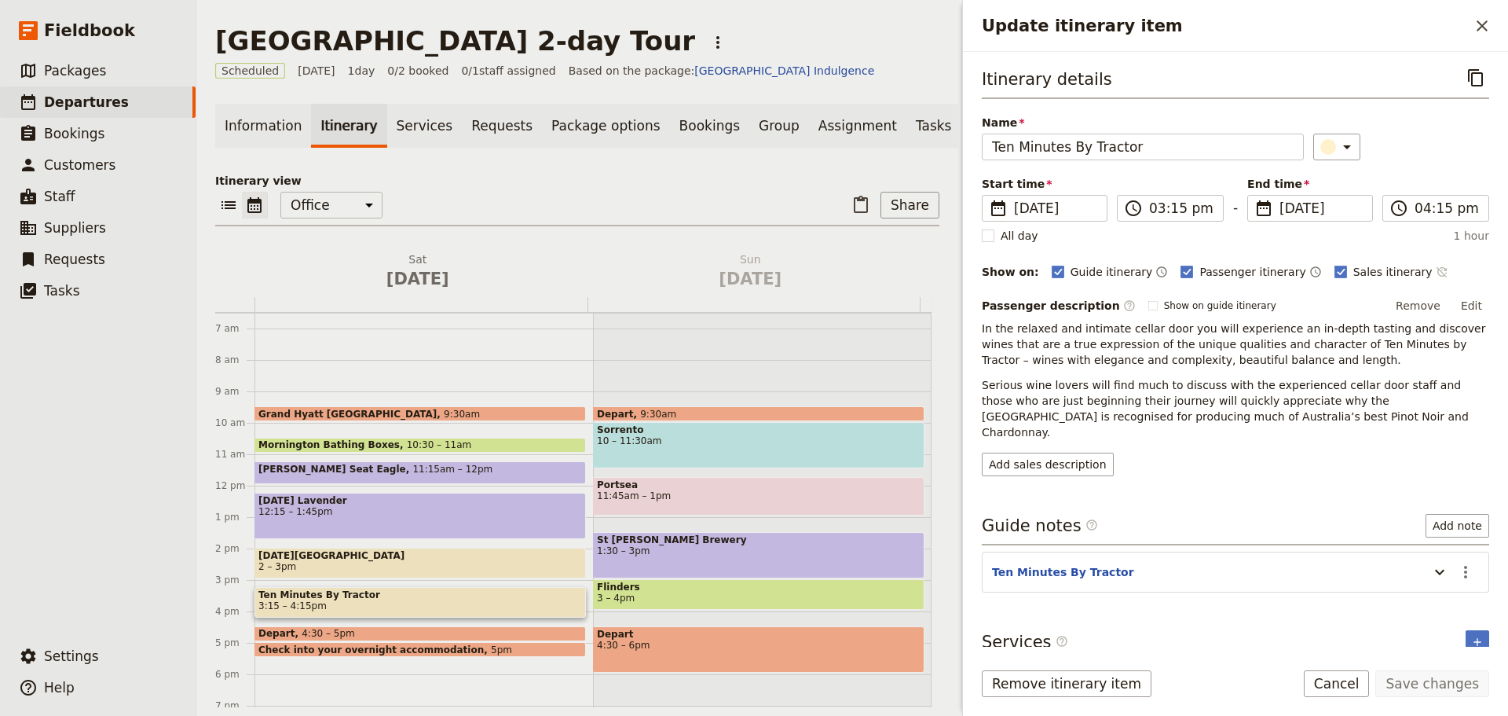
click at [1436, 269] on icon "Time not shown on sales itinerary" at bounding box center [1442, 272] width 13 height 13
click at [1454, 680] on button "Save changes" at bounding box center [1433, 683] width 114 height 27
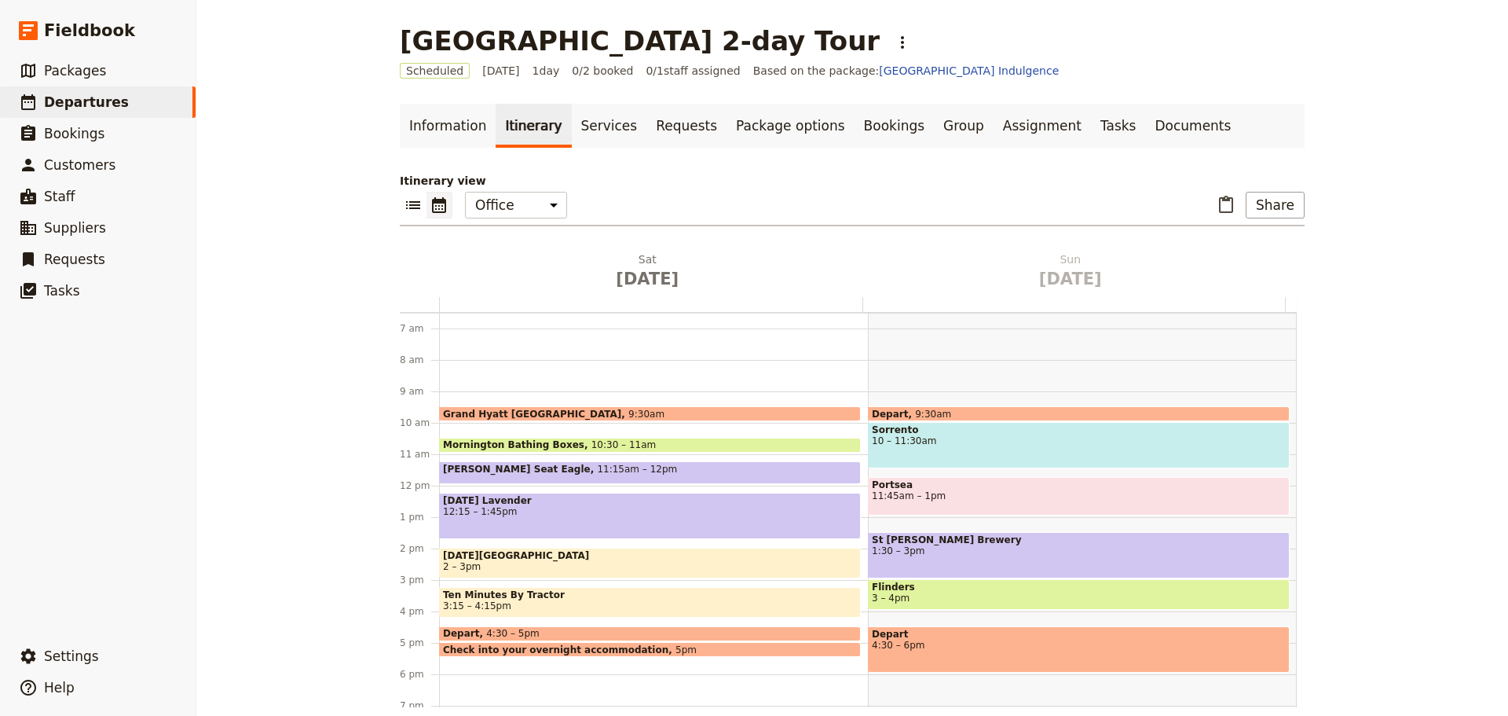
click at [470, 566] on span "2 – 3pm" at bounding box center [462, 566] width 38 height 11
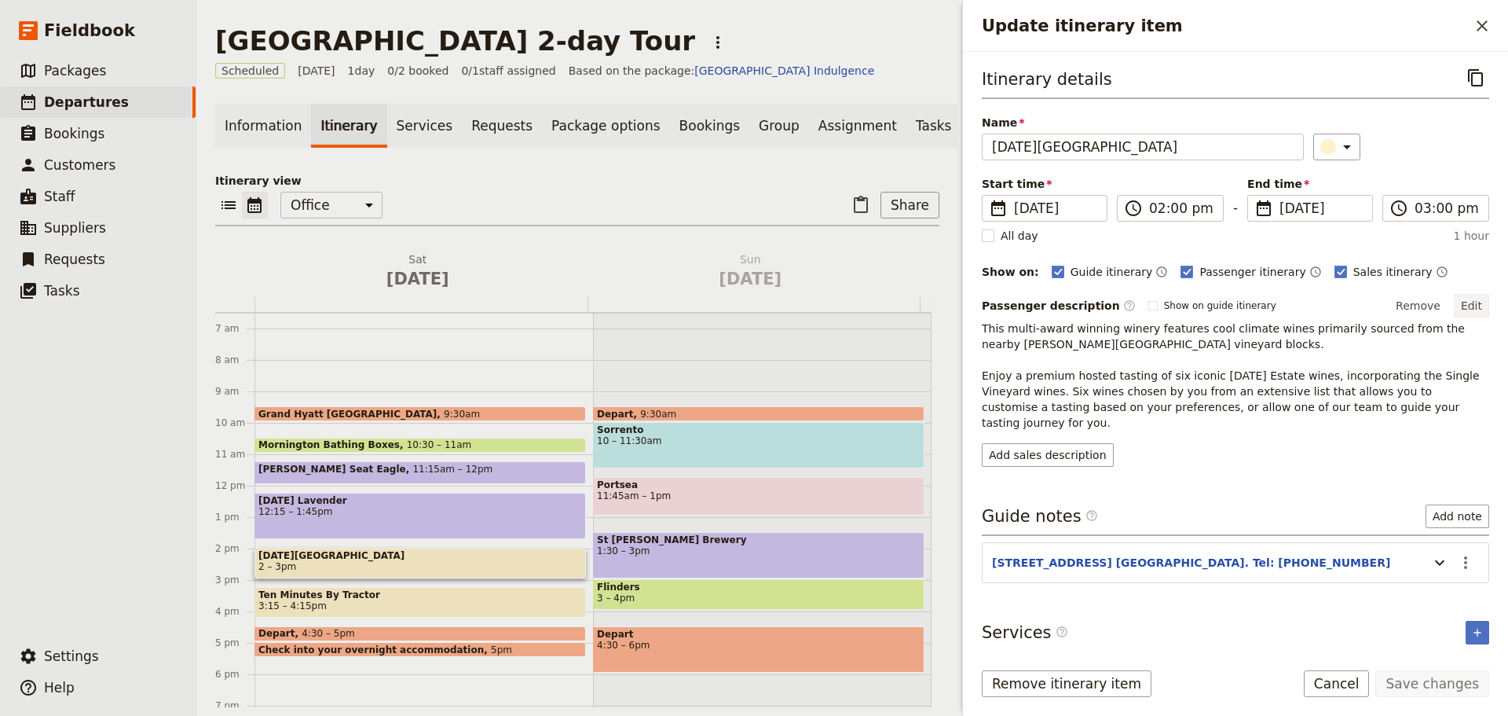
click at [1478, 297] on button "Edit" at bounding box center [1471, 306] width 35 height 24
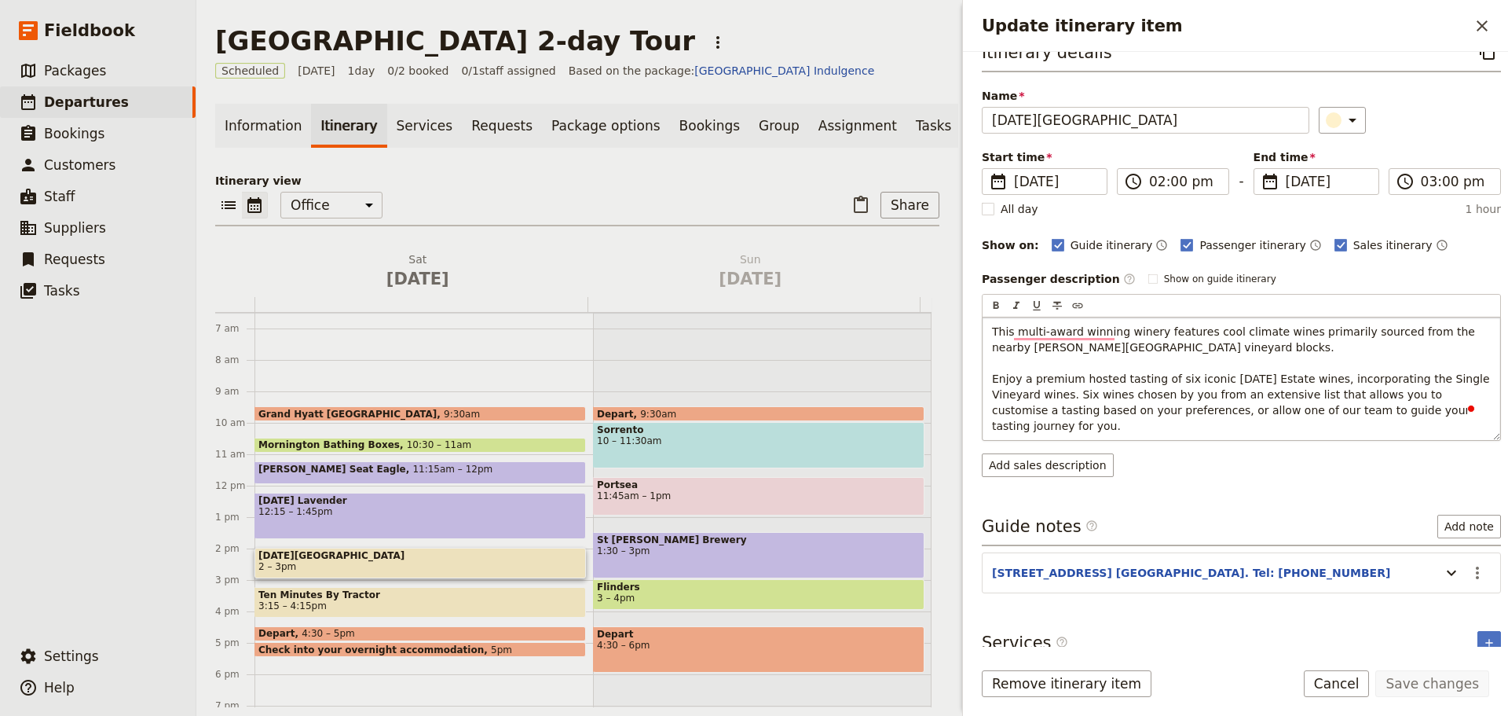
scroll to position [27, 0]
click at [1180, 412] on span "This multi-award winning winery features cool climate wines primarily sourced f…" at bounding box center [1242, 378] width 501 height 107
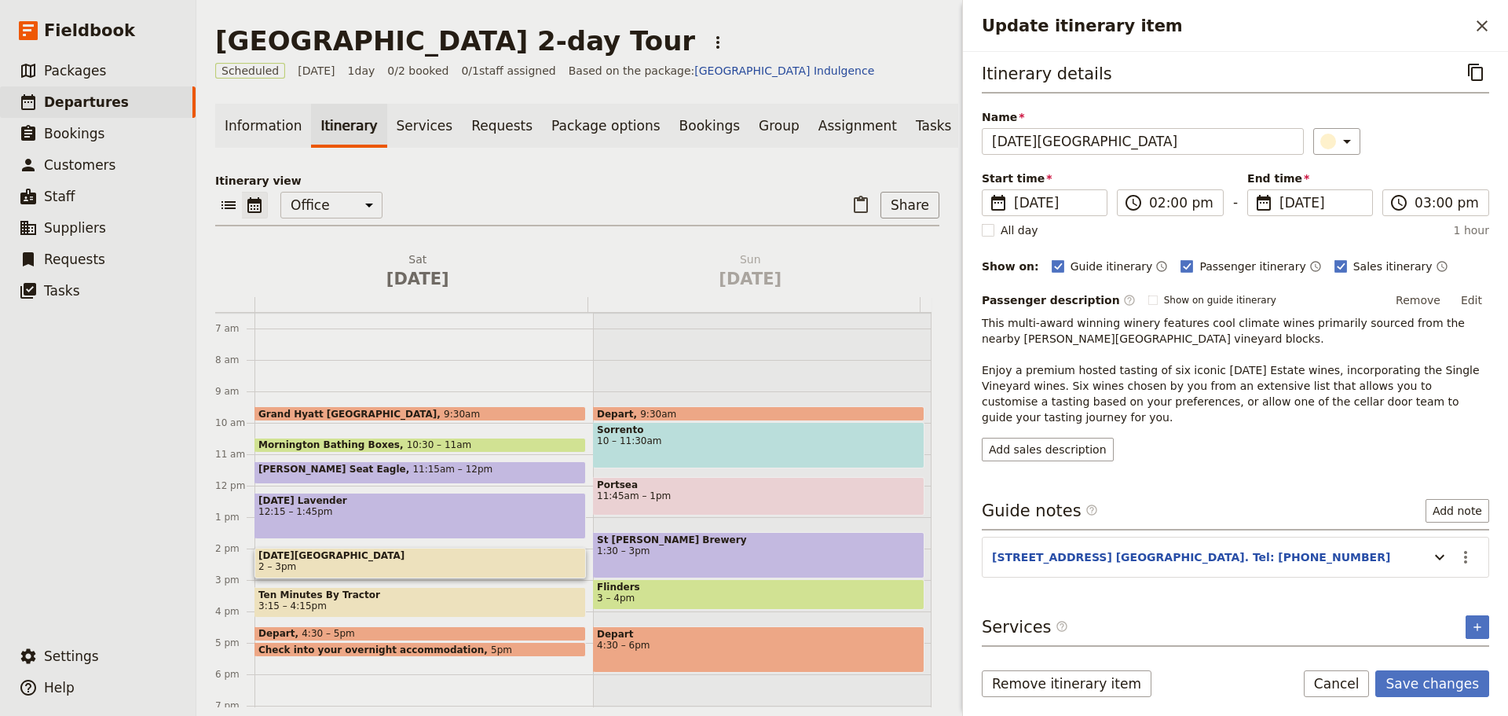
scroll to position [0, 0]
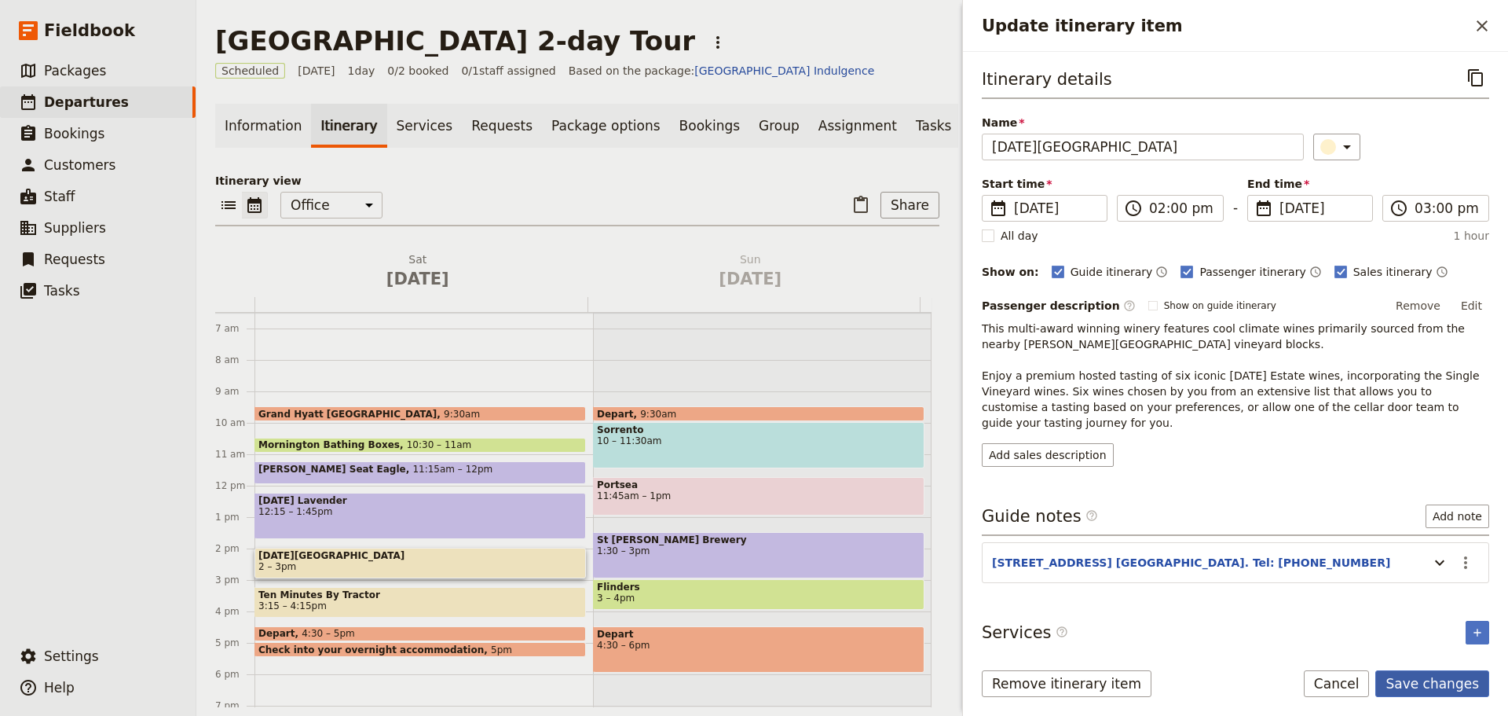
click at [1436, 683] on button "Save changes" at bounding box center [1433, 683] width 114 height 27
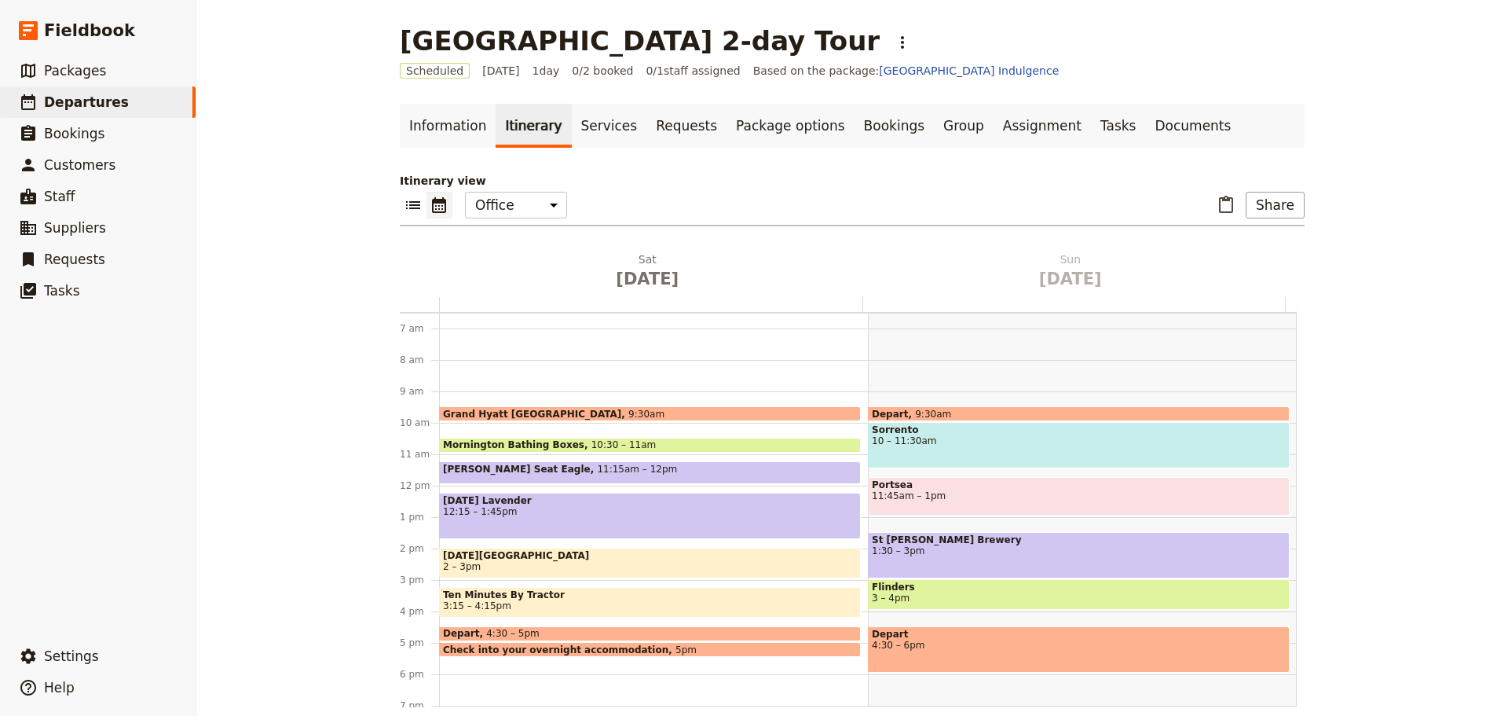
click at [511, 612] on span at bounding box center [650, 613] width 420 height 6
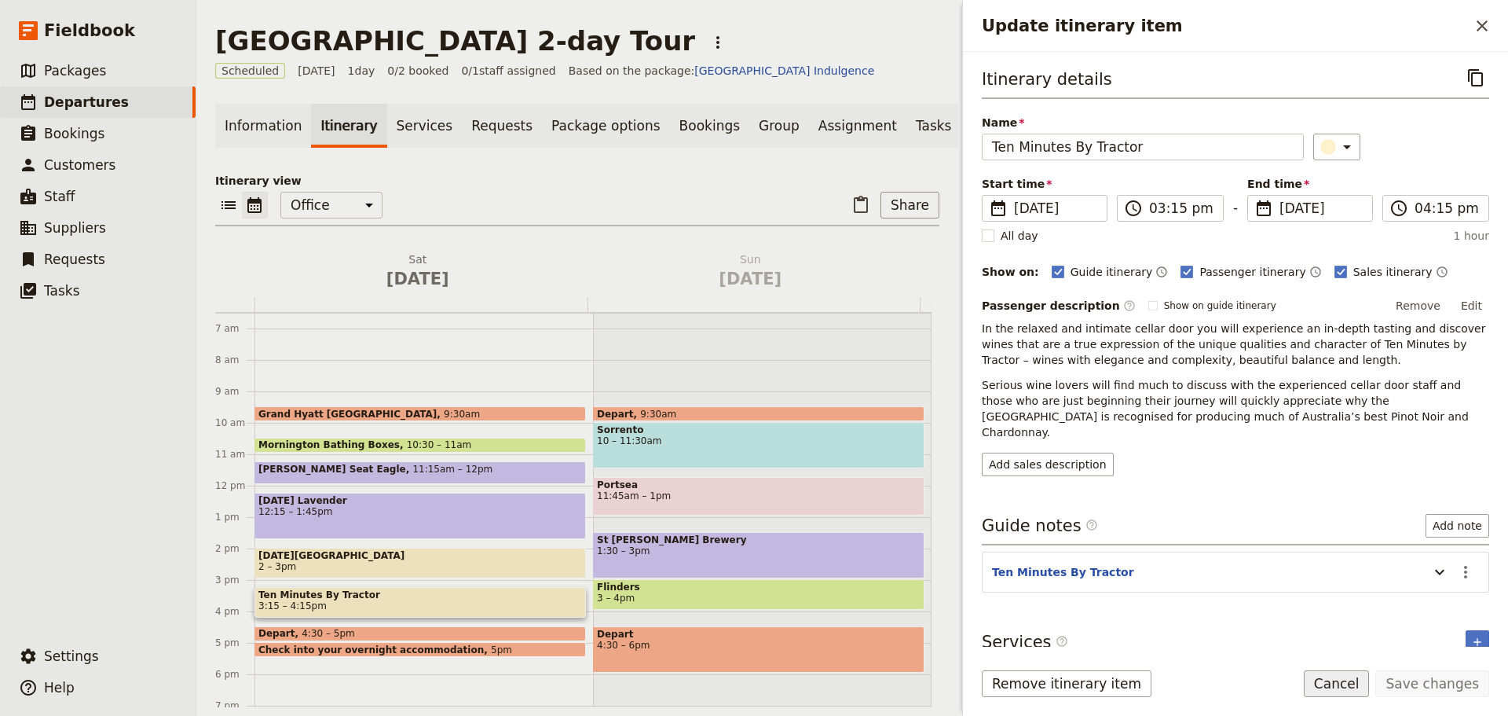
click at [1339, 684] on button "Cancel" at bounding box center [1337, 683] width 66 height 27
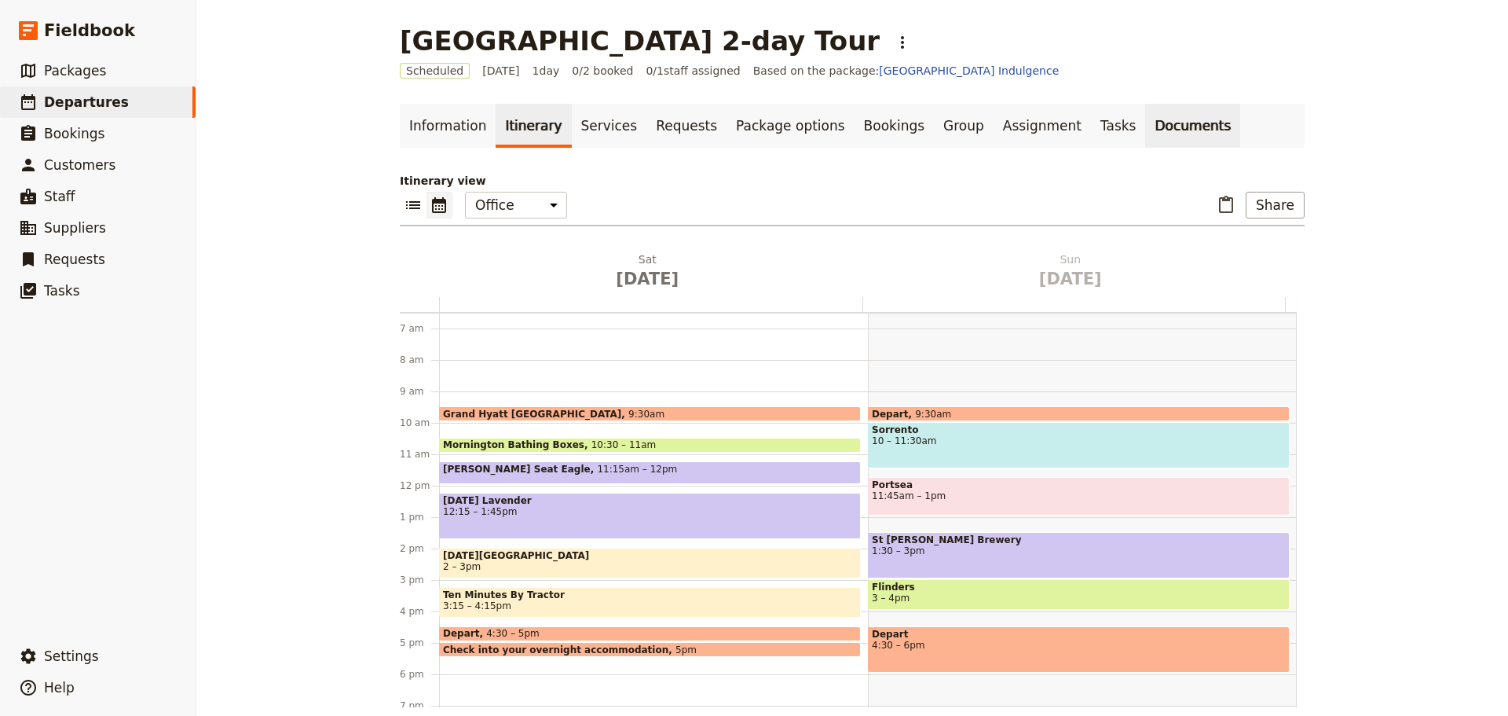
click at [1146, 126] on link "Documents" at bounding box center [1193, 126] width 95 height 44
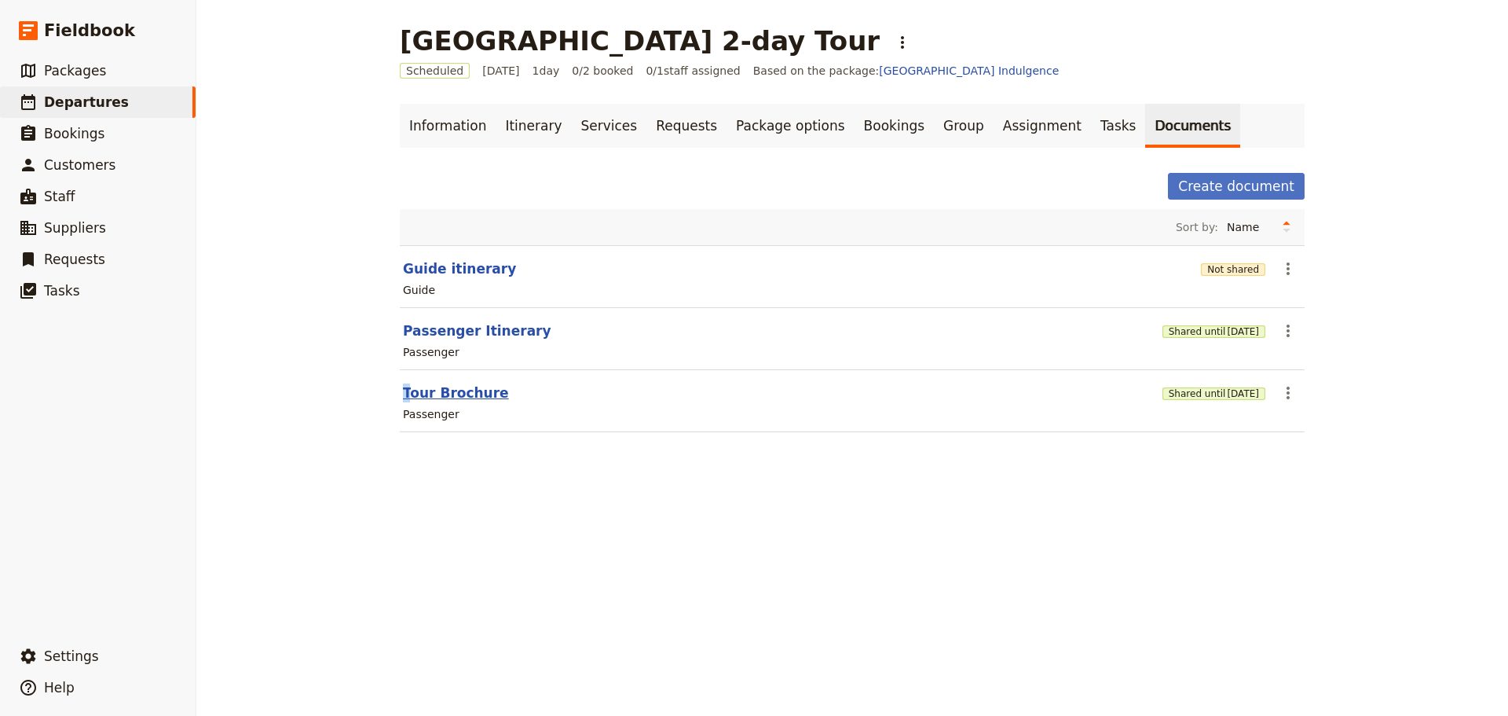
click at [405, 384] on section "Tour Brochure Shared until [DATE] ​ Passenger" at bounding box center [852, 401] width 905 height 62
click at [415, 394] on button "Tour Brochure" at bounding box center [456, 392] width 106 height 19
select select "PASSENGER"
select select "DEFAULT"
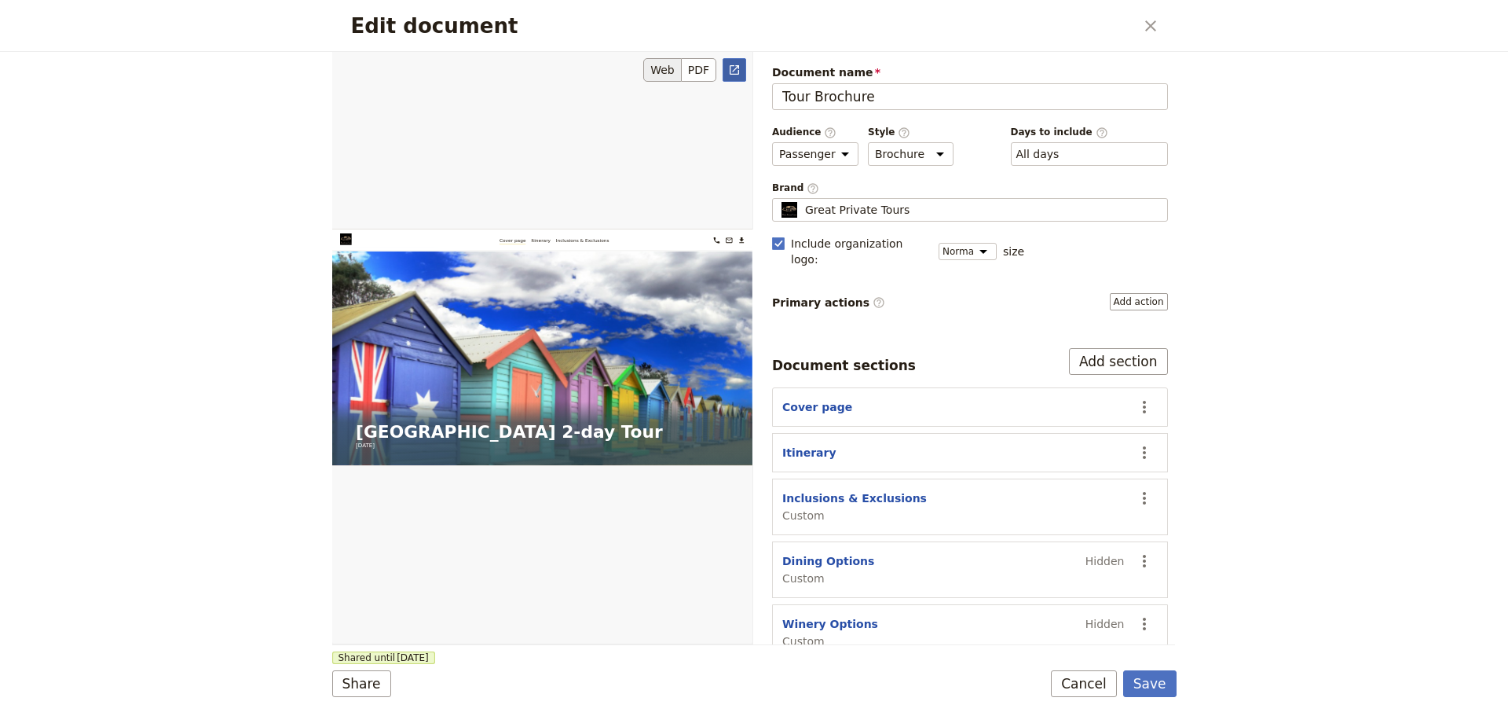
click at [737, 64] on icon "Open full preview" at bounding box center [734, 70] width 13 height 13
click at [1087, 685] on button "Cancel" at bounding box center [1084, 683] width 66 height 27
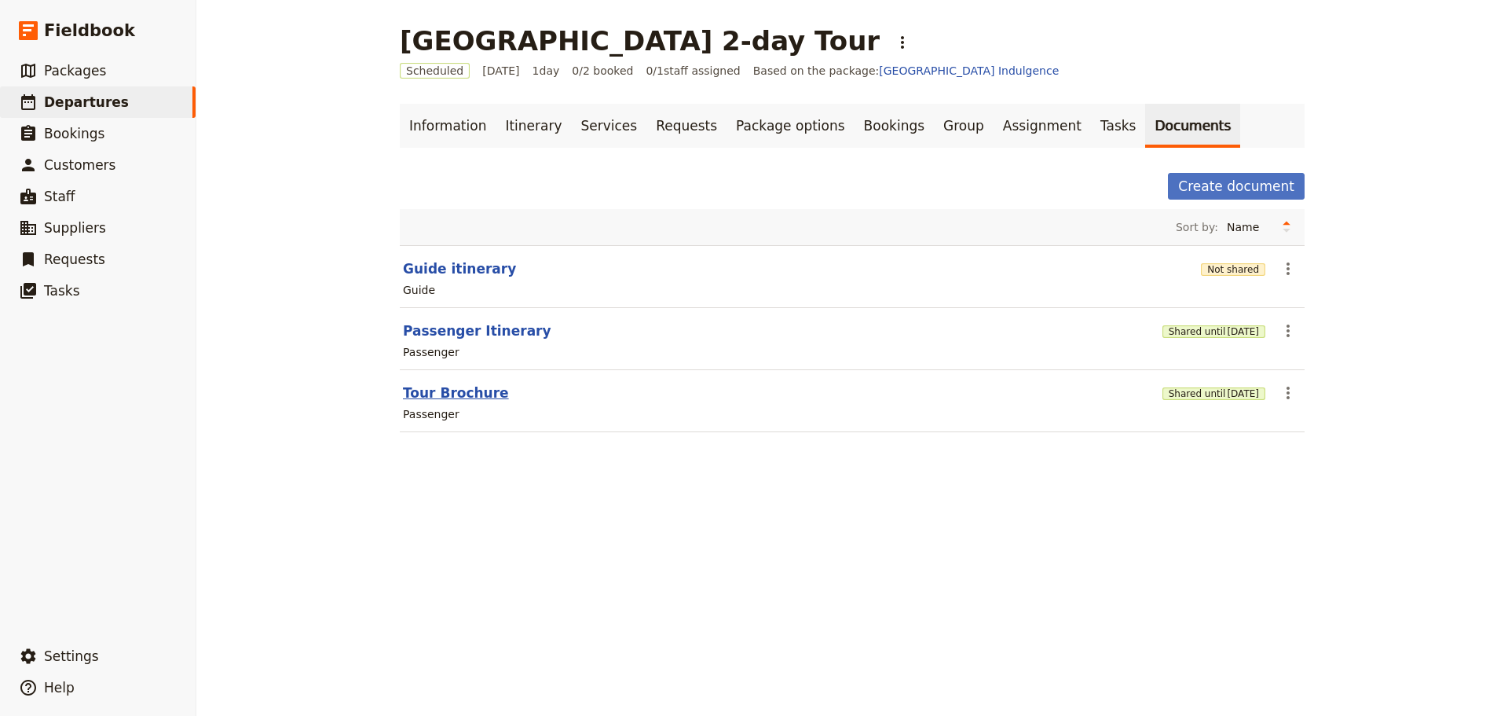
click at [454, 393] on button "Tour Brochure" at bounding box center [456, 392] width 106 height 19
select select "PASSENGER"
select select "DEFAULT"
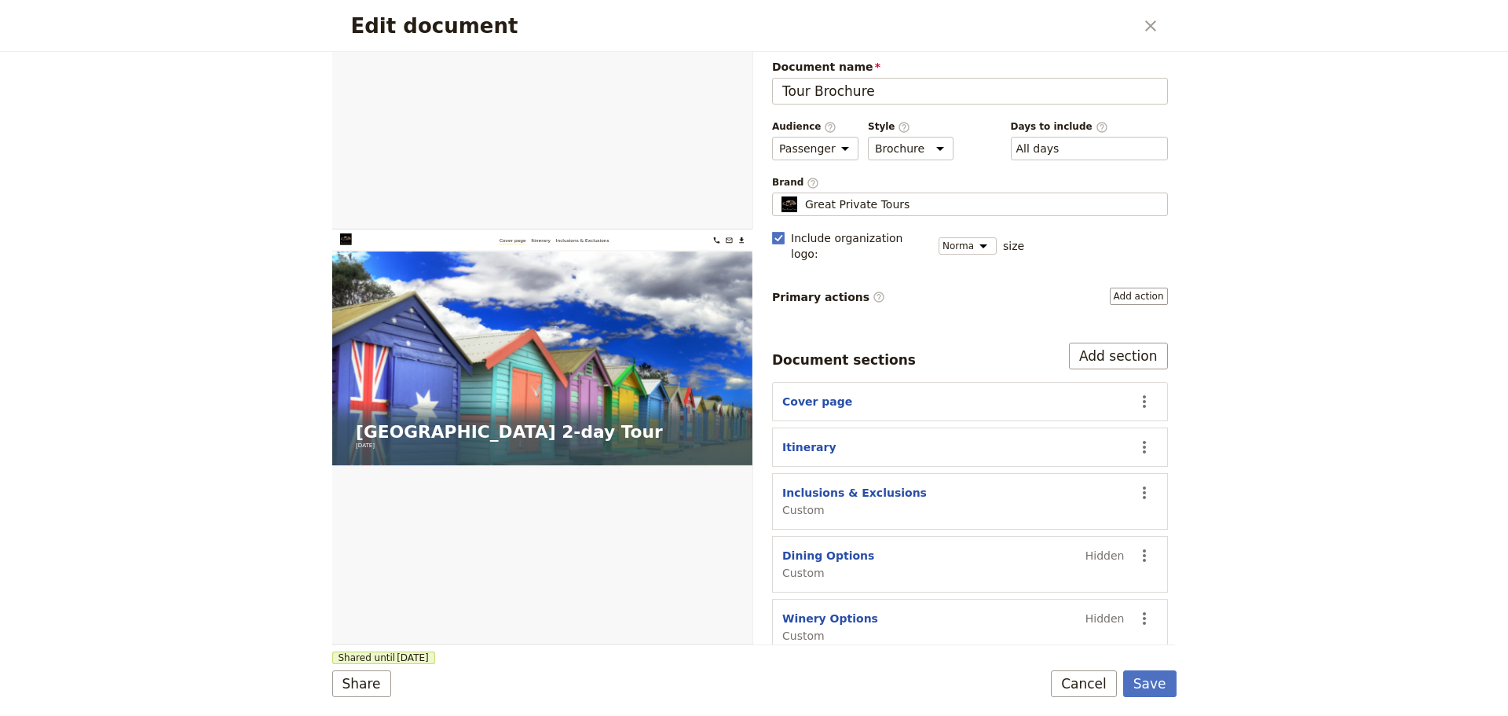
scroll to position [6, 0]
click at [845, 484] on button "Inclusions & Exclusions" at bounding box center [855, 492] width 145 height 16
select select "CUSTOM"
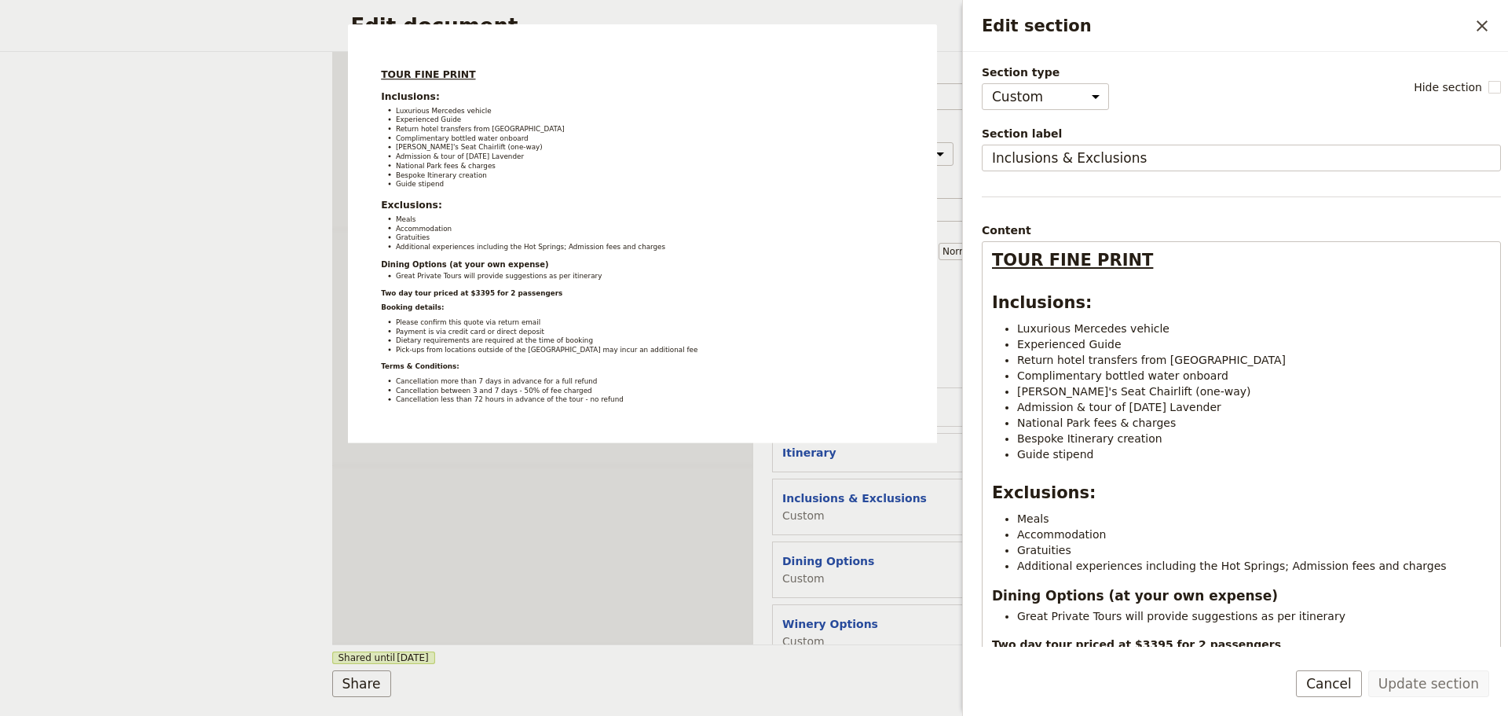
select select "CUSTOM"
select select "PASSENGER"
select select "DEFAULT"
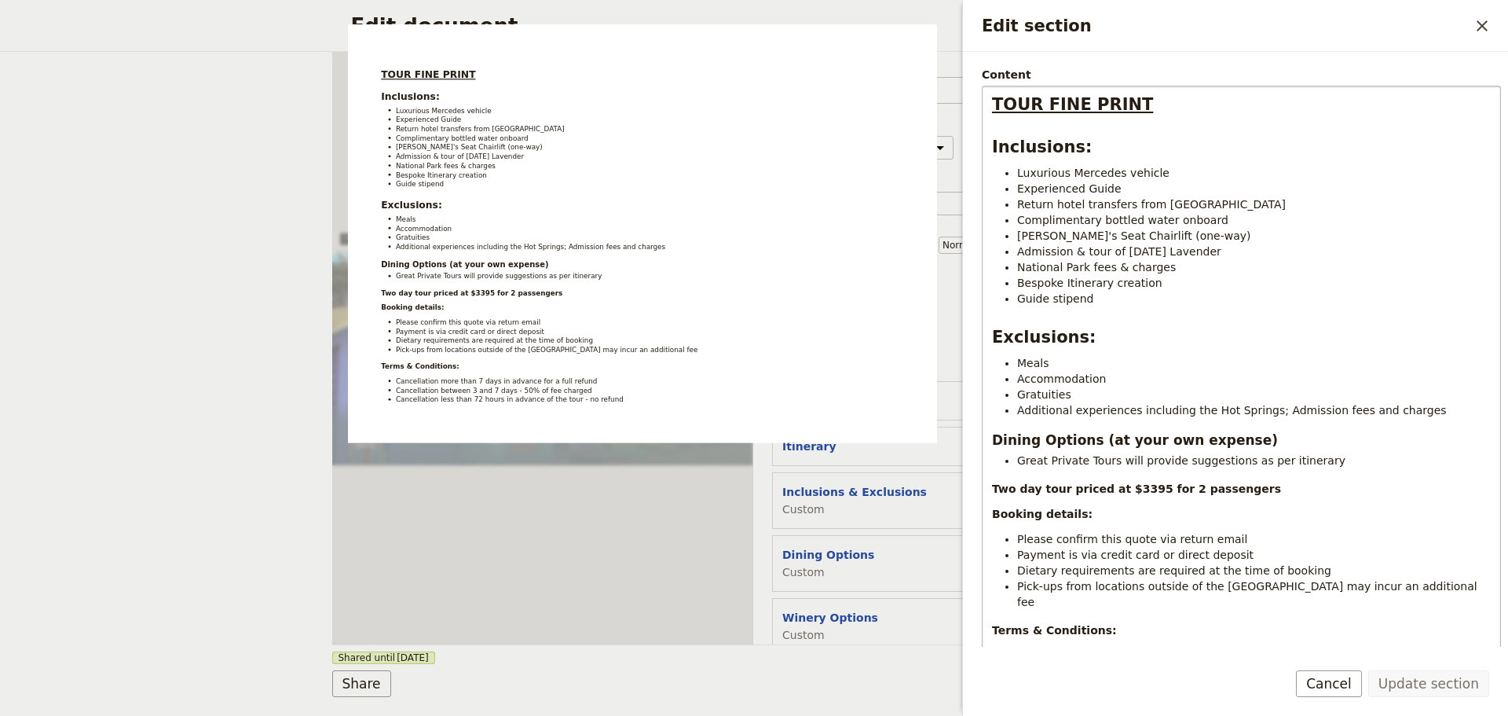
scroll to position [157, 0]
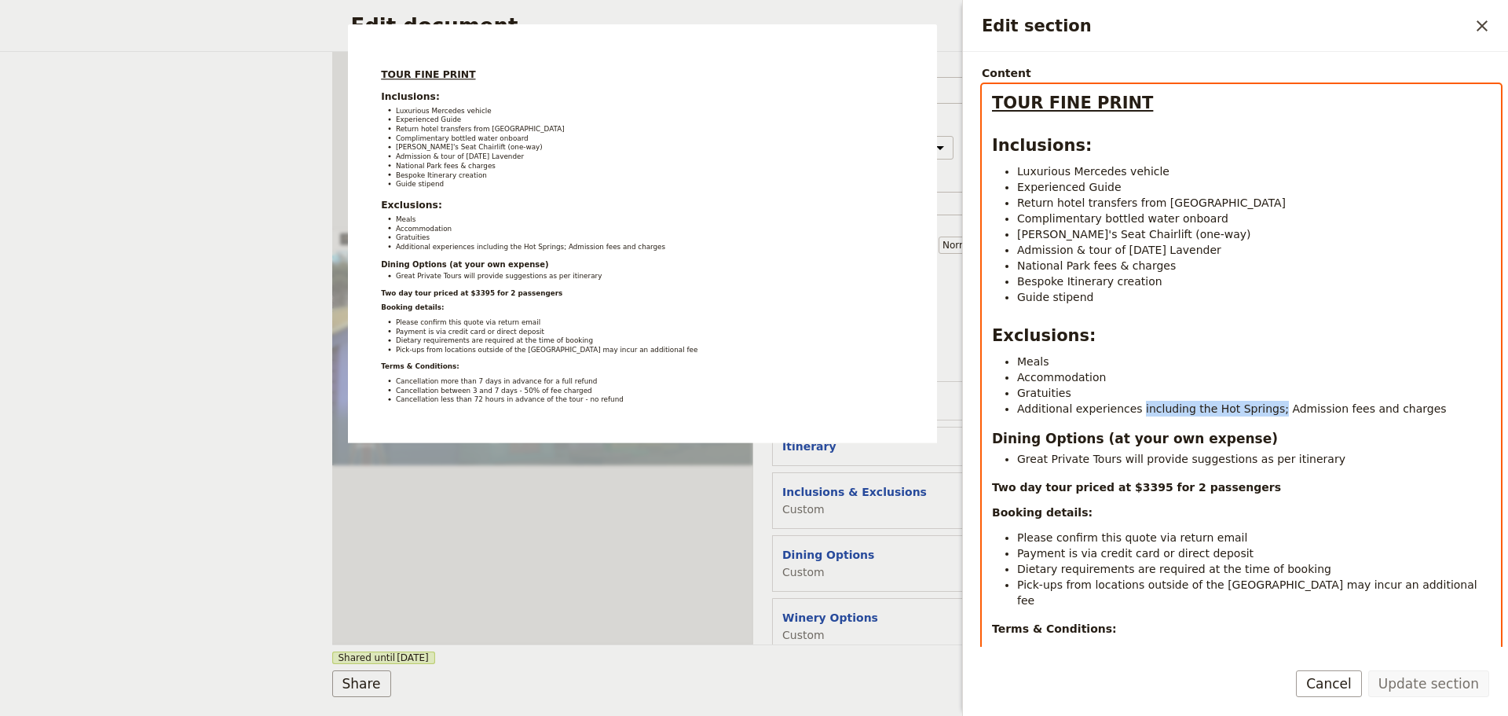
drag, startPoint x: 1257, startPoint y: 410, endPoint x: 1131, endPoint y: 409, distance: 126.5
click at [1131, 409] on span "Additional experiences including the Hot Springs; Admission fees and charges" at bounding box center [1232, 408] width 430 height 13
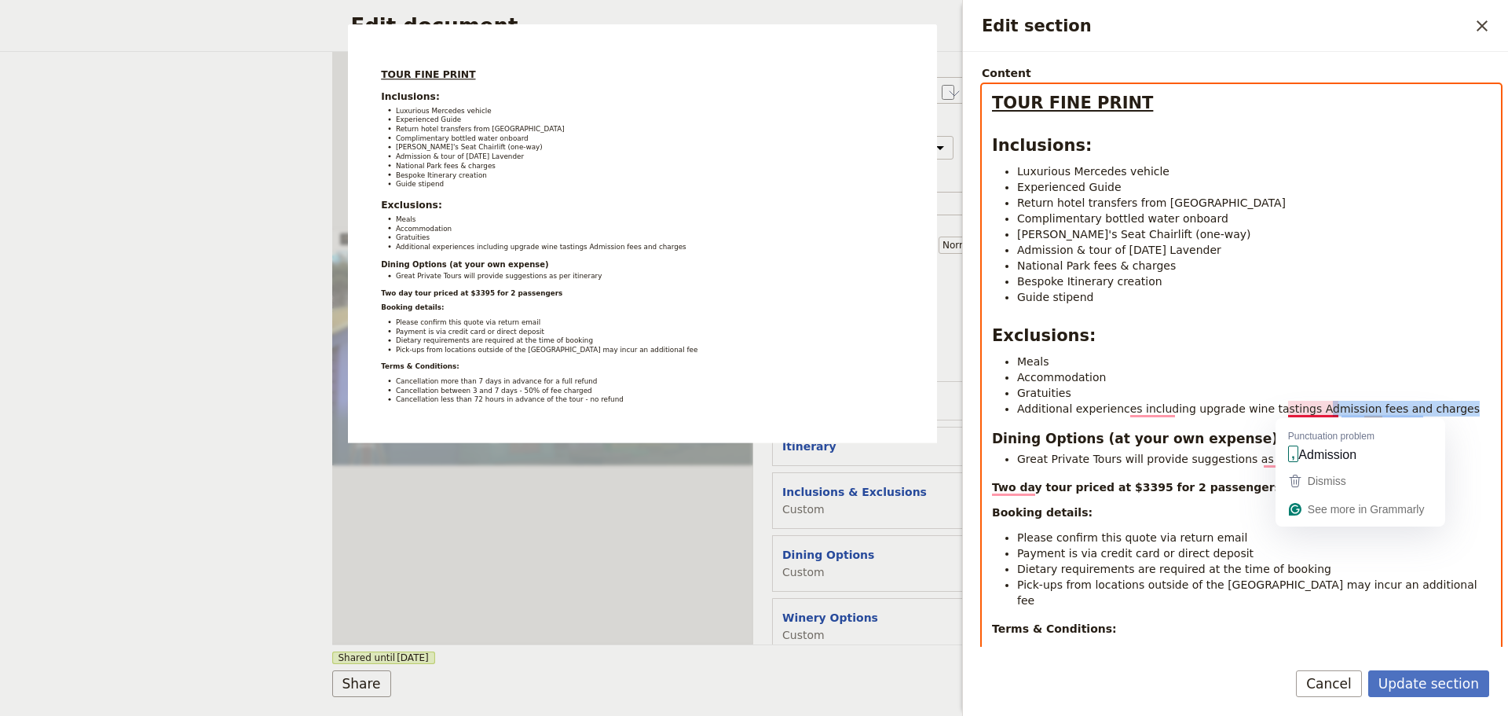
drag, startPoint x: 1461, startPoint y: 411, endPoint x: 1292, endPoint y: 405, distance: 168.2
click at [1292, 405] on li "Additional experiences including upgrade wine tastings Admission fees and charg…" at bounding box center [1254, 409] width 474 height 16
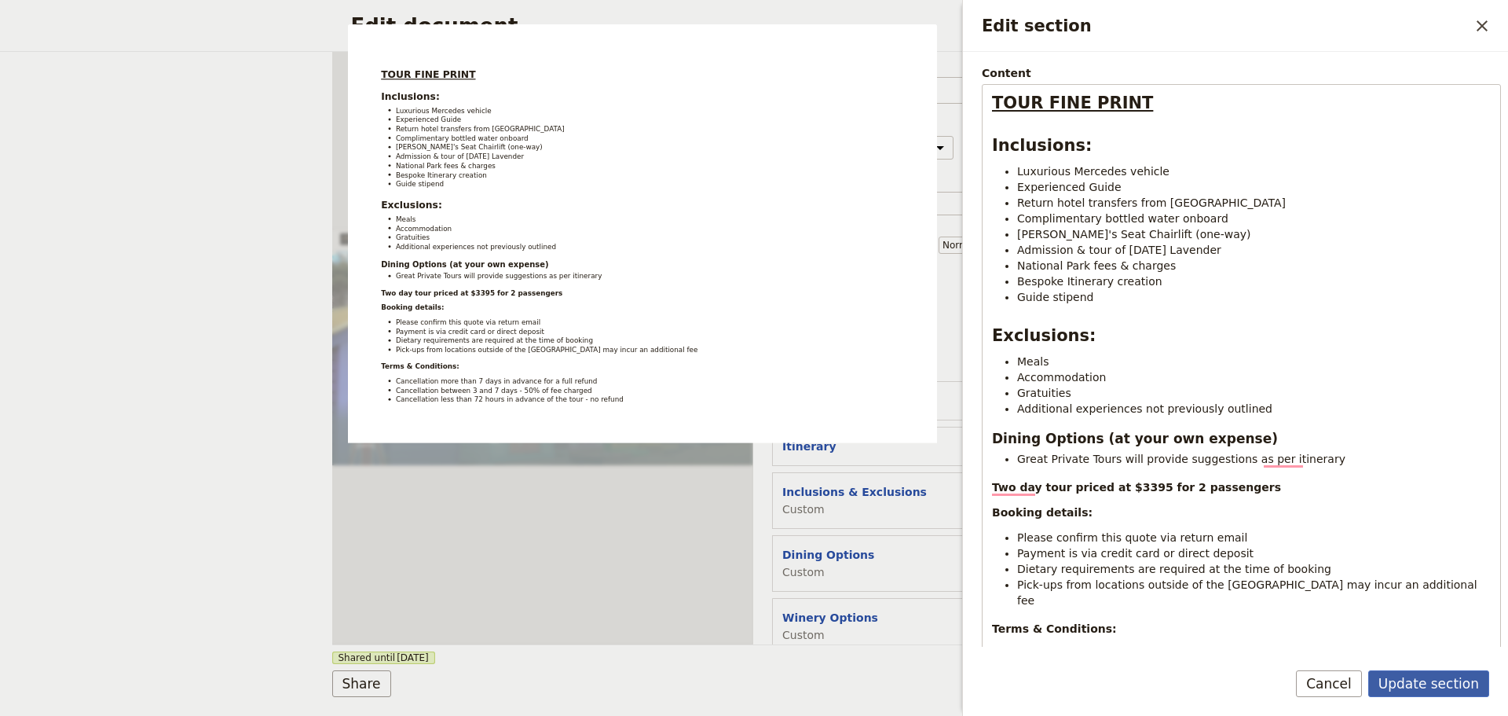
click at [1424, 676] on button "Update section" at bounding box center [1429, 683] width 121 height 27
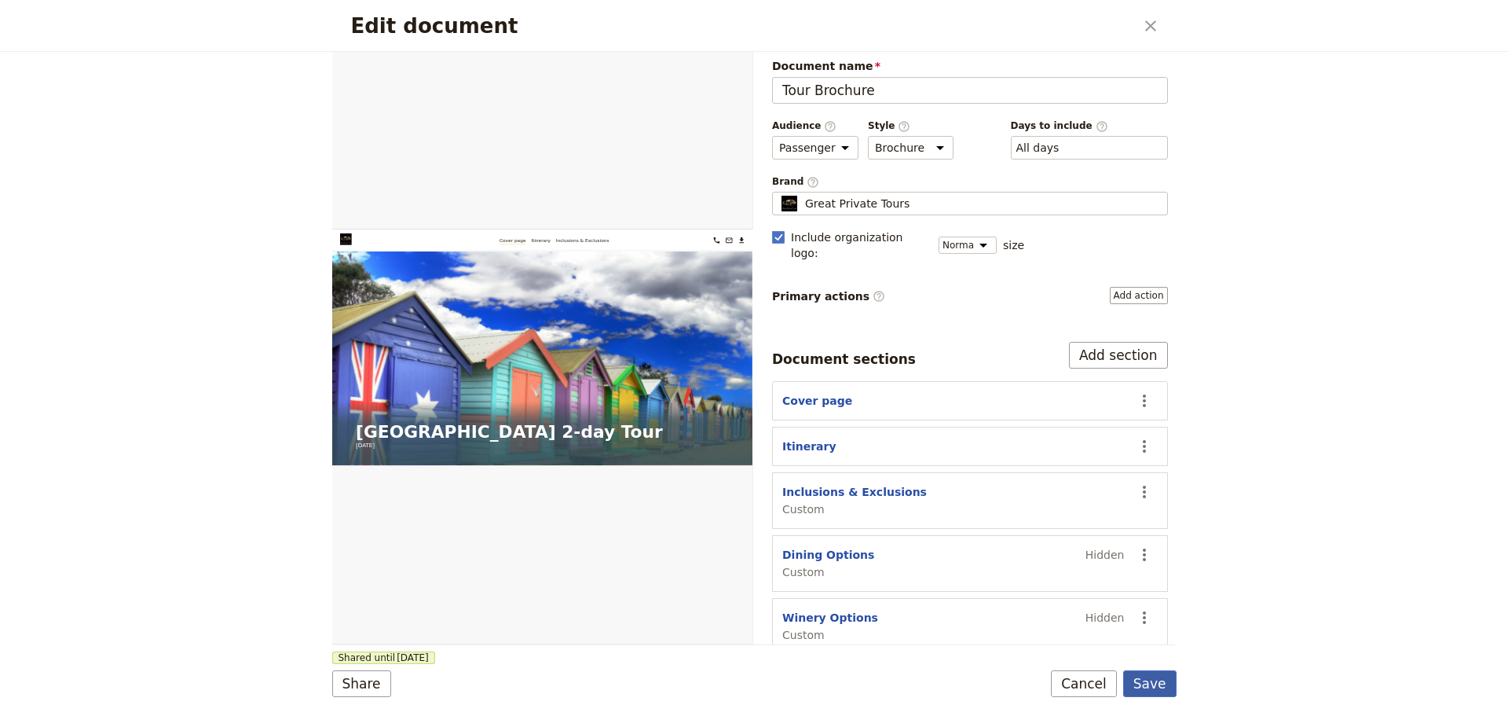
click at [1151, 678] on button "Save" at bounding box center [1150, 683] width 53 height 27
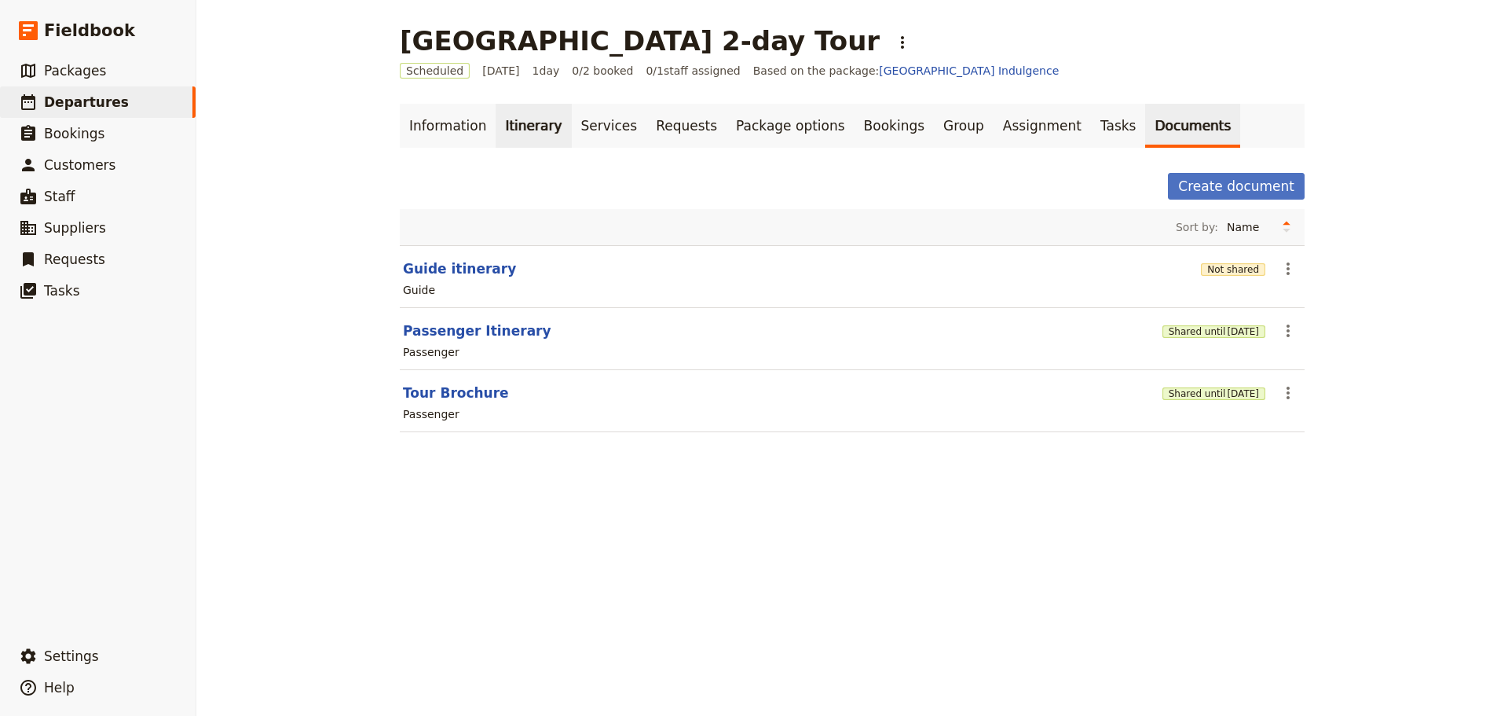
click at [519, 126] on link "Itinerary" at bounding box center [533, 126] width 75 height 44
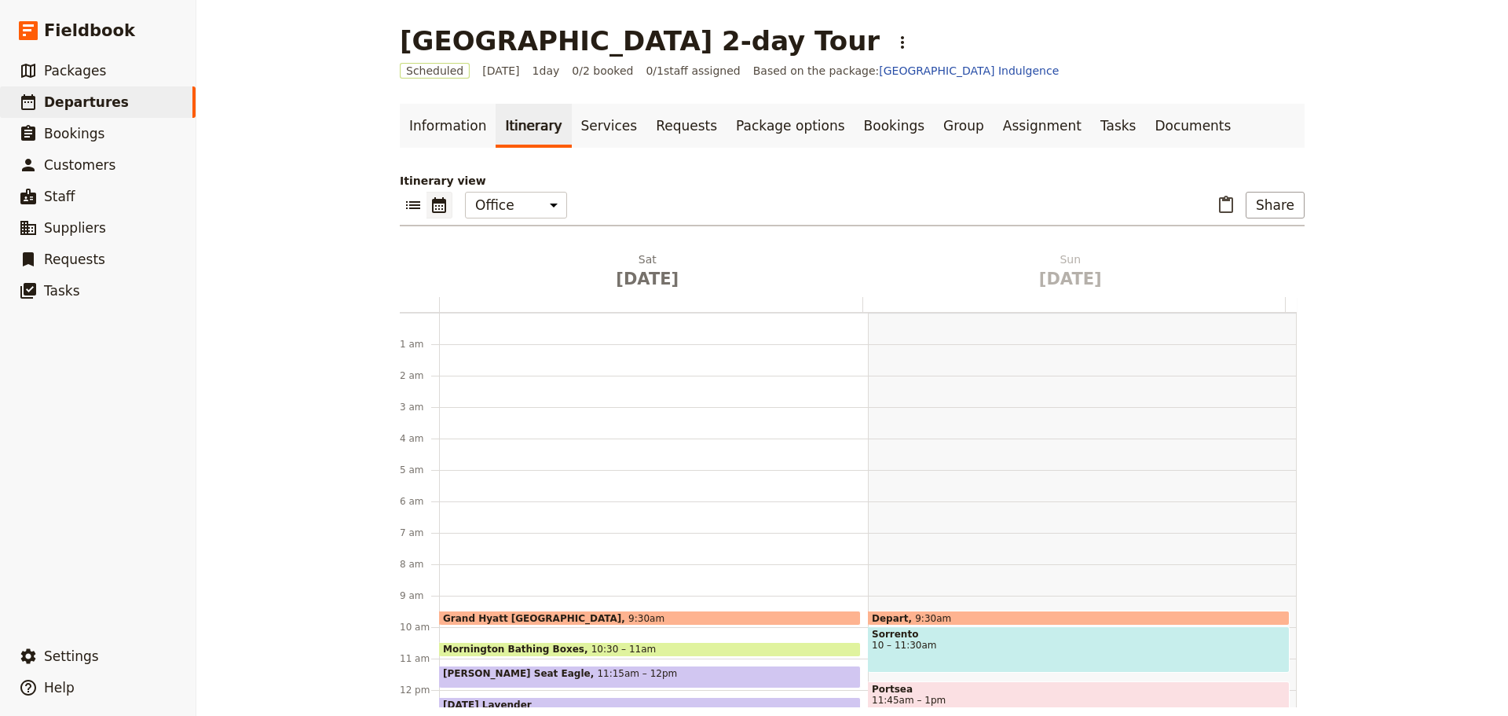
scroll to position [204, 0]
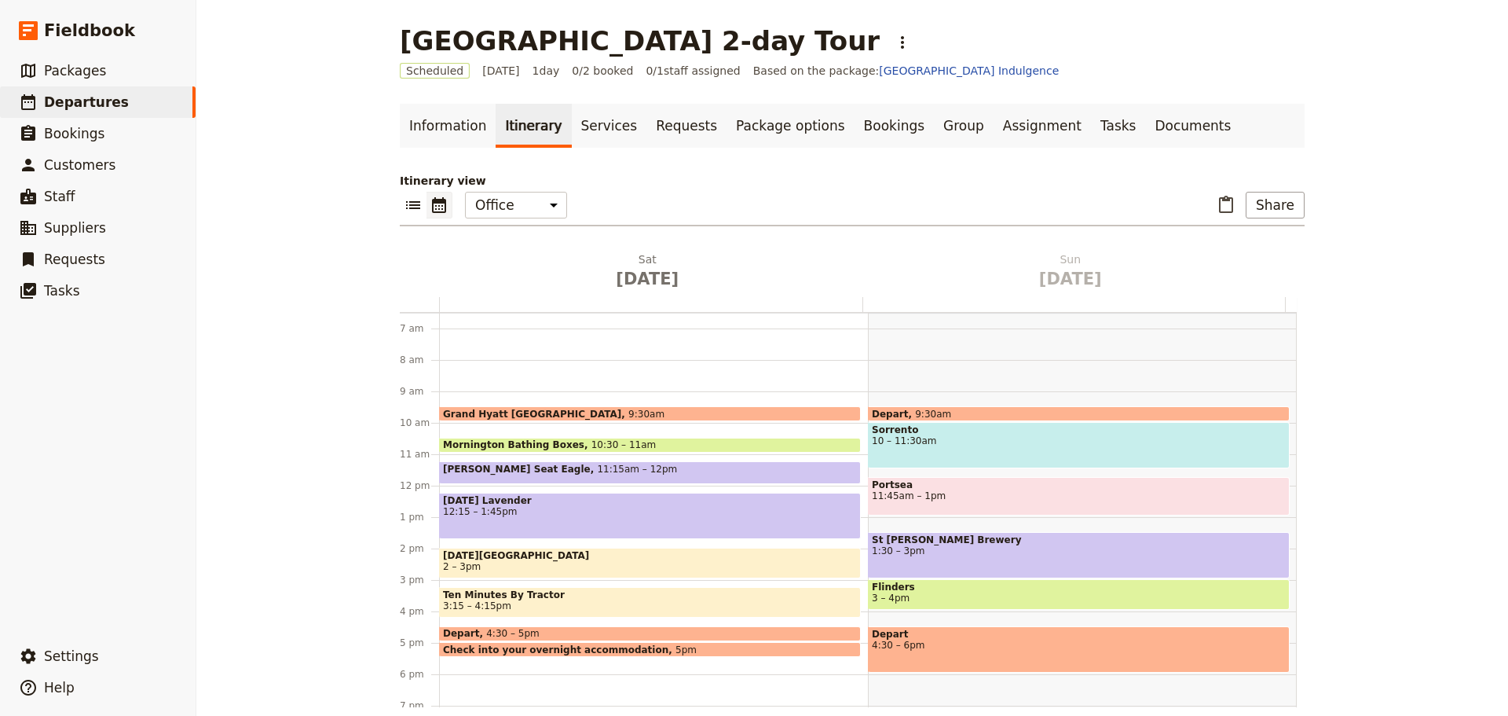
click at [1077, 638] on span "Depart" at bounding box center [1079, 634] width 414 height 11
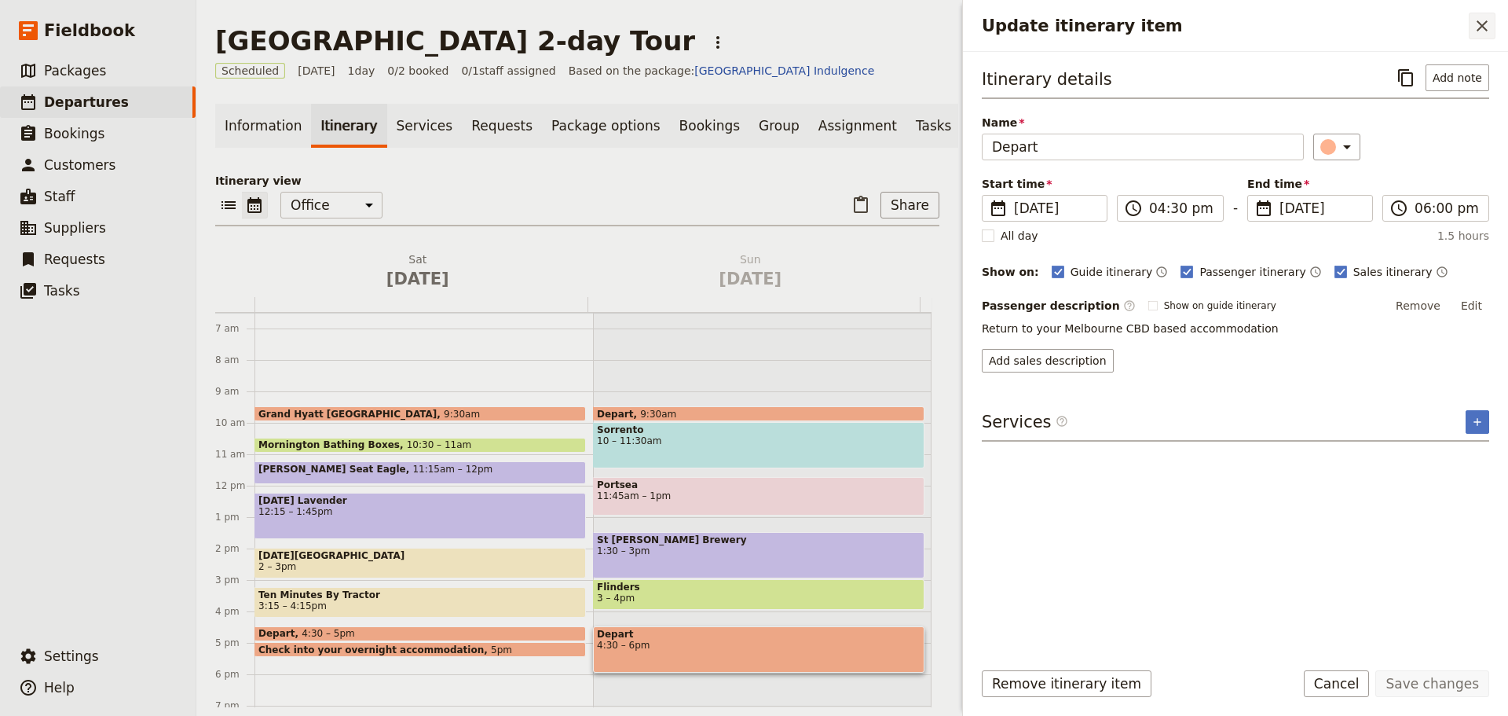
click at [1482, 20] on icon "Close drawer" at bounding box center [1482, 25] width 19 height 19
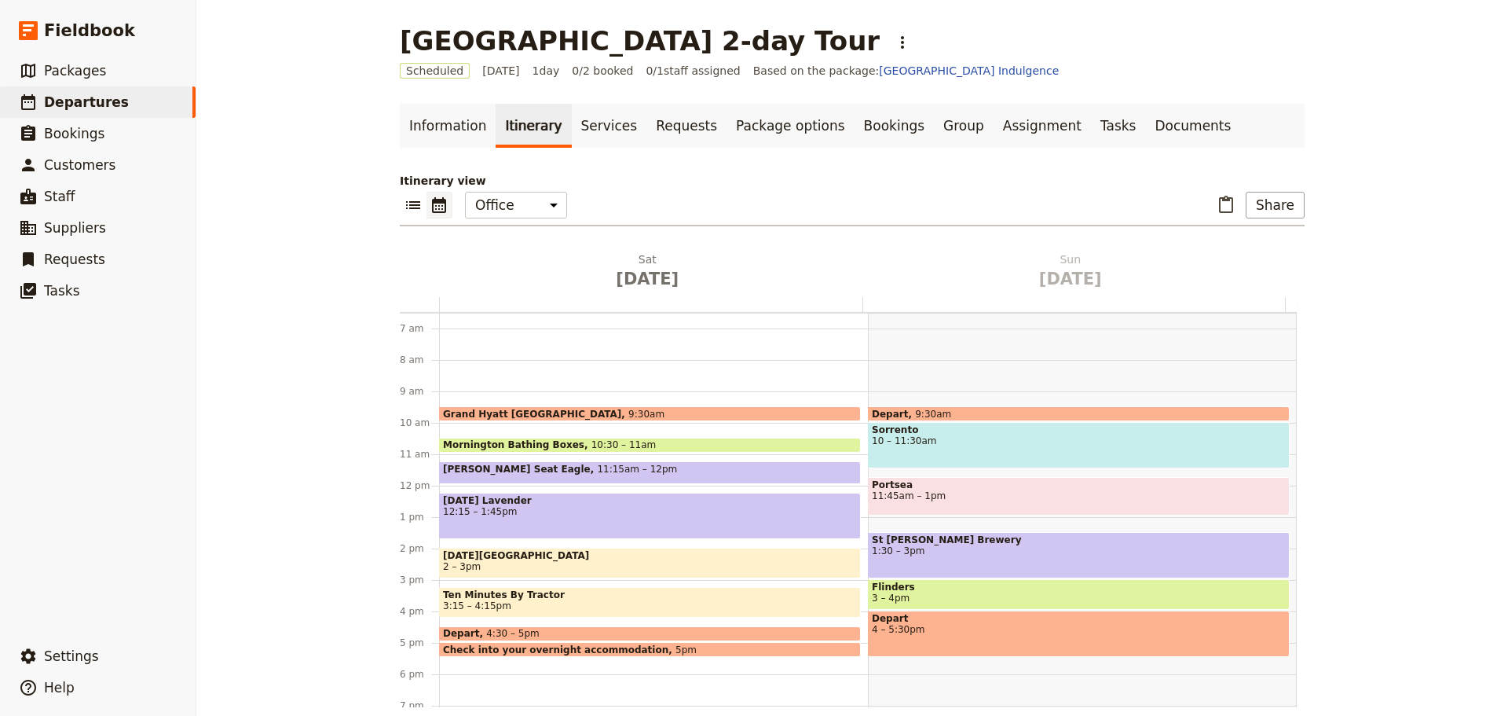
click at [503, 522] on div "[DATE] Lavender 12:15 – 1:45pm" at bounding box center [650, 516] width 422 height 46
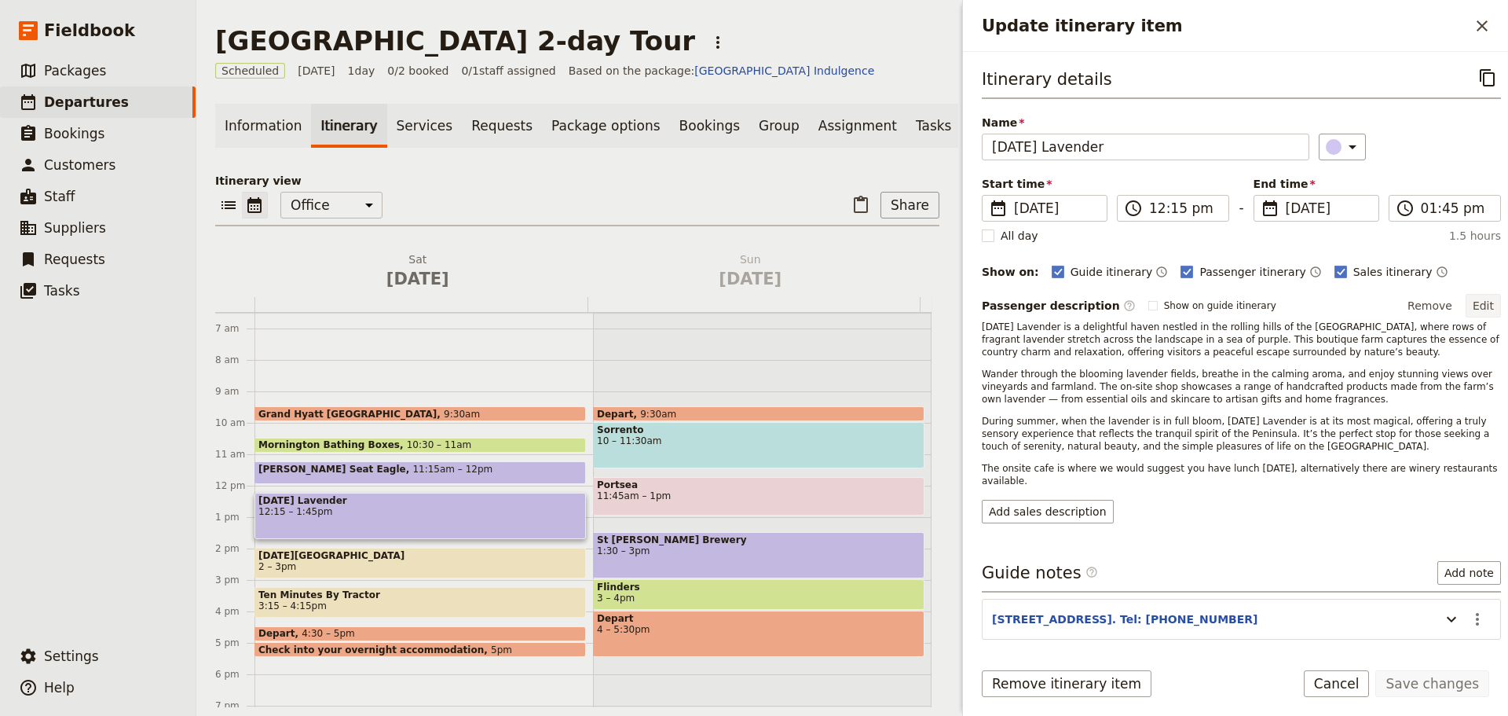
click at [1475, 300] on button "Edit" at bounding box center [1483, 306] width 35 height 24
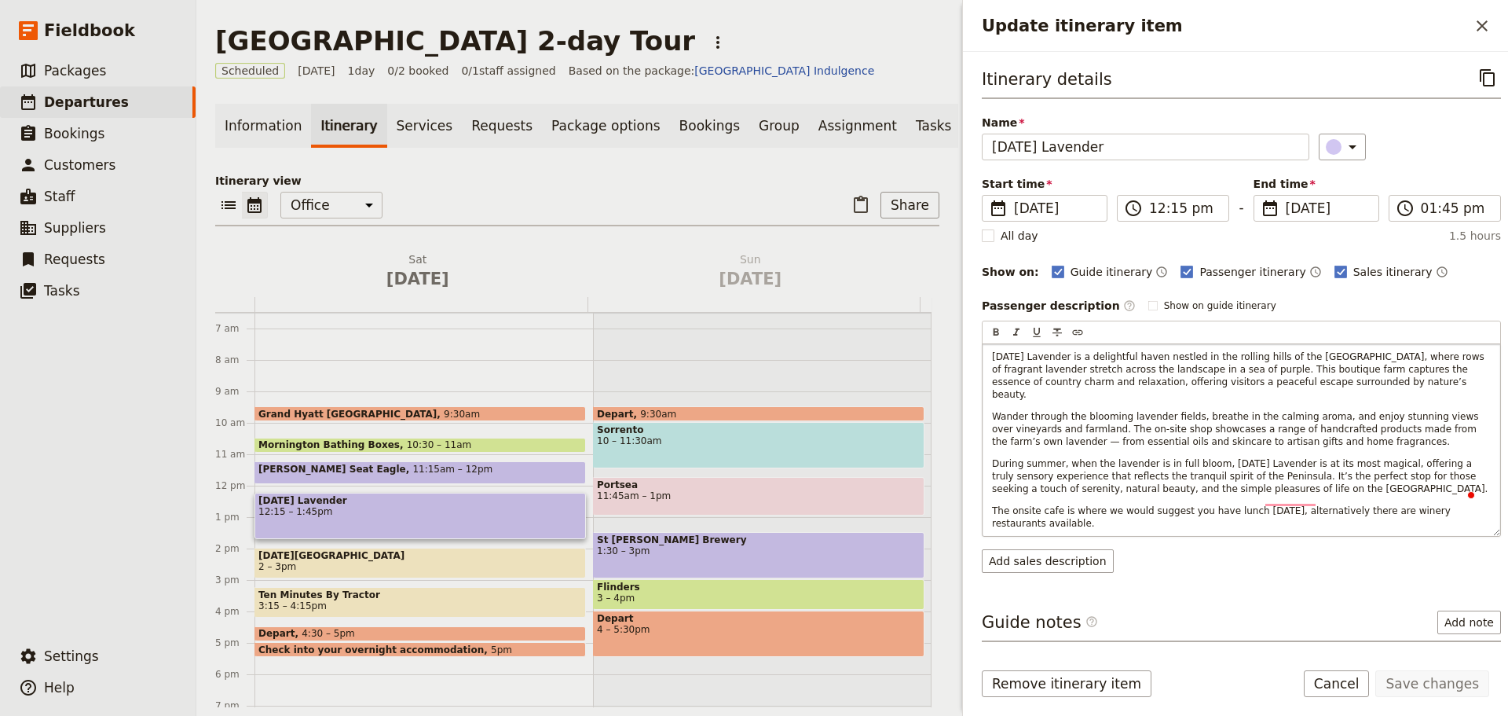
click at [1343, 478] on p "During summer, when the lavender is in full bloom, [DATE] Lavender is at its mo…" at bounding box center [1241, 476] width 499 height 38
click at [1366, 668] on form "Itinerary details ​ Name Red Hill Lavender ​ Start time ​ 28 Mar 2026 28/03/202…" at bounding box center [1235, 384] width 545 height 664
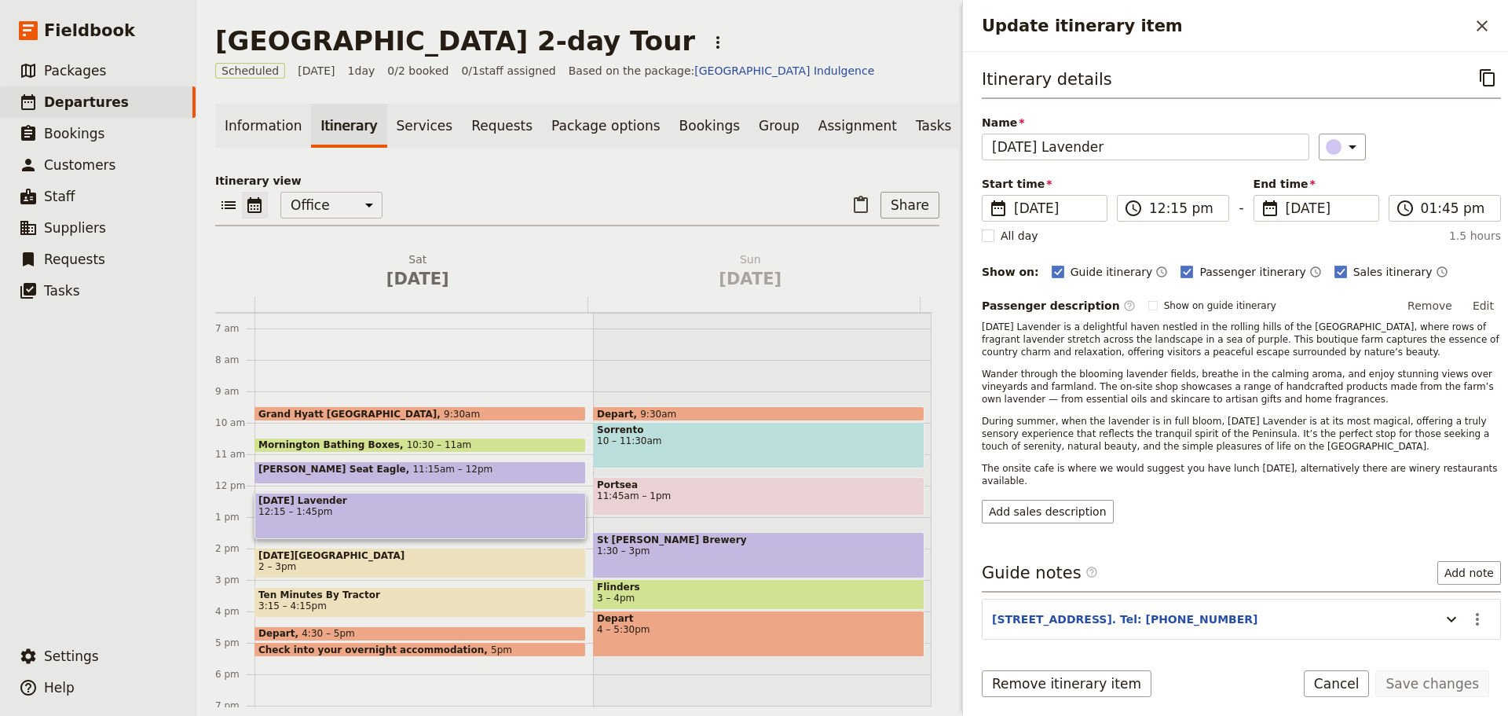
click at [1474, 299] on button "Edit" at bounding box center [1483, 306] width 35 height 24
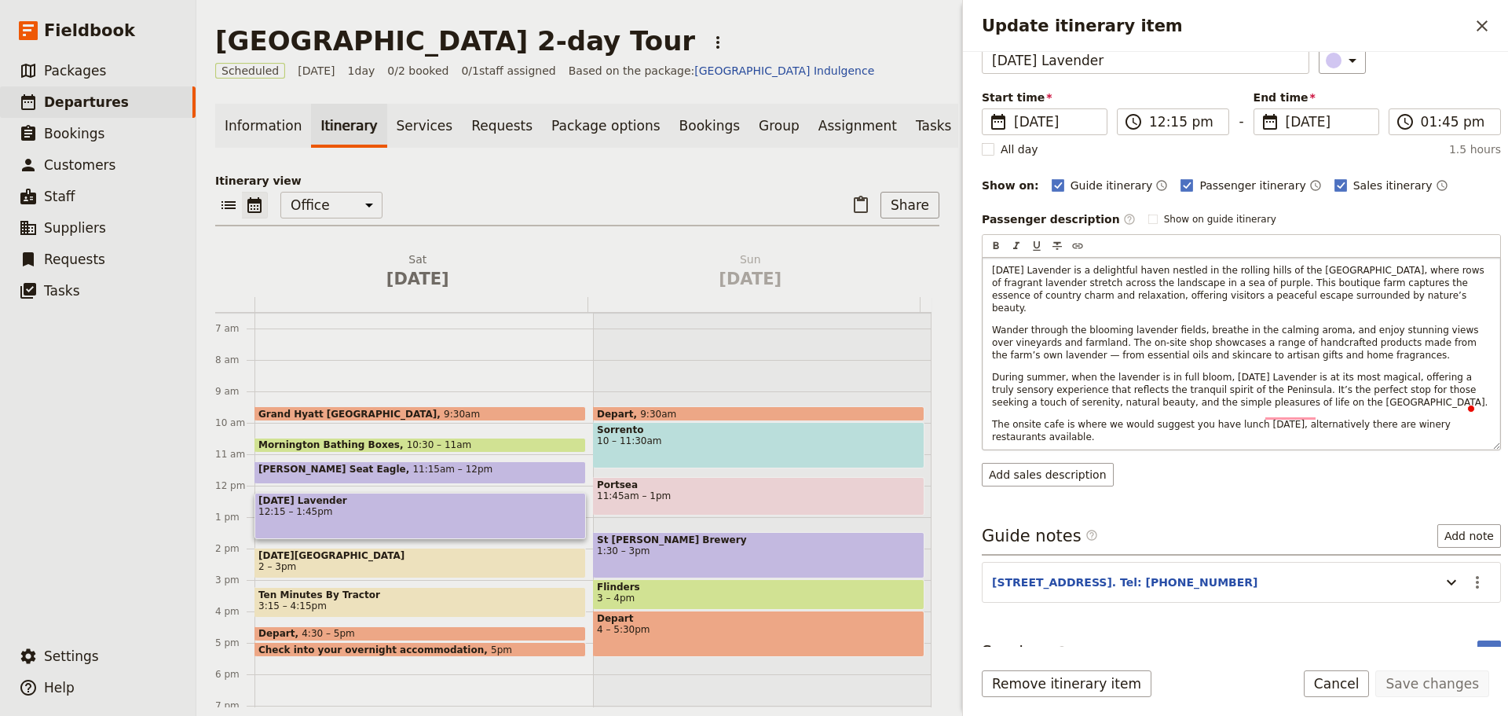
scroll to position [86, 0]
click at [1335, 673] on button "Cancel" at bounding box center [1337, 683] width 66 height 27
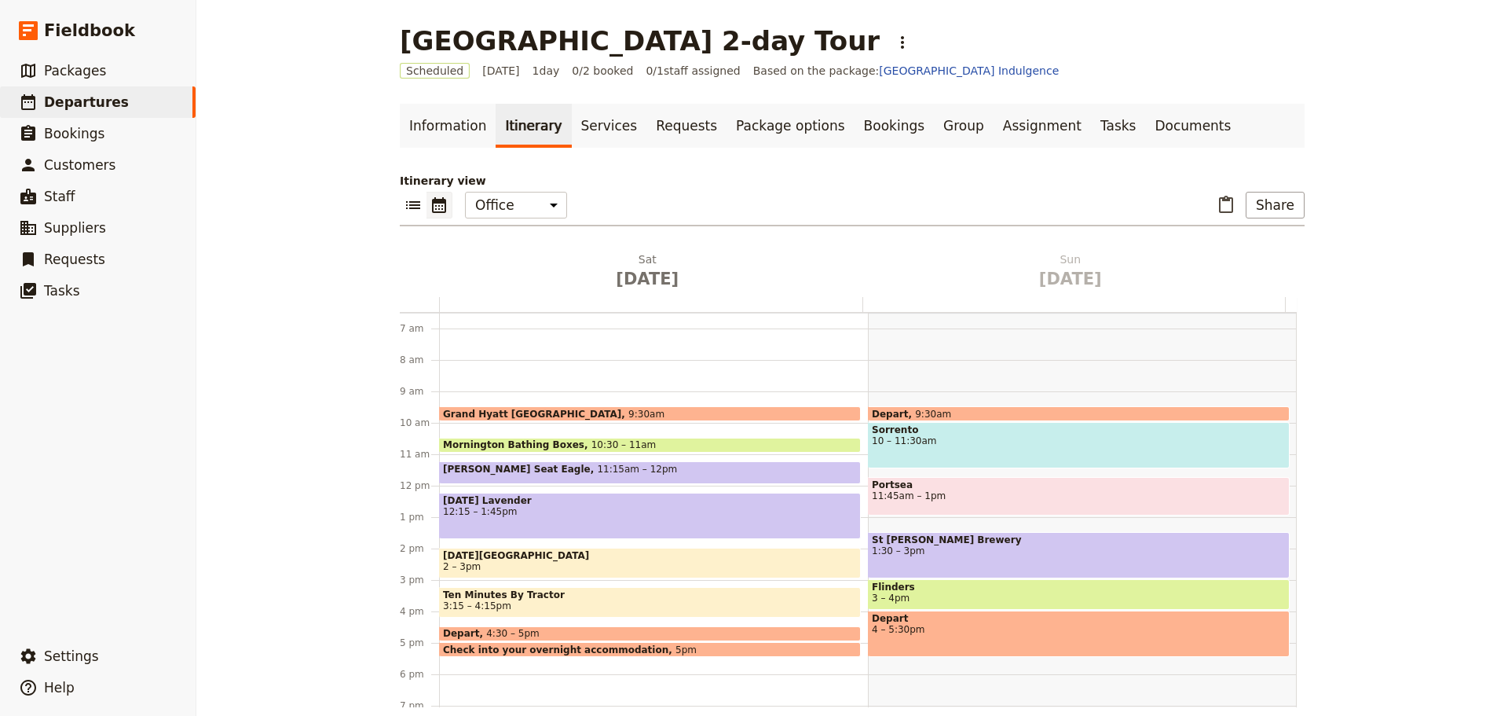
click at [552, 569] on span "2 – 3pm" at bounding box center [650, 566] width 414 height 11
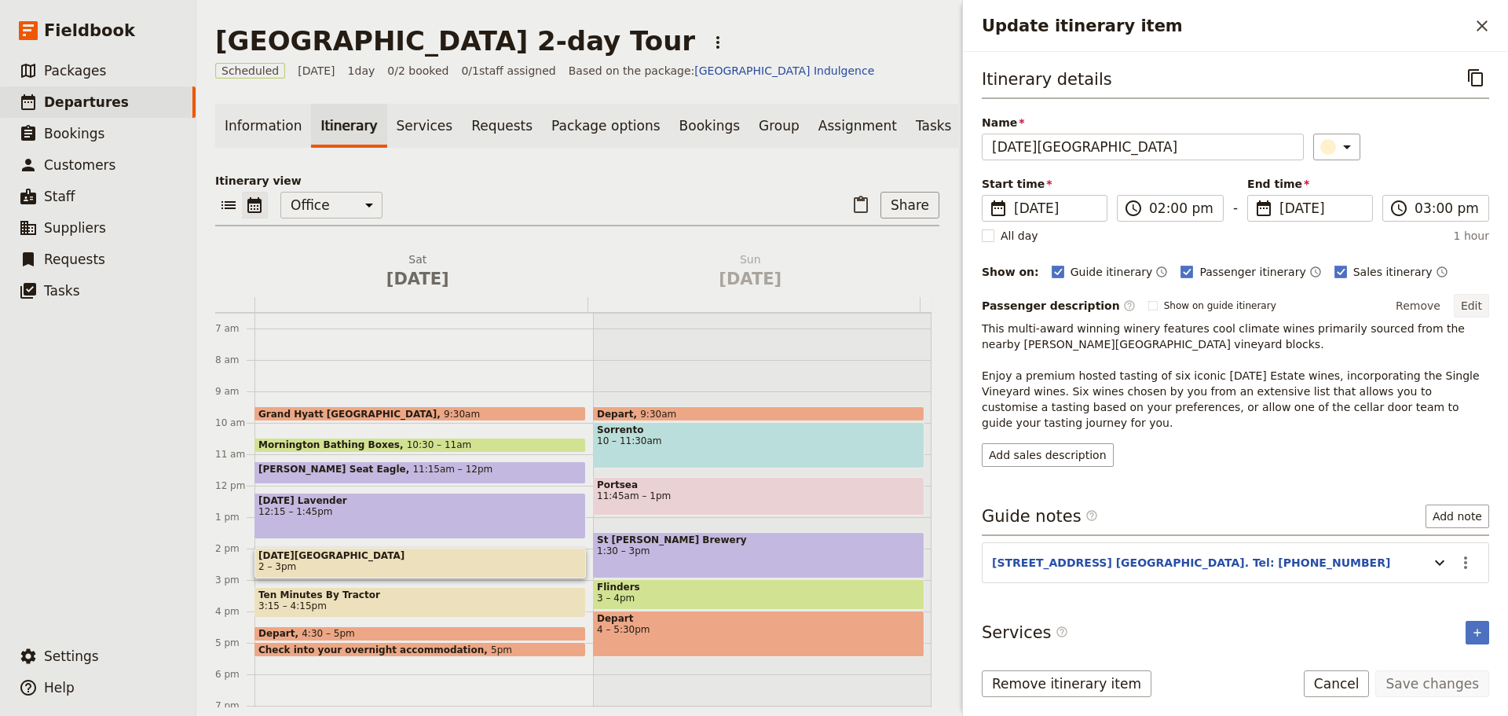
click at [1461, 304] on button "Edit" at bounding box center [1471, 306] width 35 height 24
click at [1475, 22] on icon "Close drawer" at bounding box center [1482, 25] width 19 height 19
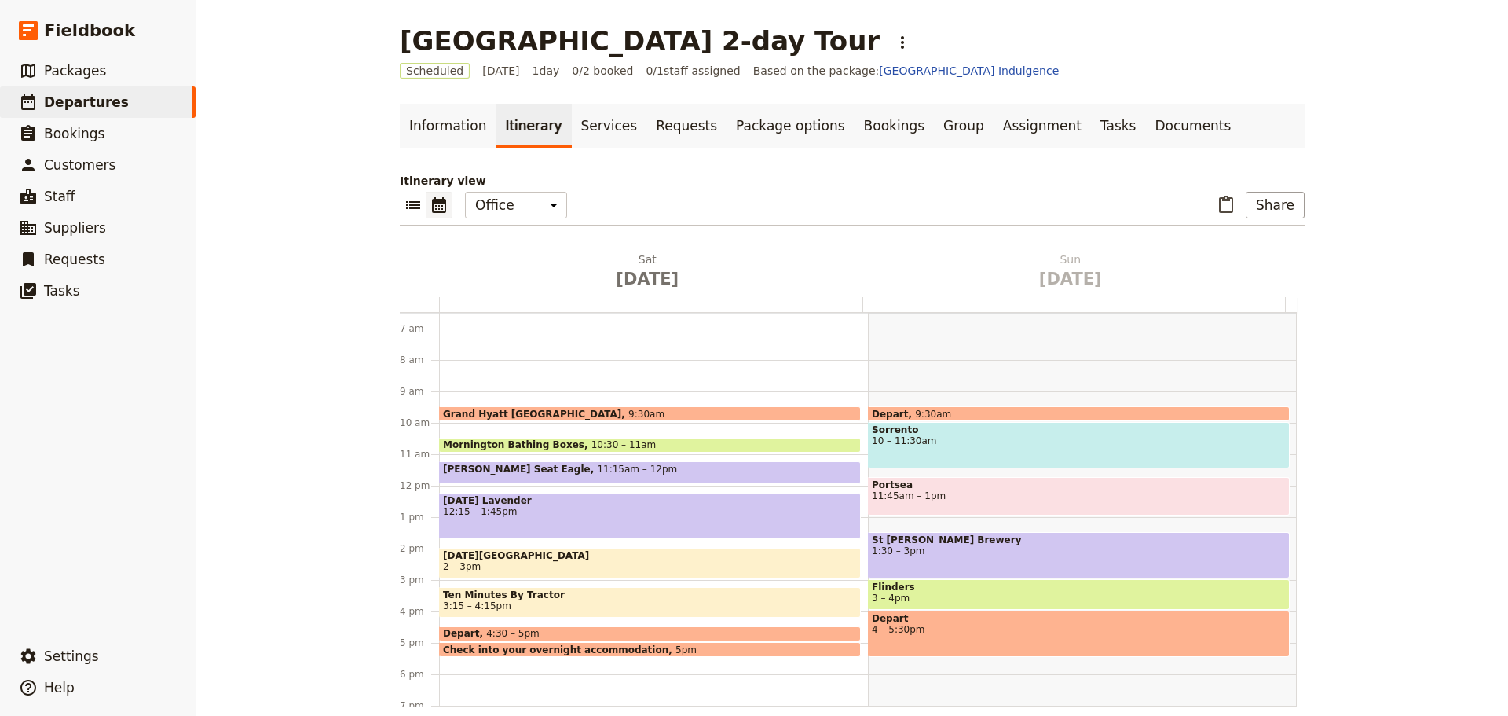
click at [566, 500] on span "[DATE] Lavender" at bounding box center [650, 500] width 414 height 11
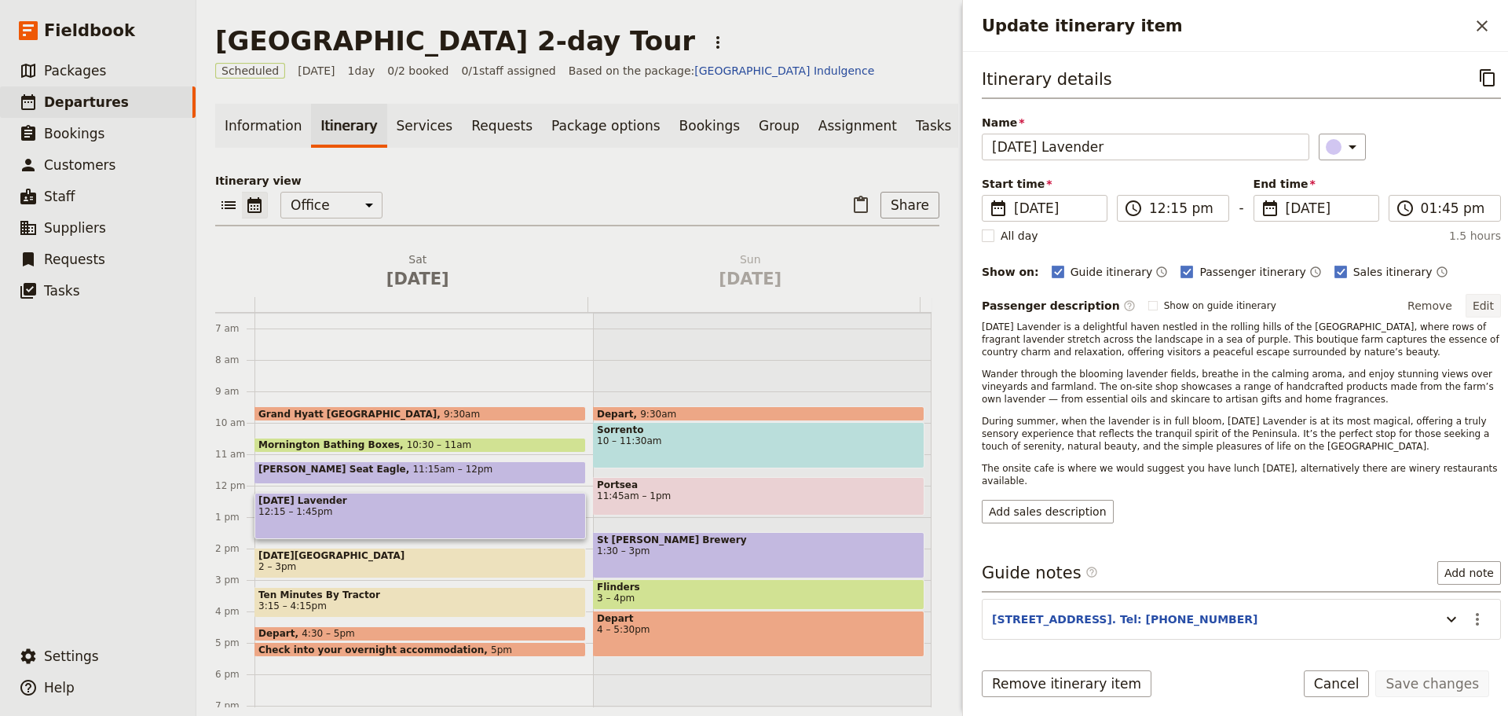
click at [1474, 301] on button "Edit" at bounding box center [1483, 306] width 35 height 24
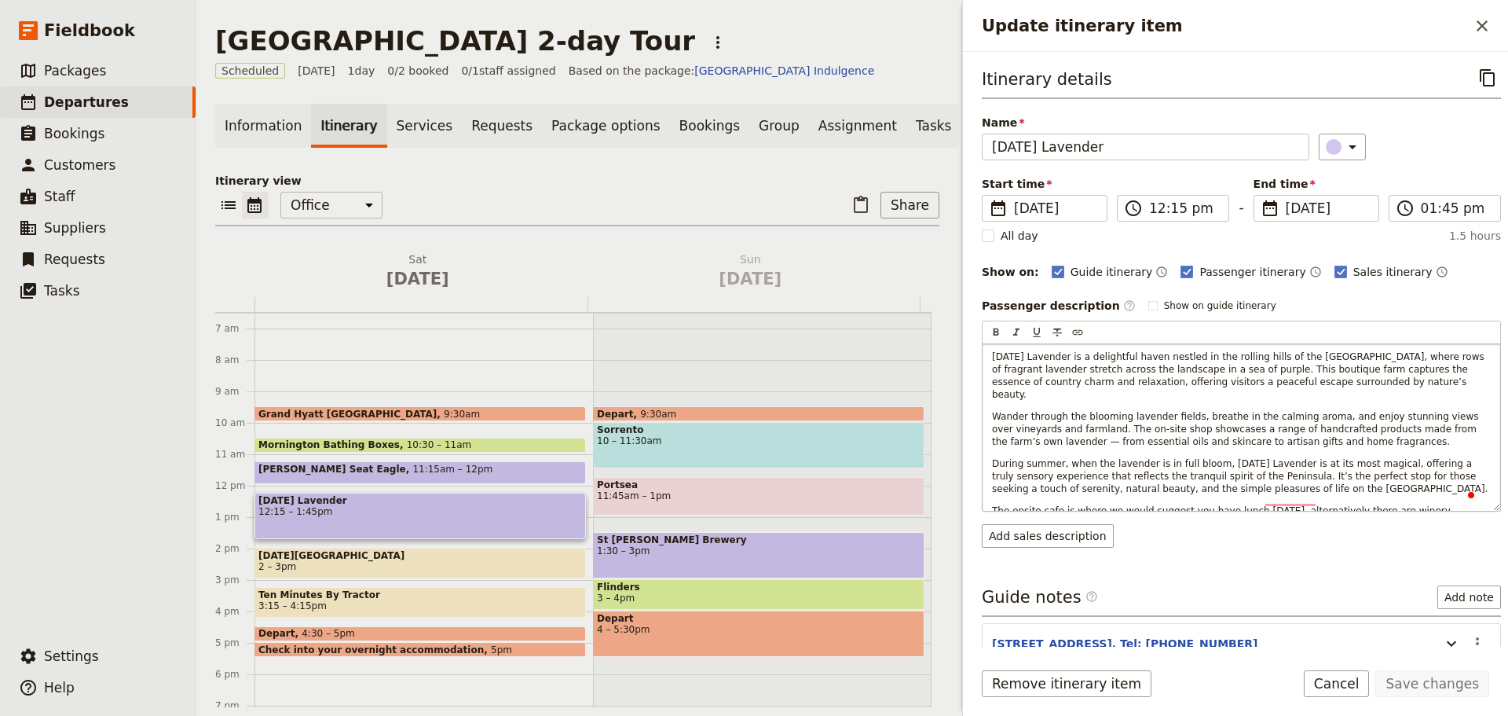
click at [1329, 482] on div "[DATE] Lavender is a delightful haven nestled in the rolling hills of the [GEOG…" at bounding box center [1242, 427] width 518 height 167
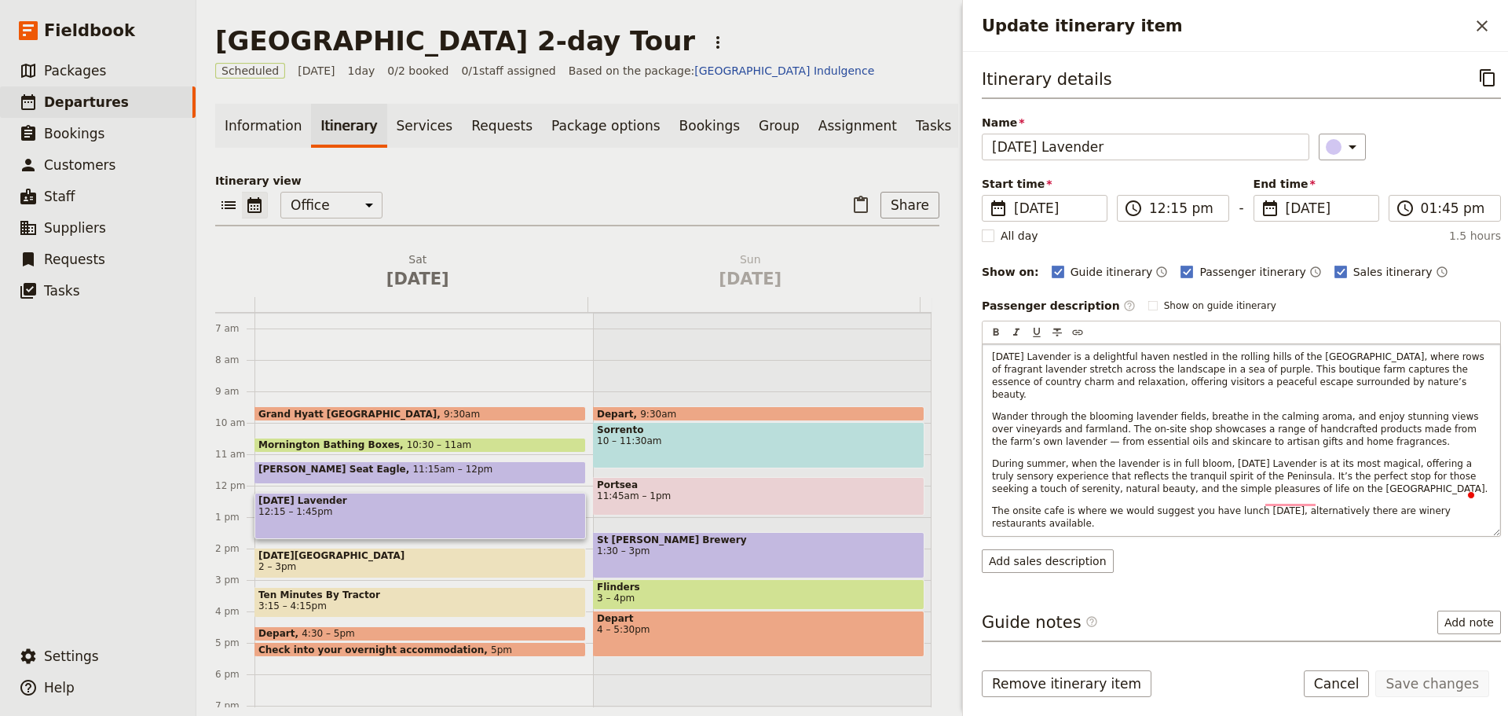
click at [1329, 478] on p "During summer, when the lavender is in full bloom, [DATE] Lavender is at its mo…" at bounding box center [1241, 476] width 499 height 38
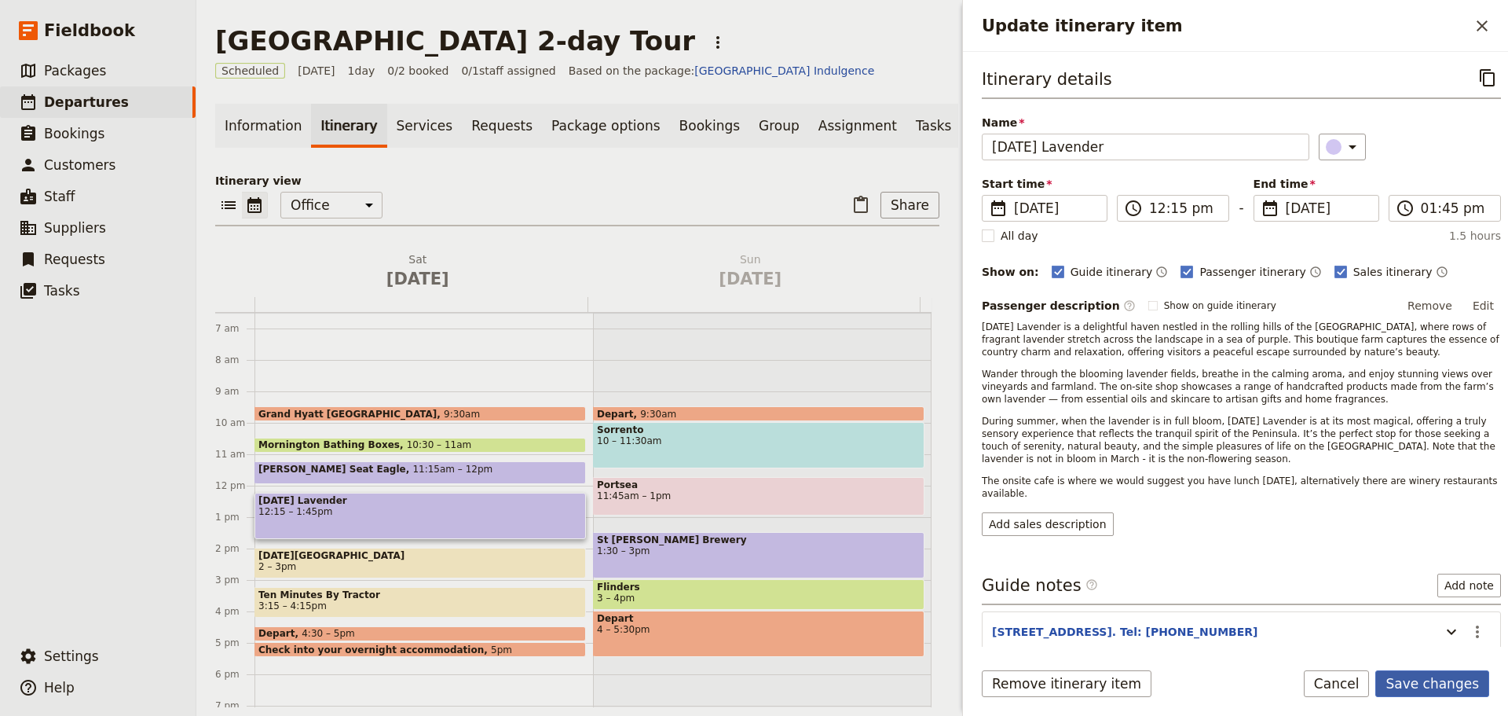
click at [1406, 679] on button "Save changes" at bounding box center [1433, 683] width 114 height 27
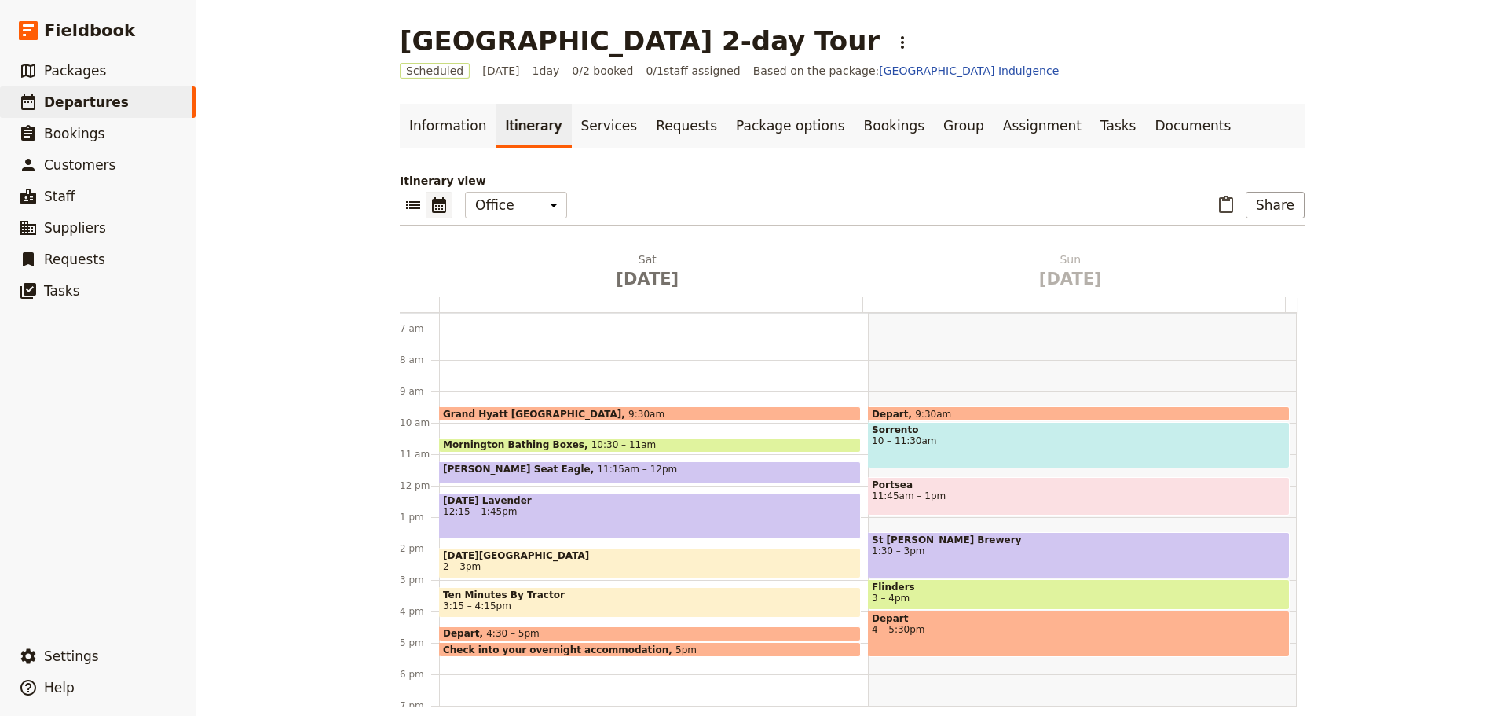
click at [490, 559] on span "[DATE][GEOGRAPHIC_DATA]" at bounding box center [650, 555] width 414 height 11
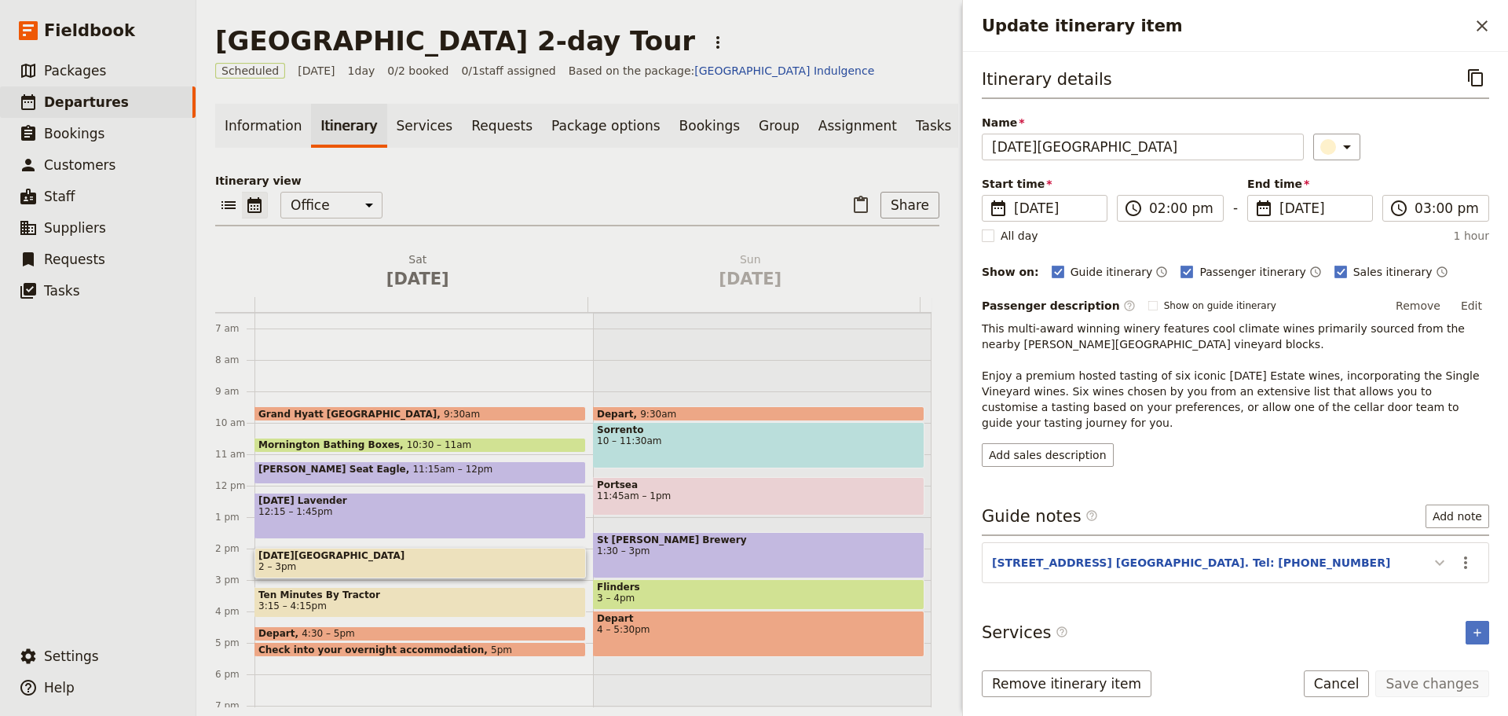
click at [1435, 553] on icon "Update itinerary item" at bounding box center [1440, 562] width 19 height 19
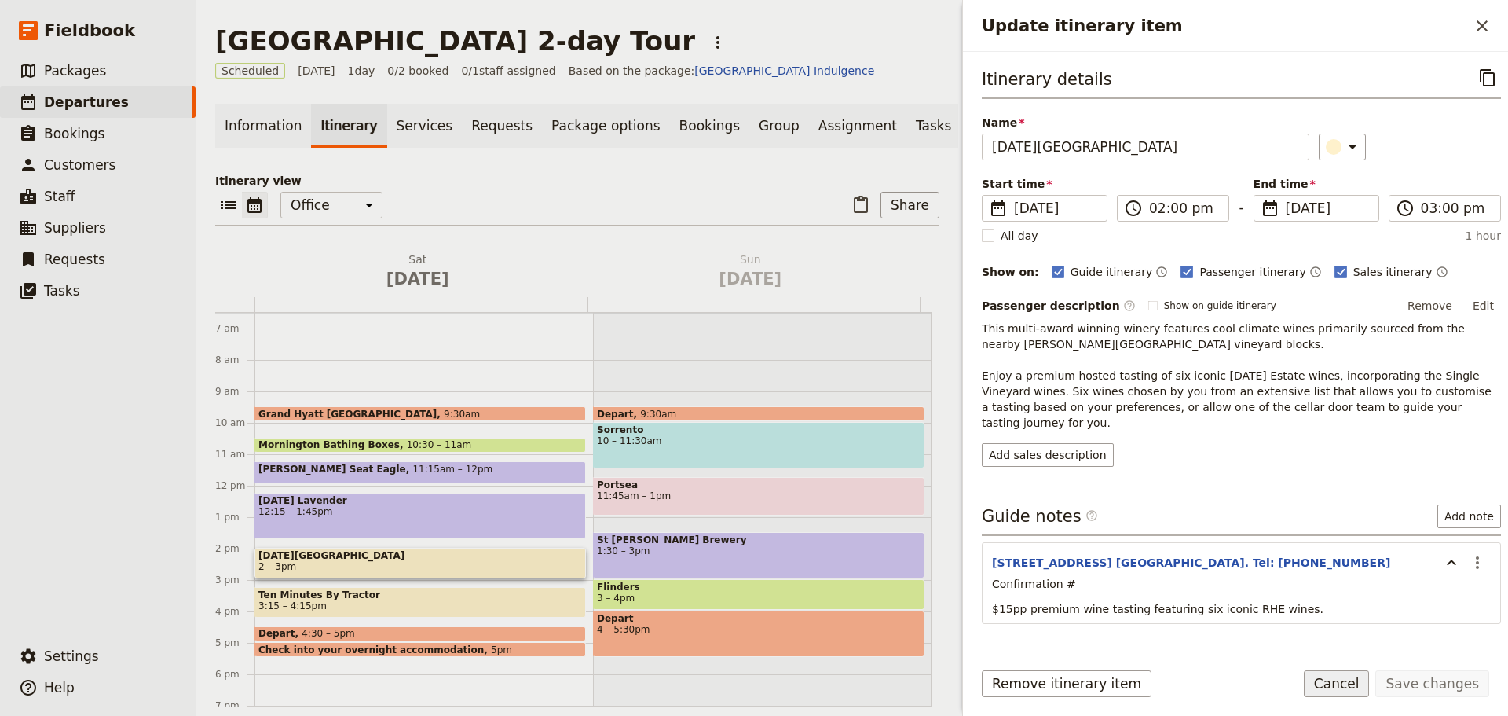
click at [1340, 684] on button "Cancel" at bounding box center [1337, 683] width 66 height 27
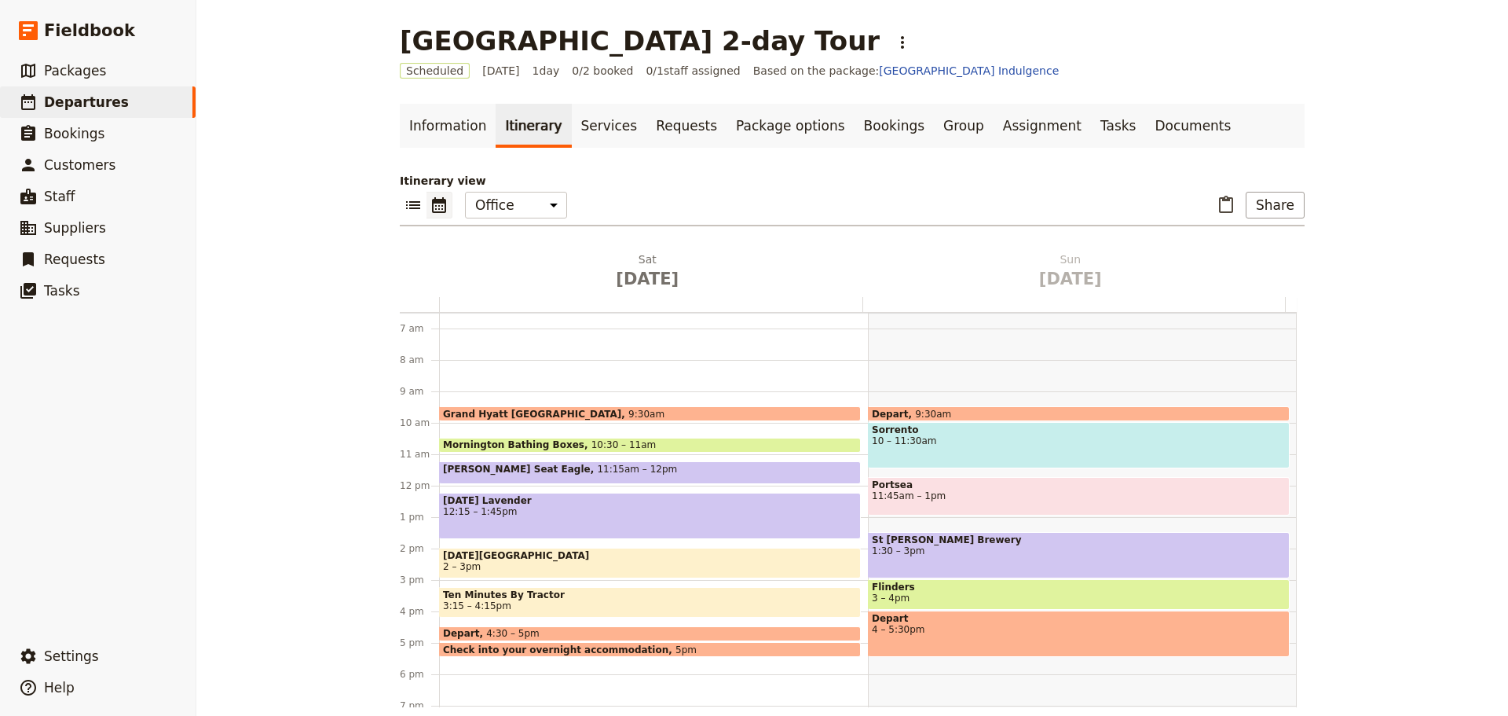
click at [493, 515] on span "12:15 – 1:45pm" at bounding box center [650, 511] width 414 height 11
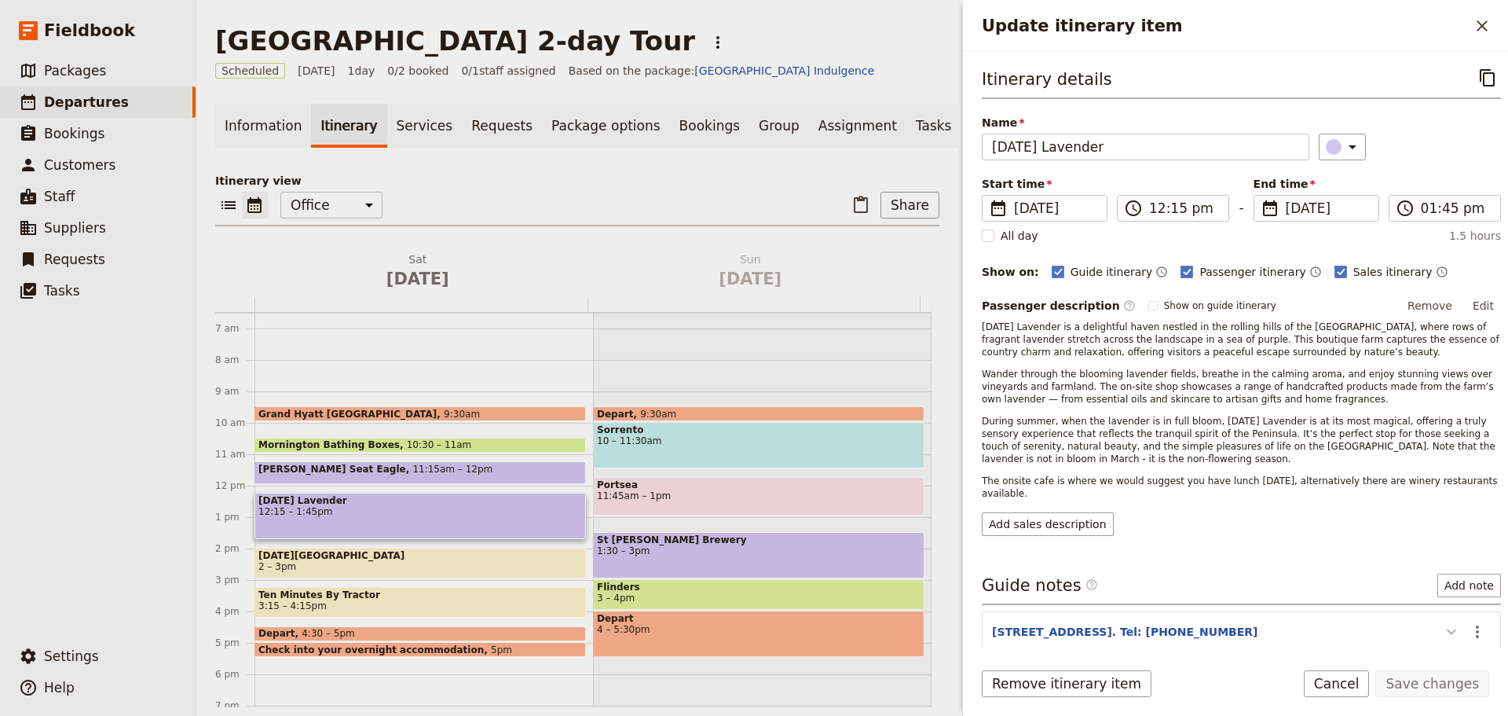
click at [1439, 618] on button "Update itinerary item" at bounding box center [1451, 631] width 25 height 26
click at [1476, 618] on button "​" at bounding box center [1477, 631] width 27 height 27
click at [1454, 643] on button "Edit note" at bounding box center [1433, 653] width 92 height 22
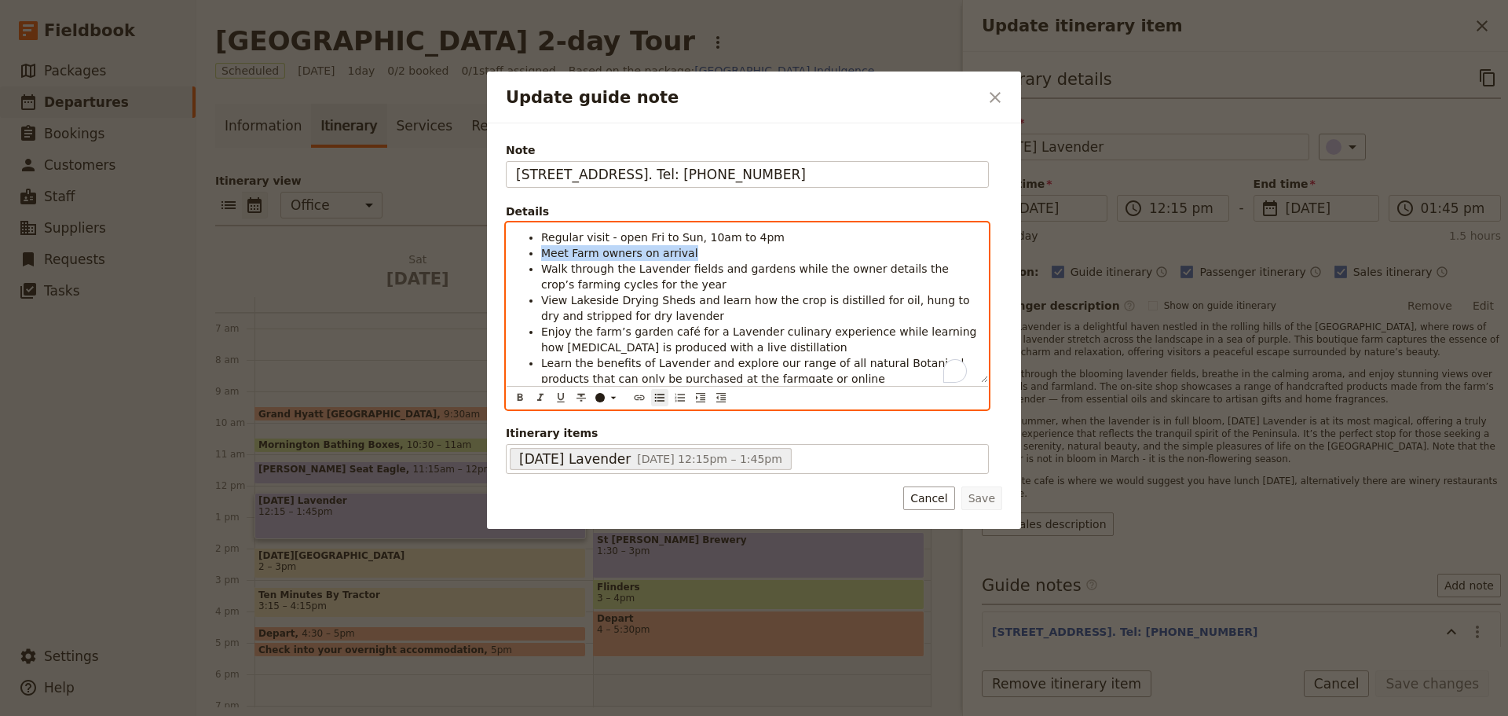
drag, startPoint x: 695, startPoint y: 255, endPoint x: 505, endPoint y: 256, distance: 189.4
click at [505, 256] on div "Note 284 Main Creek Rd, Main Ridge. Tel: 0409 154 081 Details Regular visit - o…" at bounding box center [752, 308] width 497 height 335
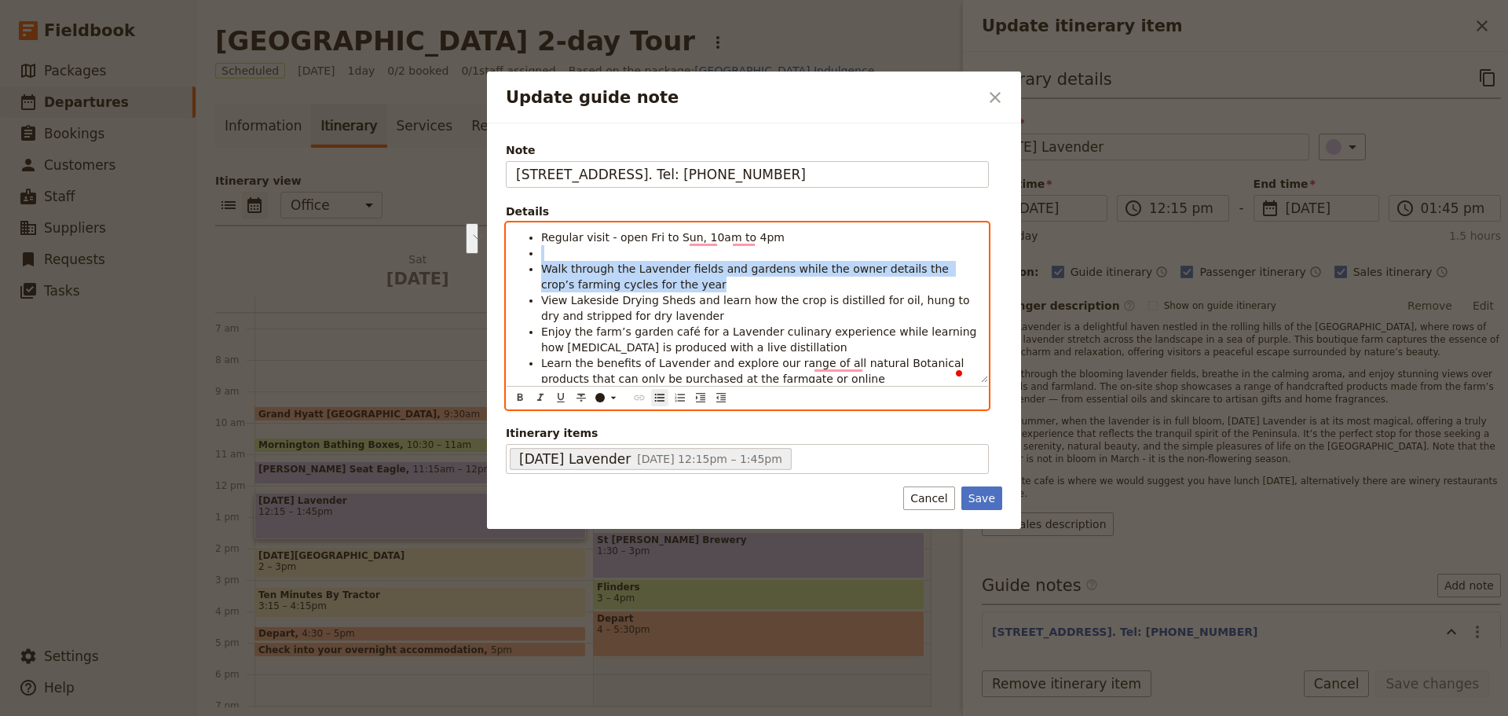
drag, startPoint x: 669, startPoint y: 286, endPoint x: 507, endPoint y: 249, distance: 166.0
click at [507, 249] on div "Regular visit - open Fri to Sun, 10am to 4pm Walk through the Lavender fields a…" at bounding box center [748, 302] width 482 height 159
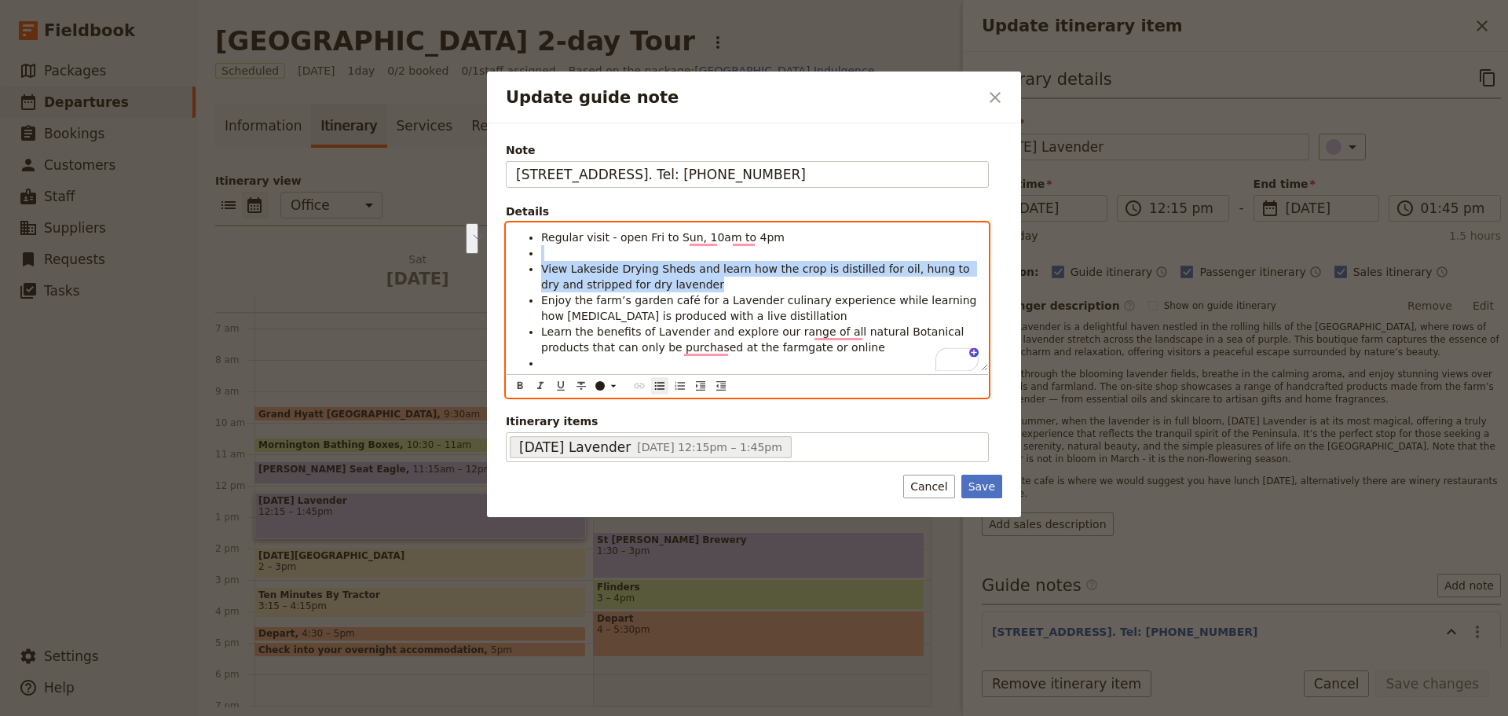
drag, startPoint x: 562, startPoint y: 260, endPoint x: 542, endPoint y: 254, distance: 20.6
click at [542, 254] on ul "Regular visit - open Fri to Sun, 10am to 4pm View Lakeside Drying Sheds and lea…" at bounding box center [747, 299] width 463 height 141
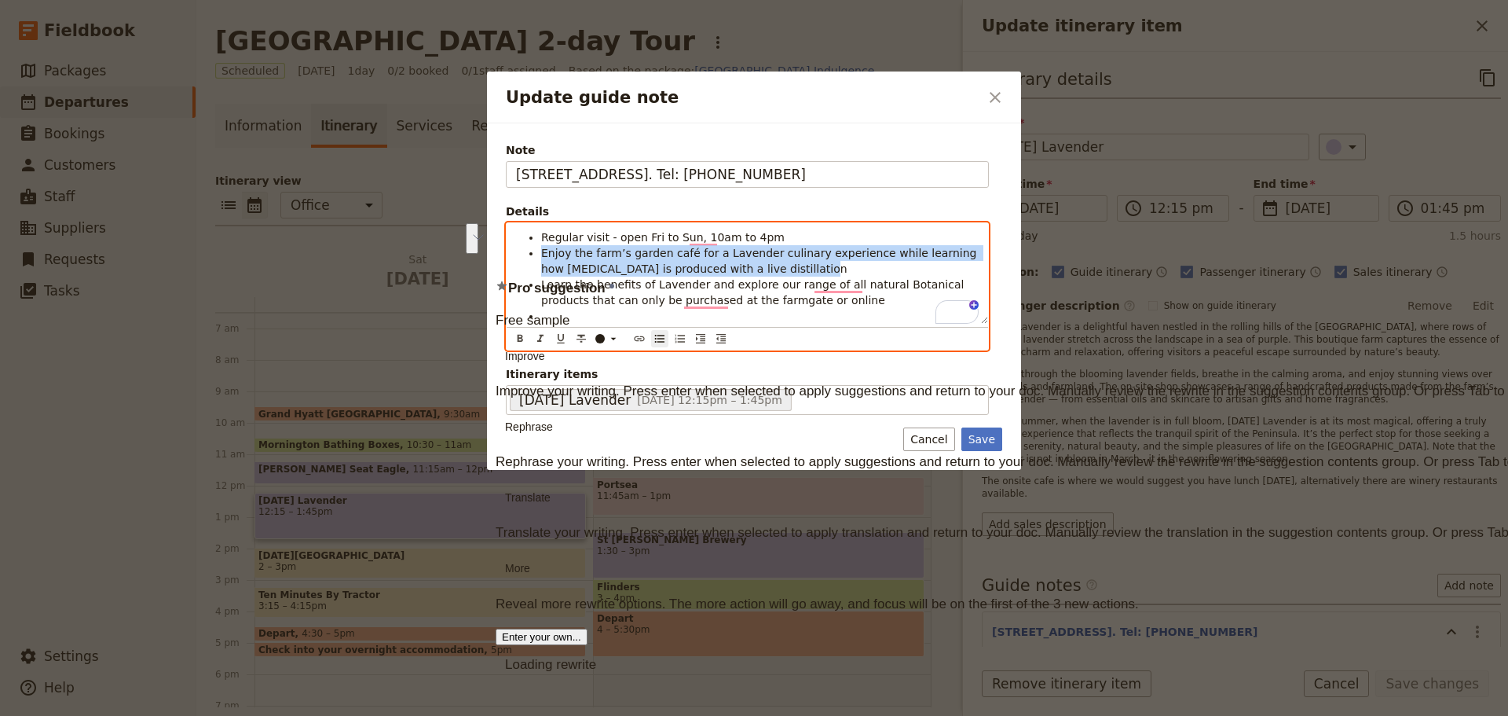
drag, startPoint x: 779, startPoint y: 269, endPoint x: 482, endPoint y: 258, distance: 297.2
click at [482, 258] on div "Update guide note ​ Note 284 Main Creek Rd, Main Ridge. Tel: 0409 154 081 Detai…" at bounding box center [754, 358] width 1508 height 716
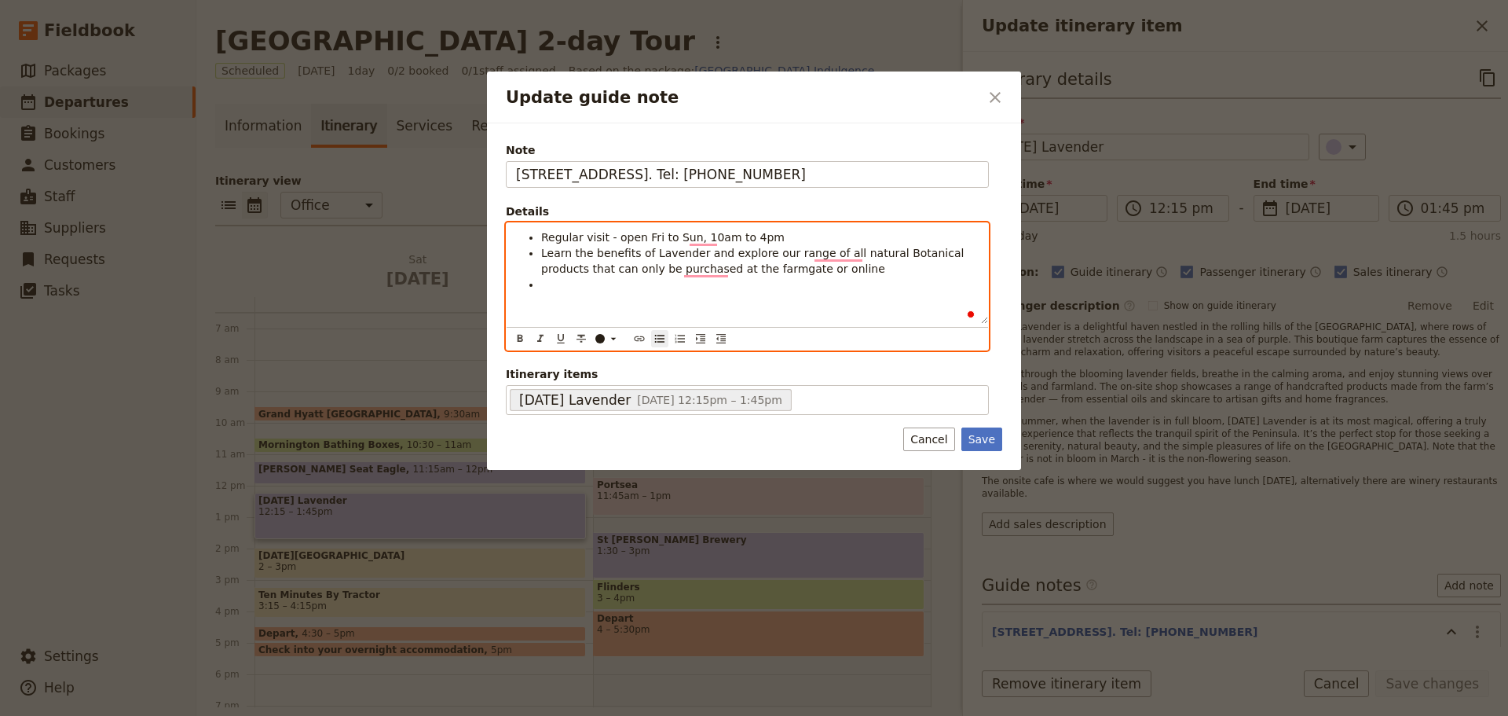
click at [559, 279] on li "To enrich screen reader interactions, please activate Accessibility in Grammarl…" at bounding box center [760, 285] width 438 height 16
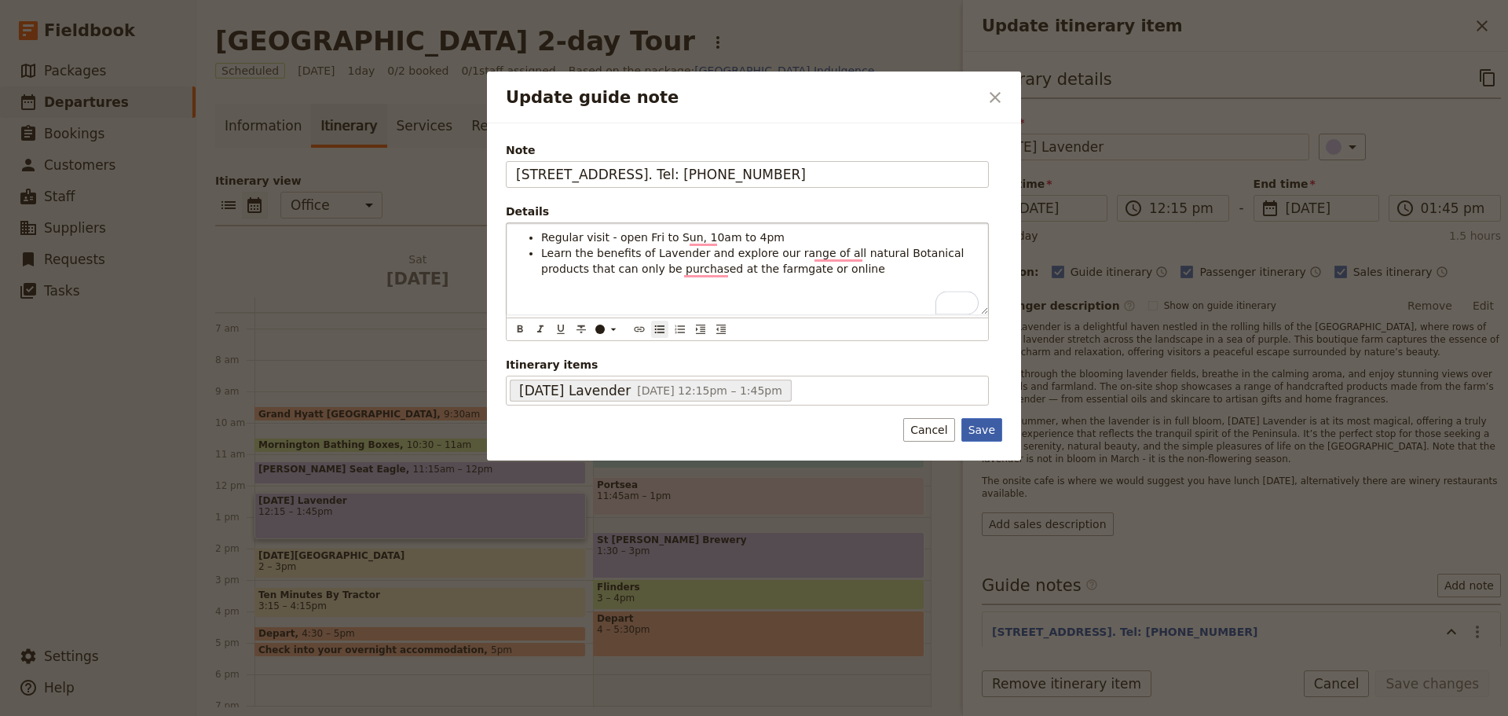
click at [984, 427] on button "Save" at bounding box center [982, 430] width 41 height 24
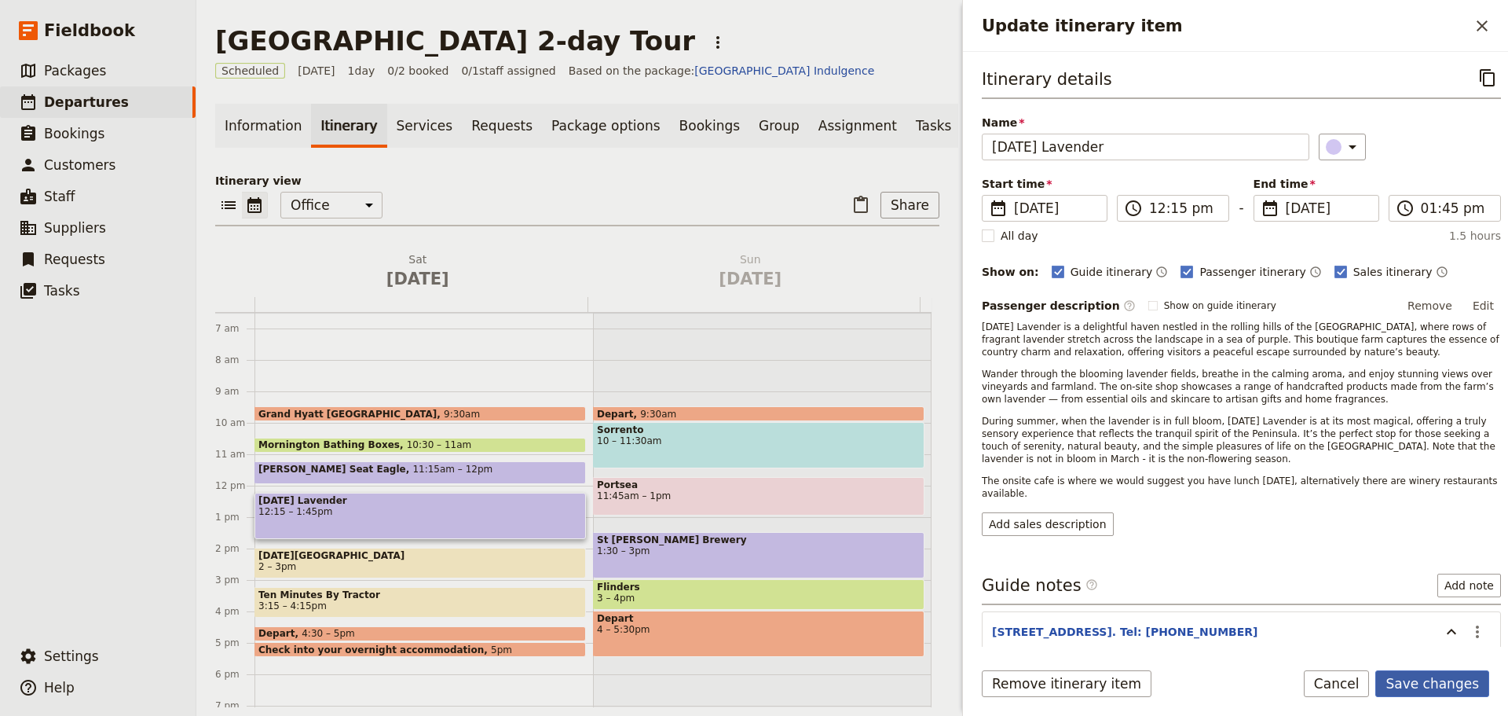
click at [1420, 683] on button "Save changes" at bounding box center [1433, 683] width 114 height 27
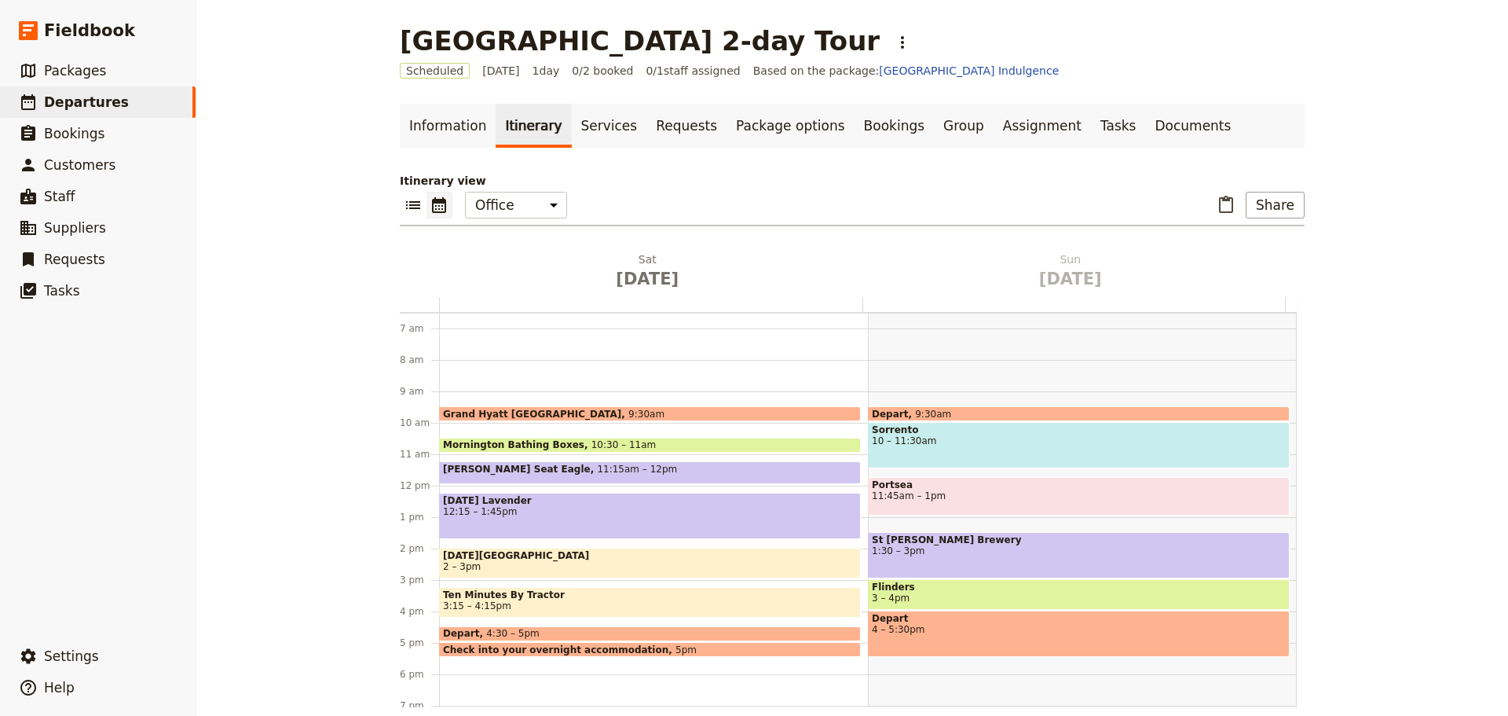
click at [589, 566] on span "2 – 3pm" at bounding box center [650, 566] width 414 height 11
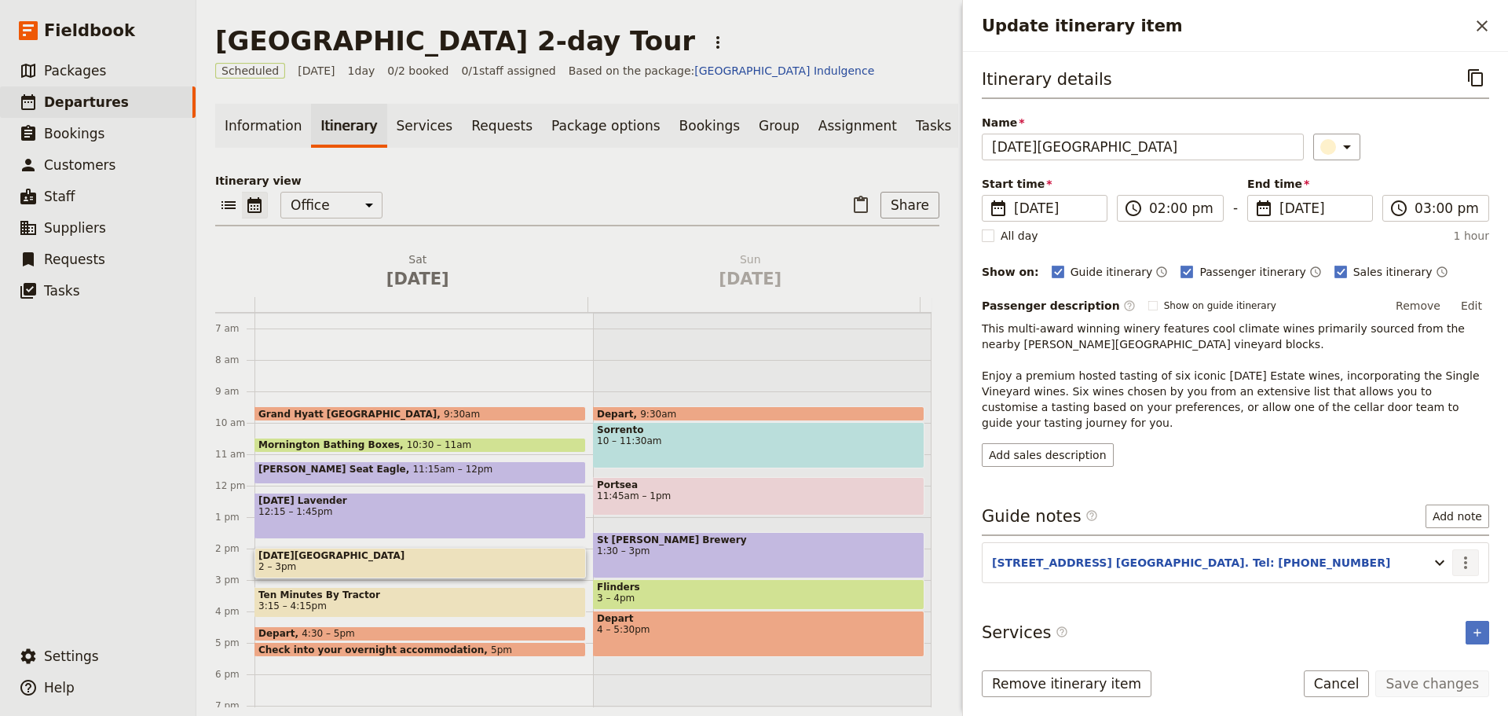
click at [1465, 553] on icon "Actions" at bounding box center [1466, 562] width 19 height 19
click at [1437, 571] on button "Edit note" at bounding box center [1433, 581] width 92 height 22
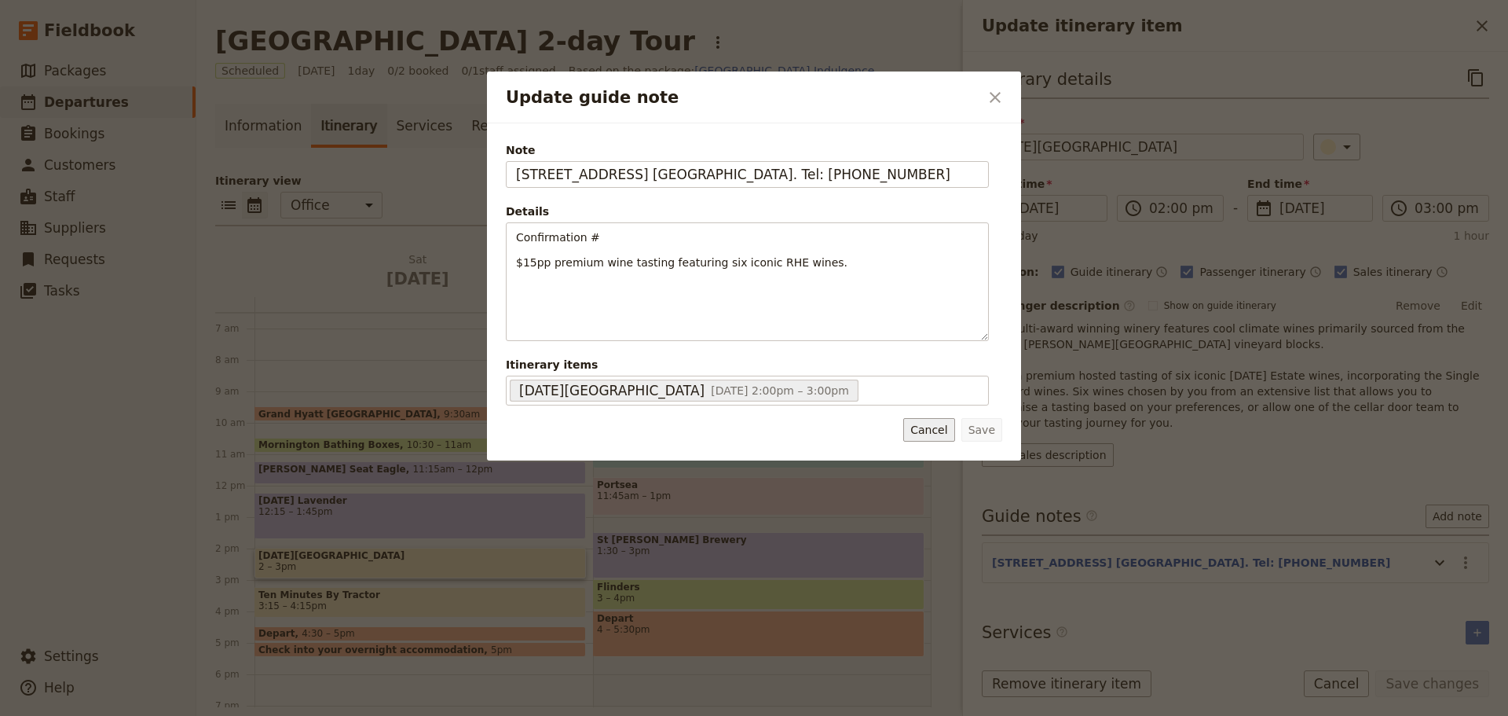
click at [941, 431] on button "Cancel" at bounding box center [929, 430] width 51 height 24
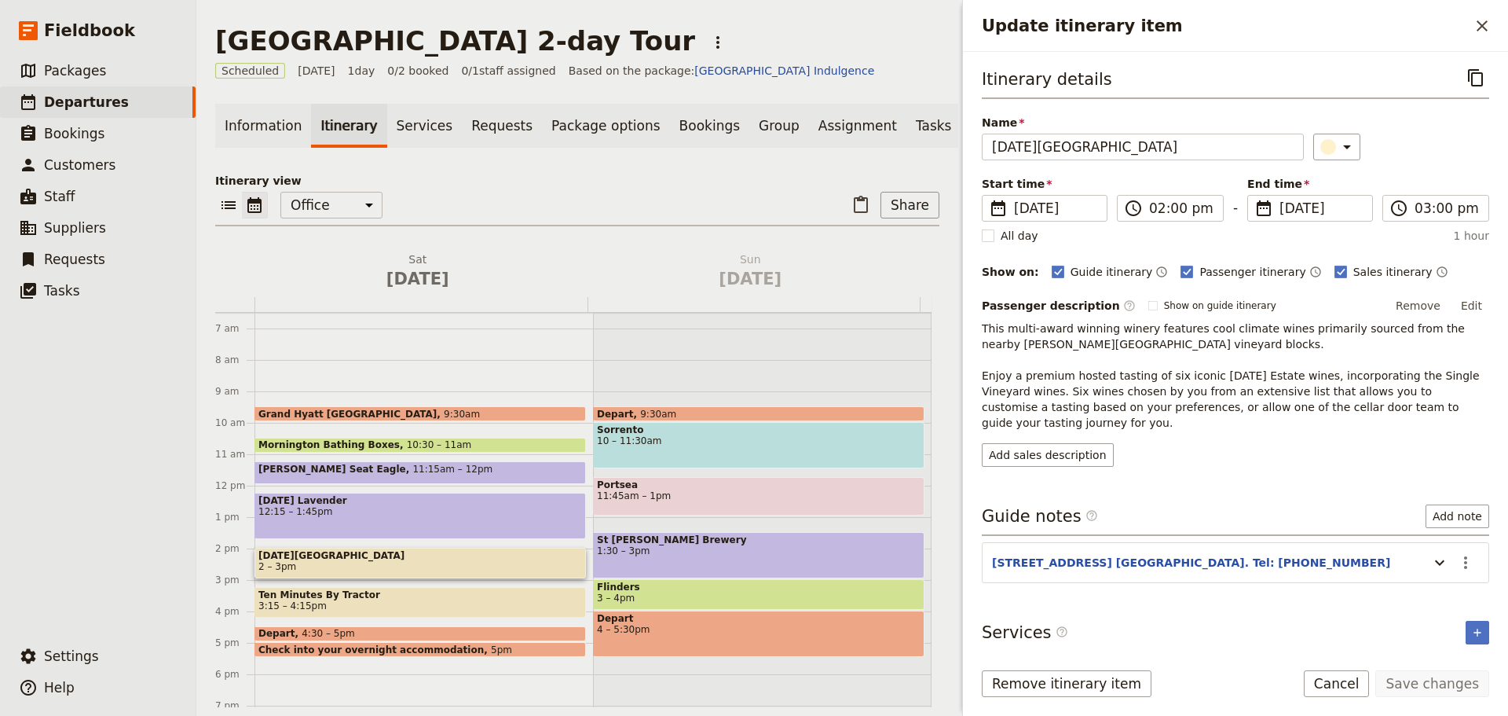
click at [419, 611] on span "3:15 – 4:15pm" at bounding box center [420, 605] width 324 height 11
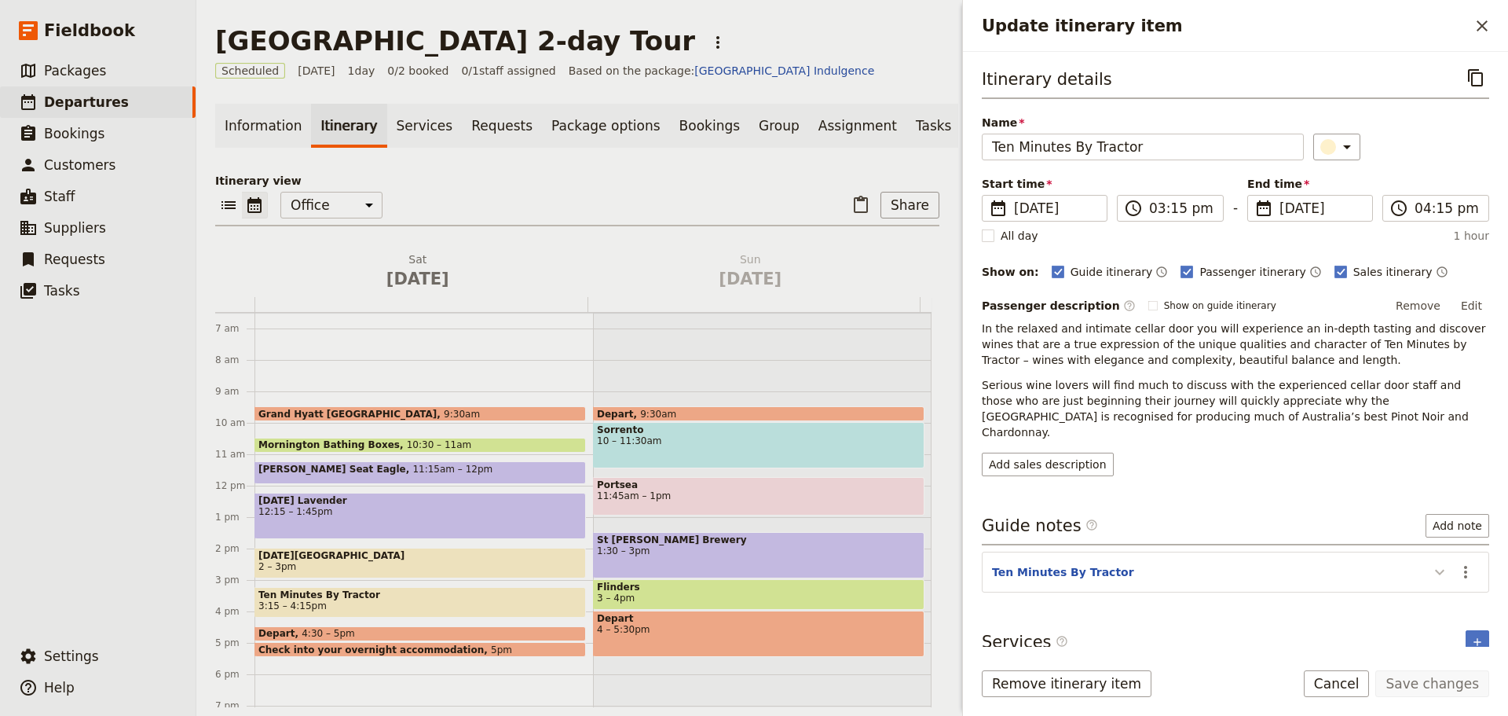
click at [1439, 563] on icon "Update itinerary item" at bounding box center [1440, 572] width 19 height 19
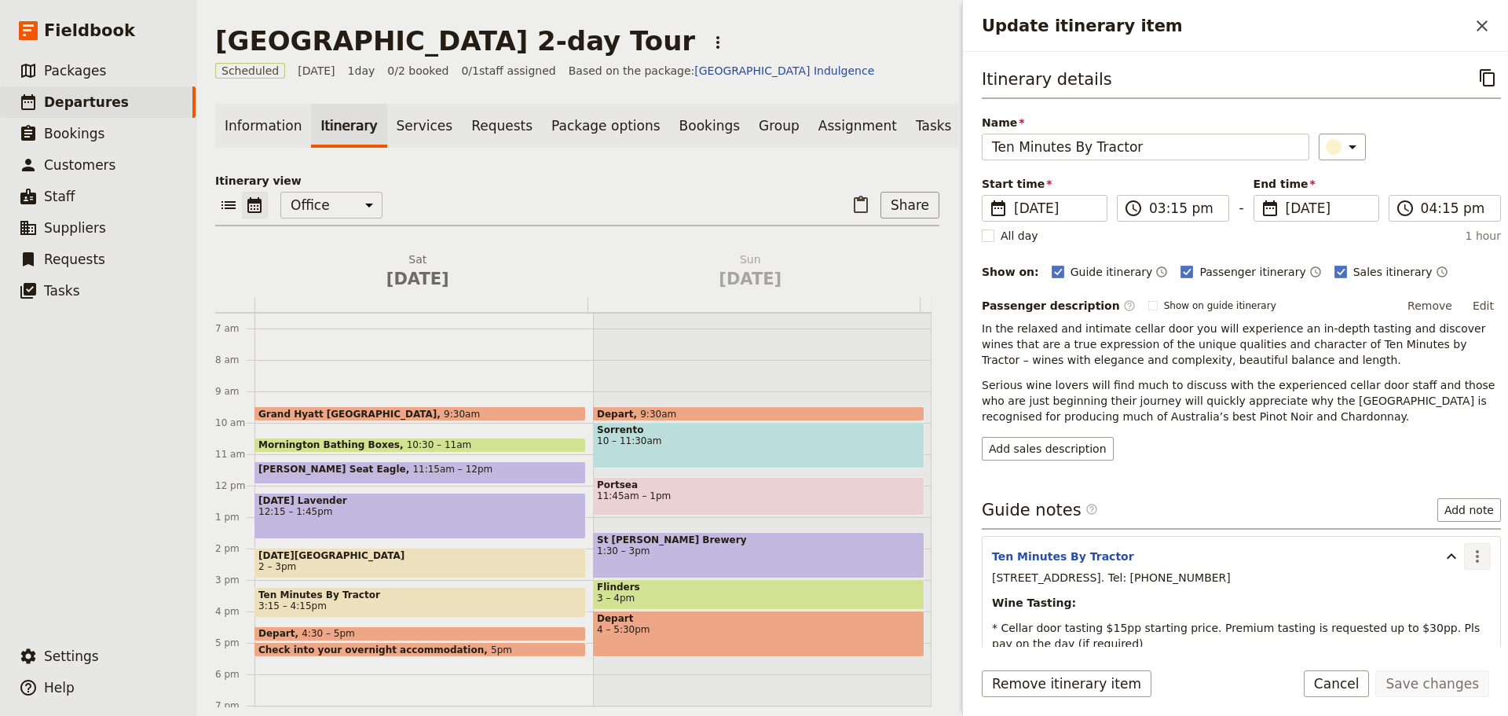
click at [1468, 550] on icon "Actions" at bounding box center [1477, 556] width 19 height 19
click at [1451, 591] on span "Edit note" at bounding box center [1432, 590] width 73 height 16
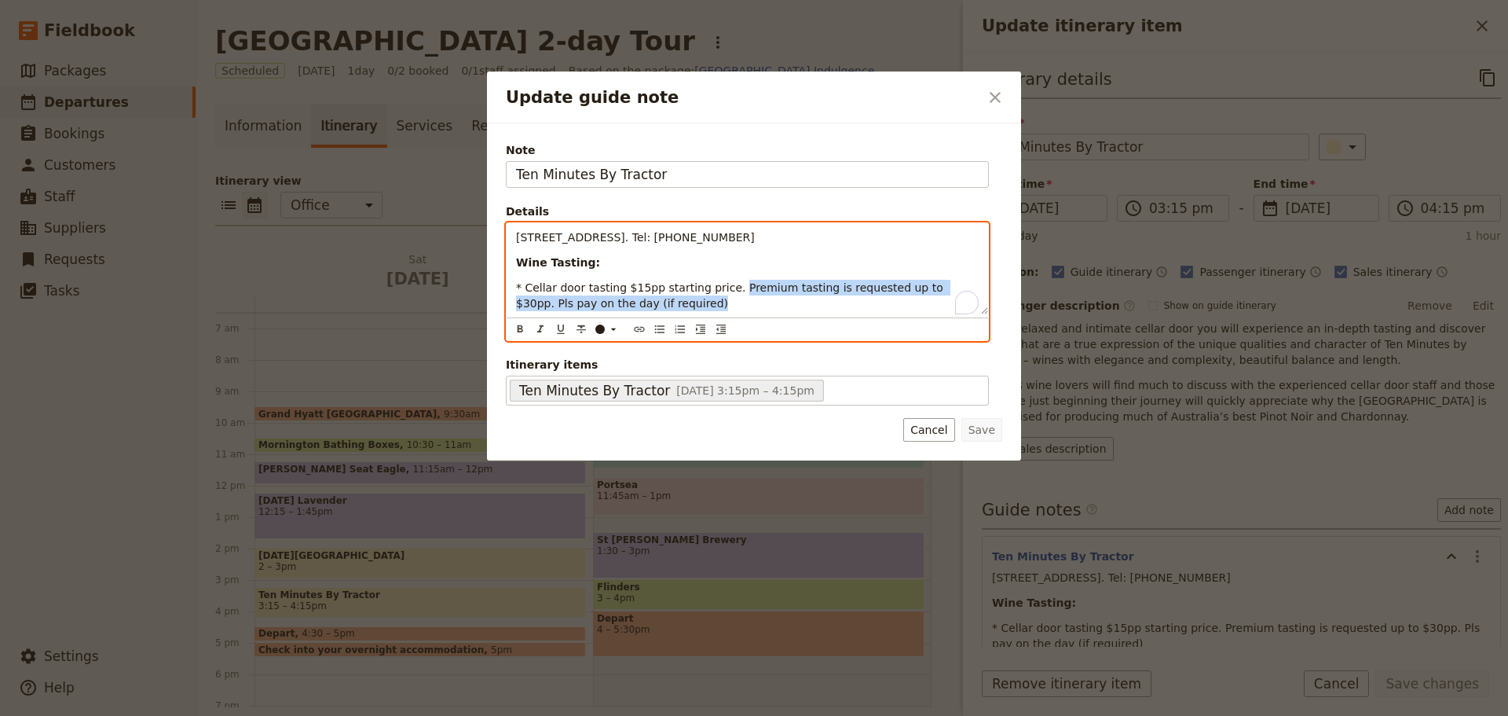
drag, startPoint x: 723, startPoint y: 304, endPoint x: 720, endPoint y: 291, distance: 13.0
click at [720, 291] on p "* Cellar door tasting $15pp starting price. Premium tasting is requested up to …" at bounding box center [747, 295] width 463 height 31
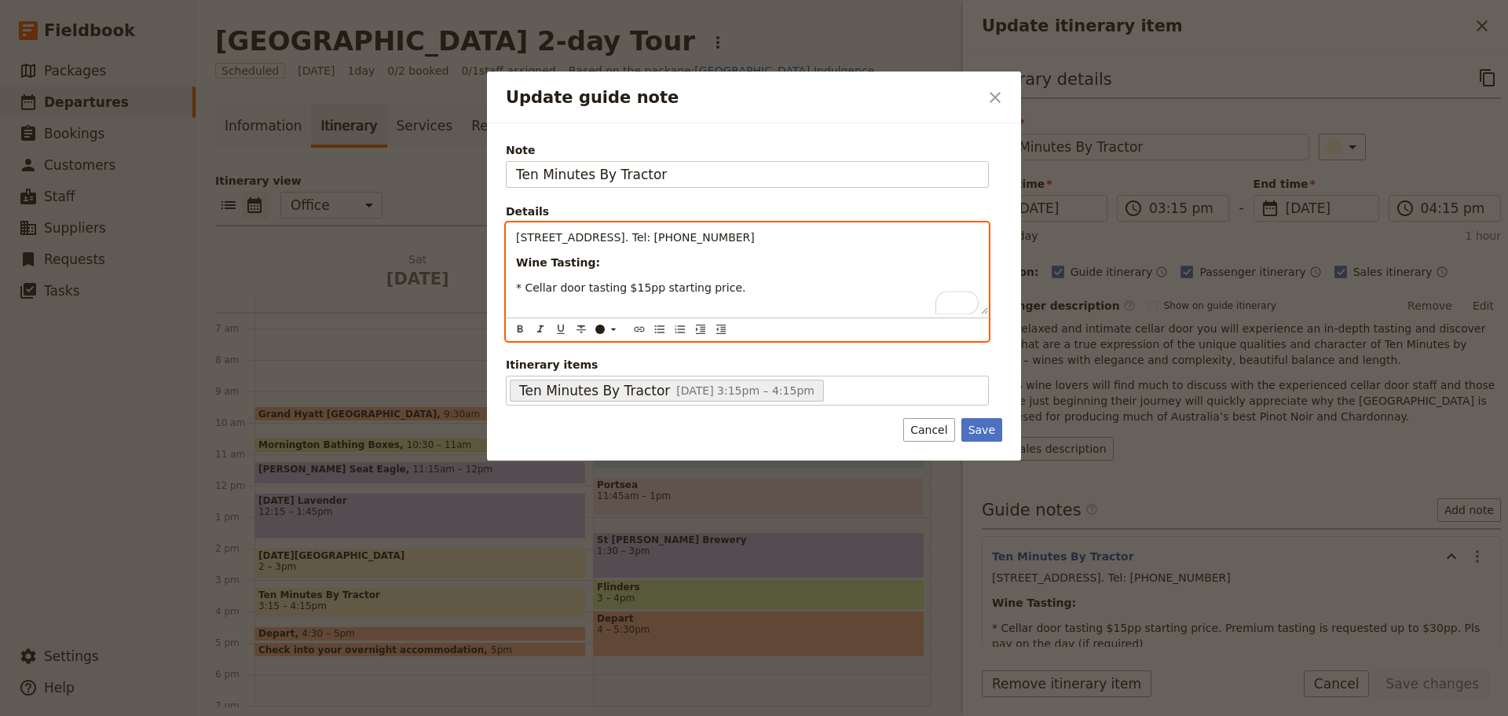
click at [524, 291] on span "* Cellar door tasting $15pp starting price." at bounding box center [631, 287] width 230 height 13
click at [653, 327] on button "​" at bounding box center [659, 329] width 17 height 17
drag, startPoint x: 713, startPoint y: 232, endPoint x: 445, endPoint y: 236, distance: 268.0
click at [445, 715] on div "Update guide note ​ Note Ten Minutes By Tractor Details 1333 Mornington-Flinder…" at bounding box center [754, 716] width 1508 height 0
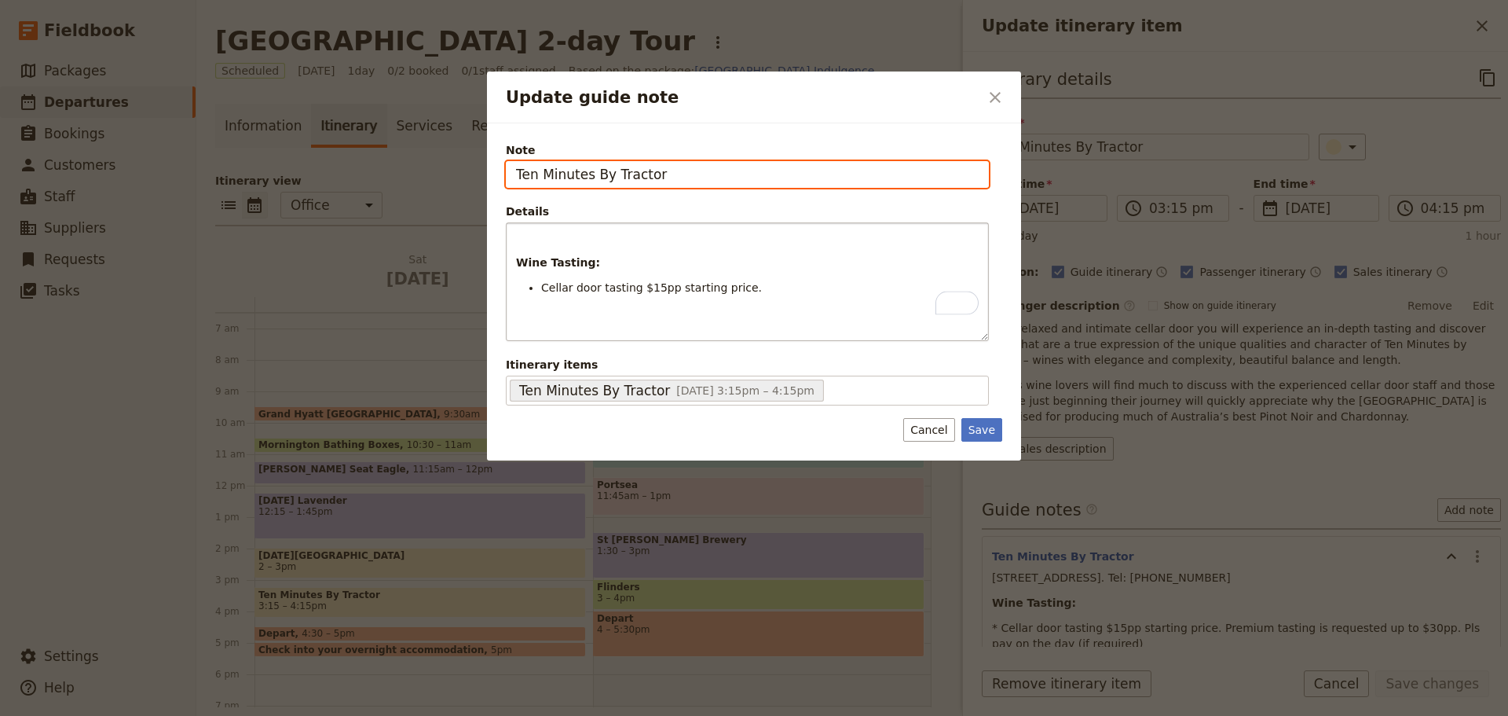
drag, startPoint x: 695, startPoint y: 174, endPoint x: 473, endPoint y: 181, distance: 222.5
click at [473, 715] on div "Update guide note ​ Note Ten Minutes By Tractor Details Wine Tasting: Cellar do…" at bounding box center [754, 716] width 1508 height 0
paste input "1333 Mornington-Flinders Rd, Main Ridge. Tel: 5989 6455"
type input "1333 Mornington-Flinders Rd, Main Ridge. Tel: 5989 6455"
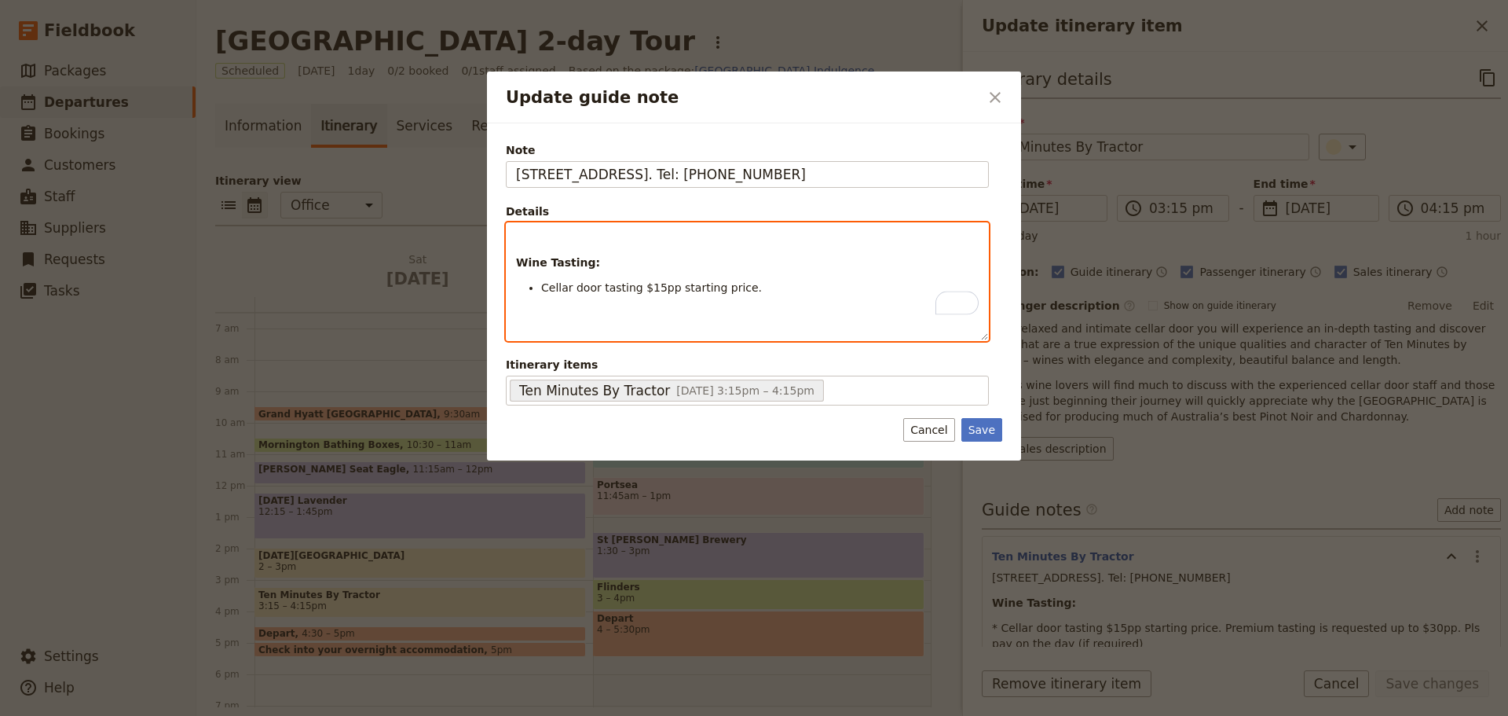
click at [537, 251] on div "Wine Tasting: Cellar door tasting $15pp starting price." at bounding box center [748, 281] width 482 height 117
drag, startPoint x: 597, startPoint y: 265, endPoint x: 515, endPoint y: 225, distance: 91.4
click at [515, 225] on div "Wine Tasting: Cellar door tasting $15pp starting price." at bounding box center [748, 268] width 482 height 91
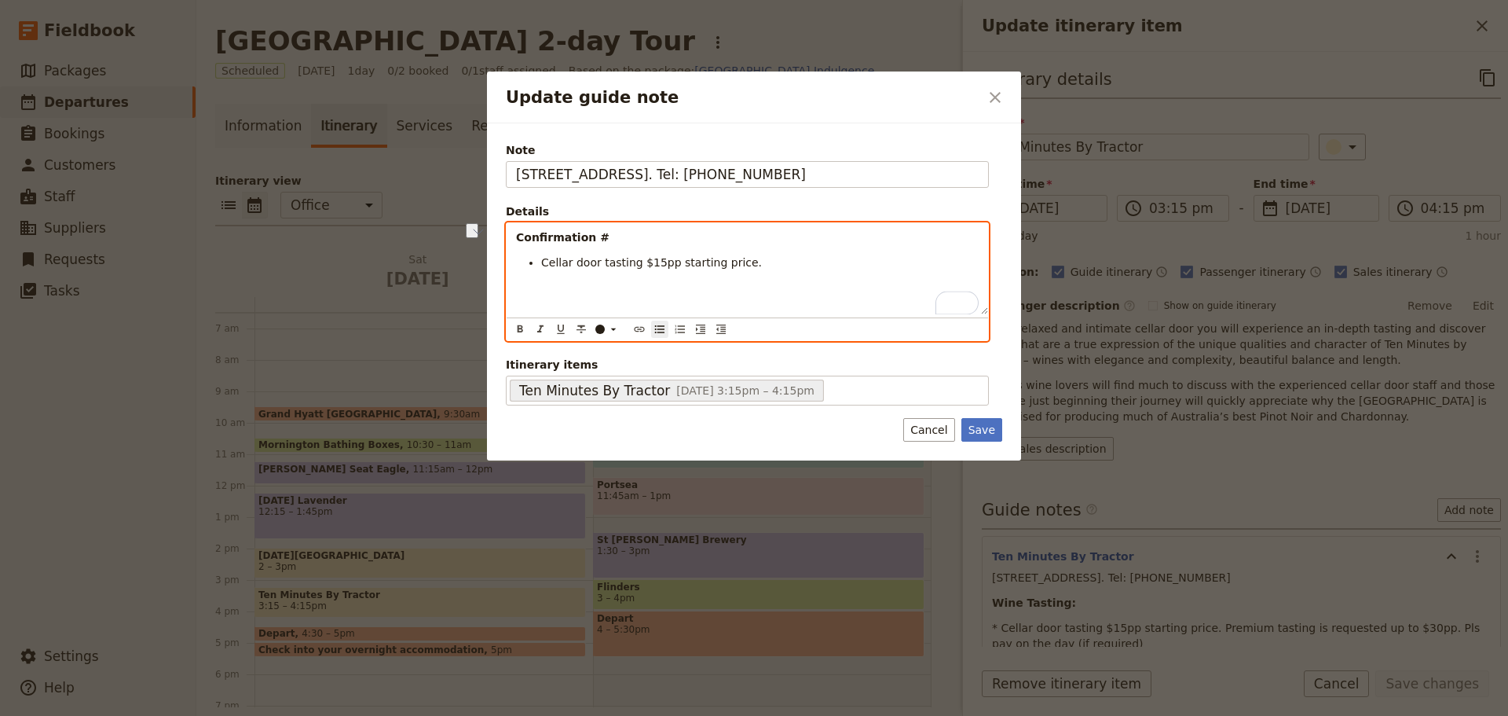
drag, startPoint x: 737, startPoint y: 261, endPoint x: 669, endPoint y: 269, distance: 68.1
click at [669, 269] on li "Cellar door tasting $15pp starting price." at bounding box center [760, 263] width 438 height 16
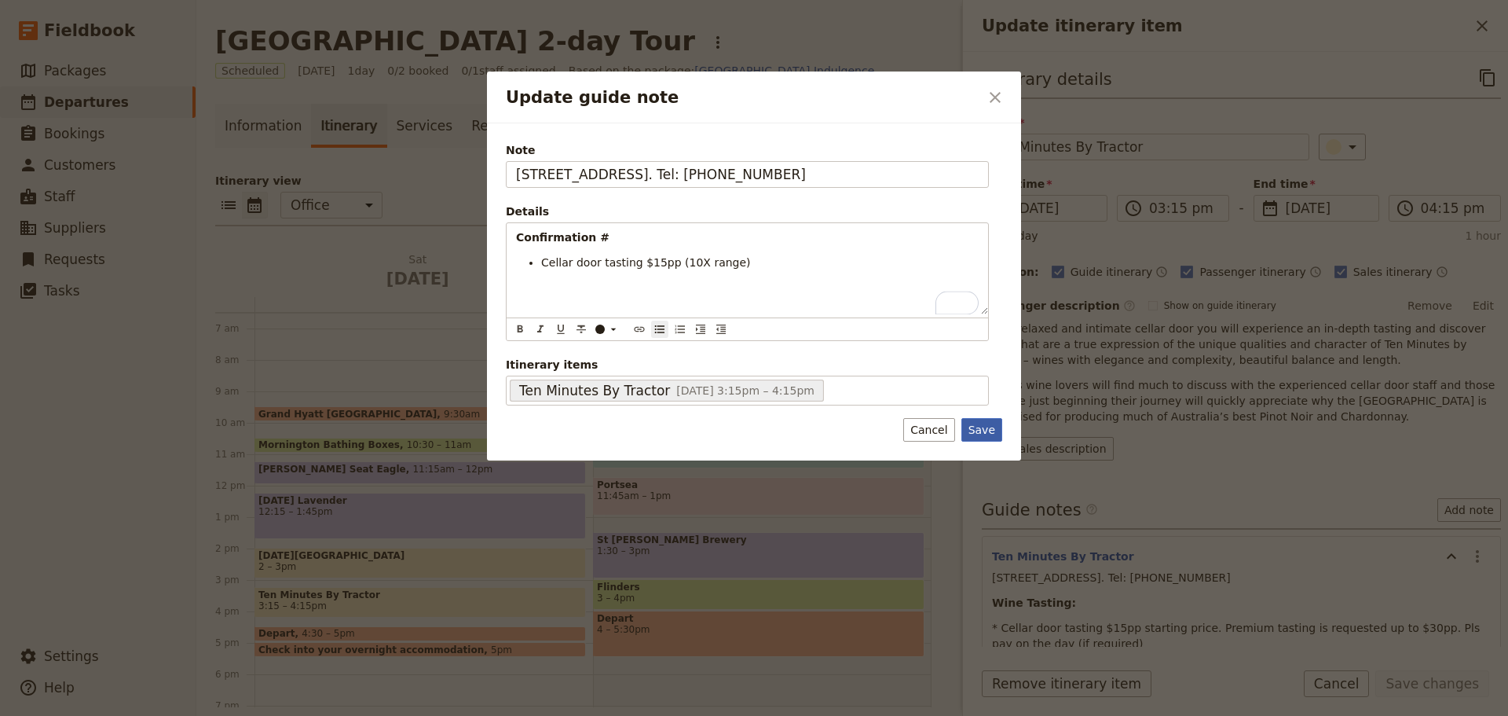
click at [995, 424] on button "Save" at bounding box center [982, 430] width 41 height 24
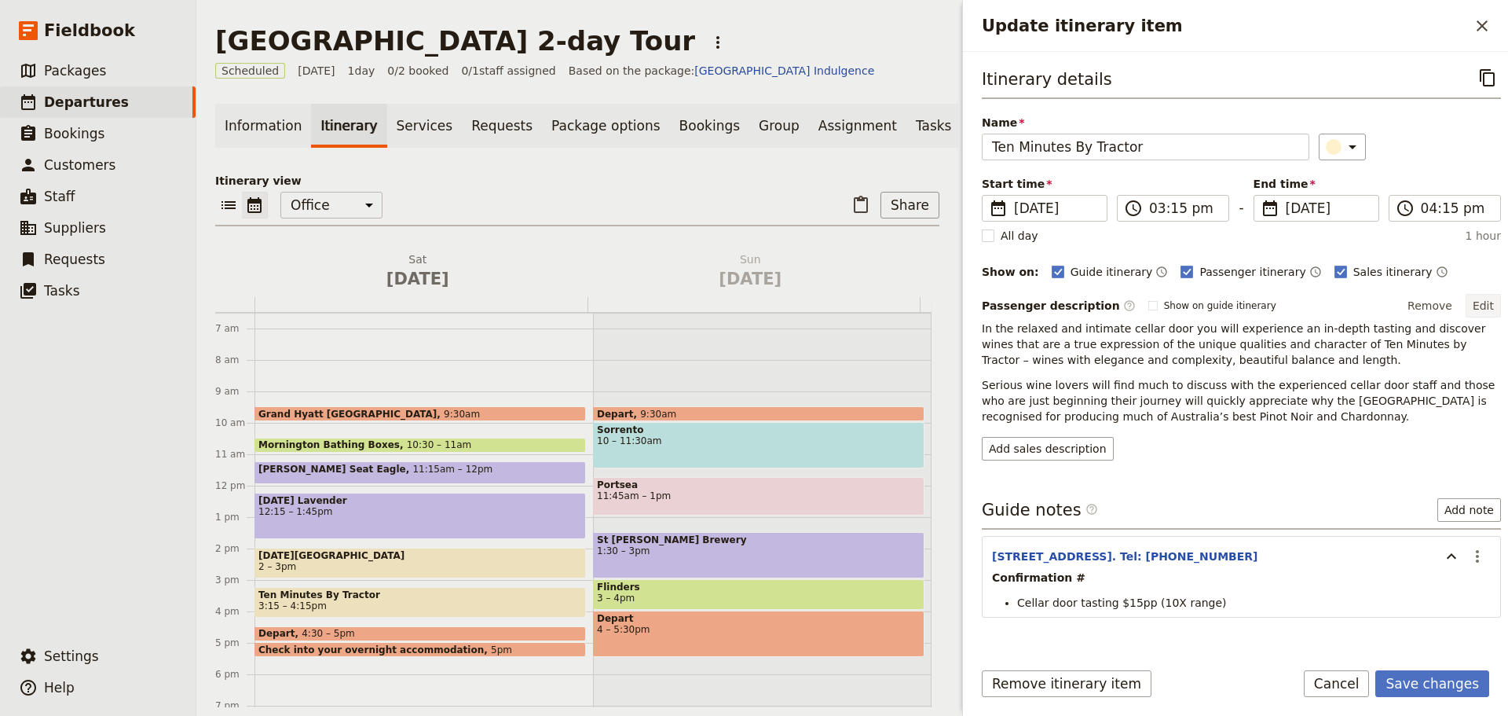
click at [1472, 302] on button "Edit" at bounding box center [1483, 306] width 35 height 24
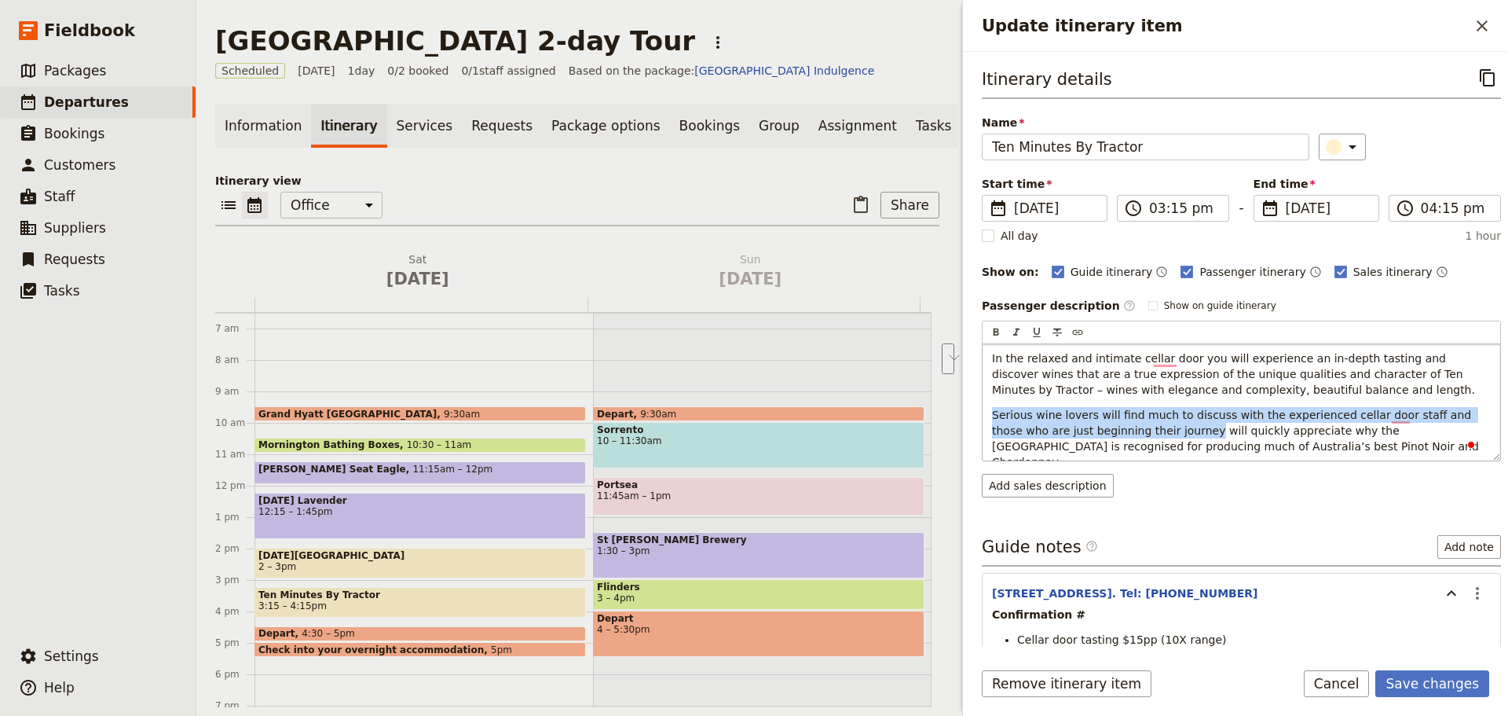
drag, startPoint x: 1137, startPoint y: 431, endPoint x: 989, endPoint y: 412, distance: 148.9
click at [989, 412] on div "In the relaxed and intimate cellar door you will experience an in-depth tasting…" at bounding box center [1242, 402] width 518 height 116
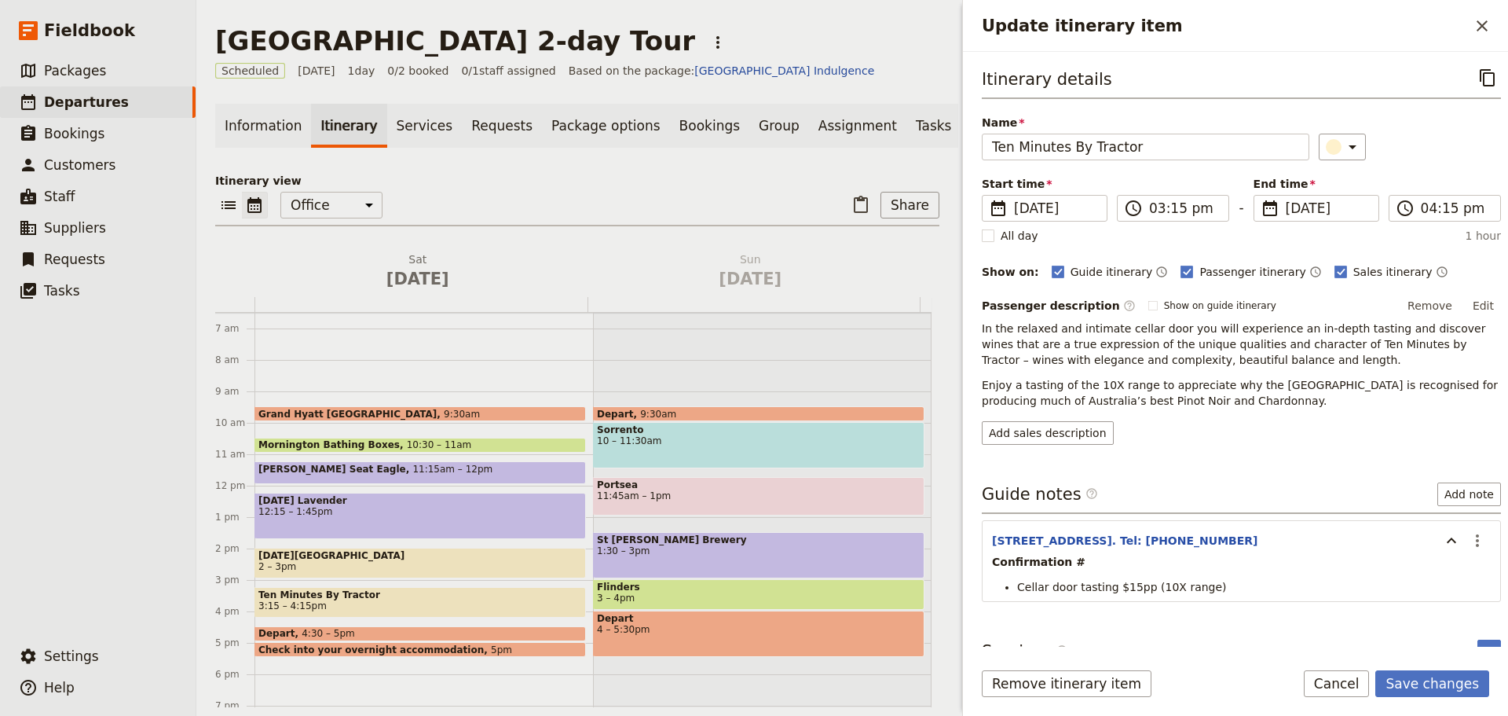
click at [1475, 299] on button "Edit" at bounding box center [1483, 306] width 35 height 24
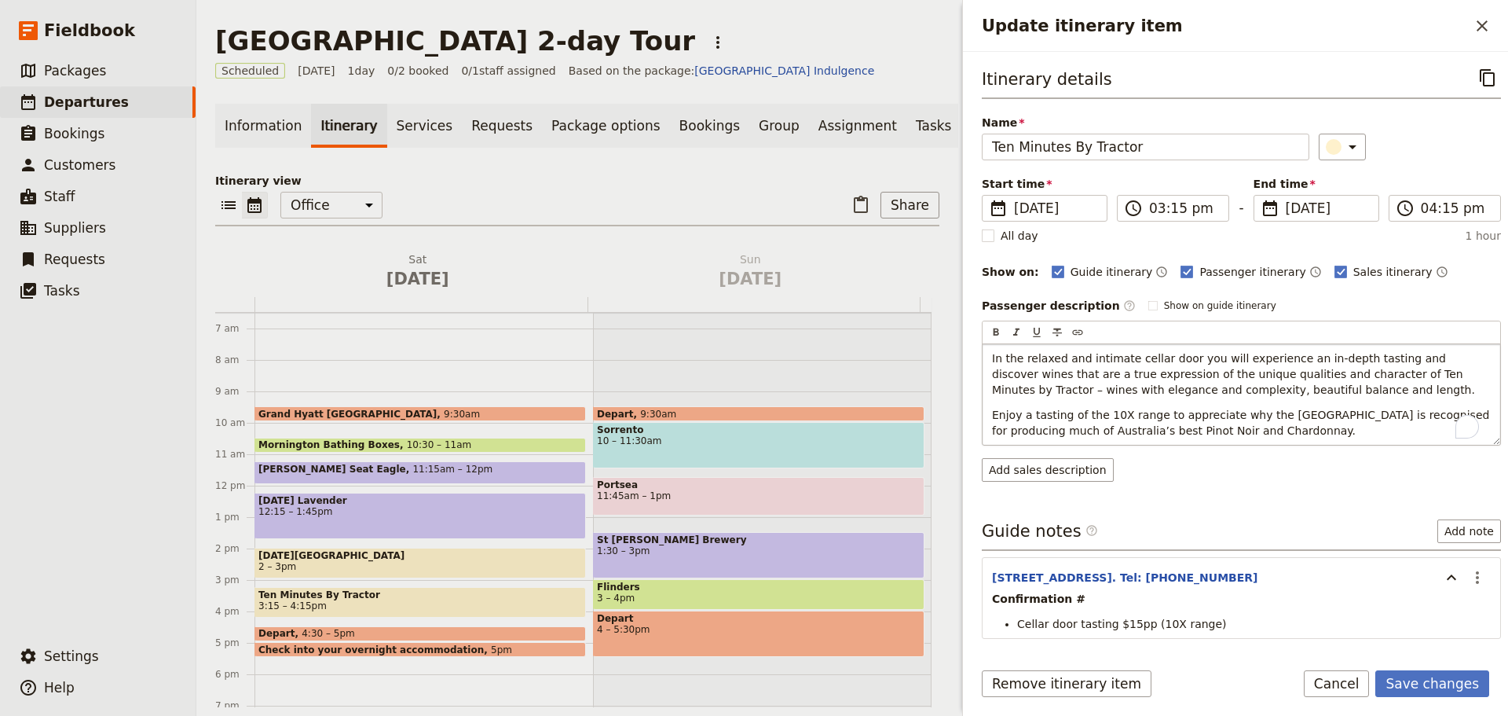
click at [1150, 358] on span "In the relaxed and intimate cellar door you will experience an in-depth tasting…" at bounding box center [1233, 374] width 483 height 44
click at [1178, 352] on span "In the relaxed and intimate cellar door you will experience an in-depth tasting…" at bounding box center [1233, 374] width 483 height 44
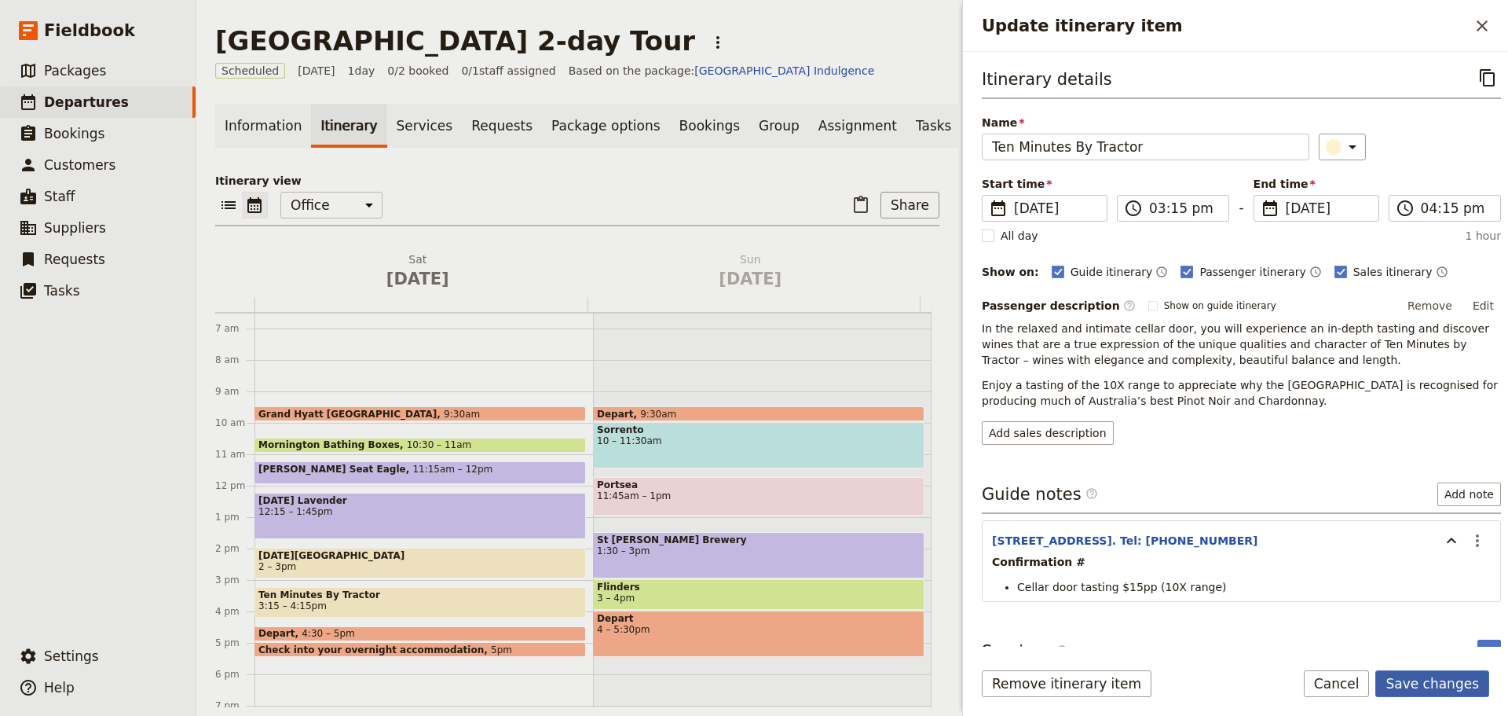
click at [1450, 672] on button "Save changes" at bounding box center [1433, 683] width 114 height 27
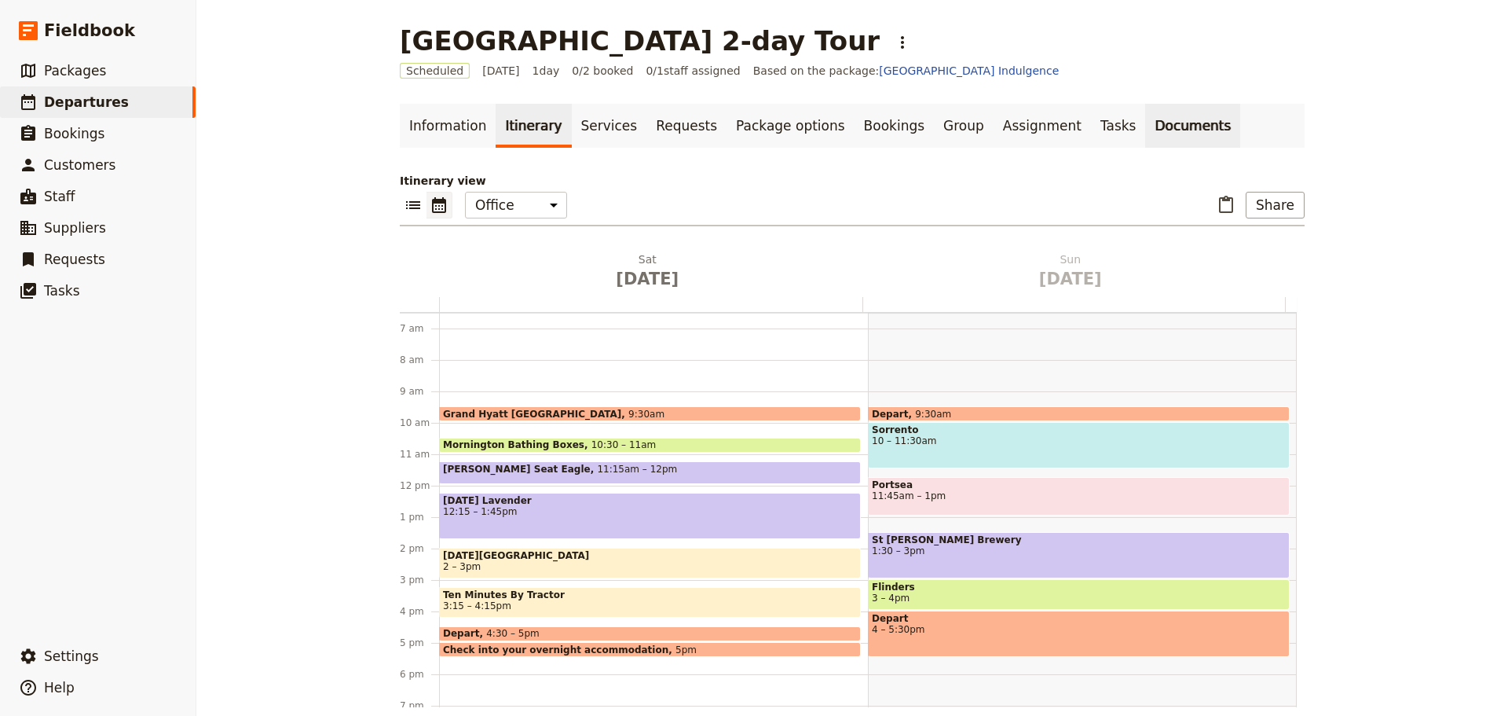
click at [1146, 118] on link "Documents" at bounding box center [1193, 126] width 95 height 44
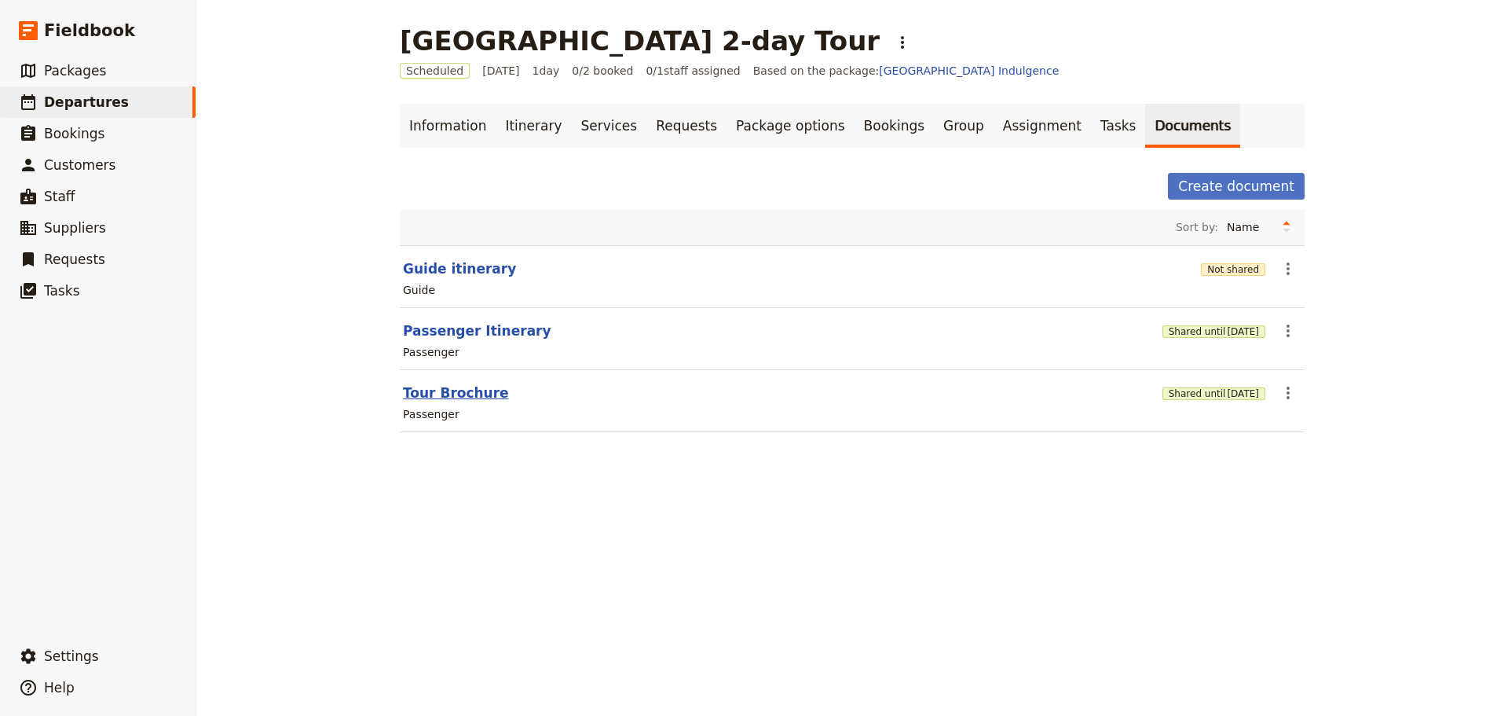
click at [450, 389] on button "Tour Brochure" at bounding box center [456, 392] width 106 height 19
select select "PASSENGER"
select select "DEFAULT"
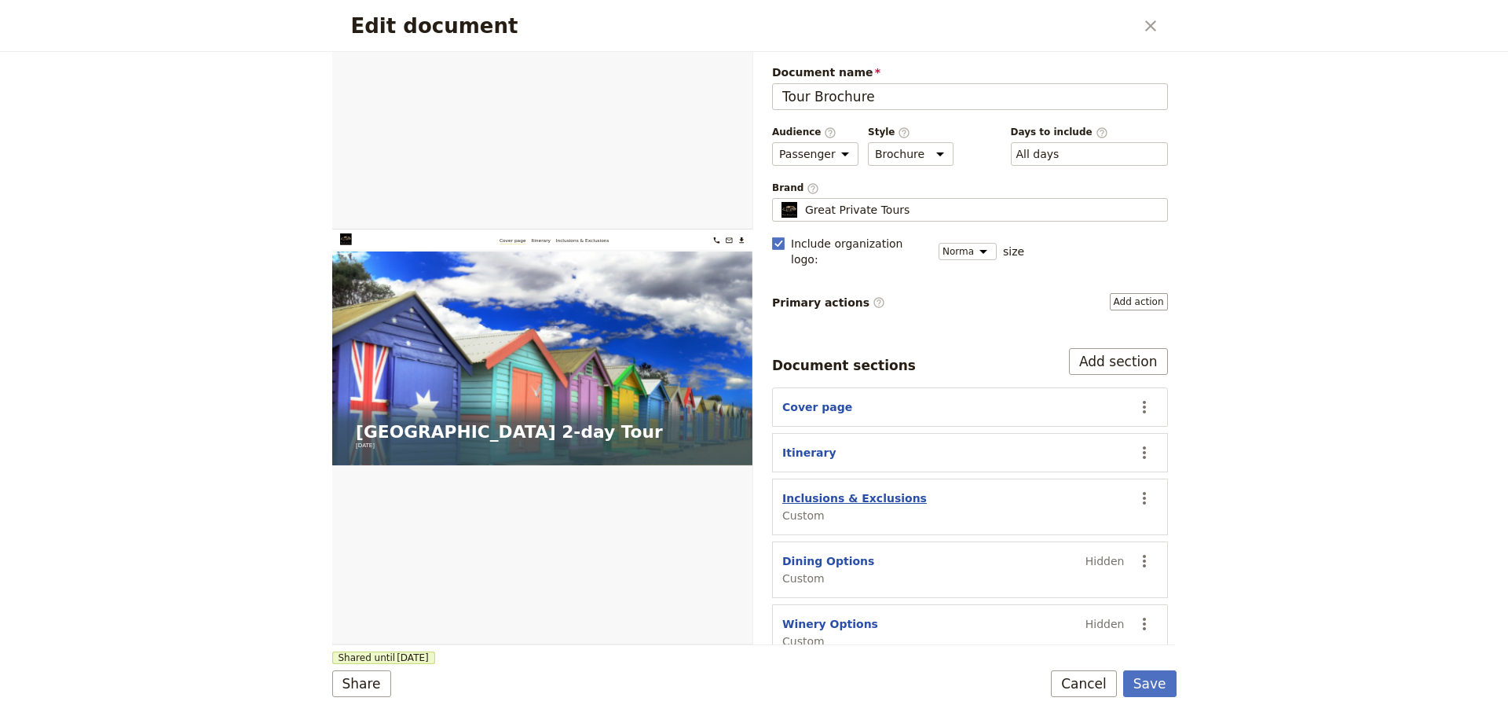
click at [830, 490] on button "Inclusions & Exclusions" at bounding box center [855, 498] width 145 height 16
select select "CUSTOM"
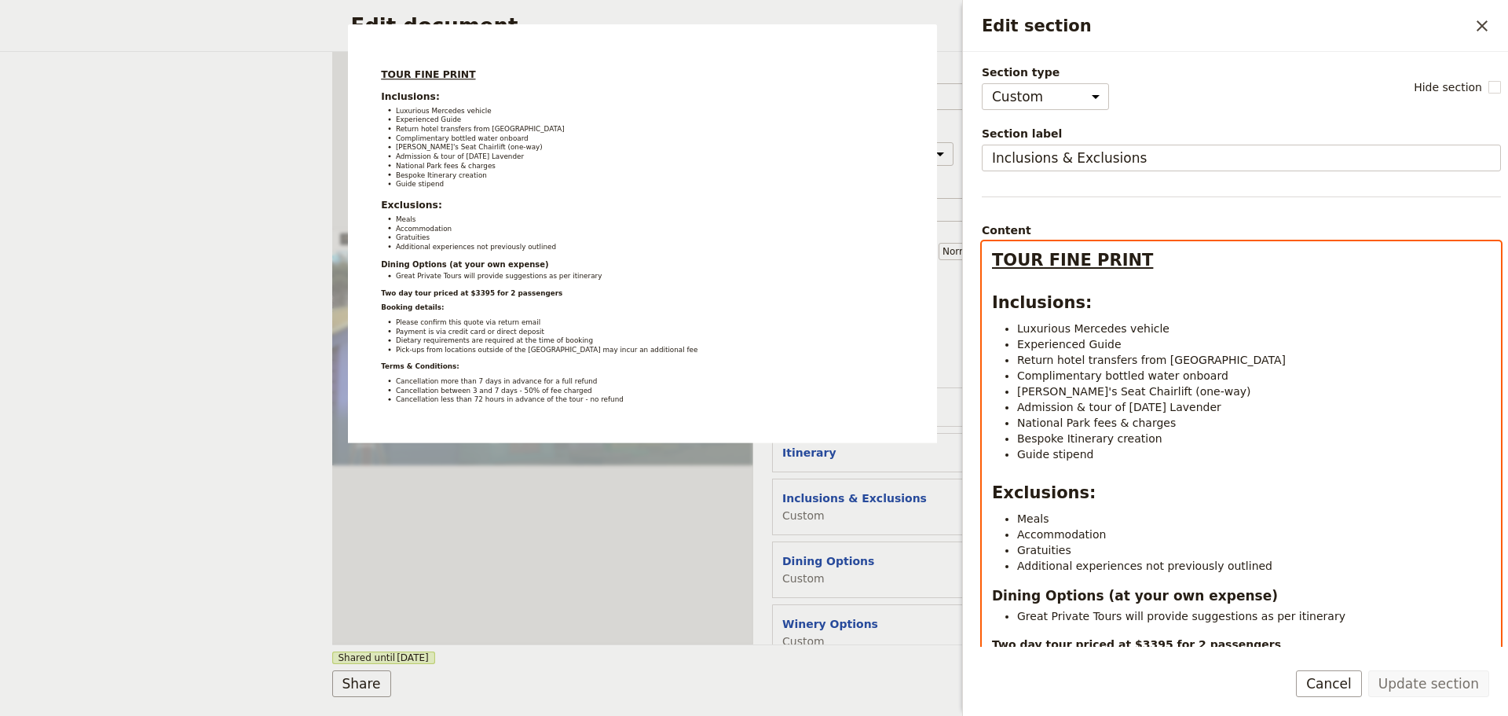
drag, startPoint x: 1222, startPoint y: 408, endPoint x: 1080, endPoint y: 412, distance: 142.3
click at [1080, 412] on li "Admission & tour of [DATE] Lavender" at bounding box center [1254, 407] width 474 height 16
click at [1089, 411] on span "Admission & tour of [DATE] Lavender" at bounding box center [1119, 407] width 204 height 13
drag, startPoint x: 1117, startPoint y: 407, endPoint x: 1069, endPoint y: 412, distance: 48.9
click at [1069, 412] on span "Admission & tour of [DATE] Lavender" at bounding box center [1119, 407] width 204 height 13
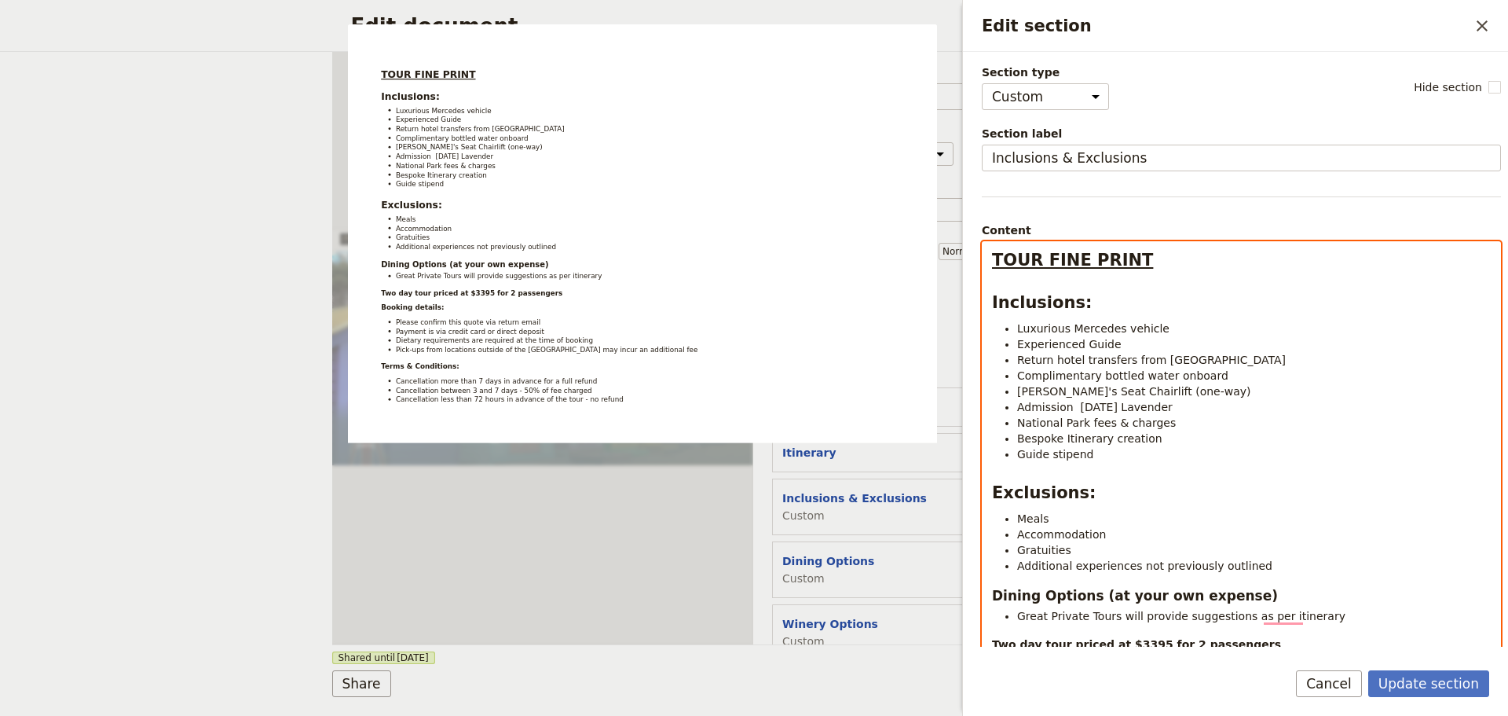
click at [1031, 418] on span "National Park fees & charges" at bounding box center [1096, 422] width 159 height 13
click at [1032, 408] on span "Admission Red Hill Lavender" at bounding box center [1095, 407] width 156 height 13
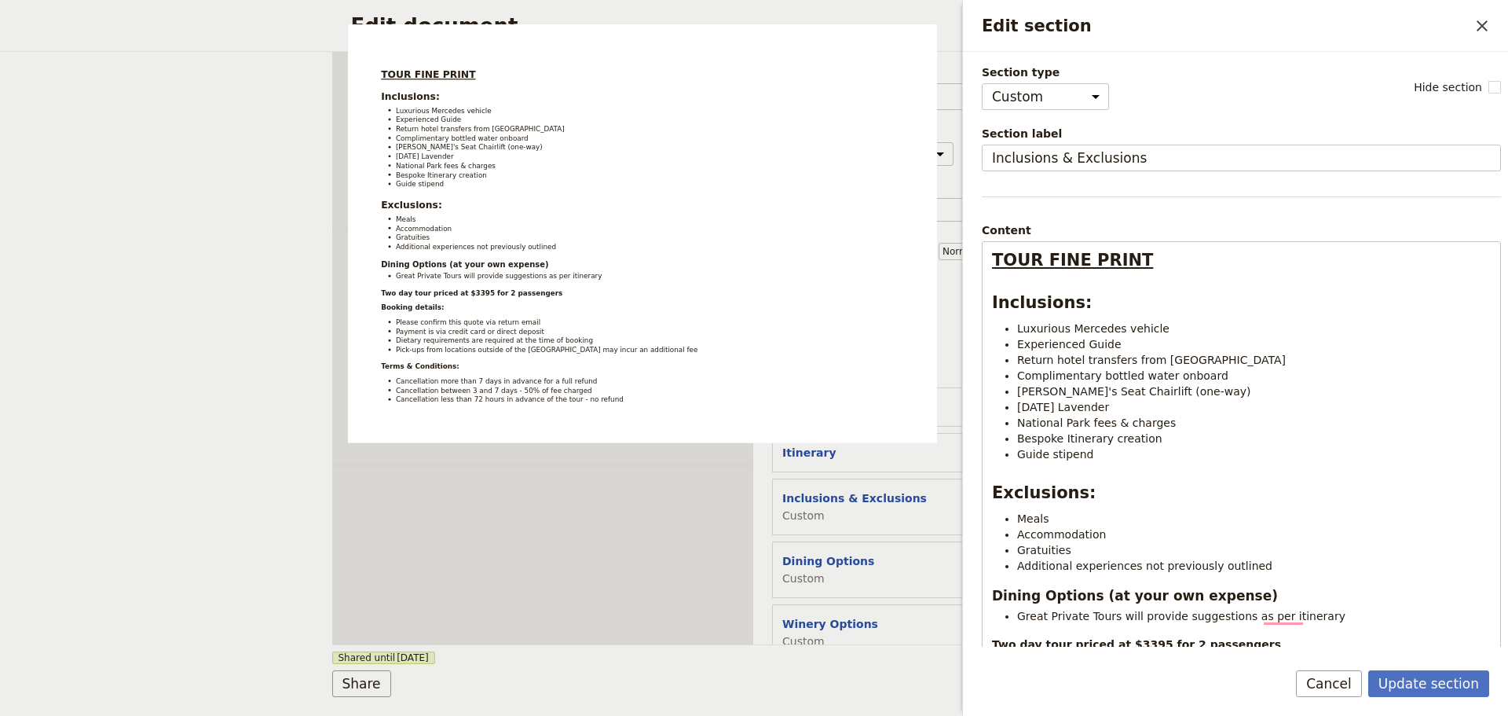
select select "CUSTOM"
select select "PASSENGER"
select select "DEFAULT"
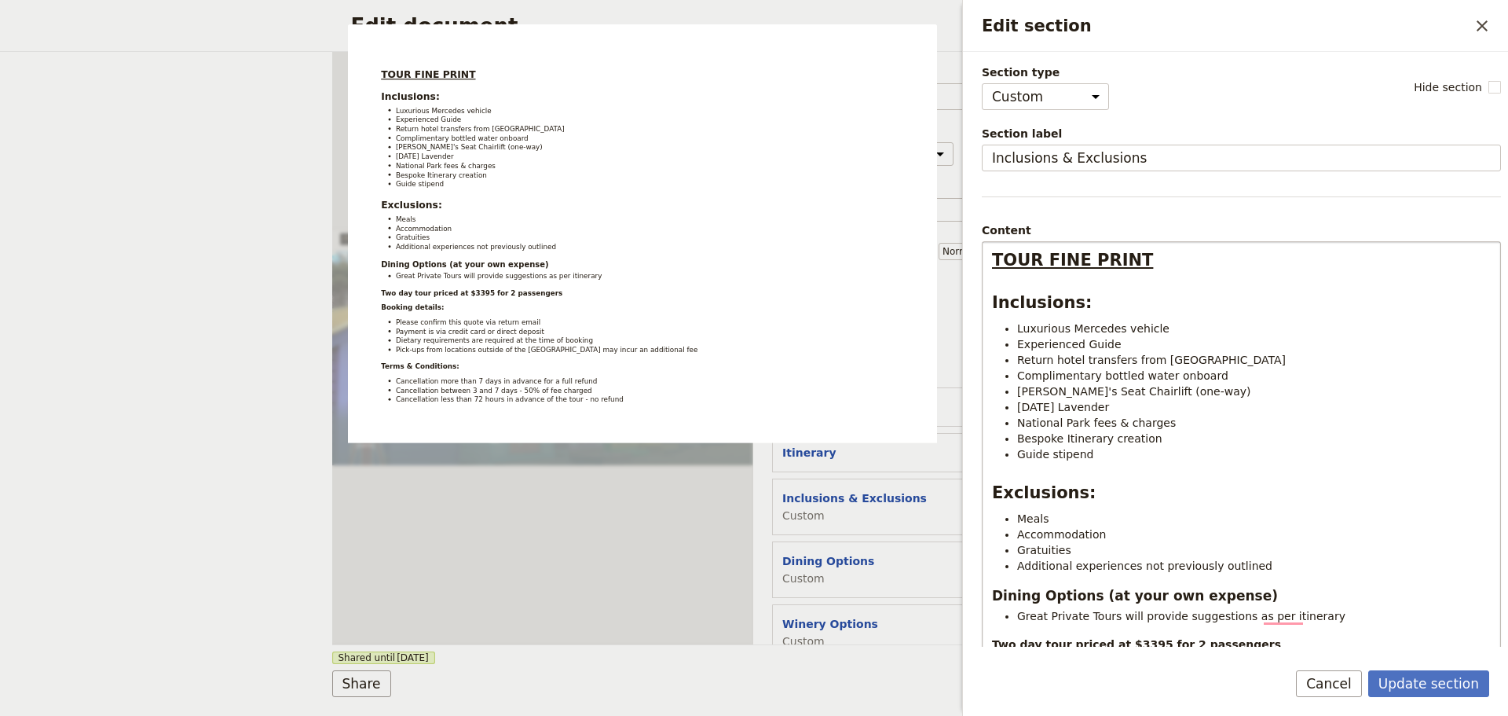
click at [1150, 408] on li "[DATE] Lavender" at bounding box center [1254, 407] width 474 height 16
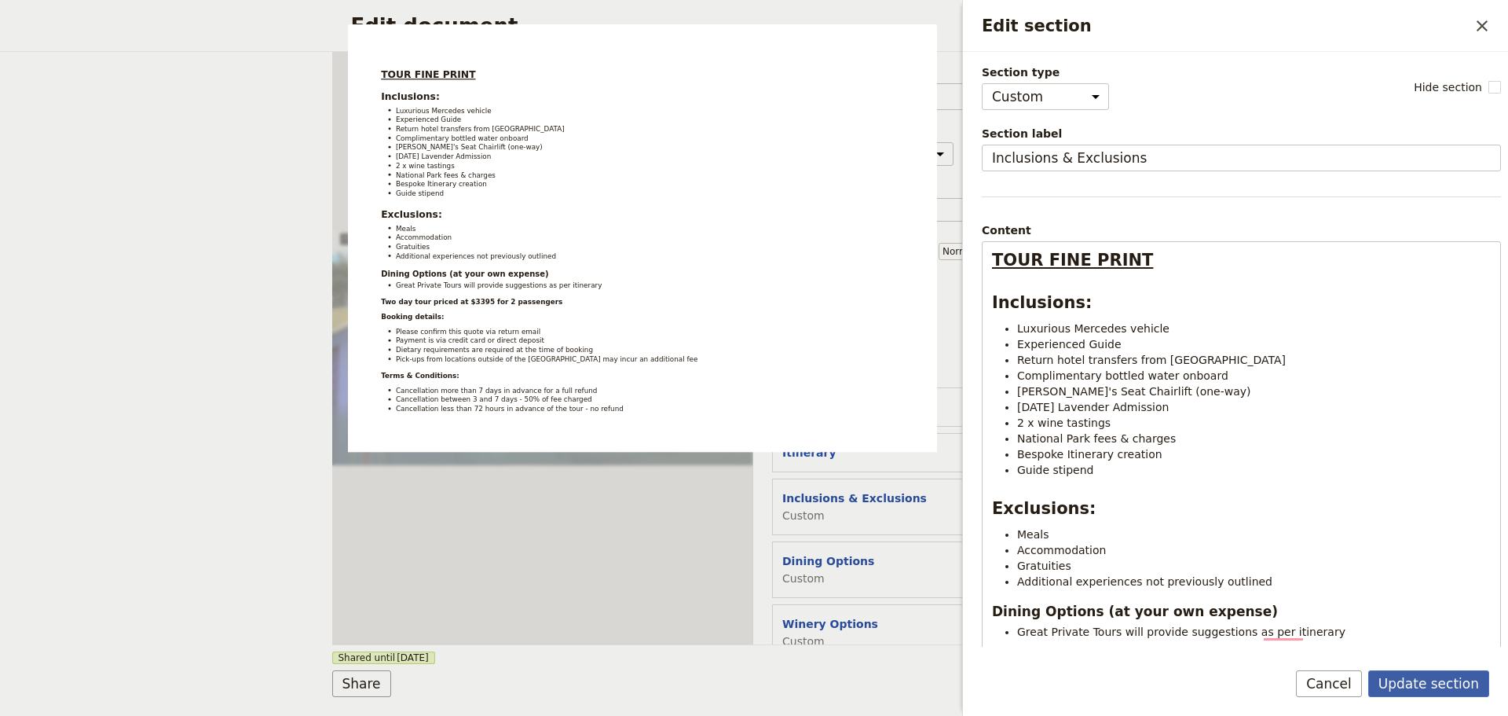
click at [1449, 675] on button "Update section" at bounding box center [1429, 683] width 121 height 27
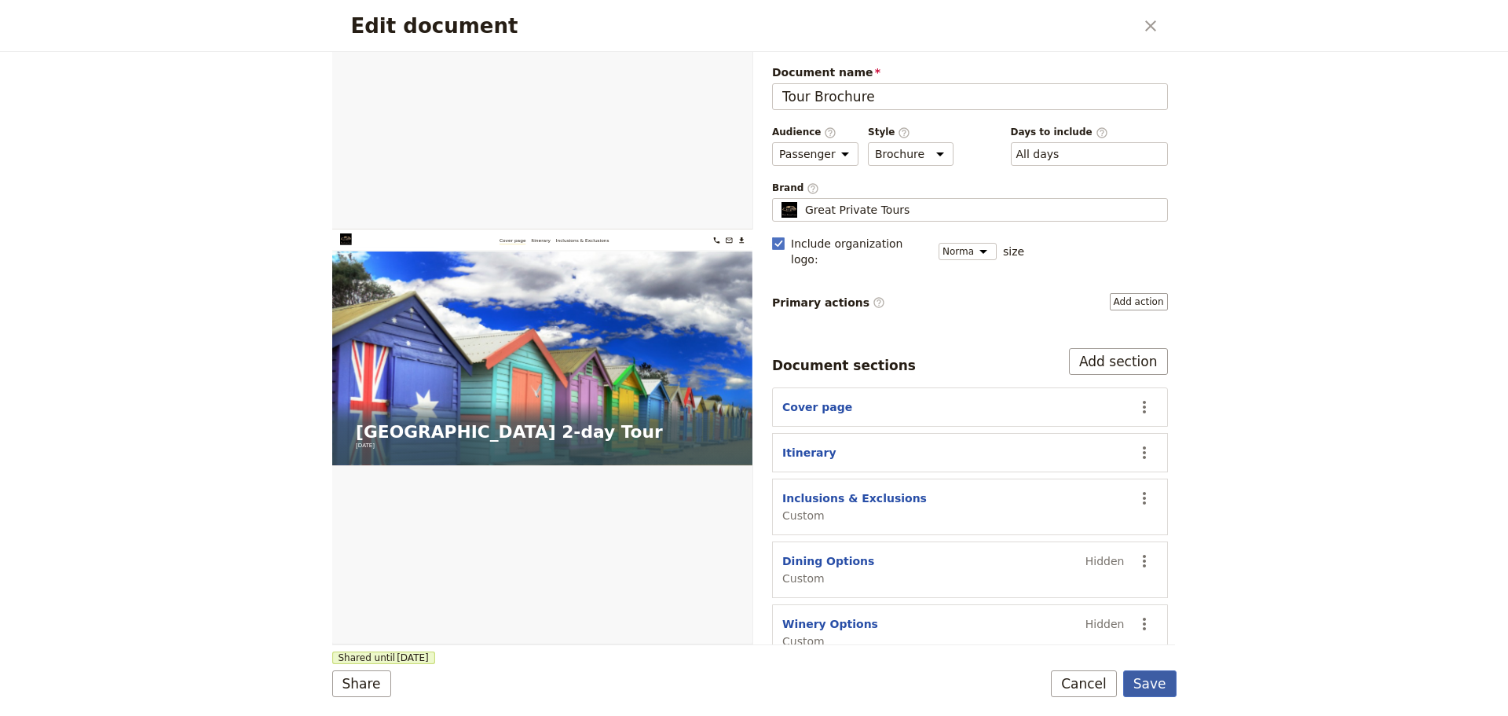
click at [1141, 683] on button "Save" at bounding box center [1150, 683] width 53 height 27
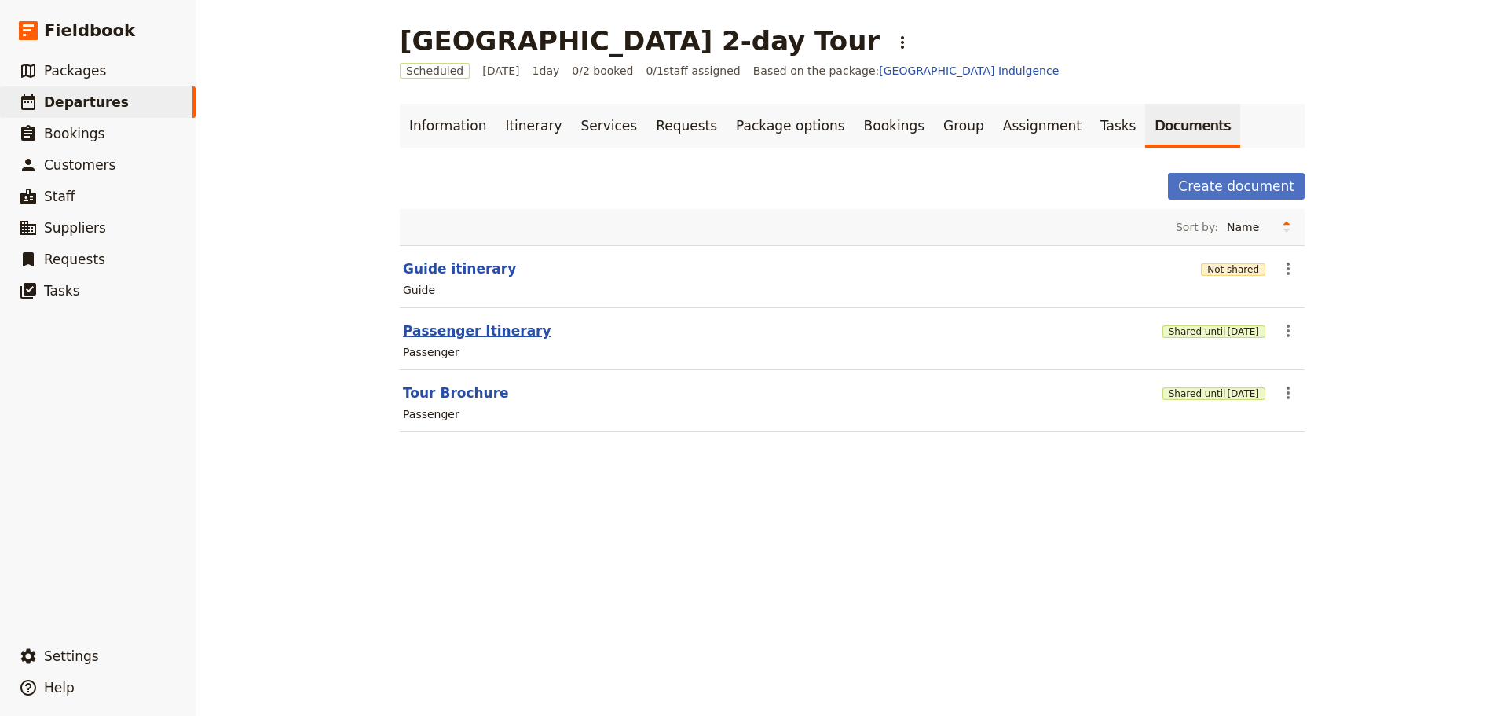
click at [450, 335] on button "Passenger Itinerary" at bounding box center [477, 330] width 148 height 19
select select "PASSENGER"
select select "DEFAULT"
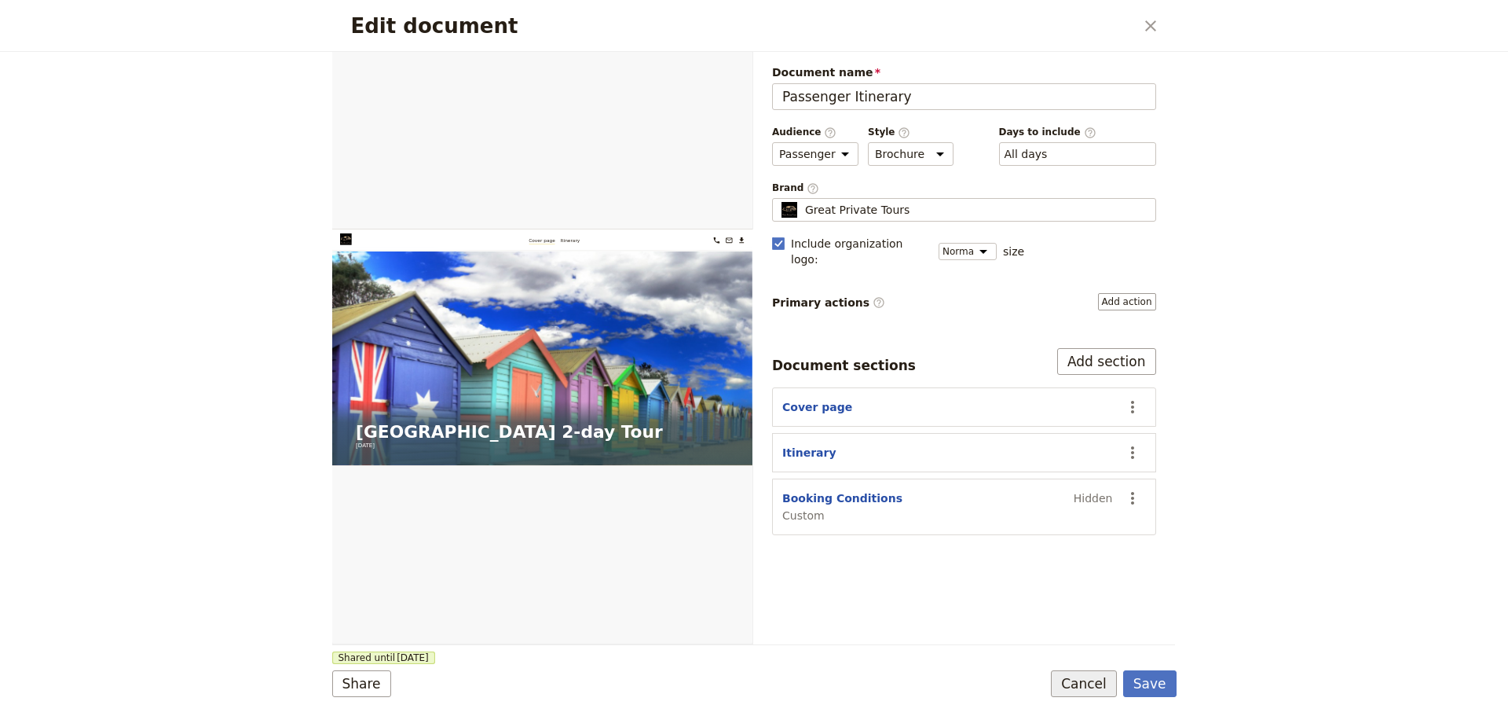
drag, startPoint x: 1080, startPoint y: 662, endPoint x: 1080, endPoint y: 687, distance: 25.1
click at [1078, 665] on form "Web PDF ​ Document name Passenger Itinerary Preview Audience ​ Public Passenger…" at bounding box center [754, 384] width 845 height 664
click at [1080, 691] on button "Cancel" at bounding box center [1084, 683] width 66 height 27
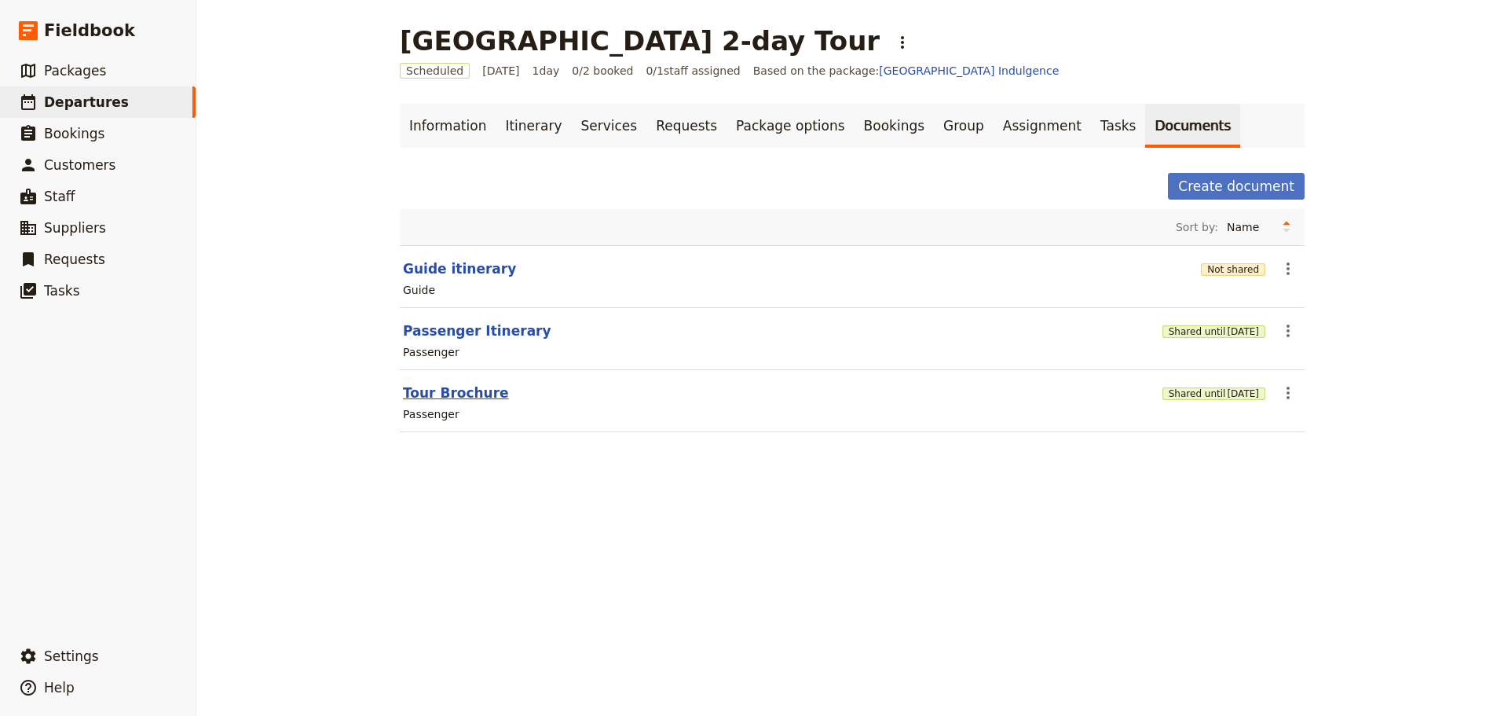
click at [423, 392] on button "Tour Brochure" at bounding box center [456, 392] width 106 height 19
select select "PASSENGER"
select select "DEFAULT"
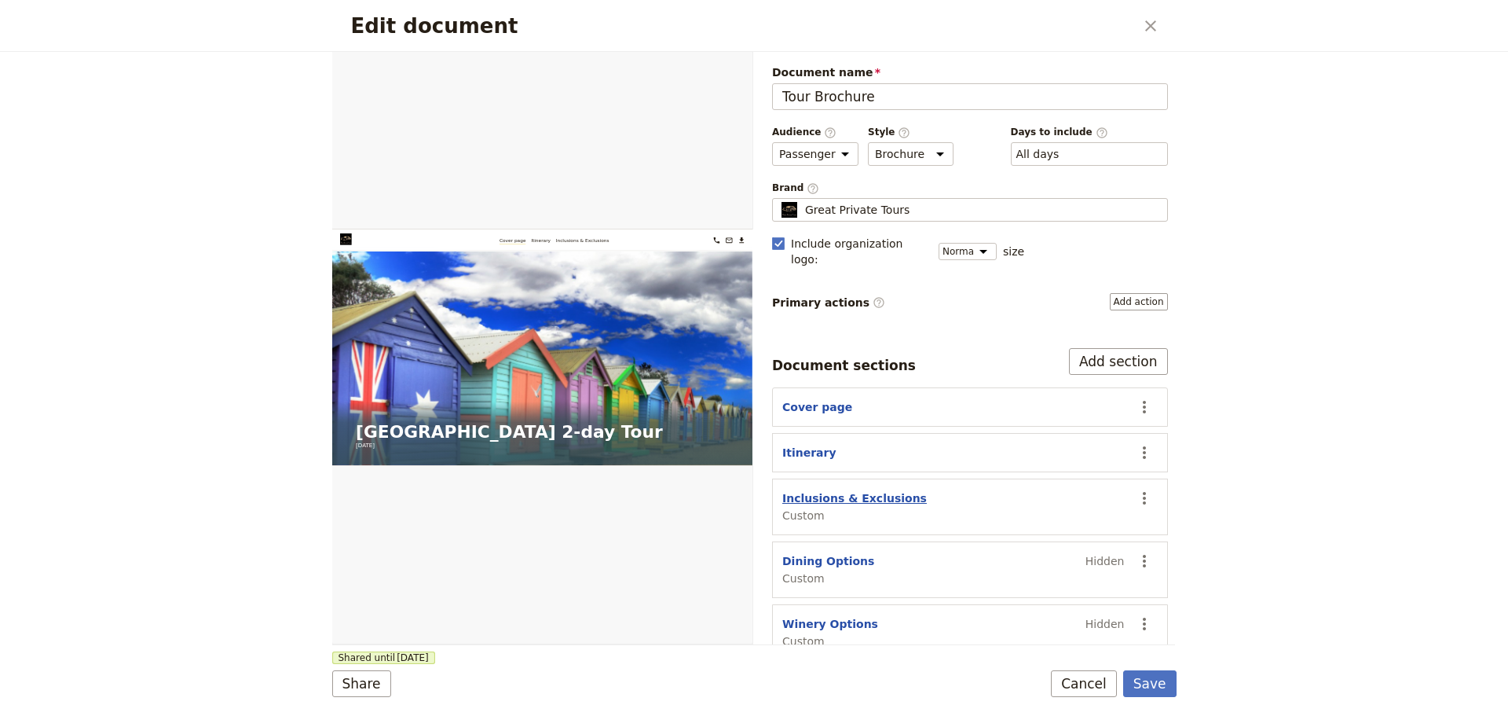
click at [826, 490] on button "Inclusions & Exclusions" at bounding box center [855, 498] width 145 height 16
select select "CUSTOM"
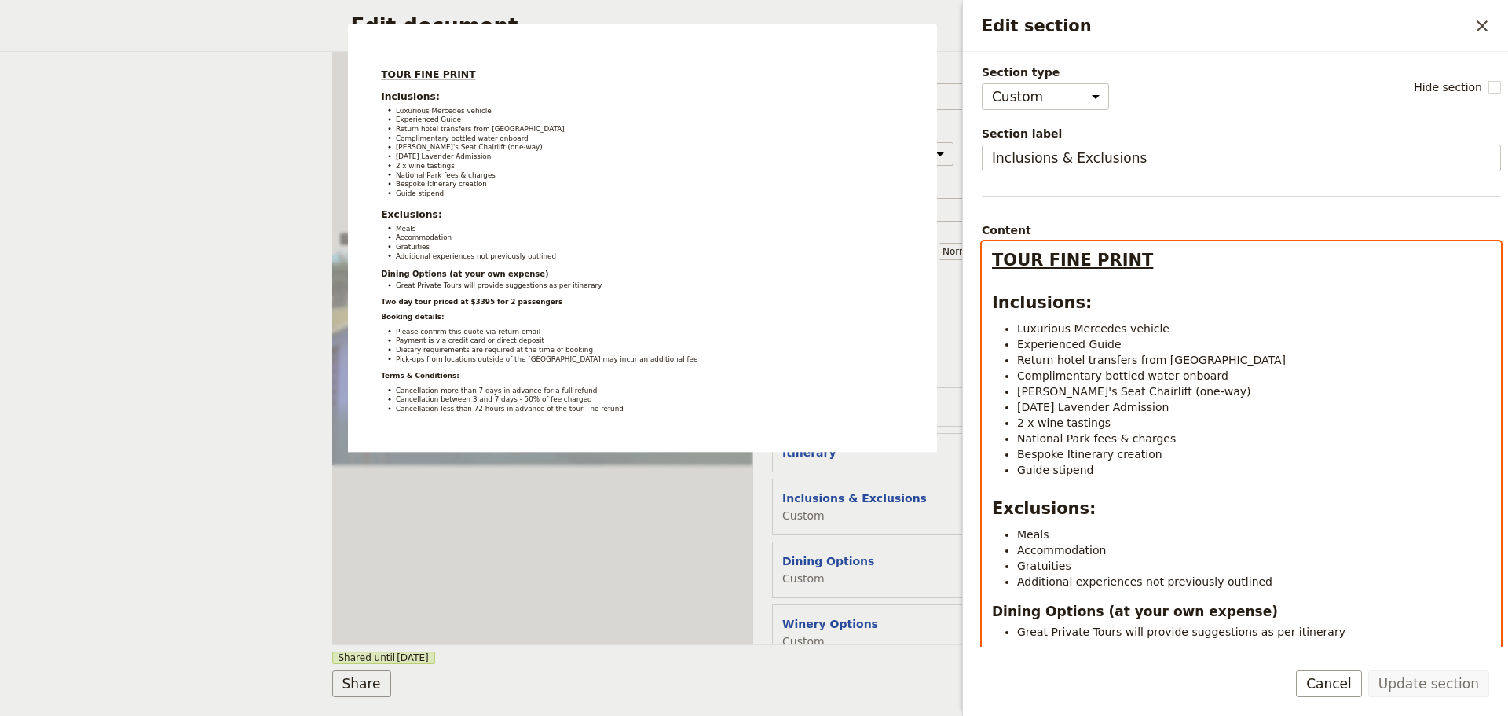
click at [1116, 448] on span "Bespoke Itinerary creation" at bounding box center [1089, 454] width 145 height 13
click at [1168, 406] on li "Red Hill Lavender Admission" at bounding box center [1254, 407] width 474 height 16
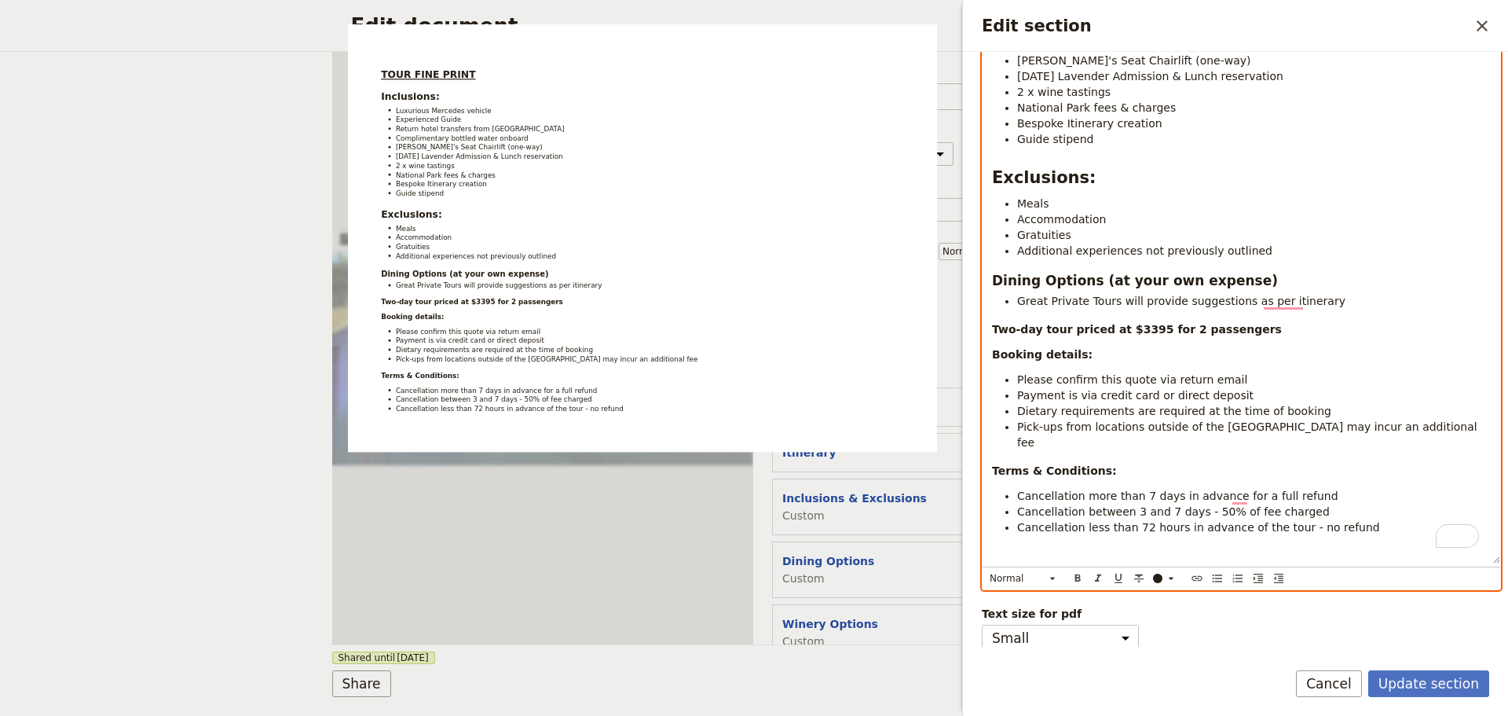
scroll to position [332, 0]
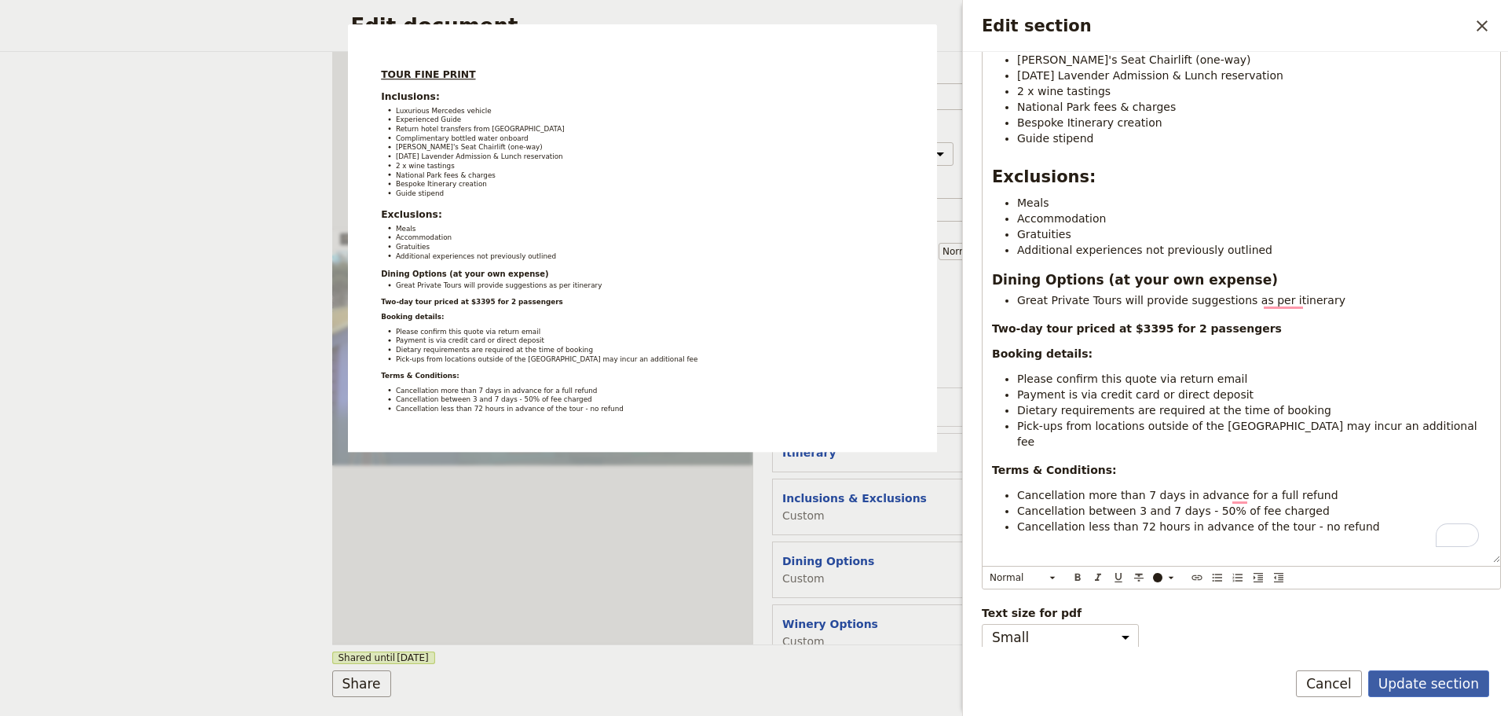
click at [1430, 670] on button "Update section" at bounding box center [1429, 683] width 121 height 27
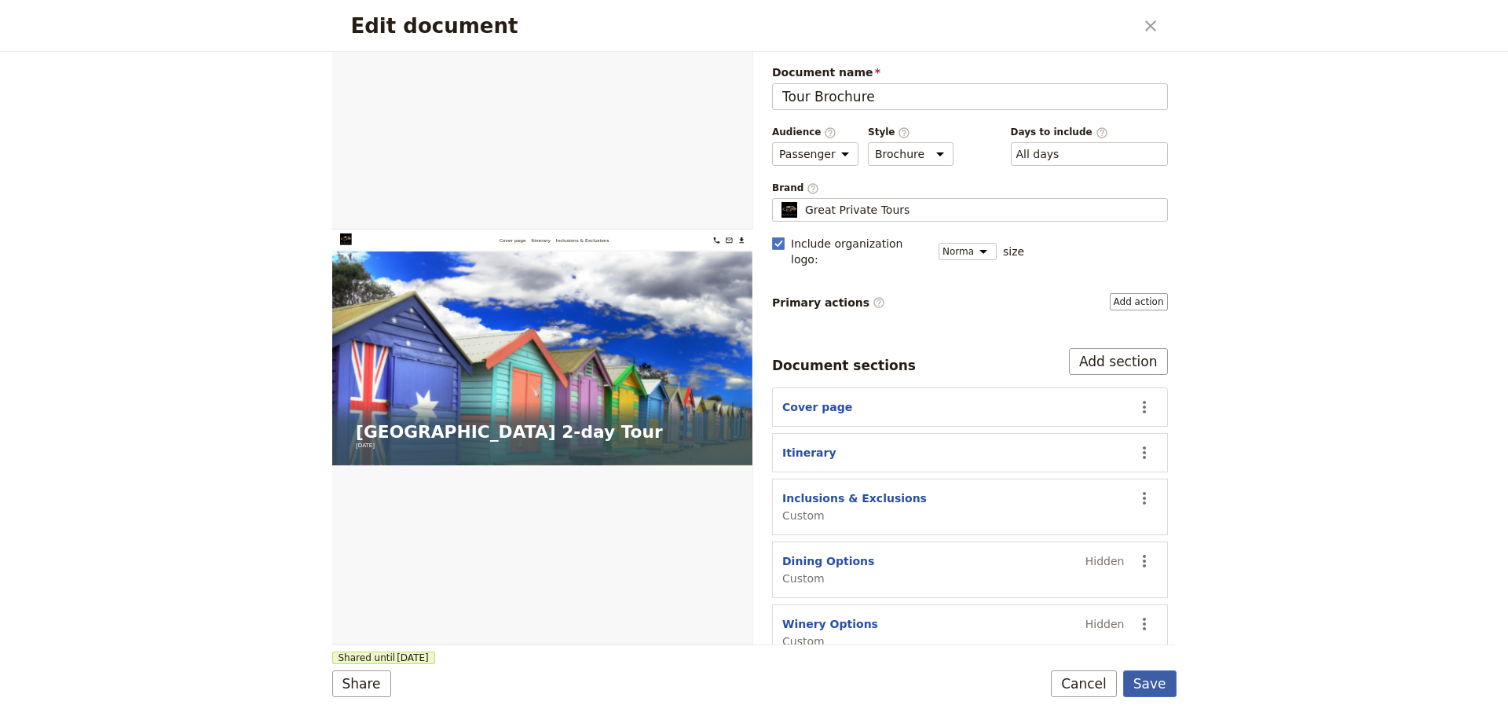
click at [1166, 686] on button "Save" at bounding box center [1150, 683] width 53 height 27
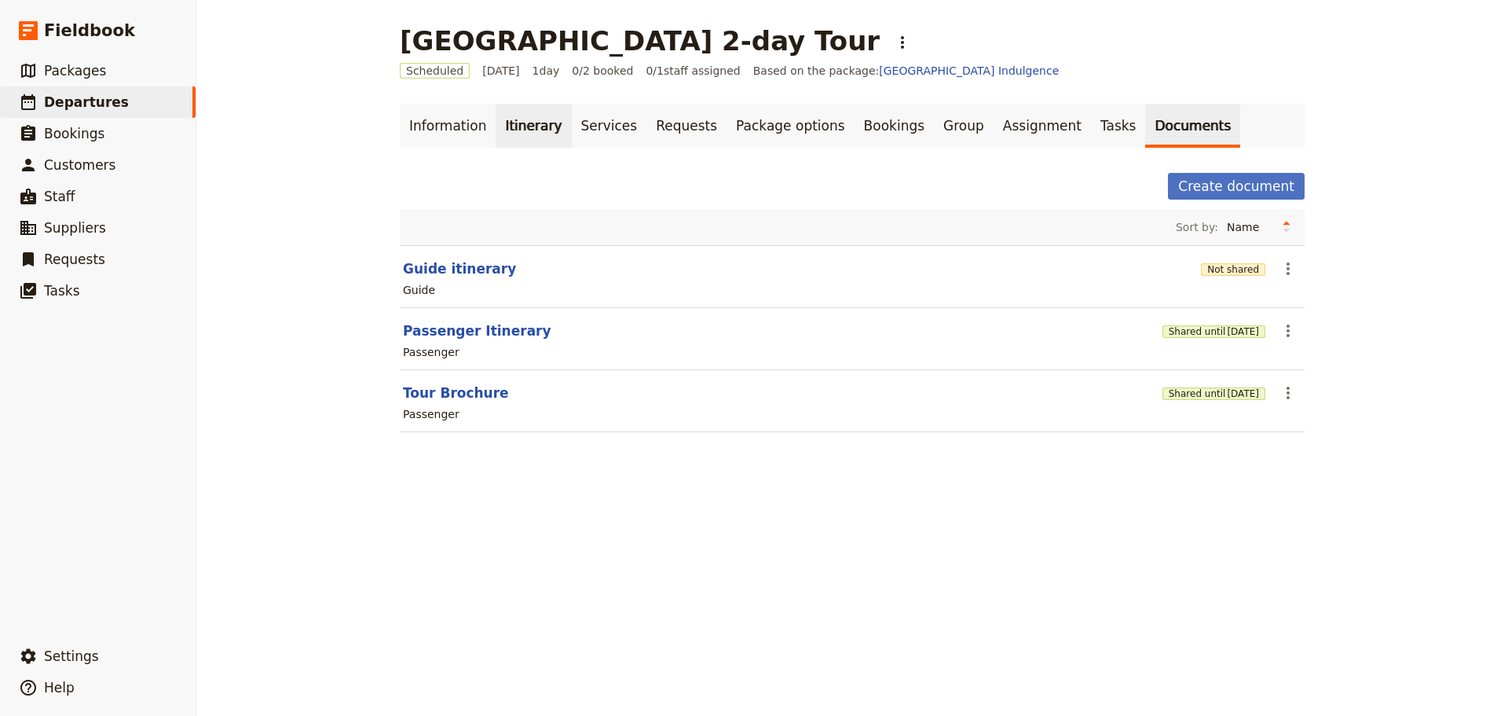
click at [536, 108] on link "Itinerary" at bounding box center [533, 126] width 75 height 44
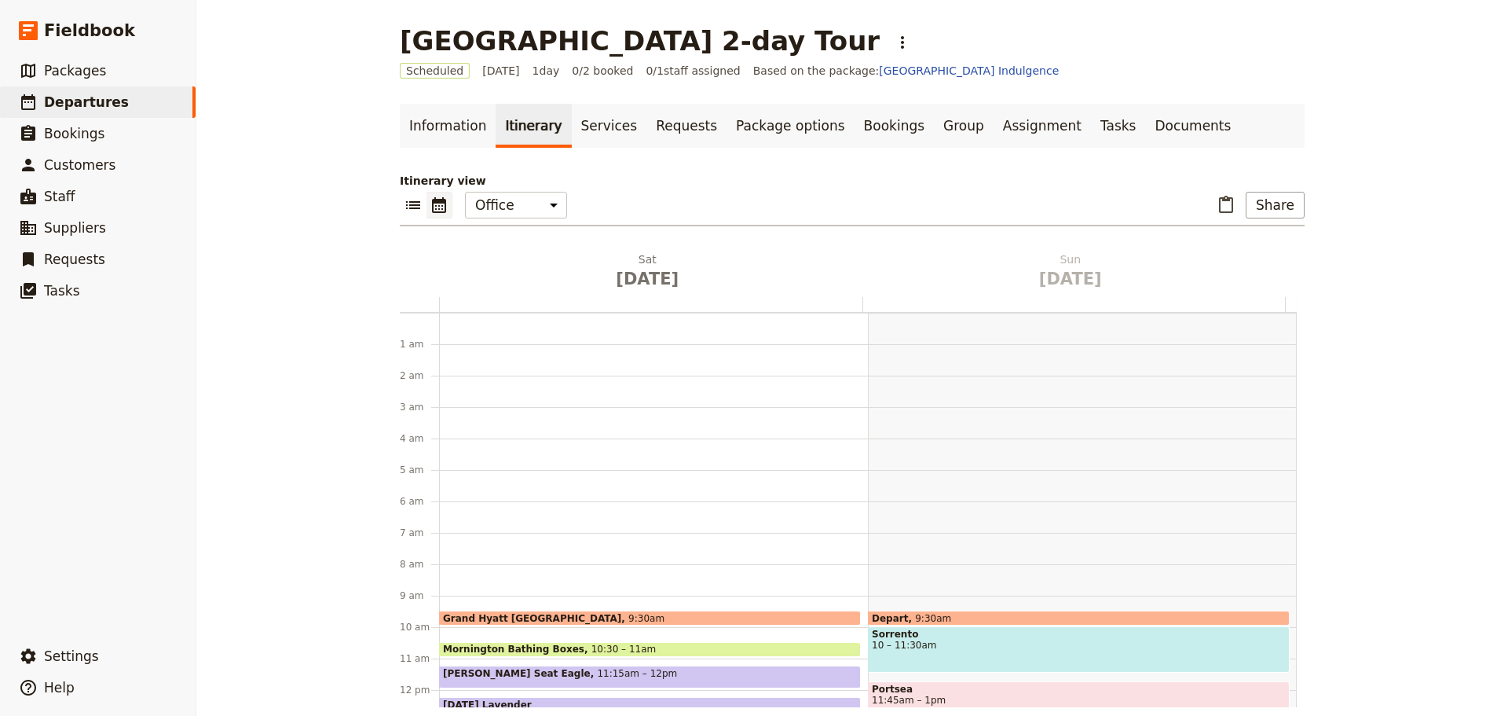
scroll to position [204, 0]
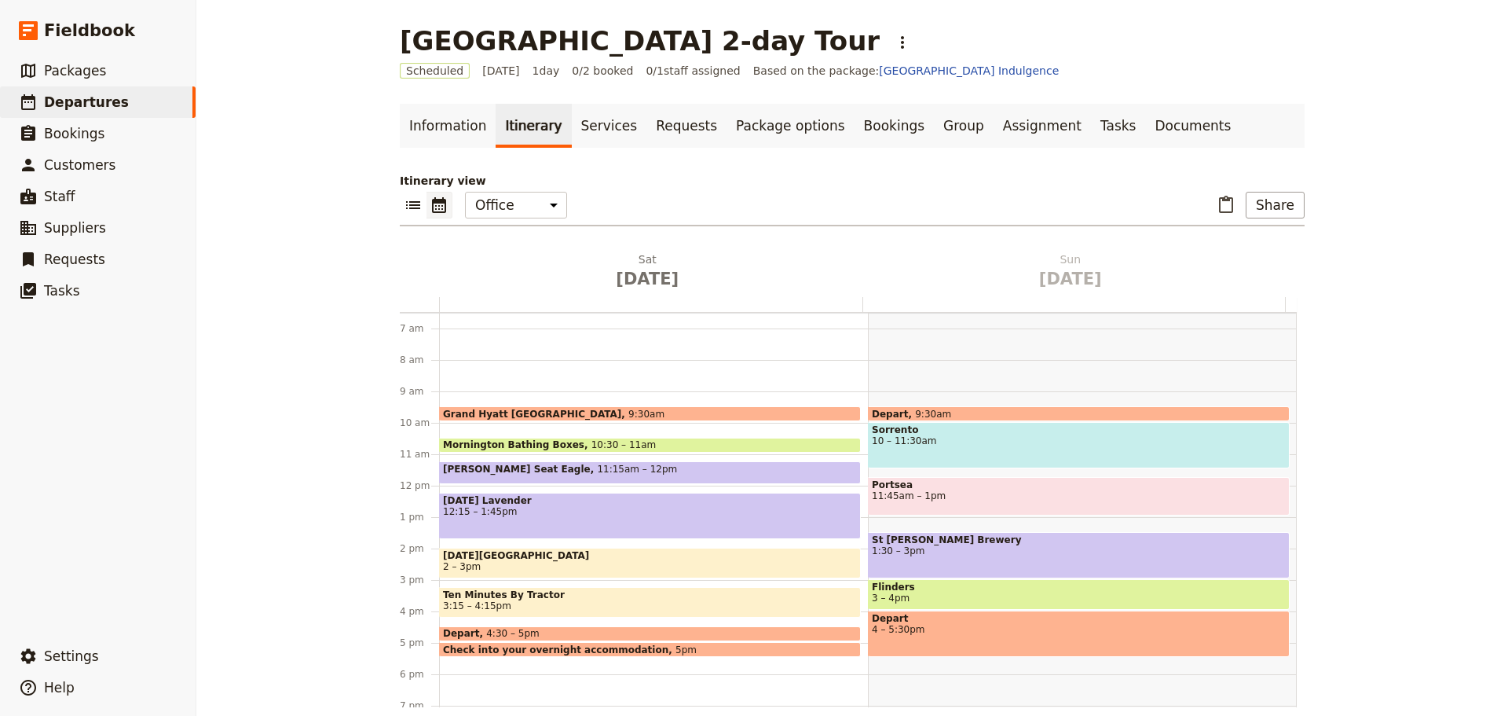
click at [960, 409] on div "Depart 9:30am" at bounding box center [1079, 413] width 422 height 15
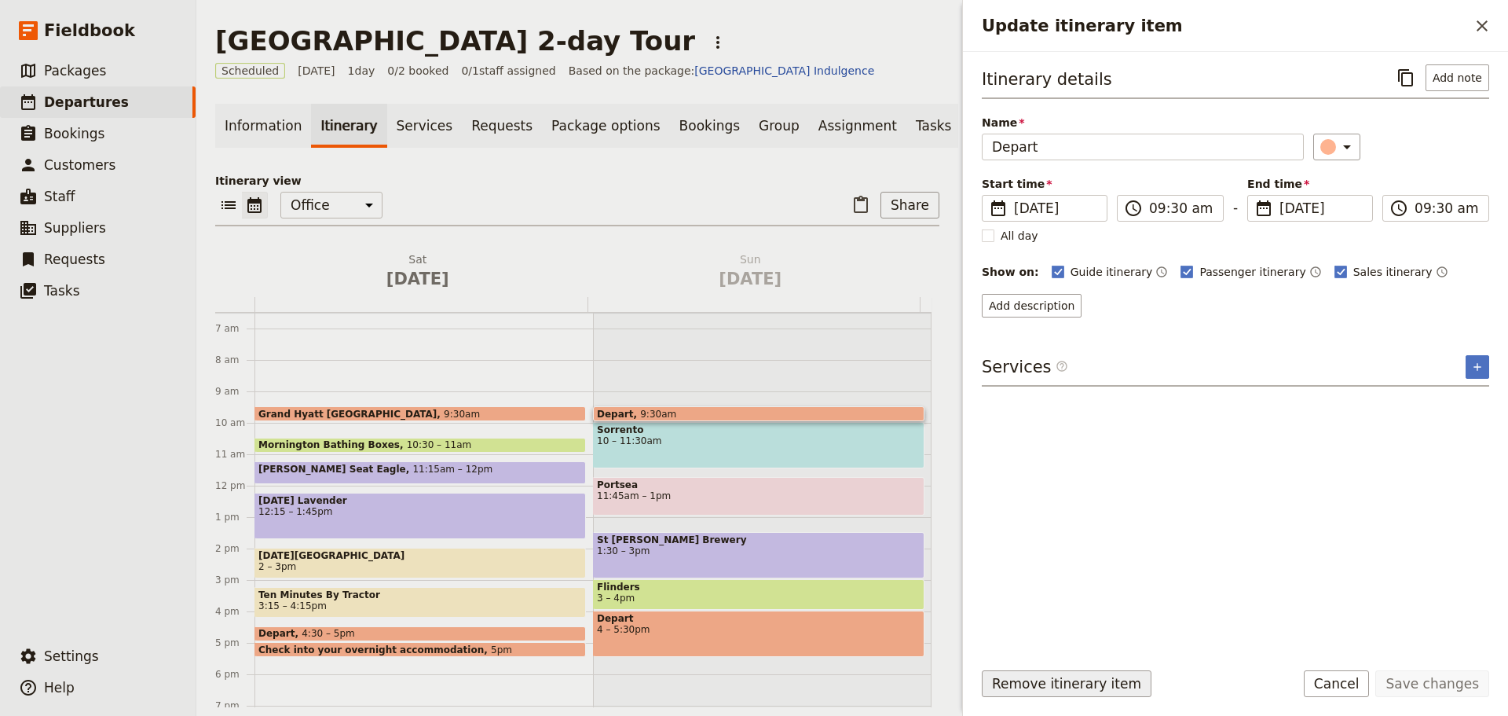
click at [1075, 687] on button "Remove itinerary item" at bounding box center [1067, 683] width 170 height 27
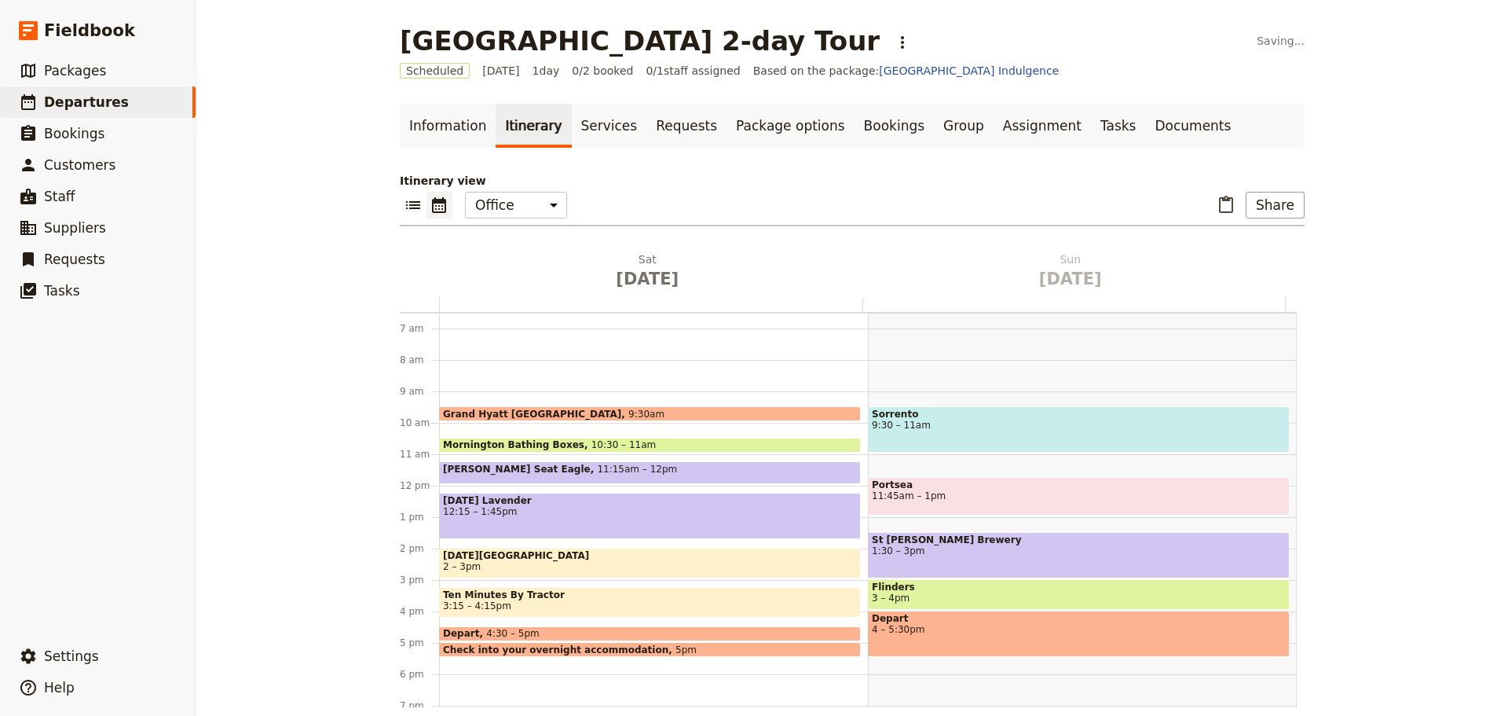
click at [980, 417] on span "Sorrento" at bounding box center [1079, 414] width 414 height 11
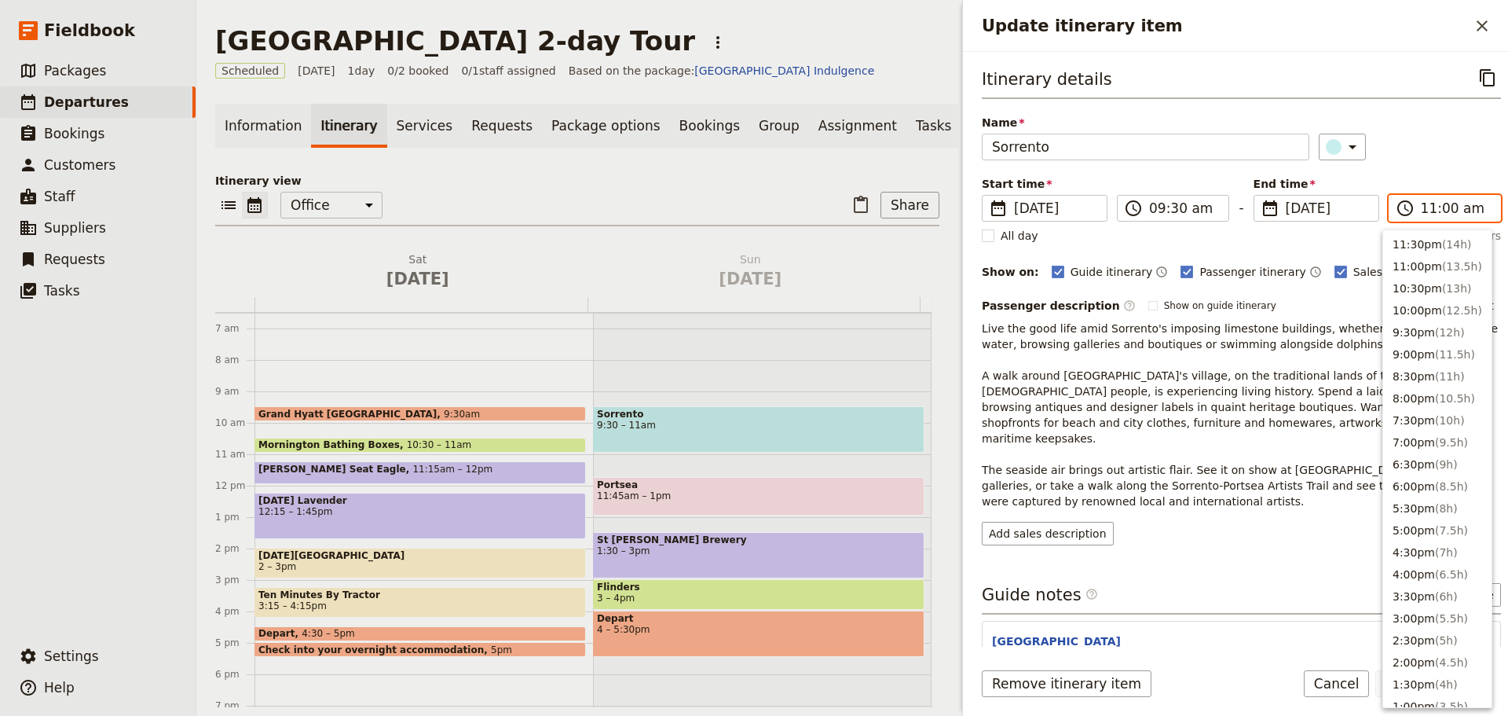
click at [1441, 211] on input "11:00 am" at bounding box center [1456, 208] width 70 height 19
click at [1416, 285] on button "12:00pm ( 2.5h )" at bounding box center [1438, 276] width 108 height 22
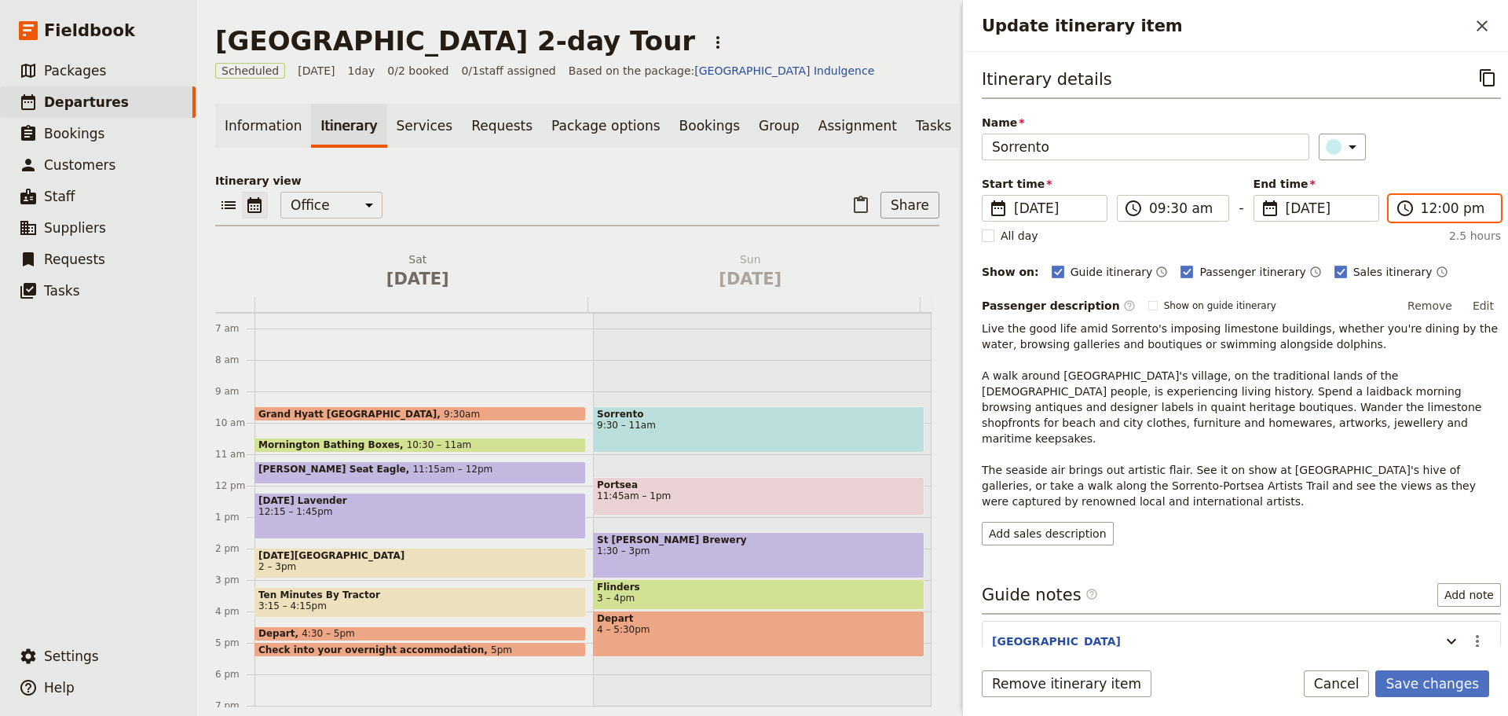
click at [1430, 217] on input "12:00 pm" at bounding box center [1456, 208] width 70 height 19
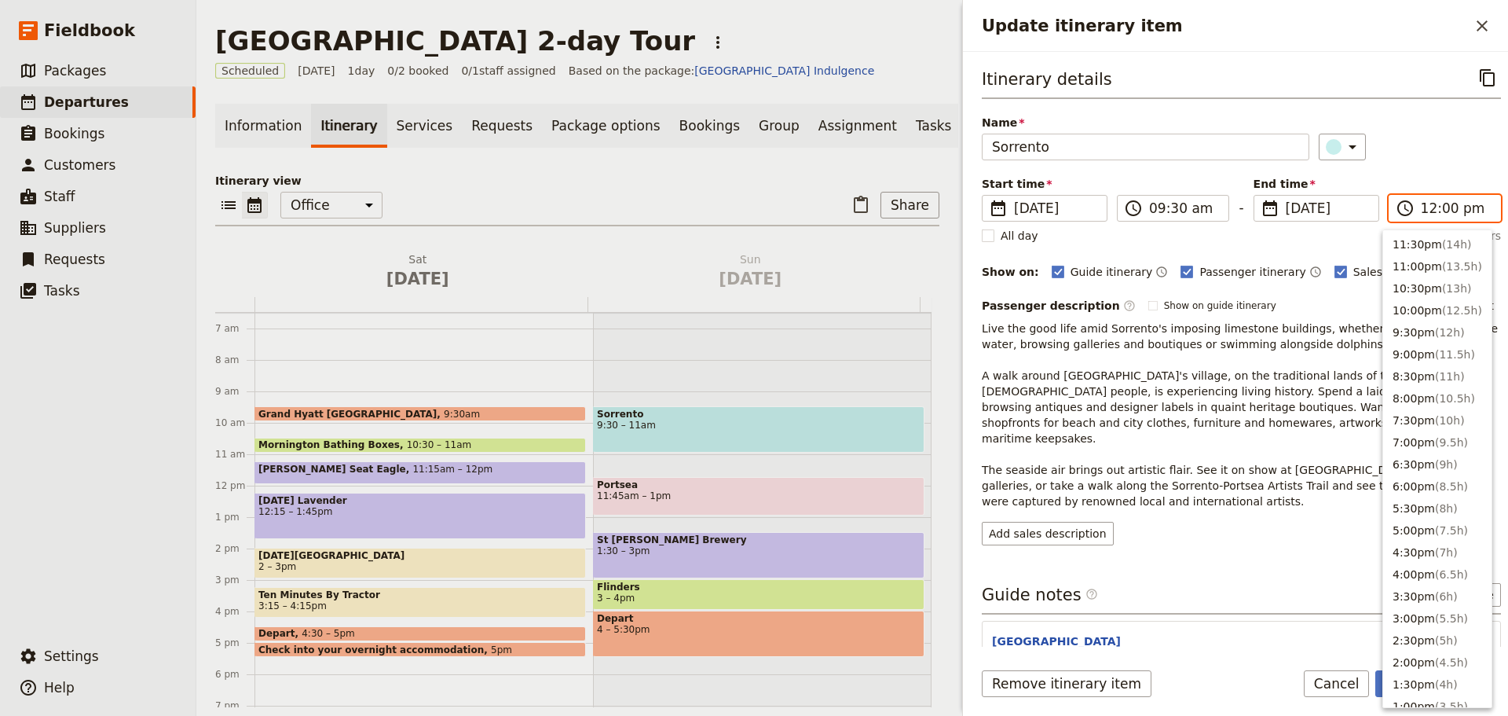
scroll to position [509, 0]
click at [1423, 264] on button "11:30am ( 2h )" at bounding box center [1438, 263] width 108 height 22
type input "11:30 am"
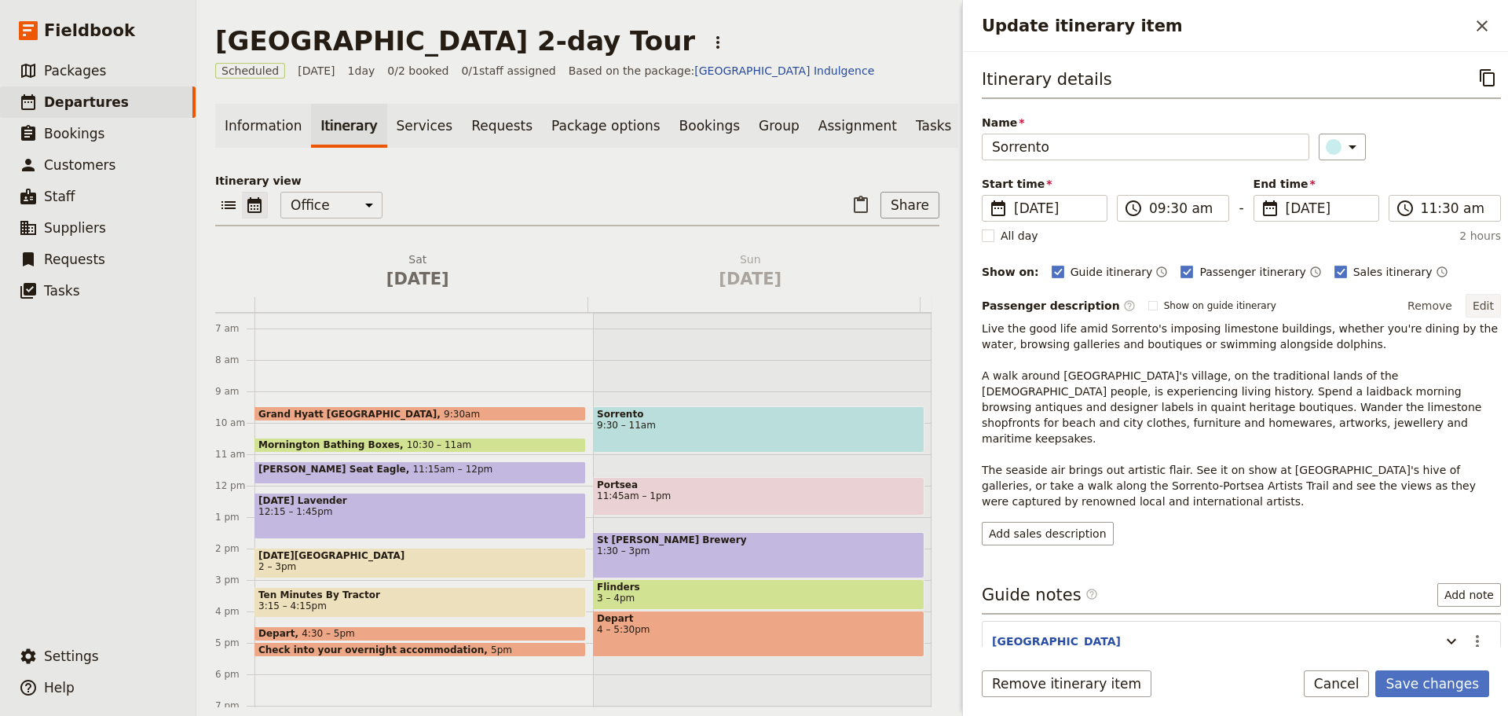
click at [1474, 302] on button "Edit" at bounding box center [1483, 306] width 35 height 24
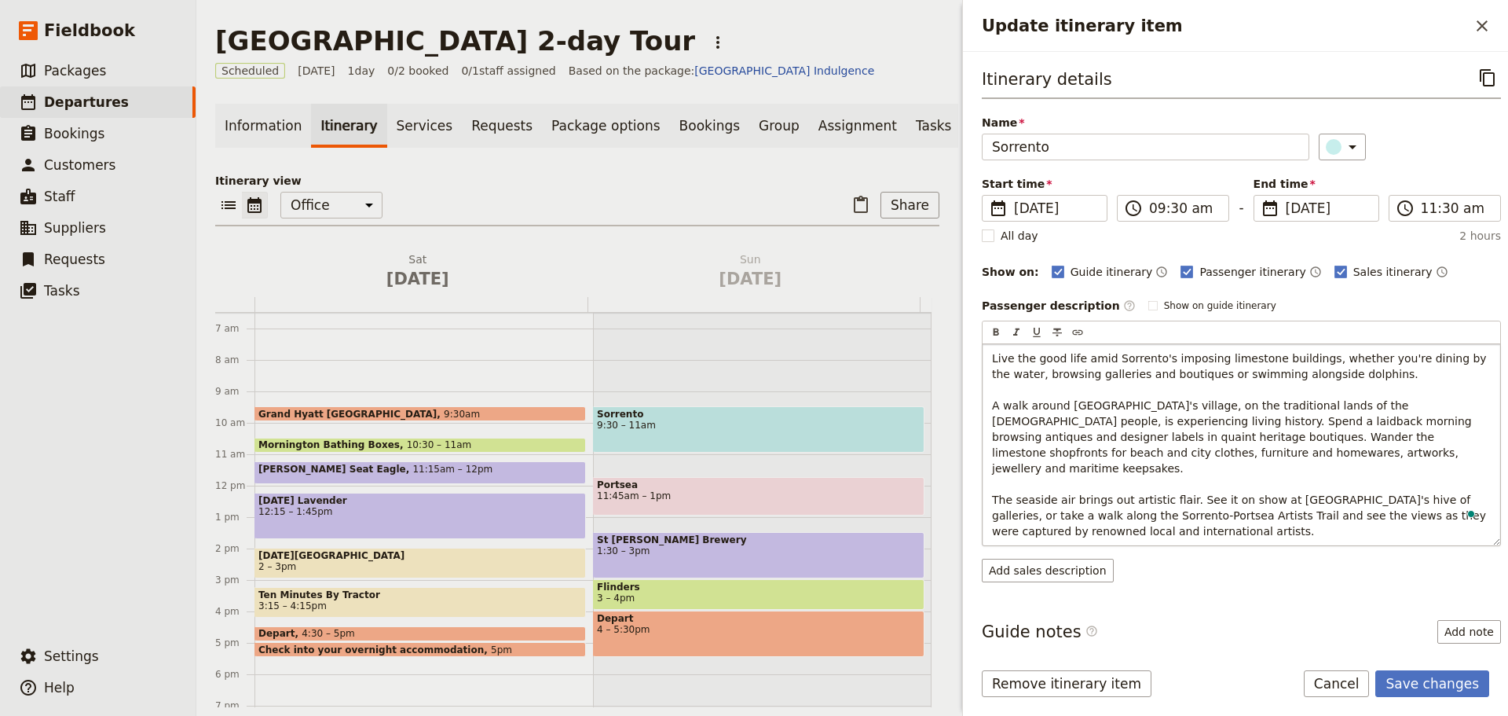
click at [1146, 519] on p "Live the good life amid Sorrento's imposing limestone buildings, whether you're…" at bounding box center [1241, 444] width 499 height 189
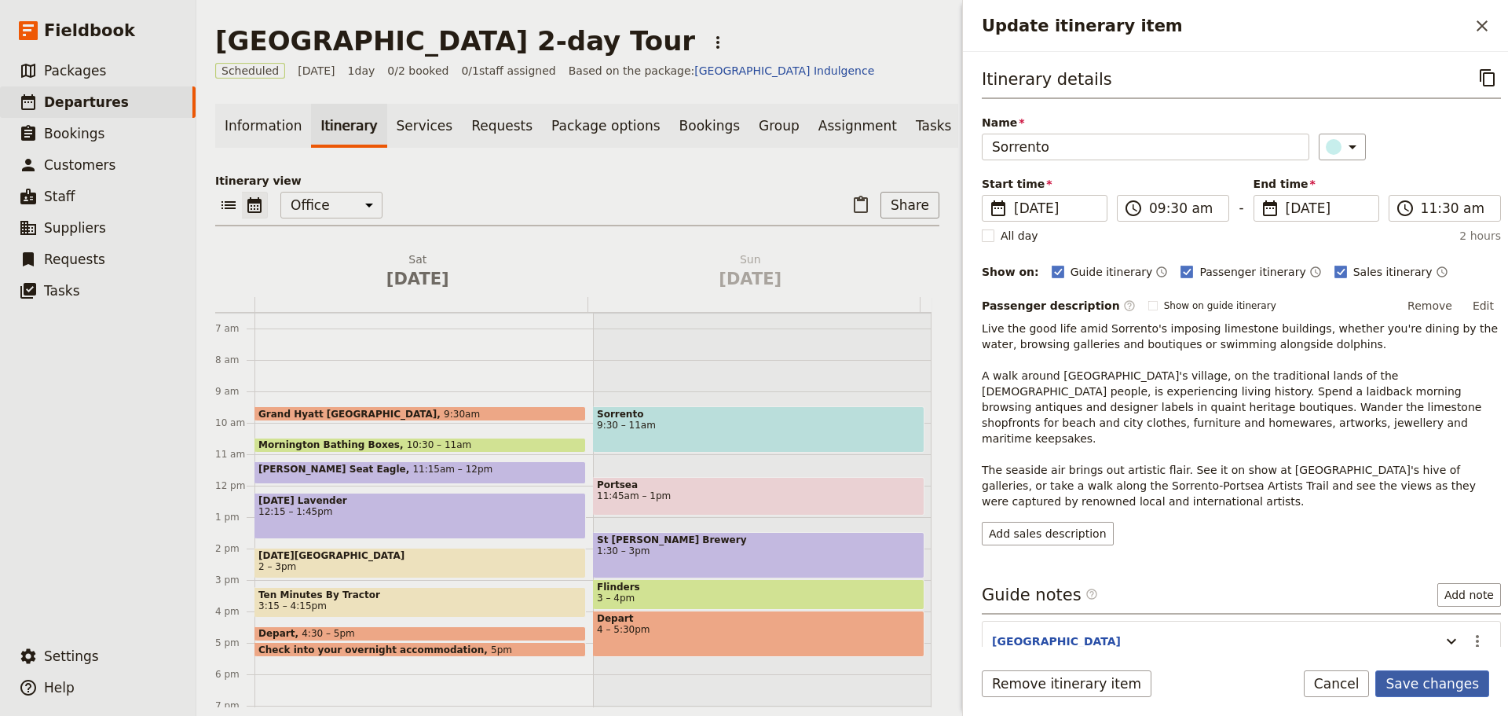
click at [1470, 672] on button "Save changes" at bounding box center [1433, 683] width 114 height 27
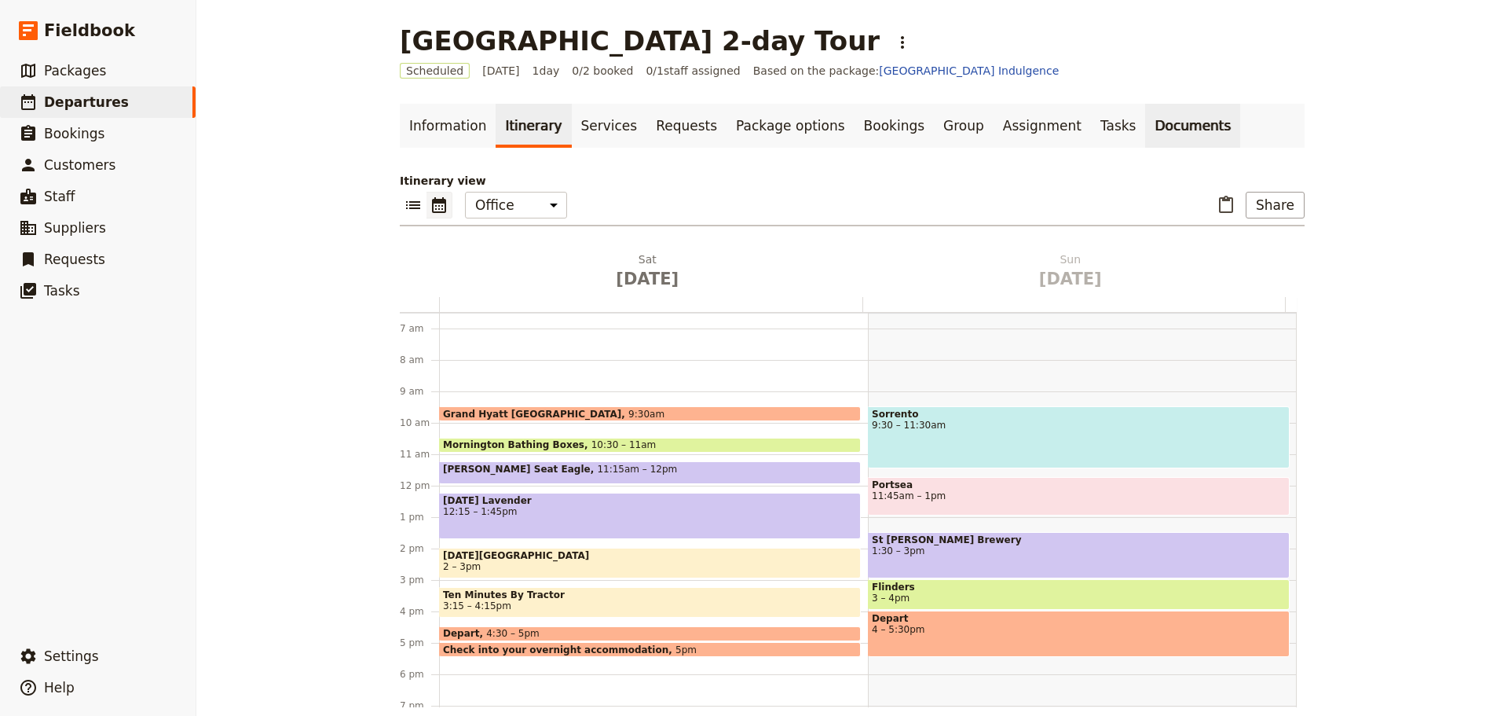
click at [1146, 112] on link "Documents" at bounding box center [1193, 126] width 95 height 44
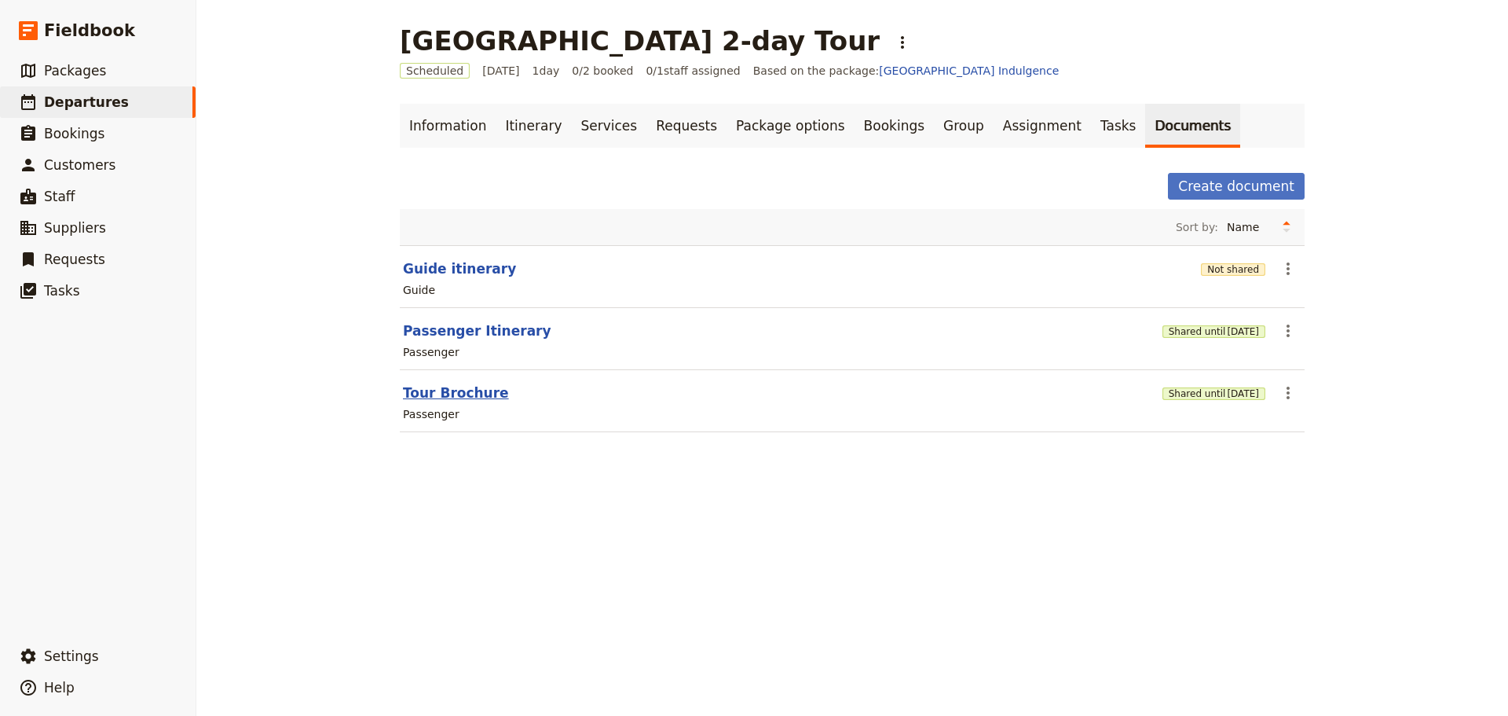
click at [446, 393] on button "Tour Brochure" at bounding box center [456, 392] width 106 height 19
select select "PASSENGER"
select select "DEFAULT"
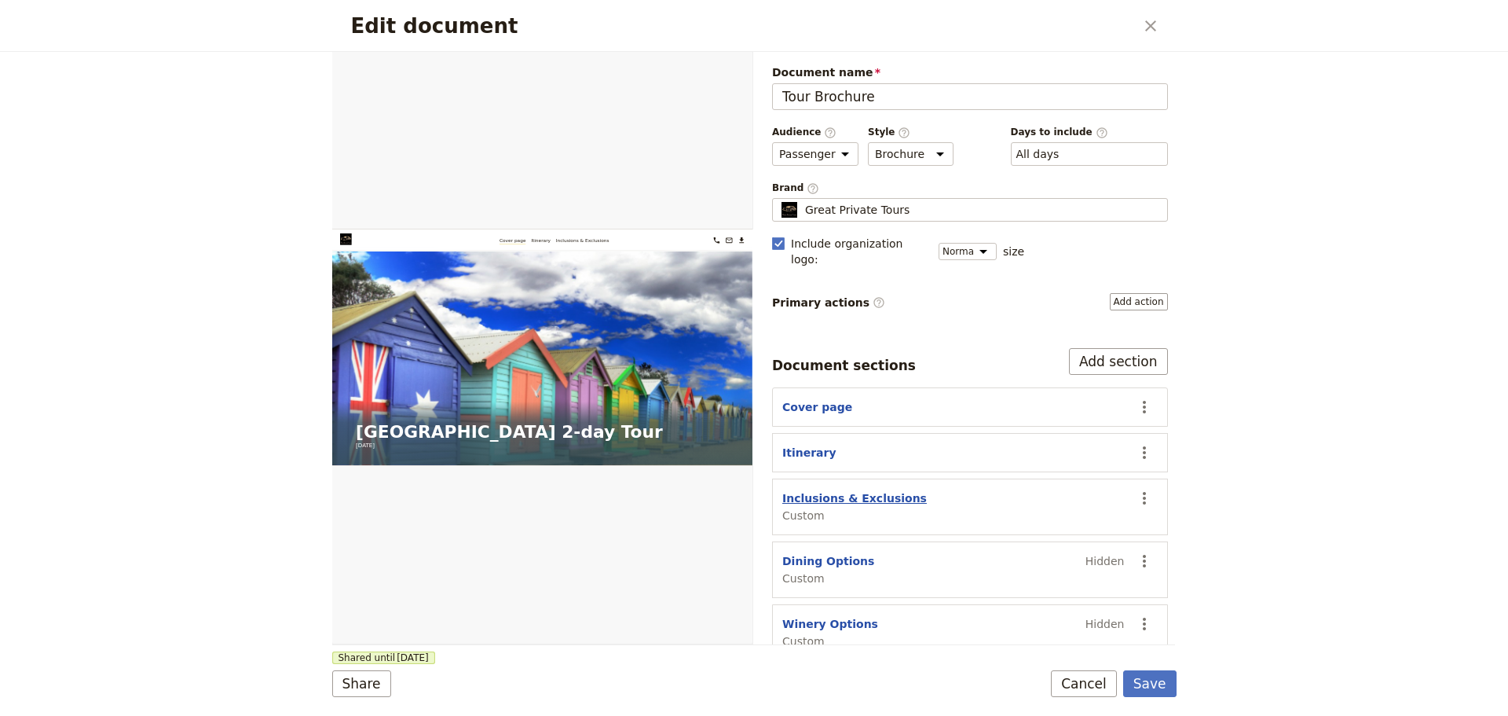
click at [836, 490] on button "Inclusions & Exclusions" at bounding box center [855, 498] width 145 height 16
select select "CUSTOM"
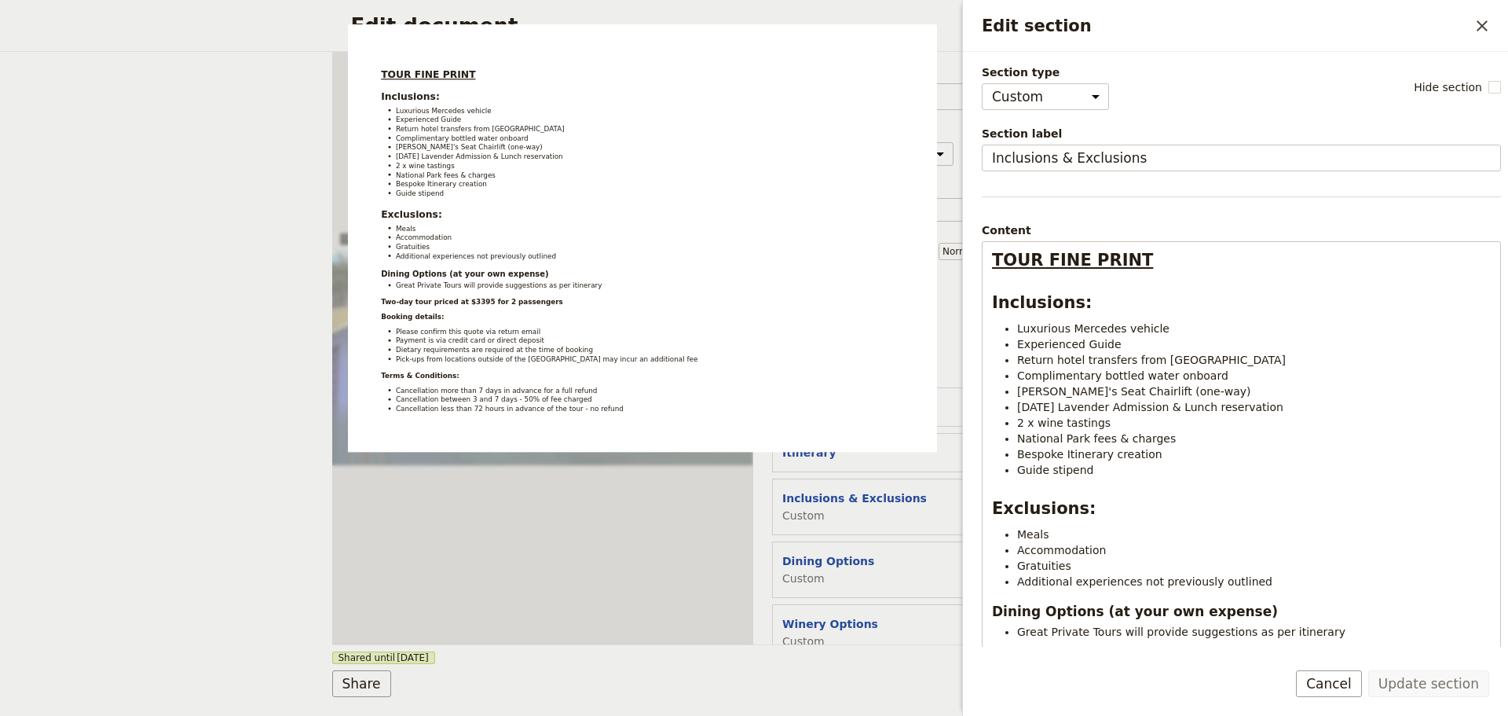
click at [1339, 690] on button "Cancel" at bounding box center [1329, 683] width 66 height 27
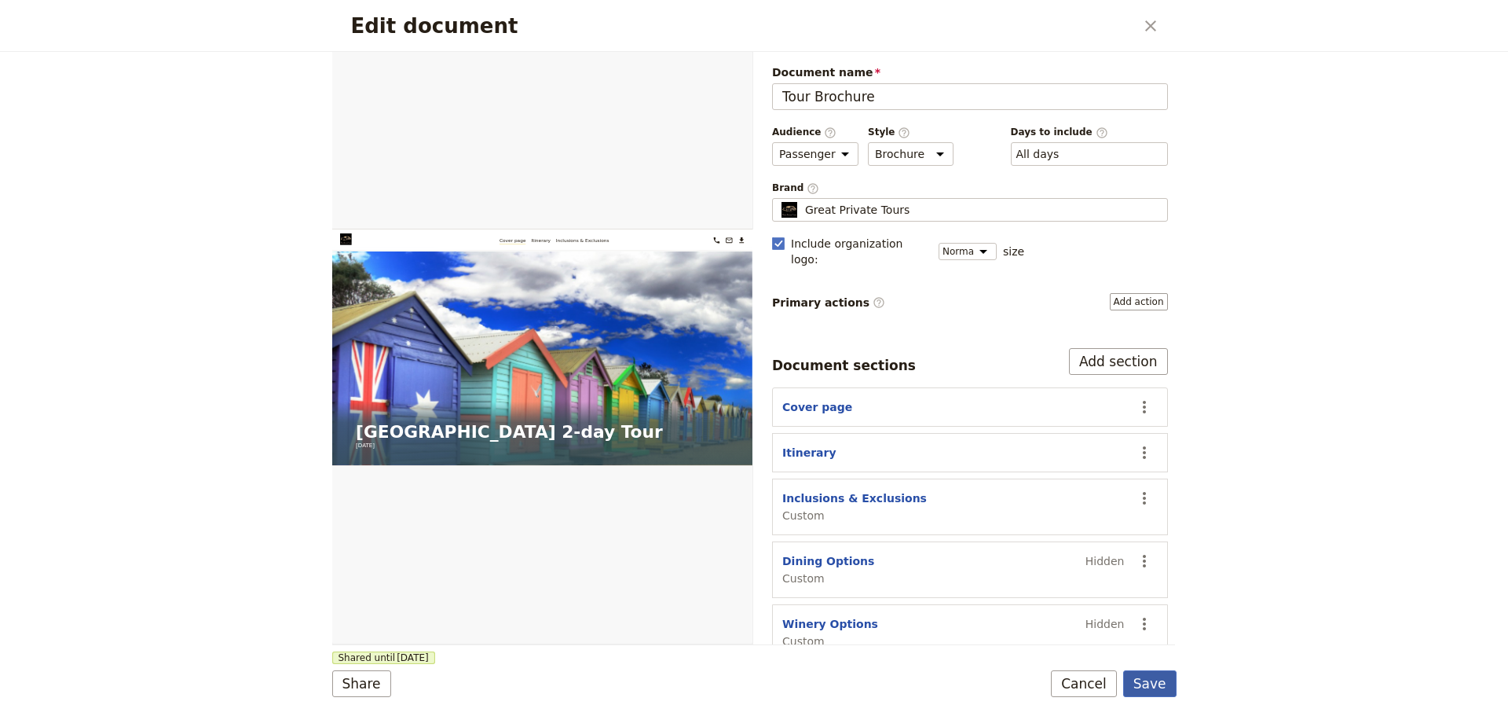
click at [1144, 688] on button "Save" at bounding box center [1150, 683] width 53 height 27
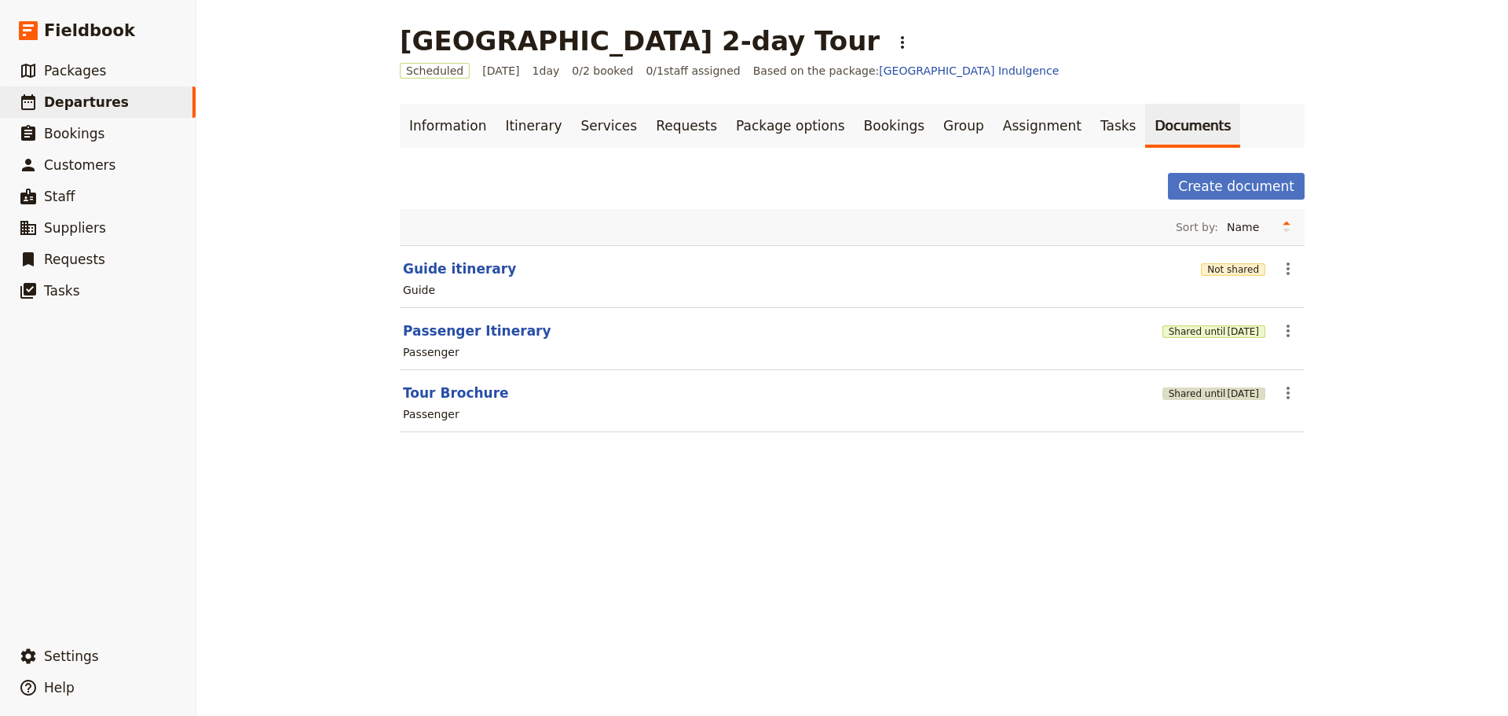
click at [1227, 394] on span "[DATE]" at bounding box center [1243, 393] width 32 height 13
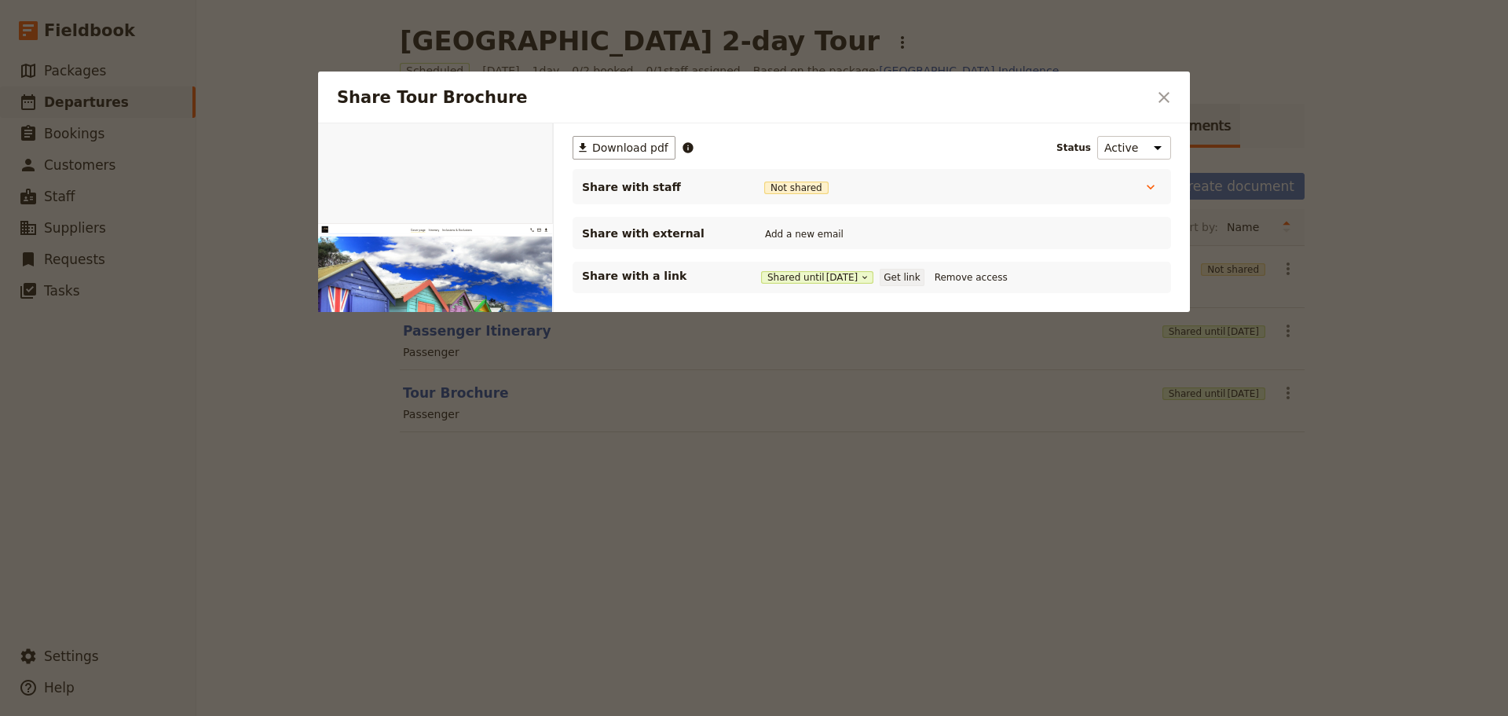
click at [916, 279] on button "Get link" at bounding box center [902, 277] width 44 height 17
click at [1159, 93] on icon "Close dialog" at bounding box center [1164, 97] width 19 height 19
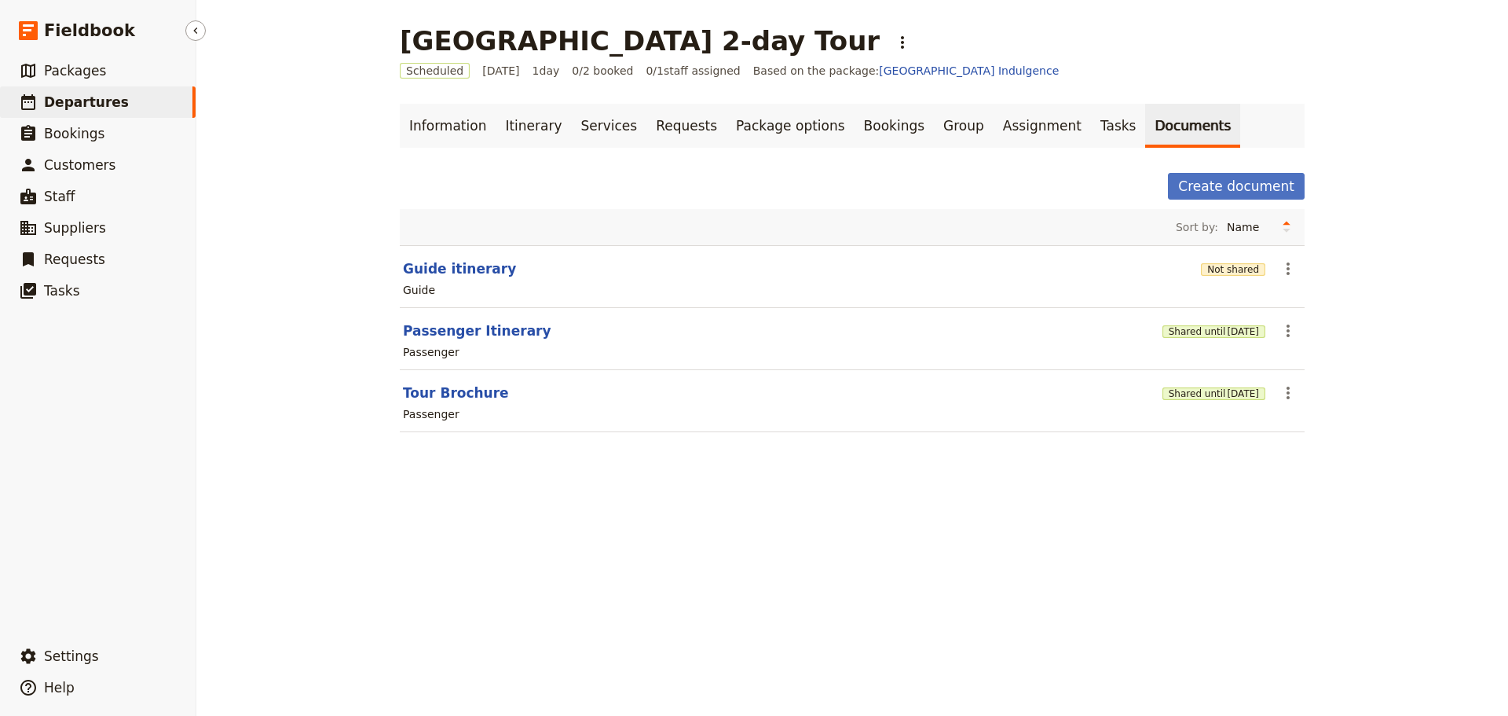
click at [39, 97] on link "​ Departures" at bounding box center [98, 101] width 196 height 31
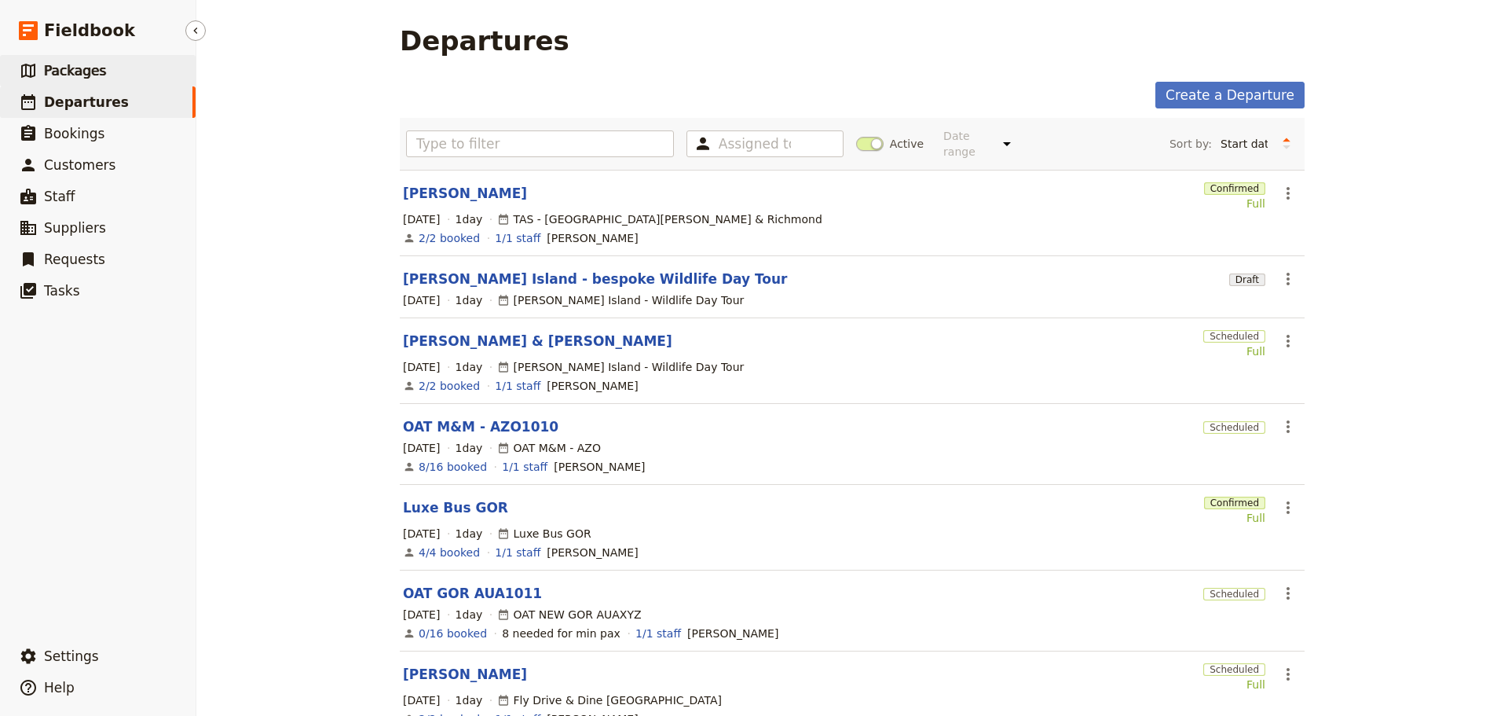
click at [21, 69] on icon at bounding box center [28, 70] width 19 height 19
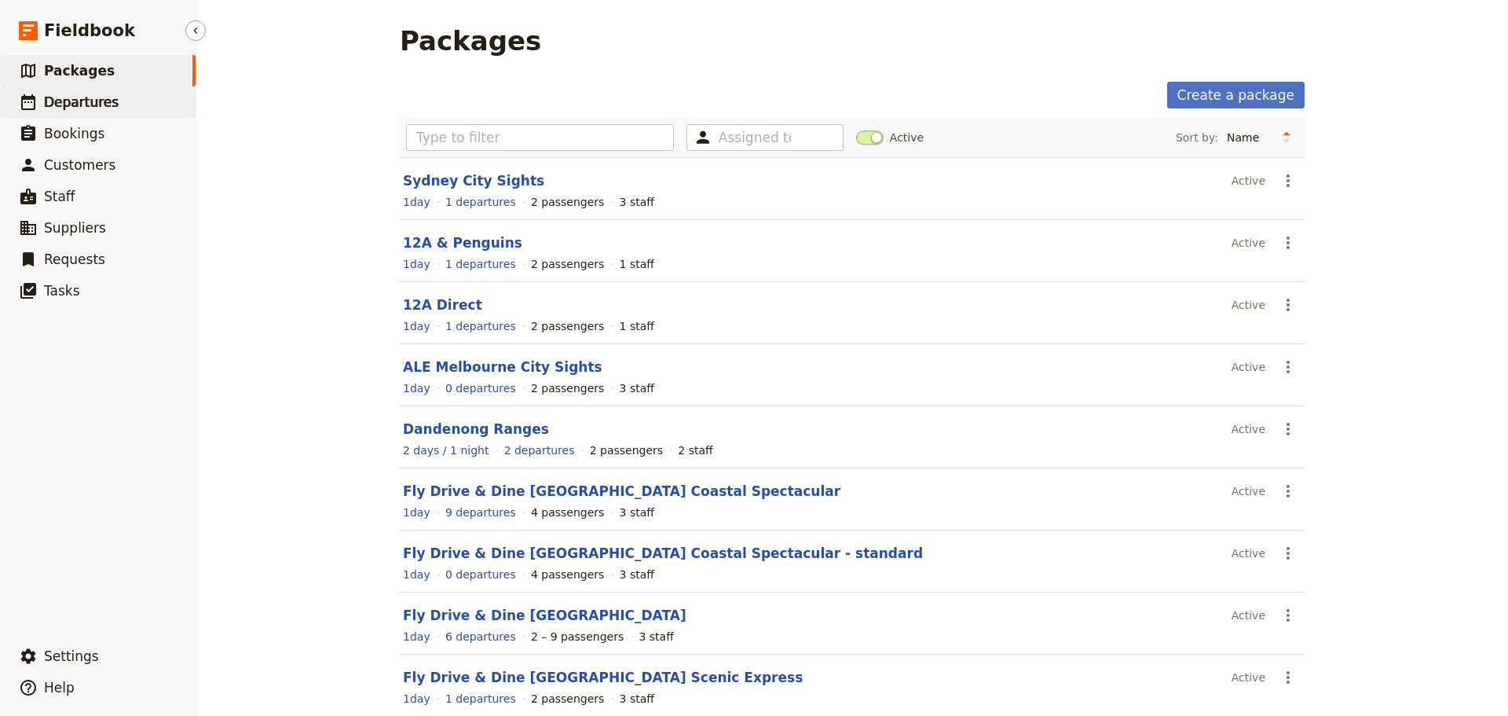
click at [90, 104] on span "Departures" at bounding box center [81, 102] width 75 height 16
